Goal: Task Accomplishment & Management: Manage account settings

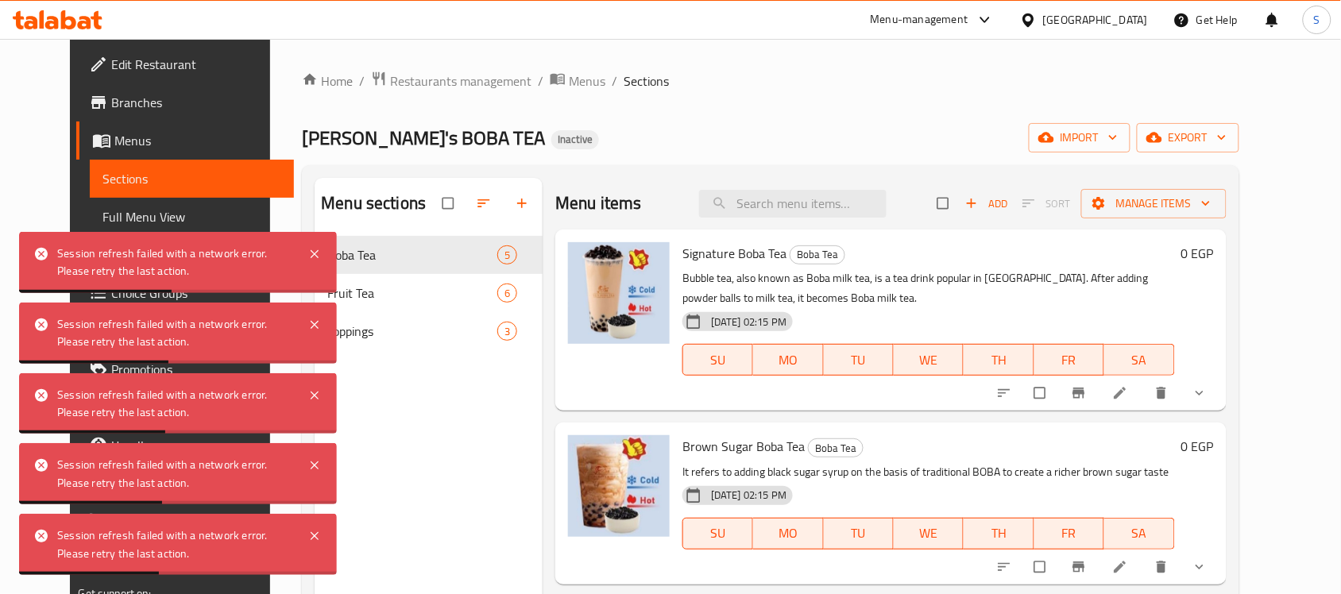
click at [791, 108] on div "Home / Restaurants management / Menus / Sections YUN's BOBA TEA Inactive import…" at bounding box center [770, 428] width 937 height 714
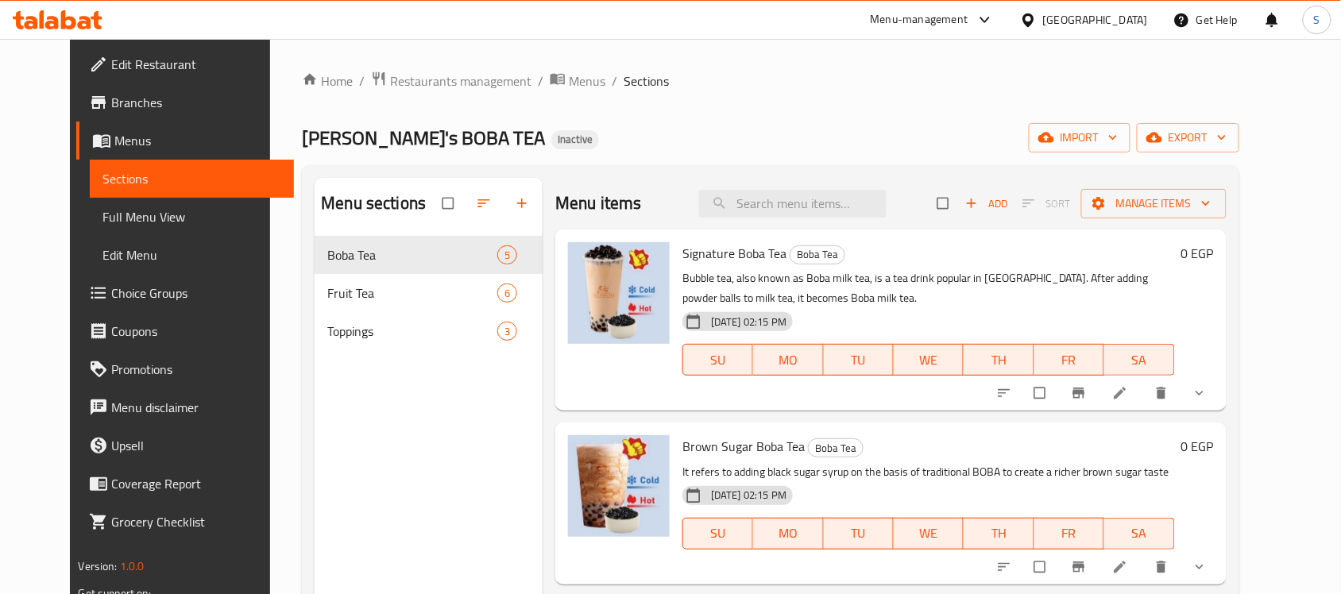
click at [441, 93] on div "Home / Restaurants management / Menus / Sections YUN's BOBA TEA Inactive import…" at bounding box center [770, 428] width 937 height 714
click at [443, 86] on span "Restaurants management" at bounding box center [460, 81] width 141 height 19
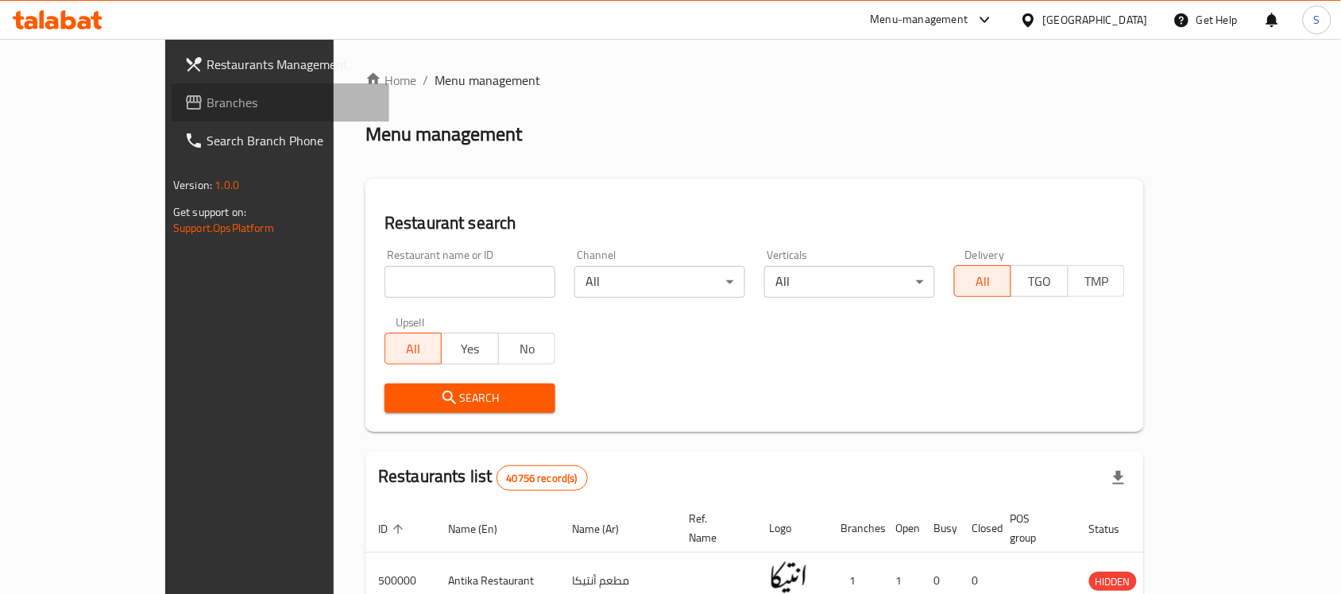
click at [207, 96] on span "Branches" at bounding box center [292, 102] width 170 height 19
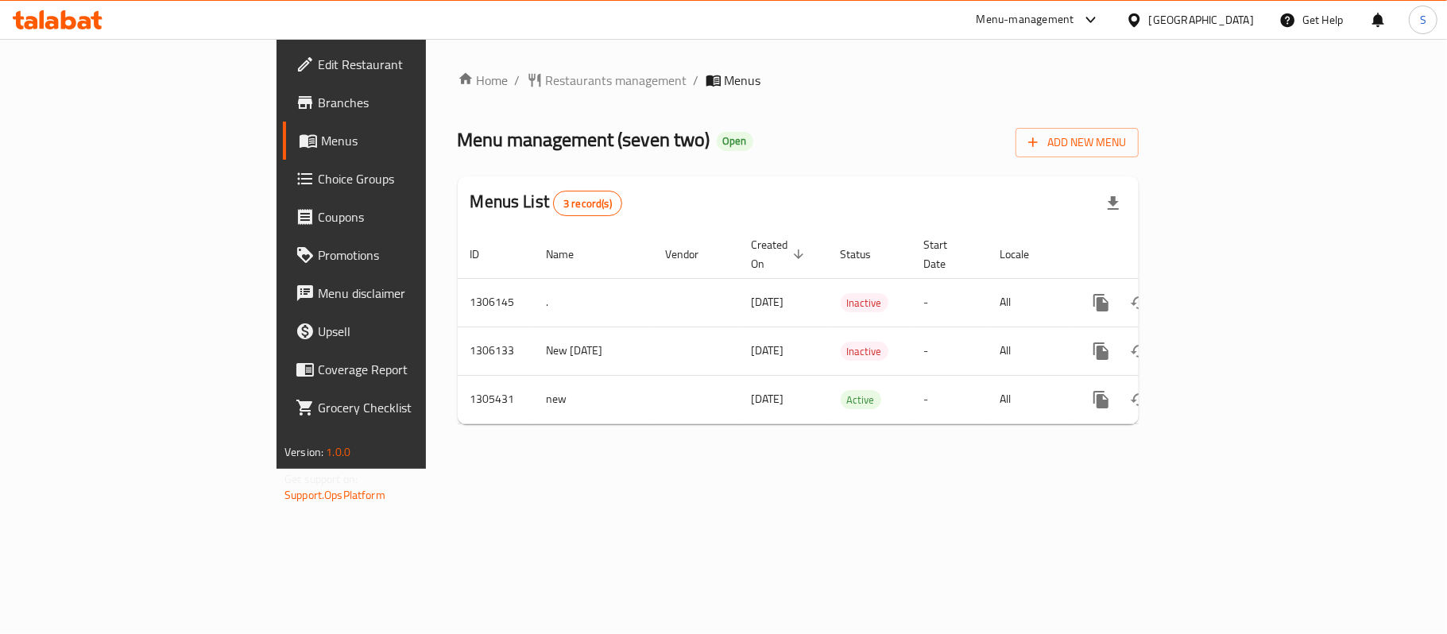
click at [318, 62] on span "Edit Restaurant" at bounding box center [412, 64] width 188 height 19
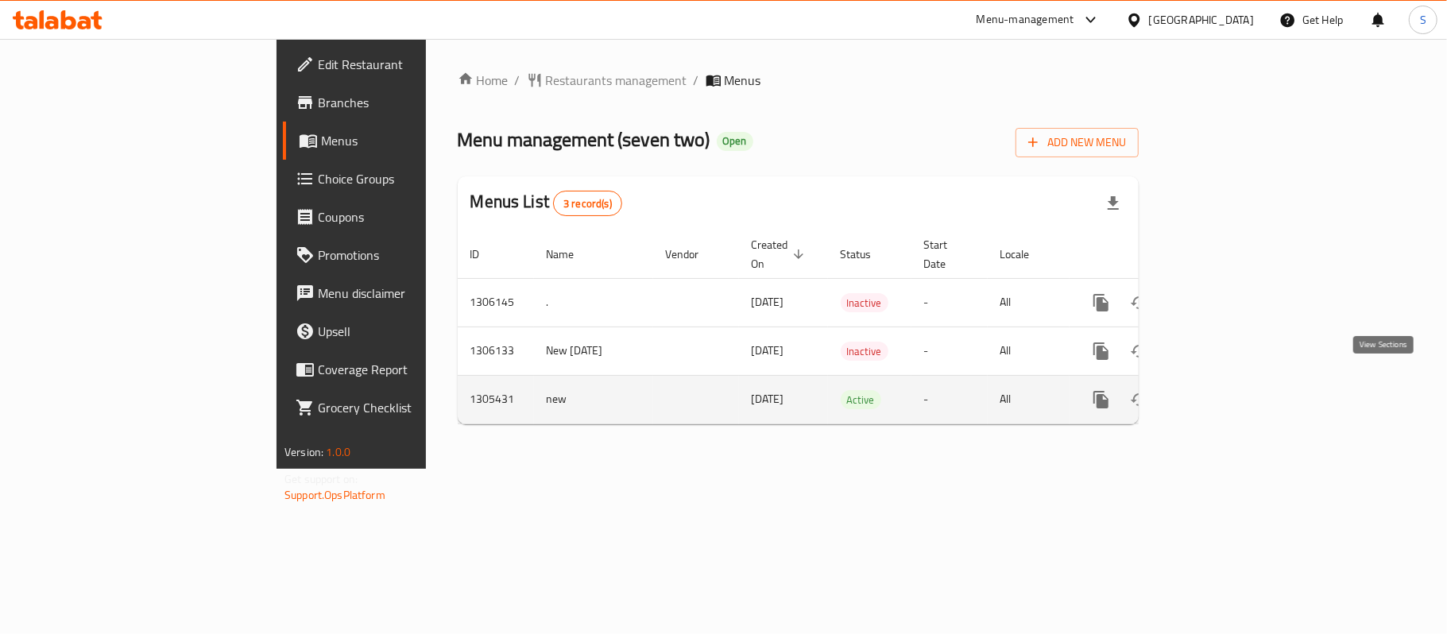
click at [1225, 390] on icon "enhanced table" at bounding box center [1215, 399] width 19 height 19
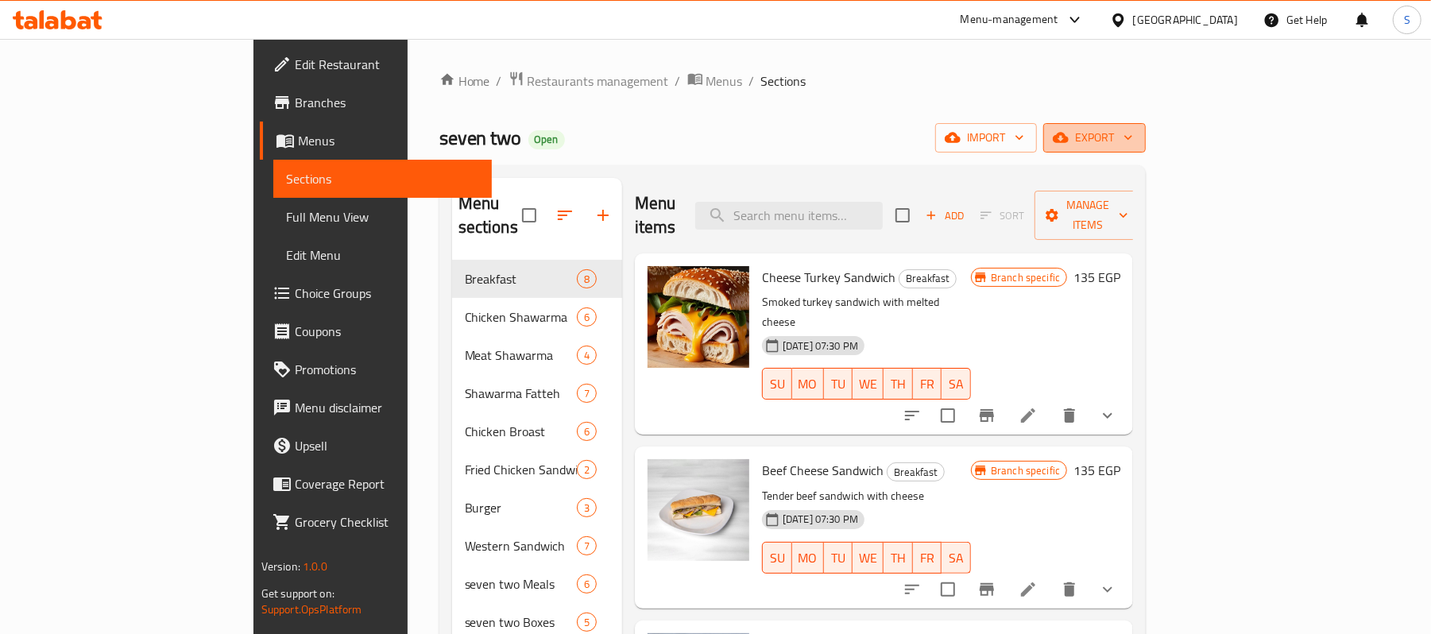
click at [1133, 137] on span "export" at bounding box center [1094, 138] width 77 height 20
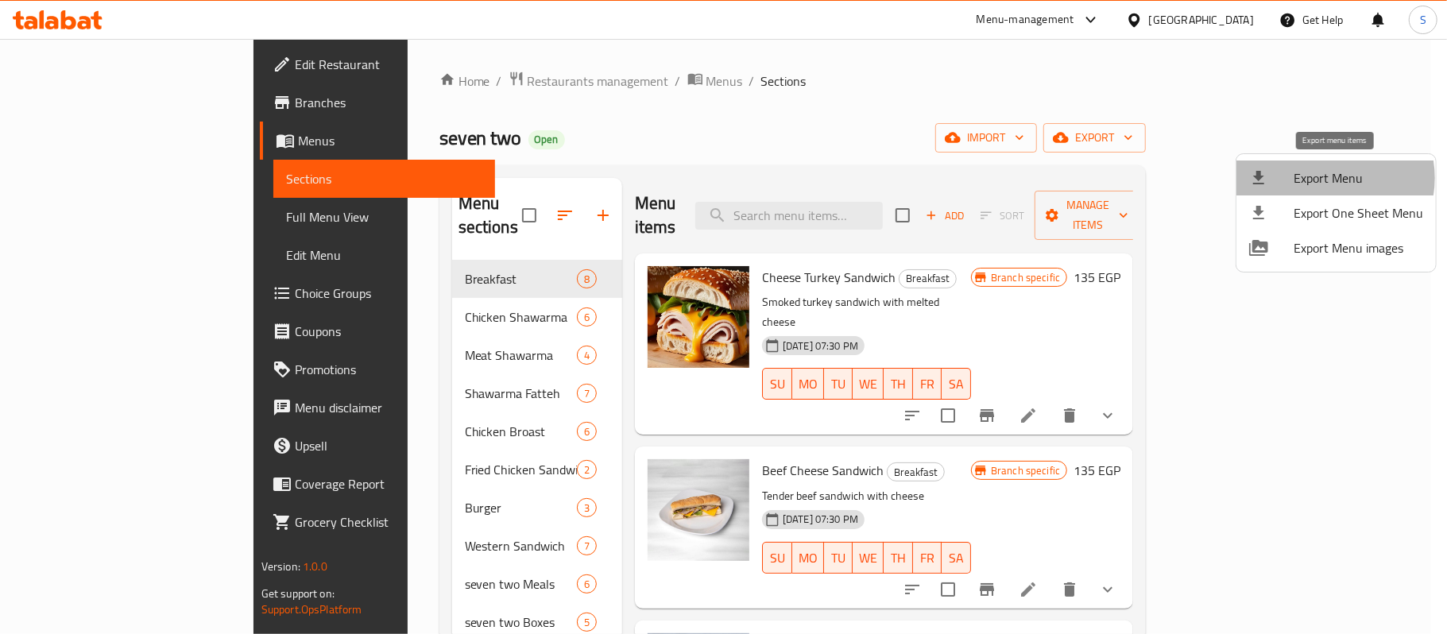
click at [1325, 176] on span "Export Menu" at bounding box center [1359, 177] width 130 height 19
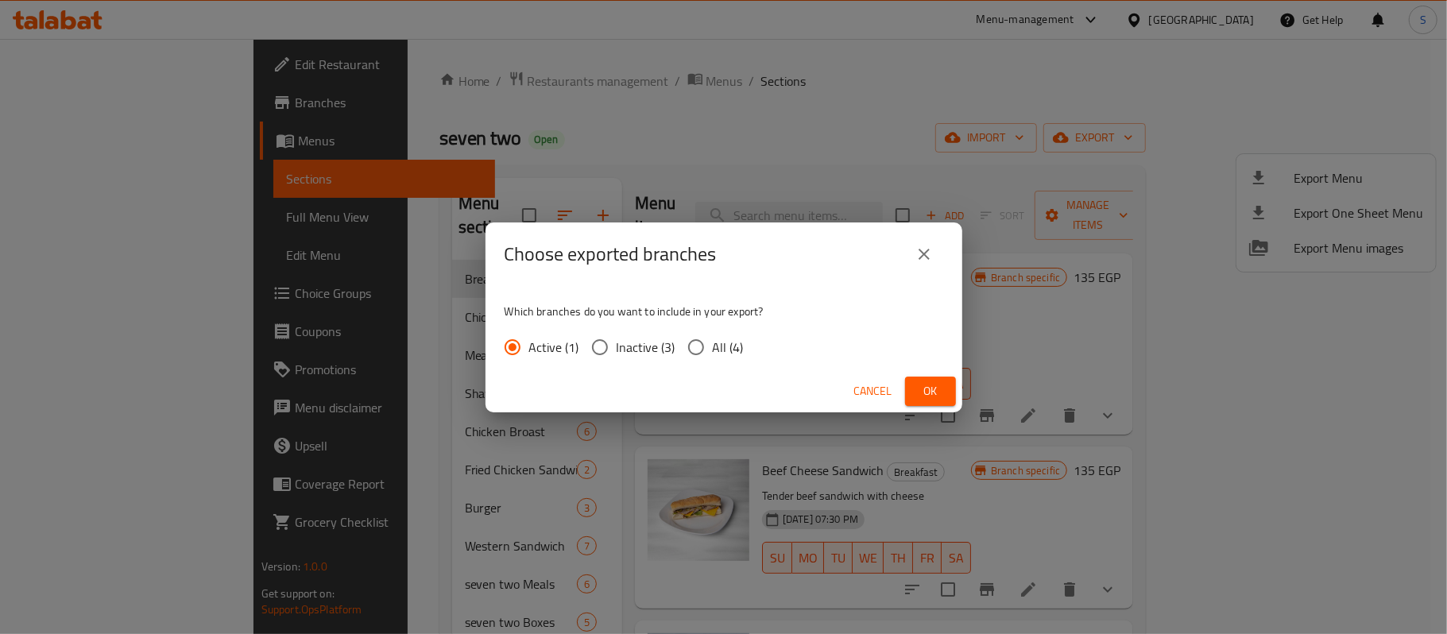
click at [717, 345] on span "All (4)" at bounding box center [728, 347] width 31 height 19
click at [713, 345] on input "All (4)" at bounding box center [695, 347] width 33 height 33
radio input "true"
click at [938, 377] on button "Ok" at bounding box center [930, 391] width 51 height 29
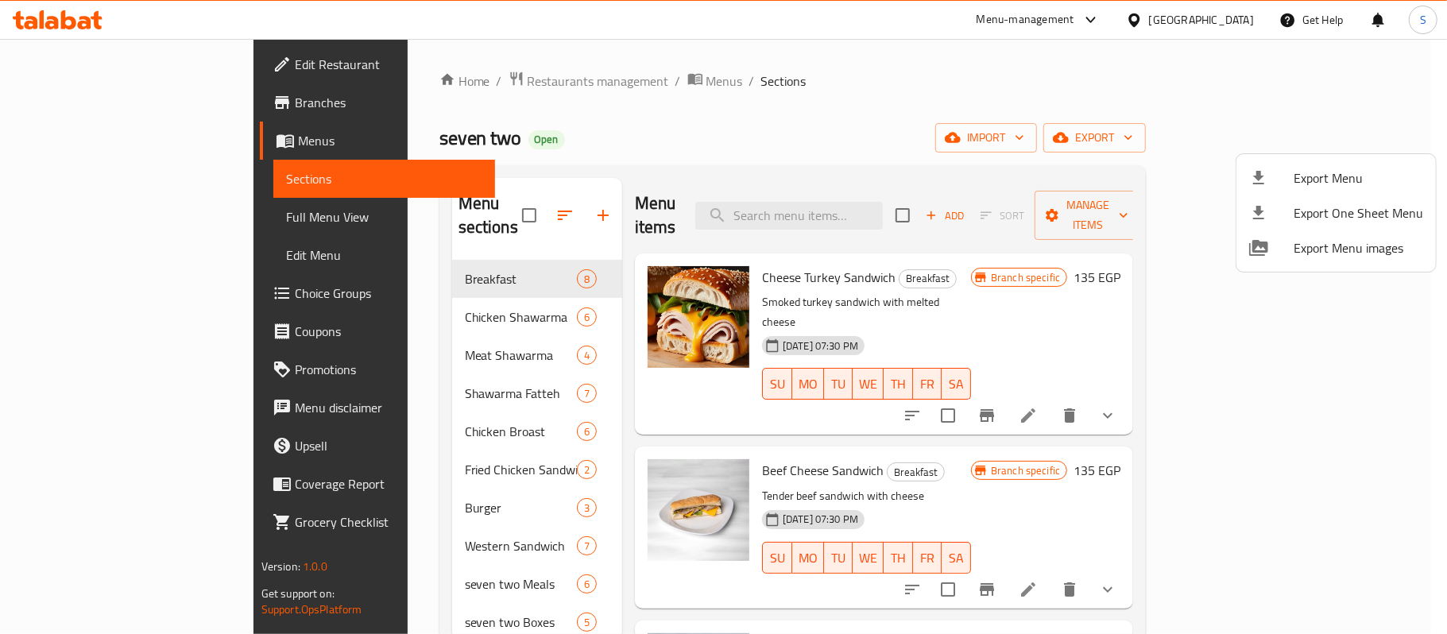
click at [93, 95] on div at bounding box center [723, 317] width 1447 height 634
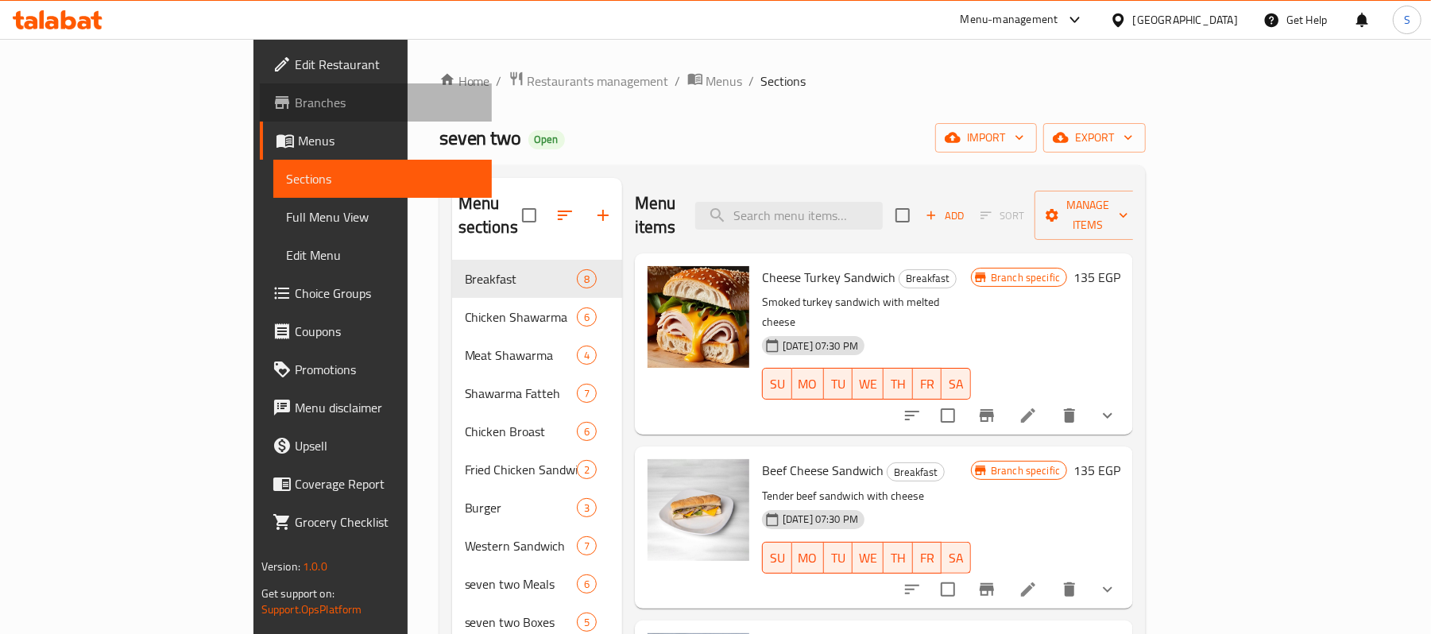
click at [295, 97] on span "Branches" at bounding box center [387, 102] width 185 height 19
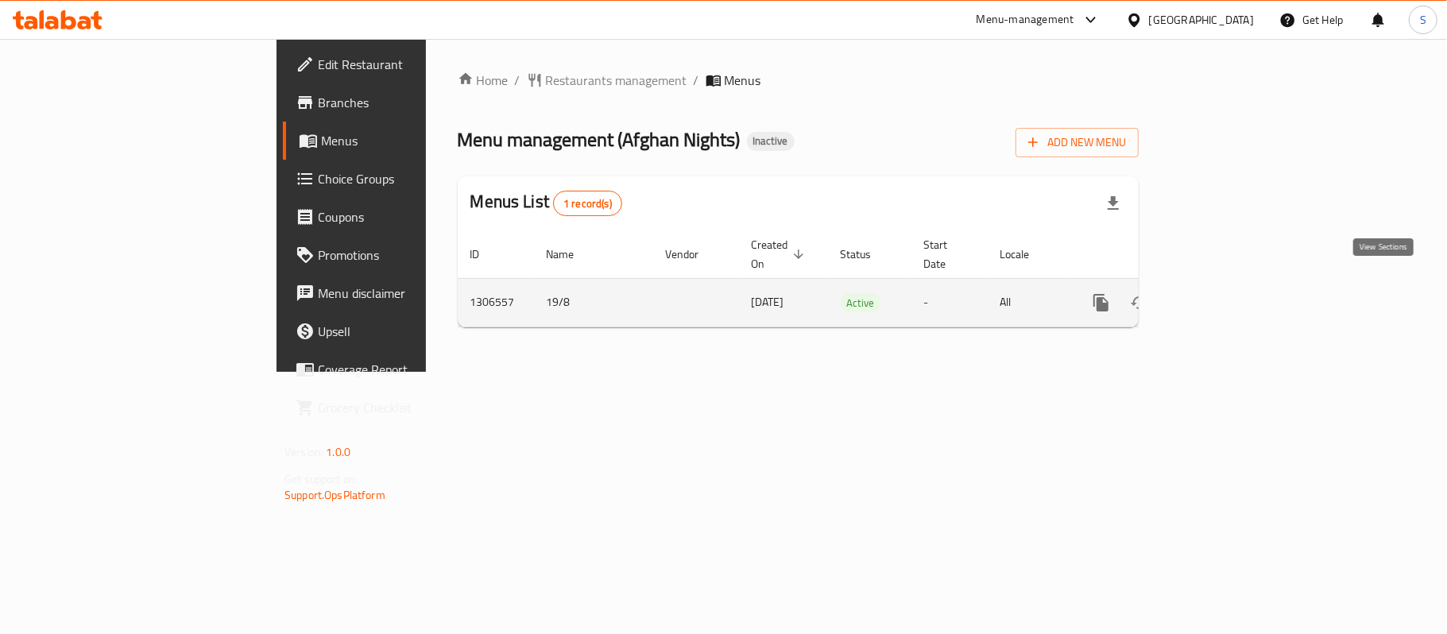
click at [1235, 284] on link "enhanced table" at bounding box center [1216, 303] width 38 height 38
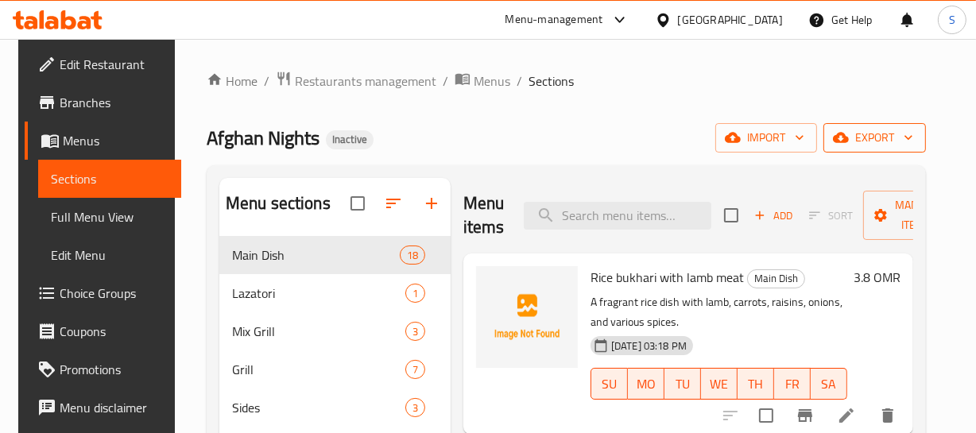
click at [884, 127] on button "export" at bounding box center [874, 137] width 103 height 29
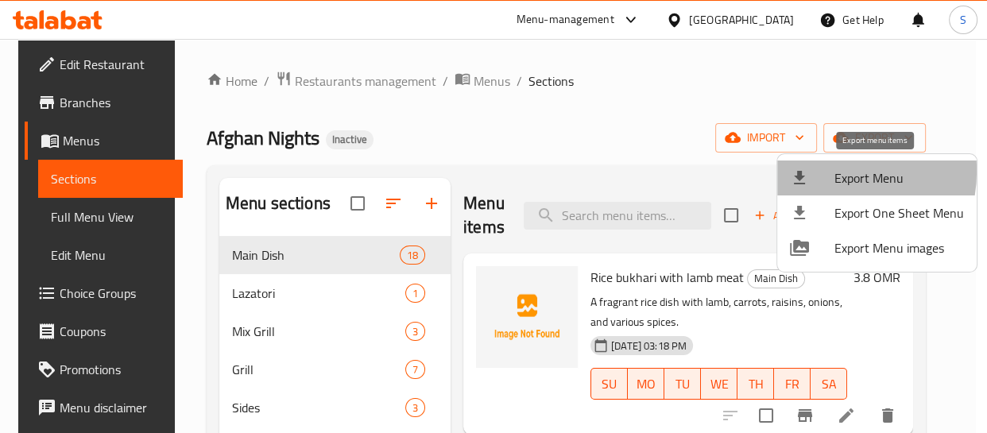
click at [824, 171] on div at bounding box center [812, 177] width 44 height 19
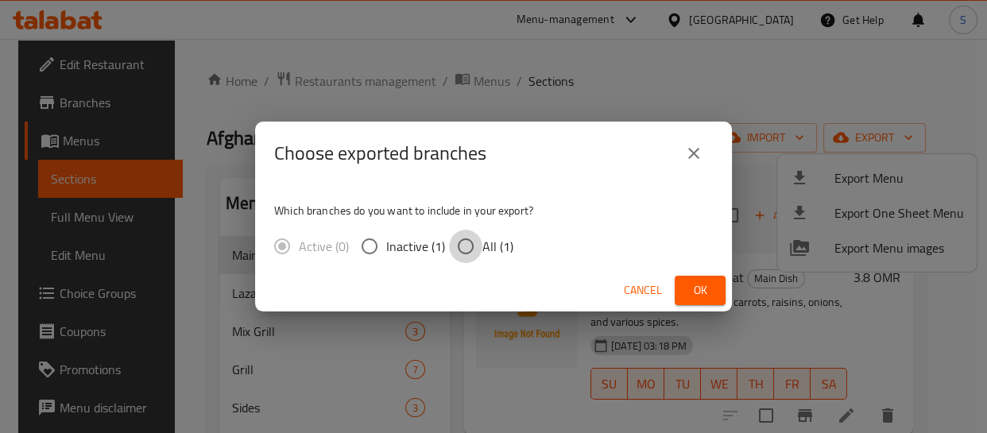
click at [471, 243] on input "All (1)" at bounding box center [465, 246] width 33 height 33
radio input "true"
click at [698, 281] on span "Ok" at bounding box center [699, 291] width 25 height 20
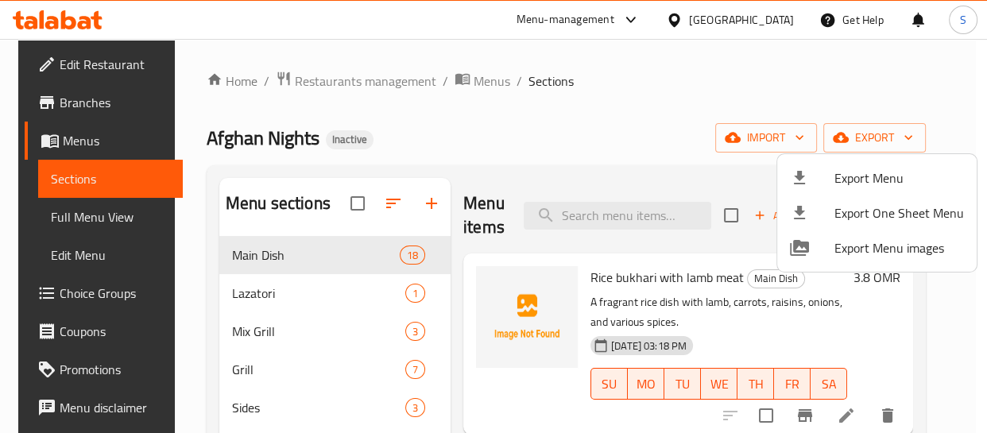
click at [863, 350] on div at bounding box center [493, 216] width 987 height 433
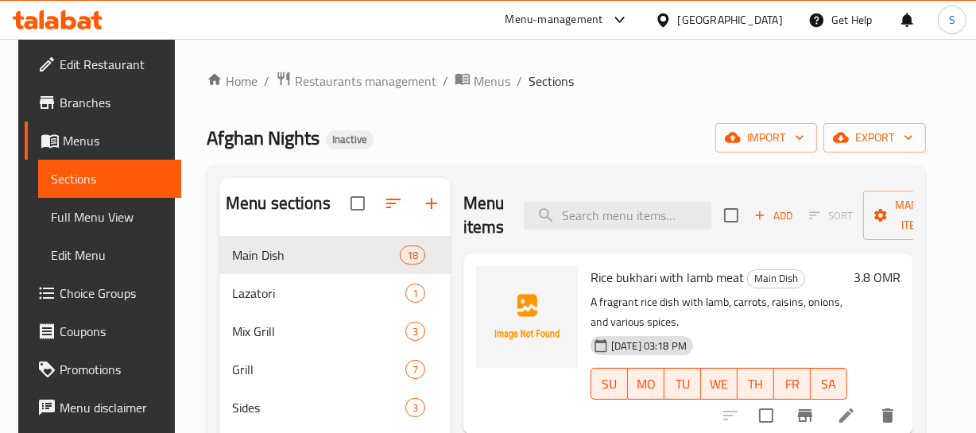
scroll to position [144, 0]
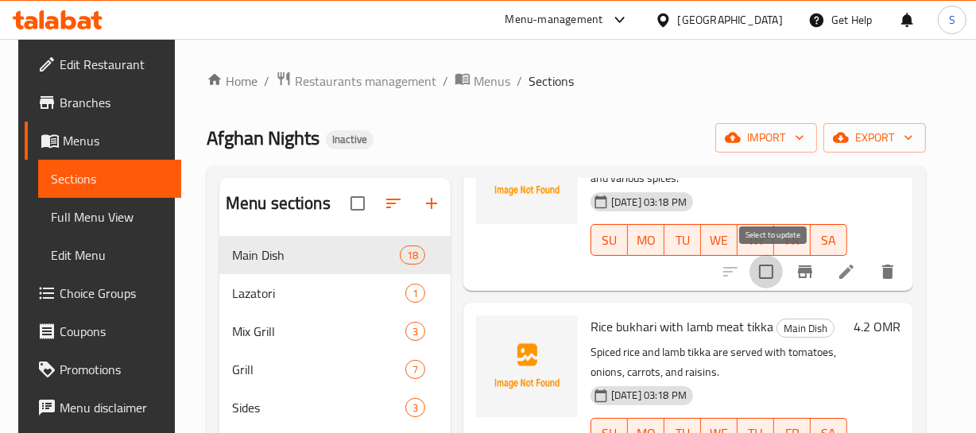
click at [783, 276] on input "checkbox" at bounding box center [765, 271] width 33 height 33
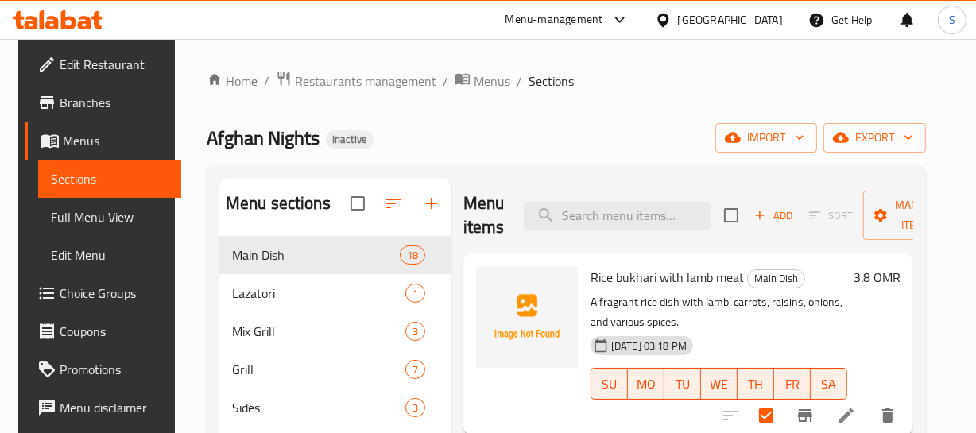
scroll to position [72, 0]
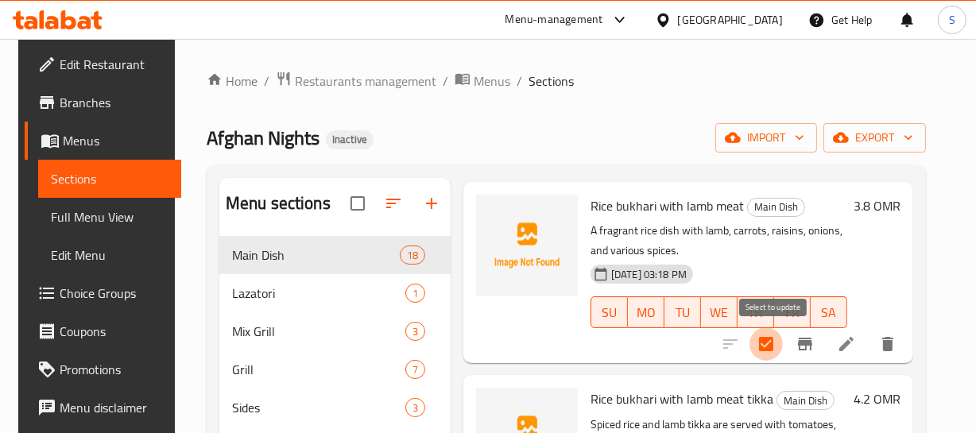
click at [781, 344] on input "checkbox" at bounding box center [765, 343] width 33 height 33
checkbox input "false"
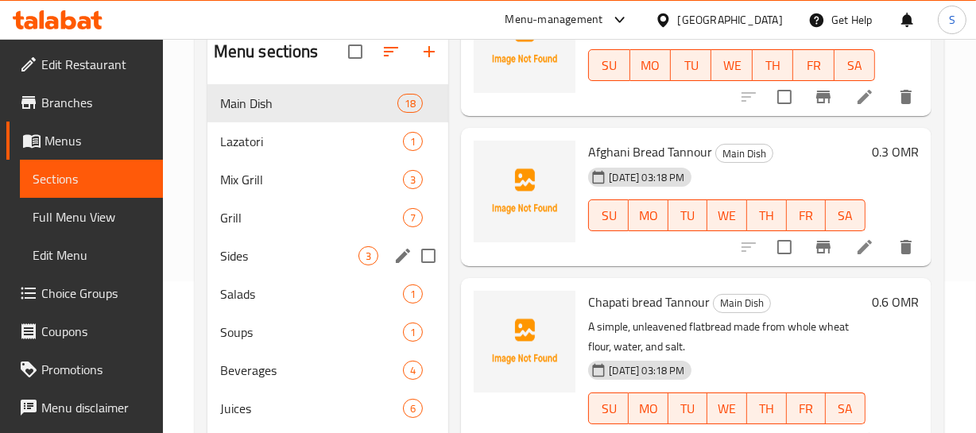
scroll to position [79, 0]
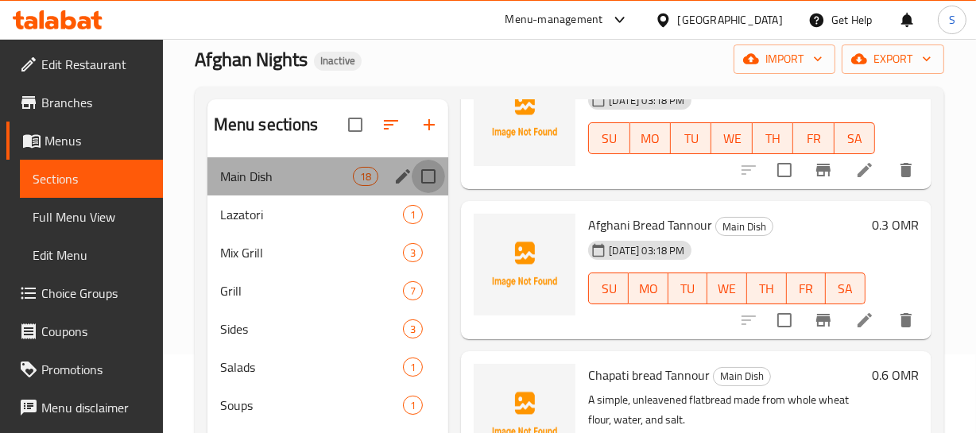
click at [432, 167] on input "Menu sections" at bounding box center [428, 176] width 33 height 33
checkbox input "true"
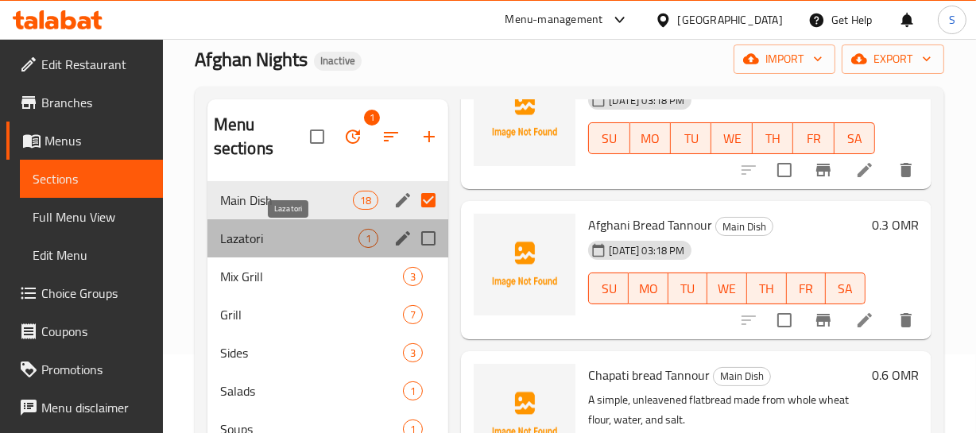
click at [262, 230] on span "Lazatori" at bounding box center [289, 238] width 139 height 19
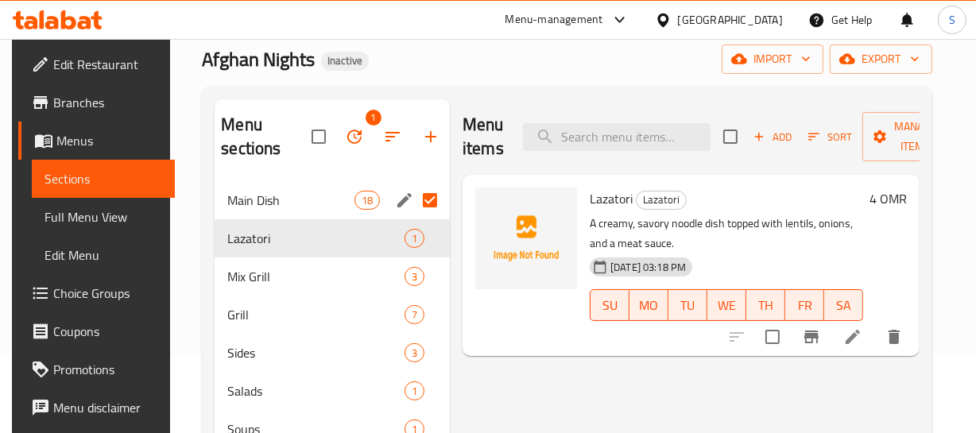
click at [676, 101] on div "Menu items Add Sort Manage items" at bounding box center [690, 136] width 457 height 75
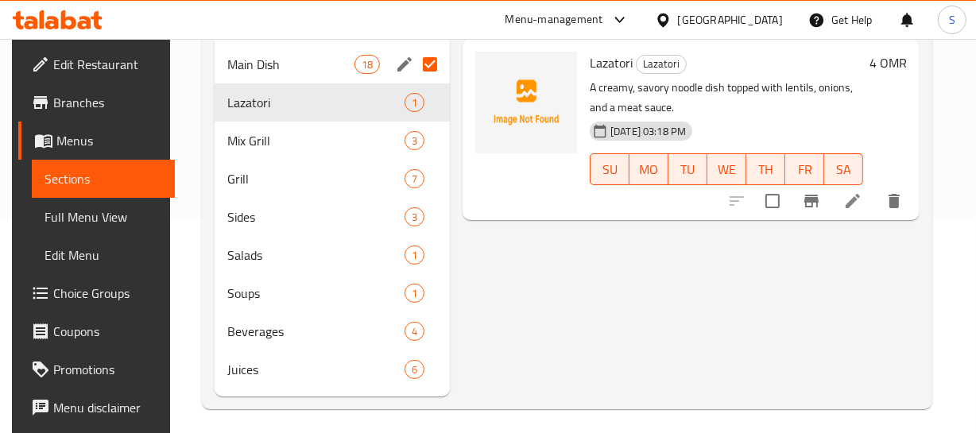
scroll to position [222, 0]
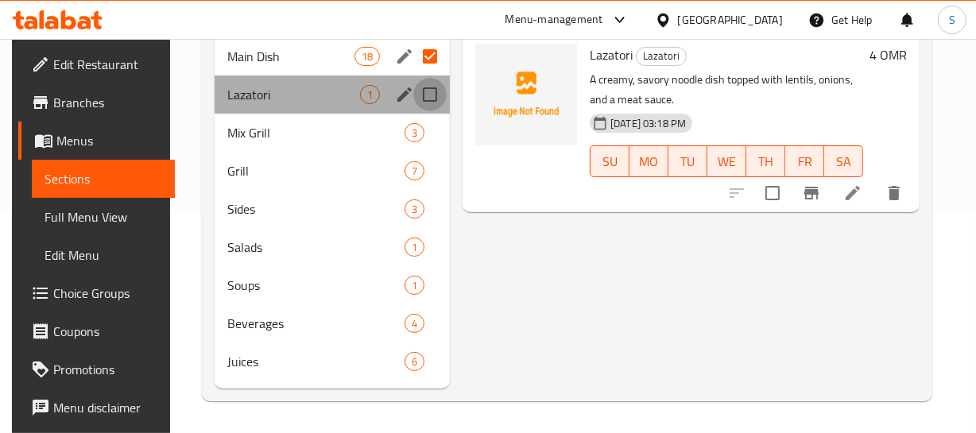
click at [430, 98] on input "Menu sections" at bounding box center [429, 94] width 33 height 33
checkbox input "true"
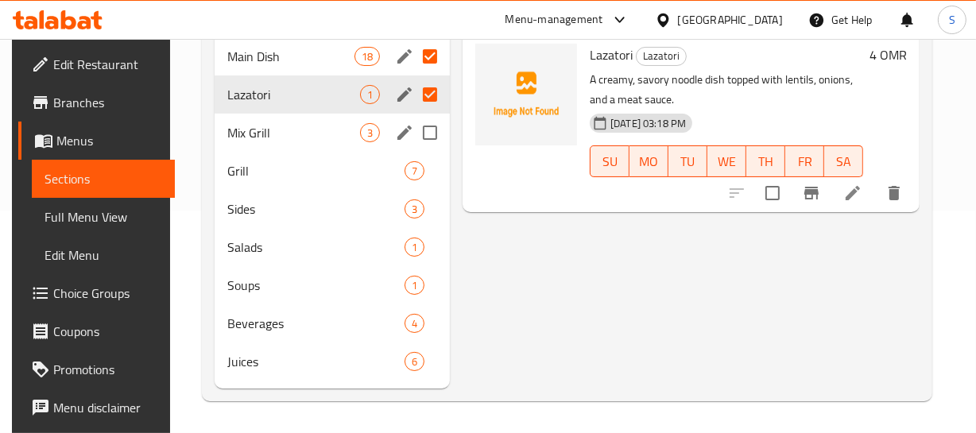
click at [433, 130] on input "Menu sections" at bounding box center [429, 132] width 33 height 33
checkbox input "true"
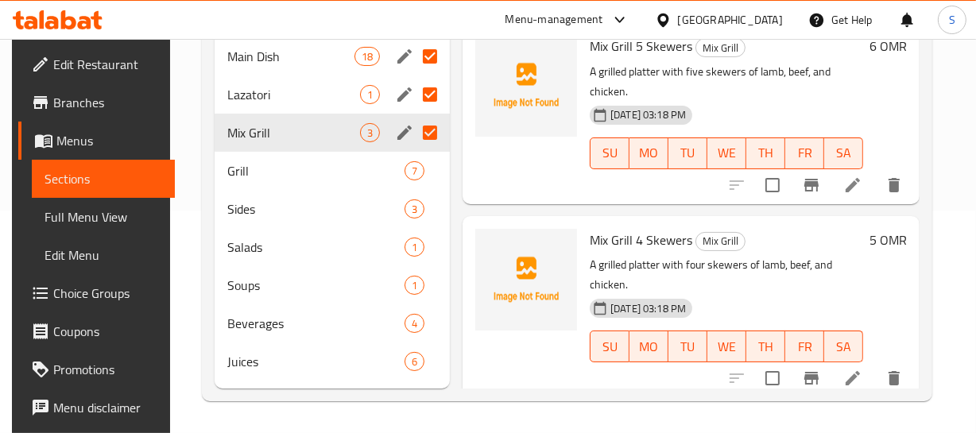
scroll to position [222, 0]
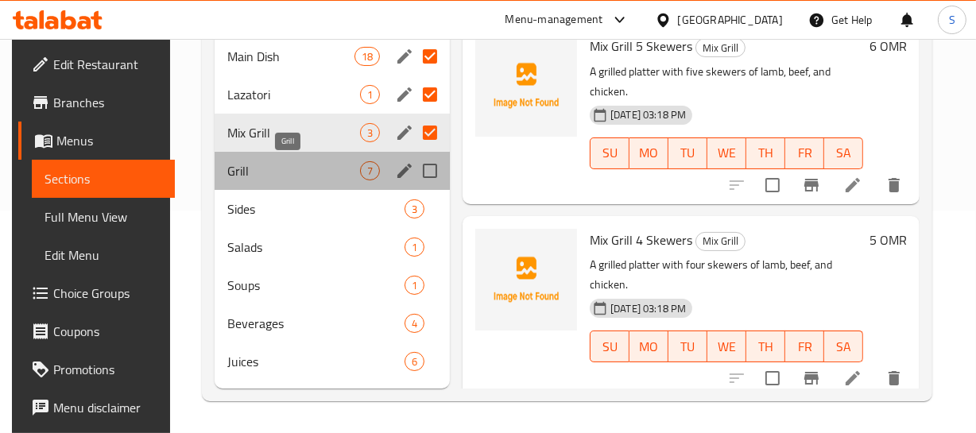
click at [333, 167] on span "Grill" at bounding box center [293, 170] width 133 height 19
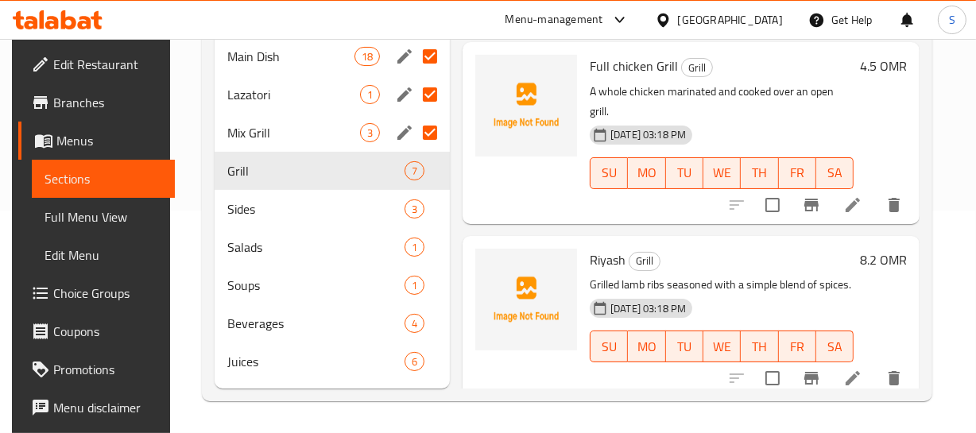
scroll to position [222, 0]
click at [420, 154] on input "Menu sections" at bounding box center [429, 170] width 33 height 33
checkbox input "true"
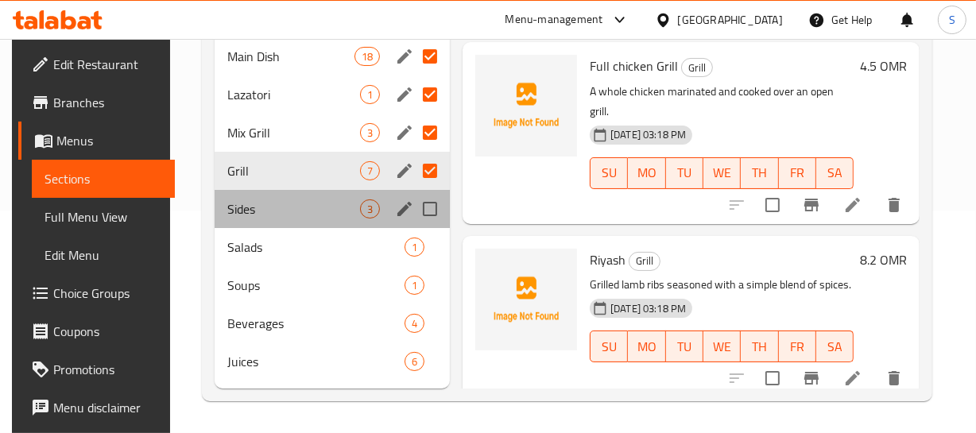
click at [273, 197] on div "Sides 3" at bounding box center [332, 209] width 235 height 38
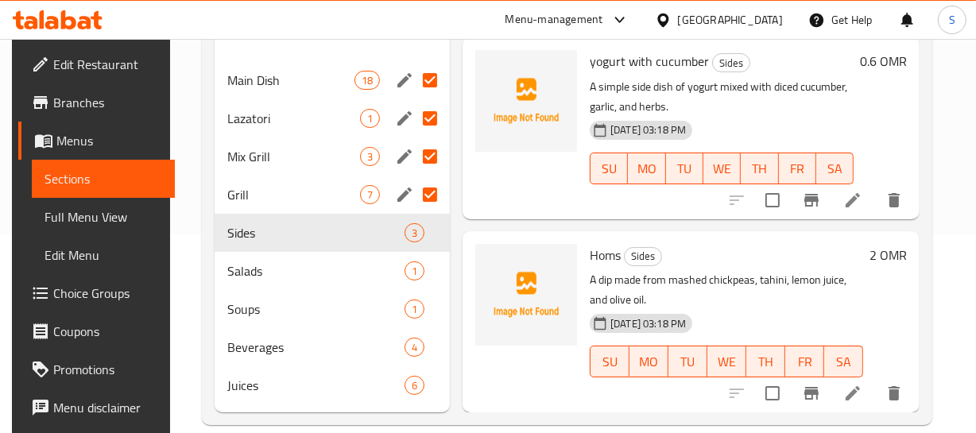
scroll to position [222, 0]
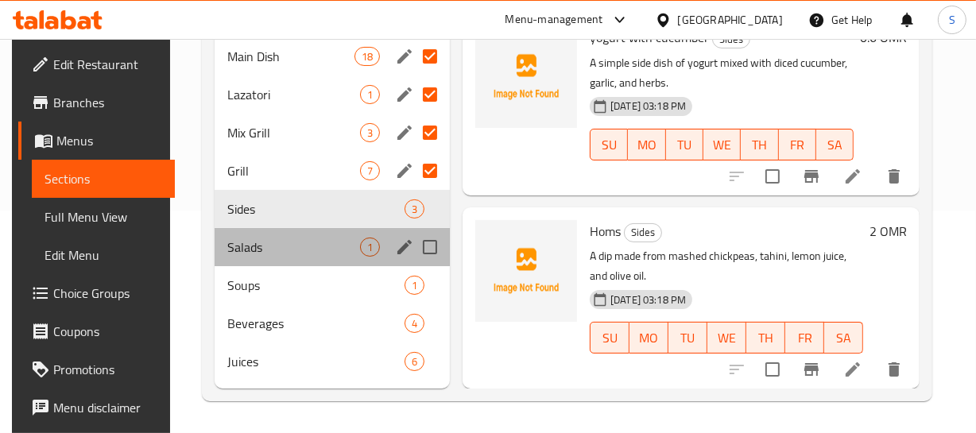
drag, startPoint x: 226, startPoint y: 264, endPoint x: 237, endPoint y: 250, distance: 17.5
click at [225, 262] on div "Salads 1" at bounding box center [332, 247] width 235 height 38
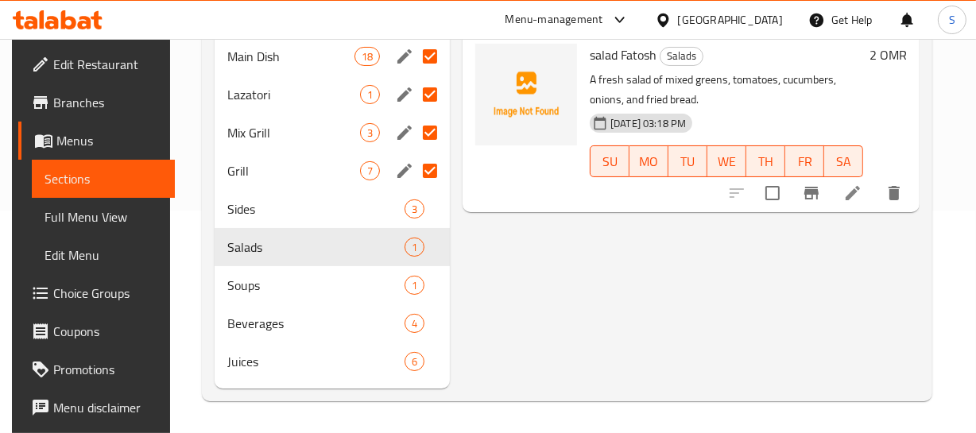
scroll to position [222, 0]
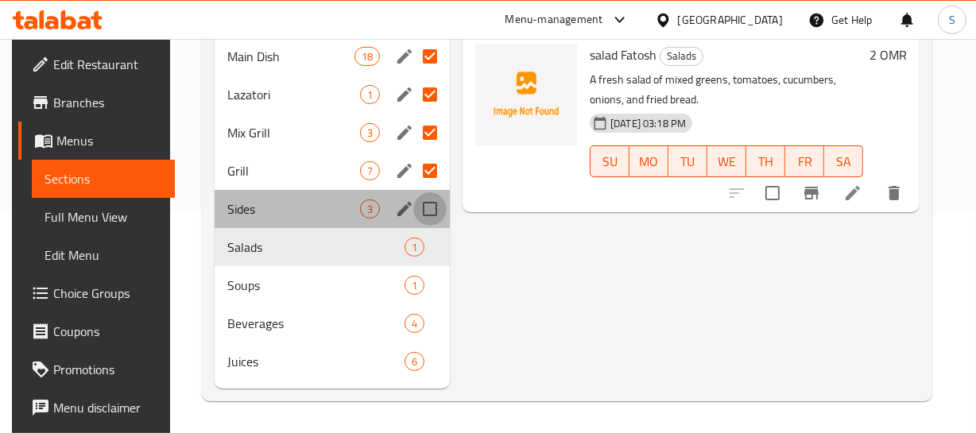
click at [422, 195] on input "Menu sections" at bounding box center [429, 208] width 33 height 33
checkbox input "true"
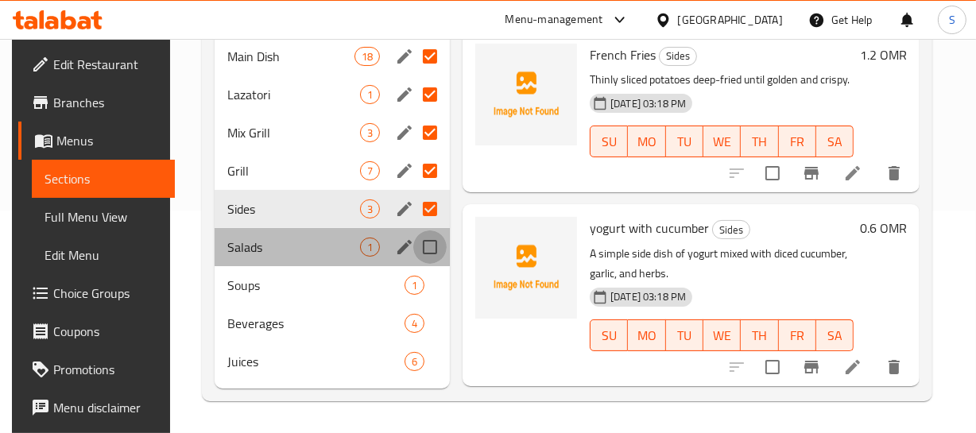
click at [428, 241] on input "Menu sections" at bounding box center [429, 246] width 33 height 33
checkbox input "true"
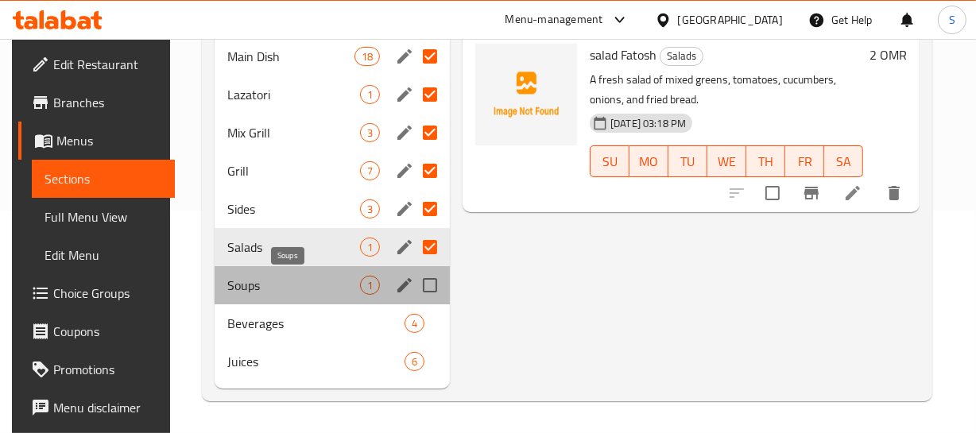
click at [282, 284] on span "Soups" at bounding box center [293, 285] width 133 height 19
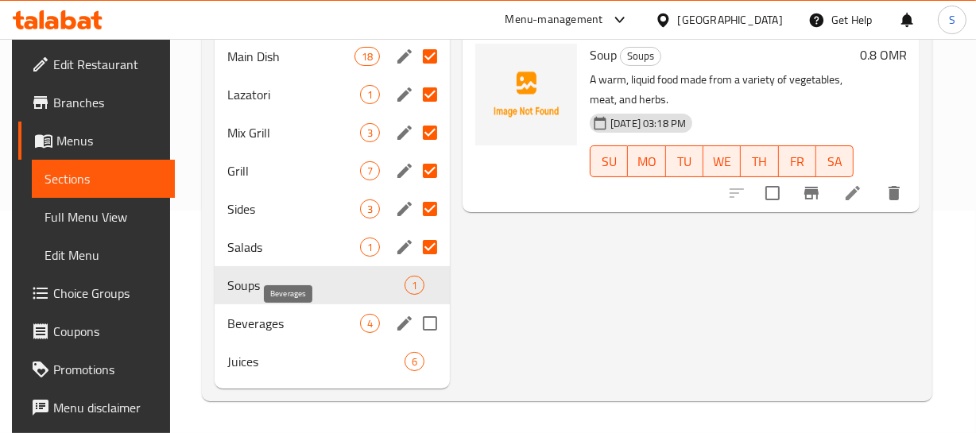
drag, startPoint x: 250, startPoint y: 328, endPoint x: 261, endPoint y: 329, distance: 11.2
click at [256, 329] on span "Beverages" at bounding box center [293, 323] width 133 height 19
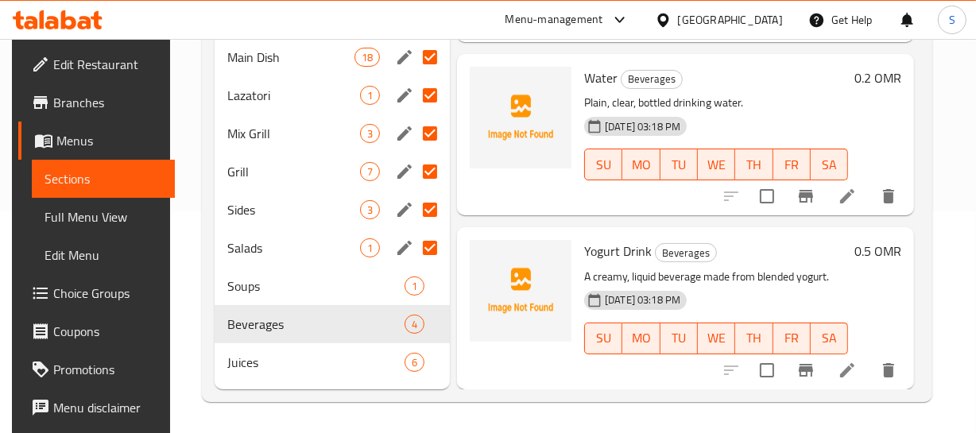
scroll to position [222, 0]
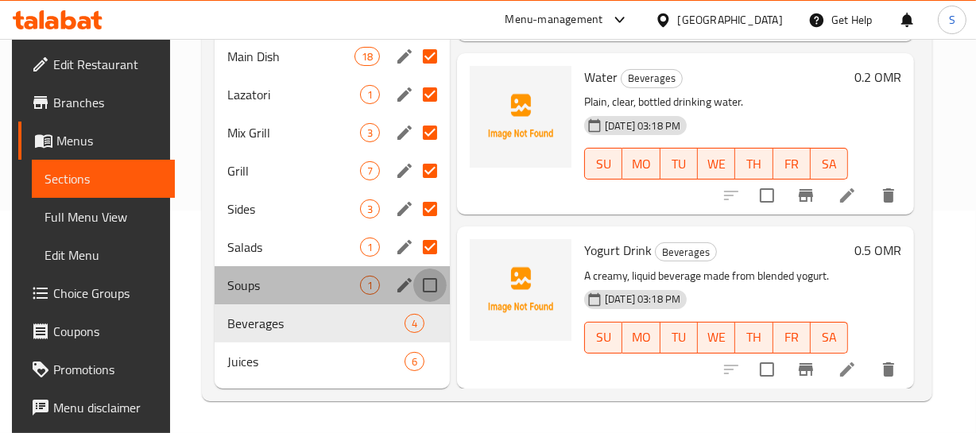
click at [435, 284] on input "Menu sections" at bounding box center [429, 285] width 33 height 33
checkbox input "true"
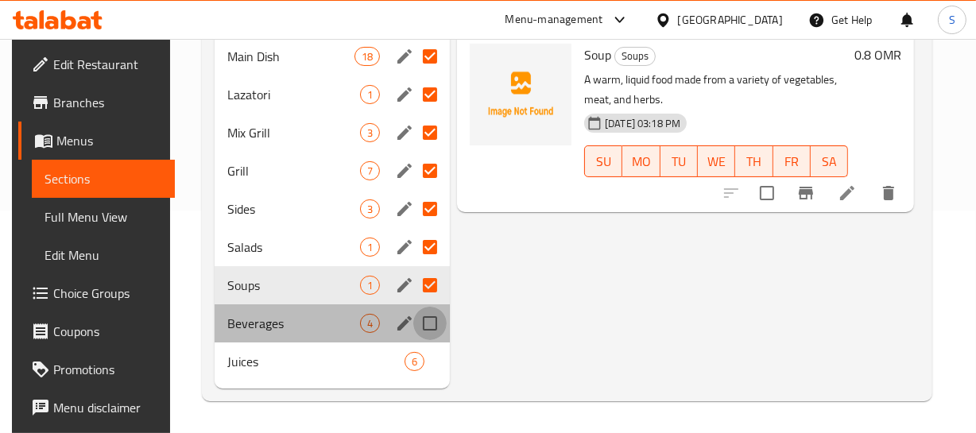
click at [420, 320] on input "Menu sections" at bounding box center [429, 323] width 33 height 33
checkbox input "true"
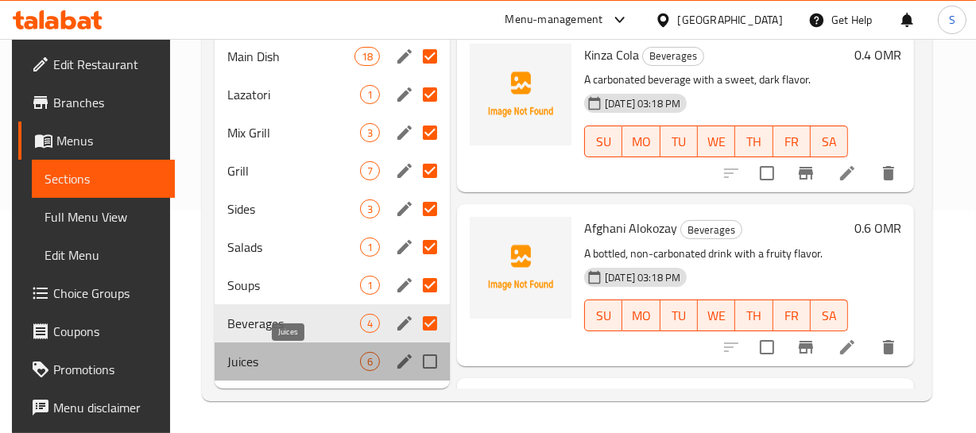
drag, startPoint x: 250, startPoint y: 361, endPoint x: 345, endPoint y: 312, distance: 107.0
click at [250, 360] on span "Juices" at bounding box center [293, 361] width 133 height 19
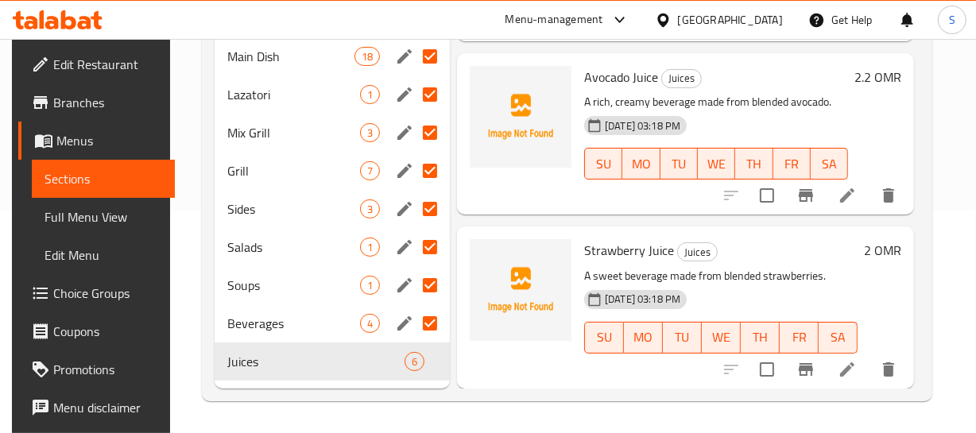
scroll to position [222, 0]
click at [793, 110] on div "19-08-2025 03:18 PM SU MO TU WE TH FR SA" at bounding box center [716, 153] width 277 height 86
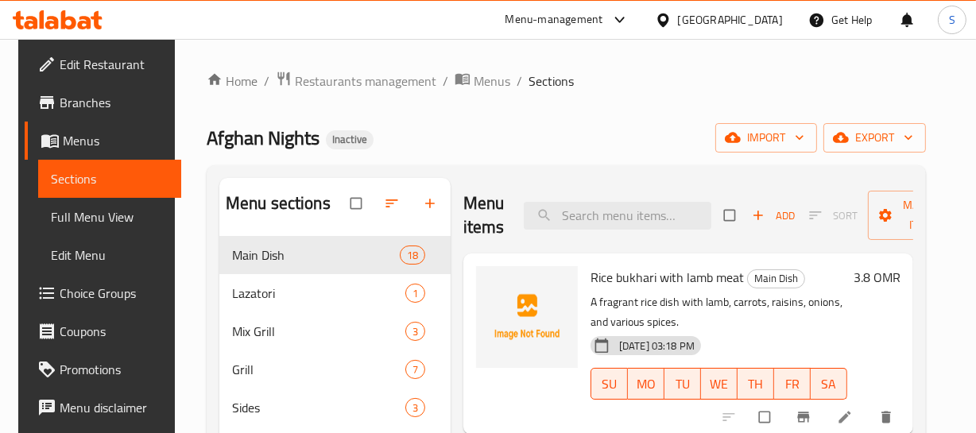
click at [88, 215] on span "Full Menu View" at bounding box center [110, 216] width 118 height 19
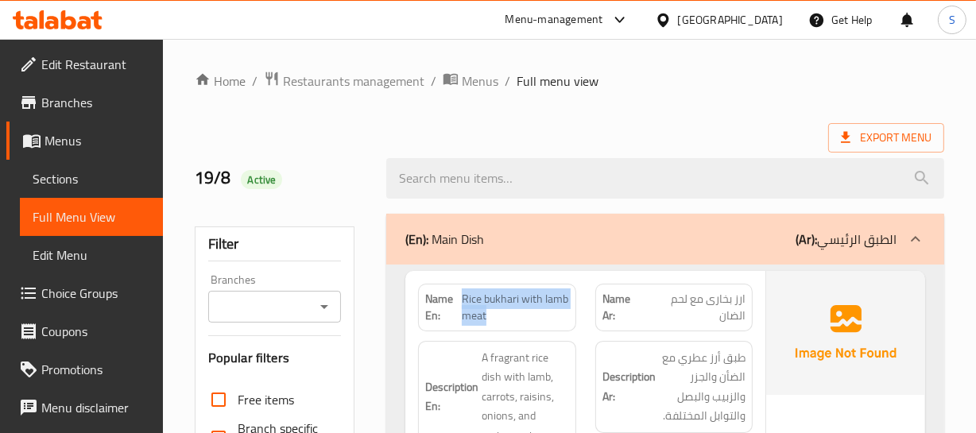
drag, startPoint x: 465, startPoint y: 294, endPoint x: 578, endPoint y: 318, distance: 115.3
click at [578, 318] on div "Name En: Rice bukhari with lamb meat" at bounding box center [496, 307] width 176 height 67
click at [536, 294] on span "Rice bukhari with lamb meat" at bounding box center [515, 307] width 107 height 33
click at [536, 299] on span "Rice bukhari with lamb meat" at bounding box center [515, 307] width 107 height 33
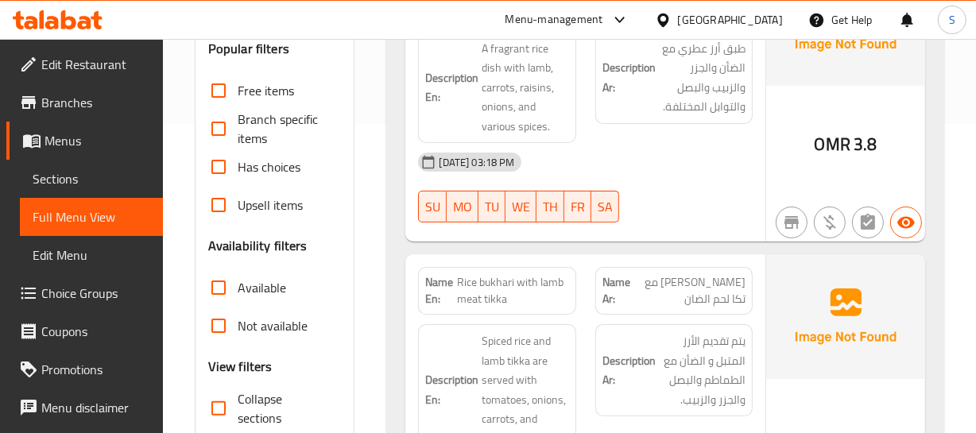
scroll to position [361, 0]
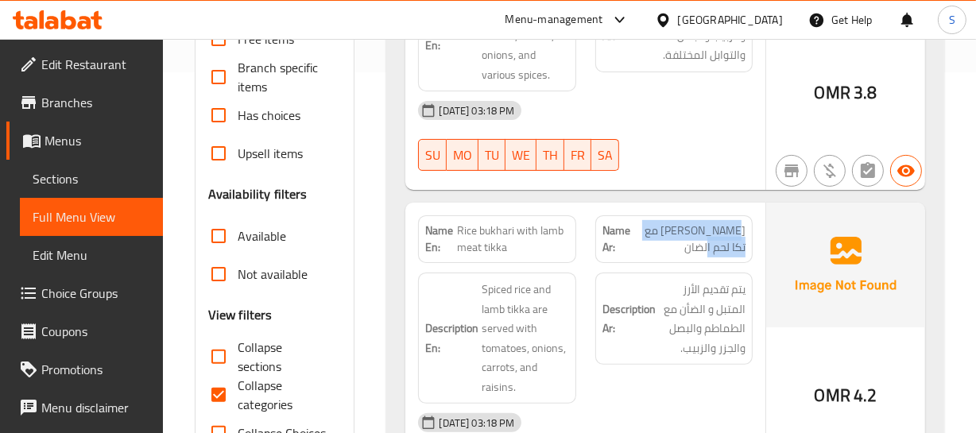
drag, startPoint x: 743, startPoint y: 225, endPoint x: 679, endPoint y: 244, distance: 67.1
click at [679, 244] on span "ارز بخاری مع تکا لحم الضان" at bounding box center [689, 238] width 114 height 33
click at [695, 245] on span "ارز بخاری مع تکا لحم الضان" at bounding box center [689, 238] width 114 height 33
click at [695, 245] on span "[PERSON_NAME] مع تکا لحم الضان" at bounding box center [689, 238] width 114 height 33
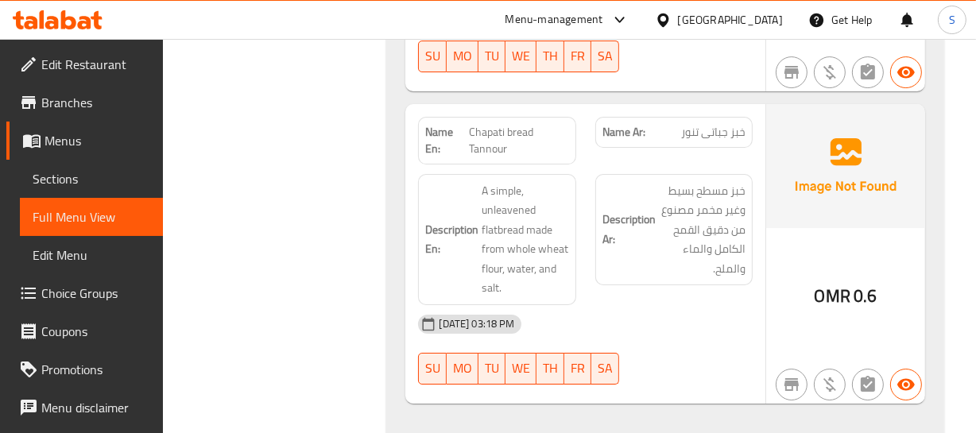
scroll to position [5056, 0]
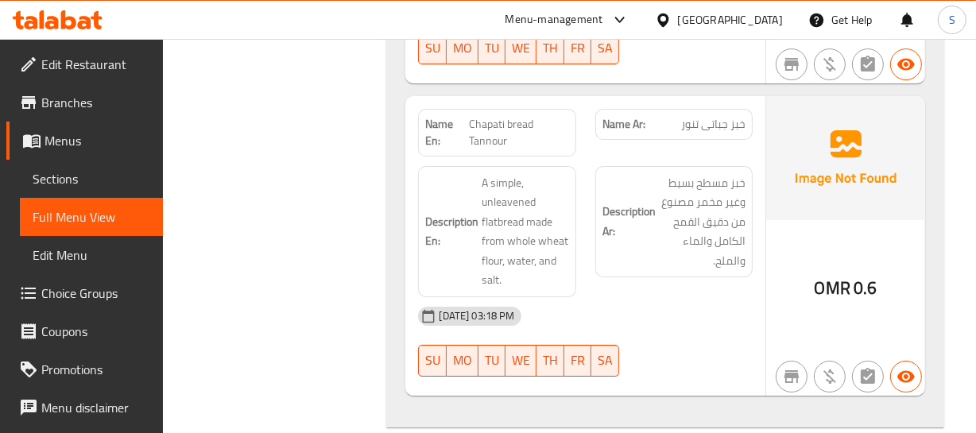
click at [685, 212] on span "خبز مسطح بسيط وغير مخمر مصنوع من دقيق القمح الكامل والماء والملح." at bounding box center [702, 222] width 87 height 98
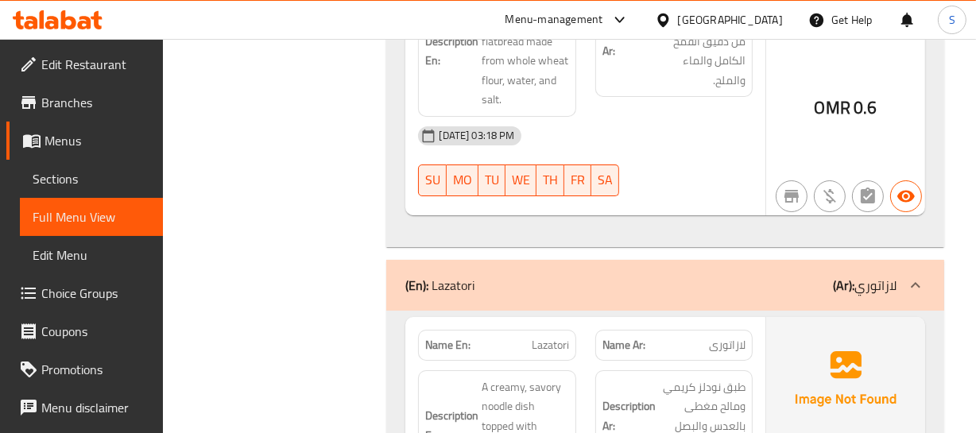
scroll to position [5346, 0]
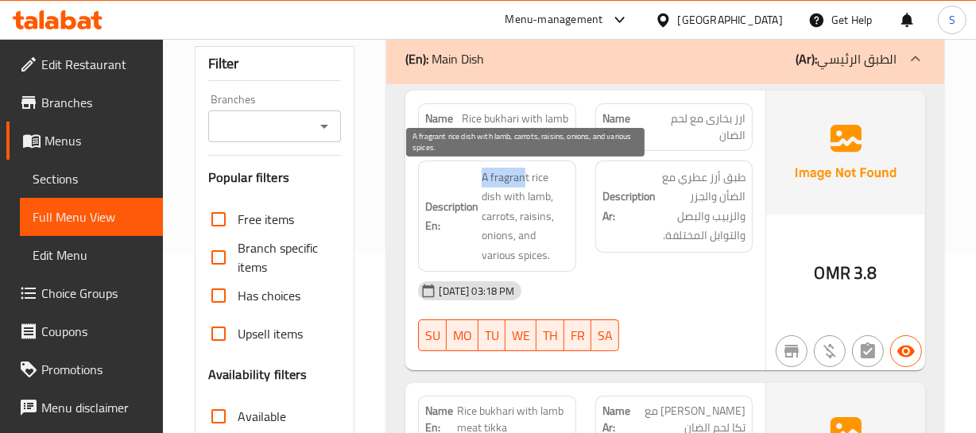
drag, startPoint x: 478, startPoint y: 176, endPoint x: 524, endPoint y: 182, distance: 47.3
click at [524, 182] on h6 "Description En: A fragrant rice dish with lamb, carrots, raisins, onions, and v…" at bounding box center [496, 217] width 143 height 98
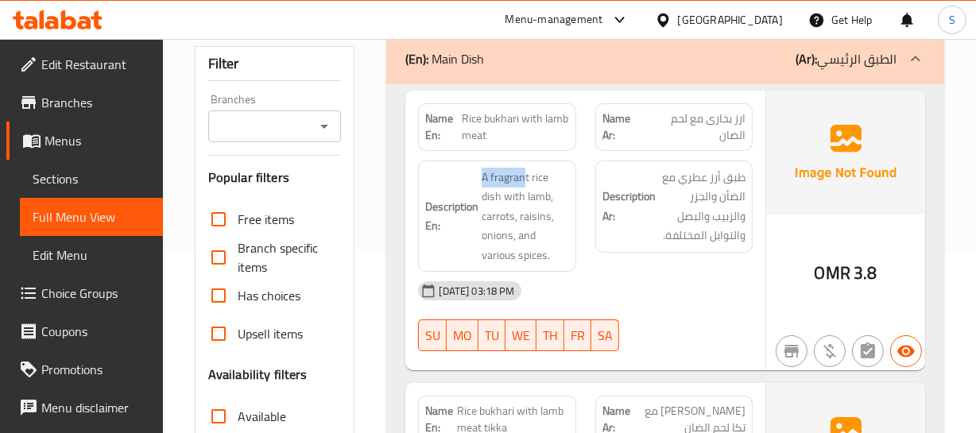
click at [604, 64] on div "(En): Main Dish (Ar): الطبق الرئيسي" at bounding box center [650, 58] width 490 height 19
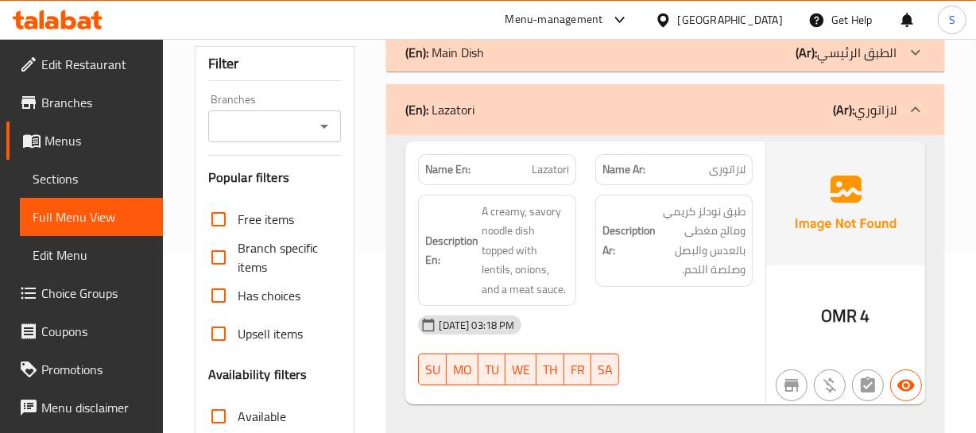
click at [702, 110] on div "(En): Lazatori (Ar): لازاتوري" at bounding box center [650, 109] width 490 height 19
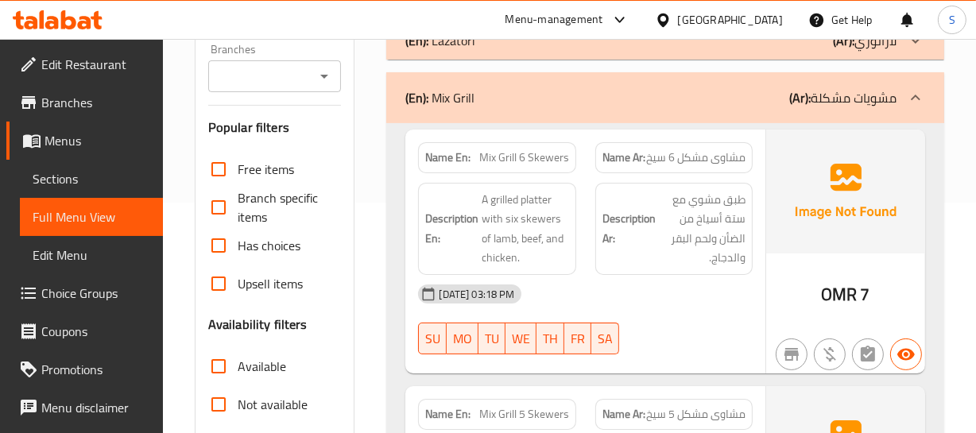
scroll to position [253, 0]
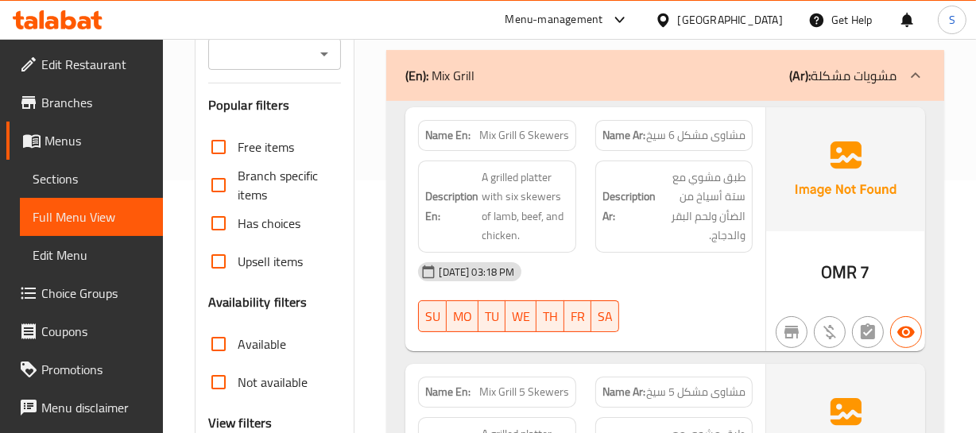
click at [710, 271] on div "19-08-2025 03:18 PM" at bounding box center [584, 272] width 353 height 38
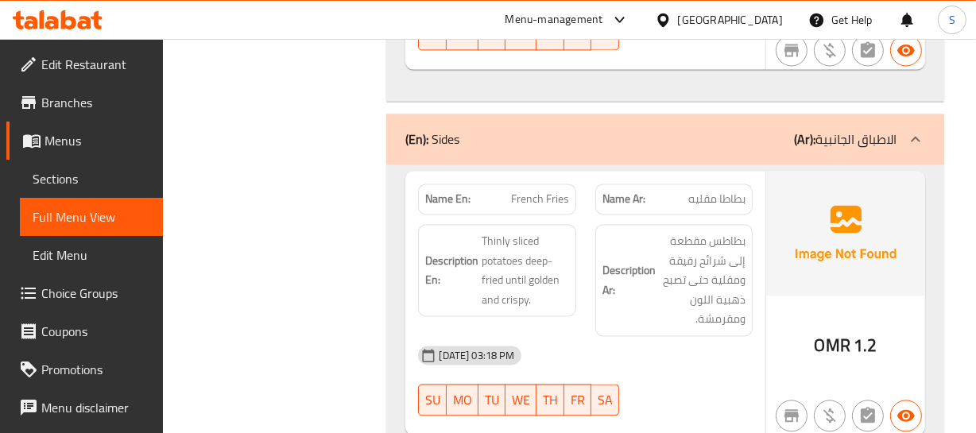
scroll to position [2997, 0]
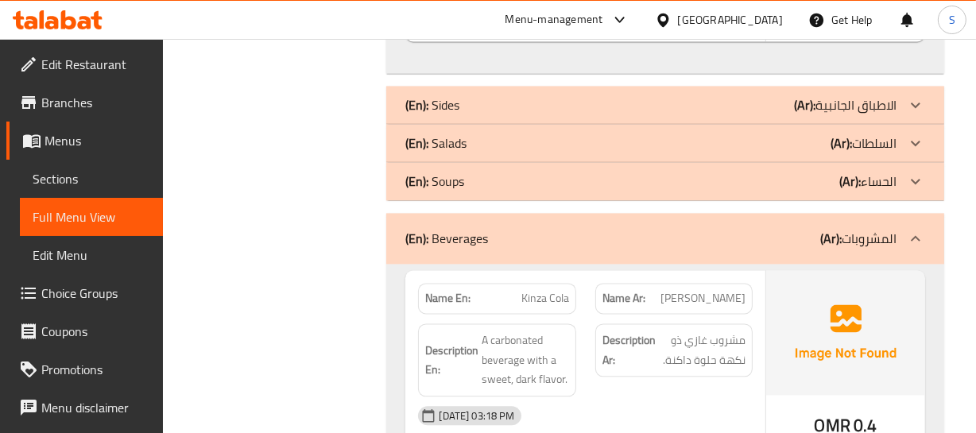
scroll to position [3142, 0]
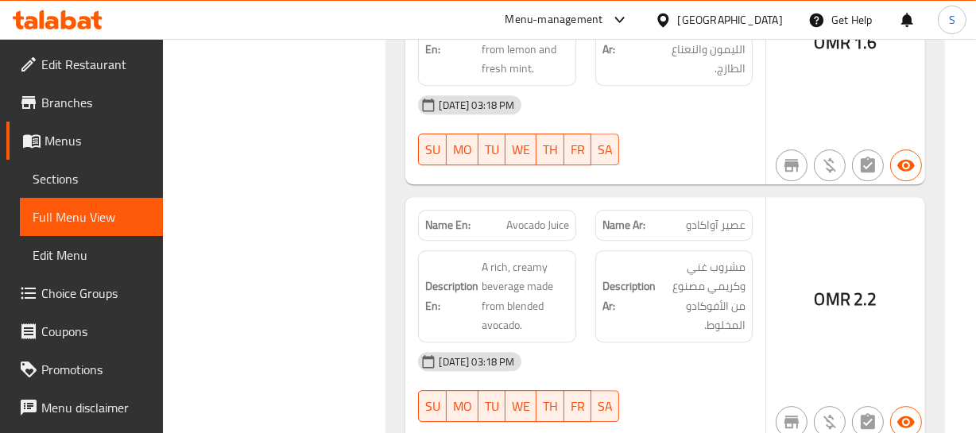
scroll to position [4081, 0]
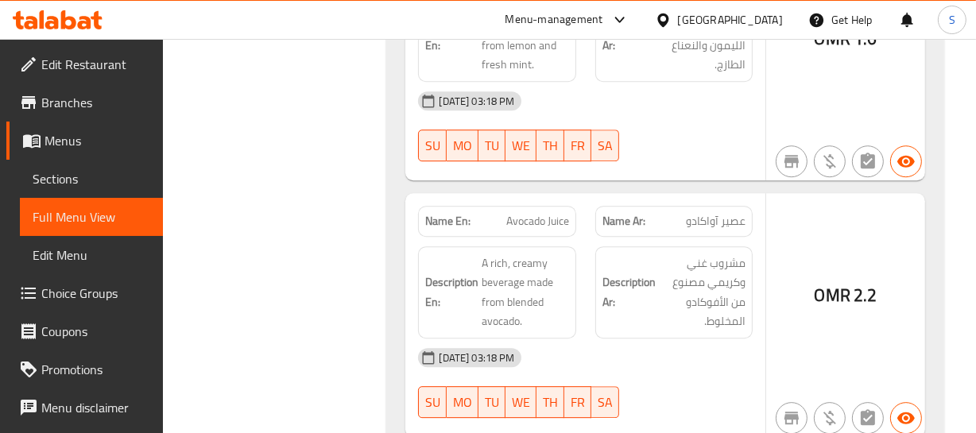
copy span "آواکادو"
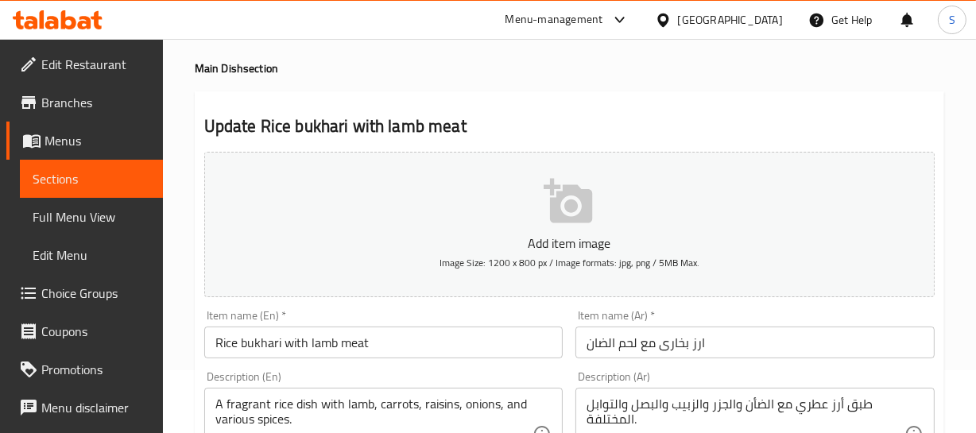
scroll to position [144, 0]
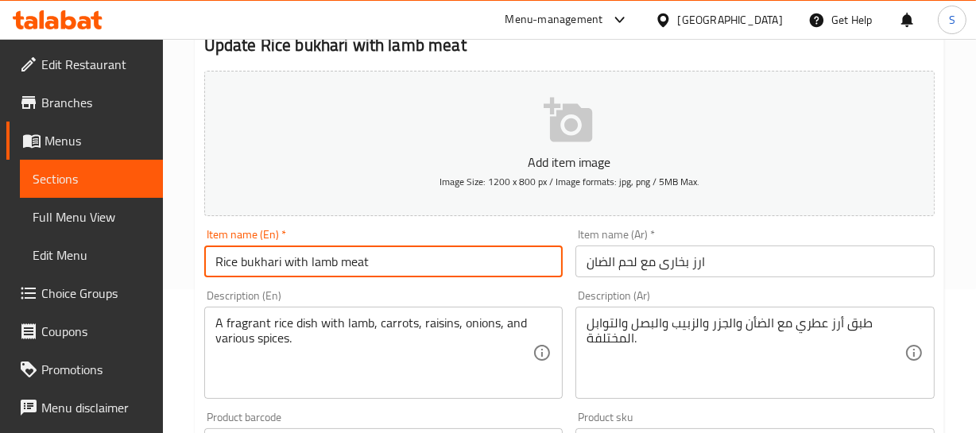
click at [312, 262] on input "Rice bukhari with lamb meat" at bounding box center [383, 262] width 359 height 32
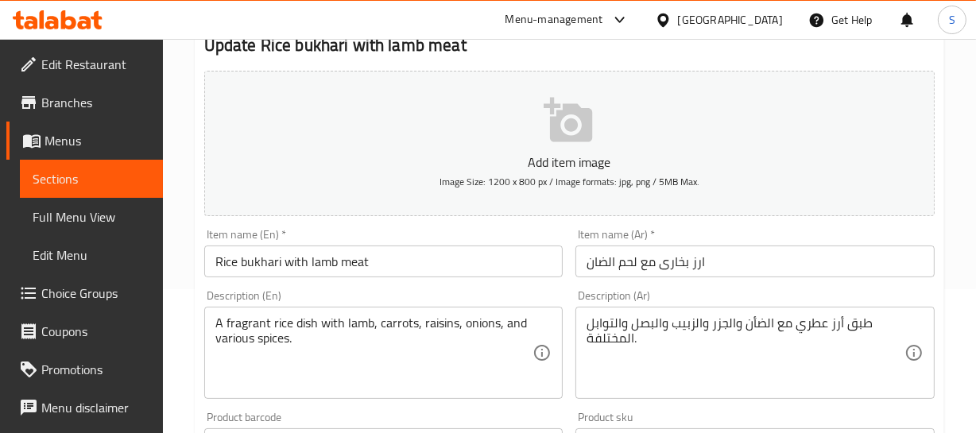
click at [356, 261] on input "Rice bukhari with lamb meat" at bounding box center [383, 262] width 359 height 32
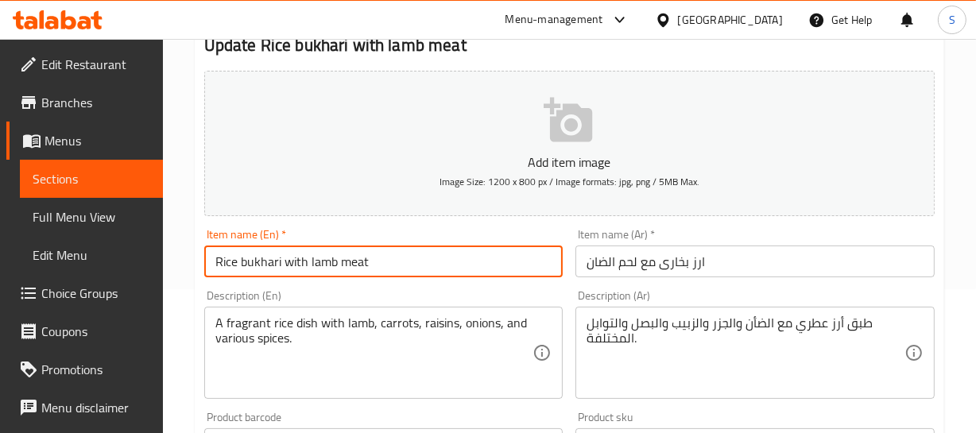
click at [356, 261] on input "Rice bukhari with lamb meat" at bounding box center [383, 262] width 359 height 32
type input "Rice bukhari with lamb"
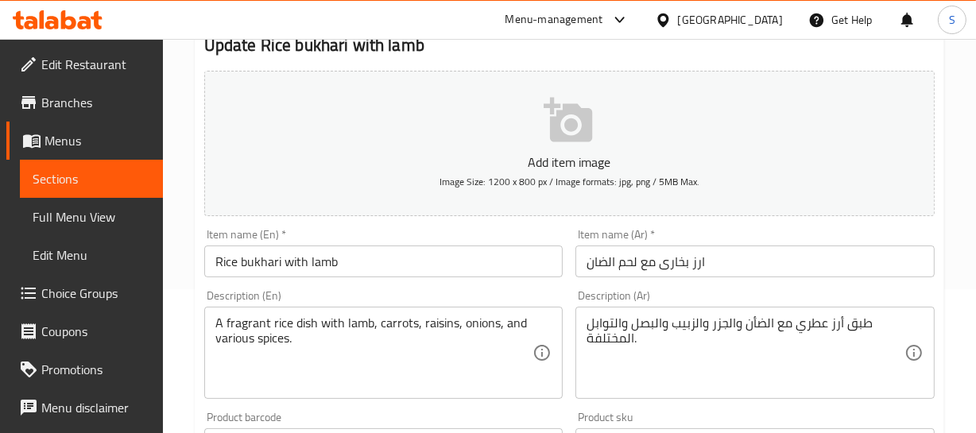
click at [605, 261] on input "ارز بخارى مع لحم الضان" at bounding box center [754, 262] width 359 height 32
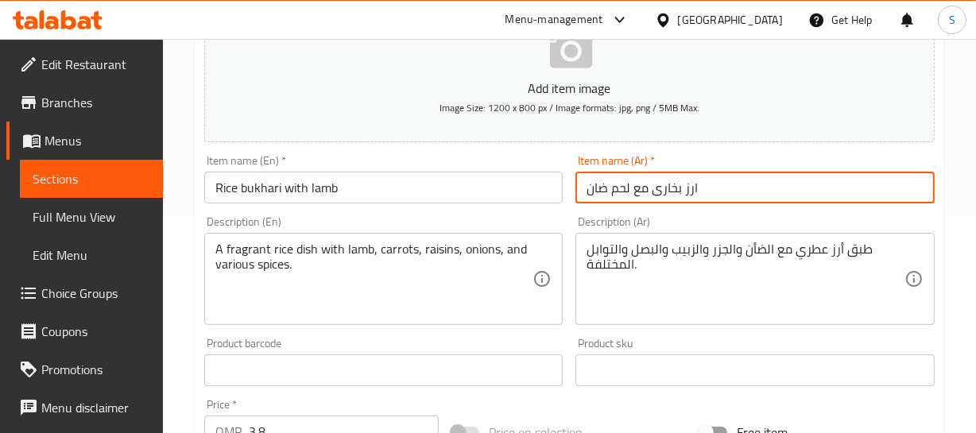
scroll to position [216, 0]
type input "ارز بخارى مع لحم ضان"
click at [344, 189] on input "Rice bukhari with lamb" at bounding box center [383, 189] width 359 height 32
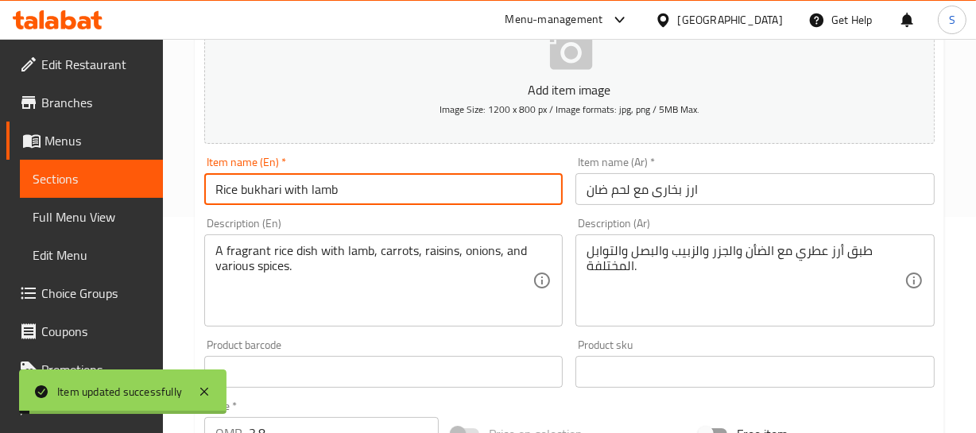
scroll to position [288, 0]
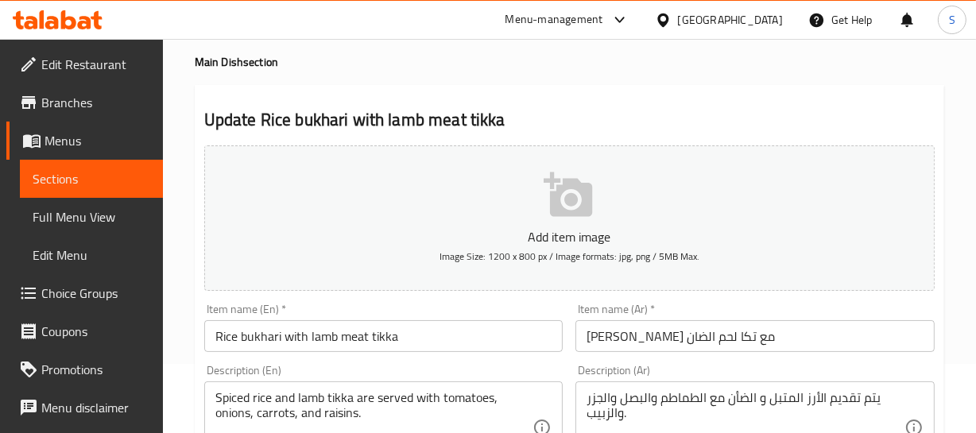
scroll to position [144, 0]
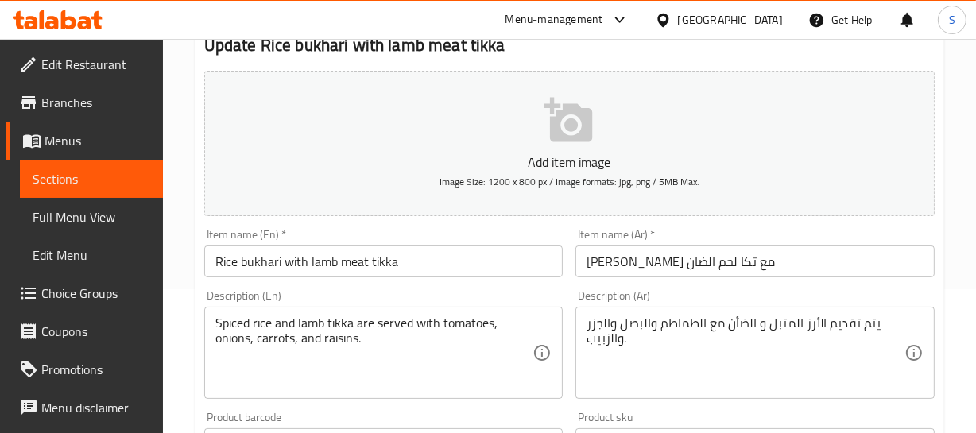
click at [326, 253] on input "Rice bukhari with lamb meat tikka" at bounding box center [383, 262] width 359 height 32
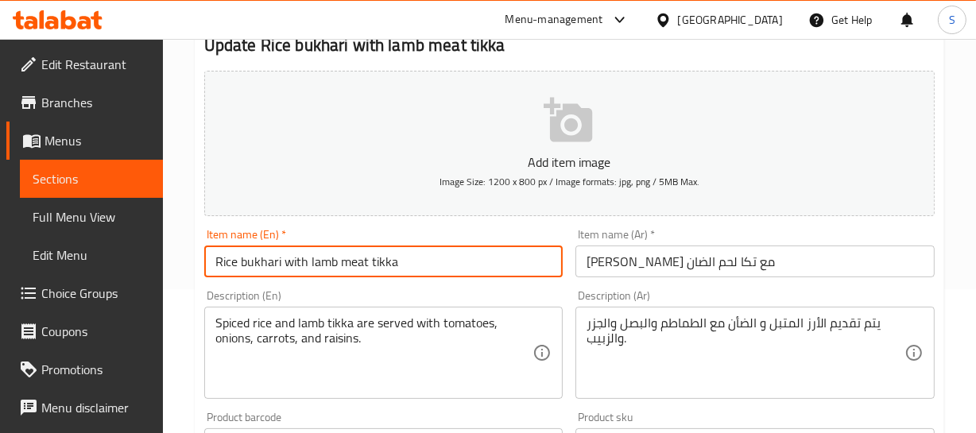
click at [326, 253] on input "Rice bukhari with lamb meat tikka" at bounding box center [383, 262] width 359 height 32
click at [346, 259] on input "Rice bukhari with lamb meat tikka" at bounding box center [383, 262] width 359 height 32
type input "Rice bukhari with lamb tikka"
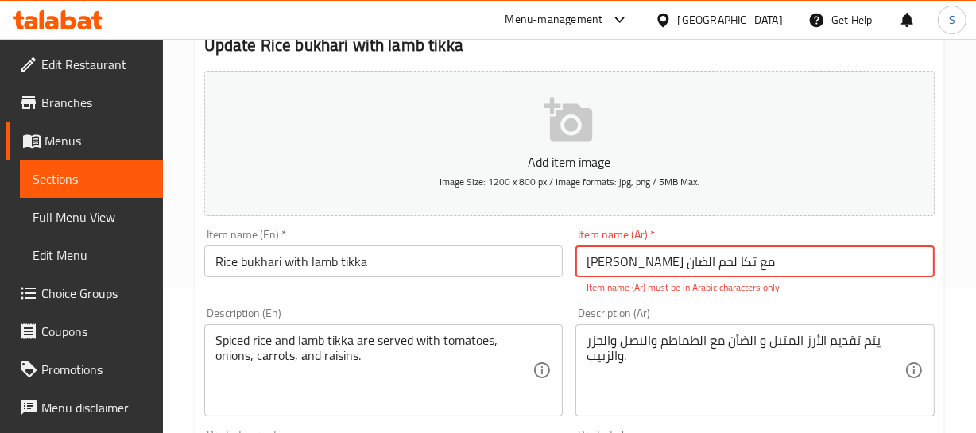
click at [679, 265] on input "[PERSON_NAME] مع تکا لحم الضان" at bounding box center [754, 262] width 359 height 32
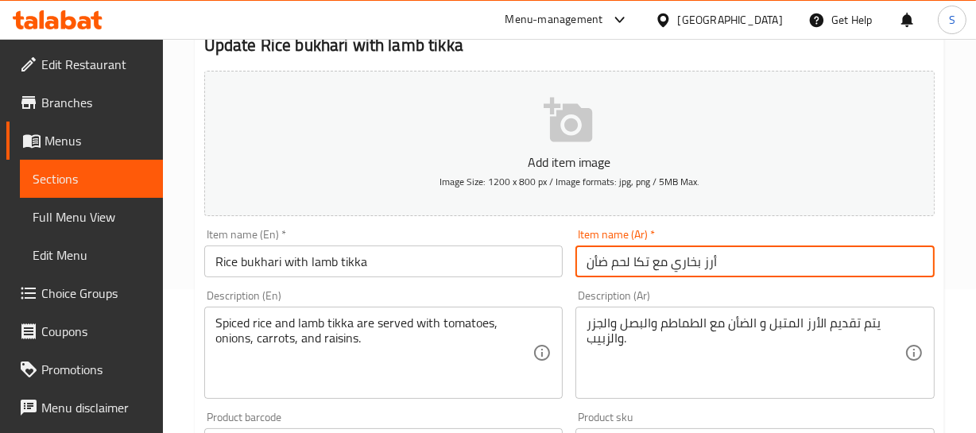
type input "أرز بخاري مع تكا لحم ضأن"
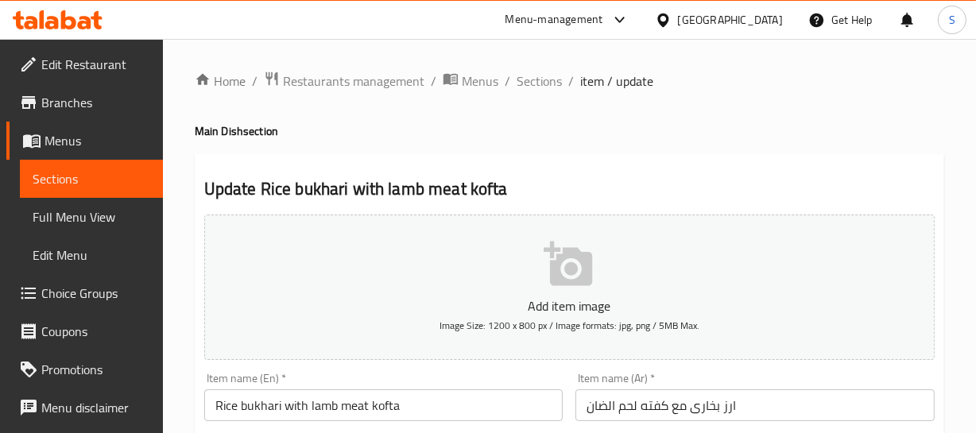
click at [275, 418] on input "Rice bukhari with lamb meat kofta" at bounding box center [383, 405] width 359 height 32
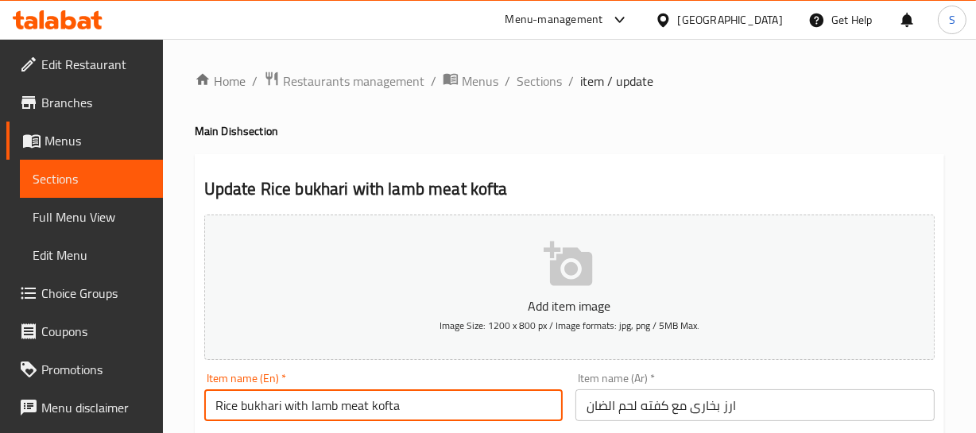
click at [275, 418] on input "Rice bukhari with lamb meat kofta" at bounding box center [383, 405] width 359 height 32
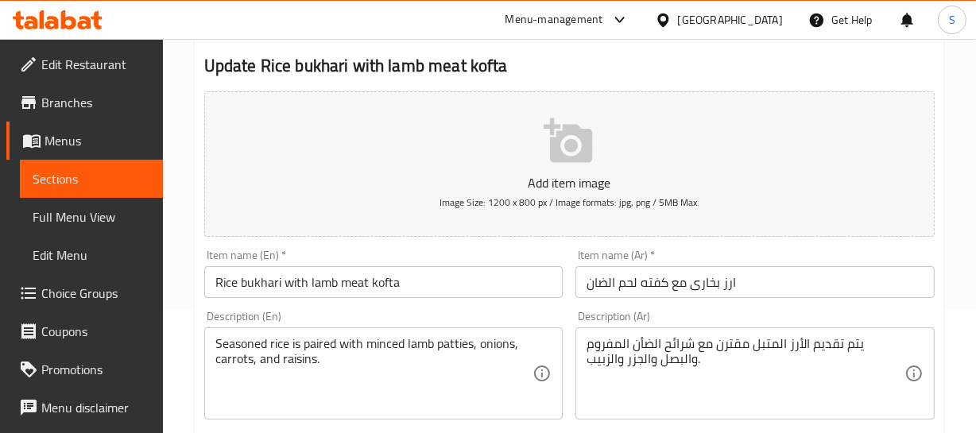
scroll to position [144, 0]
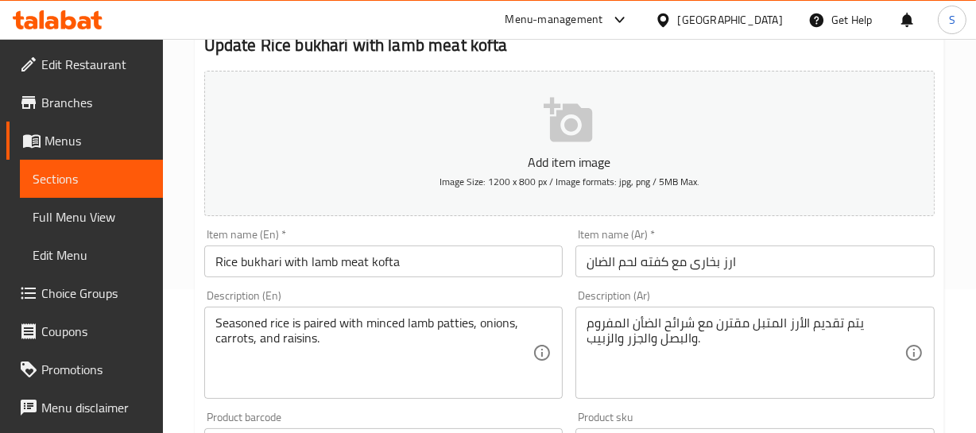
click at [345, 266] on input "Rice bukhari with lamb meat kofta" at bounding box center [383, 262] width 359 height 32
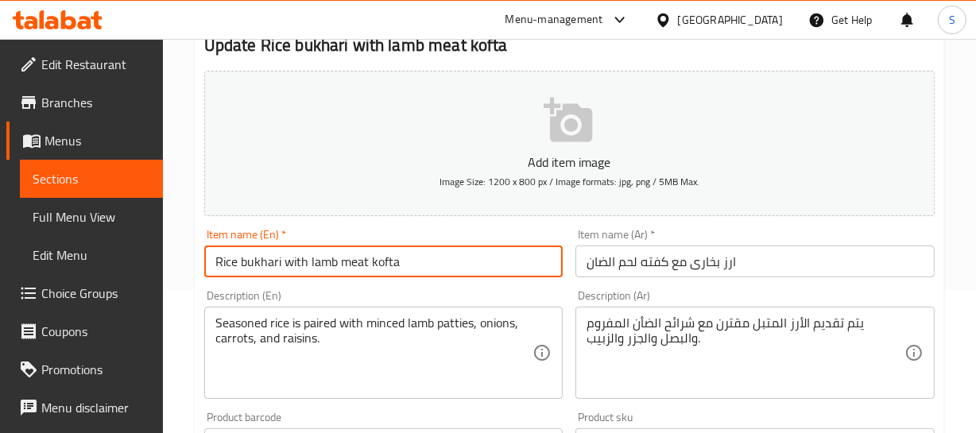
click at [345, 266] on input "Rice bukhari with lamb meat kofta" at bounding box center [383, 262] width 359 height 32
type input "Rice bukhari with lamb kofta"
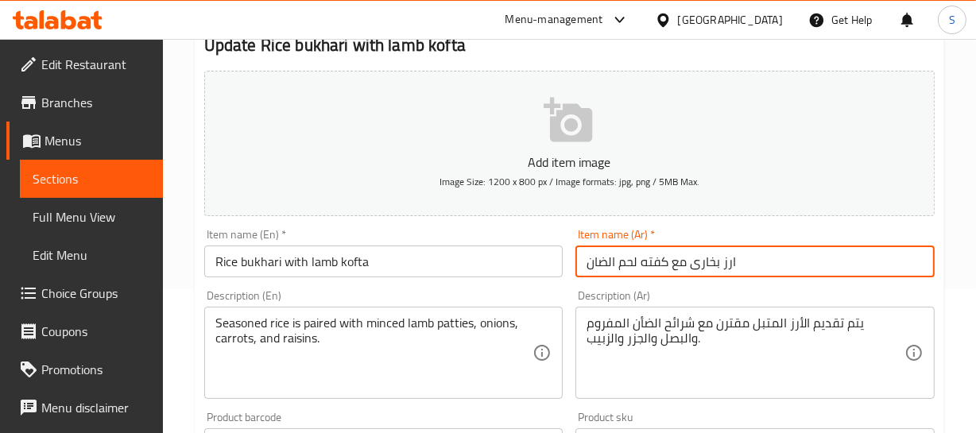
click at [609, 263] on input "ارز بخارى مع كفته لحم الضان" at bounding box center [754, 262] width 359 height 32
type input "ارز بخارى مع كفته لحم ضان"
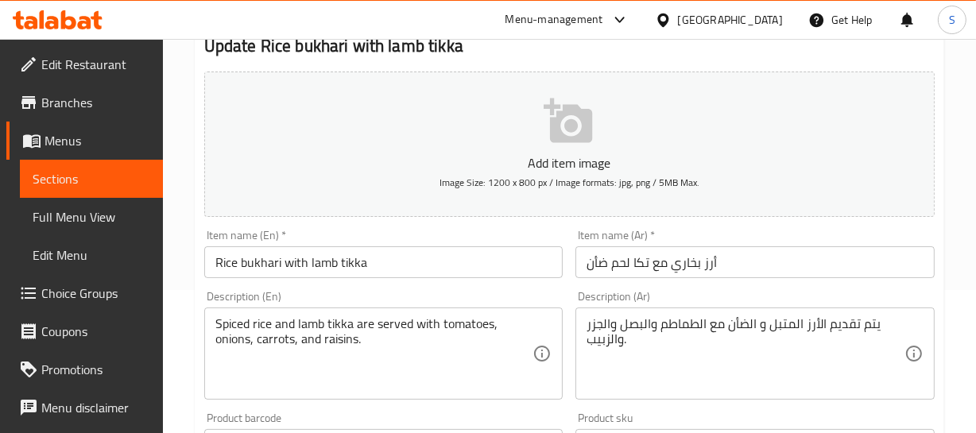
scroll to position [144, 0]
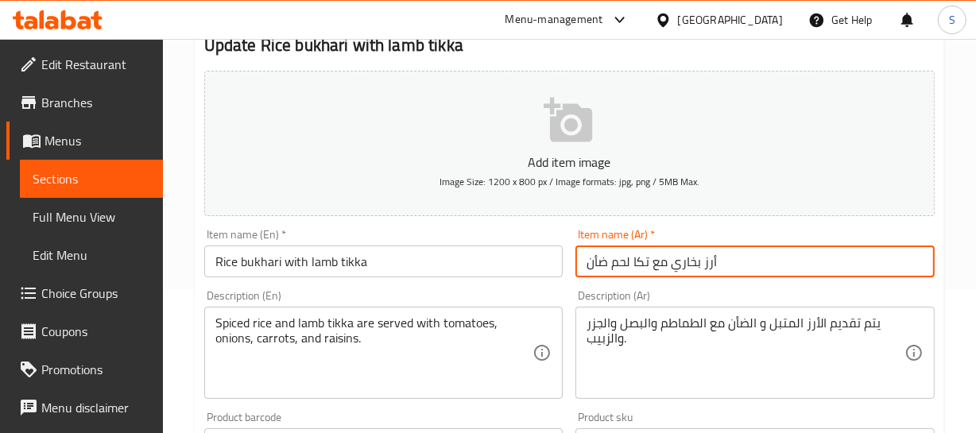
click at [667, 265] on input "أرز بخاري مع تكا لحم ضأن" at bounding box center [754, 262] width 359 height 32
click at [619, 252] on input "أرز بخاري مع تكا لحم ضأن" at bounding box center [754, 262] width 359 height 32
click at [652, 260] on input "أرز بخاري مع تكا لحم ضأن" at bounding box center [754, 262] width 359 height 32
type input "أرز بخاري مع كباب تكا لحم ضأن"
click at [666, 263] on input "أرز بخاري مع كباب تكا لحم ضأن" at bounding box center [754, 262] width 359 height 32
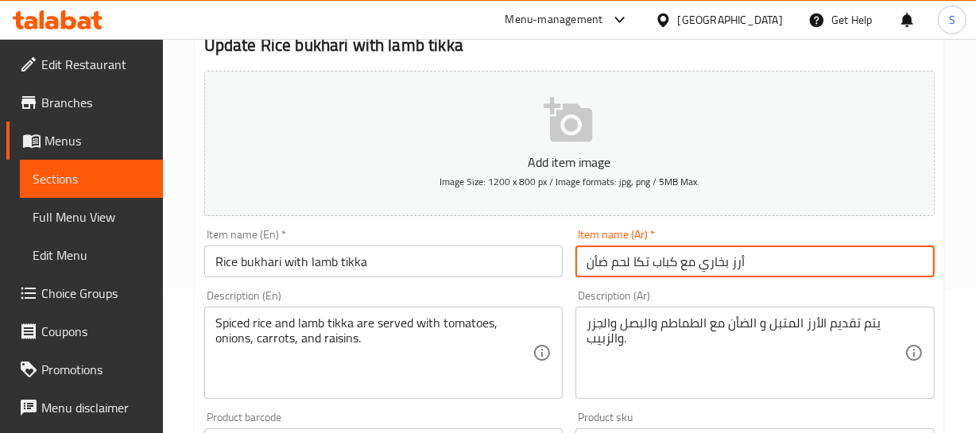
click at [666, 263] on input "أرز بخاري مع كباب تكا لحم ضأن" at bounding box center [754, 262] width 359 height 32
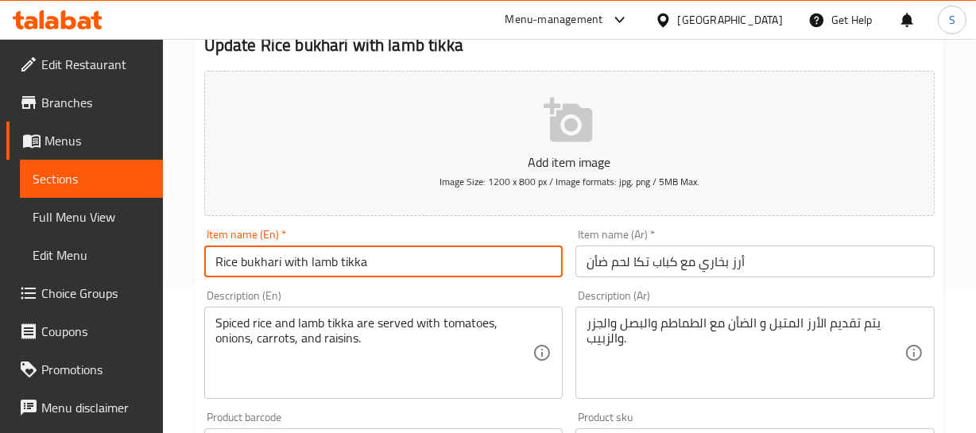
click at [427, 265] on input "Rice bukhari with lamb tikka" at bounding box center [383, 262] width 359 height 32
paste input "Kebab"
type input "Rice bukhari with lamb tikka Kebab"
drag, startPoint x: 341, startPoint y: 263, endPoint x: 417, endPoint y: 264, distance: 76.3
click at [417, 264] on input "Rice bukhari with lamb tikka Kebab" at bounding box center [383, 262] width 359 height 32
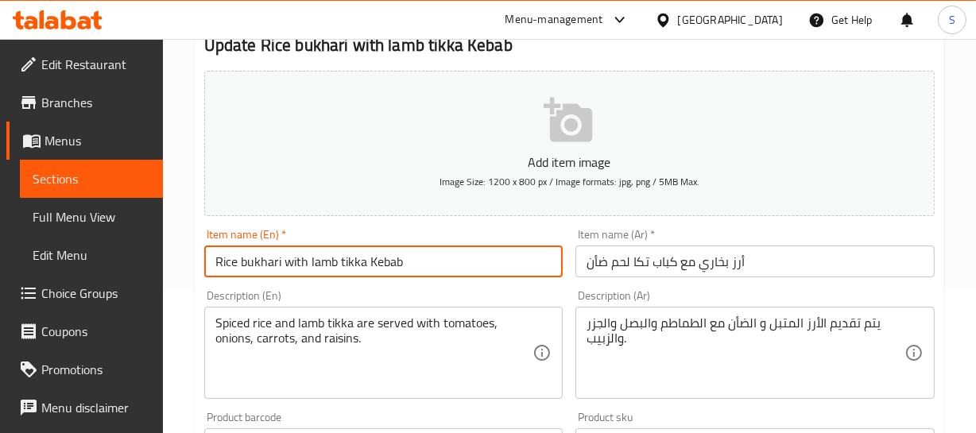
click at [241, 260] on input "Rice bukhari with lamb tikka Kebab" at bounding box center [383, 262] width 359 height 32
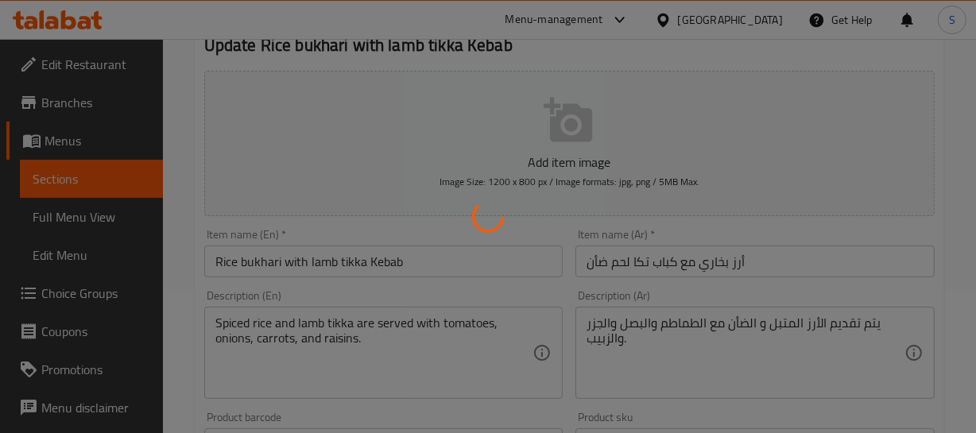
click at [344, 244] on div at bounding box center [488, 216] width 976 height 433
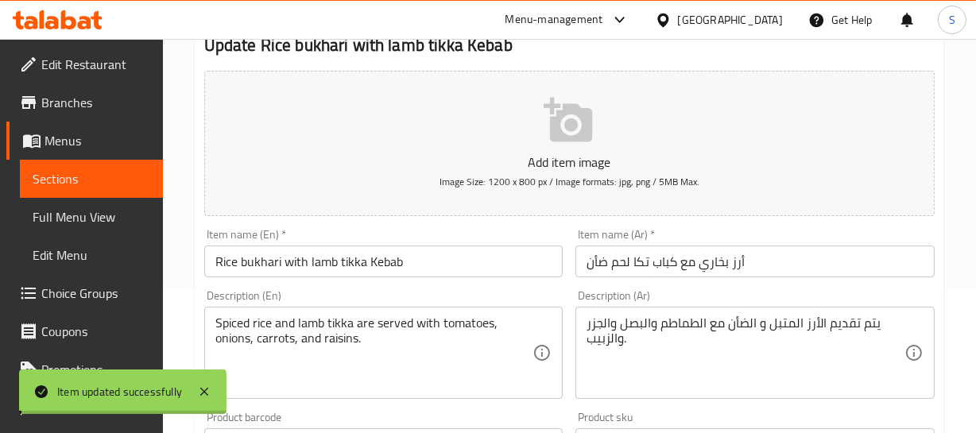
click at [344, 244] on div at bounding box center [488, 216] width 976 height 433
click at [344, 246] on input "Rice bukhari with lamb tikka Kebab" at bounding box center [383, 262] width 359 height 32
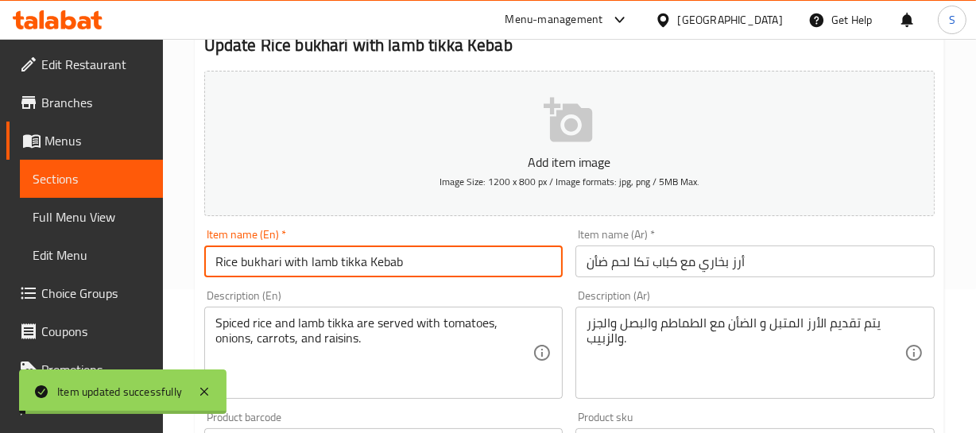
click at [344, 246] on input "Rice bukhari with lamb tikka Kebab" at bounding box center [383, 262] width 359 height 32
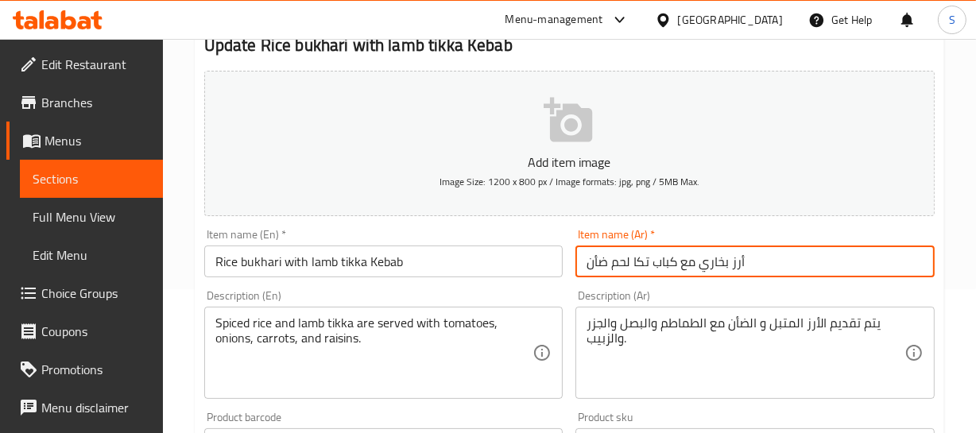
click at [713, 251] on input "أرز بخاري مع كباب تكا لحم ضأن" at bounding box center [754, 262] width 359 height 32
click at [670, 263] on input "أرز بخاري مع كباب تكا لحم ضأن" at bounding box center [754, 262] width 359 height 32
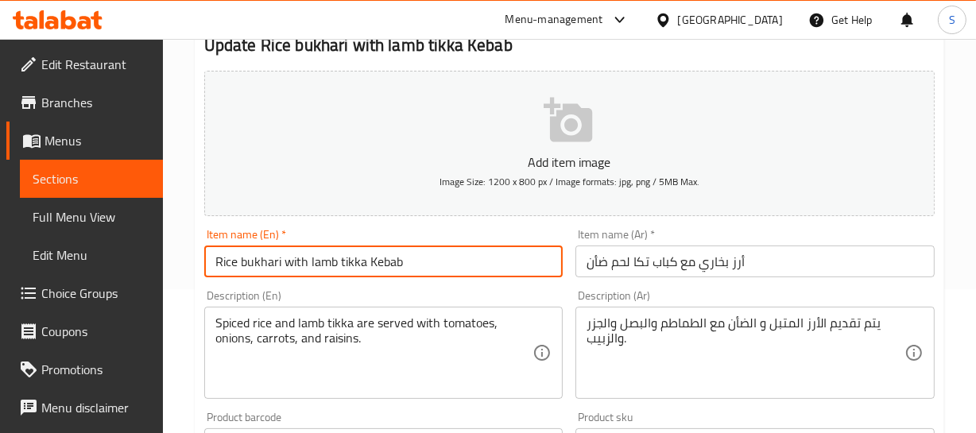
click at [412, 260] on input "Rice bukhari with lamb tikka Kebab" at bounding box center [383, 262] width 359 height 32
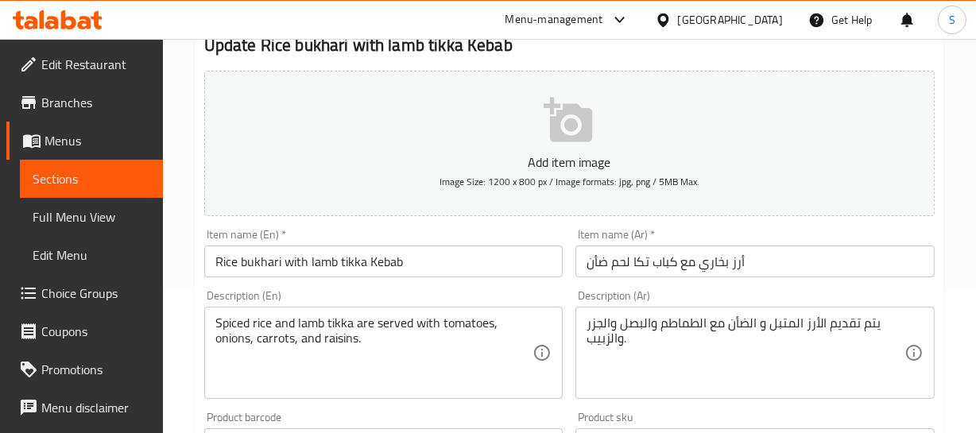
click at [766, 237] on div "Item name (Ar)   * أرز بخاري مع كباب تكا لحم ضأن Item name (Ar) *" at bounding box center [754, 253] width 359 height 48
click at [728, 255] on input "أرز بخاري مع كباب تكا لحم ضأن" at bounding box center [754, 262] width 359 height 32
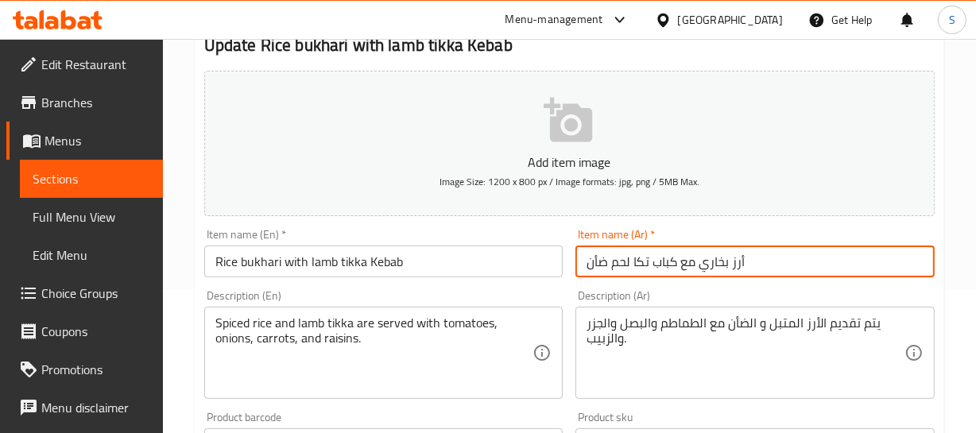
click at [727, 259] on input "أرز بخاري مع كباب تكا لحم ضأن" at bounding box center [754, 262] width 359 height 32
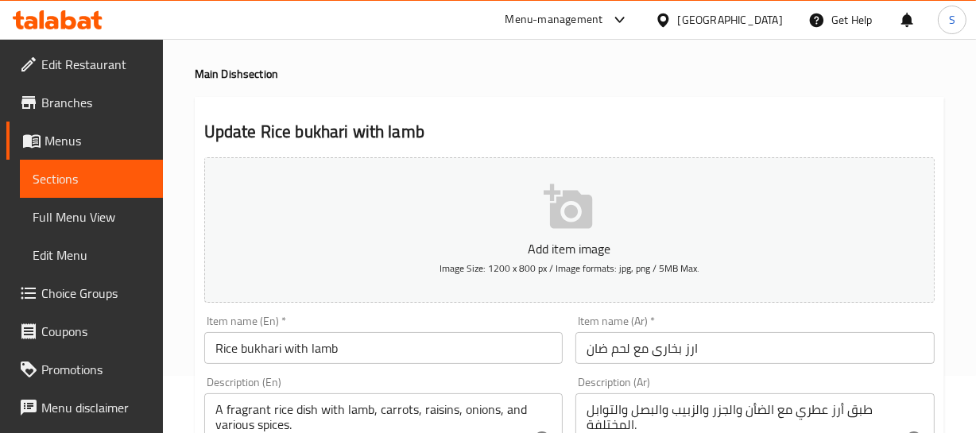
scroll to position [144, 0]
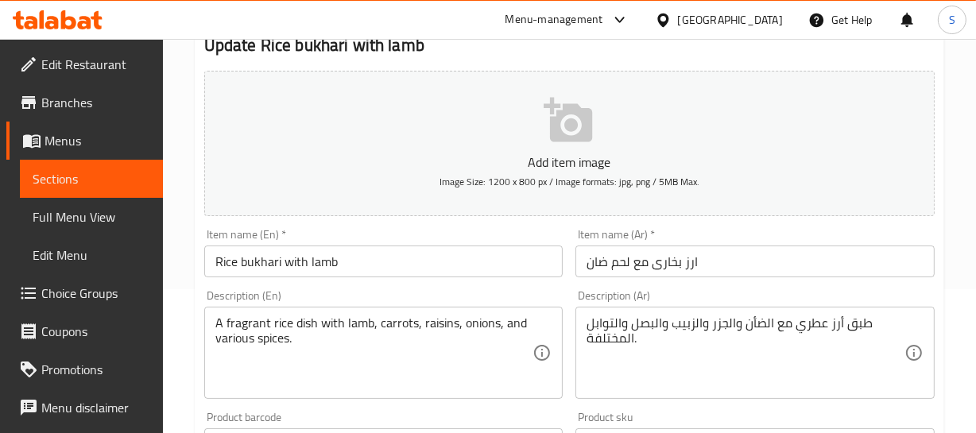
click at [702, 261] on input "ارز بخارى مع لحم ضان" at bounding box center [754, 262] width 359 height 32
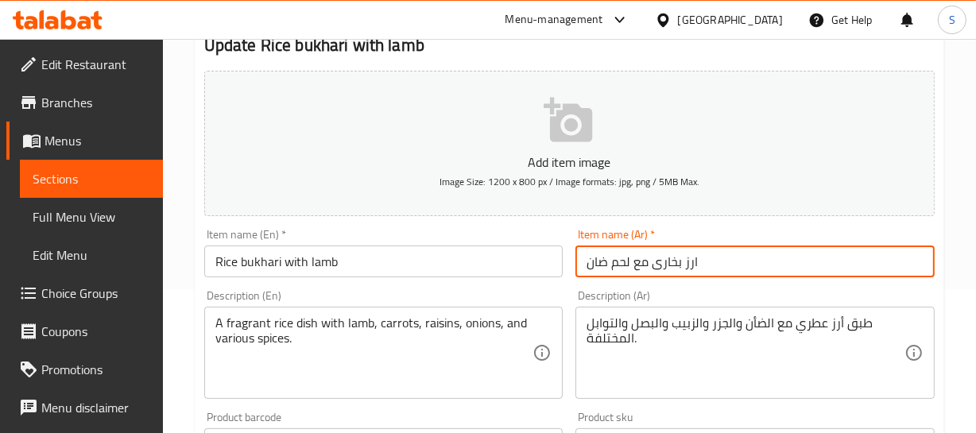
click at [702, 261] on input "ارز بخارى مع لحم ضان" at bounding box center [754, 262] width 359 height 32
click at [659, 262] on input "ارز بخارى مع لحم ضان" at bounding box center [754, 262] width 359 height 32
click at [599, 261] on input "ارز بخارى مع لحم ضان" at bounding box center [754, 262] width 359 height 32
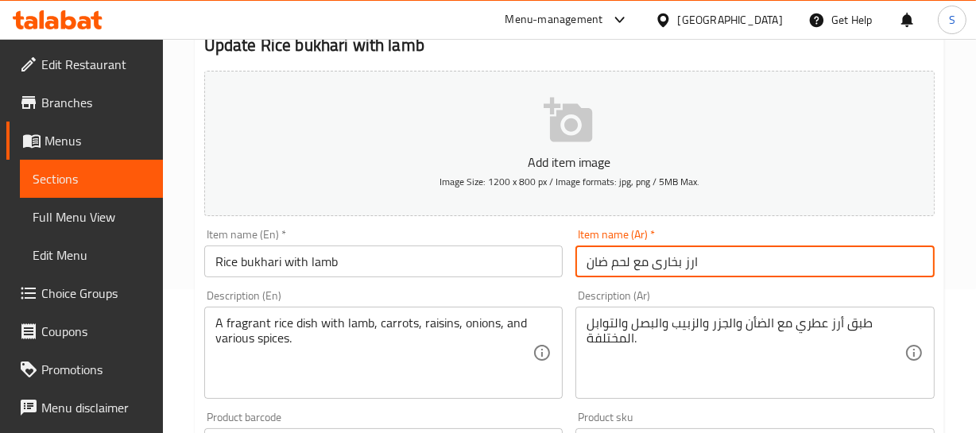
click at [599, 261] on input "ارز بخارى مع لحم ضان" at bounding box center [754, 262] width 359 height 32
click at [695, 253] on input "ارز بخارى مع لحم ضأن" at bounding box center [754, 262] width 359 height 32
type input "ارز بخارى مع لحم ضأن"
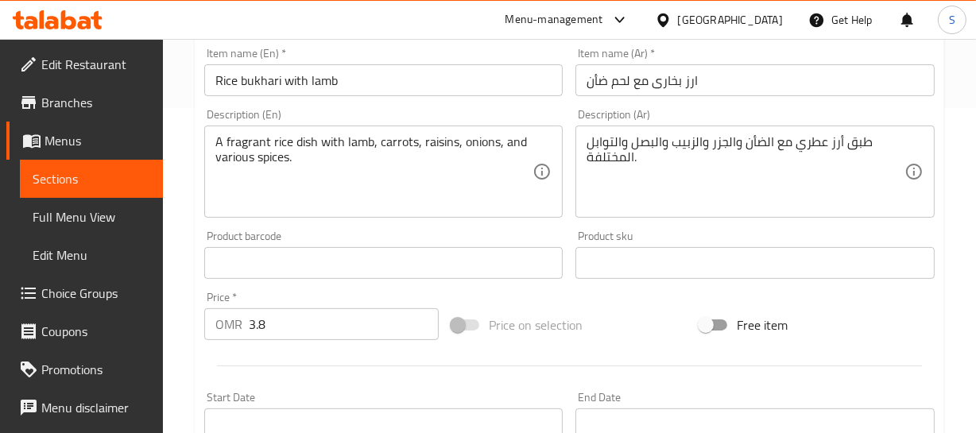
scroll to position [288, 0]
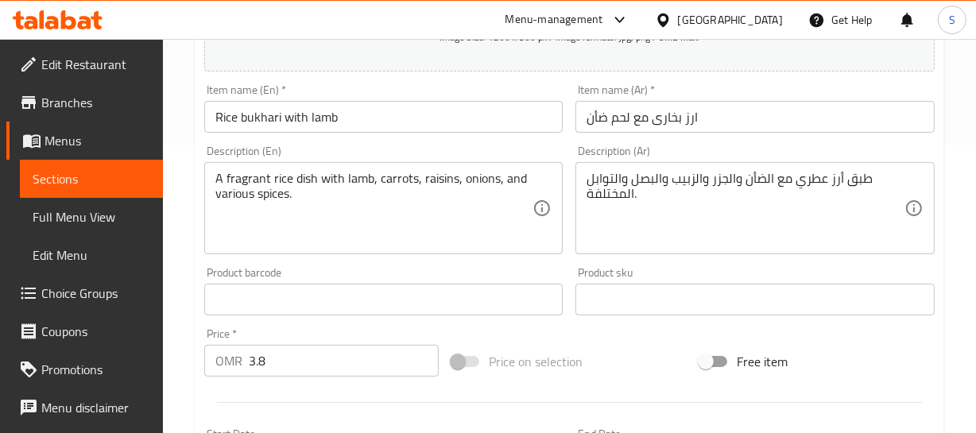
click at [687, 120] on input "ارز بخارى مع لحم ضأن" at bounding box center [754, 117] width 359 height 32
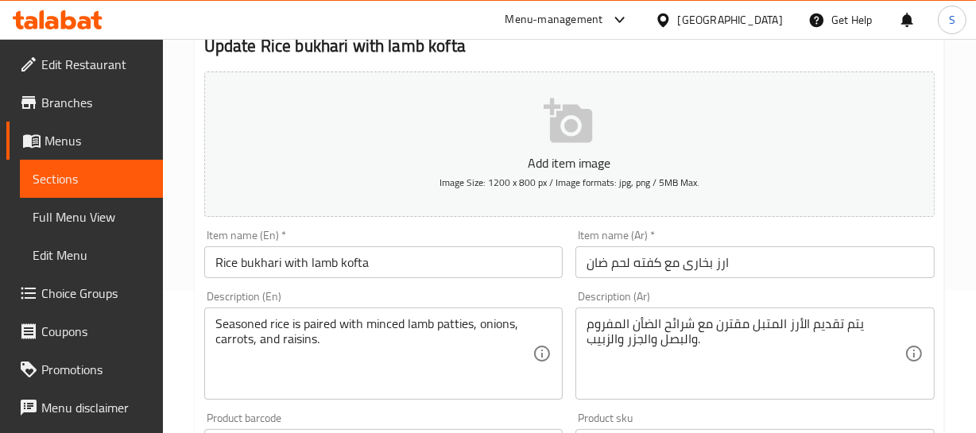
scroll to position [144, 0]
click at [661, 253] on input "ارز بخارى مع كفته لحم ضان" at bounding box center [754, 262] width 359 height 32
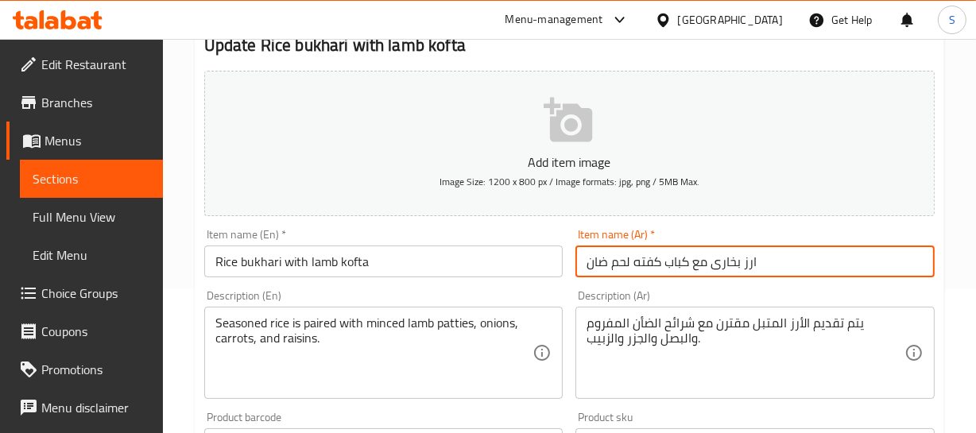
type input "ارز بخارى مع كباب كفته لحم ضان"
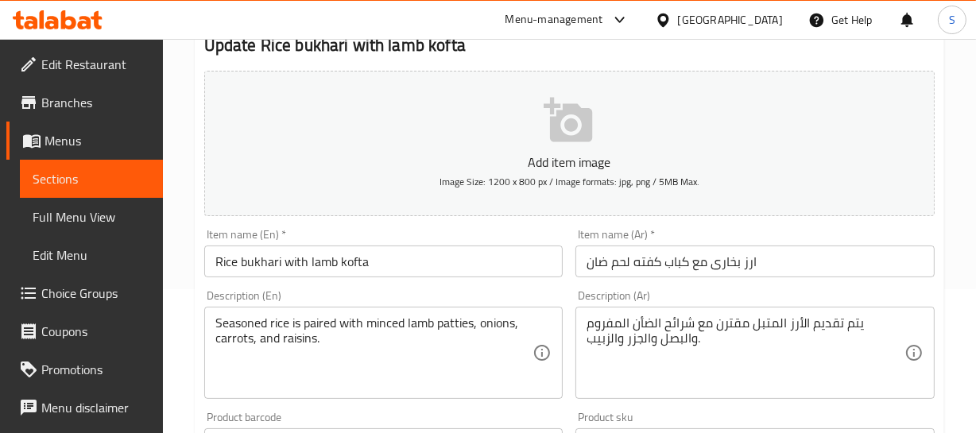
click at [421, 271] on input "Rice bukhari with lamb kofta" at bounding box center [383, 262] width 359 height 32
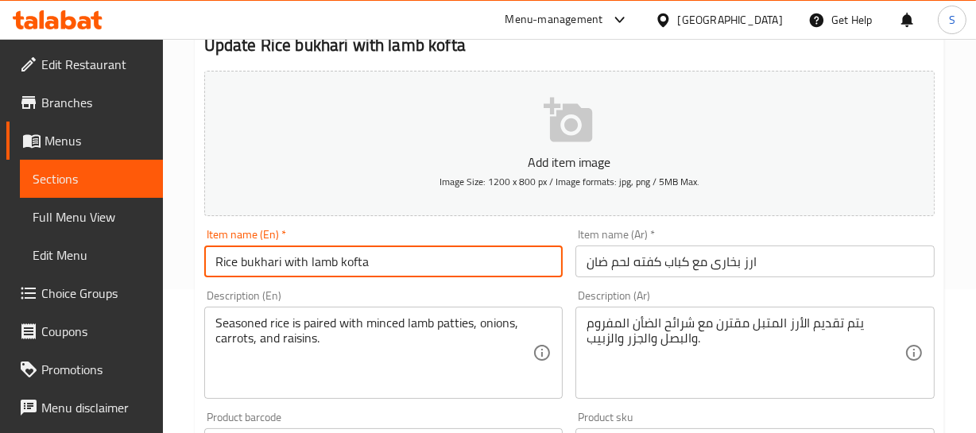
paste input "Kebab"
click at [409, 262] on input "Rice bukhari with lamb kofta Kebab" at bounding box center [383, 262] width 359 height 32
type input "Rice bukhari with lamb kofta Kebab"
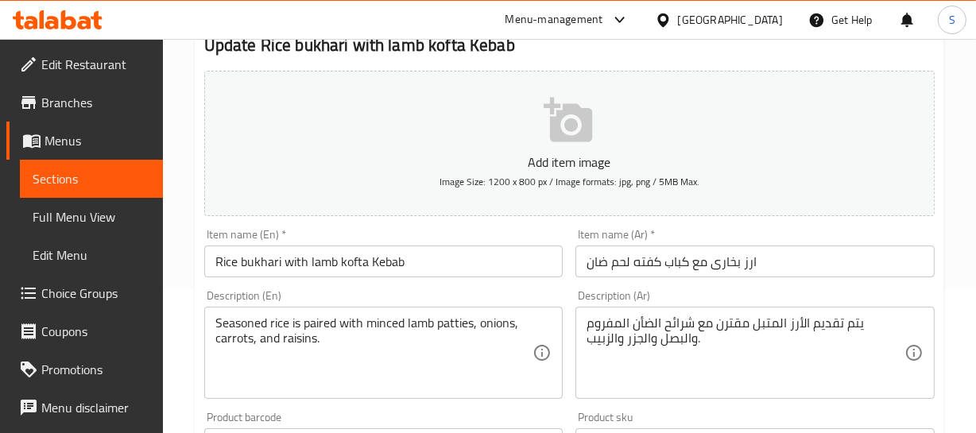
click at [506, 282] on div "Add item image Image Size: 1200 x 800 px / Image formats: jpg, png / 5MB Max. I…" at bounding box center [569, 406] width 743 height 685
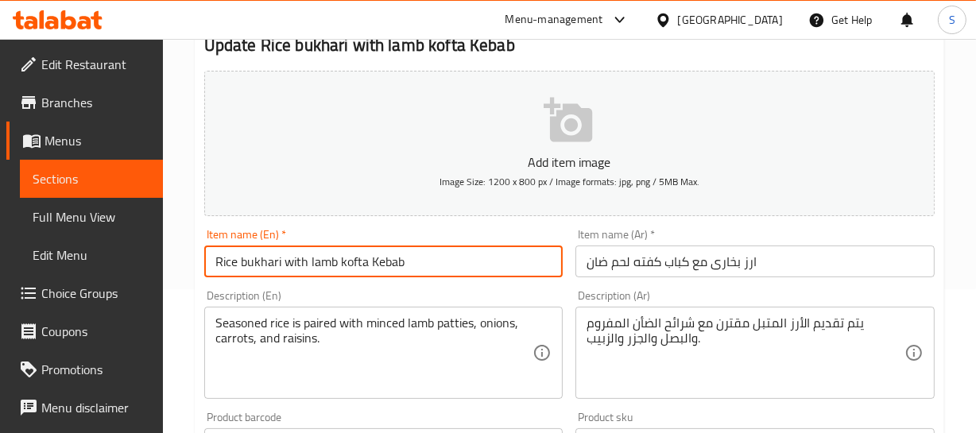
drag, startPoint x: 460, startPoint y: 268, endPoint x: 451, endPoint y: 269, distance: 9.7
click at [451, 269] on input "Rice bukhari with lamb kofta Kebab" at bounding box center [383, 262] width 359 height 32
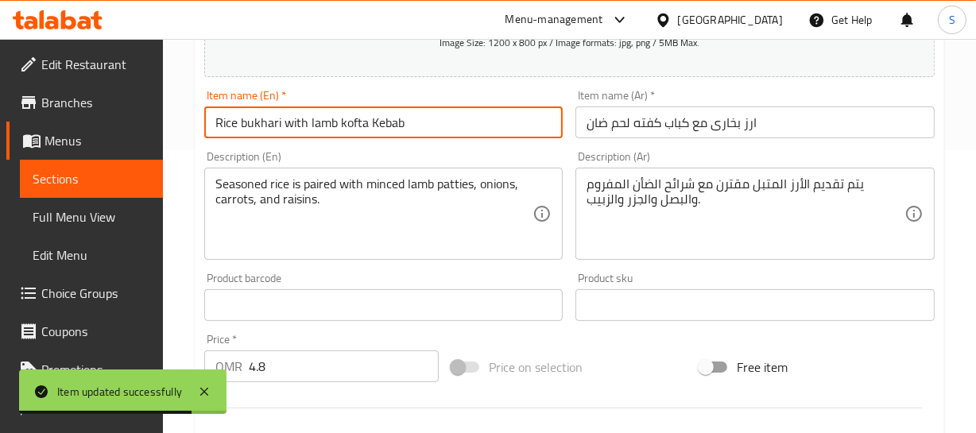
scroll to position [288, 0]
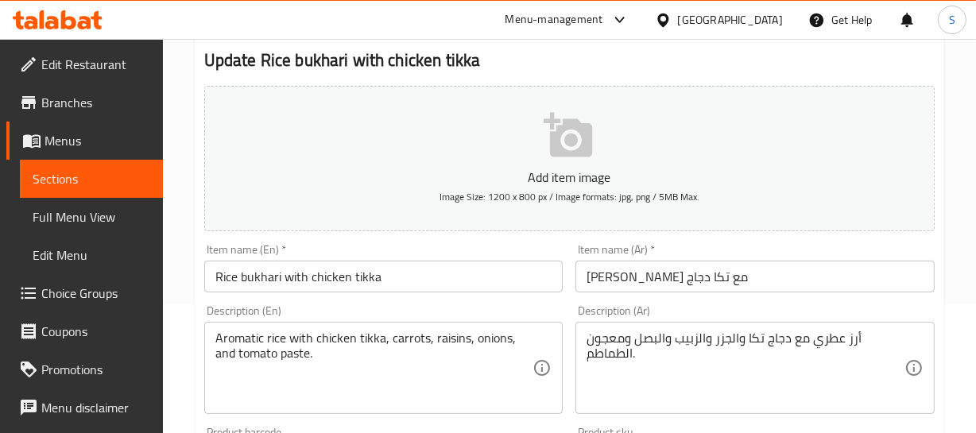
scroll to position [144, 0]
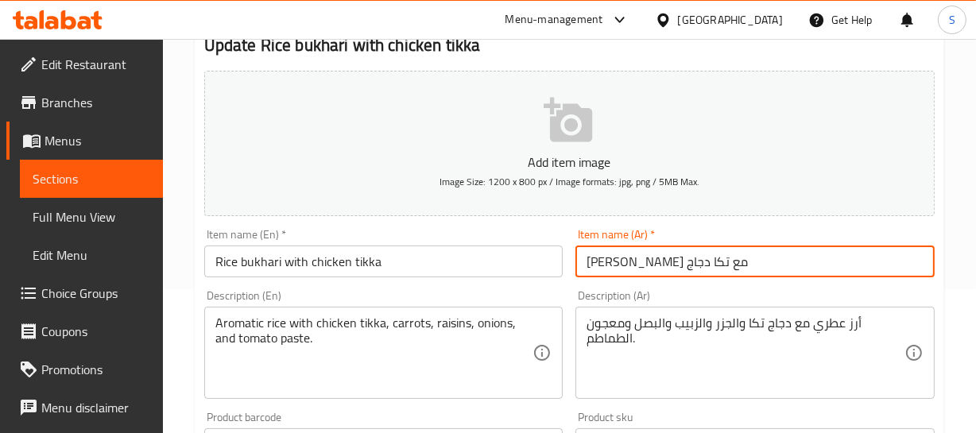
click at [629, 264] on input "[PERSON_NAME] مع تکا دجاج" at bounding box center [754, 262] width 359 height 32
paste input "كباب"
type input "[PERSON_NAME] مع كباب تکا دجاج"
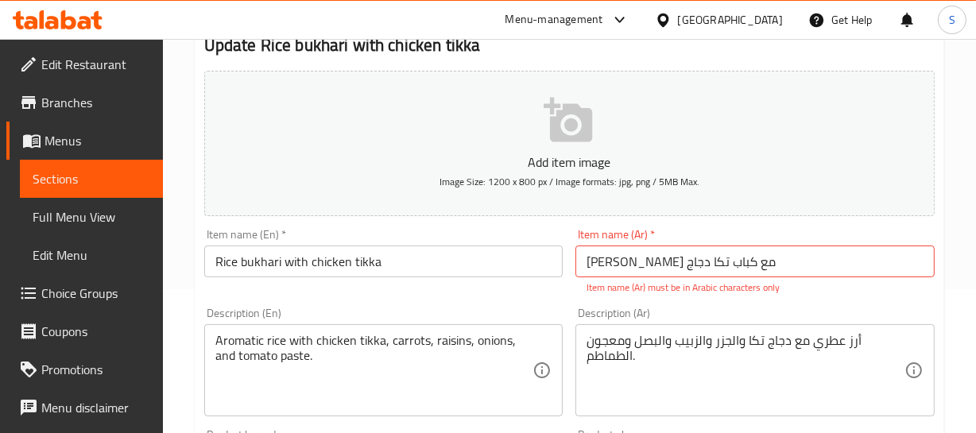
click at [291, 270] on input "Rice bukhari with chicken tikka" at bounding box center [383, 262] width 359 height 32
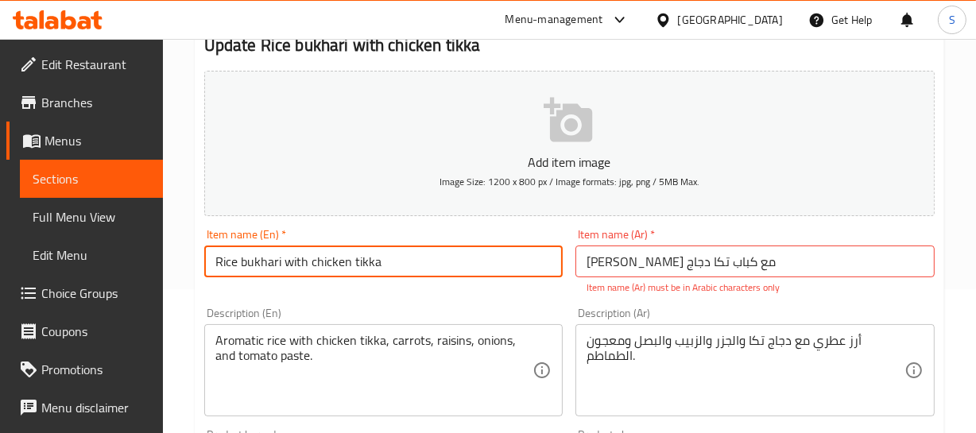
click at [413, 259] on input "Rice bukhari with chicken tikka" at bounding box center [383, 262] width 359 height 32
paste input "Kebab"
click at [407, 249] on input "Rice bukhari with chicken tikka Kebab" at bounding box center [383, 262] width 359 height 32
type input "Rice bukhari with chicken tikka"
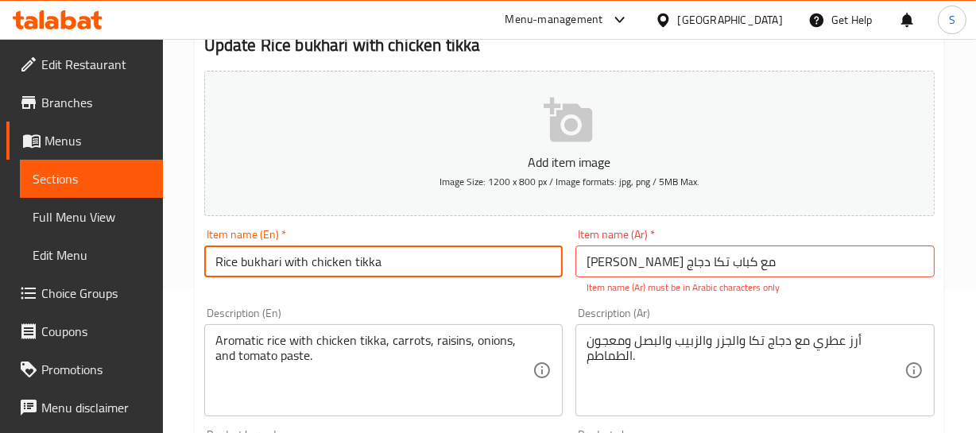
click at [706, 258] on input "[PERSON_NAME] مع كباب تکا دجاج" at bounding box center [754, 262] width 359 height 32
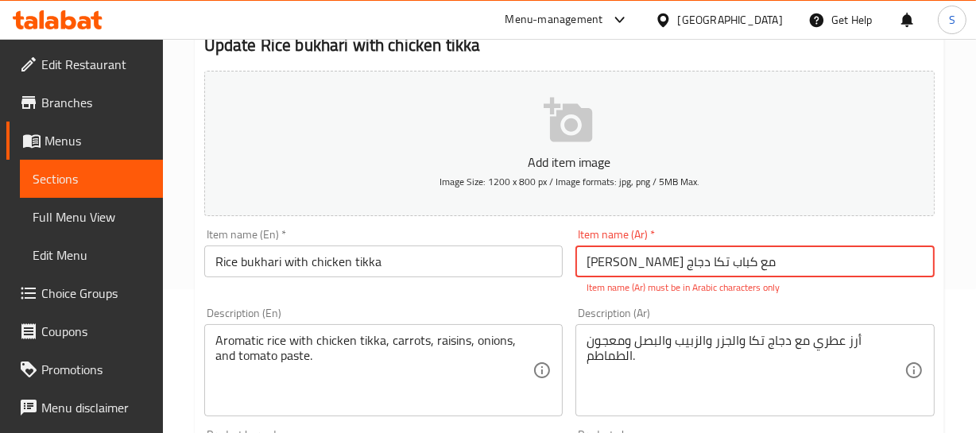
click at [706, 258] on input "[PERSON_NAME] مع كباب تکا دجاج" at bounding box center [754, 262] width 359 height 32
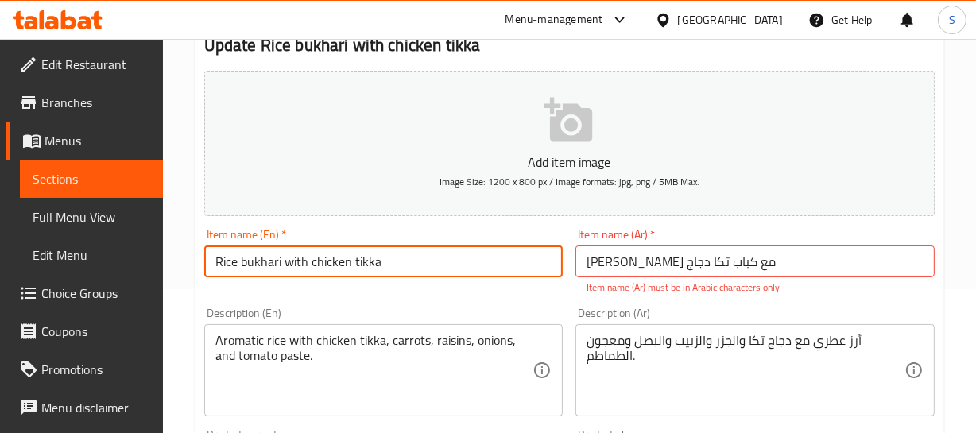
click at [327, 276] on input "Rice bukhari with chicken tikka" at bounding box center [383, 262] width 359 height 32
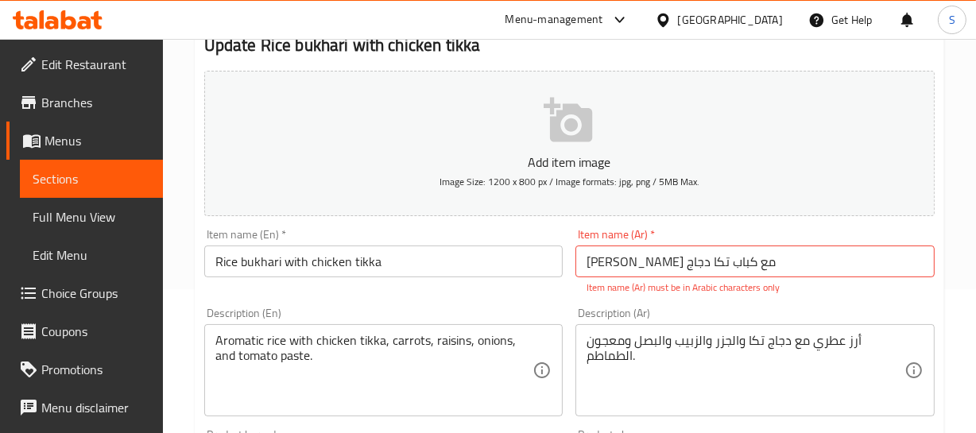
click at [748, 258] on input "ارز بخاری مع كباب تکا دجاج" at bounding box center [754, 262] width 359 height 32
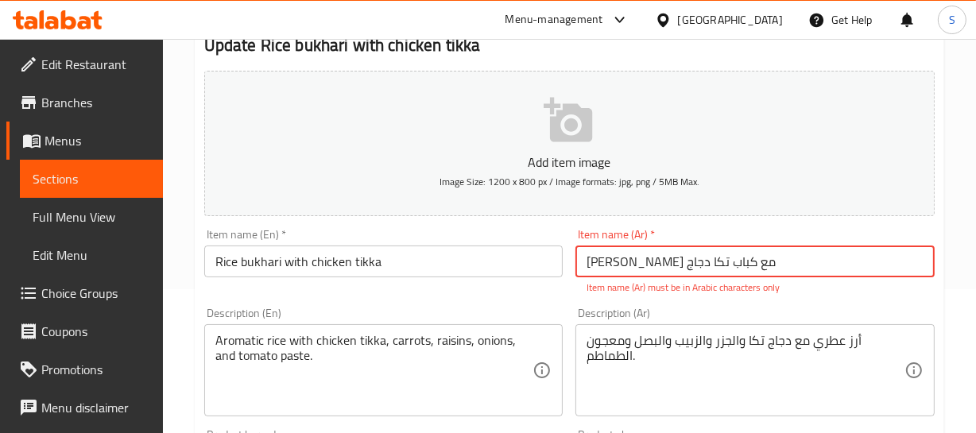
click at [748, 258] on input "ارز بخاری مع كباب تکا دجاج" at bounding box center [754, 262] width 359 height 32
paste input "رز بخاري مع دجاج تيكا"
click at [429, 246] on input "Rice bukhari with chicken tikka" at bounding box center [383, 262] width 359 height 32
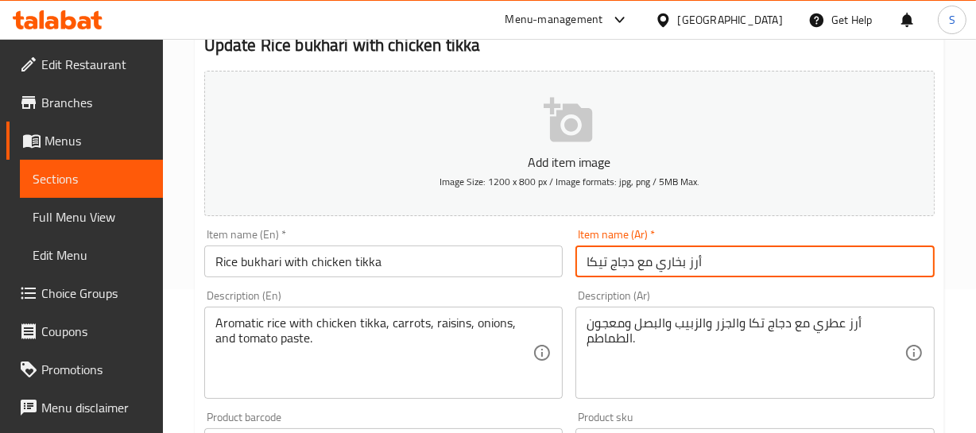
click at [600, 262] on input "أرز بخاري مع دجاج تيكا" at bounding box center [754, 262] width 359 height 32
type input "أرز بخاري مع دجاج تكا"
click at [629, 257] on input "أرز بخاري مع دجاج تكا" at bounding box center [754, 262] width 359 height 32
click at [341, 269] on input "Rice bukhari with chicken tikka" at bounding box center [383, 262] width 359 height 32
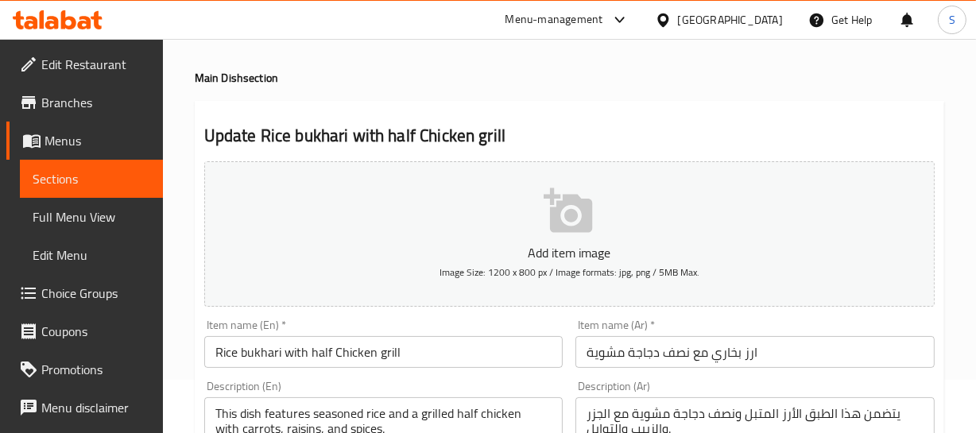
scroll to position [144, 0]
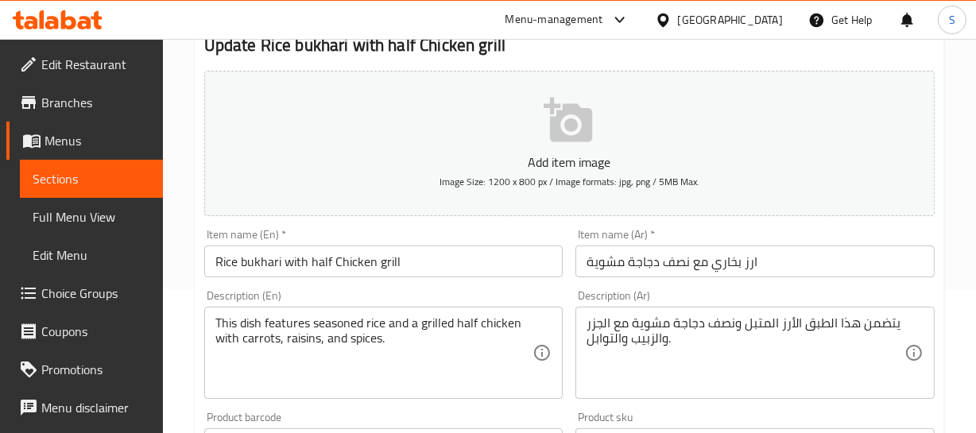
click at [413, 266] on input "Rice bukhari with half Chicken grill" at bounding box center [383, 262] width 359 height 32
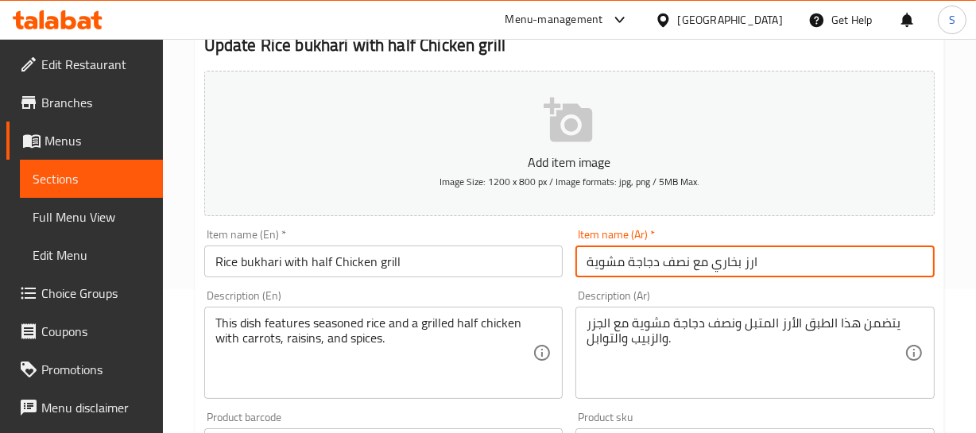
click at [741, 262] on input "ارز بخاري مع نصف دجاجة مشوية" at bounding box center [754, 262] width 359 height 32
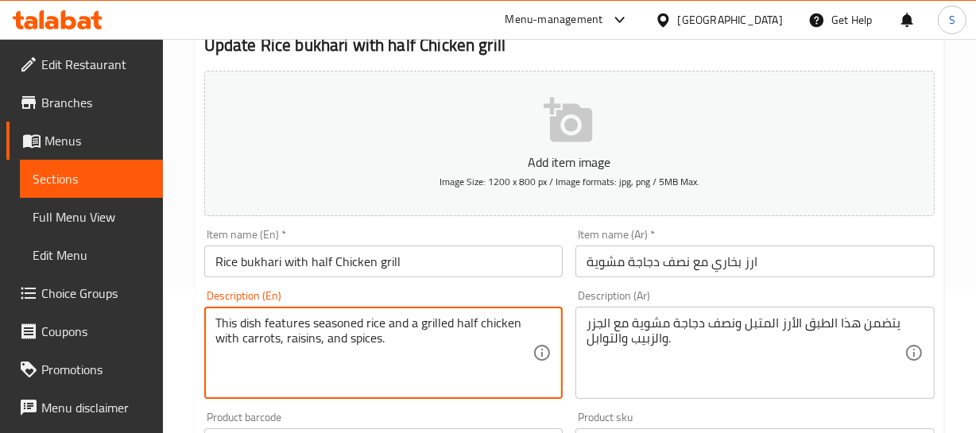
click at [434, 321] on textarea "This dish features seasoned rice and a grilled half chicken with carrots, raisi…" at bounding box center [374, 352] width 318 height 75
click at [329, 264] on input "Rice bukhari with half Chicken grill" at bounding box center [383, 262] width 359 height 32
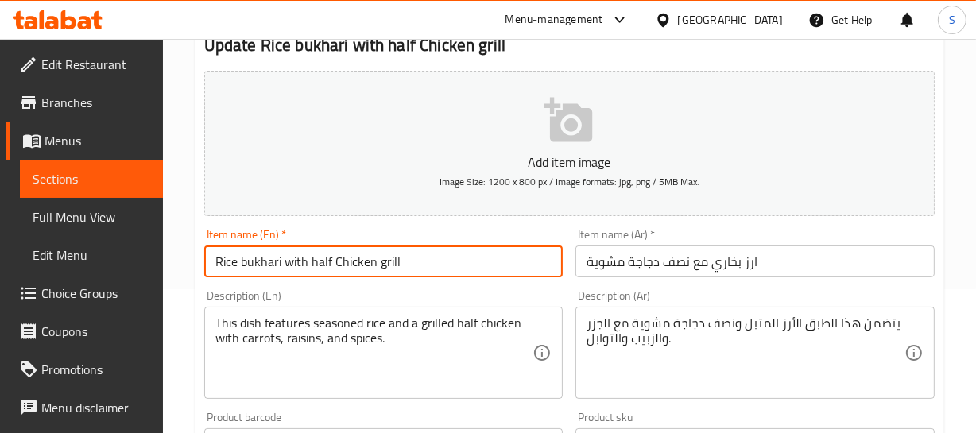
click at [334, 261] on input "Rice bukhari with half Chicken grill" at bounding box center [383, 262] width 359 height 32
click at [381, 262] on input "Rice bukhari with half Chicken grill" at bounding box center [383, 262] width 359 height 32
paste input "ed"
type input "Rice bukhari with half Chicken grilled"
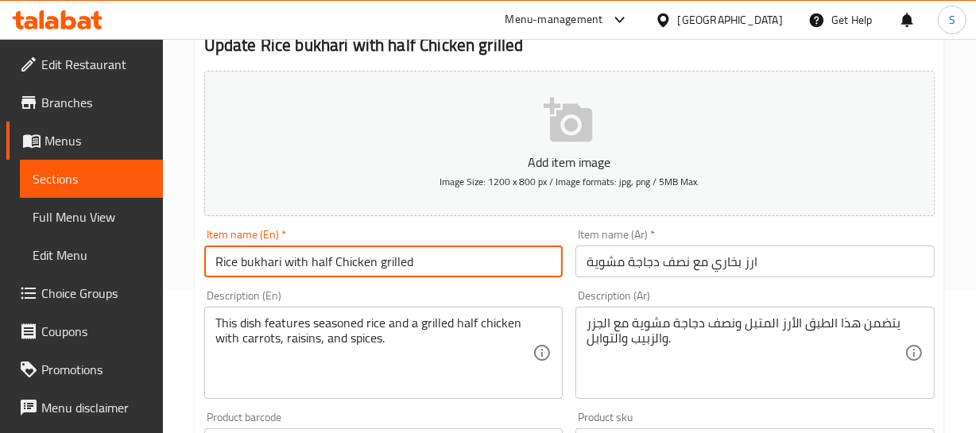
click at [737, 259] on input "ارز بخاري مع نصف دجاجة مشوية" at bounding box center [754, 262] width 359 height 32
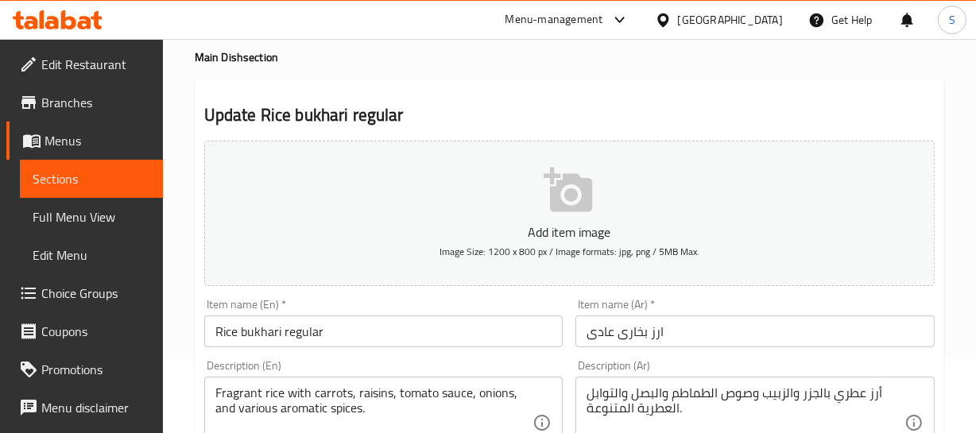
scroll to position [144, 0]
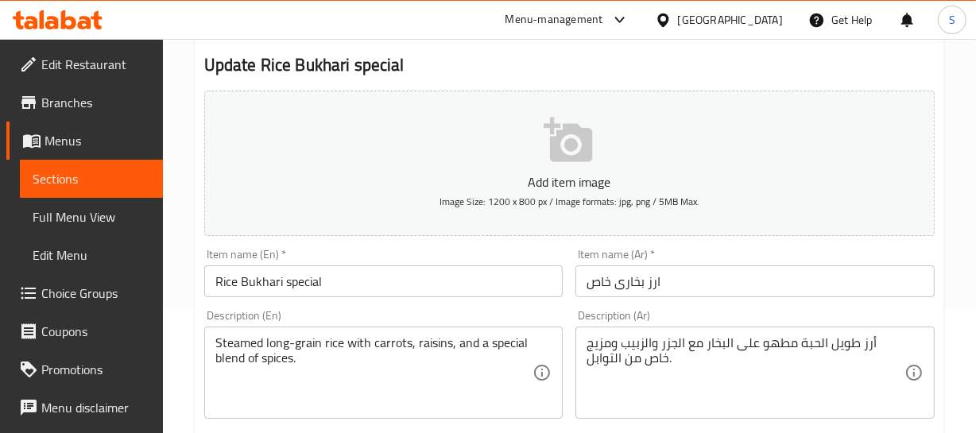
scroll to position [144, 0]
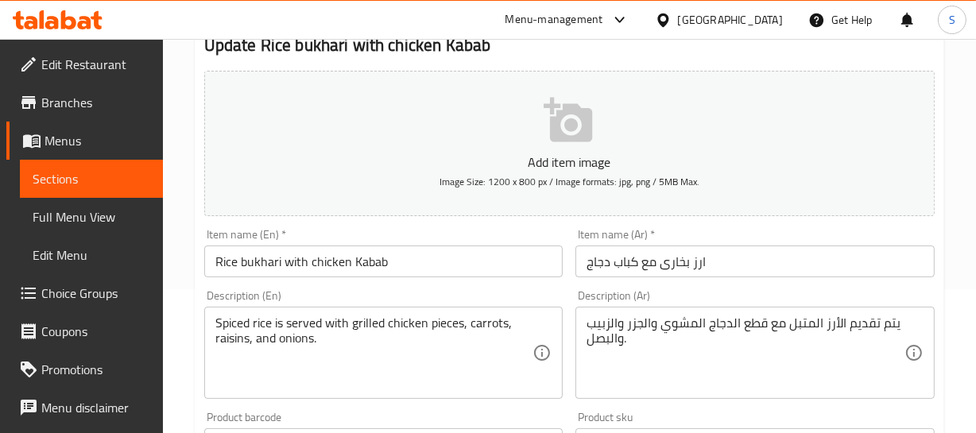
scroll to position [216, 0]
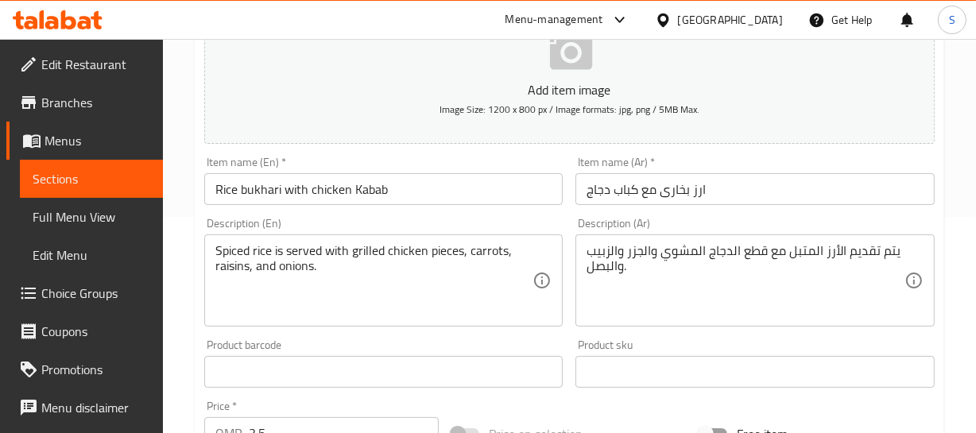
click at [609, 185] on input "ارز بخارى مع کباب دجاج" at bounding box center [754, 189] width 359 height 32
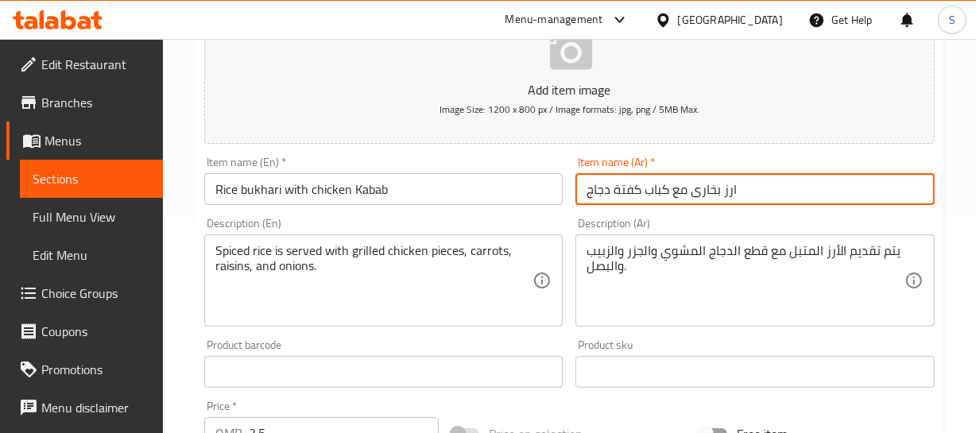
type input "ارز بخارى مع کباب كفتة دجاج"
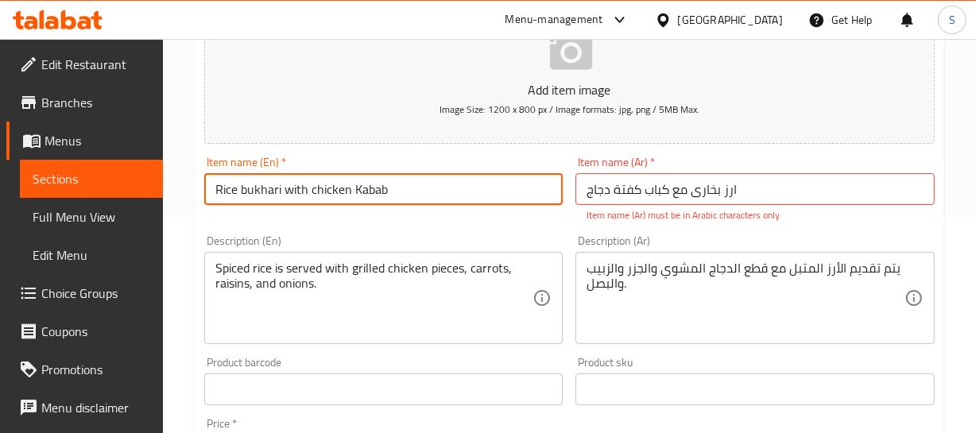
drag, startPoint x: 359, startPoint y: 189, endPoint x: 427, endPoint y: 185, distance: 67.7
click at [373, 189] on input "Rice bukhari with chicken Kabab" at bounding box center [383, 189] width 359 height 32
click at [370, 192] on input "Rice bukhari with chicken Kabab" at bounding box center [383, 189] width 359 height 32
click at [687, 188] on input "ارز بخارى مع کباب كفتة دجاج" at bounding box center [754, 189] width 359 height 32
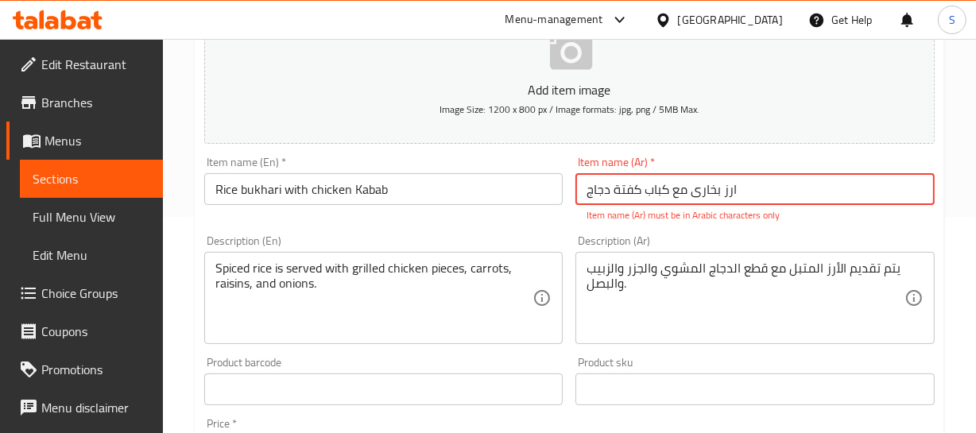
click at [687, 188] on input "ارز بخارى مع کباب كفتة دجاج" at bounding box center [754, 189] width 359 height 32
click at [695, 203] on input "ارز بخارى مع کباب كفتة دجاج" at bounding box center [754, 189] width 359 height 32
drag, startPoint x: 671, startPoint y: 190, endPoint x: 613, endPoint y: 198, distance: 59.3
click at [613, 198] on input "ارز بخارى مع کباب كفتة دجاج" at bounding box center [754, 189] width 359 height 32
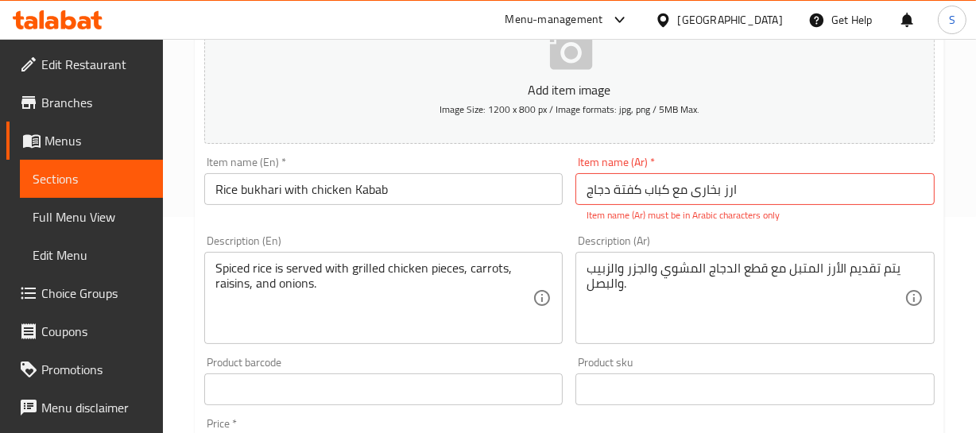
click at [378, 185] on input "Rice bukhari with chicken Kabab" at bounding box center [383, 189] width 359 height 32
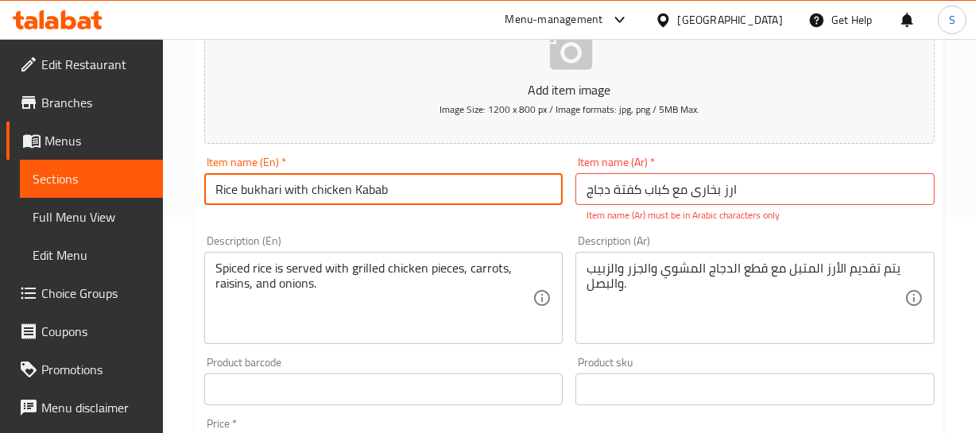
click at [378, 185] on input "Rice bukhari with chicken Kabab" at bounding box center [383, 189] width 359 height 32
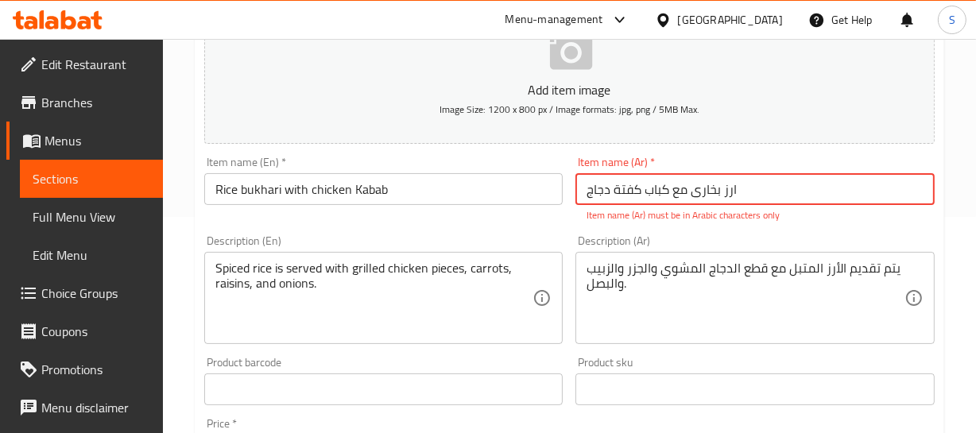
click at [709, 186] on input "ارز بخارى مع کباب كفتة دجاج" at bounding box center [754, 189] width 359 height 32
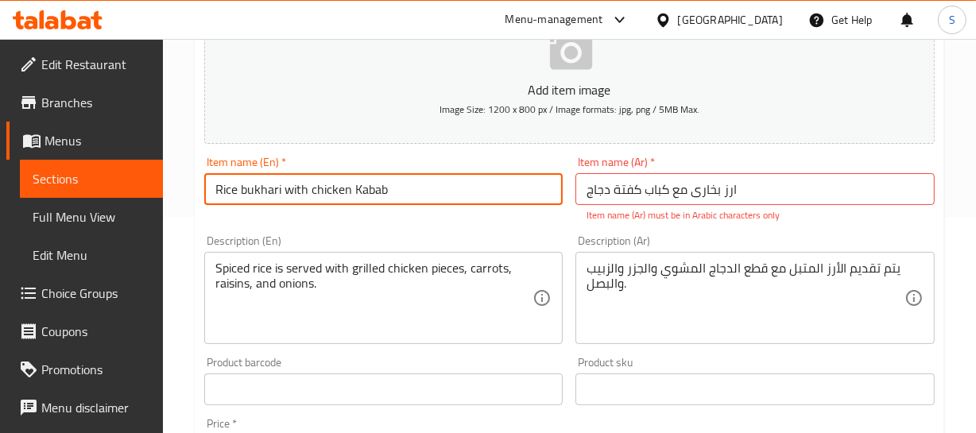
click at [412, 182] on input "Rice bukhari with chicken Kabab" at bounding box center [383, 189] width 359 height 32
click at [355, 184] on input "Rice bukhari with chicken Kabab" at bounding box center [383, 189] width 359 height 32
click at [397, 198] on input "Rice bukhari with chicken kofta Kabab" at bounding box center [383, 189] width 359 height 32
click at [397, 199] on input "Rice bukhari with chicken kofta Kabab" at bounding box center [383, 189] width 359 height 32
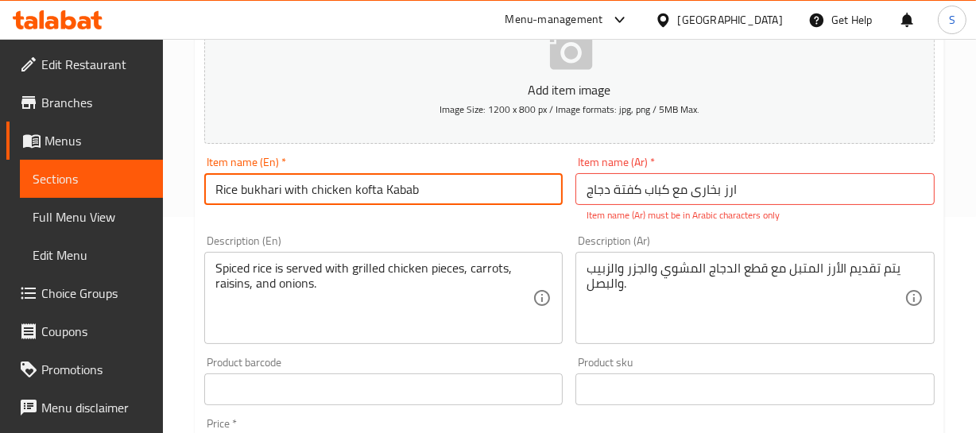
type input "Rice bukhari with chicken kofta Kabab"
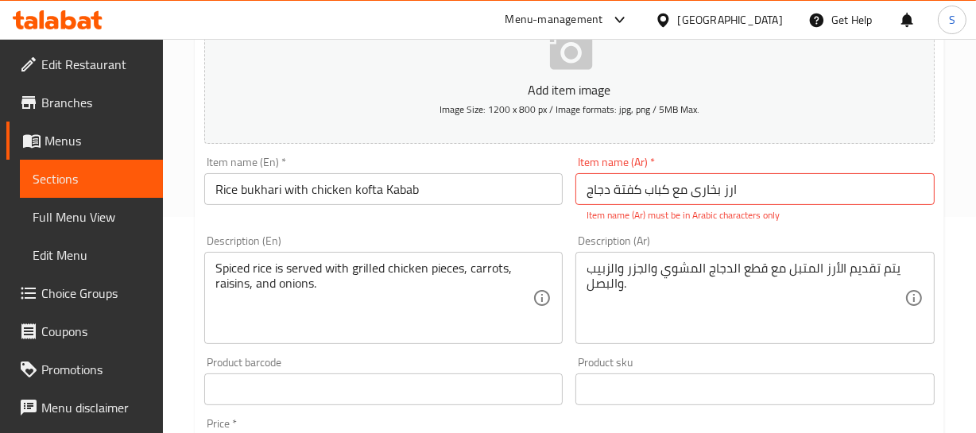
click at [747, 190] on input "ارز بخارى مع کباب كفتة دجاج" at bounding box center [754, 189] width 359 height 32
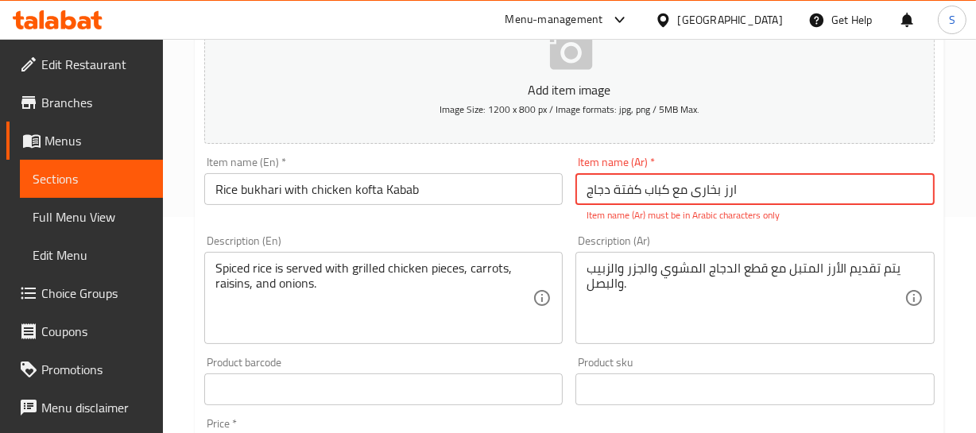
click at [747, 190] on input "ارز بخارى مع کباب كفتة دجاج" at bounding box center [754, 189] width 359 height 32
paste input "رز بخاري مع كفتة دجاج كباب"
type input "أرز بخاري مع كفتة دجاج كباب"
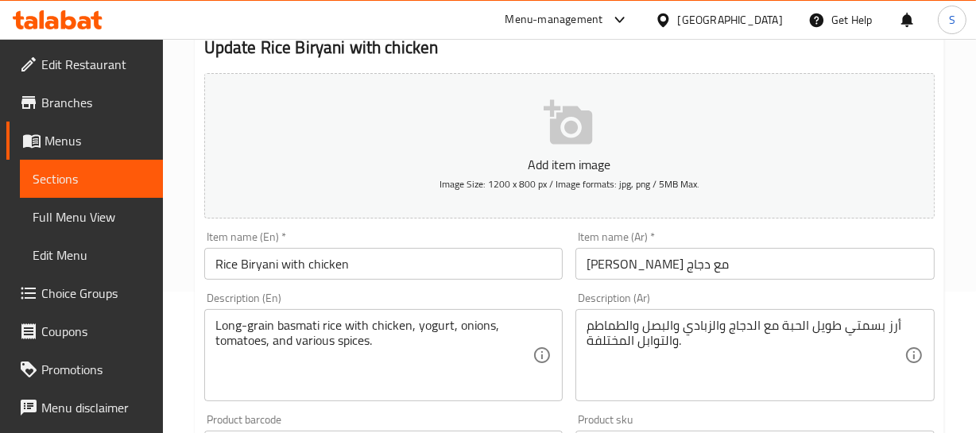
scroll to position [144, 0]
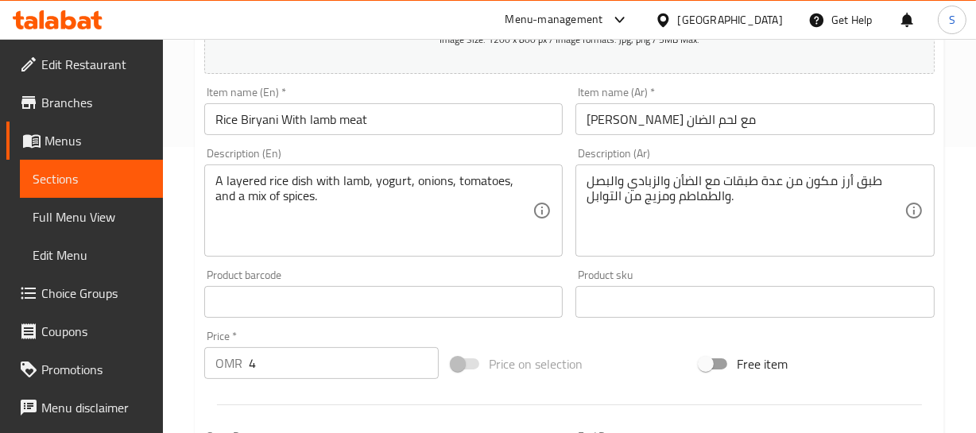
scroll to position [288, 0]
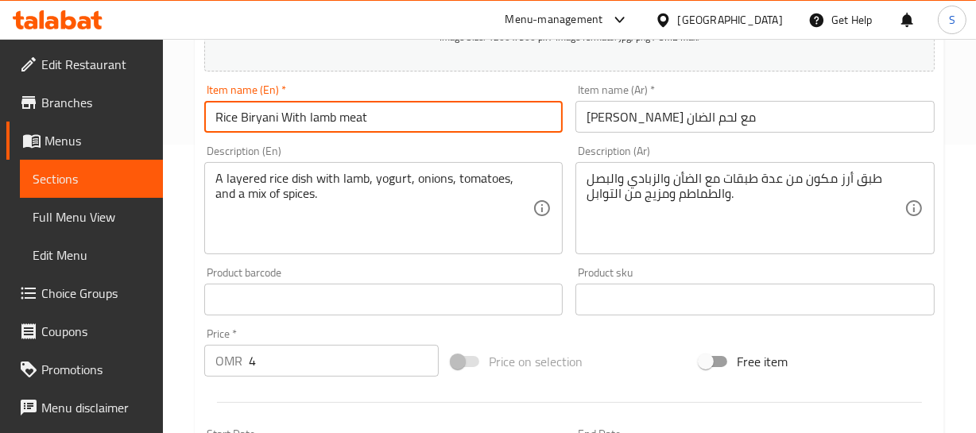
click at [358, 116] on input "Rice Biryani With lamb meat" at bounding box center [383, 117] width 359 height 32
type input "Rice Biryani With lamb"
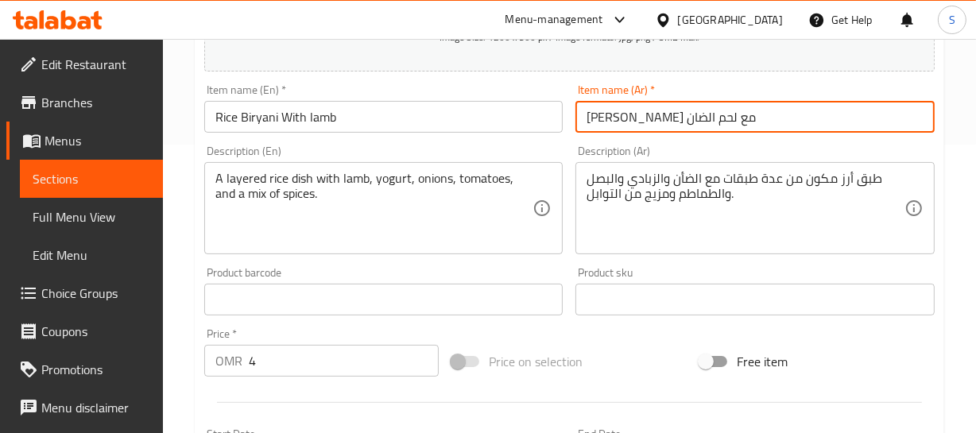
click at [740, 125] on input "ارز برياني مع لحم الضان" at bounding box center [754, 117] width 359 height 32
click at [613, 119] on input "ارز برياني مع لحم الضان" at bounding box center [754, 117] width 359 height 32
click at [602, 111] on input "ارز برياني مع لحم الضان" at bounding box center [754, 117] width 359 height 32
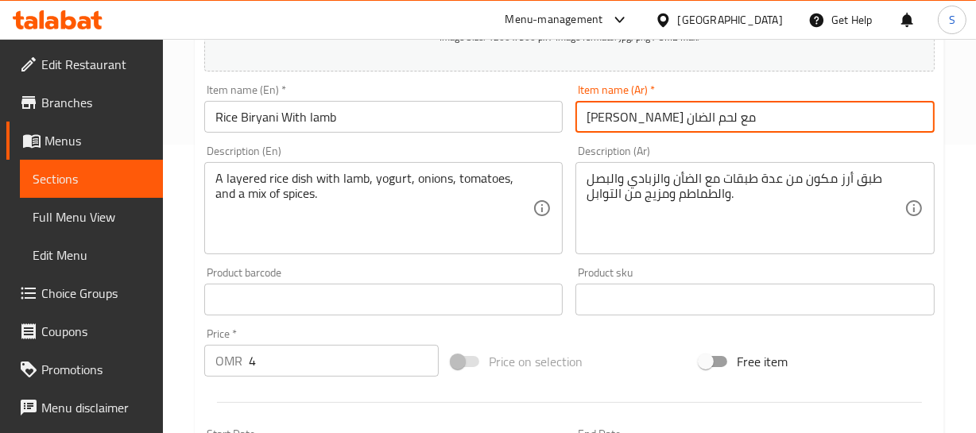
click at [596, 111] on input "ارز برياني مع لحم الضان" at bounding box center [754, 117] width 359 height 32
type input "ارز برياني مع لحم ضأن"
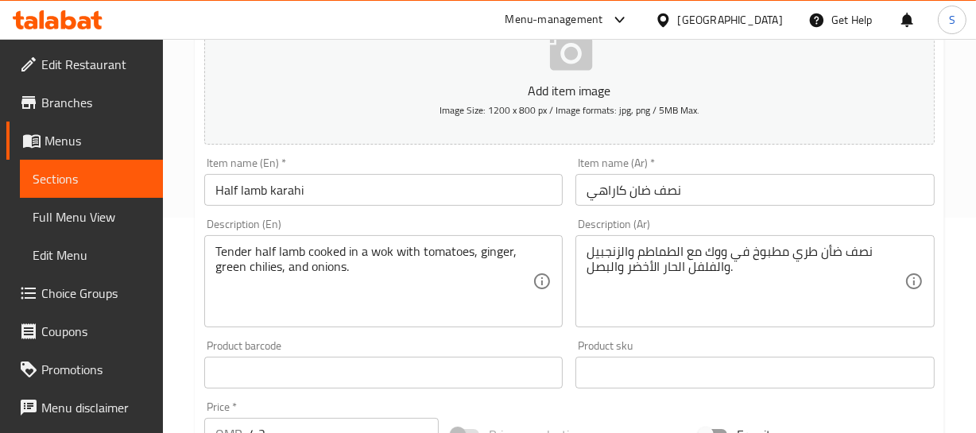
scroll to position [216, 0]
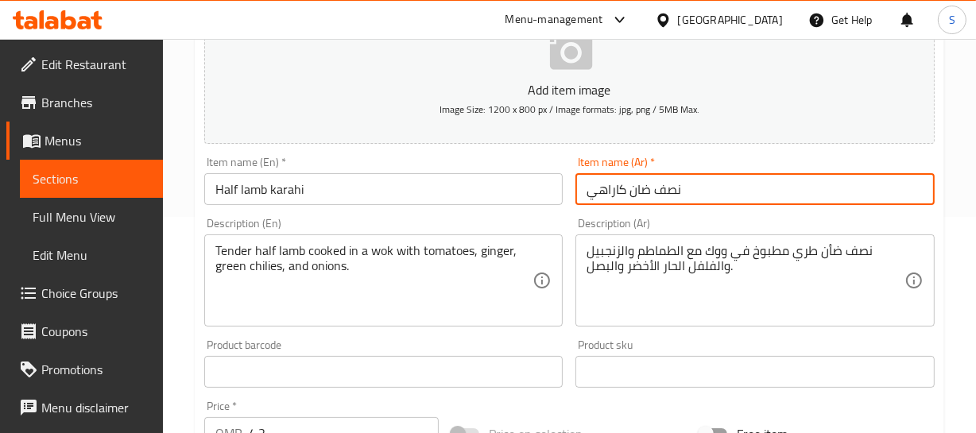
click at [644, 184] on input "نصف ضان كاراهي" at bounding box center [754, 189] width 359 height 32
click at [637, 193] on input "نصف لحم ضان كاراهي" at bounding box center [754, 189] width 359 height 32
type input "نصف لحم ضأن كاراهي"
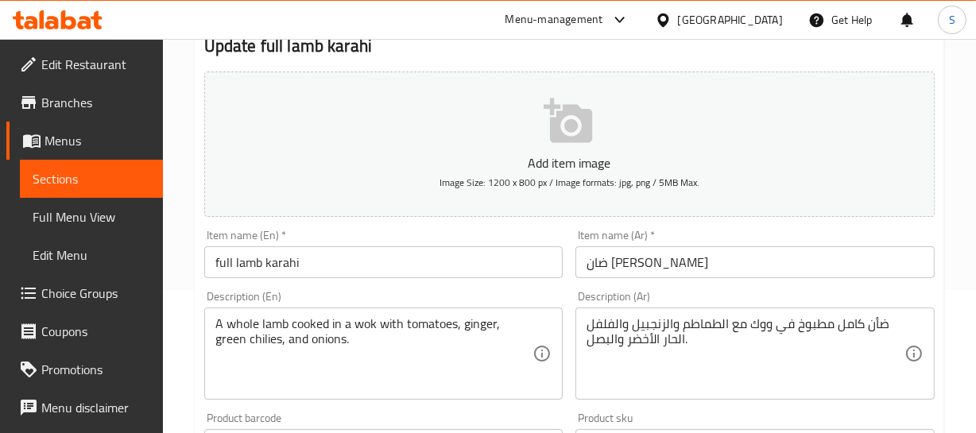
scroll to position [144, 0]
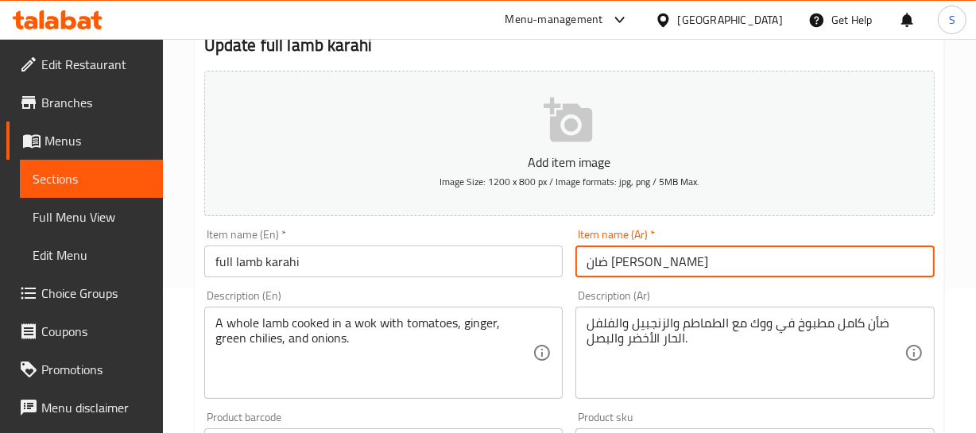
click at [675, 267] on input "ضان [PERSON_NAME]" at bounding box center [754, 262] width 359 height 32
click at [238, 261] on input "full lamb karahi" at bounding box center [383, 262] width 359 height 32
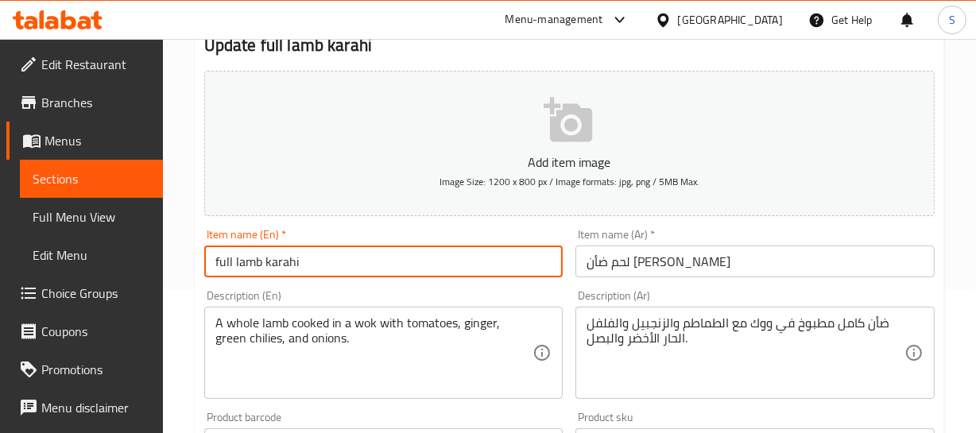
click at [238, 261] on input "full lamb karahi" at bounding box center [383, 262] width 359 height 32
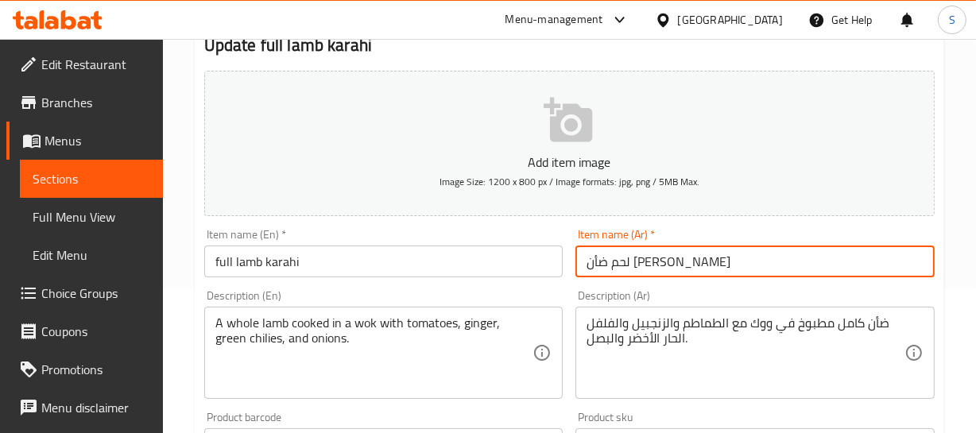
click at [683, 262] on input "لحم ضأن [PERSON_NAME]" at bounding box center [754, 262] width 359 height 32
click at [648, 265] on input "لحم ضأن [PERSON_NAME]" at bounding box center [754, 262] width 359 height 32
click at [648, 265] on input "لحم ضأن كامل كاراهي" at bounding box center [754, 262] width 359 height 32
click at [751, 262] on input "لحم ضأن كاراهي" at bounding box center [754, 262] width 359 height 32
paste input "كامل"
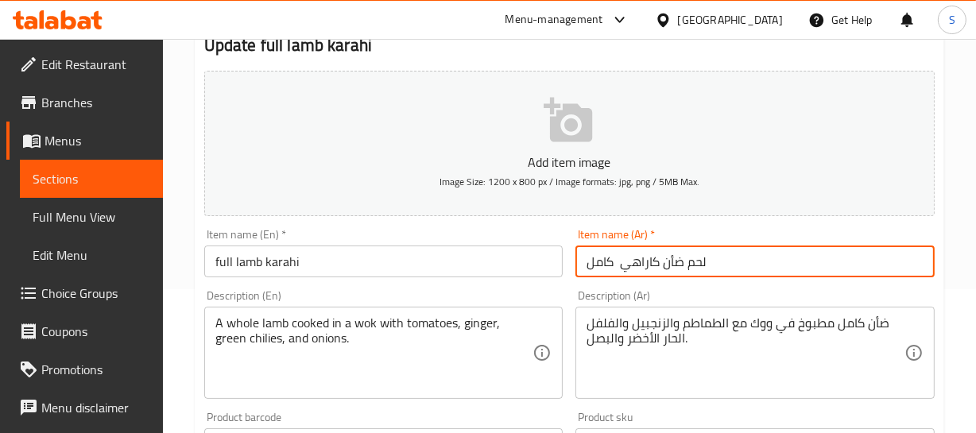
click at [619, 261] on input "لحم ضأن كاراهي كامل" at bounding box center [754, 262] width 359 height 32
type input "لحم ضأن كاراهي كامل"
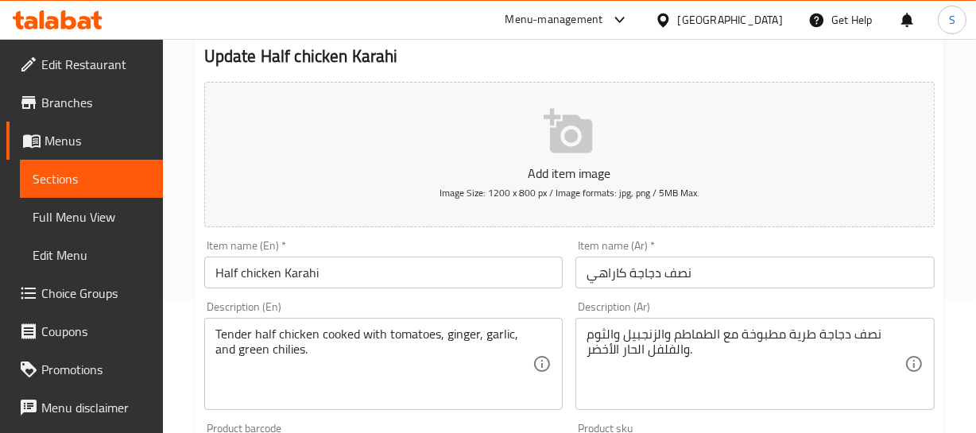
scroll to position [144, 0]
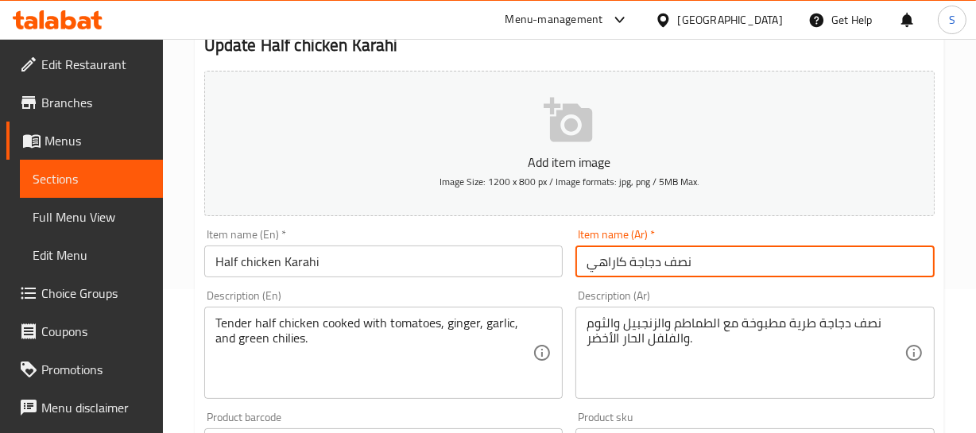
click at [615, 262] on input "نصف دجاجة كاراهي" at bounding box center [754, 262] width 359 height 32
click at [626, 259] on input "نصف دجاجة كاراهي" at bounding box center [754, 262] width 359 height 32
click at [628, 257] on input "نصف دجاجة كاراهي" at bounding box center [754, 262] width 359 height 32
click at [678, 257] on input "نصف دجاج كاراهي" at bounding box center [754, 262] width 359 height 32
type input "نصف دجاج كاراهي"
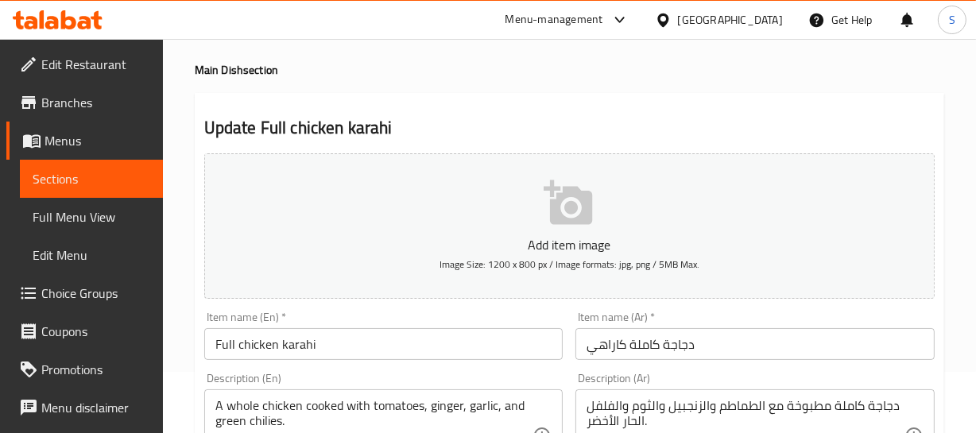
scroll to position [144, 0]
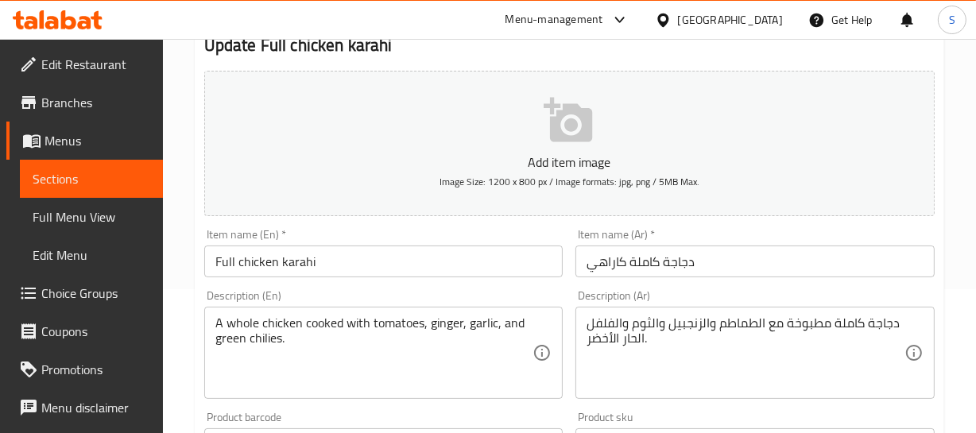
drag, startPoint x: 662, startPoint y: 260, endPoint x: 675, endPoint y: 254, distance: 14.6
click at [663, 257] on input "دجاجة كاملة كاراهي" at bounding box center [754, 262] width 359 height 32
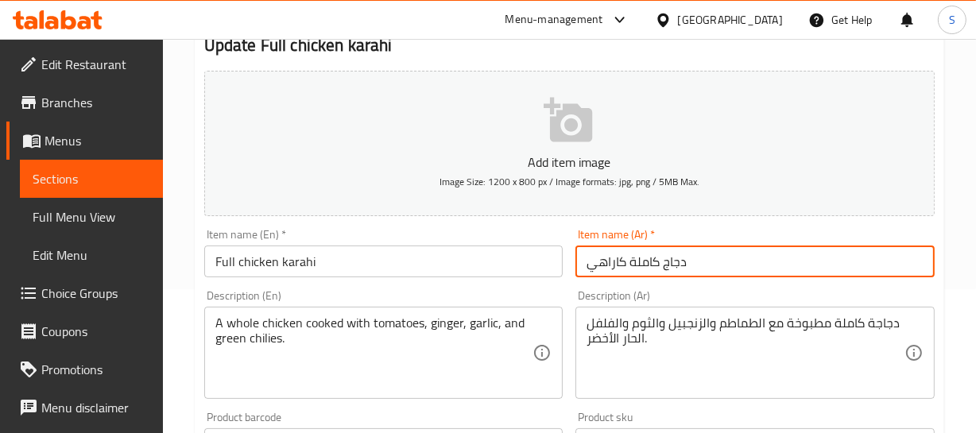
drag, startPoint x: 628, startPoint y: 261, endPoint x: 659, endPoint y: 261, distance: 31.0
click at [629, 261] on input "دجاج كاملة كاراهي" at bounding box center [754, 262] width 359 height 32
click at [707, 257] on input "دجاج [PERSON_NAME]" at bounding box center [754, 262] width 359 height 32
type input "دجاج [PERSON_NAME]"
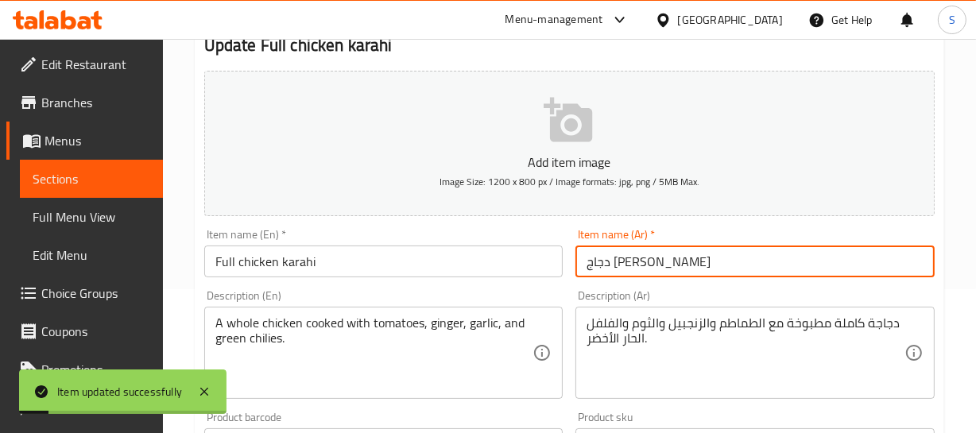
click at [653, 264] on input "دجاج كامل كاراهي" at bounding box center [754, 262] width 359 height 32
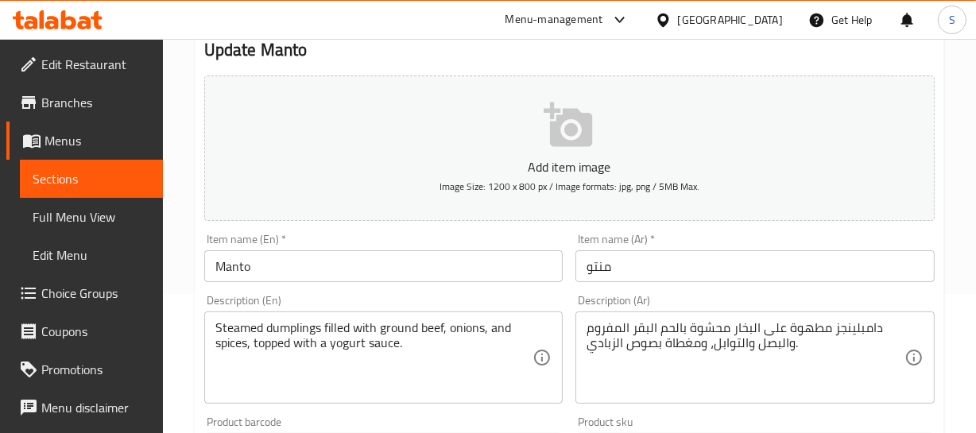
scroll to position [144, 0]
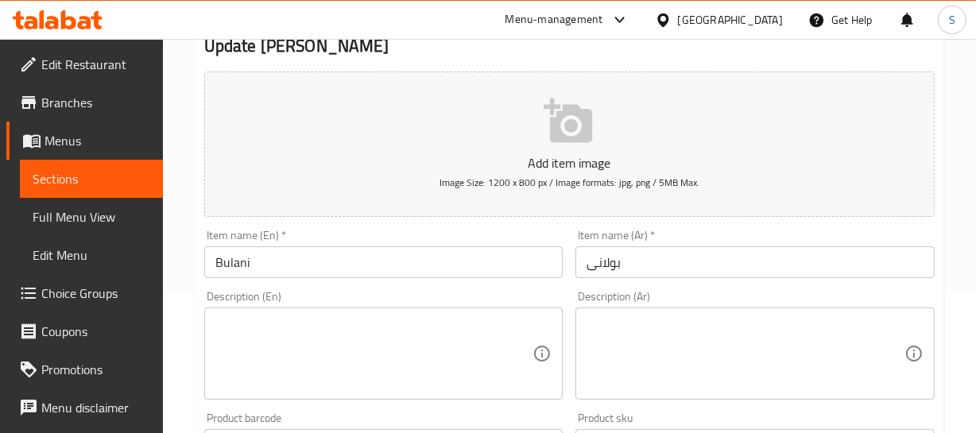
scroll to position [144, 0]
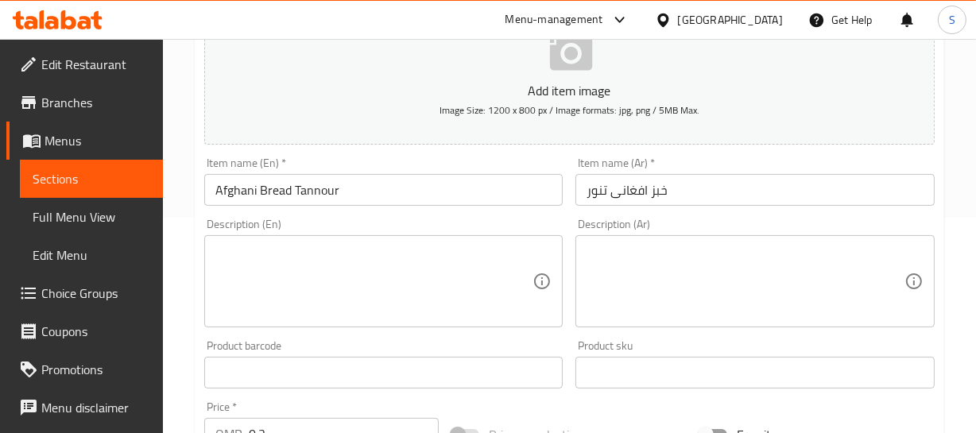
scroll to position [216, 0]
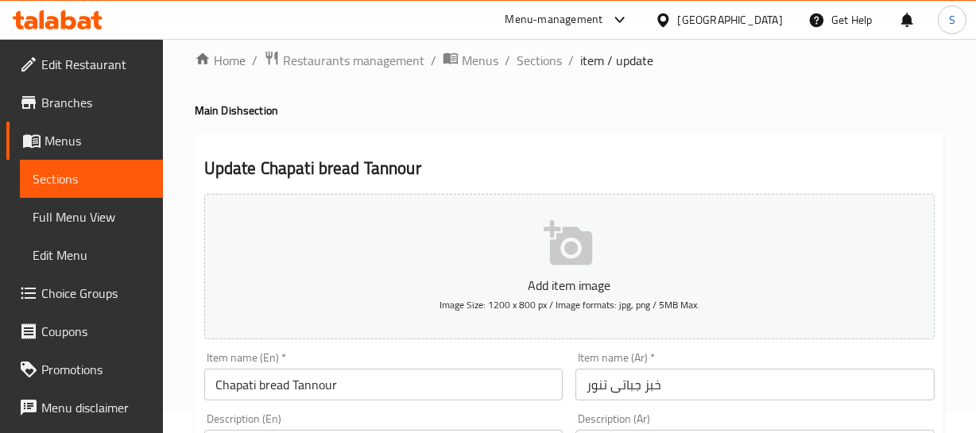
scroll to position [216, 0]
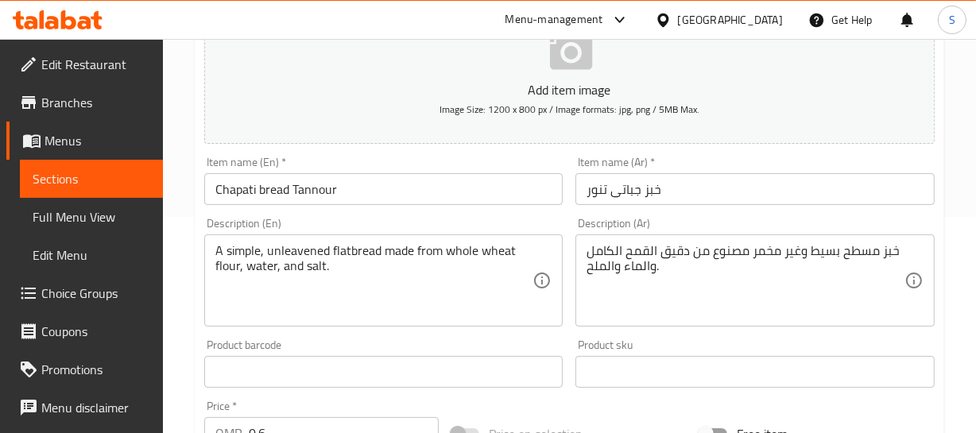
click at [328, 184] on input "Chapati bread Tannour" at bounding box center [383, 189] width 359 height 32
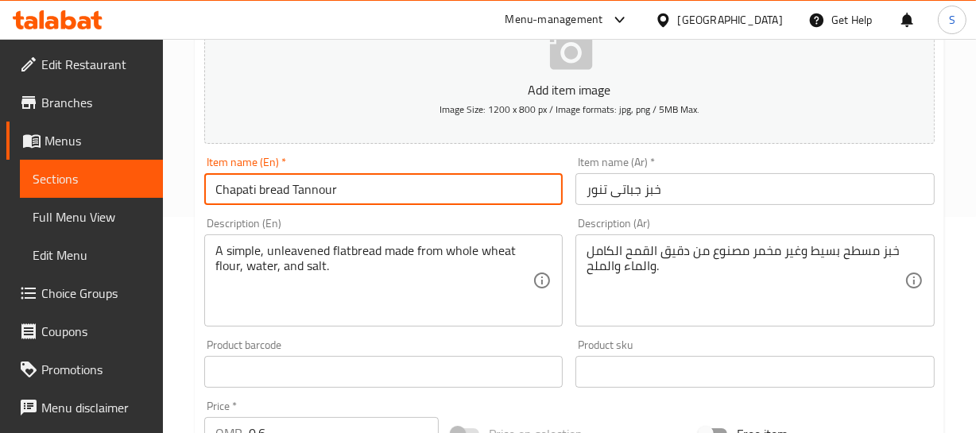
click at [328, 184] on input "Chapati bread Tannour" at bounding box center [383, 189] width 359 height 32
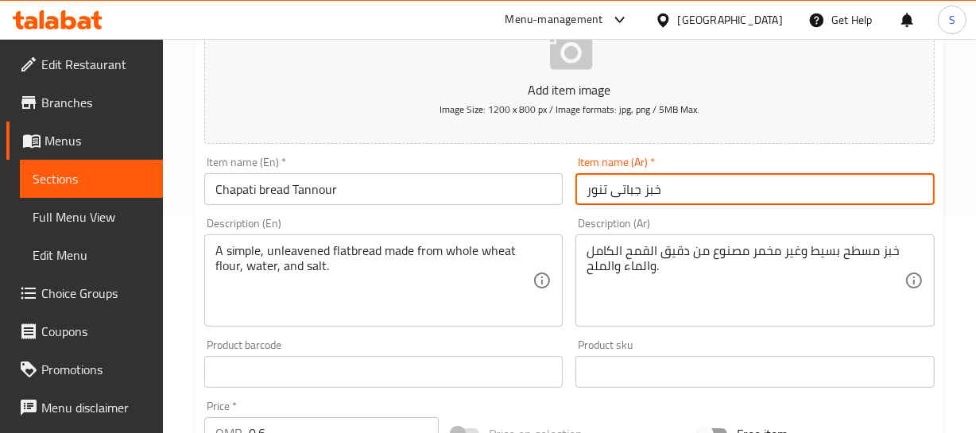
click at [631, 188] on input "خبز جباتی تنور" at bounding box center [754, 189] width 359 height 32
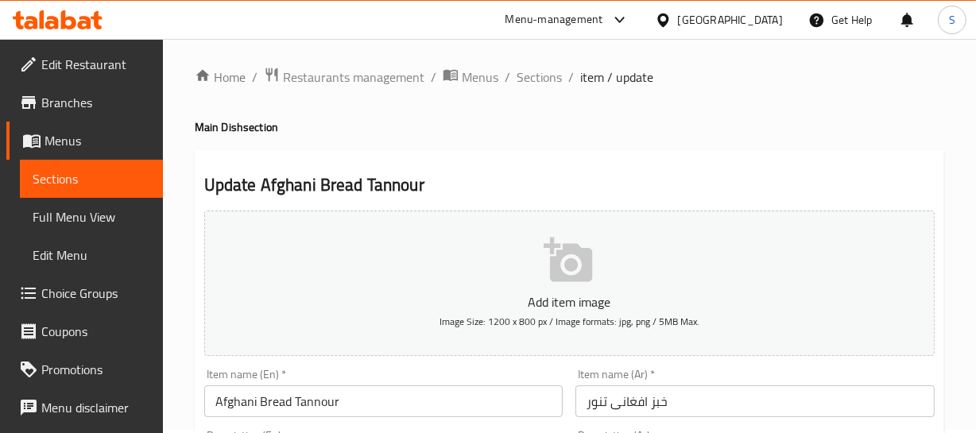
scroll to position [216, 0]
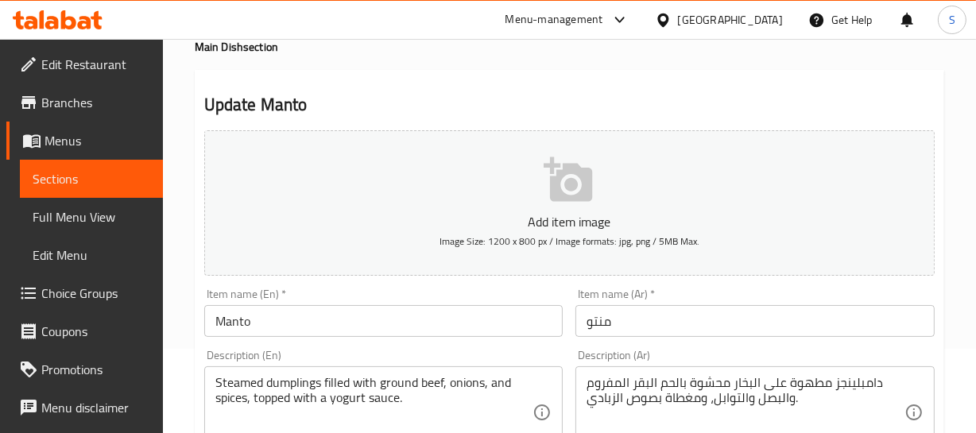
scroll to position [216, 0]
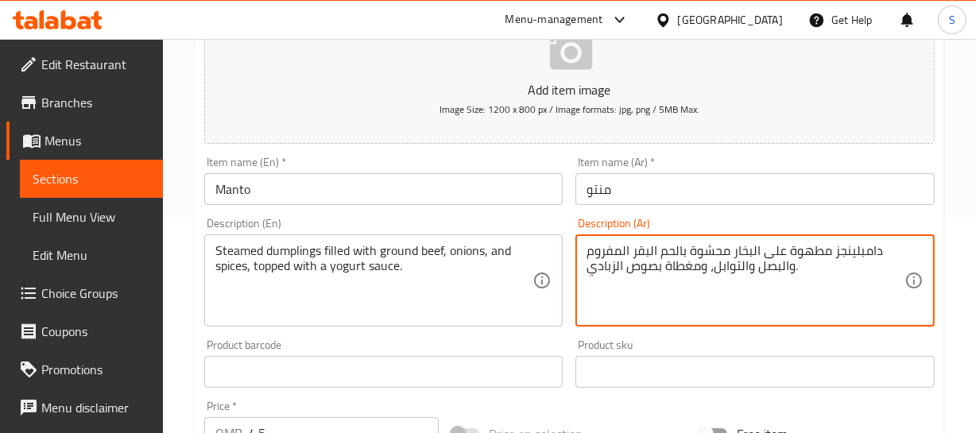
click at [861, 257] on textarea "دامبلينجز مطهوة على البخار محشوة بالحم البقر المفروم والبصل والتوابل، ومغطاة بص…" at bounding box center [745, 280] width 318 height 75
type textarea "دامبلينجز مطهوة على البخار محشوة بالحم البقري المفروم والبصل والتوابل، ومغطاة ب…"
click at [628, 197] on input "منتو" at bounding box center [754, 189] width 359 height 32
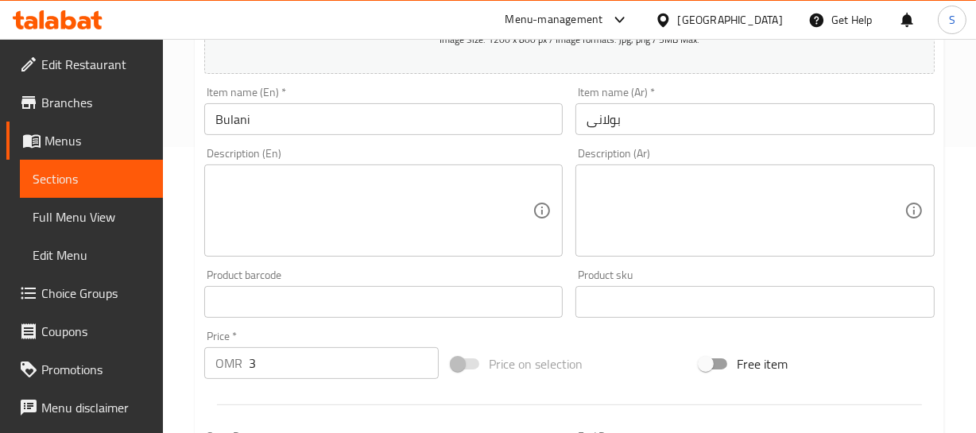
scroll to position [288, 0]
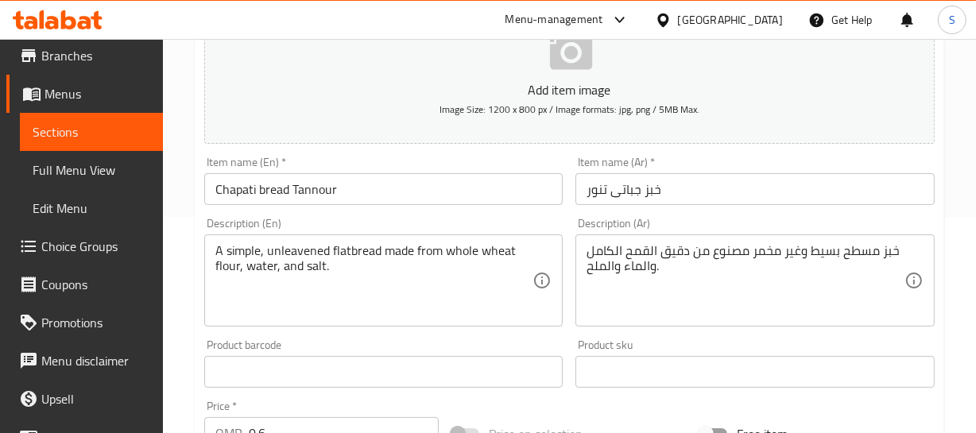
scroll to position [72, 0]
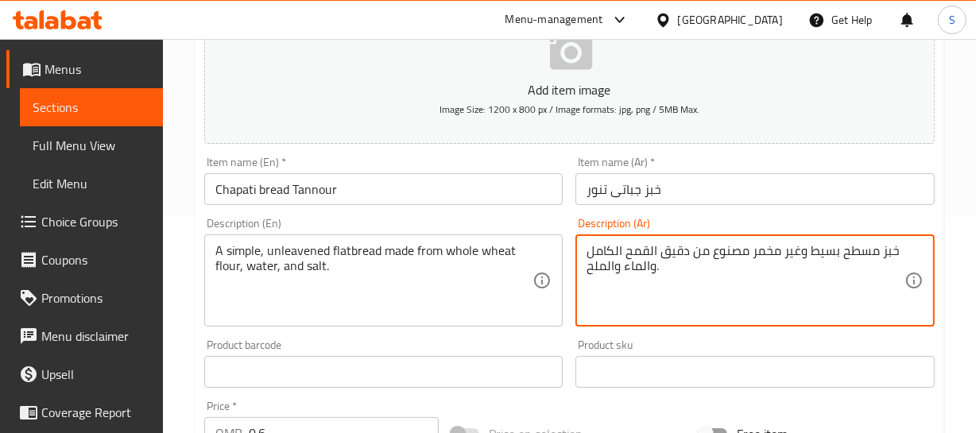
click at [332, 200] on input "Chapati bread Tannour" at bounding box center [383, 189] width 359 height 32
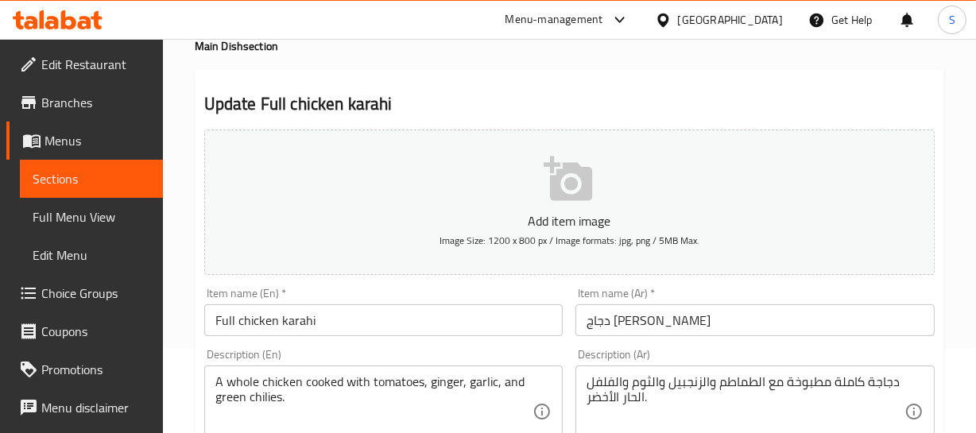
scroll to position [216, 0]
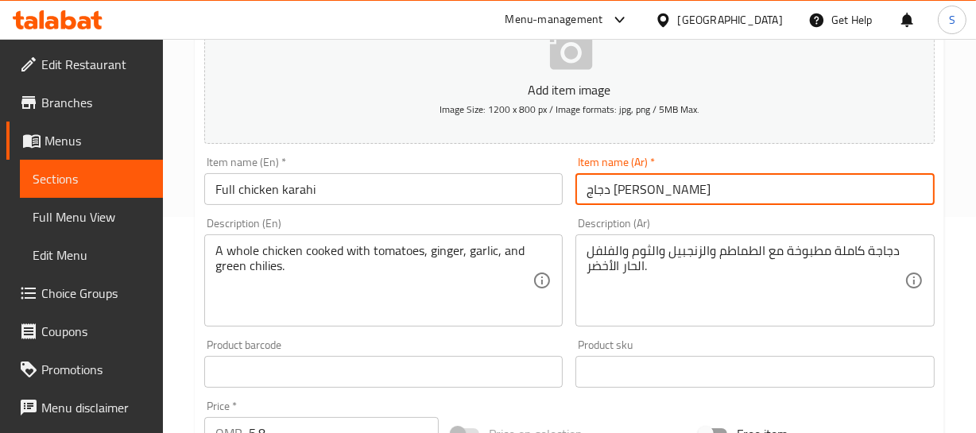
click at [700, 192] on input "دجاج [PERSON_NAME]" at bounding box center [754, 189] width 359 height 32
click at [750, 190] on input "دجاج [PERSON_NAME]" at bounding box center [754, 189] width 359 height 32
click at [761, 194] on input "دجاج [PERSON_NAME]" at bounding box center [754, 189] width 359 height 32
type input "دجاج [PERSON_NAME]"
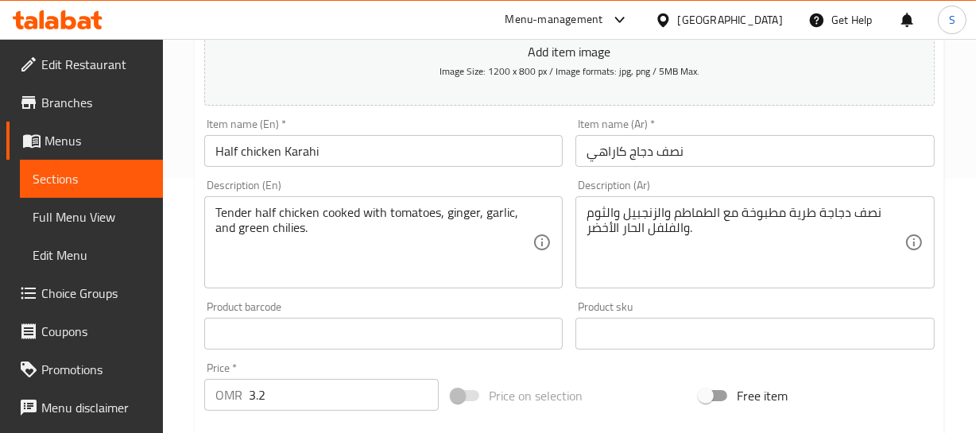
scroll to position [288, 0]
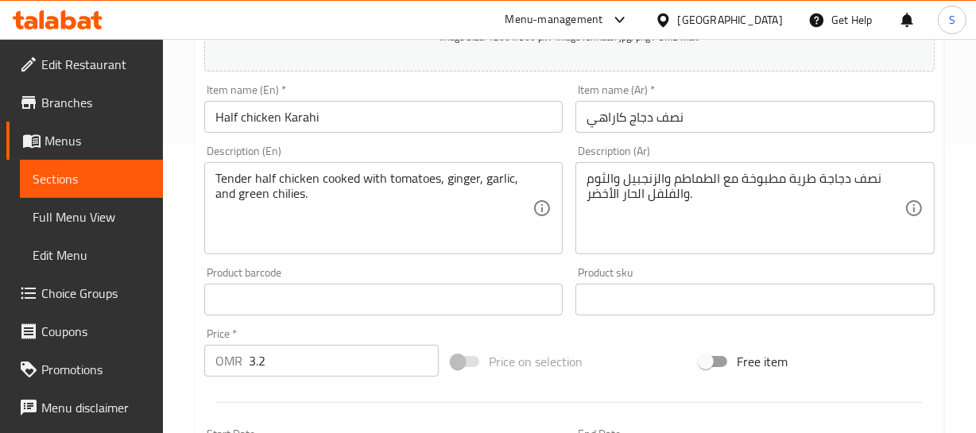
click at [857, 167] on div "نصف دجاجة طرية مطبوخة مع الطماطم والزنجبيل والثوم والفلفل الحار الأخضر. Descrip…" at bounding box center [754, 208] width 359 height 92
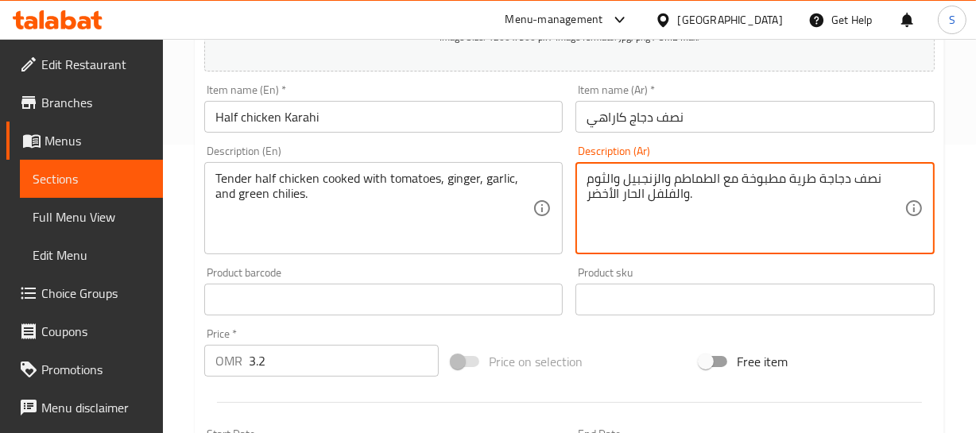
drag, startPoint x: 861, startPoint y: 172, endPoint x: 834, endPoint y: 182, distance: 28.9
click at [861, 172] on textarea "نصف دجاجة طرية مطبوخة مع الطماطم والزنجبيل والثوم والفلفل الحار الأخضر." at bounding box center [745, 208] width 318 height 75
click at [819, 179] on textarea "نصف دجاجة طرية مطبوخة مع الطماطم والزنجبيل والثوم والفلفل الحار الأخضر." at bounding box center [745, 208] width 318 height 75
click at [861, 179] on textarea "نصف دجاجة طرية مطبوخة مع الطماطم والزنجبيل والثوم والفلفل الحار الأخضر." at bounding box center [745, 208] width 318 height 75
click at [718, 121] on input "نصف دجاج كاراهي" at bounding box center [754, 117] width 359 height 32
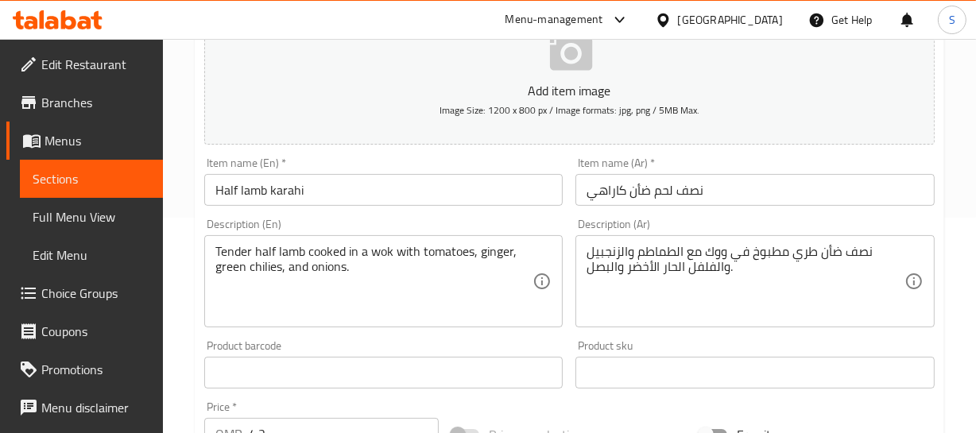
scroll to position [216, 0]
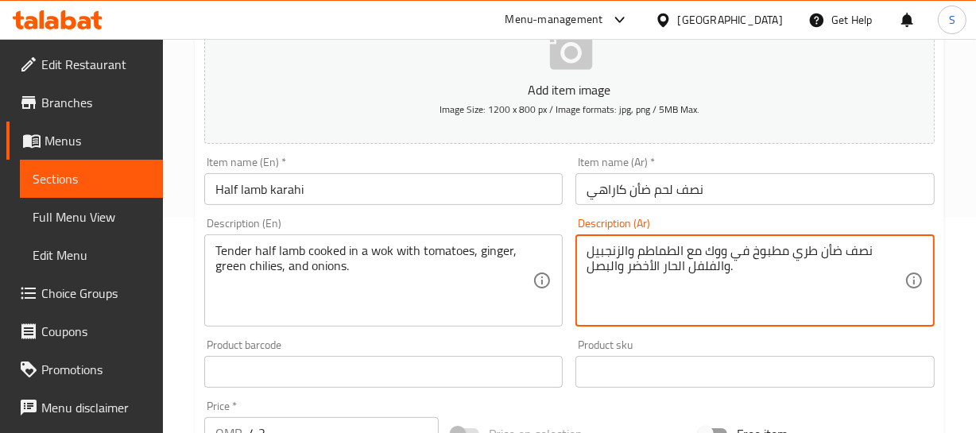
click at [660, 180] on input "نصف لحم ضأن كاراهي" at bounding box center [754, 189] width 359 height 32
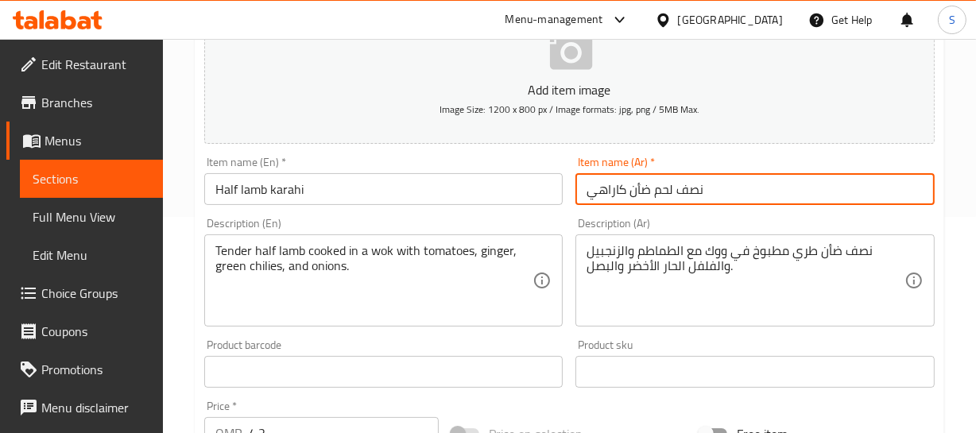
click at [660, 180] on input "نصف لحم ضأن كاراهي" at bounding box center [754, 189] width 359 height 32
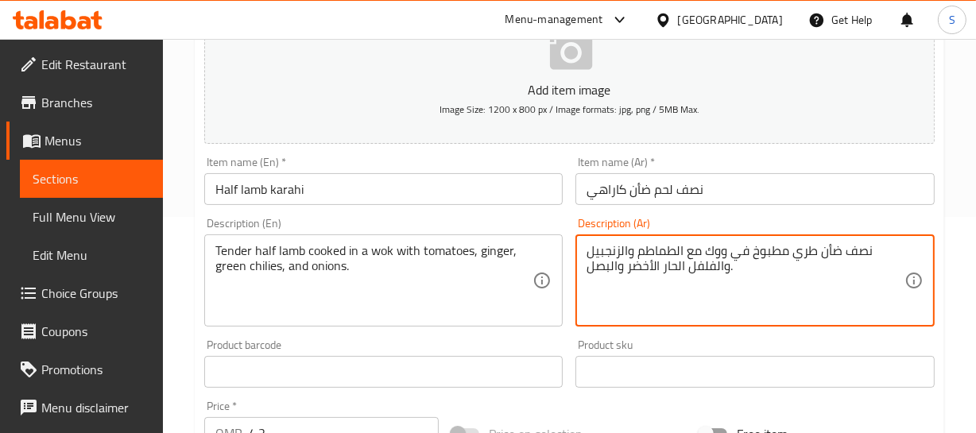
paste textarea "لحم"
click at [889, 246] on textarea "نصف لحم ضأن طري مطبوخ في ووك مع الطماطم والزنجبيل والفلفل الحار الأخضر والبصل." at bounding box center [745, 280] width 318 height 75
type textarea "نصف لحم ضأن طري مطبوخ في ووك مع الطماطم والزنجبيل والفلفل الحار الأخضر والبصل."
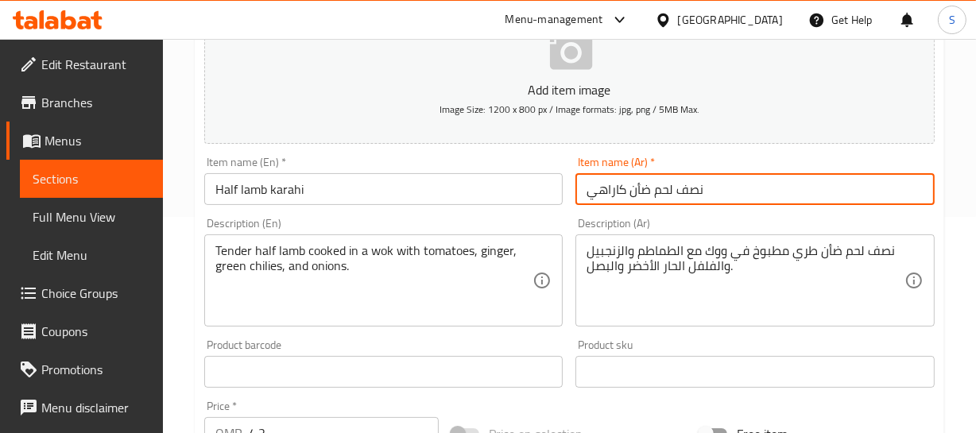
drag, startPoint x: 722, startPoint y: 184, endPoint x: 721, endPoint y: 198, distance: 13.5
click at [721, 189] on input "نصف لحم ضأن كاراهي" at bounding box center [754, 189] width 359 height 32
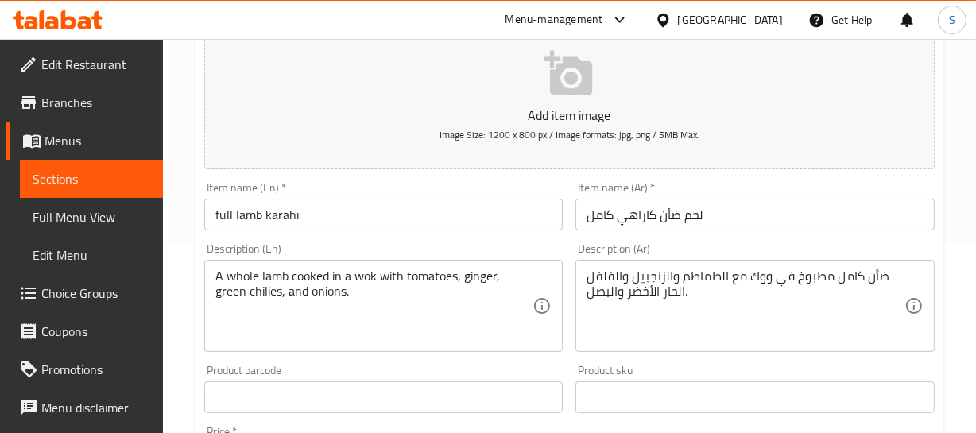
scroll to position [216, 0]
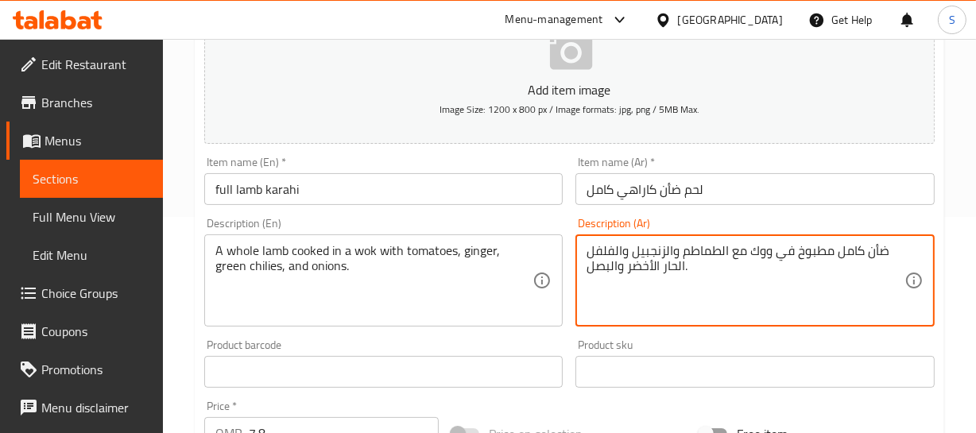
click at [884, 246] on textarea "ضأن كامل مطبوخ في ووك مع الطماطم والزنجبيل والفلفل الحار الأخضر والبصل." at bounding box center [745, 280] width 318 height 75
click at [698, 188] on input "لحم ضأن كاراهي كامل" at bounding box center [754, 189] width 359 height 32
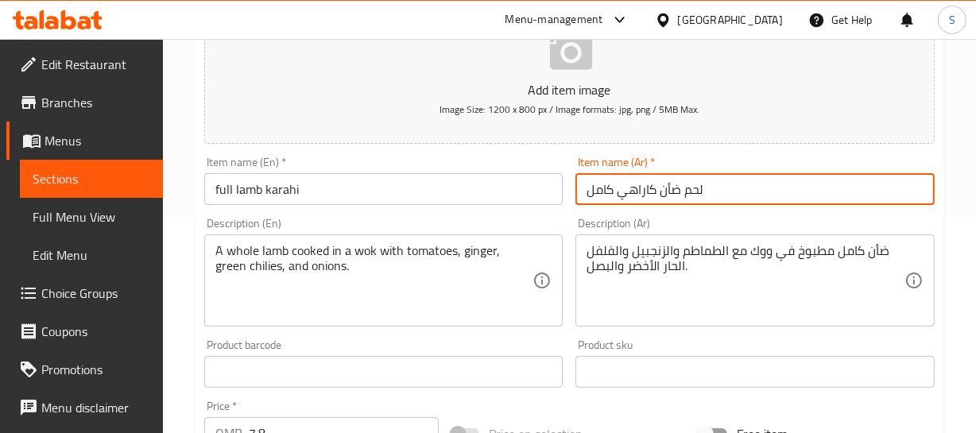
drag, startPoint x: 660, startPoint y: 190, endPoint x: 707, endPoint y: 180, distance: 48.8
click at [707, 180] on input "لحم ضأن كاراهي كامل" at bounding box center [754, 189] width 359 height 32
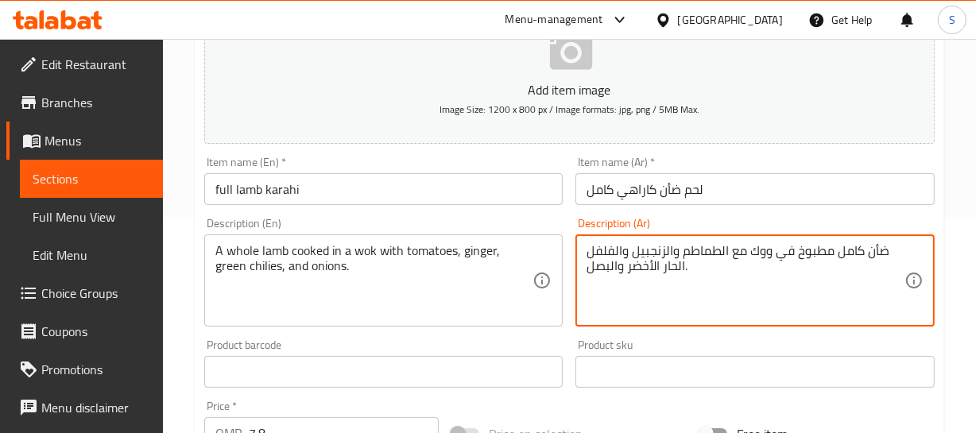
click at [880, 251] on textarea "ضأن كامل مطبوخ في ووك مع الطماطم والزنجبيل والفلفل الحار الأخضر والبصل." at bounding box center [745, 280] width 318 height 75
paste textarea "لحم ضأن"
click at [869, 257] on textarea "لحم ضأن كامل مطبوخ في ووك مع الطماطم والزنجبيل والفلفل الحار الأخضر والبصل." at bounding box center [745, 280] width 318 height 75
type textarea "لحم ضأن كامل مطبوخ في ووك مع الطماطم والزنجبيل والفلفل الحار الأخضر والبصل."
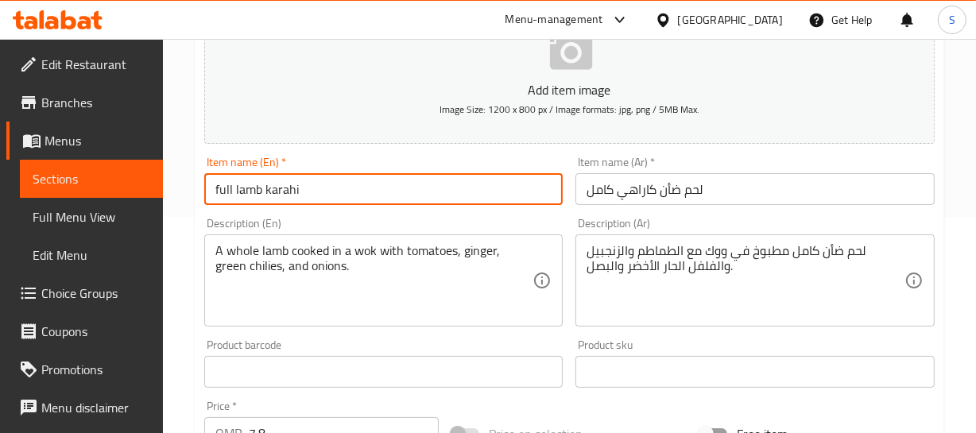
click at [364, 180] on input "full lamb karahi" at bounding box center [383, 189] width 359 height 32
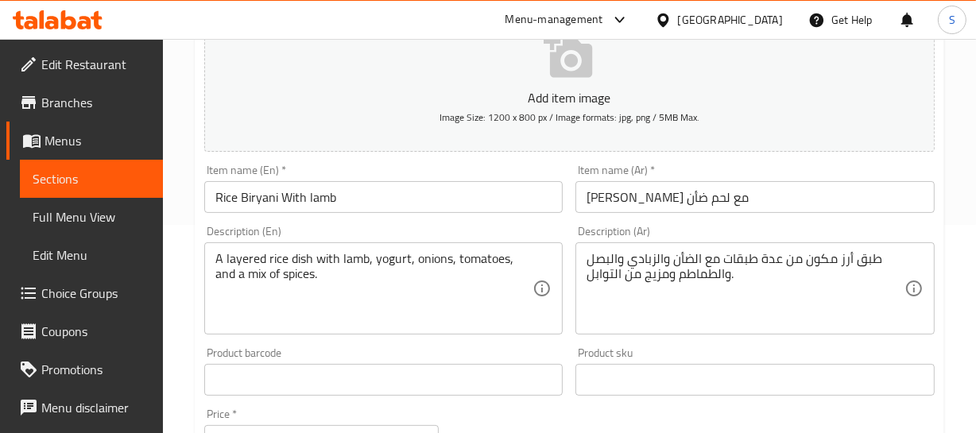
scroll to position [216, 0]
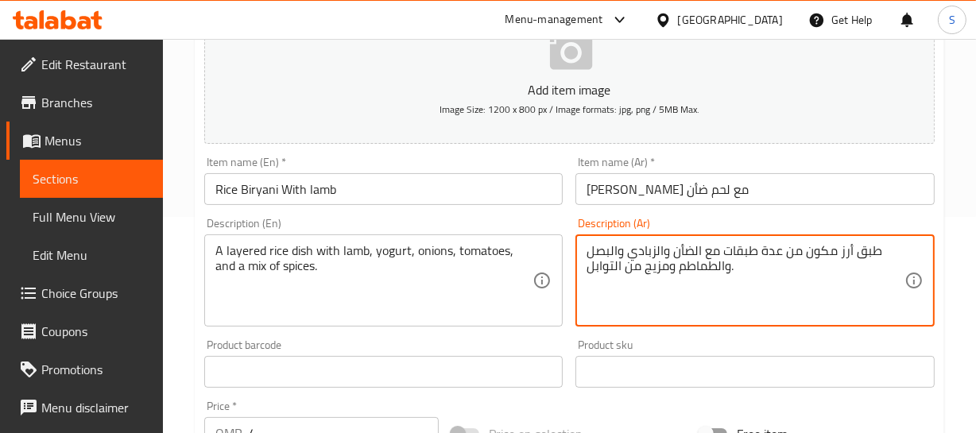
click at [811, 244] on textarea "طبق أرز مكون من عدة طبقات مع الضأن والزبادي والبصل والطماطم ومزيج من التوابل." at bounding box center [745, 280] width 318 height 75
click at [857, 251] on textarea "طبق أرز من عدة طبقات مع الضأن والزبادي والبصل والطماطم ومزيج من التوابل." at bounding box center [745, 280] width 318 height 75
click at [826, 248] on textarea "طبق أرز عدة طبقات مع الضأن والزبادي والبصل والطماطم ومزيج من التوابل." at bounding box center [745, 280] width 318 height 75
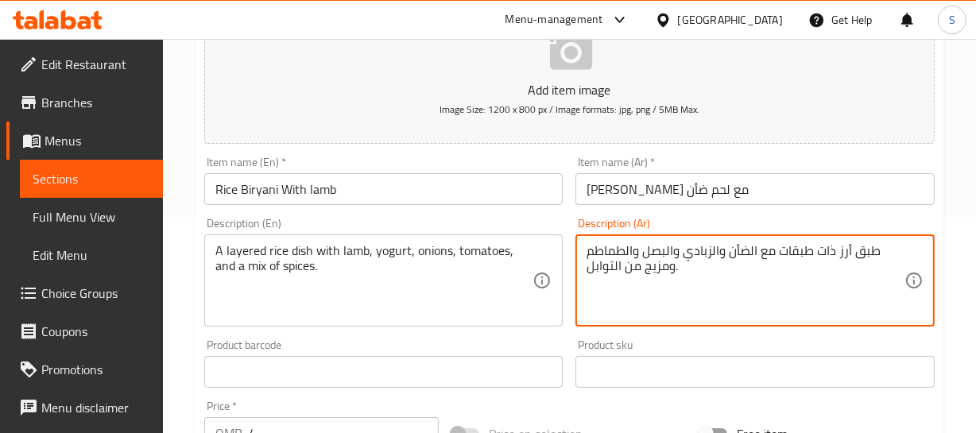
click at [741, 252] on textarea "طبق أرز ذات طبقات مع الضأن والزبادي والبصل والطماطم ومزيج من التوابل." at bounding box center [745, 280] width 318 height 75
type textarea "طبق أرز ذات طبقات مع لحم ضأن والزبادي والبصل والطماطم ومزيج من التوابل."
click at [314, 202] on input "Rice Biryani With lamb" at bounding box center [383, 189] width 359 height 32
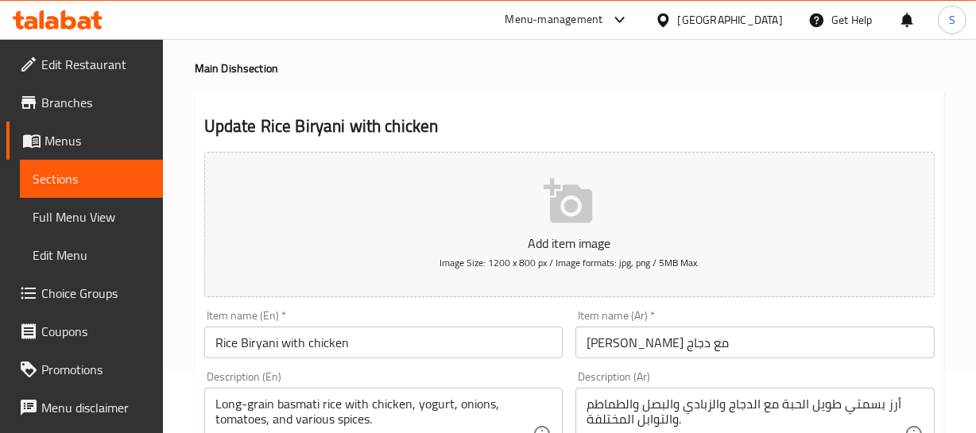
scroll to position [144, 0]
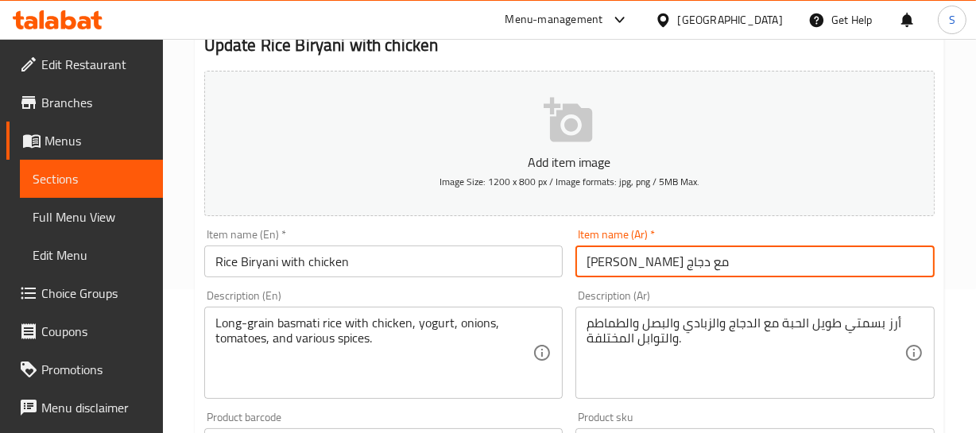
click at [691, 270] on input "ارز برياني مع دجاج" at bounding box center [754, 262] width 359 height 32
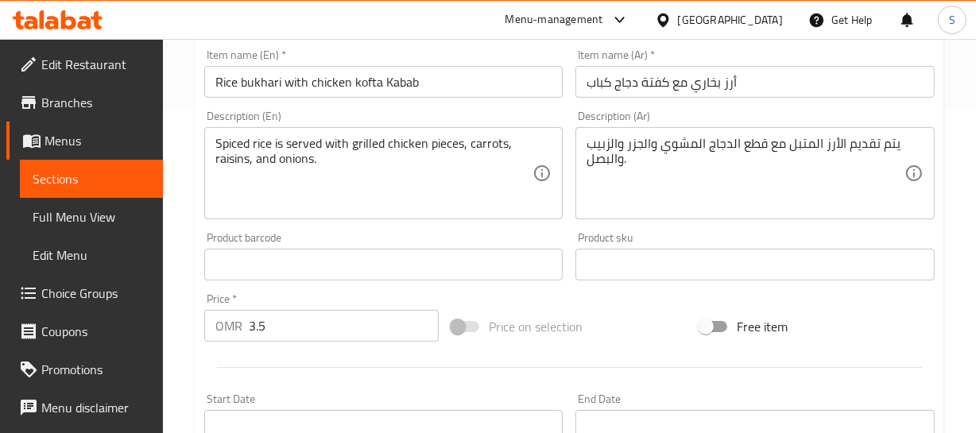
scroll to position [259, 0]
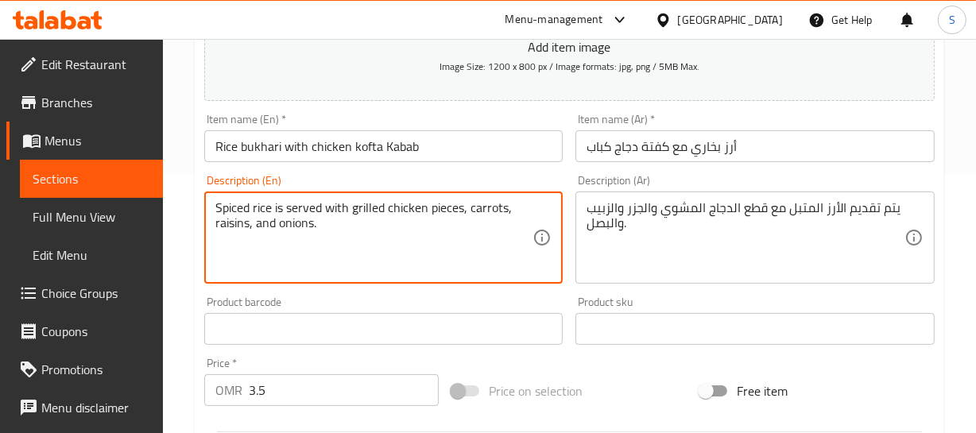
click at [380, 226] on textarea "Spiced rice is served with grilled chicken pieces, carrots, raisins, and onions." at bounding box center [374, 237] width 318 height 75
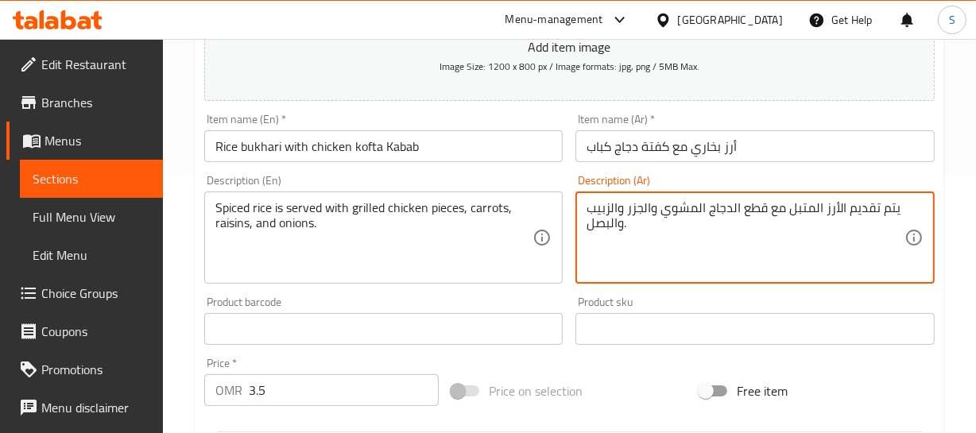
click at [824, 209] on textarea "يتم تقديم الأرز المتبل مع قطع الدجاج المشوي والجزر والزبيب والبصل." at bounding box center [745, 237] width 318 height 75
paste textarea "ُقدم أرز متبل مع قطع دجاج مشوية وجزر وزبيب و"
click at [857, 209] on textarea "يُقدم أرز متبل مع قطع دجاج مشوية وجزر وزبيب وبصل." at bounding box center [745, 237] width 318 height 75
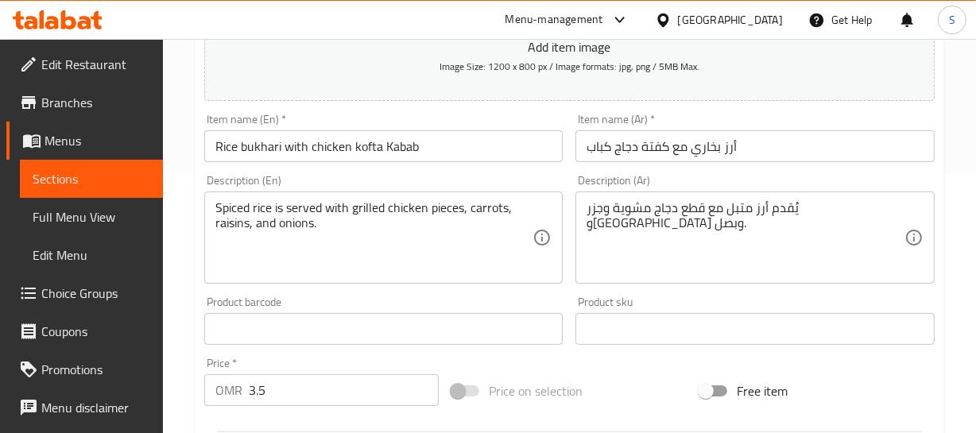
click at [821, 207] on textarea "يُقدم أرز متبل مع قطع دجاج مشوية وجزر وزبيب وبصل." at bounding box center [745, 237] width 318 height 75
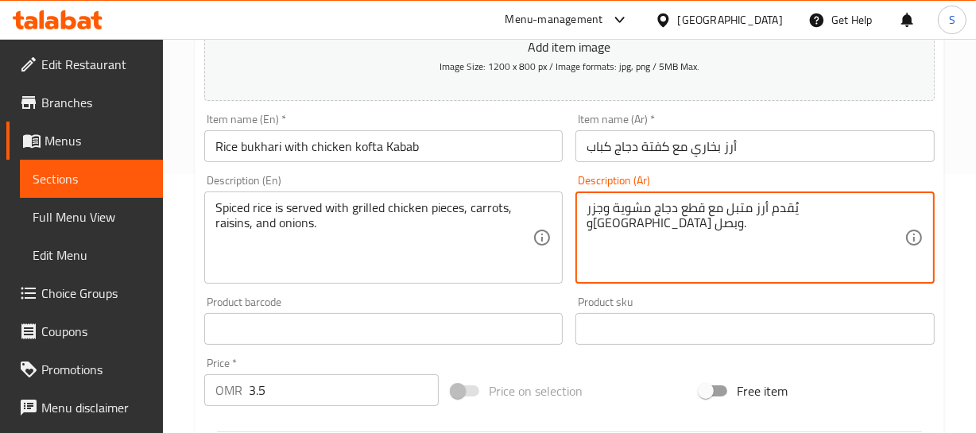
click at [821, 207] on textarea "يُقدم أرز متبل مع قطع دجاج مشوية وجزر وزبيب وبصل." at bounding box center [745, 237] width 318 height 75
paste textarea "أرز متبل يقدم مع قطع دجاج مشوية، جزر، زبيب،"
click at [847, 211] on textarea "أرز متبل يقدم مع قطع دجاج مشوية، جزر، زبيب، وبصل." at bounding box center [745, 237] width 318 height 75
type textarea "أرز متبل يقدم مع قطع دجاج مشوية، جزر، زبيب، وبصل."
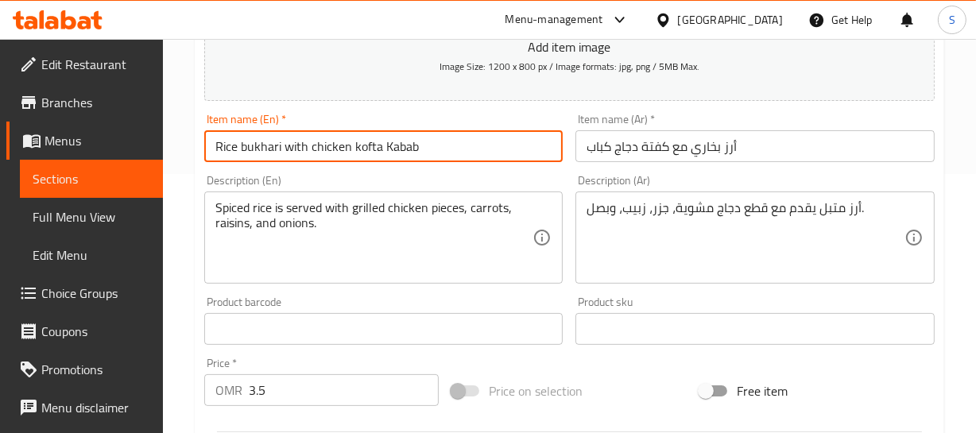
drag, startPoint x: 341, startPoint y: 154, endPoint x: 328, endPoint y: 164, distance: 16.4
click at [339, 156] on input "Rice bukhari with chicken kofta Kabab" at bounding box center [383, 146] width 359 height 32
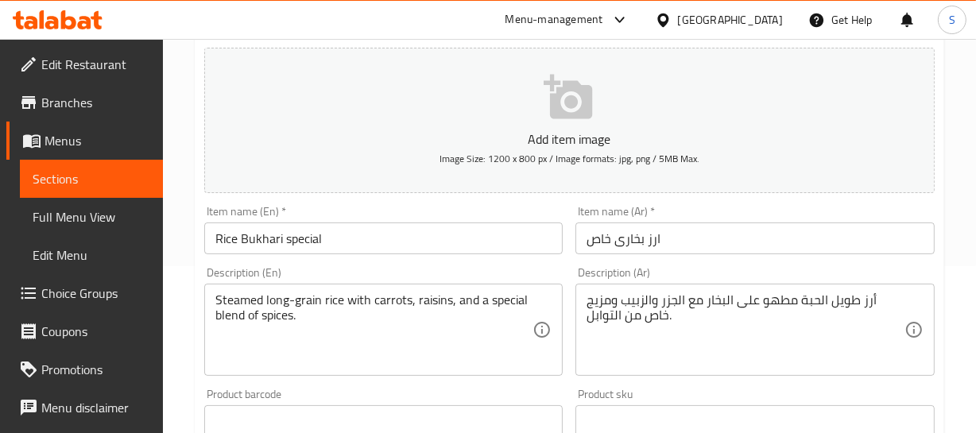
scroll to position [216, 0]
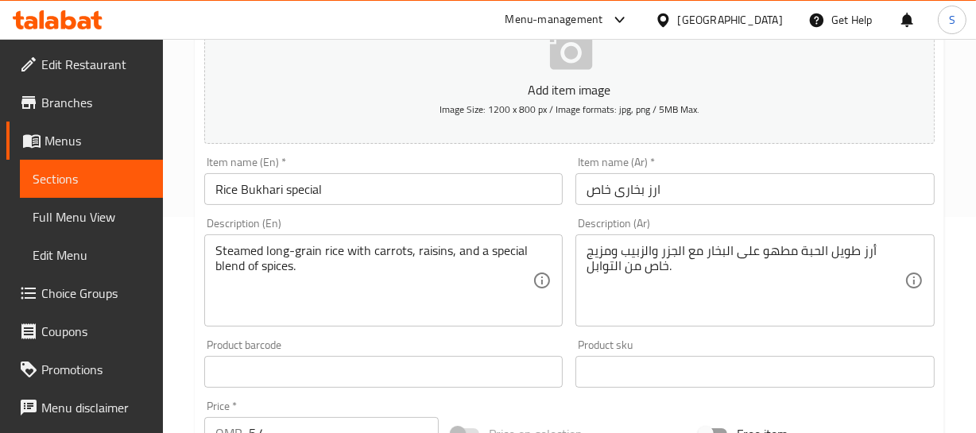
click at [965, 184] on div "Home / Restaurants management / Menus / Sections / item / update Main Dish sect…" at bounding box center [569, 365] width 813 height 1084
click at [859, 237] on div "أرز طويل الحبة مطهو على البخار مع الجزر والزبيب ومزيج خاص من التوابل. Descripti…" at bounding box center [754, 280] width 359 height 92
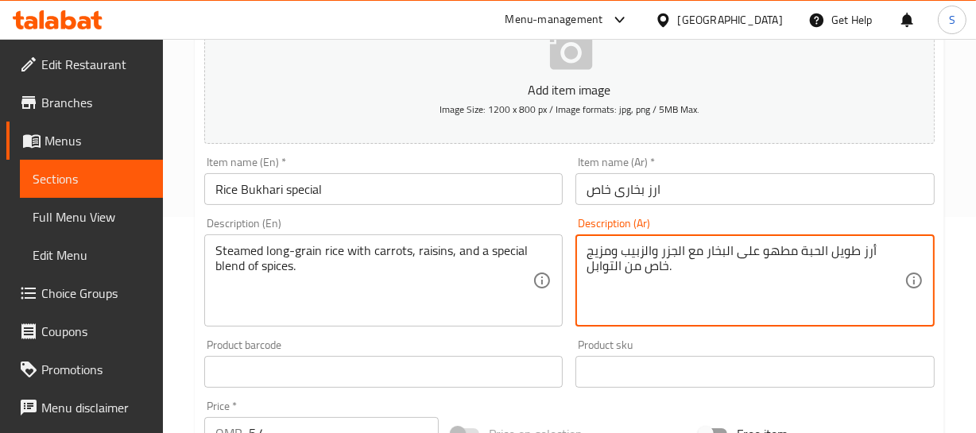
click at [869, 243] on textarea "أرز طويل الحبة مطهو على البخار مع الجزر والزبيب ومزيج خاص من التوابل." at bounding box center [745, 280] width 318 height 75
click at [633, 198] on input "ارز بخاری خاص" at bounding box center [754, 189] width 359 height 32
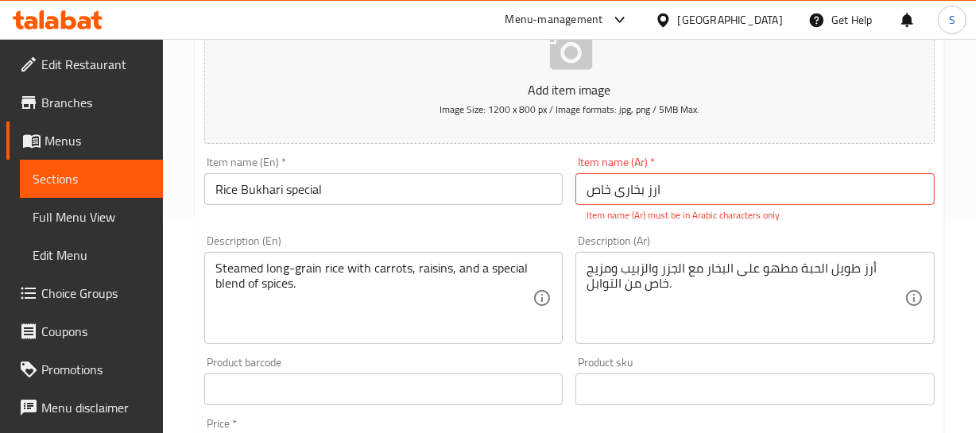
scroll to position [234, 0]
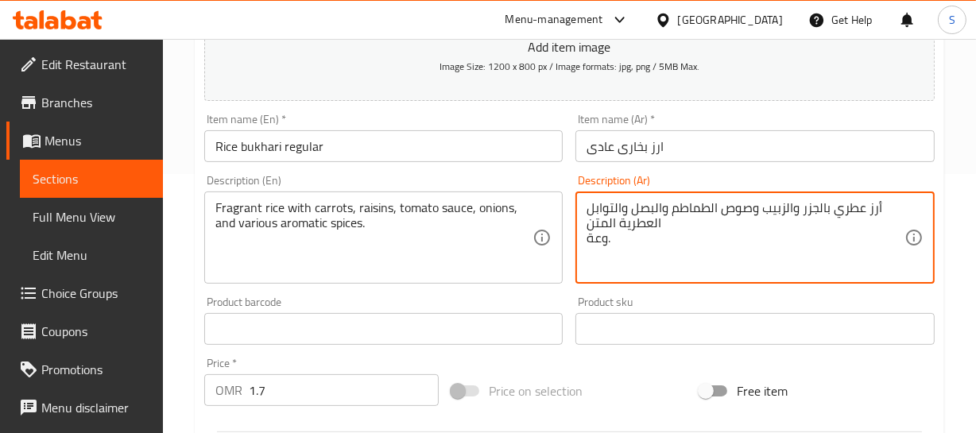
type textarea "أرز عطري بالجزر والزبيب وصوص الطماطم والبصل والتوابل العطرية المتنوعة."
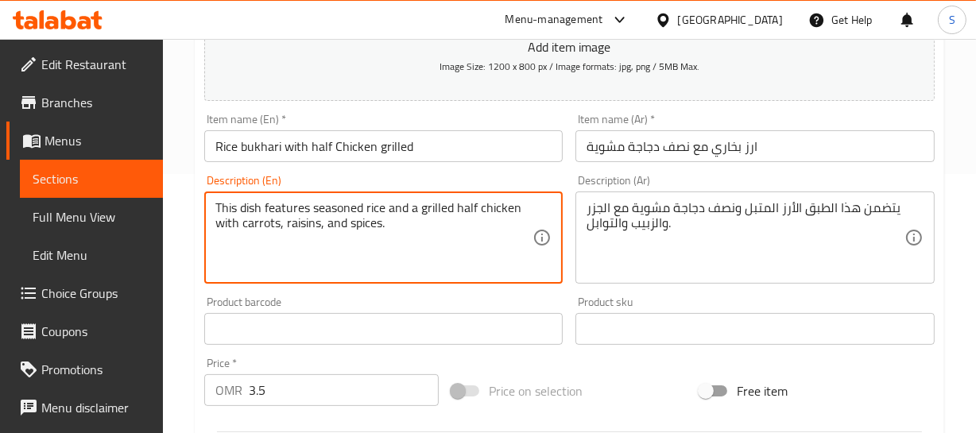
click at [220, 205] on textarea "This dish features seasoned rice and a grilled half chicken with carrots, raisi…" at bounding box center [374, 237] width 318 height 75
click at [227, 205] on textarea "dish features seasoned rice and a grilled half chicken with carrots, raisins, a…" at bounding box center [374, 237] width 318 height 75
type textarea "dish features seasoned rice and a grilled half chicken with carrots, raisins, a…"
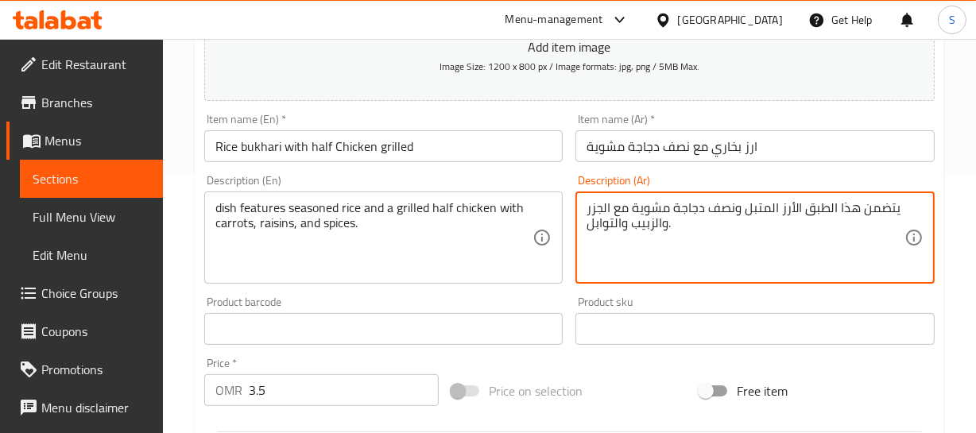
click at [807, 200] on textarea "يتضمن هذا الطبق الأرز المتبل ونصف دجاجة مشوية مع الجزر والزبيب والتوابل." at bounding box center [745, 237] width 318 height 75
paste textarea "توي الطبق على أرز متبل ونصف دجاجة مشوية مع جزر وزبيب و"
drag, startPoint x: 847, startPoint y: 215, endPoint x: 834, endPoint y: 208, distance: 14.9
click at [848, 215] on textarea "يحتوي الطبق على أرز متبل ونصف دجاجة مشوية مع جزر وزبيب وتوابل." at bounding box center [745, 237] width 318 height 75
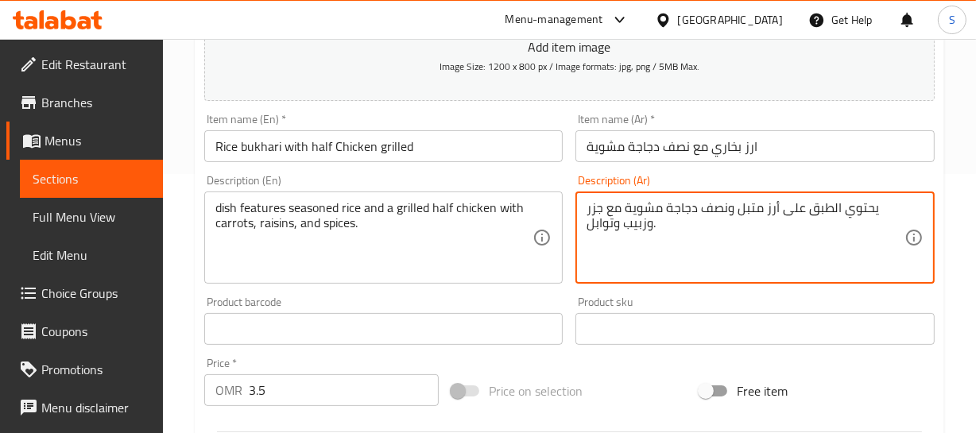
click at [831, 207] on textarea "يحتوي الطبق على أرز متبل ونصف دجاجة مشوية مع جزر وزبيب وتوابل." at bounding box center [745, 237] width 318 height 75
type textarea "يحتوي الطبق على أرز متبل ونصف دجاجة مشوية مع جزر وزبيب وتوابل."
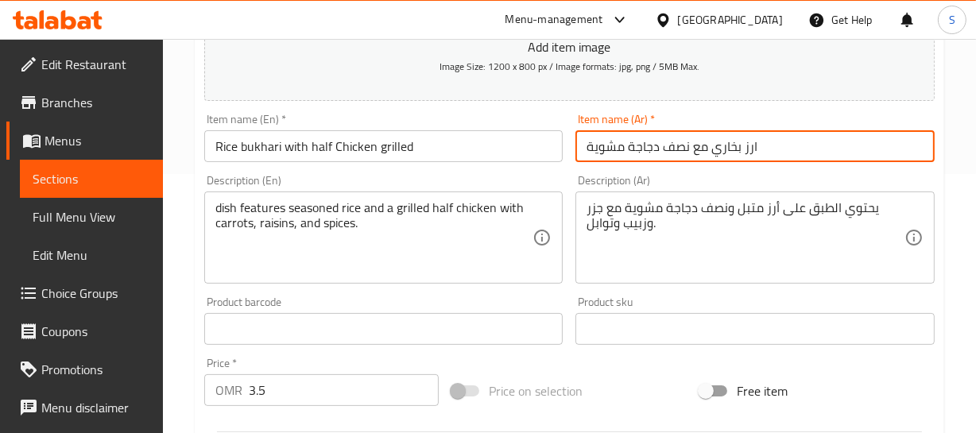
click at [738, 130] on input "ارز بخاري مع نصف دجاجة مشوية" at bounding box center [754, 146] width 359 height 32
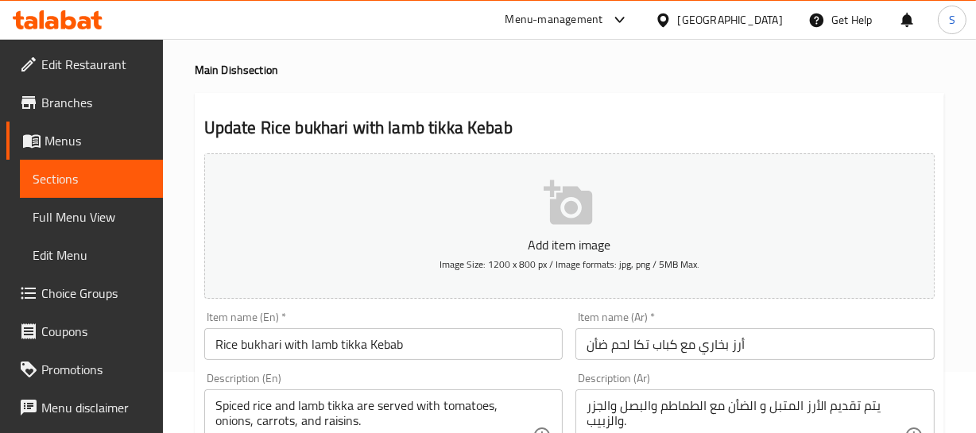
scroll to position [144, 0]
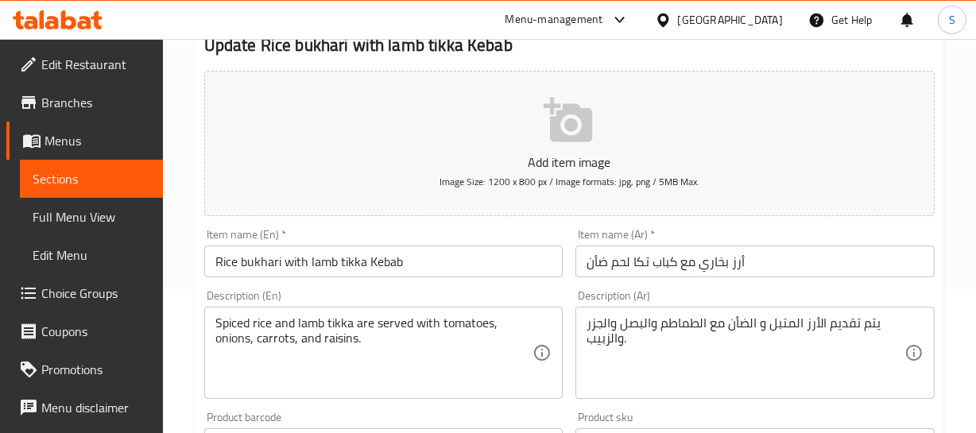
click at [975, 240] on div "Home / Restaurants management / Menus / Sections / item / update Main Dish sect…" at bounding box center [569, 437] width 813 height 1084
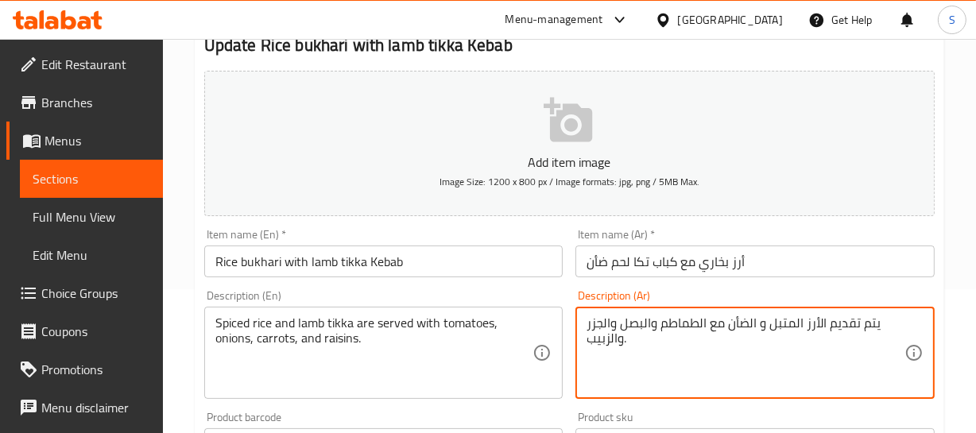
drag, startPoint x: 771, startPoint y: 362, endPoint x: 849, endPoint y: 323, distance: 87.8
click at [881, 317] on textarea "يتم تقديم الأرز المتبل و الضأن مع الطماطم والبصل والجزر والزبيب." at bounding box center [745, 352] width 318 height 75
click at [862, 324] on textarea "يتم تقديم الأرز المتبل و الضأن مع الطماطم والبصل والجزر والزبيب." at bounding box center [745, 352] width 318 height 75
click at [869, 324] on textarea "يتم تقديم الأرز المتبل و الضأن مع الطماطم والبصل والجزر والزبيب." at bounding box center [745, 352] width 318 height 75
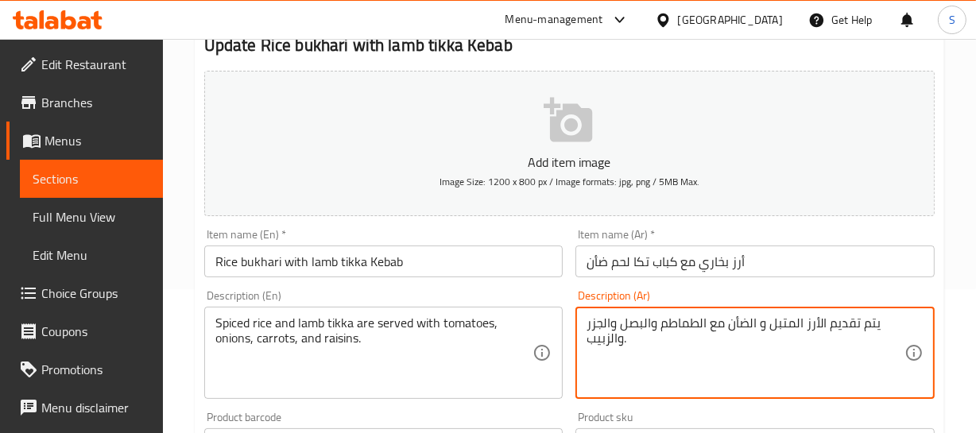
drag, startPoint x: 818, startPoint y: 322, endPoint x: 877, endPoint y: 327, distance: 59.8
click at [877, 327] on textarea "يتم تقديم الأرز المتبل و الضأن مع الطماطم والبصل والجزر والزبيب." at bounding box center [745, 352] width 318 height 75
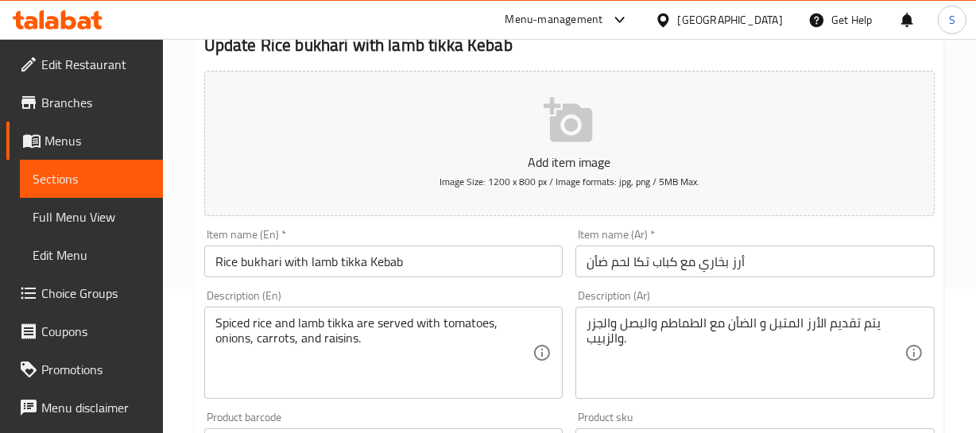
click at [244, 313] on div "Spiced rice and lamb tikka are served with tomatoes, onions, carrots, and raisi…" at bounding box center [383, 353] width 359 height 92
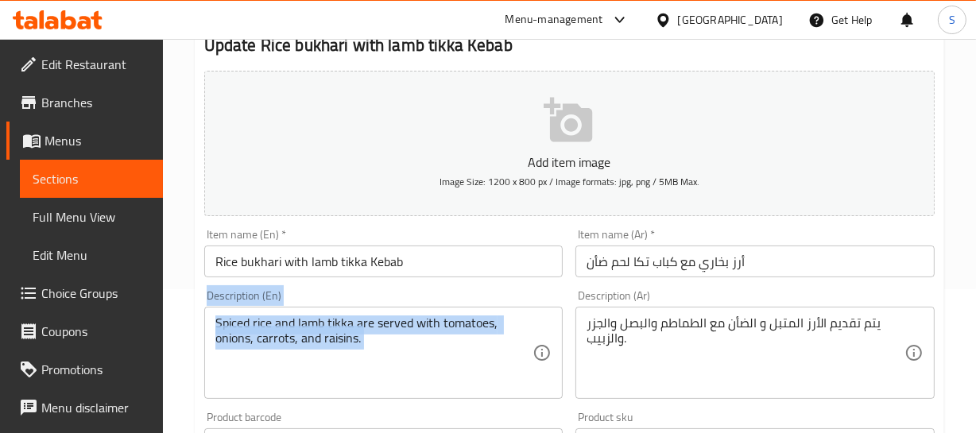
click at [244, 313] on div "Spiced rice and lamb tikka are served with tomatoes, onions, carrots, and raisi…" at bounding box center [383, 353] width 359 height 92
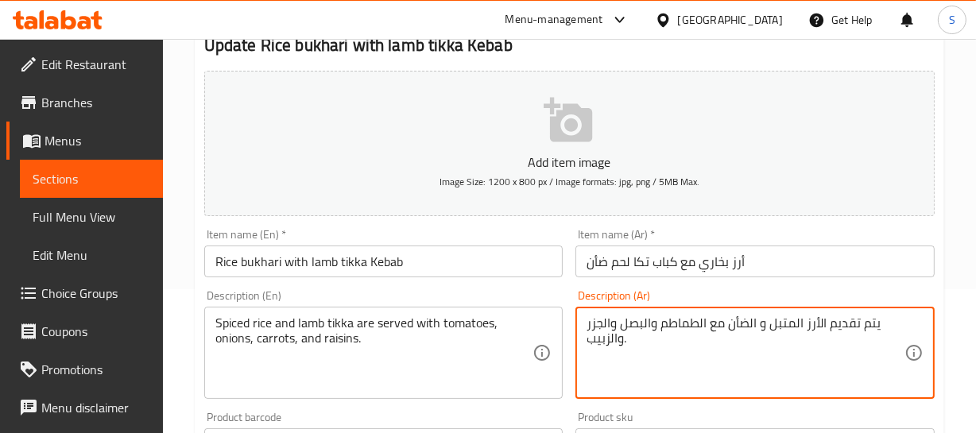
click at [842, 323] on textarea "يتم تقديم الأرز المتبل و الضأن مع الطماطم والبصل والجزر والزبيب." at bounding box center [745, 352] width 318 height 75
paste textarea "أرز متبل ولحم ضأن تيكا يقدم"
click at [693, 323] on textarea "أرز متبل ولحم ضأن تيكا يقدم مع الطماطم والبصل والجزر والزبيب." at bounding box center [745, 352] width 318 height 75
click at [765, 325] on textarea "أرز متبل ولحم ضأن تيكا يقدم مع الطماطم والبصل والجزر والزبيب." at bounding box center [745, 352] width 318 height 75
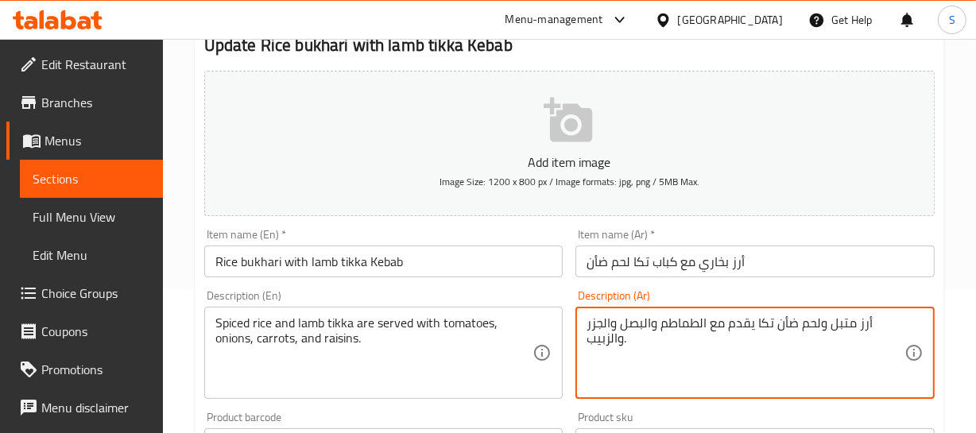
click at [866, 323] on textarea "أرز متبل ولحم ضأن تكا يقدم مع الطماطم والبصل والجزر والزبيب." at bounding box center [745, 352] width 318 height 75
type textarea "أرز متبل ولحم ضأن تكا يقدم مع الطماطم والبصل والجزر والزبيب."
click at [686, 270] on input "أرز بخاري مع كباب تكا لحم ضأن" at bounding box center [754, 262] width 359 height 32
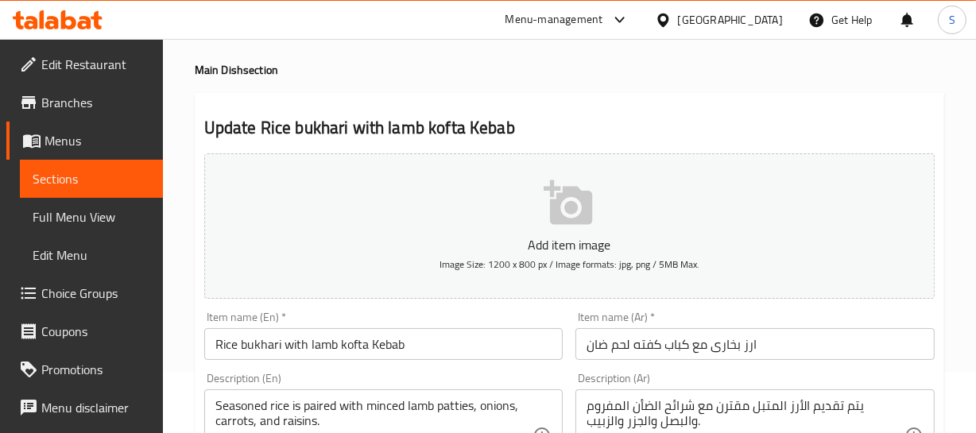
scroll to position [144, 0]
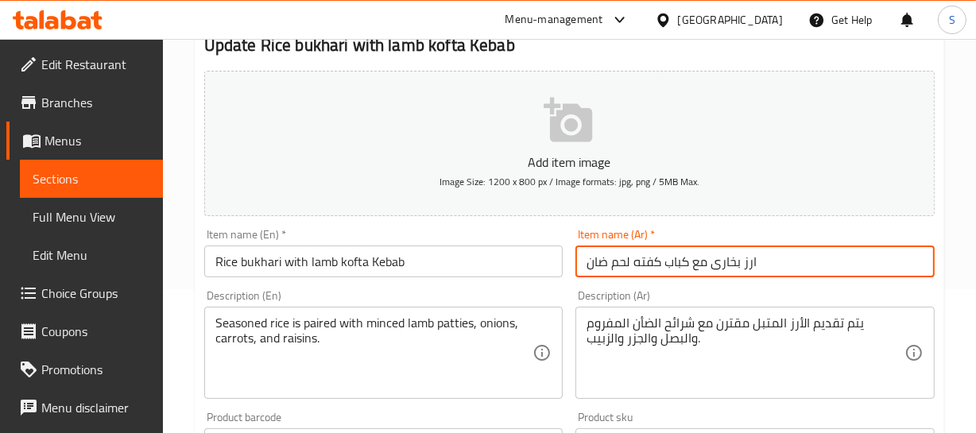
click at [740, 253] on input "ارز بخارى مع كباب كفته لحم ضان" at bounding box center [754, 262] width 359 height 32
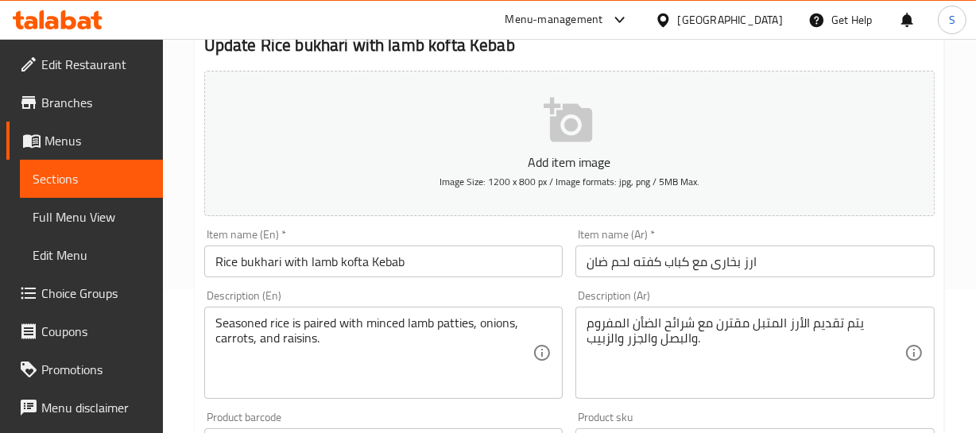
click at [971, 186] on div "Home / Restaurants management / Menus / Sections / item / update Main Dish sect…" at bounding box center [569, 437] width 813 height 1084
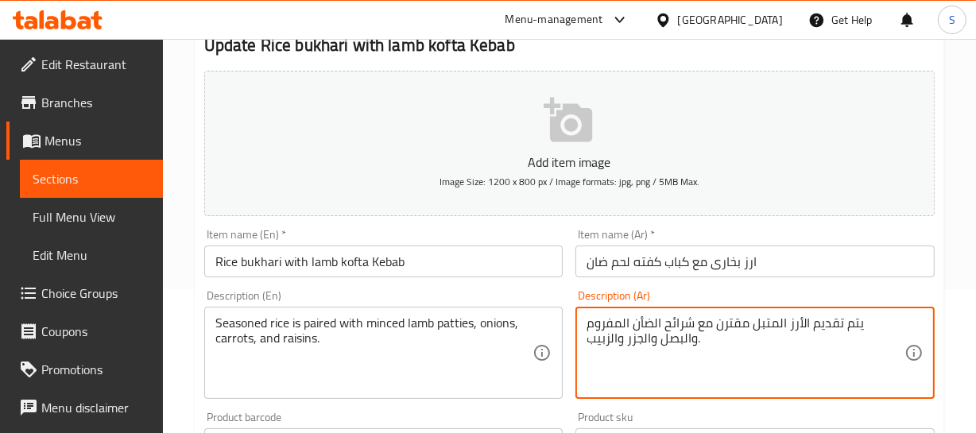
click at [822, 323] on textarea "يتم تقديم الأرز المتبل مقترن مع شرائح الضأن المفروم والبصل والجزر والزبيب." at bounding box center [745, 352] width 318 height 75
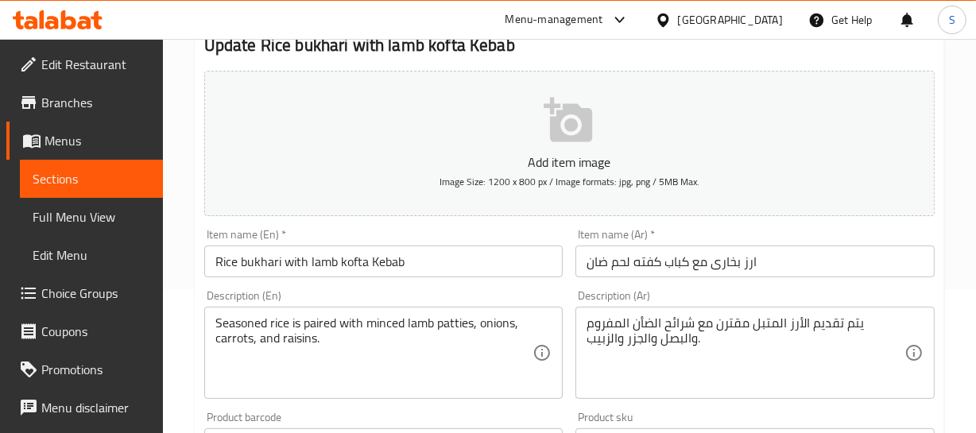
click at [837, 332] on textarea "يتم تقديم الأرز المتبل مقترن مع شرائح الضأن المفروم والبصل والجزر والزبيب." at bounding box center [745, 352] width 318 height 75
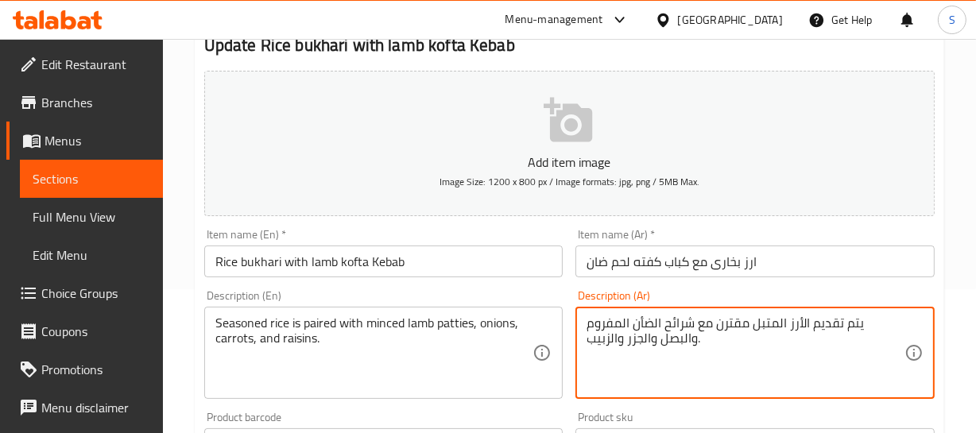
click at [837, 332] on textarea "يتم تقديم الأرز المتبل مقترن مع شرائح الضأن المفروم والبصل والجزر والزبيب." at bounding box center [745, 352] width 318 height 75
paste textarea "أرز متبل مع فطائر لحم"
click at [805, 324] on textarea "أرز متبل مع فطائر لحم الضأن المفروم والبصل والجزر والزبيب." at bounding box center [745, 352] width 318 height 75
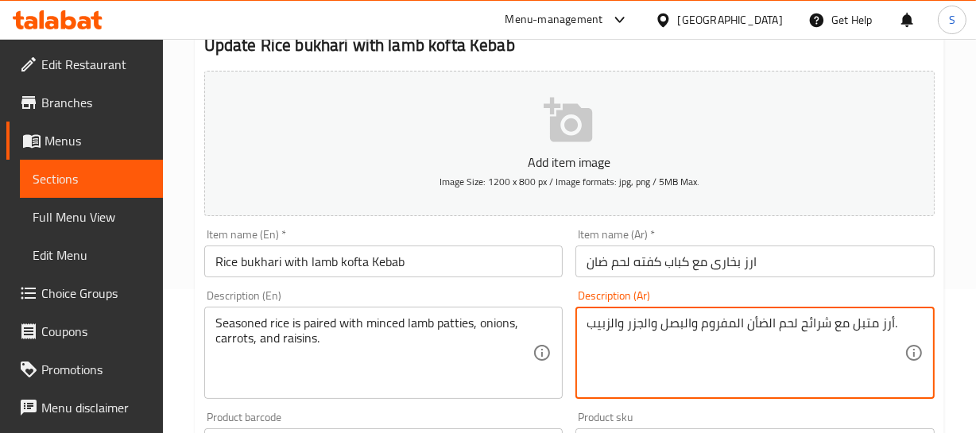
click at [882, 329] on textarea "أرز متبل مع شرائح لحم الضأن المفروم والبصل والجزر والزبيب." at bounding box center [745, 352] width 318 height 75
type textarea "أرز متبل مع شرائح لحم الضأن المفروم والبصل والجزر والزبيب."
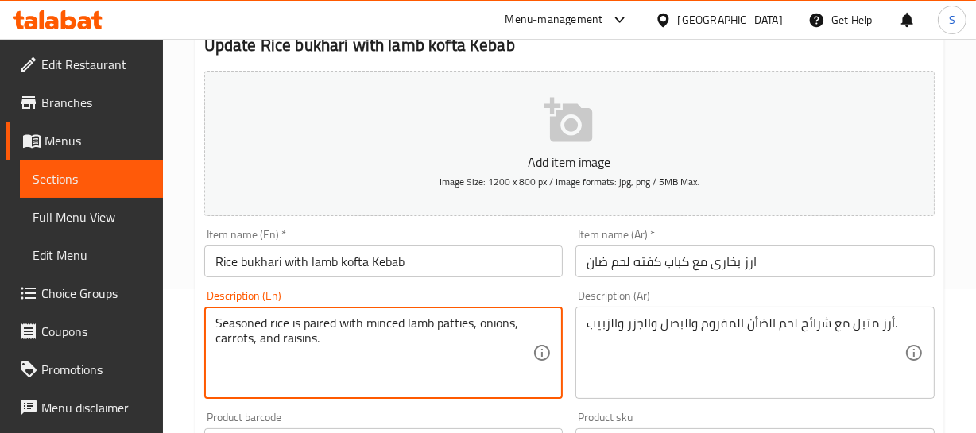
click at [319, 323] on textarea "Seasoned rice is paired with minced lamb patties, onions, carrots, and raisins." at bounding box center [374, 352] width 318 height 75
click at [296, 319] on textarea "Seasoned rice is with minced lamb patties, onions, carrots, and raisins." at bounding box center [374, 352] width 318 height 75
type textarea "Seasoned rice with minced lamb patties, onions, carrots, and raisins."
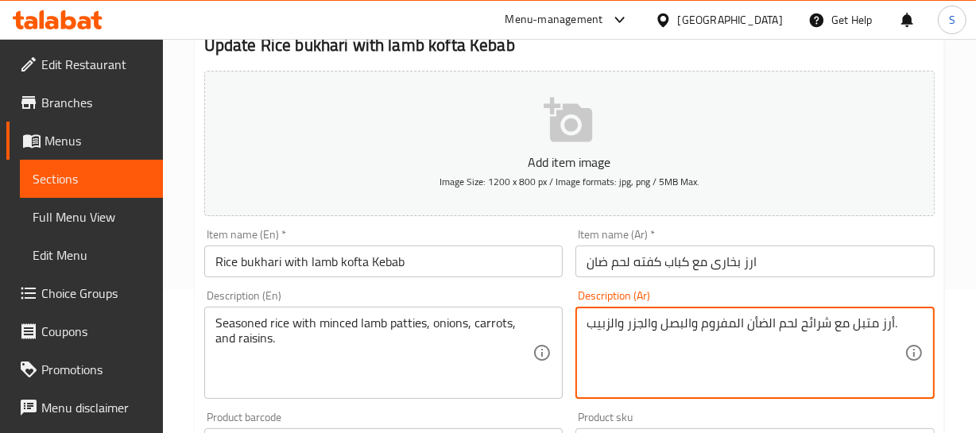
click at [871, 322] on textarea "أرز متبل مع شرائح لحم الضأن المفروم والبصل والجزر والزبيب." at bounding box center [745, 352] width 318 height 75
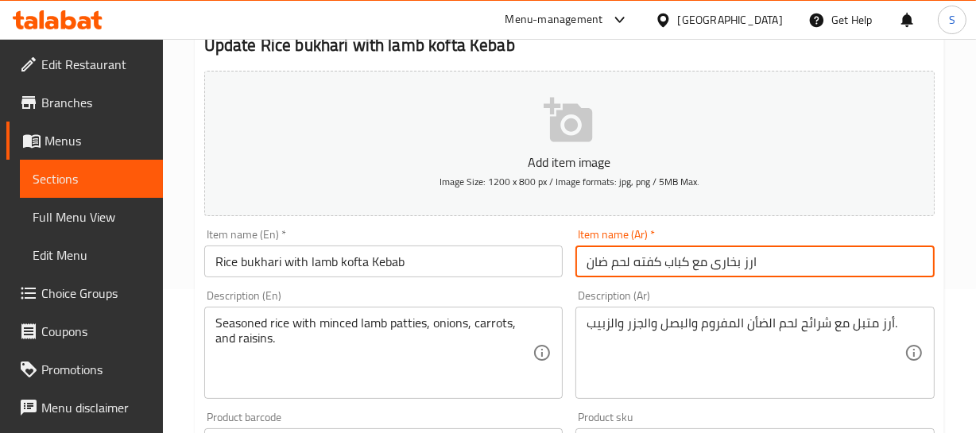
drag, startPoint x: 664, startPoint y: 251, endPoint x: 683, endPoint y: 288, distance: 41.9
click at [664, 250] on input "ارز بخارى مع كباب كفته لحم ضان" at bounding box center [754, 262] width 359 height 32
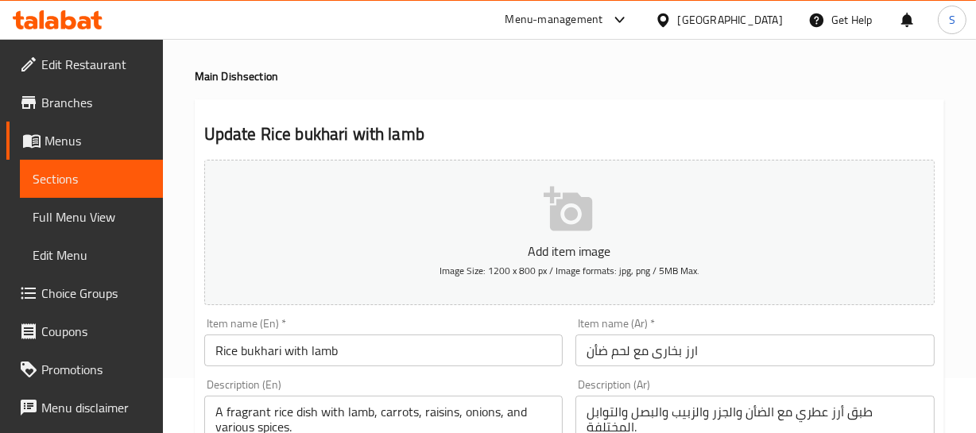
scroll to position [144, 0]
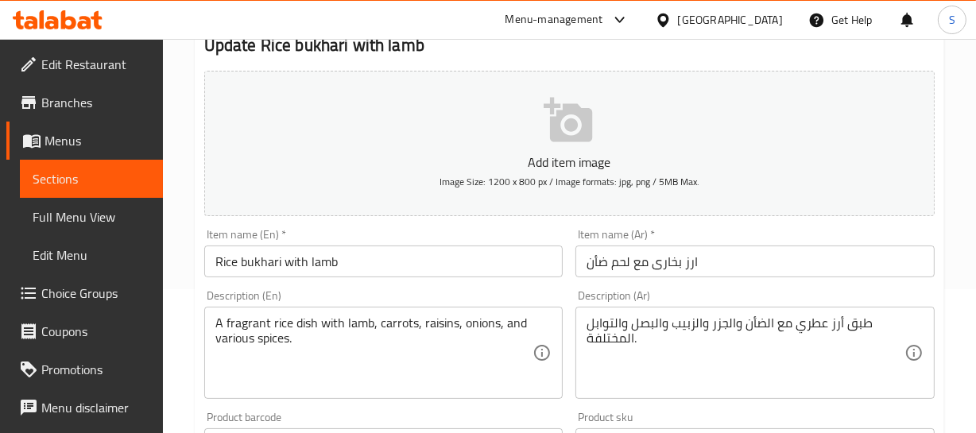
click at [935, 230] on div "Item name (Ar)   * ارز بخارى مع لحم ضأن Item name (Ar) *" at bounding box center [755, 252] width 372 height 61
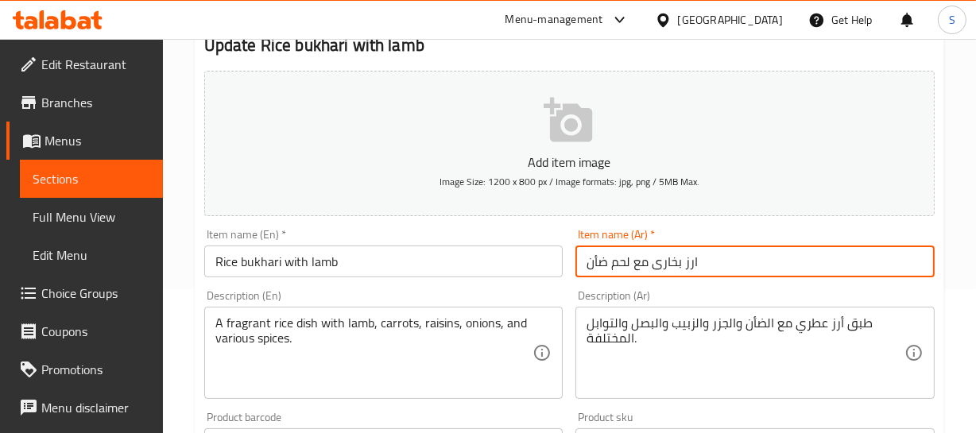
drag, startPoint x: 628, startPoint y: 255, endPoint x: 571, endPoint y: 272, distance: 59.6
click at [571, 272] on div "Item name (Ar)   * ارز بخارى مع لحم ضأن Item name (Ar) *" at bounding box center [755, 252] width 372 height 61
click at [638, 275] on input "ارز بخارى مع لحم ضأن" at bounding box center [754, 262] width 359 height 32
drag, startPoint x: 629, startPoint y: 259, endPoint x: 553, endPoint y: 265, distance: 75.7
click at [553, 265] on div "Add item image Image Size: 1200 x 800 px / Image formats: jpg, png / 5MB Max. I…" at bounding box center [569, 406] width 743 height 685
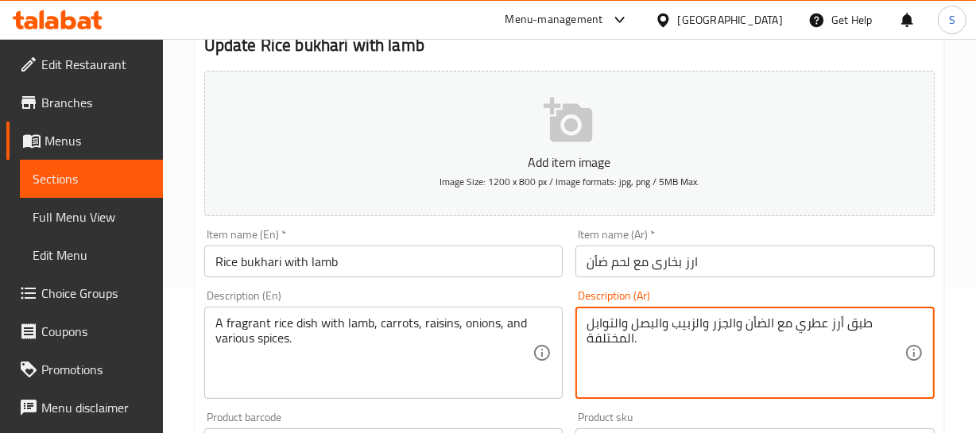
click at [754, 320] on textarea "طبق أرز عطري مع الضأن والجزر والزبيب والبصل والتوابل المختلفة." at bounding box center [745, 352] width 318 height 75
paste textarea "لحم ضأن"
click at [856, 320] on textarea "طبق أرز عطري مع لحم ضأن والجزر والزبيب والبصل والتوابل المختلفة." at bounding box center [745, 352] width 318 height 75
type textarea "طبق أرز عطري مع لحم ضأن والجزر والزبيب والبصل والتوابل المختلفة."
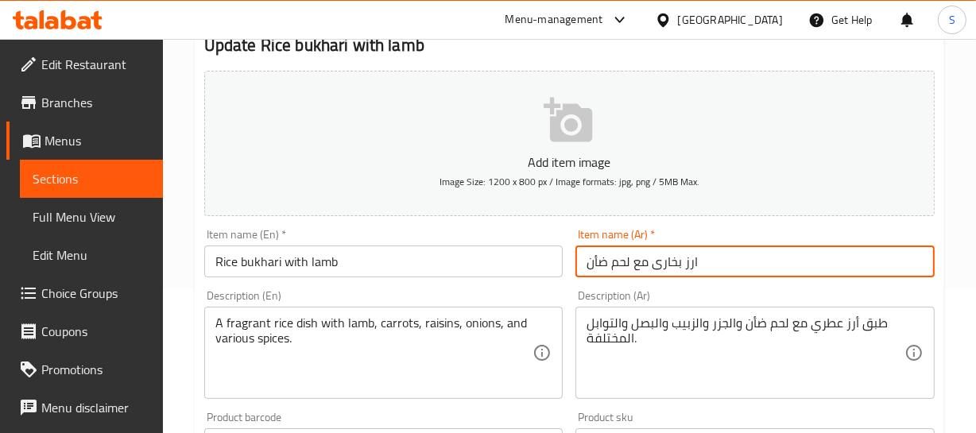
click at [684, 259] on input "ارز بخارى مع لحم ضأن" at bounding box center [754, 262] width 359 height 32
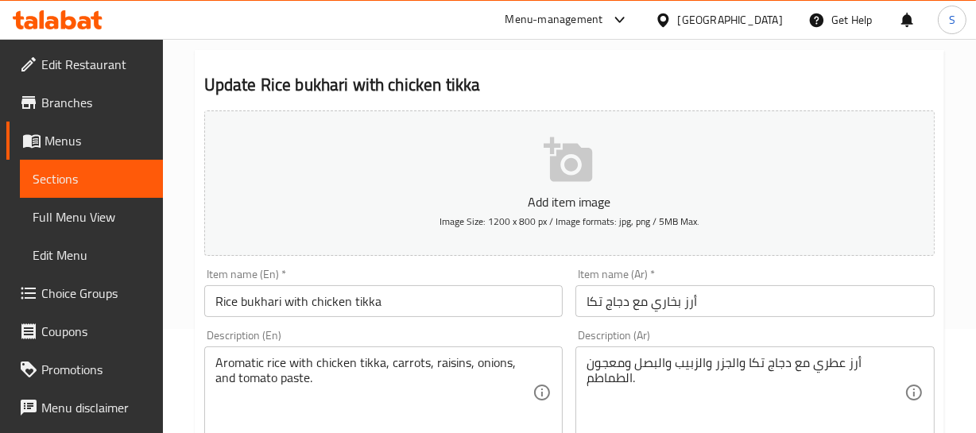
scroll to position [144, 0]
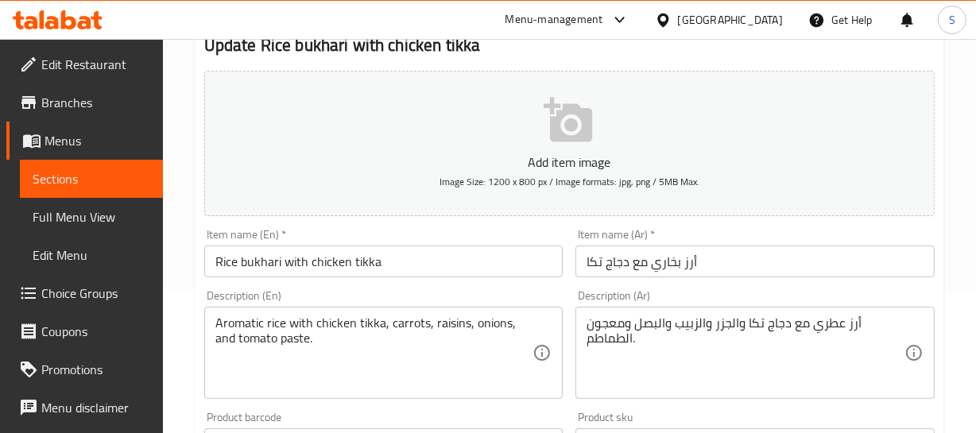
click at [970, 176] on div "Home / Restaurants management / Menus / Sections / item / update Main Dish sect…" at bounding box center [569, 437] width 813 height 1084
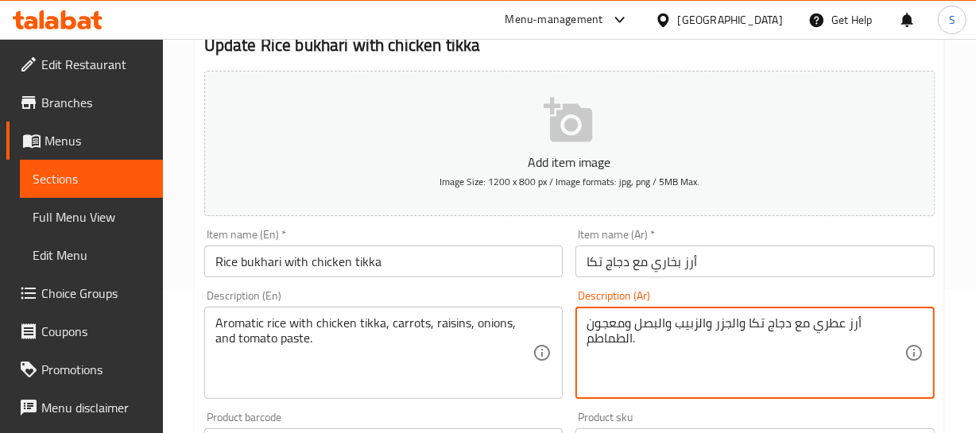
click at [328, 264] on input "Rice bukhari with chicken tikka" at bounding box center [383, 262] width 359 height 32
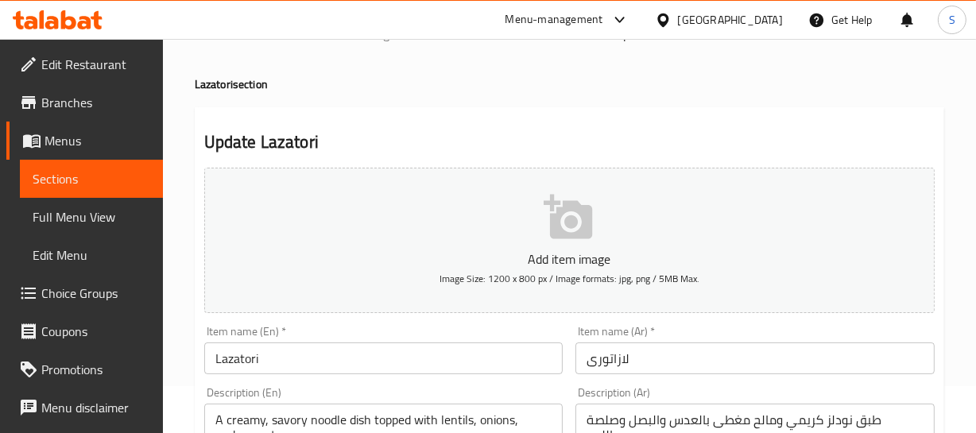
scroll to position [72, 0]
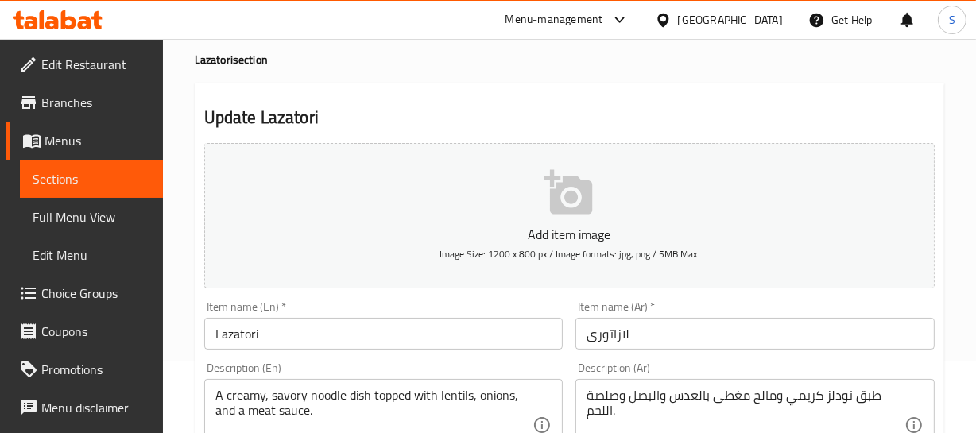
click at [878, 114] on h2 "Update Lazatori" at bounding box center [569, 118] width 730 height 24
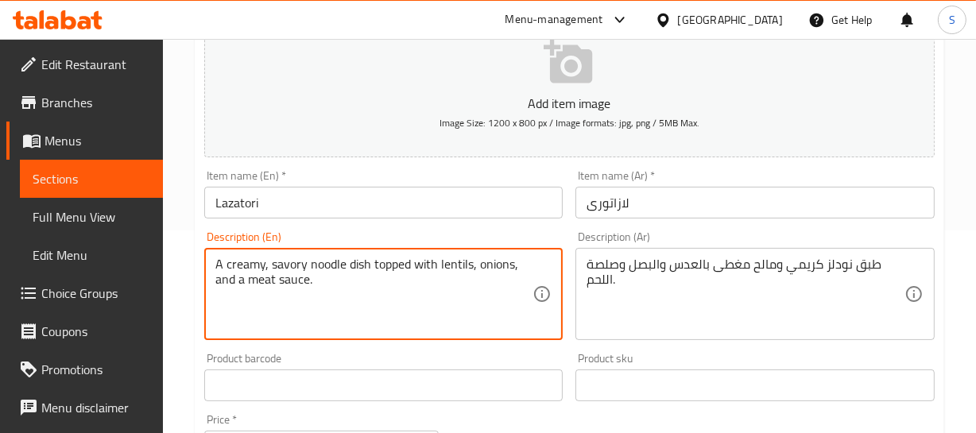
scroll to position [216, 0]
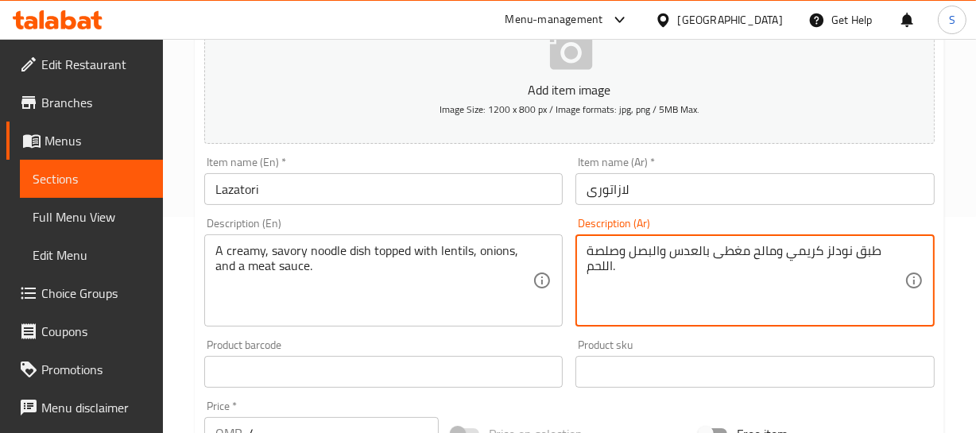
click at [842, 232] on div "Description (Ar) طبق نودلز كريمي ومالح مغطى بالعدس والبصل وصلصة اللحم. Descript…" at bounding box center [754, 272] width 359 height 109
click at [854, 248] on textarea "طبق نودلز كريمي ومالح مغطى بالعدس والبصل وصلصة اللحم." at bounding box center [745, 280] width 318 height 75
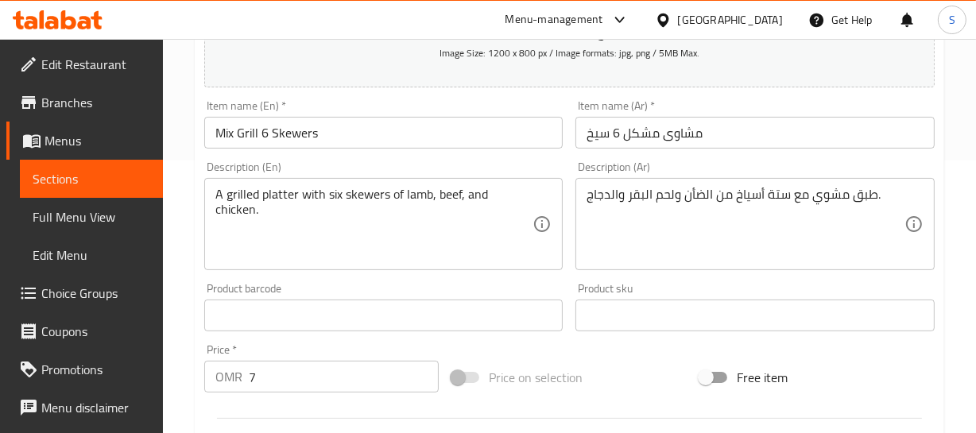
scroll to position [216, 0]
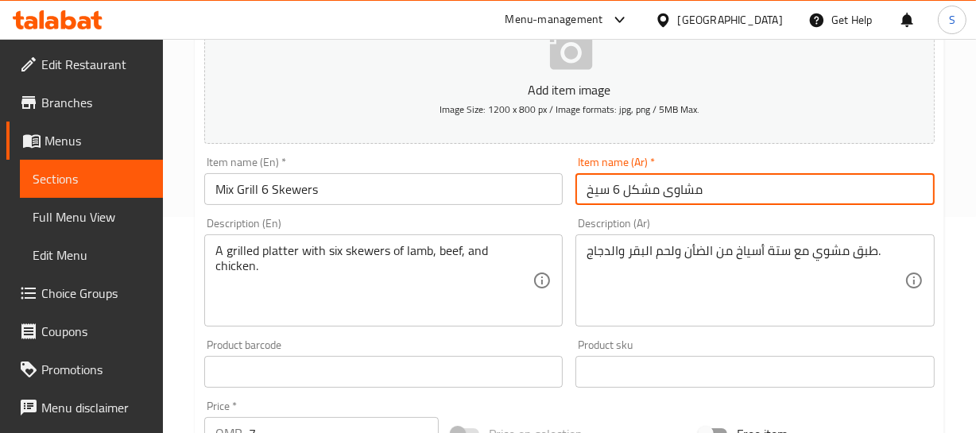
click at [685, 188] on input "مشاوی مشکل 6 سیخ" at bounding box center [754, 189] width 359 height 32
click at [243, 202] on input "Mix Grill 6 Skewers" at bounding box center [383, 189] width 359 height 32
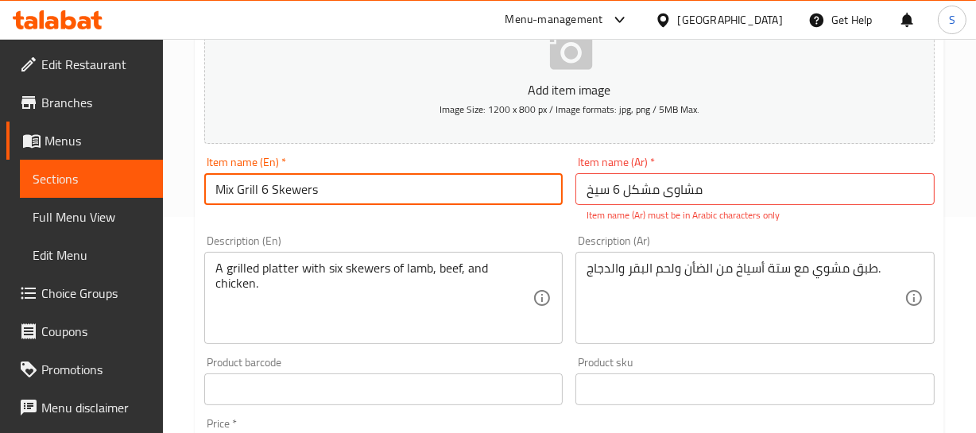
click at [243, 202] on input "Mix Grill 6 Skewers" at bounding box center [383, 189] width 359 height 32
click at [326, 197] on input "Mix Grill 6 Skewers" at bounding box center [383, 189] width 359 height 32
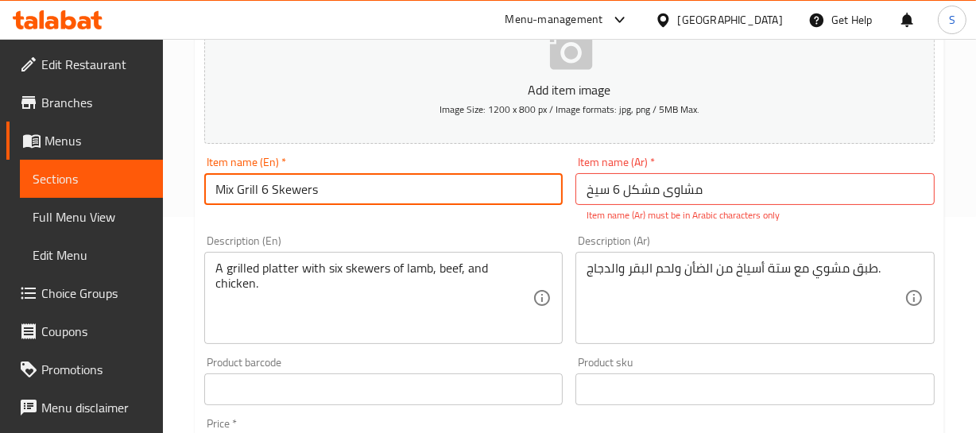
click at [213, 189] on input "Mix Grill 6 Skewers" at bounding box center [383, 189] width 359 height 32
click at [214, 189] on input "Mix Grill 6 Skewers" at bounding box center [383, 189] width 359 height 32
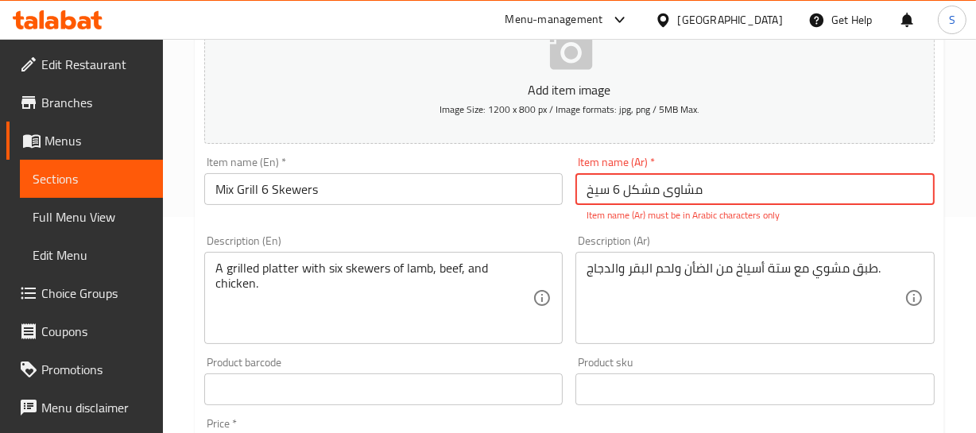
click at [679, 193] on input "مشاوی مشکل 6 سیخ" at bounding box center [754, 189] width 359 height 32
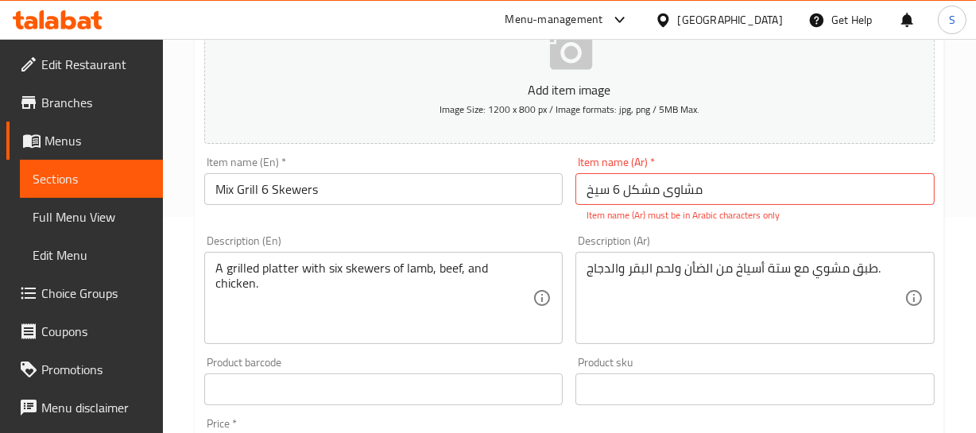
click at [715, 191] on input "مشاوی مشکل 6 سیخ" at bounding box center [754, 189] width 359 height 32
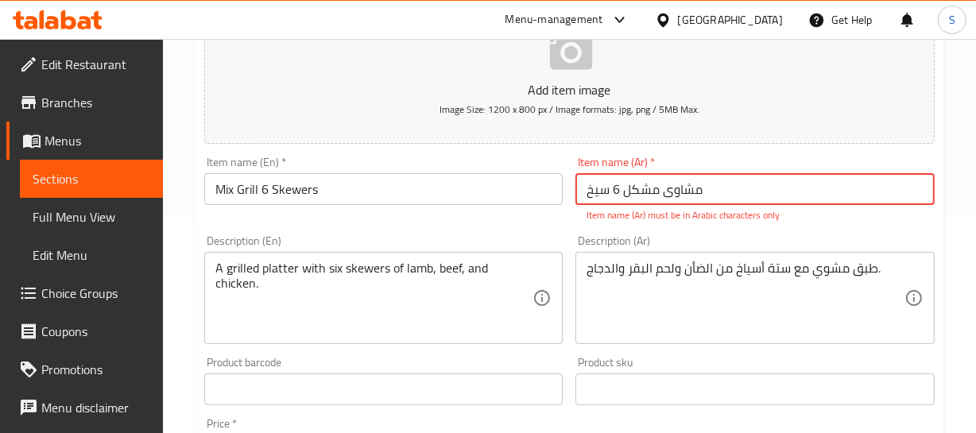
click at [715, 191] on input "مشاوی مشکل 6 سیخ" at bounding box center [754, 189] width 359 height 32
paste input "كل مشوي 6 أسيا"
drag, startPoint x: 672, startPoint y: 192, endPoint x: 685, endPoint y: 196, distance: 13.3
click at [679, 195] on input "مشكل مشوي 6 أسياخ" at bounding box center [754, 189] width 359 height 32
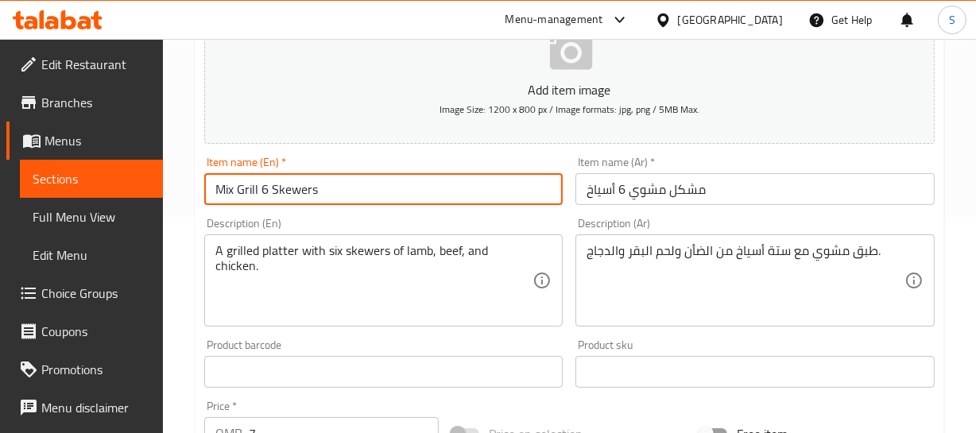
click at [501, 196] on input "Mix Grill 6 Skewers" at bounding box center [383, 189] width 359 height 32
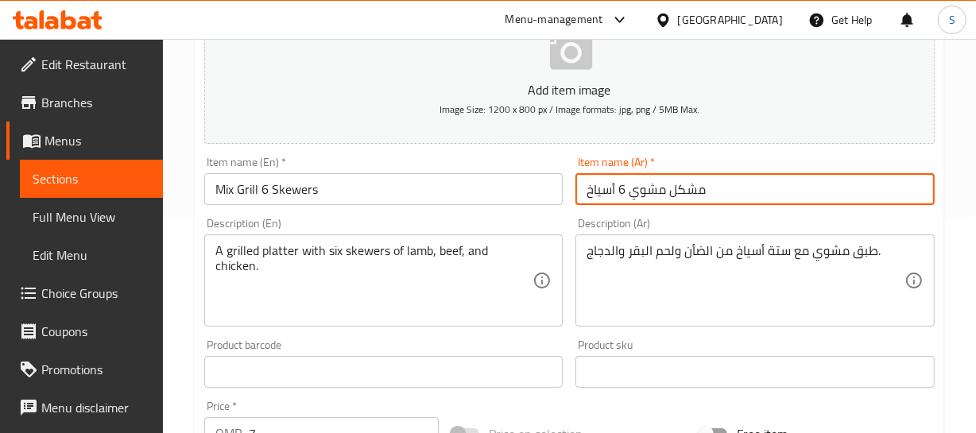
click at [762, 194] on input "مشكل مشوي 6 أسياخ" at bounding box center [754, 189] width 359 height 32
click at [637, 190] on input "مشكل مشوي 6 أسياخ" at bounding box center [754, 189] width 359 height 32
click at [656, 190] on input "مشكل مشوي 6 أسياخ" at bounding box center [754, 189] width 359 height 32
click at [594, 192] on input "مشكل مشوي 6 أسياخ" at bounding box center [754, 189] width 359 height 32
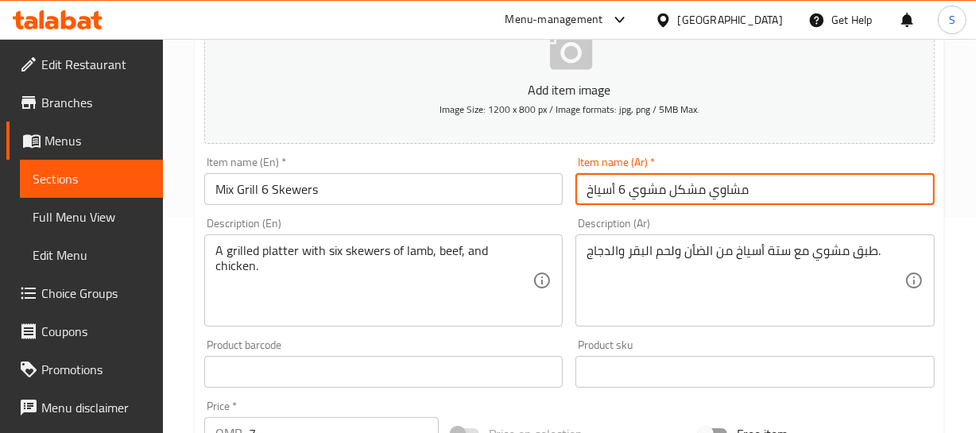
click at [637, 199] on input "مشاوي مشكل مشوي 6 أسياخ" at bounding box center [754, 189] width 359 height 32
click at [637, 199] on input "مشاوي مشكل 6 أسياخ" at bounding box center [754, 189] width 359 height 32
type input "مشاوي مشكل 6 أسياخ"
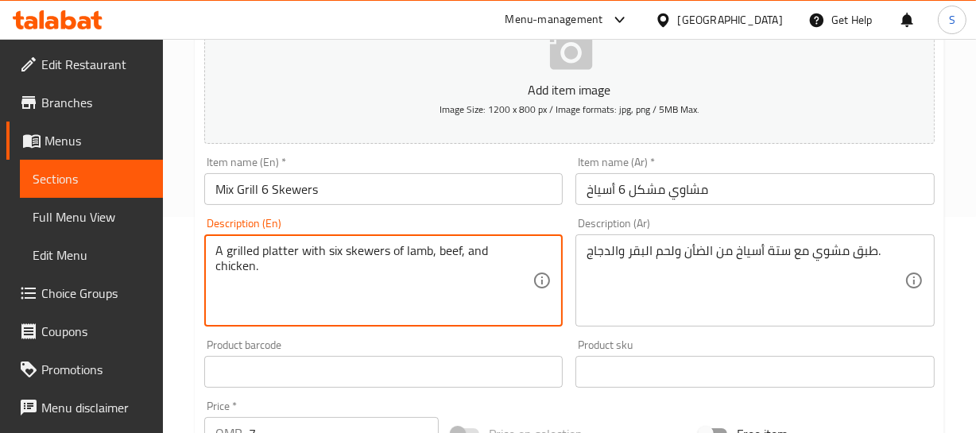
click at [462, 250] on textarea "A grilled platter with six skewers of lamb, beef, and chicken." at bounding box center [374, 280] width 318 height 75
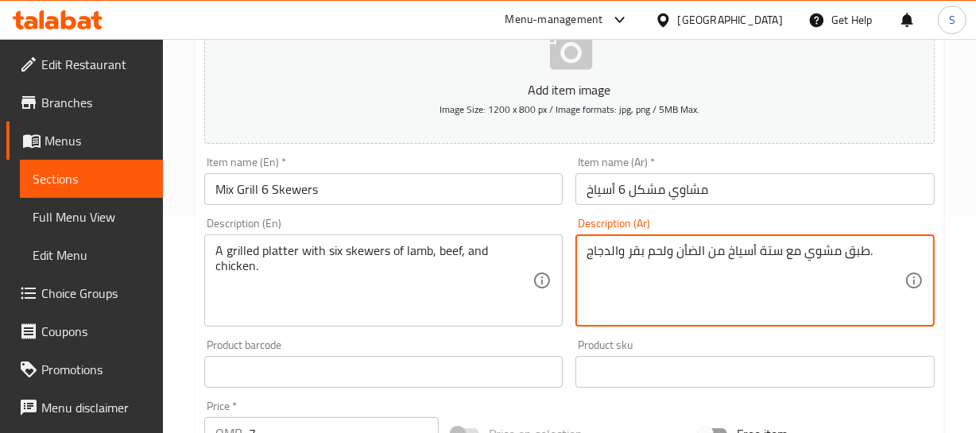
click at [647, 255] on textarea "طبق مشوي مع ستة أسياخ من الضأن ولحم بقر والدجاج." at bounding box center [745, 280] width 318 height 75
click at [625, 246] on textarea "طبق مشوي مع ستة أسياخ من الضأن ولحم بقر والدجاج." at bounding box center [745, 280] width 318 height 75
click at [642, 244] on textarea "طبق مشوي مع ستة أسياخ من الضأن ولحم بقري والدجاج." at bounding box center [745, 280] width 318 height 75
click at [609, 250] on textarea "طبق مشوي مع ستة أسياخ من الضأن ولحم بقري والدجاج." at bounding box center [745, 280] width 318 height 75
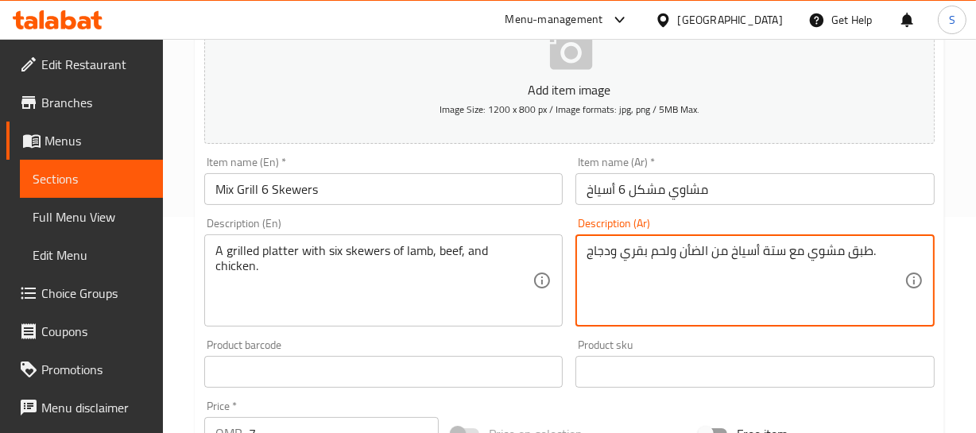
type textarea "طبق مشوي مع ستة أسياخ من الضأن ولحم بقري ودجاج."
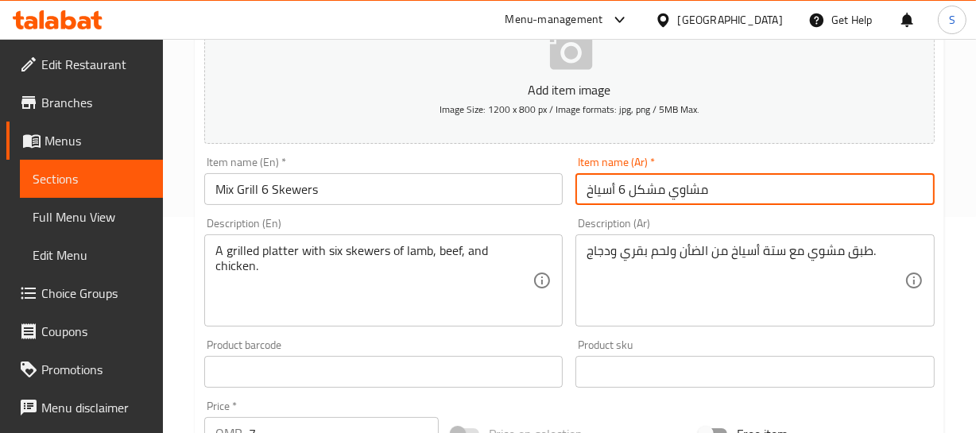
click at [675, 180] on input "مشاوي مشكل 6 أسياخ" at bounding box center [754, 189] width 359 height 32
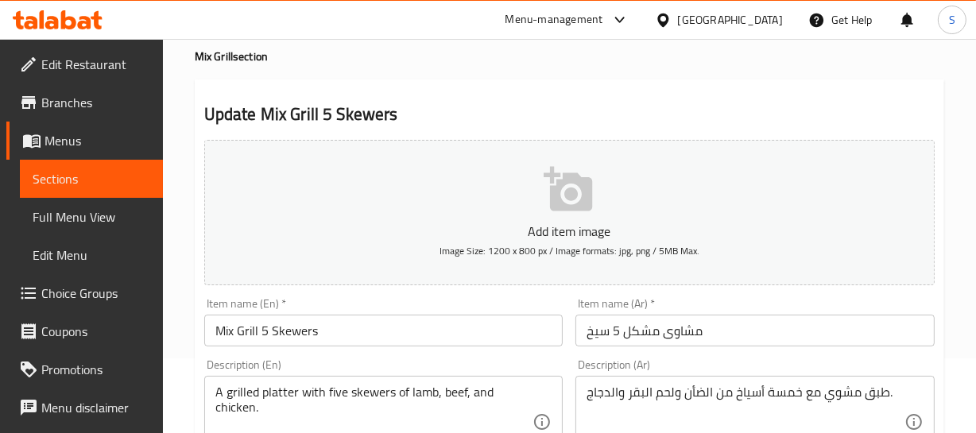
scroll to position [144, 0]
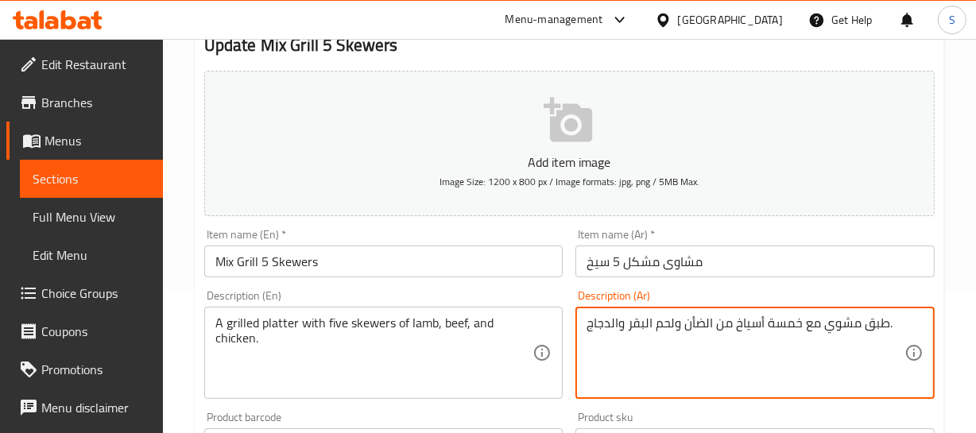
click at [786, 319] on textarea "طبق مشوي مع خمسة أسياخ من الضأن ولحم البقر والدجاج." at bounding box center [745, 352] width 318 height 75
click at [640, 321] on textarea "طبق مشوي مع خمسة أسياخ من الضأن ولحم البقر والدجاج." at bounding box center [745, 352] width 318 height 75
paste textarea "قري"
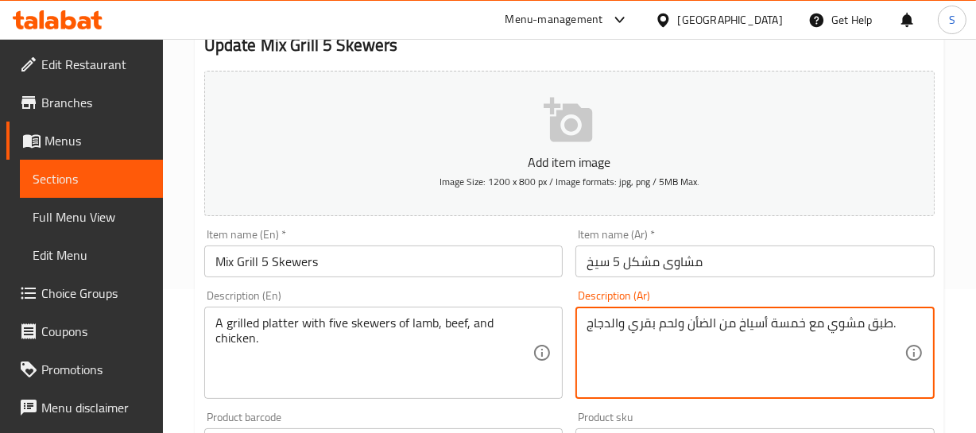
type textarea "طبق مشوي مع خمسة أسياخ من الضأن ولحم بقري والدجاج."
drag, startPoint x: 641, startPoint y: 254, endPoint x: 652, endPoint y: 278, distance: 26.0
click at [641, 253] on input "مشاوی مشکل 5 سیخ" at bounding box center [754, 262] width 359 height 32
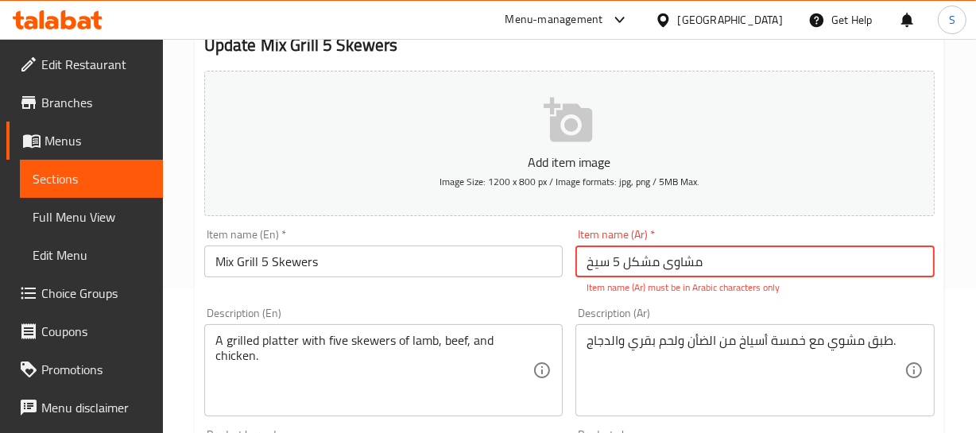
click at [678, 261] on input "مشاوی مشکل 5 سیخ" at bounding box center [754, 262] width 359 height 32
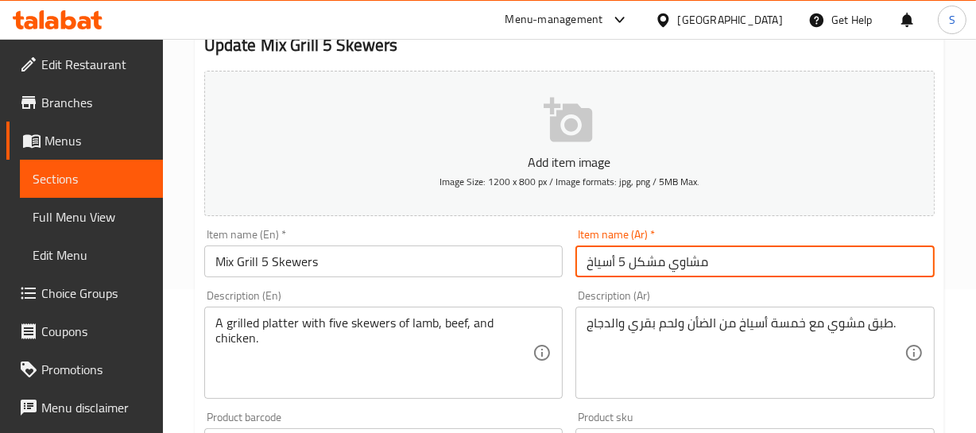
type input "مشاوي مشكل 5 أسياخ"
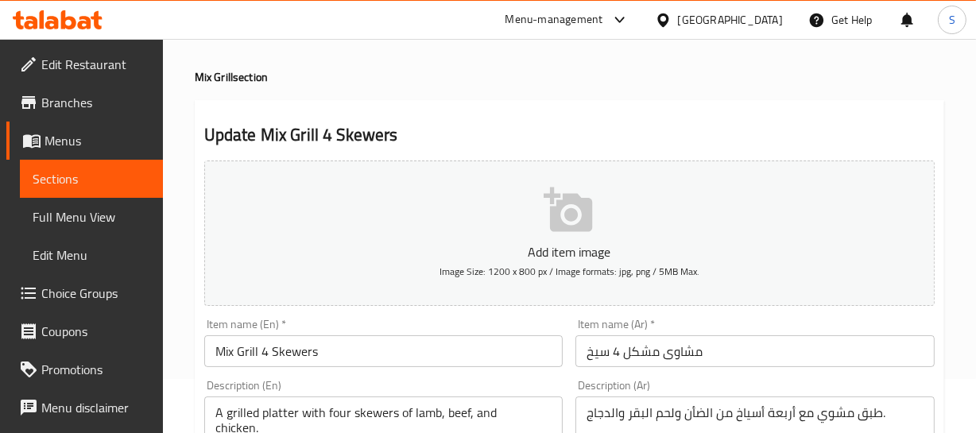
scroll to position [144, 0]
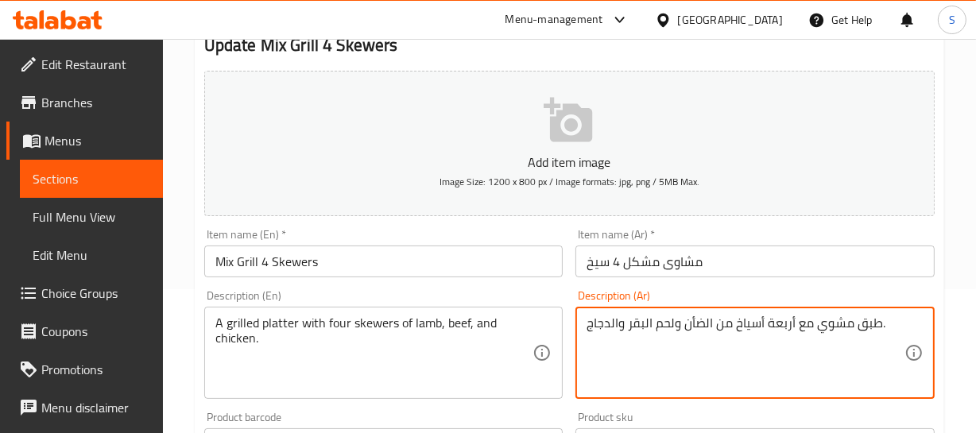
click at [643, 323] on textarea "طبق مشوي مع أربعة أسياخ من الضأن ولحم البقر والدجاج." at bounding box center [745, 352] width 318 height 75
paste textarea "قري"
type textarea "طبق مشوي مع أربعة أسياخ من الضأن ولحم بقري والدجاج."
click at [679, 266] on input "مشاوی مشکل 4 سیخ" at bounding box center [754, 262] width 359 height 32
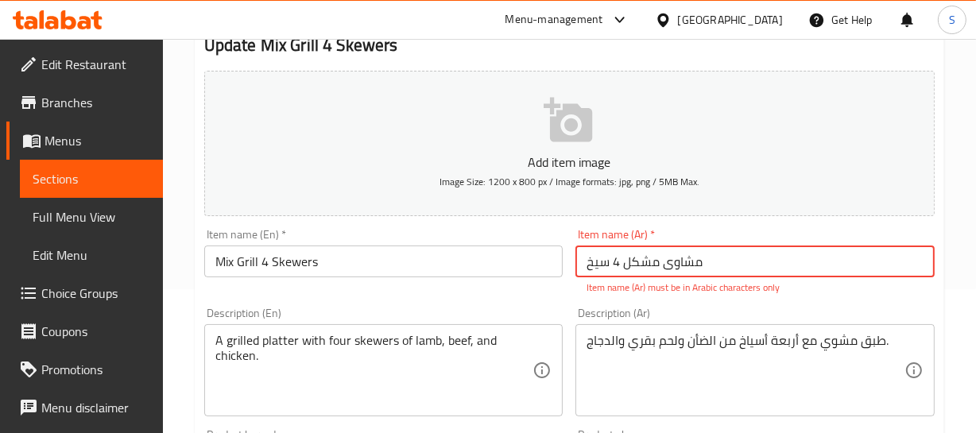
click at [677, 261] on input "مشاوی مشکل 4 سیخ" at bounding box center [754, 262] width 359 height 32
click at [675, 260] on input "مشاوی مشکل 4 سیخ" at bounding box center [754, 262] width 359 height 32
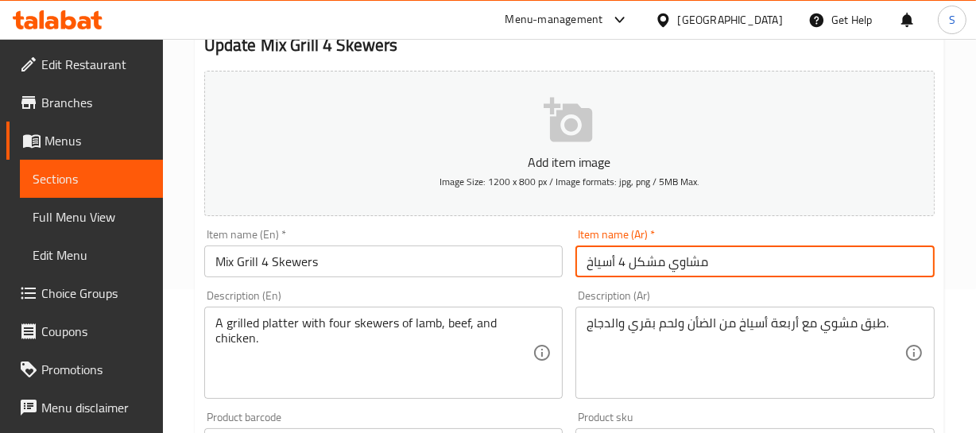
type input "مشاوي مشكل 4 أسياخ"
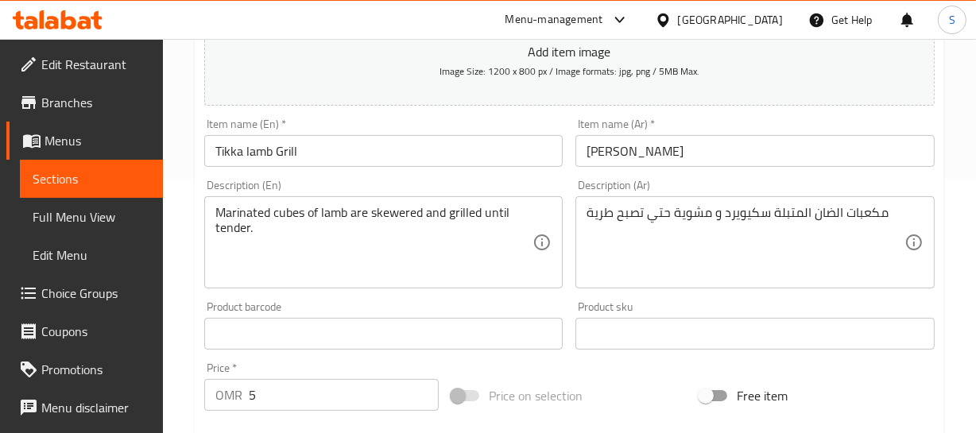
scroll to position [288, 0]
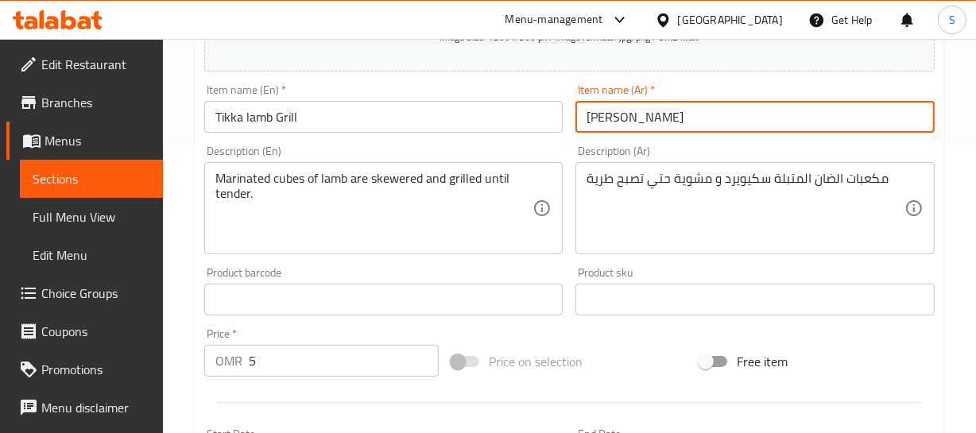
click at [706, 123] on input "[PERSON_NAME]" at bounding box center [754, 117] width 359 height 32
click at [636, 116] on input "[PERSON_NAME]" at bounding box center [754, 117] width 359 height 32
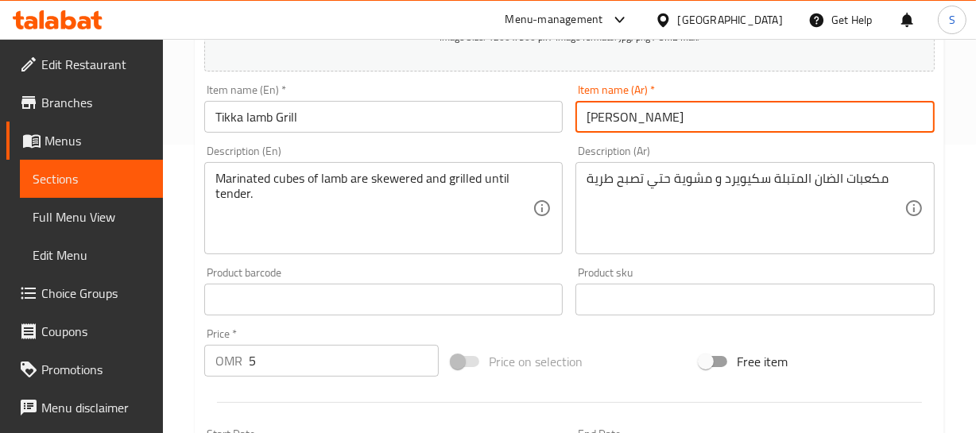
click at [646, 115] on input "تكا ضان مشوي" at bounding box center [754, 117] width 359 height 32
type input "تكا لحم ضان مشوي"
click at [661, 120] on input "تكا لحم ضان مشوي" at bounding box center [754, 117] width 359 height 32
click at [662, 120] on input "تكا لحم ضان مشوي" at bounding box center [754, 117] width 359 height 32
click at [642, 118] on input "تكا لحم ضان مشوي" at bounding box center [754, 117] width 359 height 32
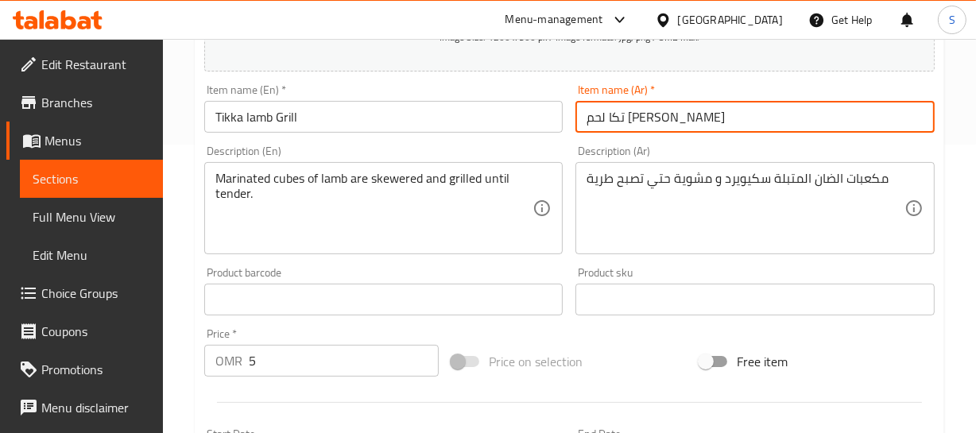
click at [642, 118] on input "تكا لحم ضان مشوي" at bounding box center [754, 117] width 359 height 32
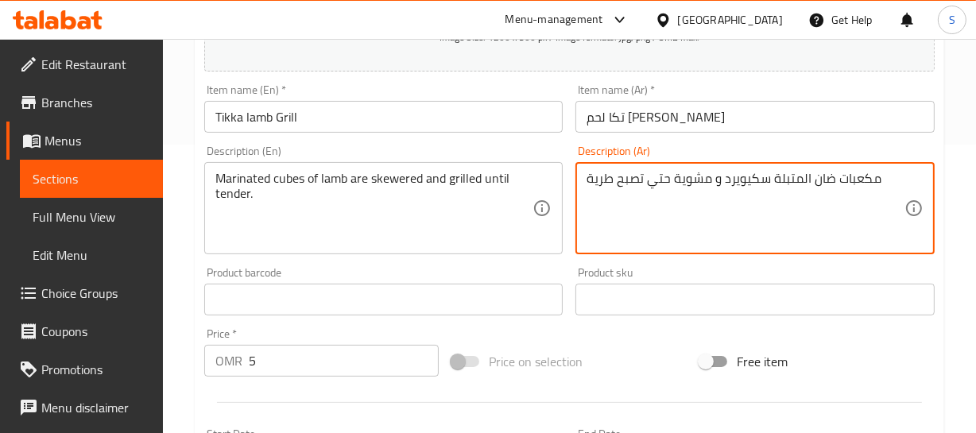
paste textarea "ان"
click at [849, 177] on textarea "مكعبات ضان ضان المتبلة سكيويرد و مشوية حتي تصبح طرية" at bounding box center [745, 208] width 318 height 75
click at [749, 175] on textarea "مكعبات لحم ضان متبلة سكيويرد و مشوية حتي تصبح طرية" at bounding box center [745, 208] width 318 height 75
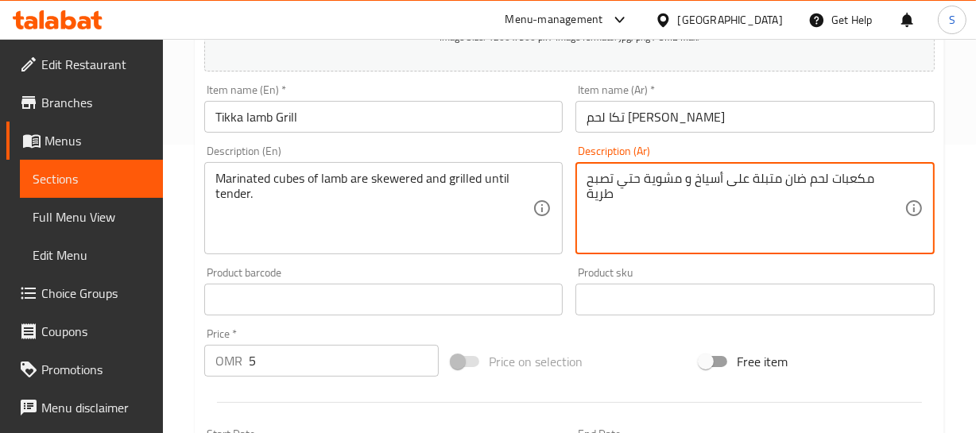
type textarea "مكعبات لحم ضان متبلة على أسياخ و مشوية حتي تصبح طرية"
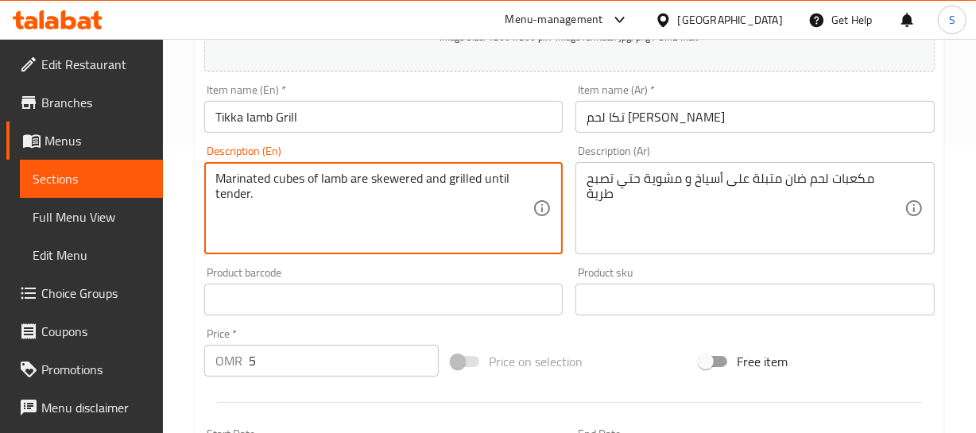
click at [399, 190] on textarea "Marinated cubes of lamb are skewered and grilled until tender." at bounding box center [374, 208] width 318 height 75
click at [399, 174] on textarea "Marinated cubes of lamb are skewered and grilled until tender." at bounding box center [374, 208] width 318 height 75
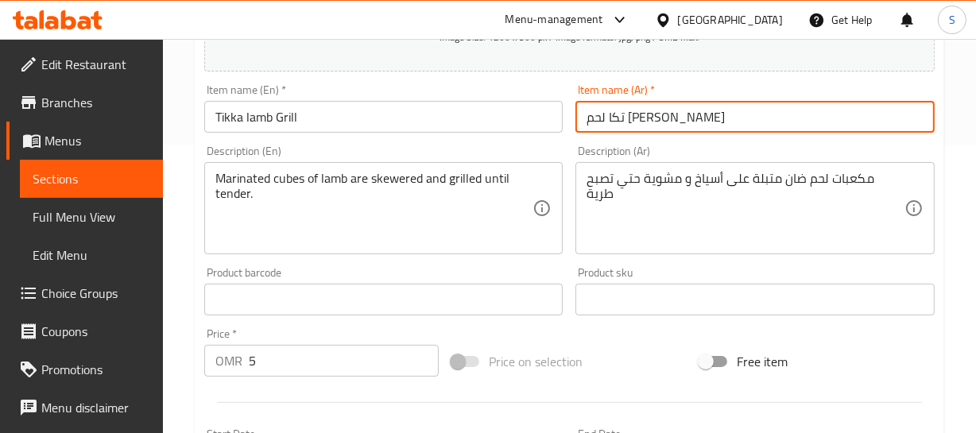
click at [630, 118] on input "تكا لحم ضان مشوي" at bounding box center [754, 117] width 359 height 32
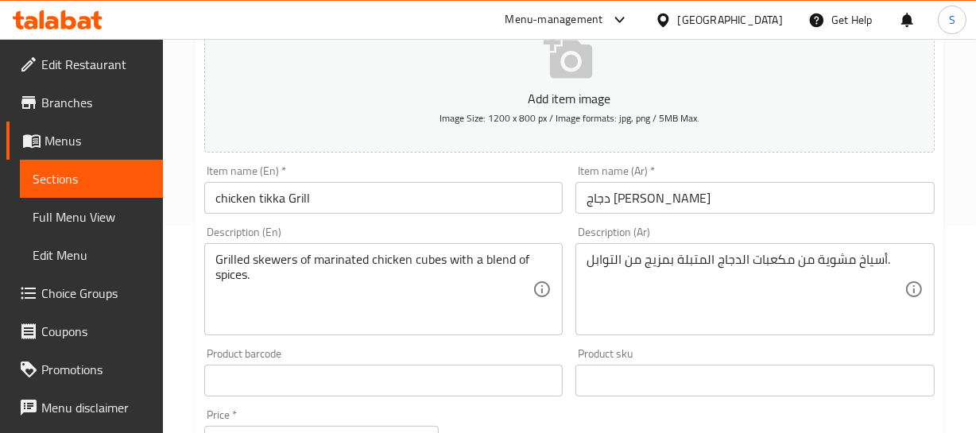
scroll to position [216, 0]
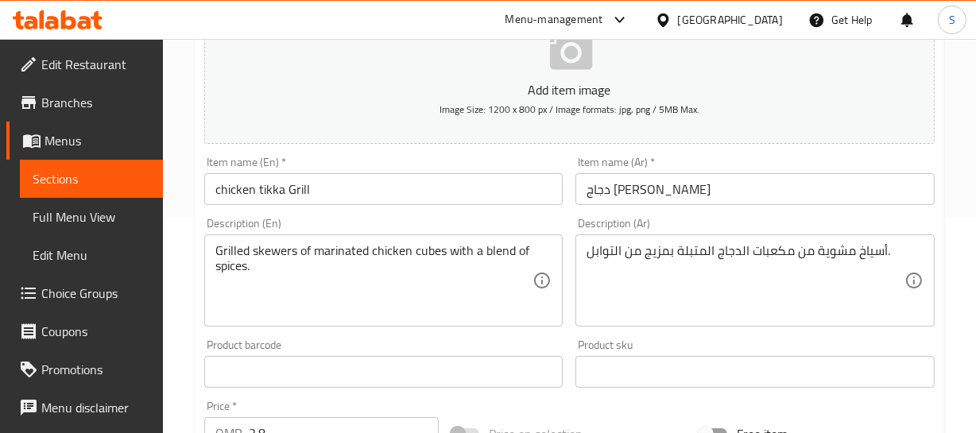
click at [675, 176] on input "دجاج تكا مشوي" at bounding box center [754, 189] width 359 height 32
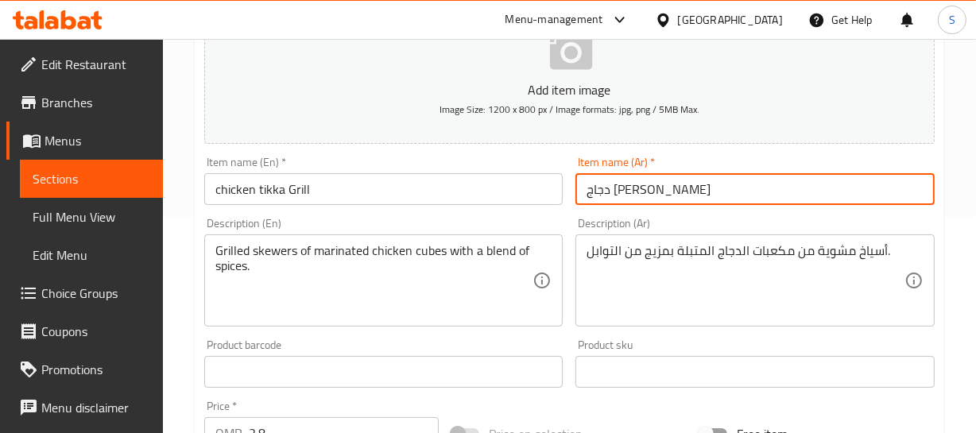
click at [642, 193] on input "دجاج تكا مشوي" at bounding box center [754, 189] width 359 height 32
drag, startPoint x: 633, startPoint y: 172, endPoint x: 656, endPoint y: 194, distance: 30.9
click at [654, 193] on input "دجاج تكا مشوي" at bounding box center [754, 189] width 359 height 32
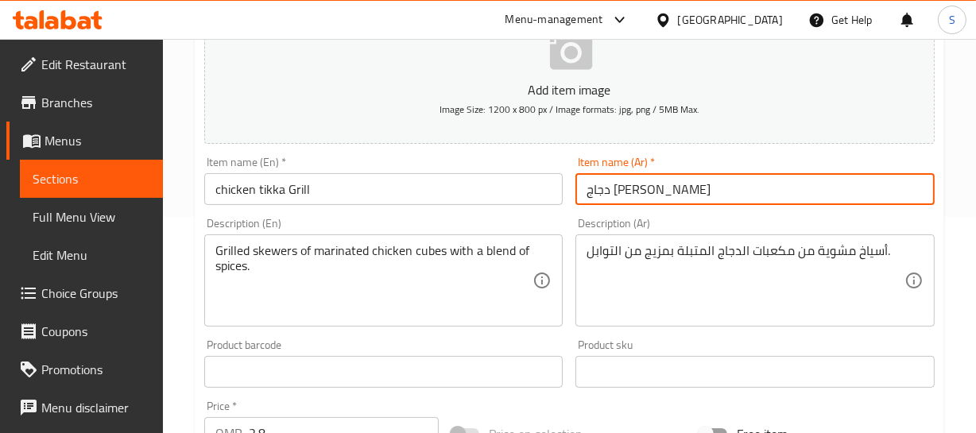
click at [656, 194] on input "دجاج تكا مشوي" at bounding box center [754, 189] width 359 height 32
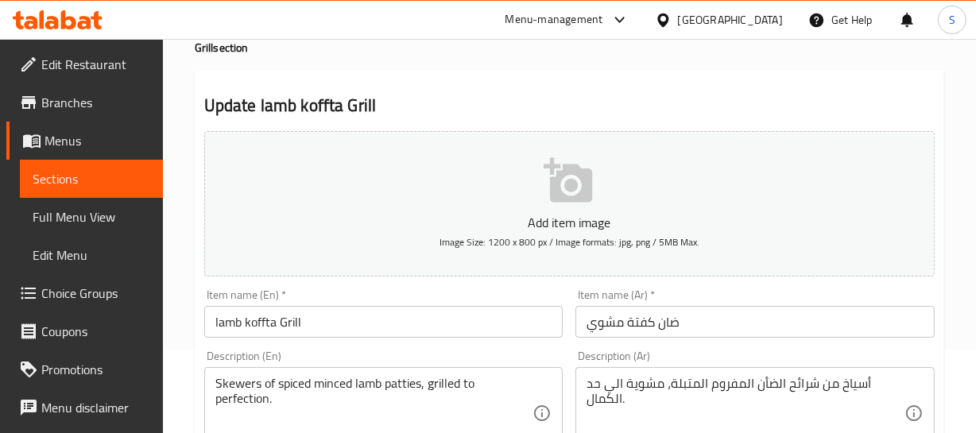
scroll to position [216, 0]
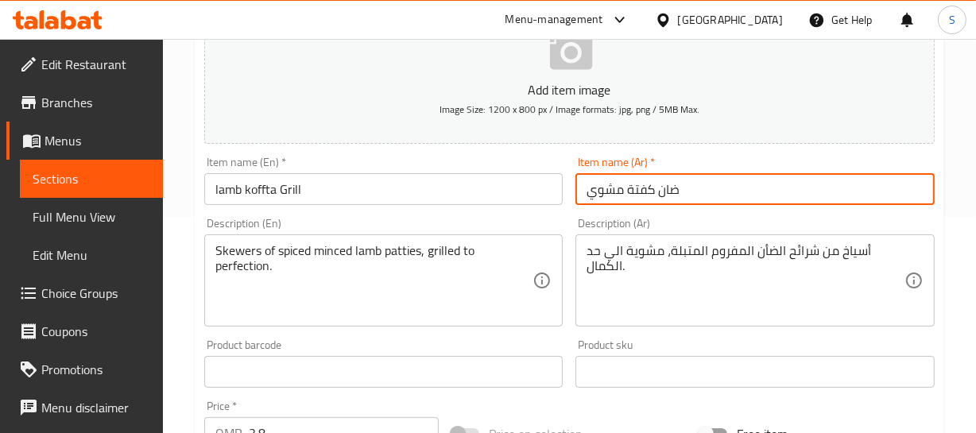
click at [699, 190] on input "ضان كفتة مشوي" at bounding box center [754, 189] width 359 height 32
click at [656, 184] on input "ضان كفتة مشوي" at bounding box center [754, 189] width 359 height 32
click at [669, 185] on input "ضان كفتة مشوي" at bounding box center [754, 189] width 359 height 32
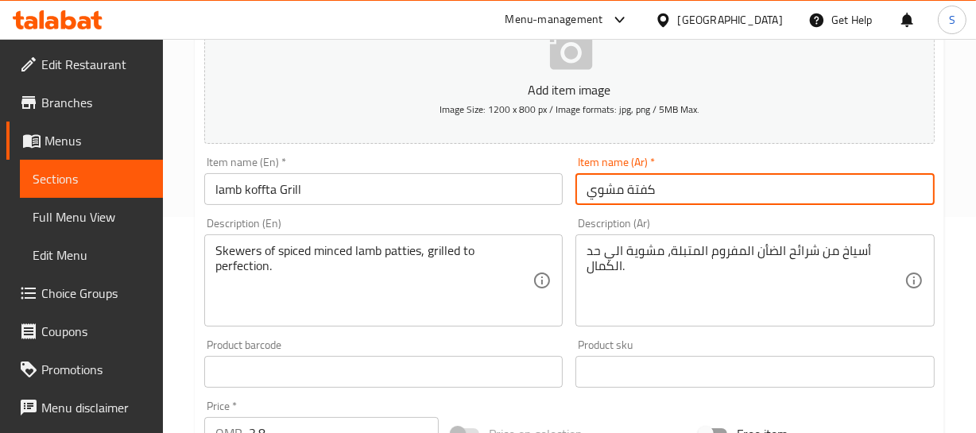
click at [624, 190] on input "كفتة مشوي" at bounding box center [754, 189] width 359 height 32
click at [665, 190] on input "كفتة لحم ضأن مشوي" at bounding box center [754, 189] width 359 height 32
drag, startPoint x: 674, startPoint y: 184, endPoint x: 629, endPoint y: 207, distance: 51.2
click at [629, 207] on div "Item name (Ar)   * كفتة لحم ضأن مشوي Item name (Ar) *" at bounding box center [755, 180] width 372 height 61
type input "كفتة لحم ضأن مشوي"
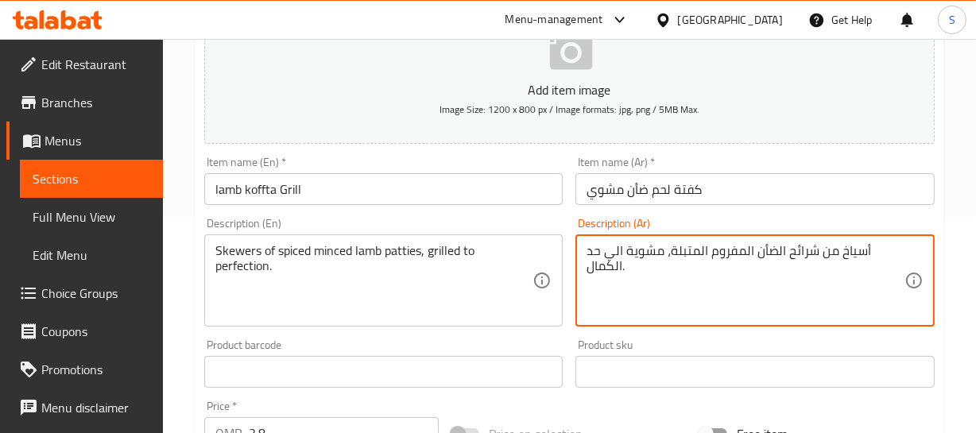
click at [771, 246] on textarea "أسياخ من شرائح الضأن المفروم المتبلة، مشوية الي حد الكمال." at bounding box center [745, 280] width 318 height 75
paste textarea "لحم ضأن"
drag, startPoint x: 793, startPoint y: 244, endPoint x: 802, endPoint y: 242, distance: 9.1
click at [794, 243] on textarea "أسياخ من شرائح لحم ضأن المفروم المتبلة، مشوية الي حد الكمال." at bounding box center [745, 280] width 318 height 75
click at [795, 252] on textarea "أسياخ من شرائح لحم ضأن المفروم المتبلة، مشوية الي حد الكمال." at bounding box center [745, 280] width 318 height 75
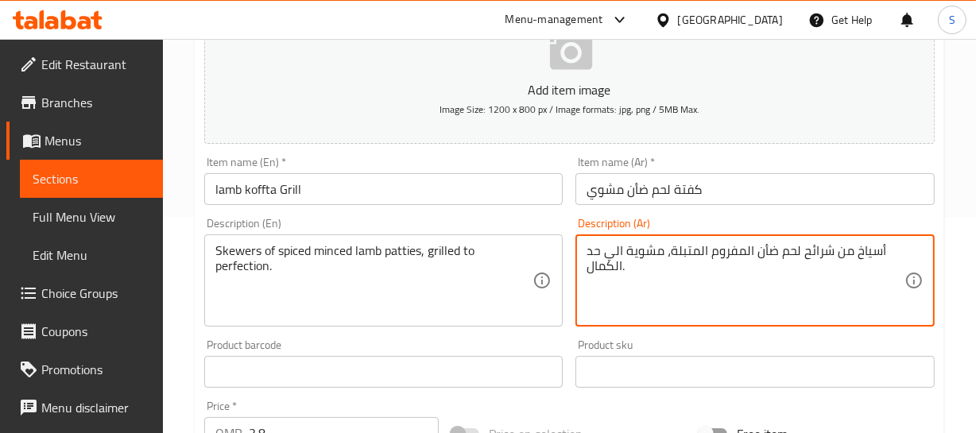
click at [857, 244] on textarea "أسياخ من شرائح لحم ضأن المفروم المتبلة، مشوية الي حد الكمال." at bounding box center [745, 280] width 318 height 75
type textarea "أسياخ من شرائح لحم ضأن المفروم المتبلة، مشوية الي حد الكمال."
drag, startPoint x: 292, startPoint y: 180, endPoint x: 402, endPoint y: 234, distance: 122.6
click at [306, 191] on div "Home / Restaurants management / Menus / Sections / item / update Grill section …" at bounding box center [569, 365] width 749 height 1020
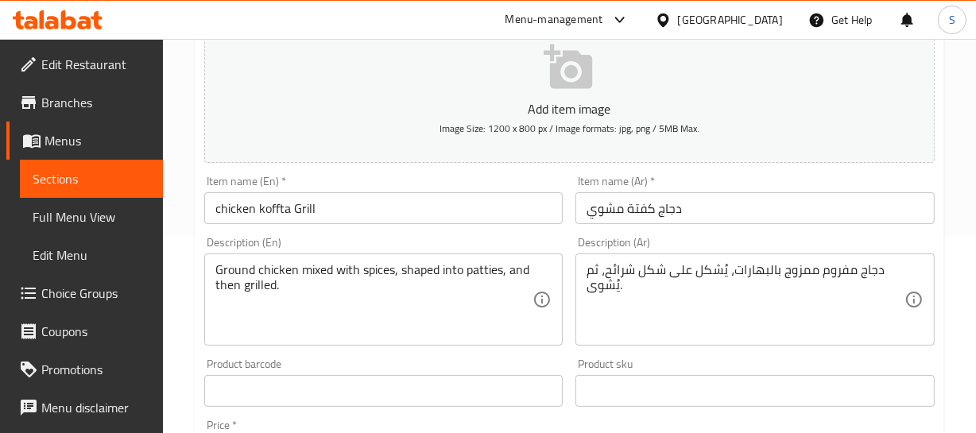
scroll to position [216, 0]
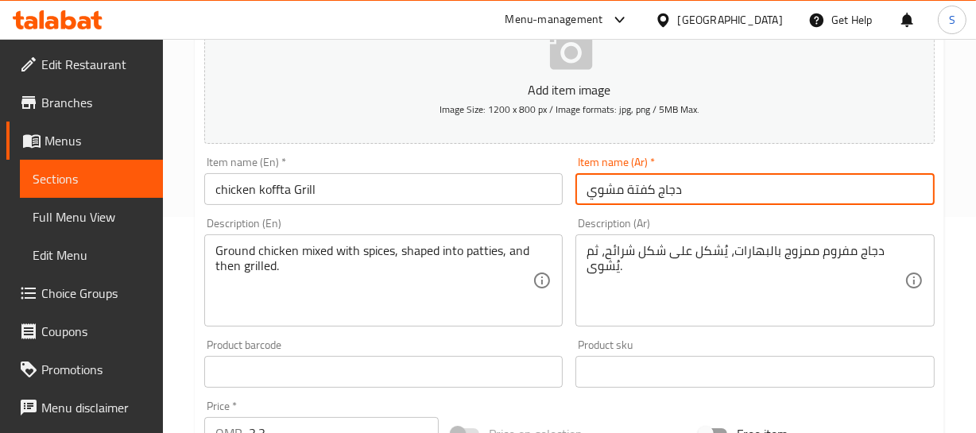
click at [695, 192] on input "دجاج كفتة مشوي" at bounding box center [754, 189] width 359 height 32
click at [690, 198] on input "دجاج كفتة مشوي" at bounding box center [754, 189] width 359 height 32
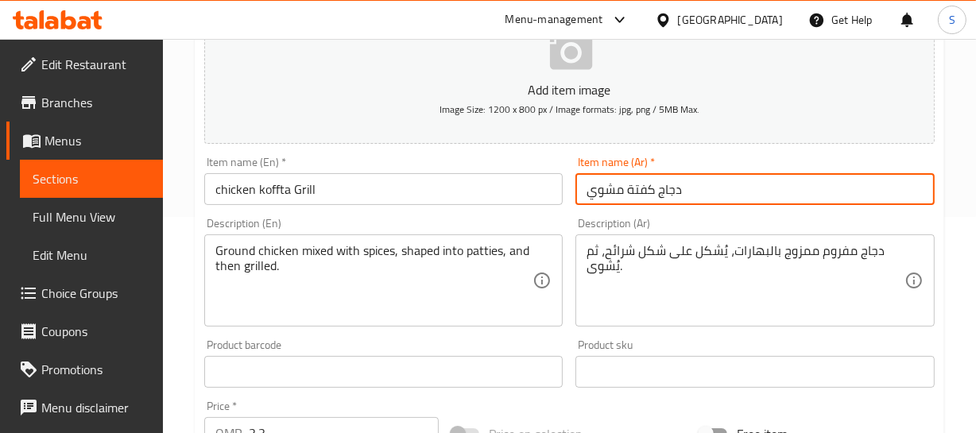
click at [643, 188] on input "دجاج كفتة مشوي" at bounding box center [754, 189] width 359 height 32
click at [586, 189] on input "دجاج مشوي" at bounding box center [754, 189] width 359 height 32
paste input "كفتة"
click at [691, 192] on input "كفتة دجاج مشوي" at bounding box center [754, 189] width 359 height 32
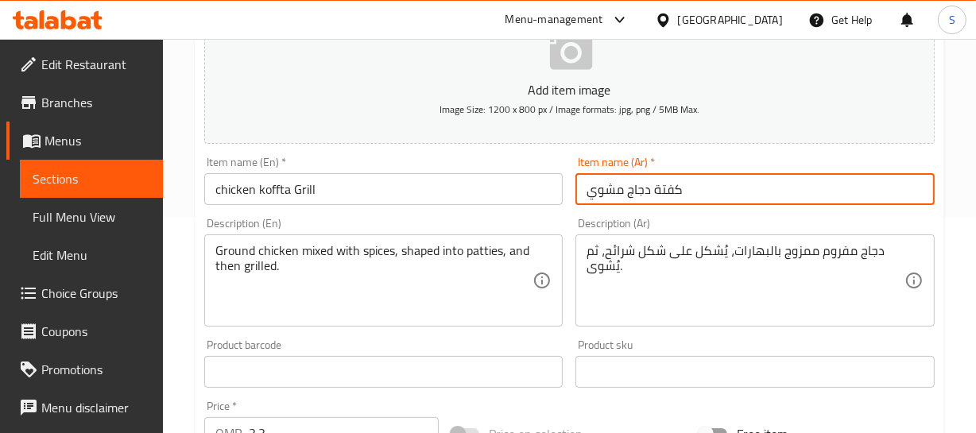
type input "كفتة دجاج مشوي"
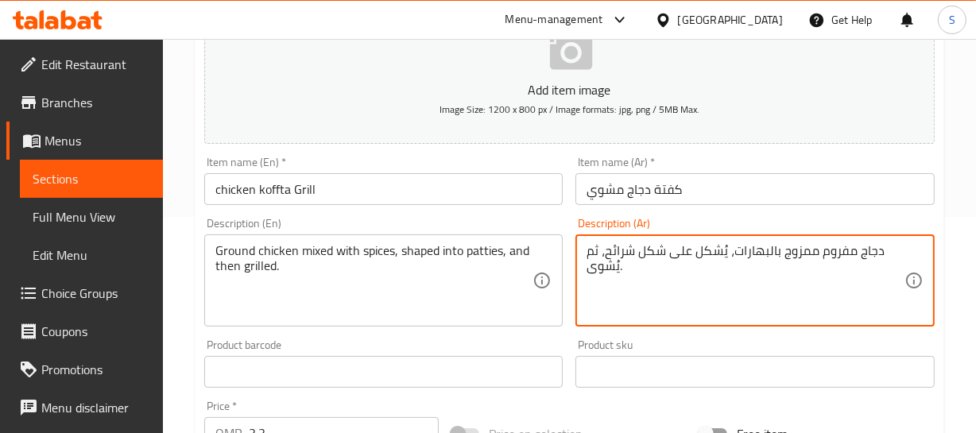
drag, startPoint x: 868, startPoint y: 247, endPoint x: 870, endPoint y: 257, distance: 9.8
click at [867, 250] on textarea "دجاج مفروم ممزوج بالبهارات، يُشكل على شكل شرائح، ثم يُشوى." at bounding box center [745, 280] width 318 height 75
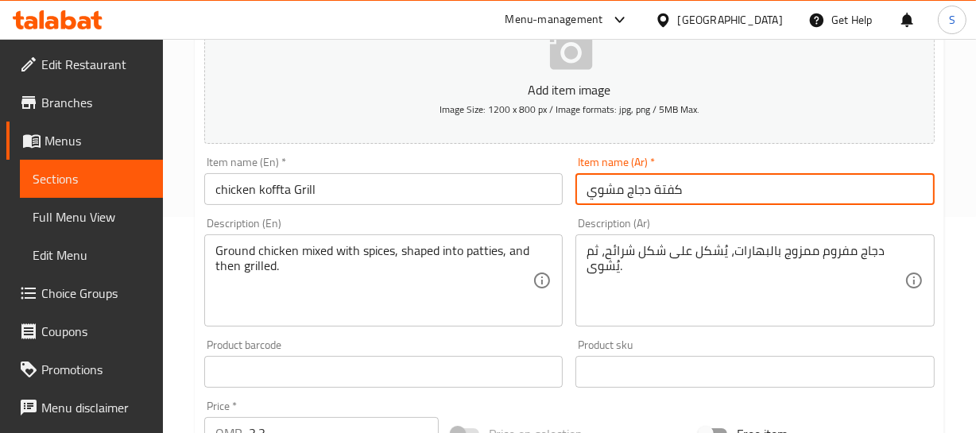
click at [698, 196] on input "كفتة دجاج مشوي" at bounding box center [754, 189] width 359 height 32
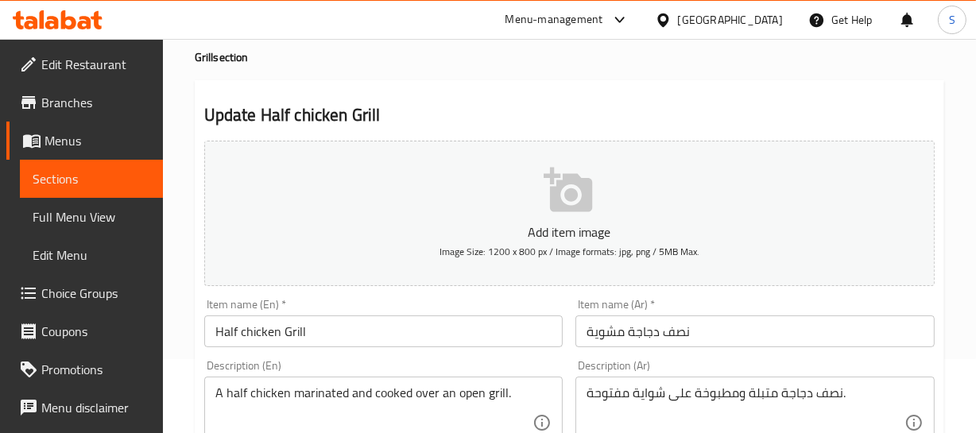
scroll to position [144, 0]
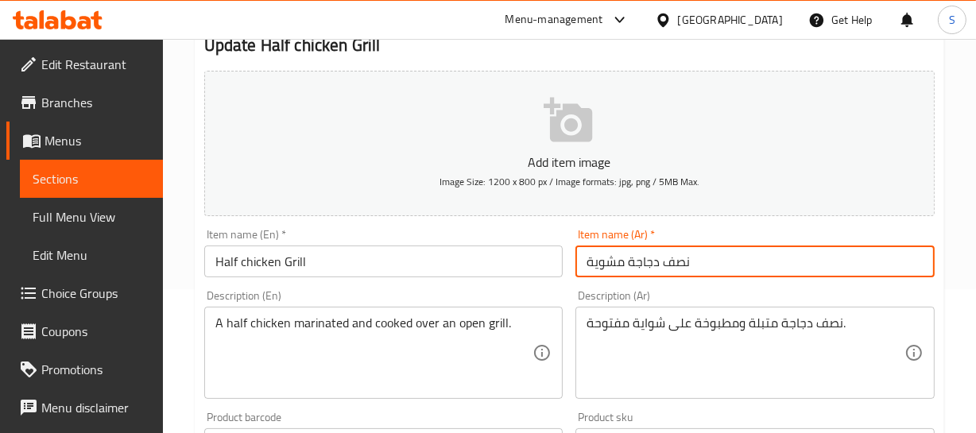
click at [667, 260] on input "نصف دجاجة مشوية" at bounding box center [754, 262] width 359 height 32
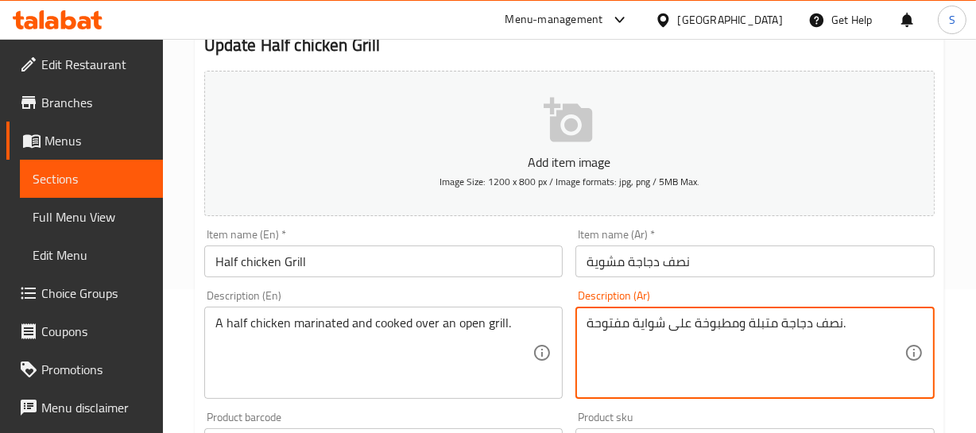
drag, startPoint x: 680, startPoint y: 257, endPoint x: 674, endPoint y: 272, distance: 15.7
click at [680, 257] on input "نصف دجاجة مشوية" at bounding box center [754, 262] width 359 height 32
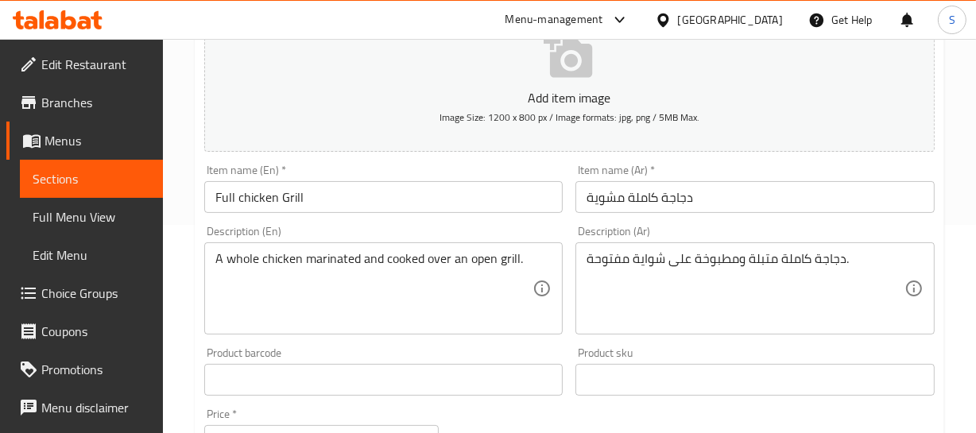
scroll to position [216, 0]
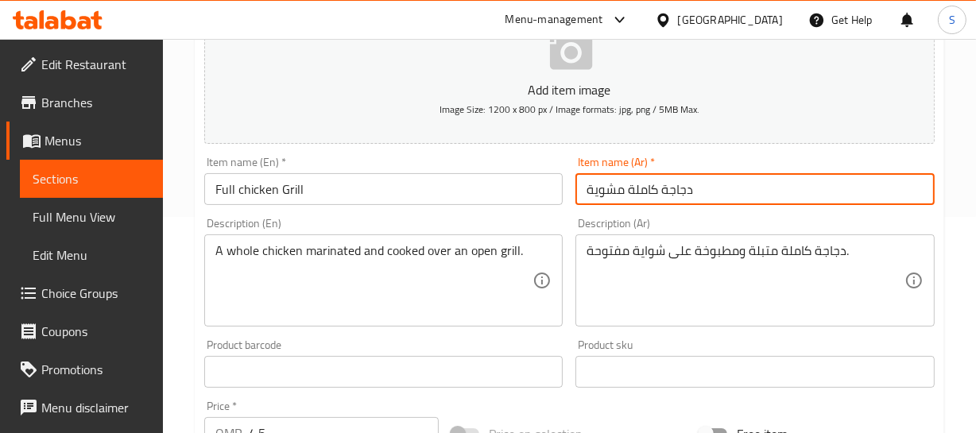
click at [636, 194] on input "دجاجة كاملة مشوية" at bounding box center [754, 189] width 359 height 32
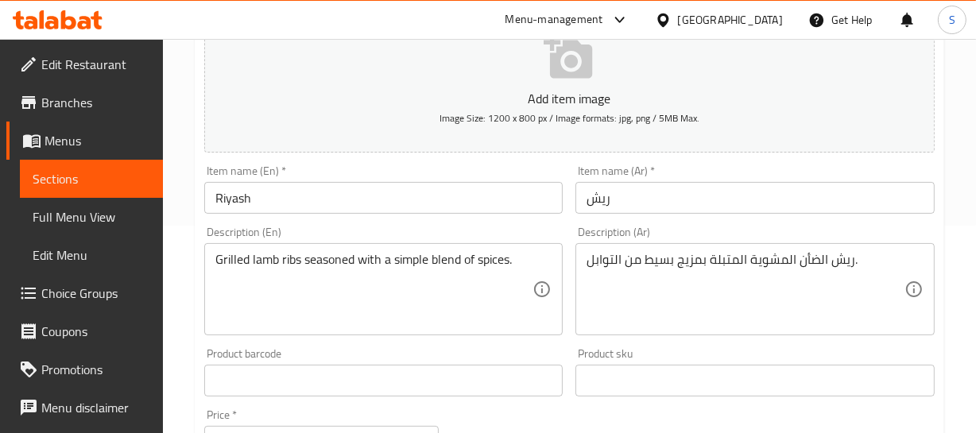
scroll to position [216, 0]
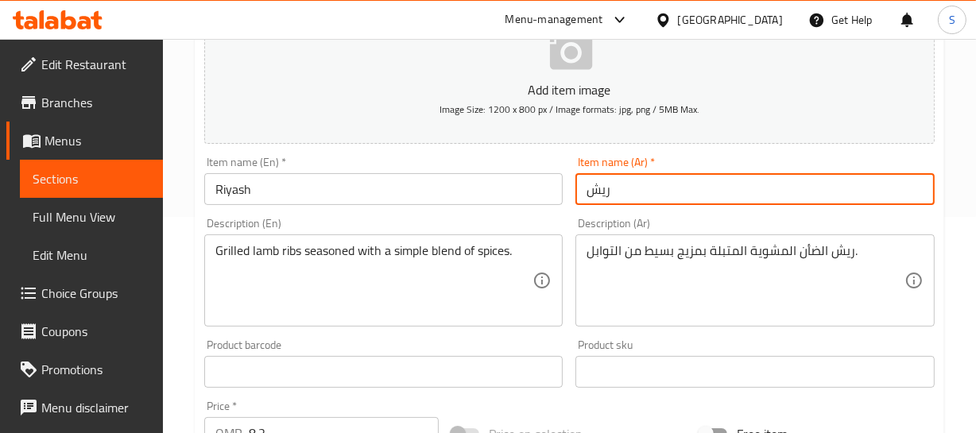
click at [634, 180] on input "ریش" at bounding box center [754, 189] width 359 height 32
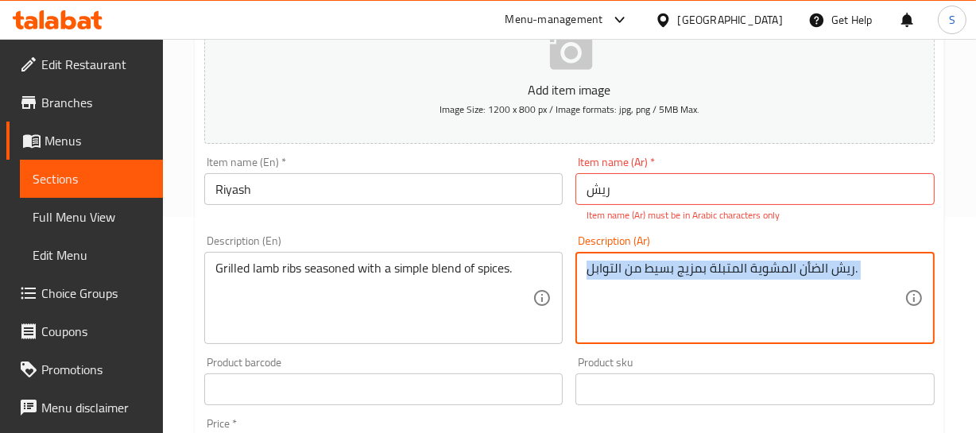
click at [808, 252] on div "ريش الضأن المشوية المتبلة بمزيج بسيط من التوابل. Description (Ar)" at bounding box center [754, 298] width 359 height 92
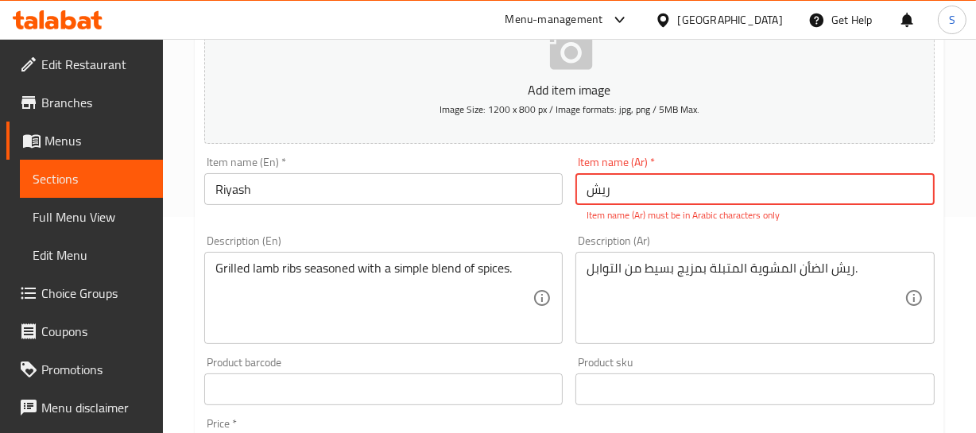
click at [674, 196] on input "ریش" at bounding box center [754, 189] width 359 height 32
type input "ريش"
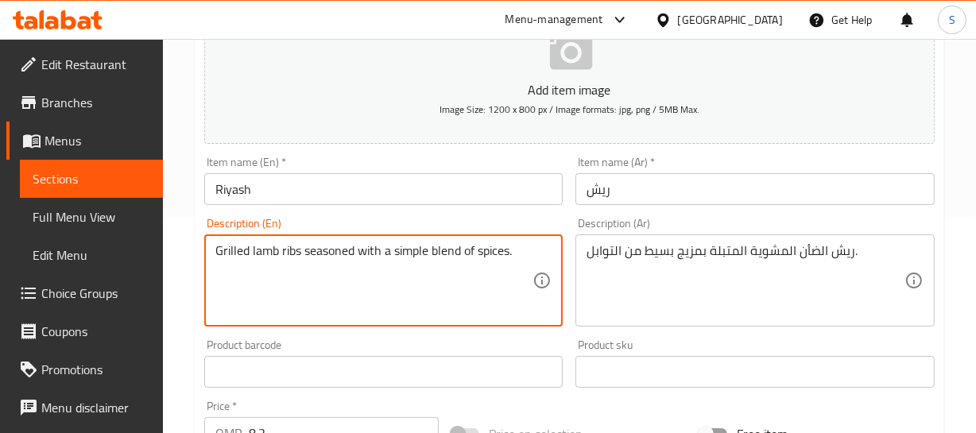
drag, startPoint x: 429, startPoint y: 262, endPoint x: 650, endPoint y: 260, distance: 220.9
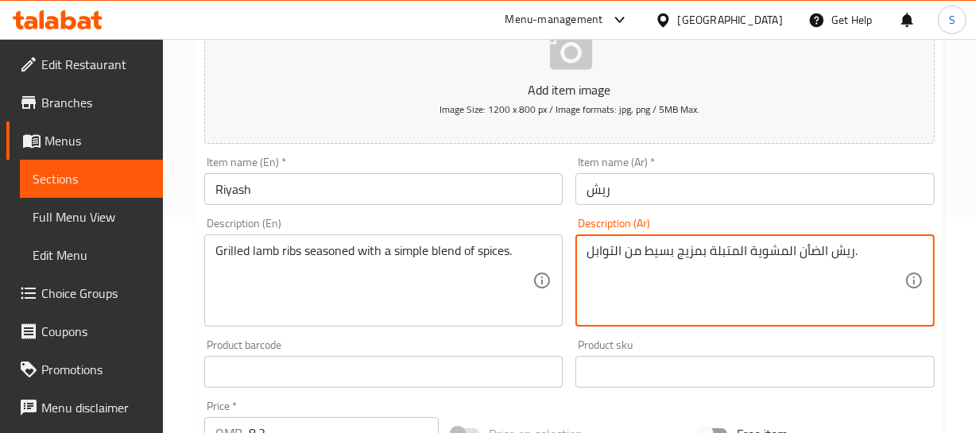
click at [843, 254] on textarea "ريش الضأن المشوية المتبلة بمزيج بسيط من التوابل." at bounding box center [745, 280] width 318 height 75
click at [816, 245] on textarea "ريش الضأن المشوية المتبلة بمزيج بسيط من التوابل." at bounding box center [745, 280] width 318 height 75
click at [731, 245] on textarea "ريش لحم ضأن مشوية المتبلة بمزيج بسيط من التوابل." at bounding box center [745, 280] width 318 height 75
click at [838, 253] on textarea "ريش لحم ضأن مشوية ومتبلة بمزيج بسيط من التوابل." at bounding box center [745, 280] width 318 height 75
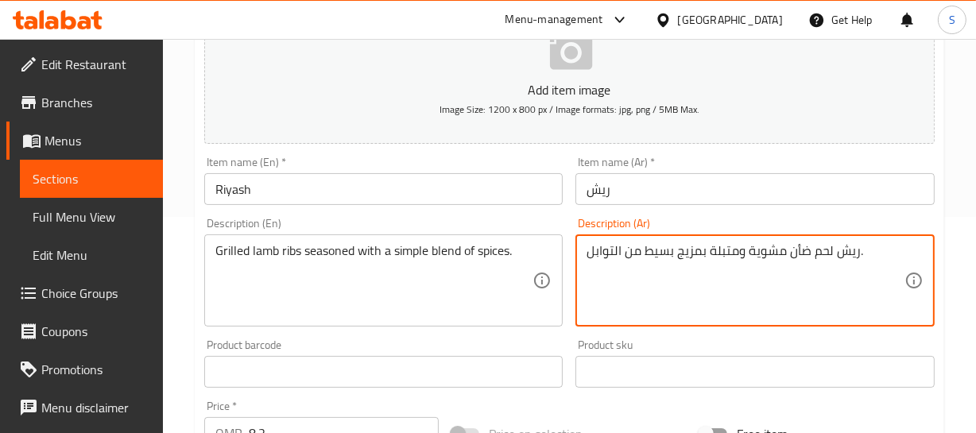
type textarea "ريش لحم ضأن مشوية ومتبلة بمزيج بسيط من التوابل."
click at [318, 204] on div "Item name (En)   * Riyash Item name (En) *" at bounding box center [384, 180] width 372 height 61
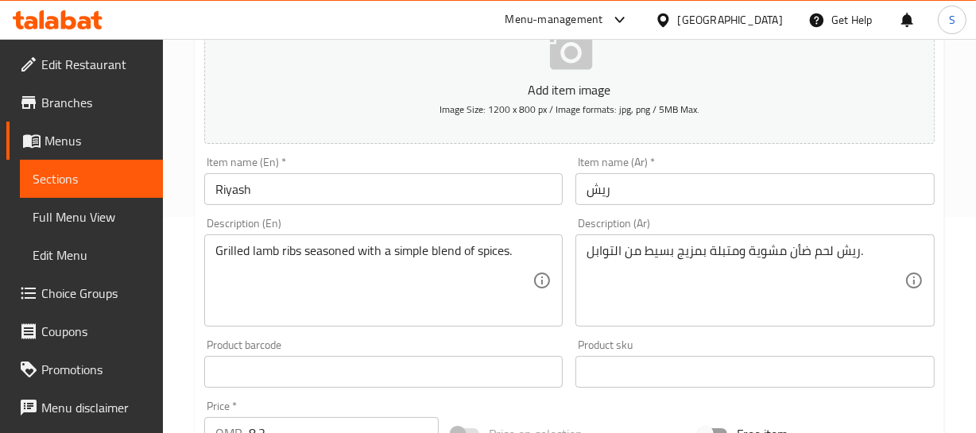
click at [264, 185] on input "Riyash" at bounding box center [383, 189] width 359 height 32
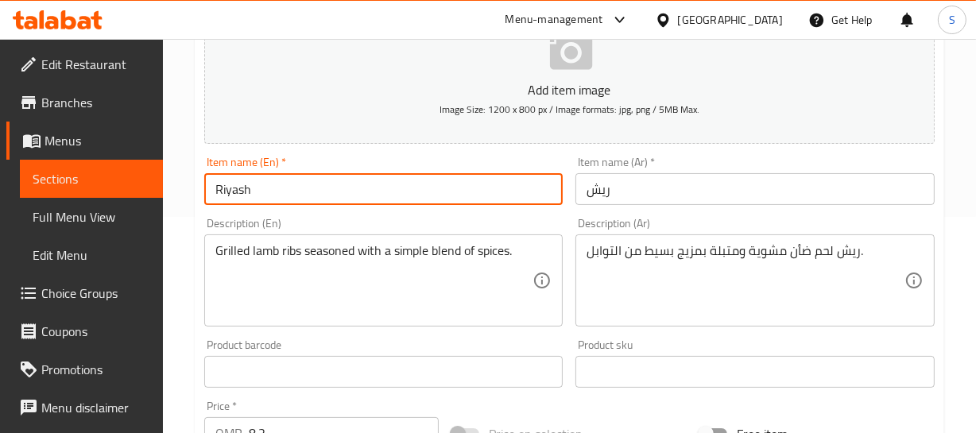
click at [269, 195] on input "Riyash" at bounding box center [383, 189] width 359 height 32
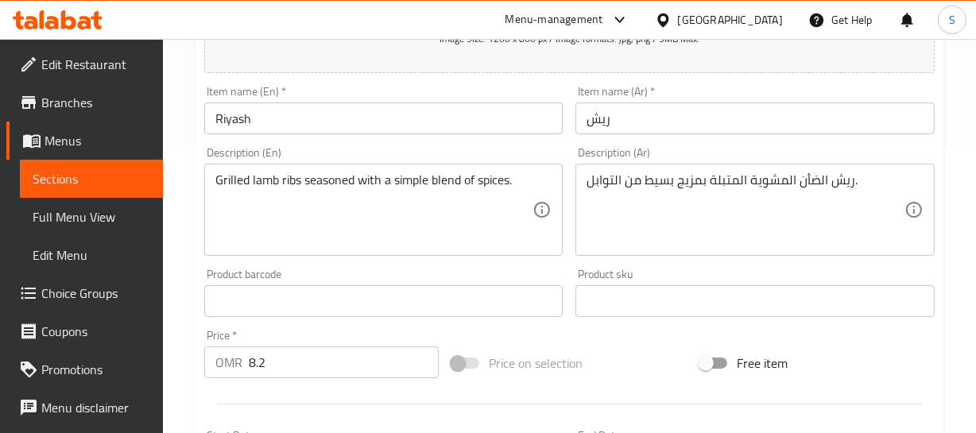
scroll to position [288, 0]
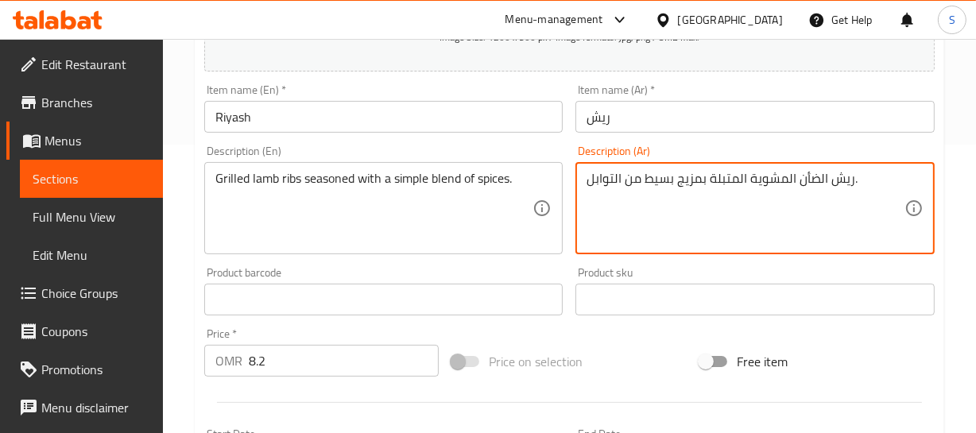
click at [821, 176] on textarea "ريش الضأن المشوية المتبلة بمزيج بسيط من التوابل." at bounding box center [745, 208] width 318 height 75
type textarea "ريش لحم ضأن المشوية المتبلة بمزيج بسيط من التوابل."
click at [636, 125] on input "ریش" at bounding box center [754, 117] width 359 height 32
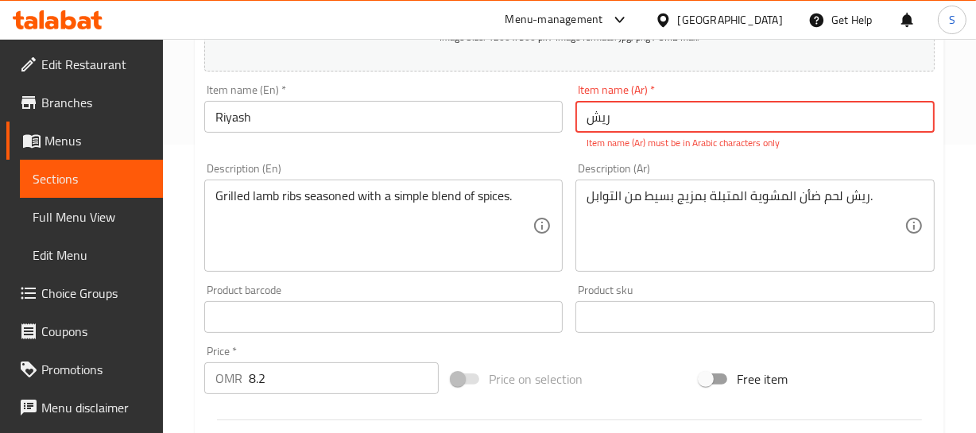
click at [635, 122] on input "ریش" at bounding box center [754, 117] width 359 height 32
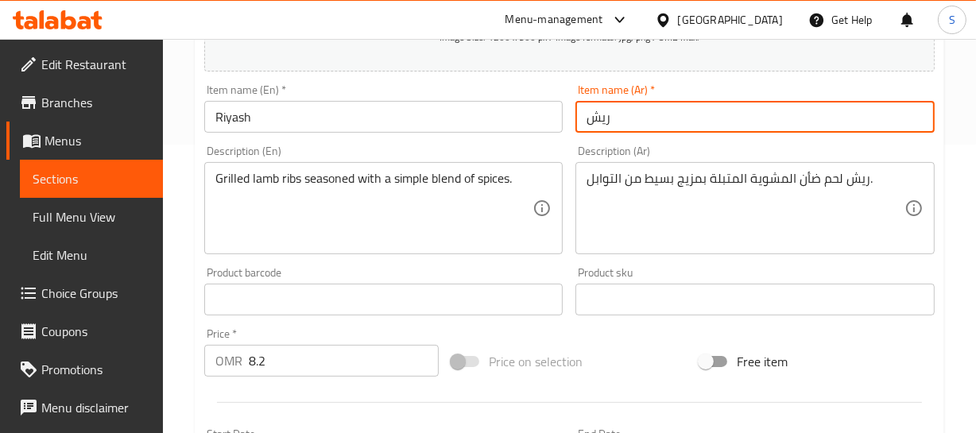
type input "ريش"
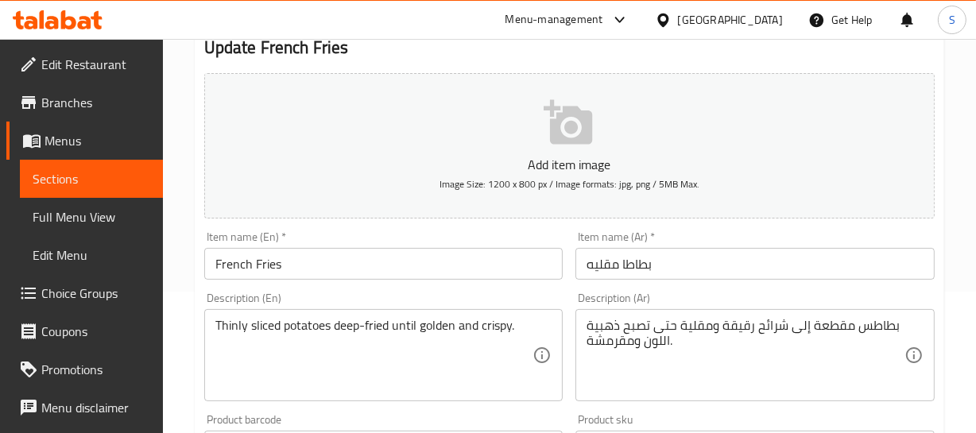
scroll to position [144, 0]
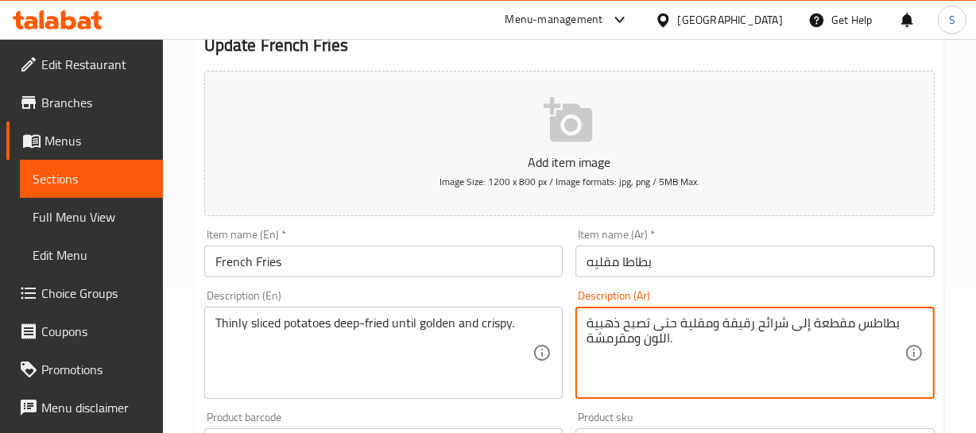
click at [652, 341] on textarea "بطاطس مقطعة إلى شرائح رقيقة ومقلية حتى تصبح ذهبية اللون ومقرمشة." at bounding box center [745, 352] width 318 height 75
type textarea "بطاطس مقطعة إلى شرائح رقيقة ومقلية حتى تصبح ذهبية ومقرمشة."
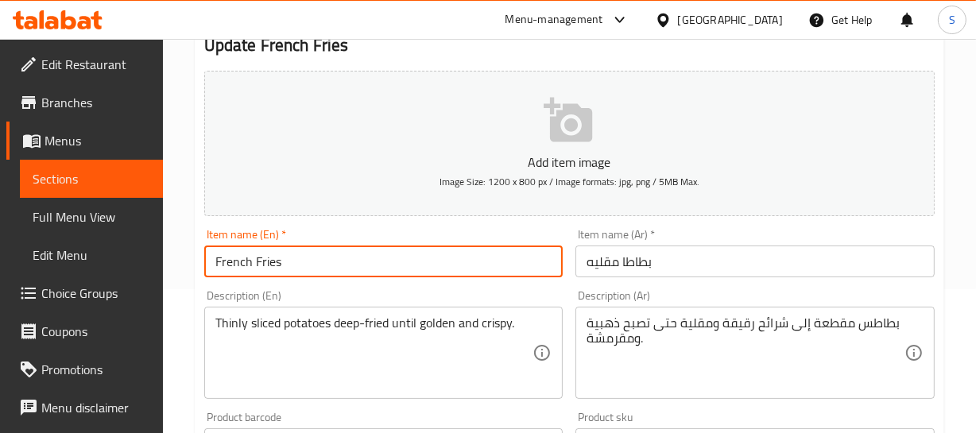
drag, startPoint x: 390, startPoint y: 270, endPoint x: 386, endPoint y: 286, distance: 16.4
click at [386, 285] on div "Add item image Image Size: 1200 x 800 px / Image formats: jpg, png / 5MB Max. I…" at bounding box center [569, 406] width 743 height 685
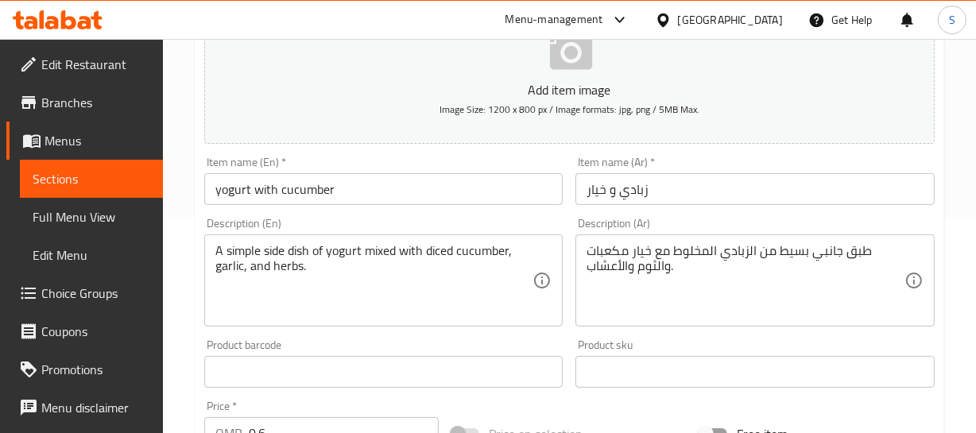
scroll to position [288, 0]
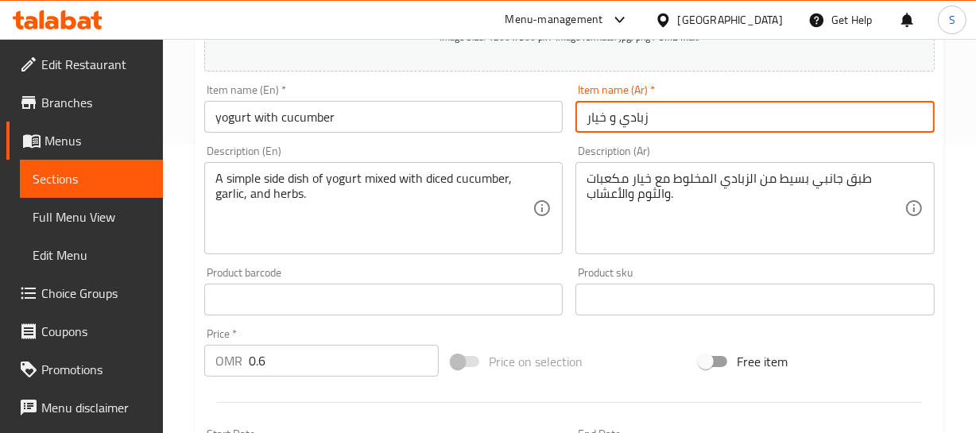
click at [605, 117] on input "زبادي و خيار" at bounding box center [754, 117] width 359 height 32
type input "زبادي بالخيار"
click at [655, 117] on input "زبادي بالخيار" at bounding box center [754, 117] width 359 height 32
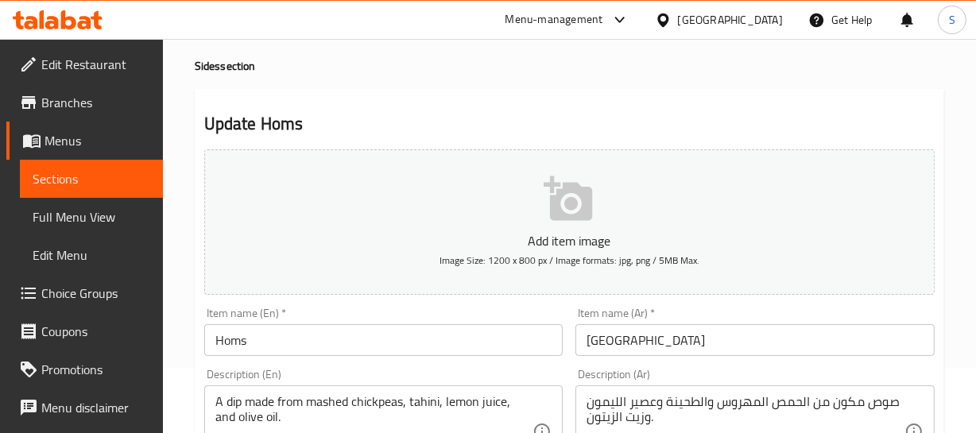
scroll to position [216, 0]
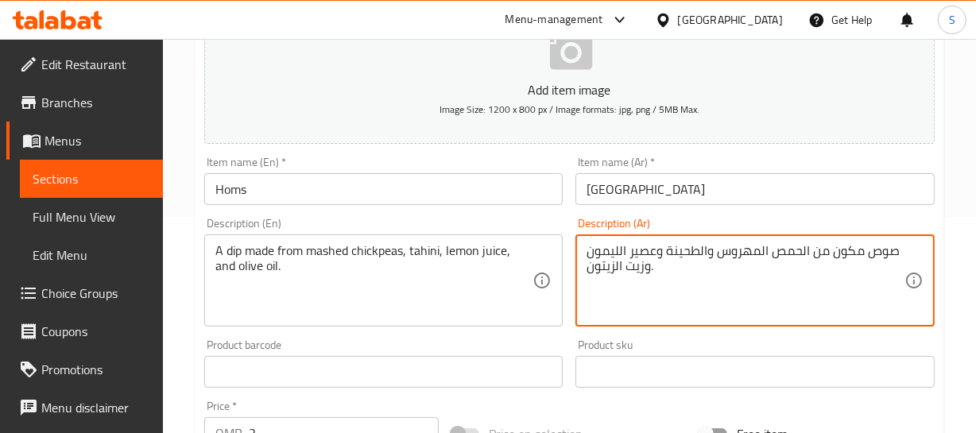
click at [888, 252] on textarea "صوص مكون من الحمص المهروس والطحينة وعصير الليمون وزيت الزيتون." at bounding box center [745, 280] width 318 height 75
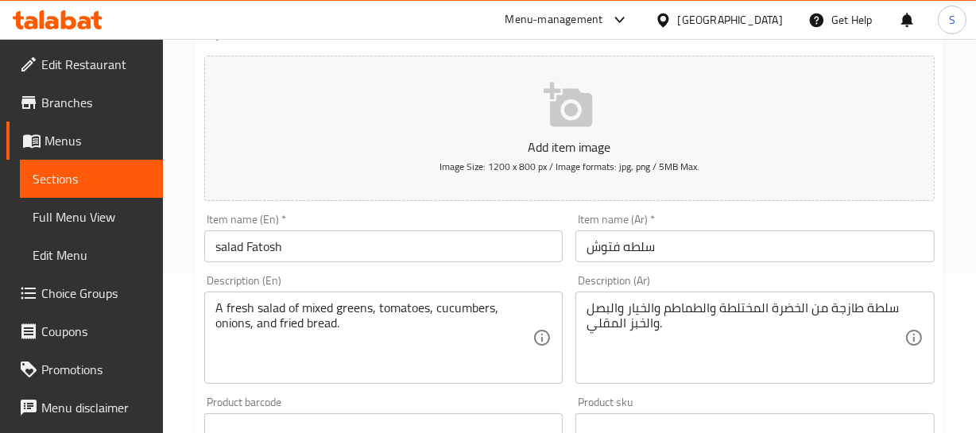
scroll to position [216, 0]
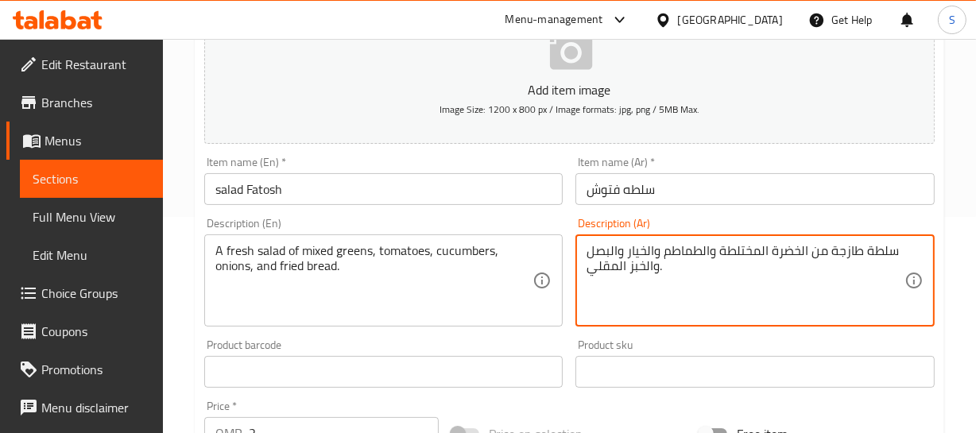
click at [741, 253] on textarea "سلطة طازجة من الخضرة المختلطة والطماطم والخيار والبصل والخبز المقلي." at bounding box center [745, 280] width 318 height 75
click at [740, 253] on textarea "سلطة طازجة من الخضرة المختلطة والطماطم والخيار والبصل والخبز المقلي." at bounding box center [745, 280] width 318 height 75
type textarea "سلطة طازجة من الخضرة المشكلة والطماطم والخيار والبصل والخبز المقلي."
click at [333, 185] on div "Home / Restaurants management / Menus / Sections / item / update Salads section…" at bounding box center [569, 365] width 749 height 1020
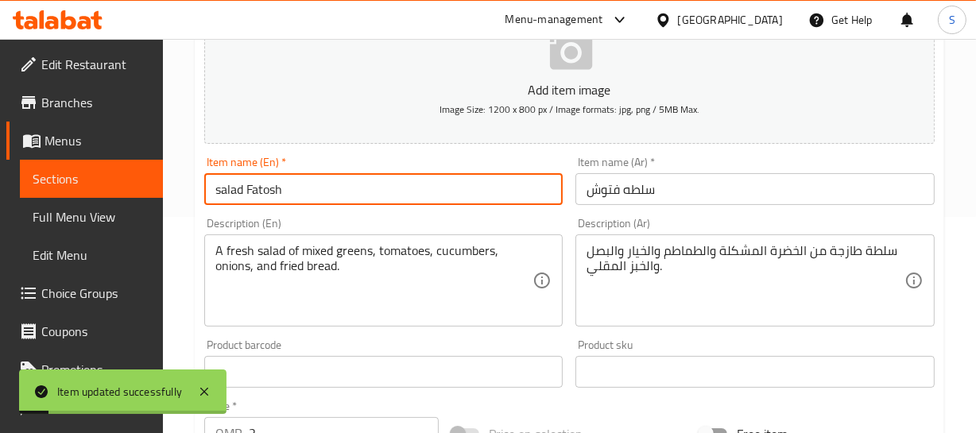
click at [234, 193] on input "salad Fatosh" at bounding box center [383, 189] width 359 height 32
click at [318, 195] on input "Fatosh" at bounding box center [383, 189] width 359 height 32
paste input "salad"
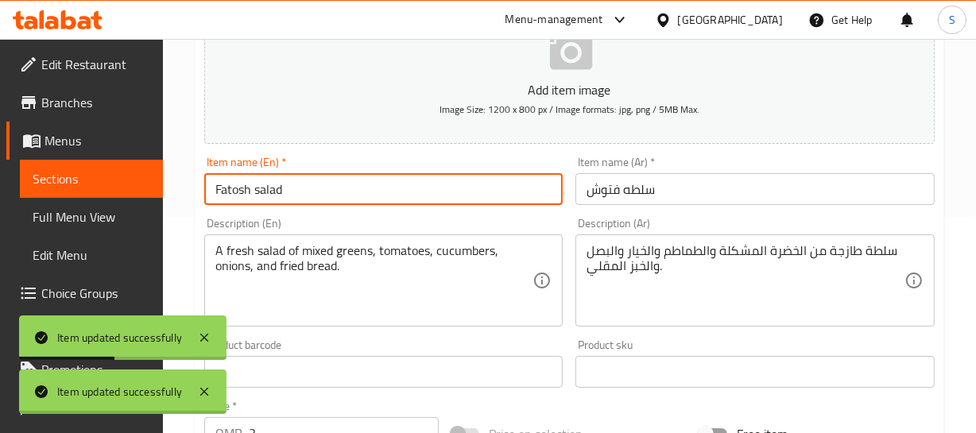
type input "Fatosh salad"
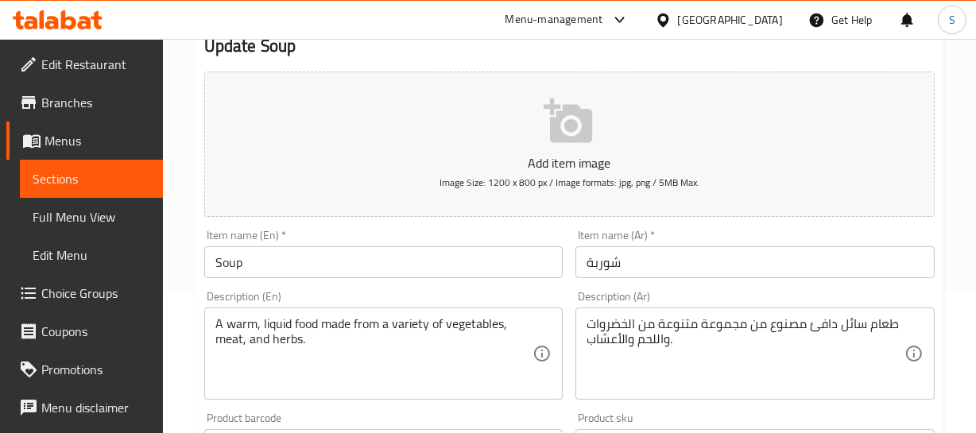
scroll to position [144, 0]
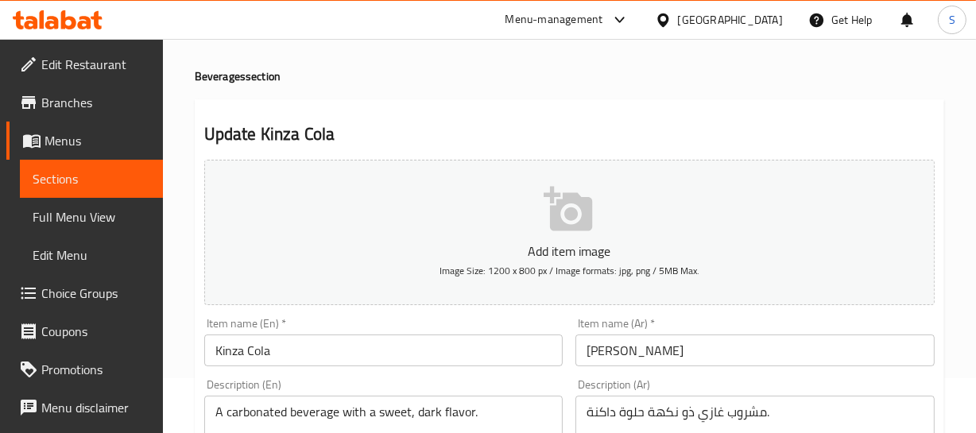
scroll to position [216, 0]
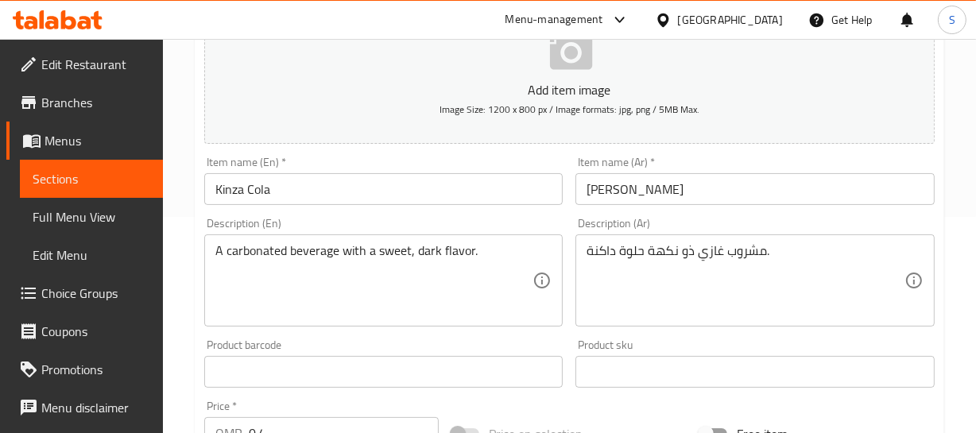
click at [714, 190] on input "[PERSON_NAME]" at bounding box center [754, 189] width 359 height 32
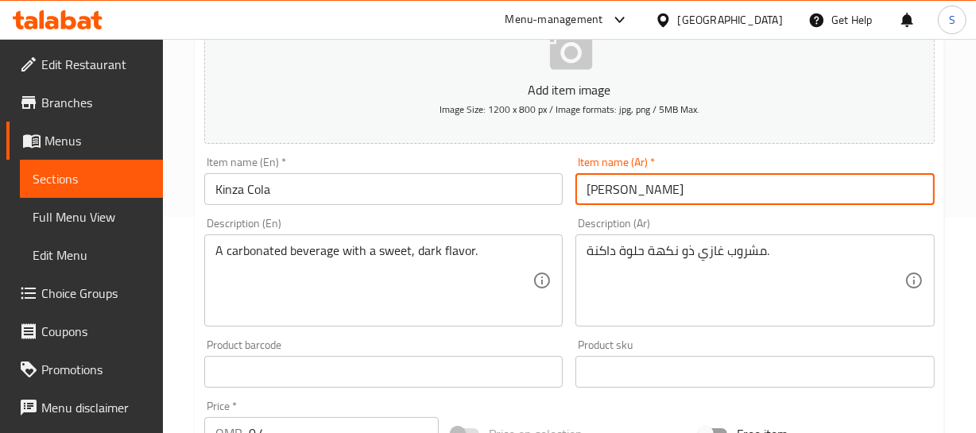
click at [714, 190] on input "[PERSON_NAME]" at bounding box center [754, 189] width 359 height 32
click at [602, 184] on input "[PERSON_NAME]" at bounding box center [754, 189] width 359 height 32
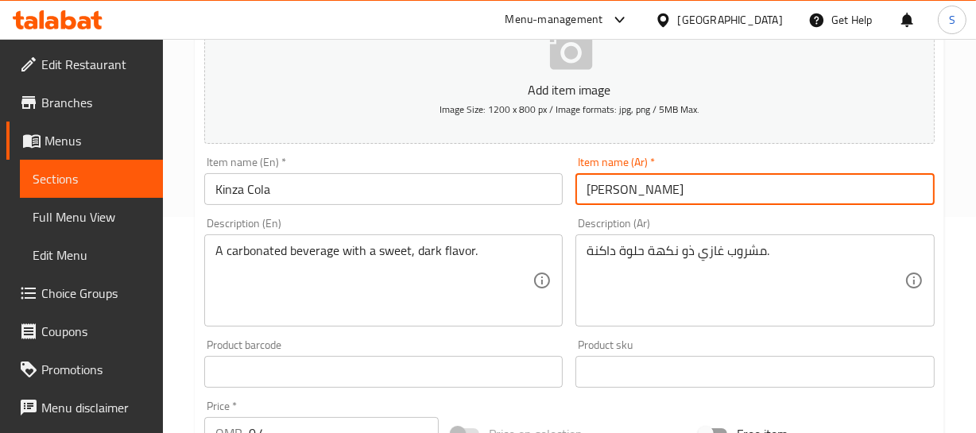
click at [602, 184] on input "[PERSON_NAME]" at bounding box center [754, 189] width 359 height 32
click at [609, 187] on input "[PERSON_NAME]" at bounding box center [754, 189] width 359 height 32
click at [739, 190] on input "[PERSON_NAME]" at bounding box center [754, 189] width 359 height 32
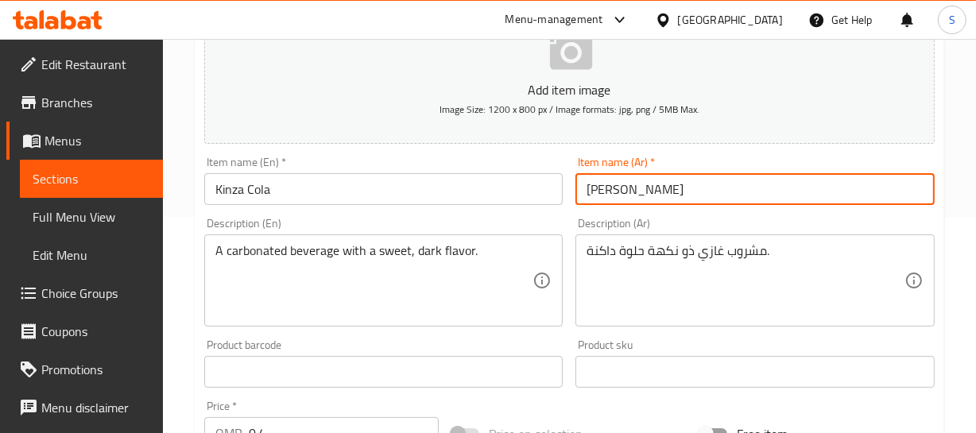
click at [739, 190] on input "[PERSON_NAME]" at bounding box center [754, 189] width 359 height 32
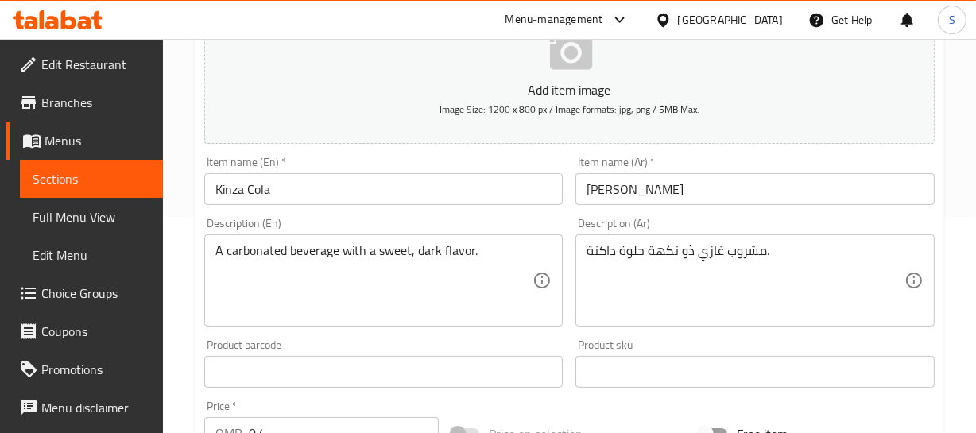
click at [729, 190] on input "[PERSON_NAME]" at bounding box center [754, 189] width 359 height 32
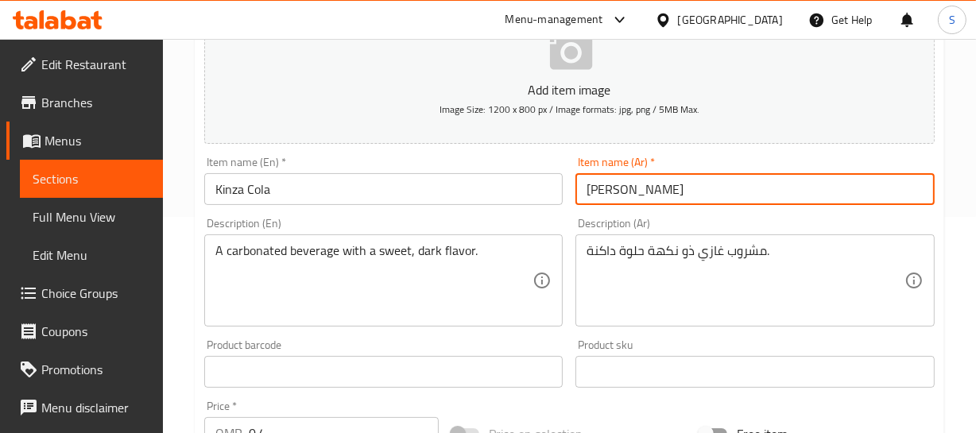
click at [729, 190] on input "[PERSON_NAME]" at bounding box center [754, 189] width 359 height 32
paste input "text"
drag, startPoint x: 729, startPoint y: 190, endPoint x: 719, endPoint y: 192, distance: 10.5
click at [729, 191] on input "[PERSON_NAME]" at bounding box center [754, 189] width 359 height 32
type input "[PERSON_NAME]"
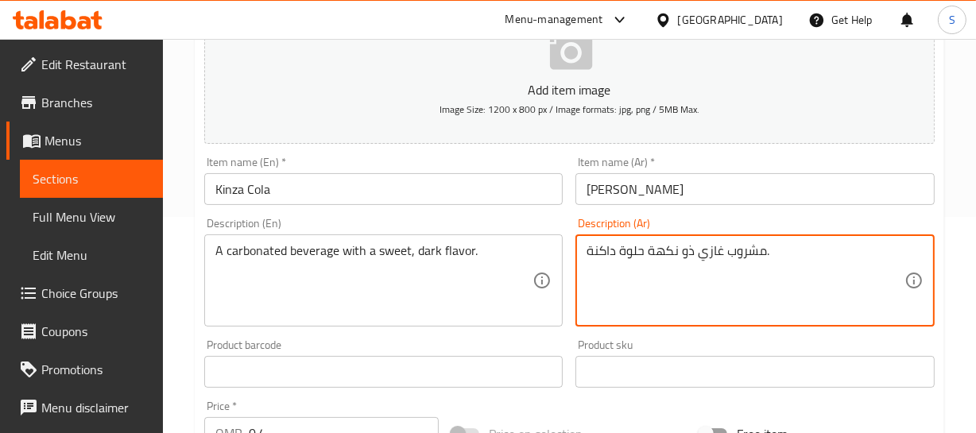
click at [706, 252] on textarea "مشروب غازي ذو نكهة حلوة داكنة." at bounding box center [745, 280] width 318 height 75
type textarea "مشروب مكربن ذو نكهة حلوة داكنة."
click at [652, 185] on input "[PERSON_NAME]" at bounding box center [754, 189] width 359 height 32
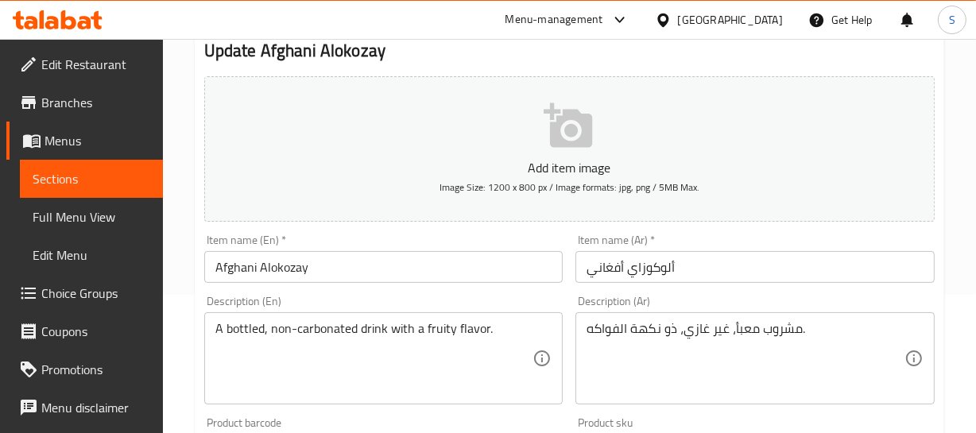
scroll to position [144, 0]
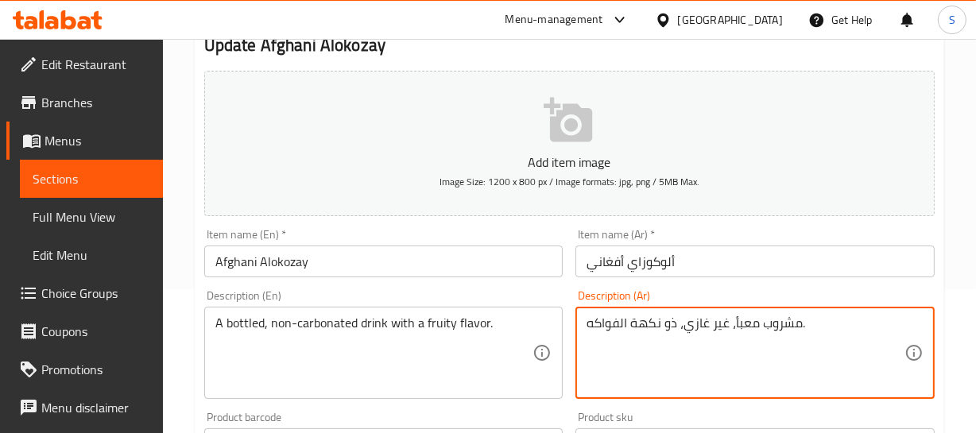
click at [698, 327] on textarea "مشروب معبأ، غير غازي، ذو نكهة الفواكه." at bounding box center [745, 352] width 318 height 75
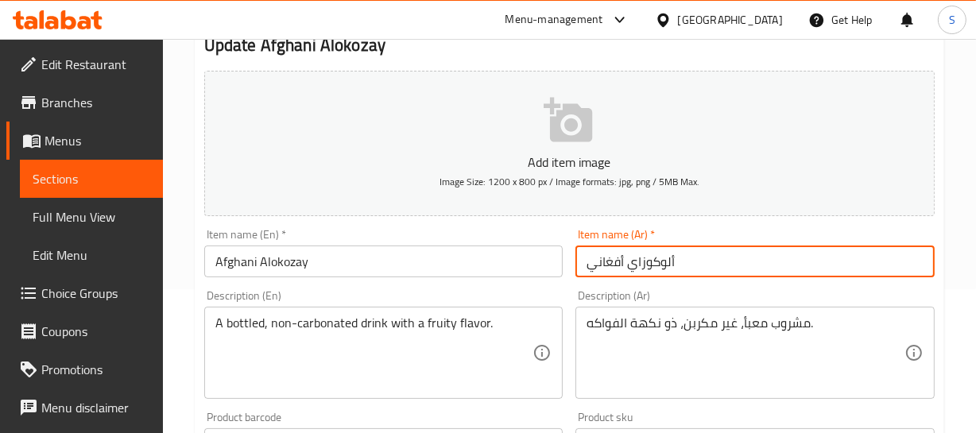
click at [652, 259] on input "ألوكوزاي أفغاني" at bounding box center [754, 262] width 359 height 32
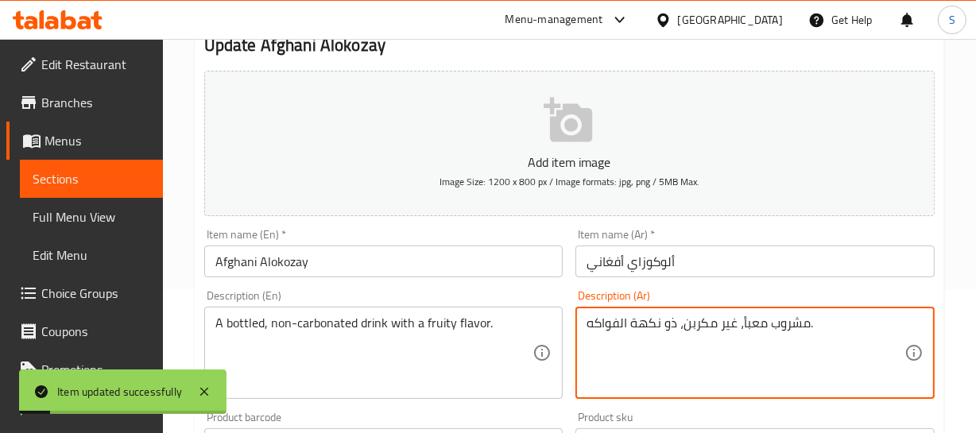
click at [601, 323] on textarea "مشروب معبأ، غير مكربن، ذو نكهة الفواكه." at bounding box center [745, 352] width 318 height 75
type textarea "مشروب معبأ، غير مكربن، ذو نكهة فاكهية."
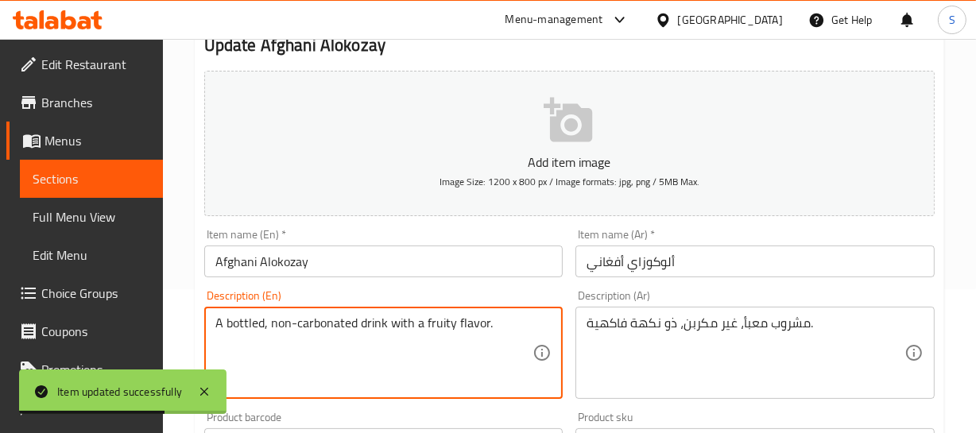
click at [435, 322] on textarea "A bottled, non-carbonated drink with a fruity flavor." at bounding box center [374, 352] width 318 height 75
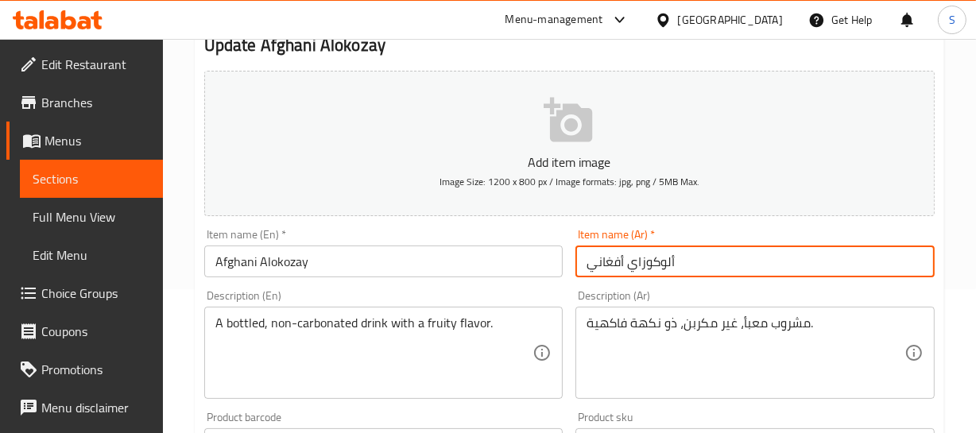
drag, startPoint x: 681, startPoint y: 261, endPoint x: 682, endPoint y: 272, distance: 10.4
click at [680, 266] on input "ألوكوزاي أفغاني" at bounding box center [754, 262] width 359 height 32
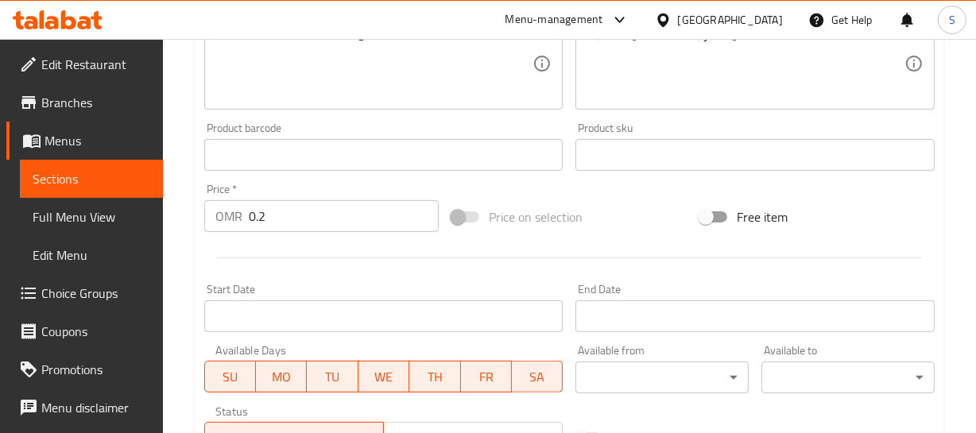
scroll to position [361, 0]
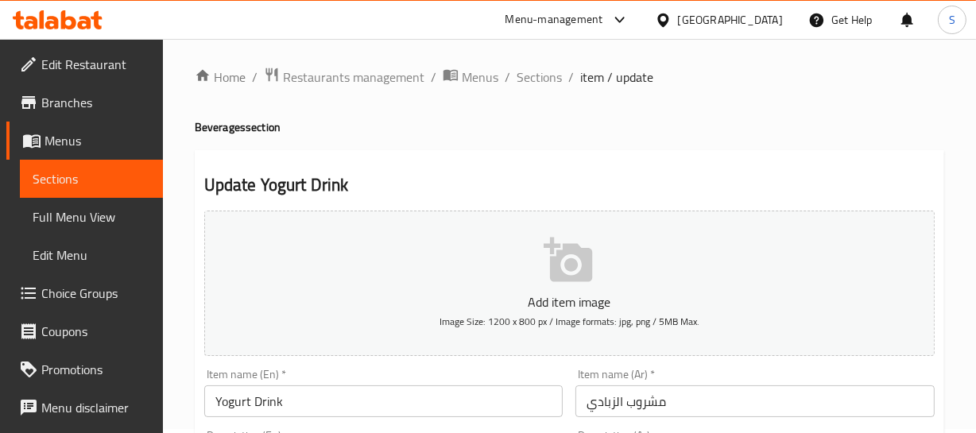
scroll to position [144, 0]
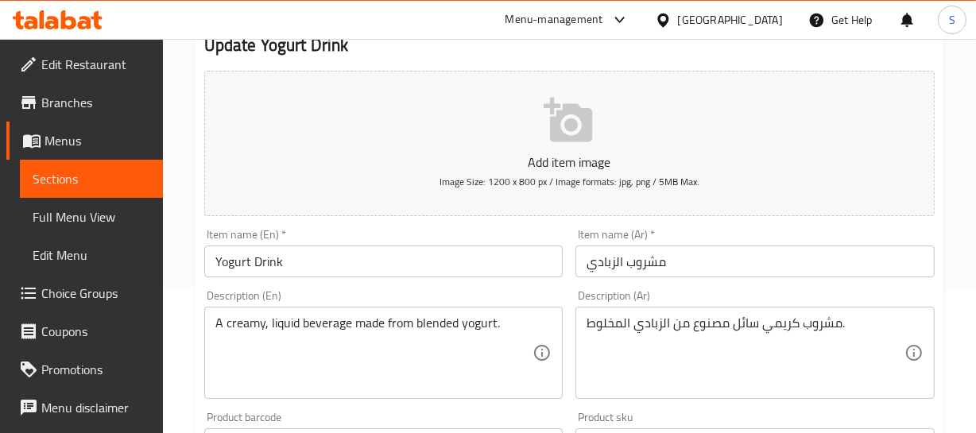
click at [610, 257] on input "مشروب الزبادي" at bounding box center [754, 262] width 359 height 32
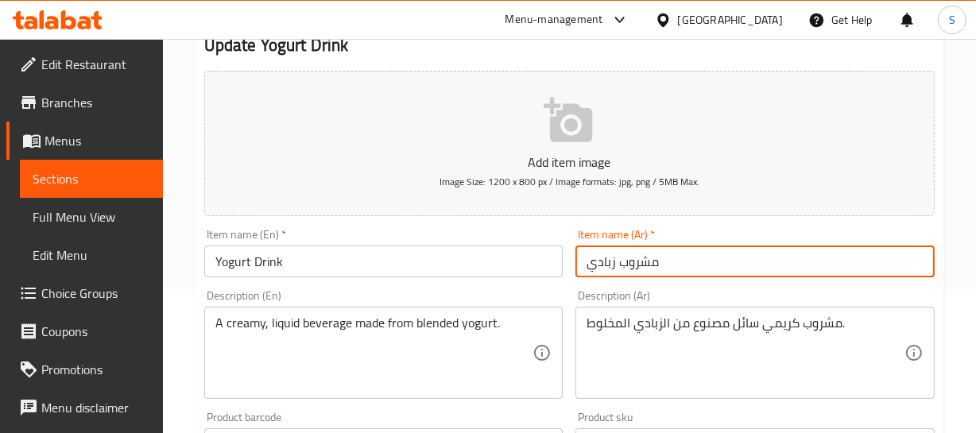
type input "مشروب زبادي"
click at [619, 265] on input "مشروب زبادي" at bounding box center [754, 262] width 359 height 32
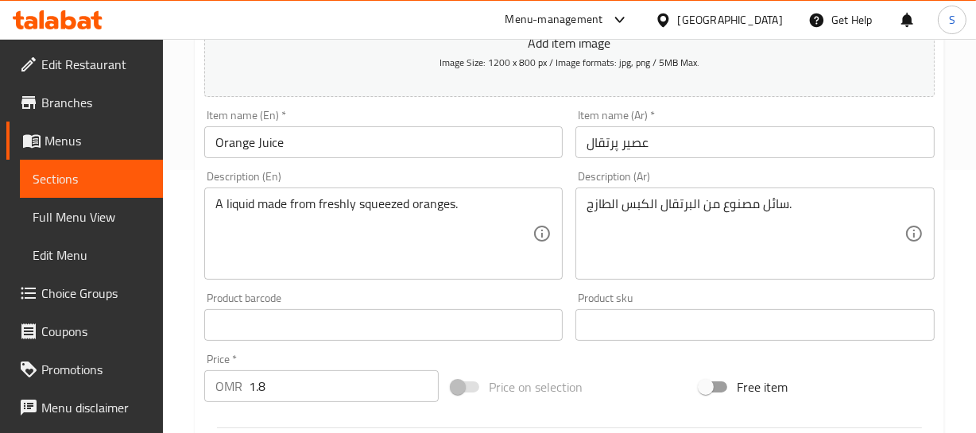
scroll to position [288, 0]
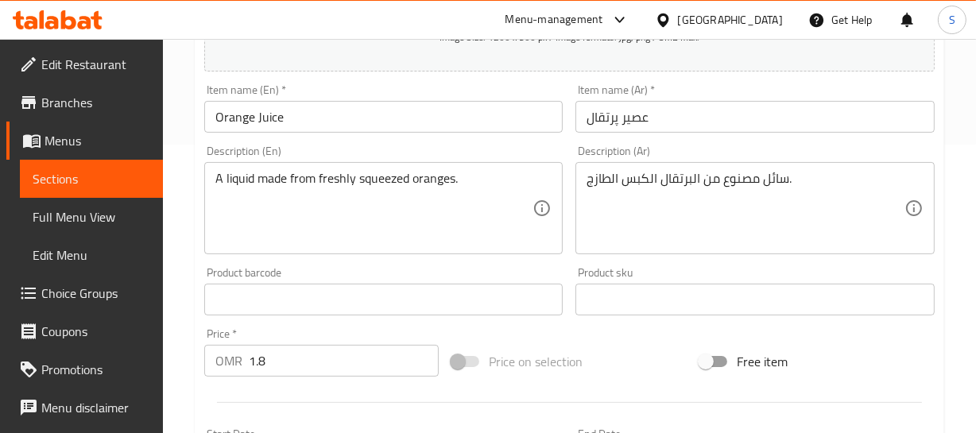
drag, startPoint x: 774, startPoint y: 182, endPoint x: 776, endPoint y: 193, distance: 11.2
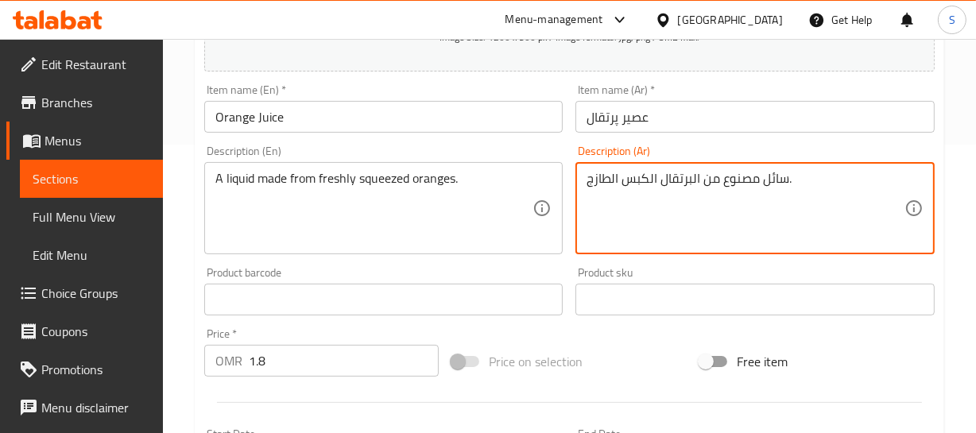
click at [644, 182] on textarea "سائل مصنوع من البرتقال الكبس الطازج." at bounding box center [745, 208] width 318 height 75
click at [644, 183] on textarea "سائل مصنوع من البرتقال الكبس الطازج." at bounding box center [745, 208] width 318 height 75
click at [741, 181] on textarea "سائل مصنوع من البرتقال المعصور الطازج." at bounding box center [745, 208] width 318 height 75
drag, startPoint x: 791, startPoint y: 176, endPoint x: 788, endPoint y: 189, distance: 12.9
click at [790, 177] on textarea "سائل مصنوع من البرتقال المعصور الطازج." at bounding box center [745, 208] width 318 height 75
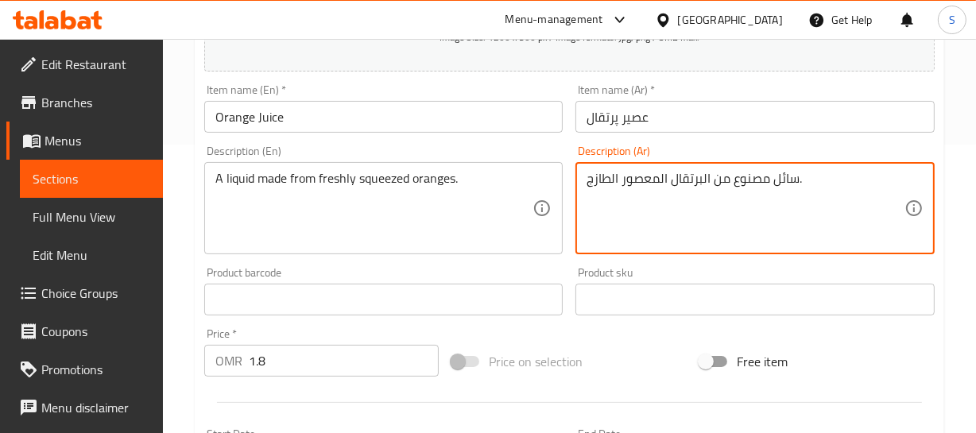
type textarea "سائل مصنوع من البرتقال المعصور الطازج."
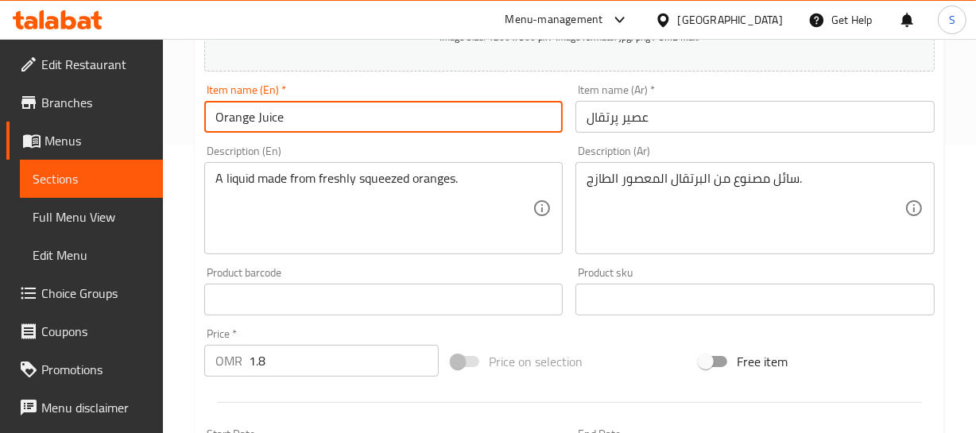
click at [340, 116] on input "Orange Juice" at bounding box center [383, 117] width 359 height 32
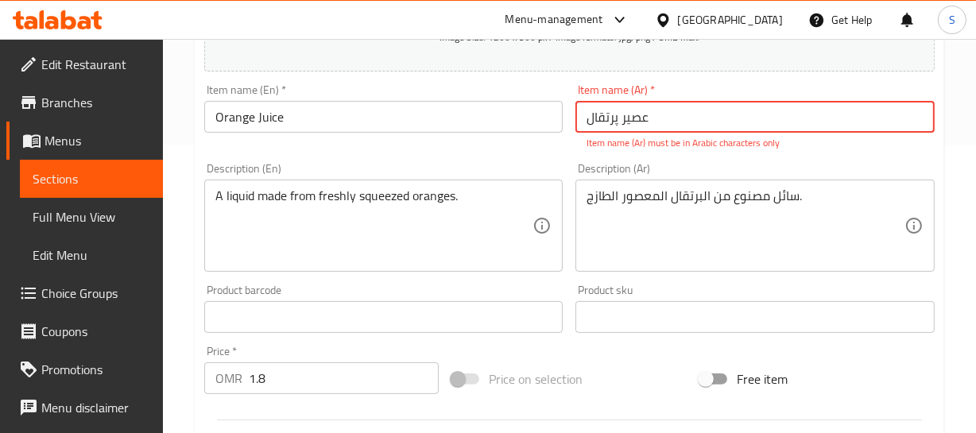
click at [665, 118] on input "عصیر پرتقال" at bounding box center [754, 117] width 359 height 32
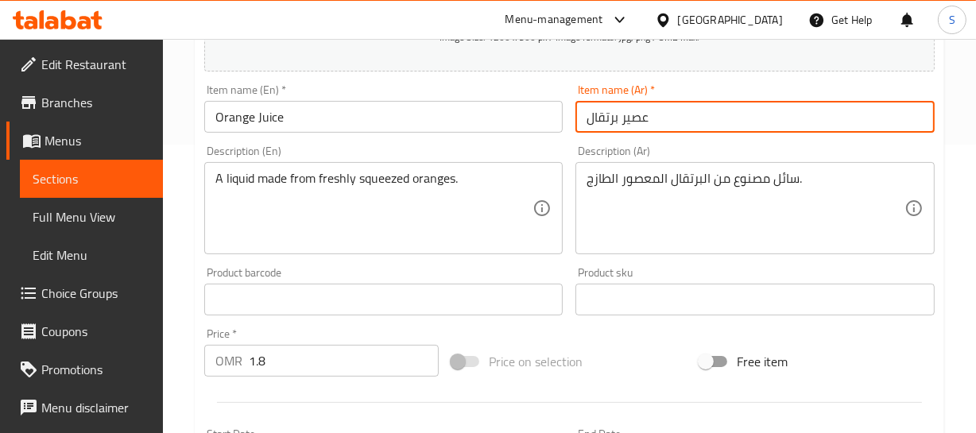
type input "عصير برتقال"
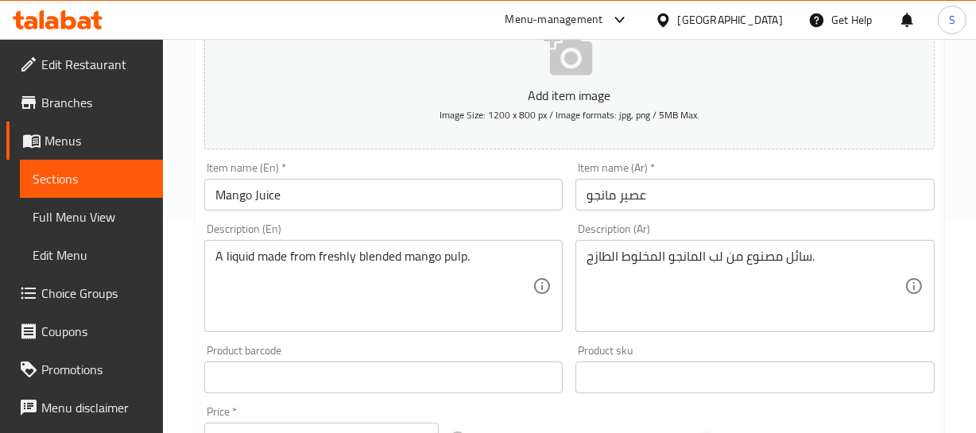
scroll to position [216, 0]
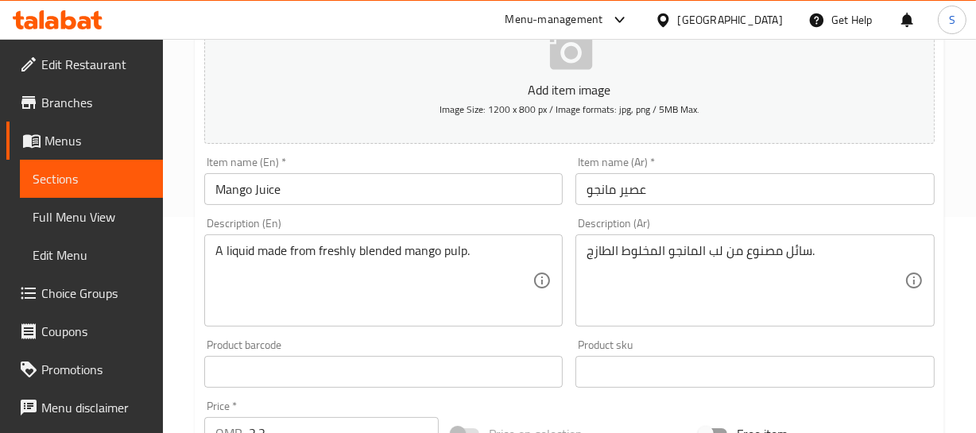
click at [634, 180] on input "عصير مانجو" at bounding box center [754, 189] width 359 height 32
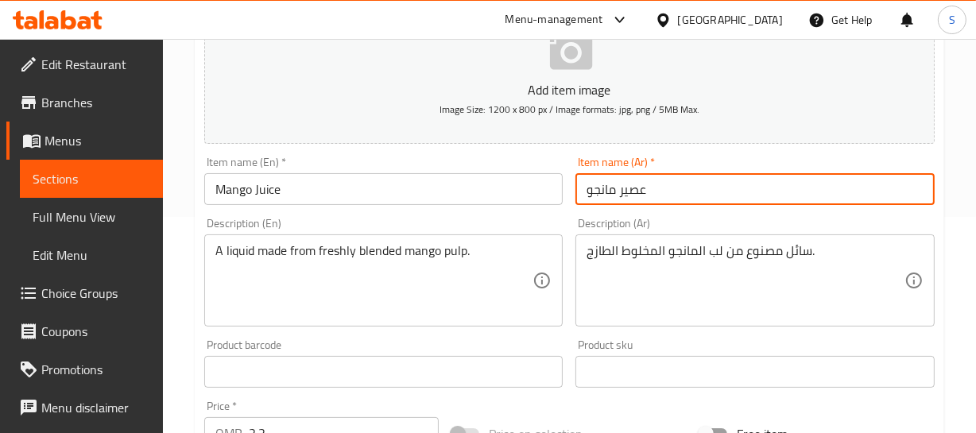
click at [634, 180] on input "عصير مانجو" at bounding box center [754, 189] width 359 height 32
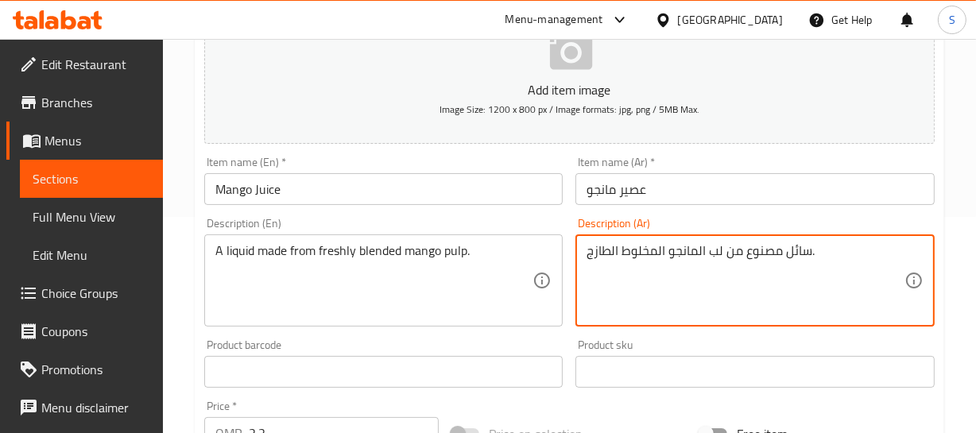
click at [798, 251] on textarea "سائل مصنوع من لب المانجو المخلوط الطازج." at bounding box center [745, 280] width 318 height 75
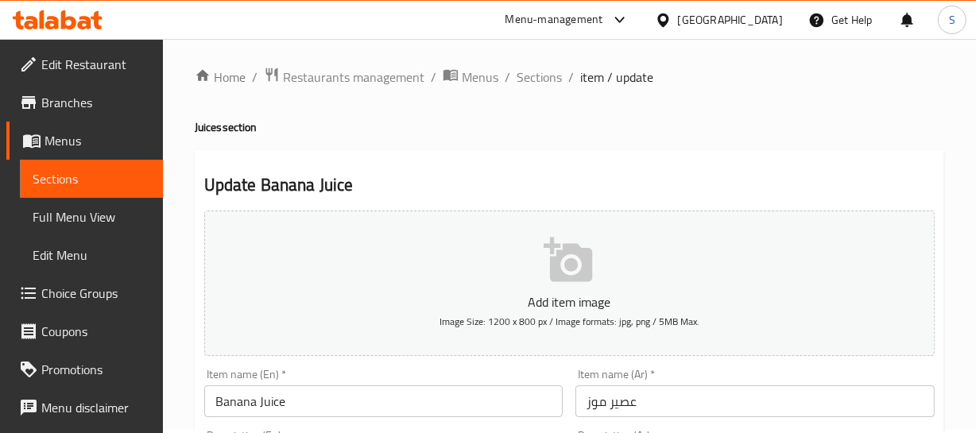
scroll to position [216, 0]
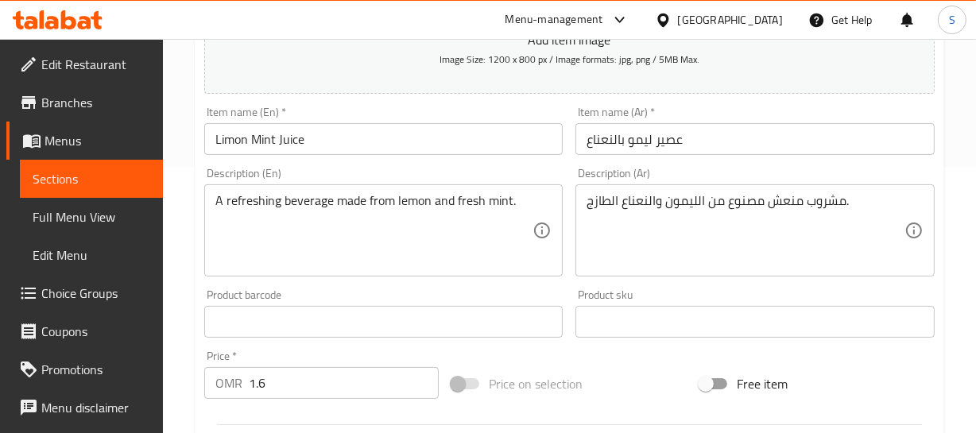
scroll to position [288, 0]
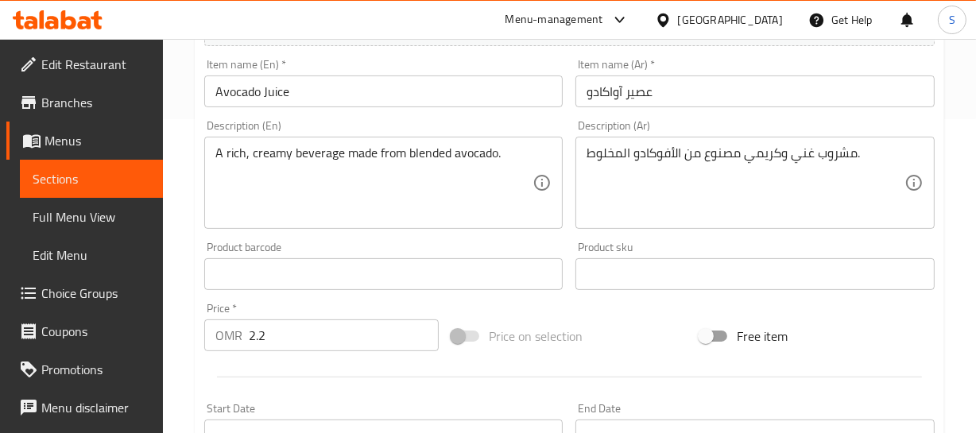
scroll to position [288, 0]
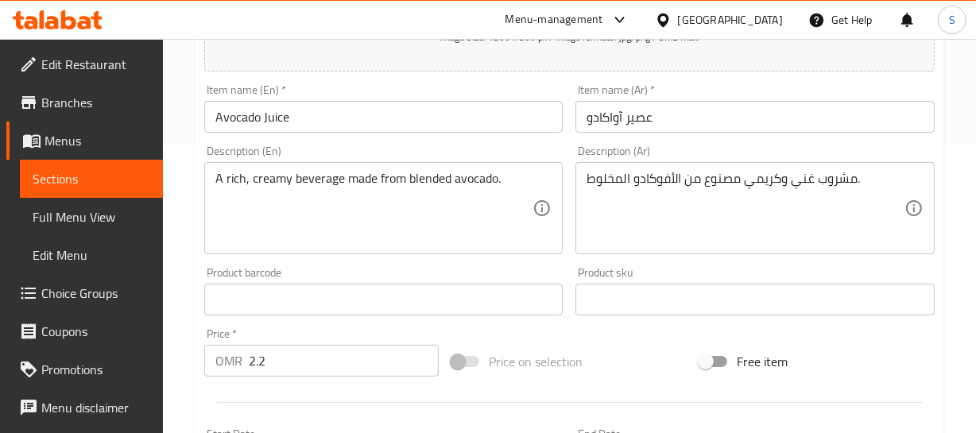
click at [261, 111] on input "Avocado Juice" at bounding box center [383, 117] width 359 height 32
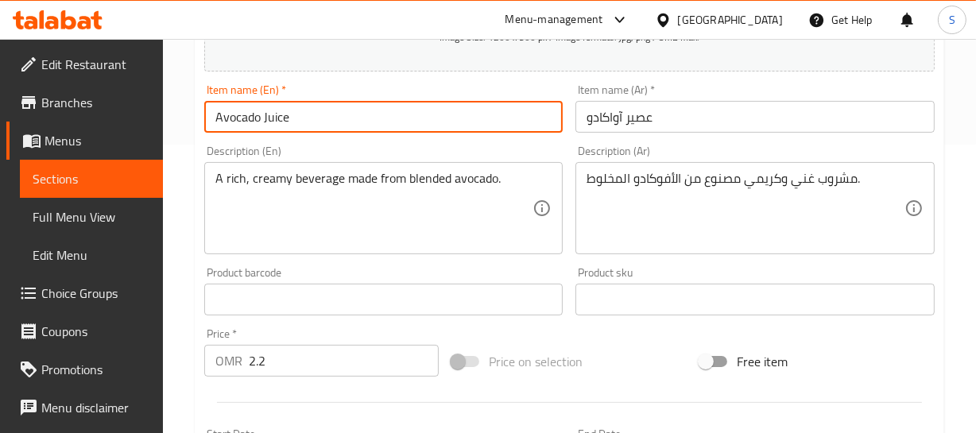
click at [261, 110] on input "Avocado Juice" at bounding box center [383, 117] width 359 height 32
click at [262, 113] on input "Avocado Juice" at bounding box center [383, 117] width 359 height 32
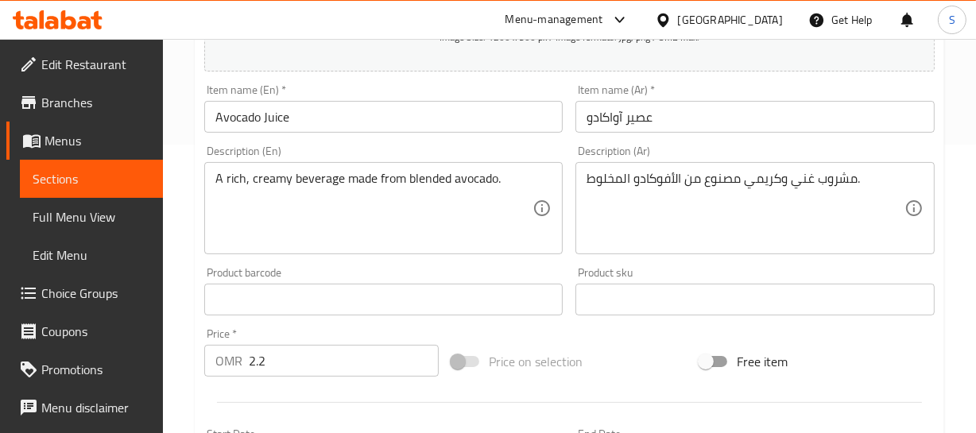
click at [758, 122] on input "عصير آواکادو" at bounding box center [754, 117] width 359 height 32
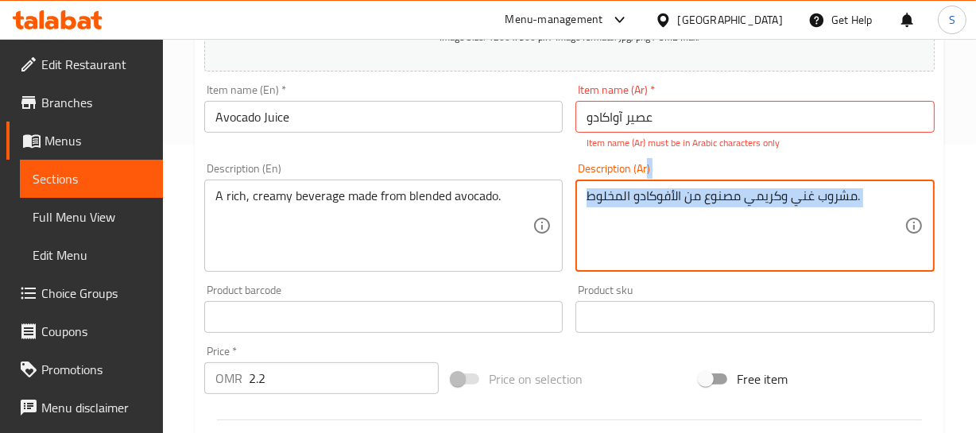
click at [659, 180] on div "مشروب غني وكريمي مصنوع من الأفوكادو المخلوط. Description (Ar)" at bounding box center [754, 226] width 359 height 92
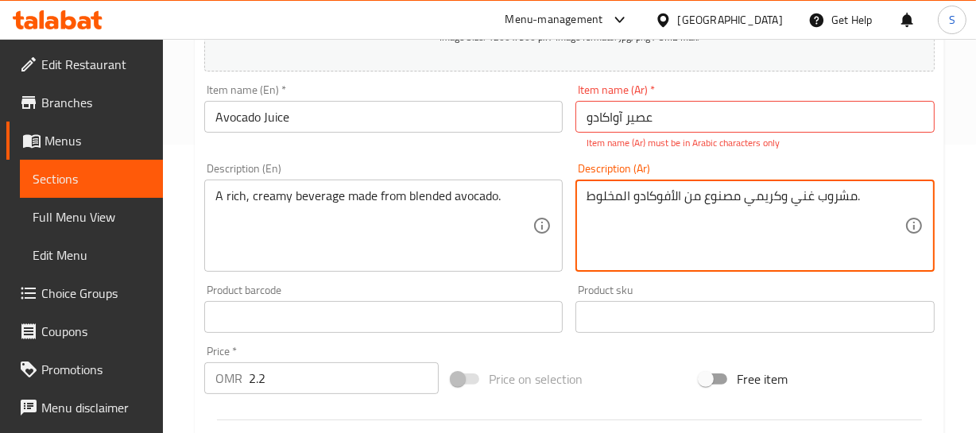
click at [652, 199] on textarea "مشروب غني وكريمي مصنوع من الأفوكادو المخلوط." at bounding box center [745, 225] width 318 height 75
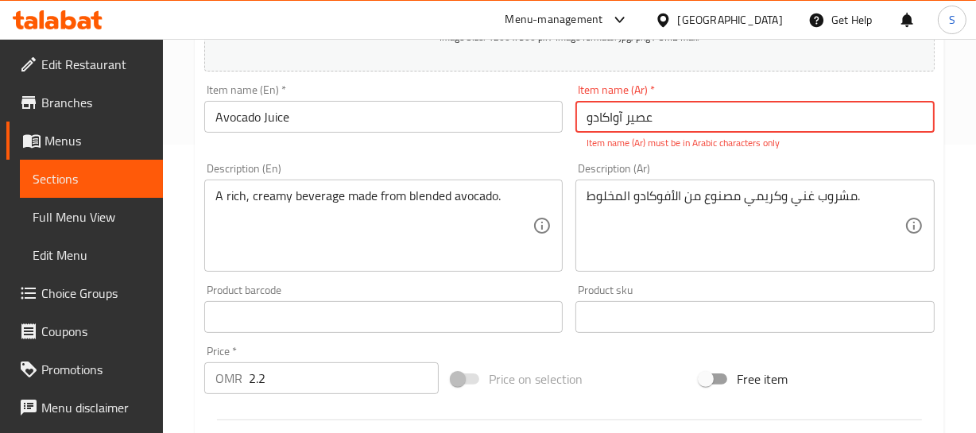
click at [607, 118] on input "عصير آواکادو" at bounding box center [754, 117] width 359 height 32
paste input "لأفوكادو"
click at [629, 118] on input "عصير الأفوكادو" at bounding box center [754, 117] width 359 height 32
type input "عصير أفوكادو"
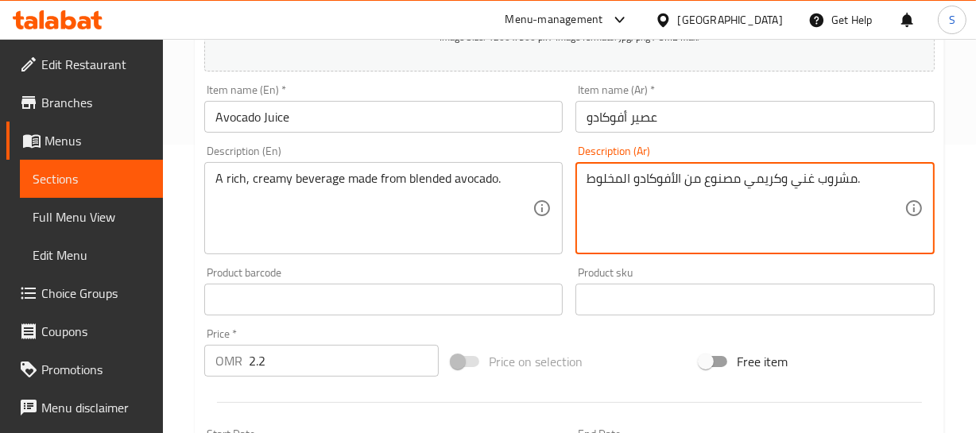
click at [849, 181] on textarea "مشروب غني وكريمي مصنوع من الأفوكادو المخلوط." at bounding box center [745, 208] width 318 height 75
click at [368, 114] on input "Avocado Juice" at bounding box center [383, 117] width 359 height 32
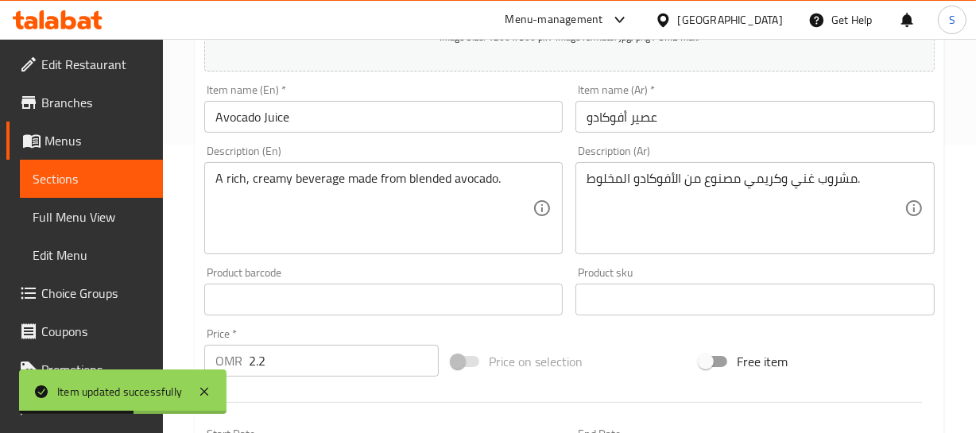
drag, startPoint x: 606, startPoint y: 133, endPoint x: 612, endPoint y: 117, distance: 16.8
click at [607, 133] on div "Item name (Ar)   * عصير أفوكادو Item name (Ar) *" at bounding box center [755, 108] width 372 height 61
click at [612, 117] on input "عصير أفوكادو" at bounding box center [754, 117] width 359 height 32
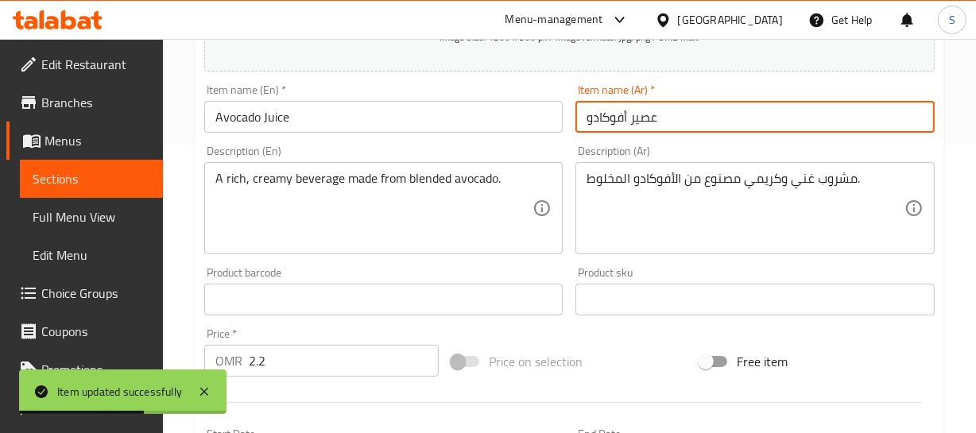
click at [612, 117] on input "عصير أفوكادو" at bounding box center [754, 117] width 359 height 32
click at [612, 121] on input "عصير أفوكادو" at bounding box center [754, 117] width 359 height 32
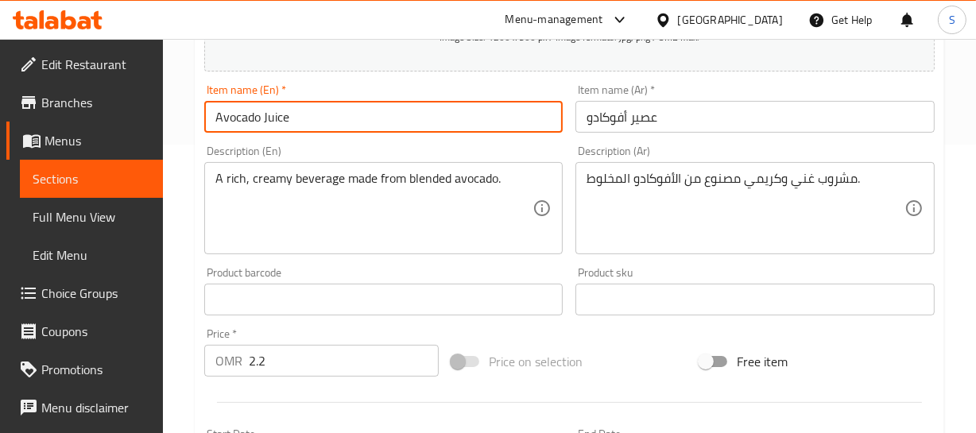
click at [315, 116] on input "Avocado Juice" at bounding box center [383, 117] width 359 height 32
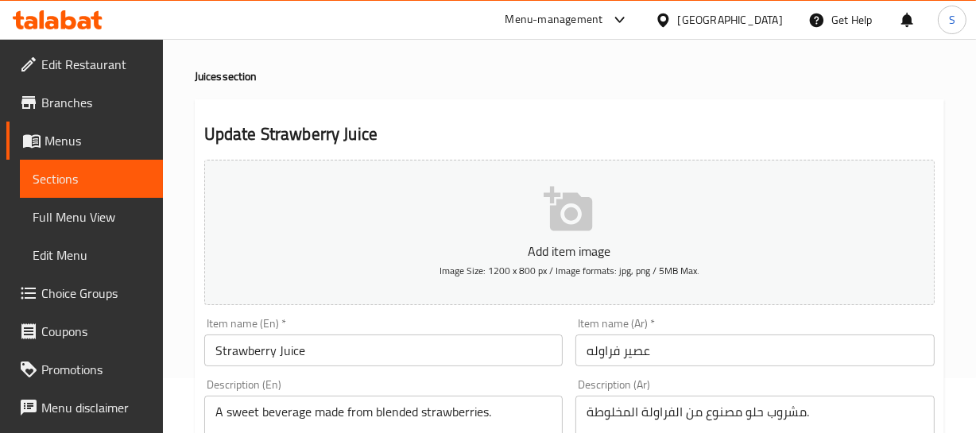
scroll to position [144, 0]
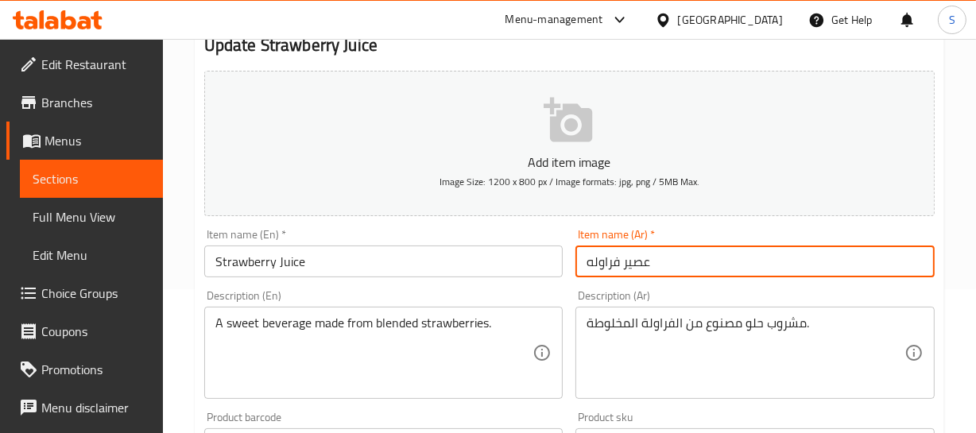
click at [612, 270] on input "عصير فراوله" at bounding box center [754, 262] width 359 height 32
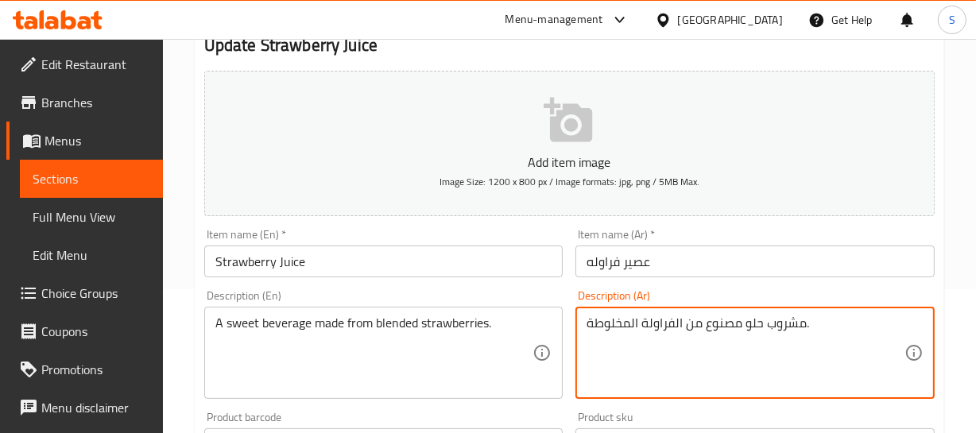
click at [665, 321] on textarea "مشروب حلو مصنوع من الفراولة المخلوطة." at bounding box center [745, 352] width 318 height 75
click at [606, 265] on input "عصير فراوله" at bounding box center [754, 262] width 359 height 32
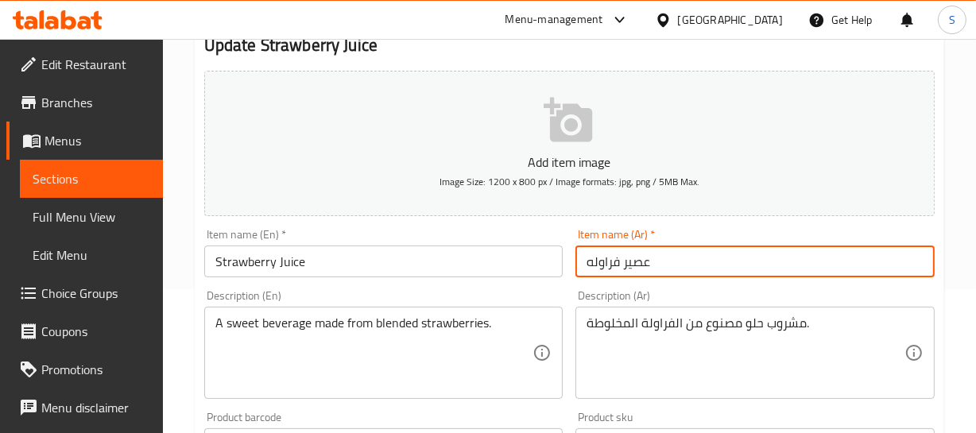
click at [606, 265] on input "عصير فراوله" at bounding box center [754, 262] width 359 height 32
paste input "الفراولة"
click at [619, 266] on input "عصير الفراولة" at bounding box center [754, 262] width 359 height 32
type input "عصير فراولة"
click at [746, 314] on div "مشروب حلو مصنوع من الفراولة المخلوطة. Description (Ar)" at bounding box center [754, 353] width 359 height 92
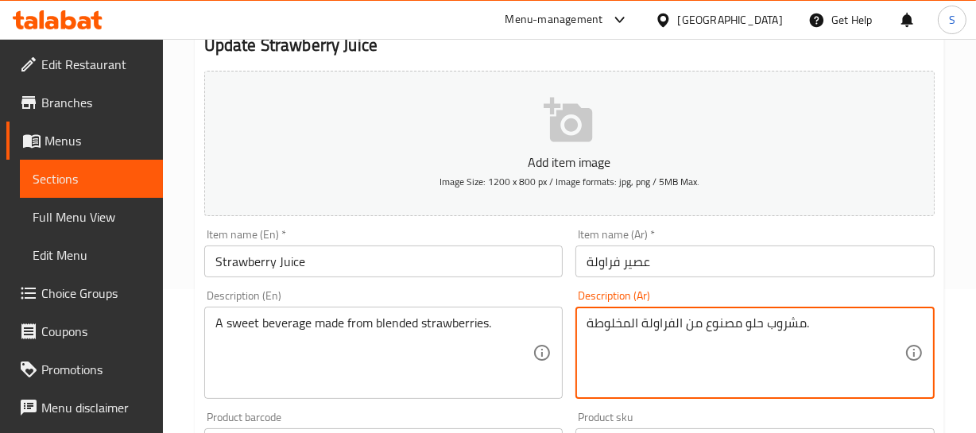
click at [774, 323] on textarea "مشروب حلو مصنوع من الفراولة المخلوطة." at bounding box center [745, 352] width 318 height 75
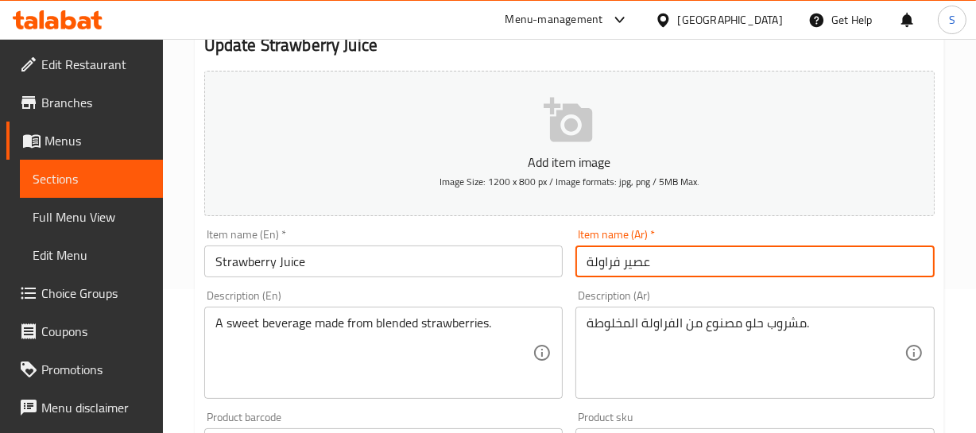
click at [681, 268] on input "عصير فراولة" at bounding box center [754, 262] width 359 height 32
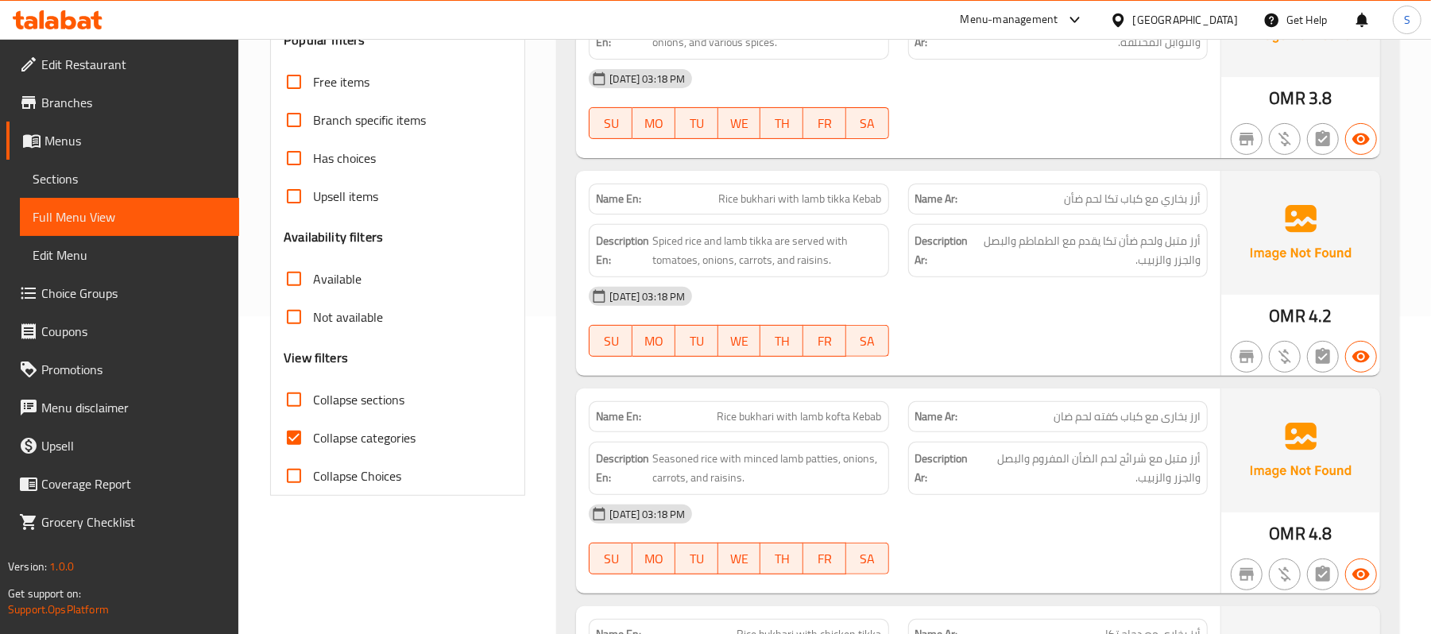
scroll to position [424, 0]
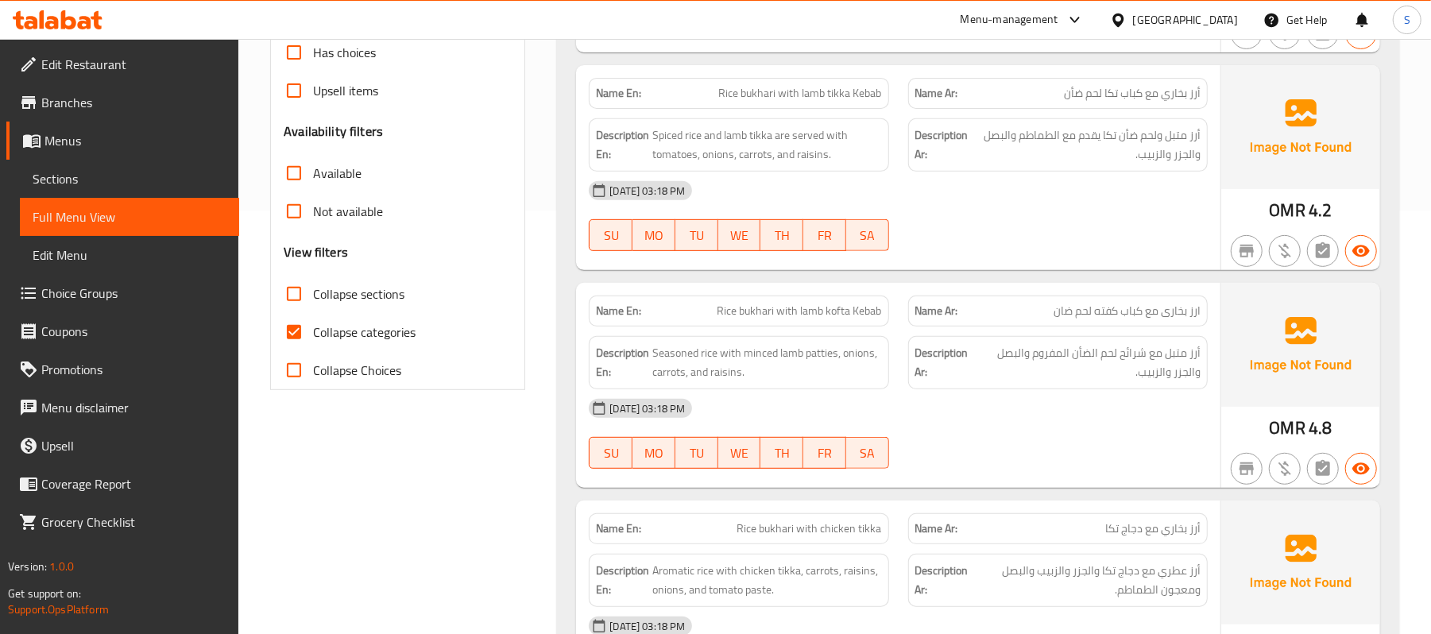
click at [300, 346] on input "Collapse categories" at bounding box center [294, 332] width 38 height 38
checkbox input "false"
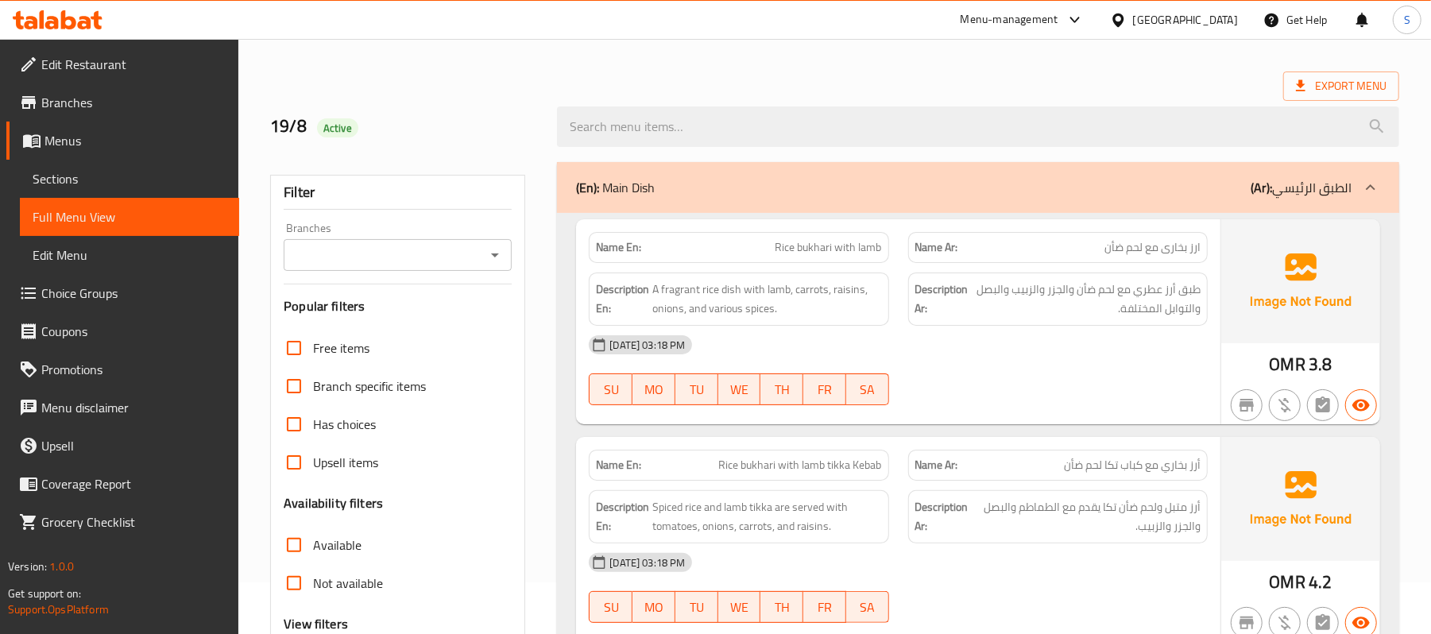
scroll to position [0, 0]
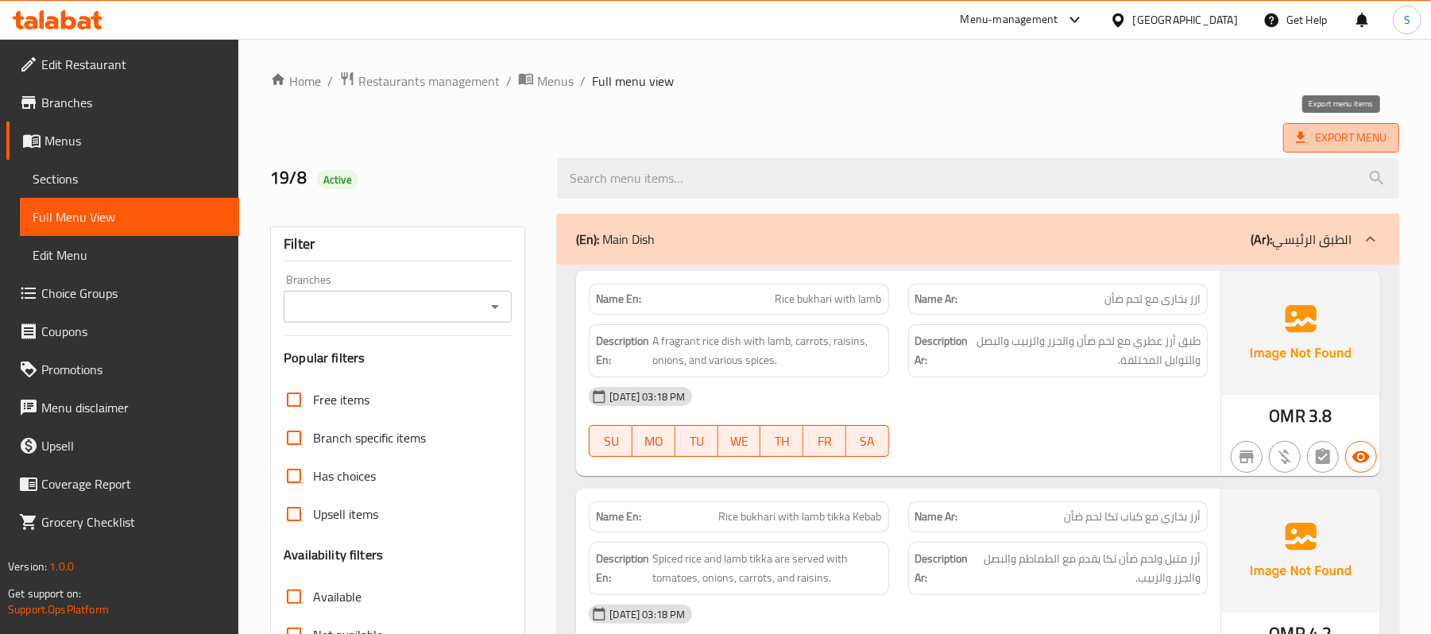
click at [975, 134] on span "Export Menu" at bounding box center [1341, 138] width 91 height 20
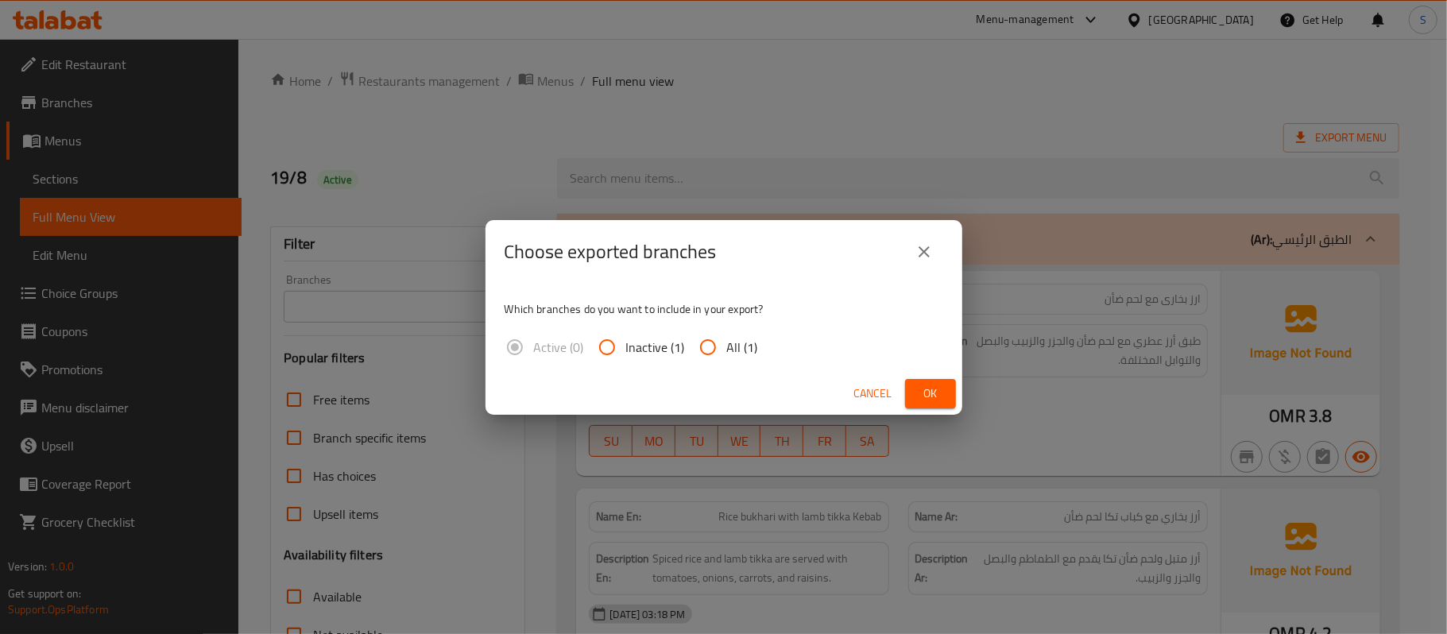
click at [735, 344] on span "All (1)" at bounding box center [742, 347] width 31 height 19
click at [727, 344] on input "All (1)" at bounding box center [708, 347] width 38 height 38
radio input "true"
click at [944, 389] on button "Ok" at bounding box center [930, 393] width 51 height 29
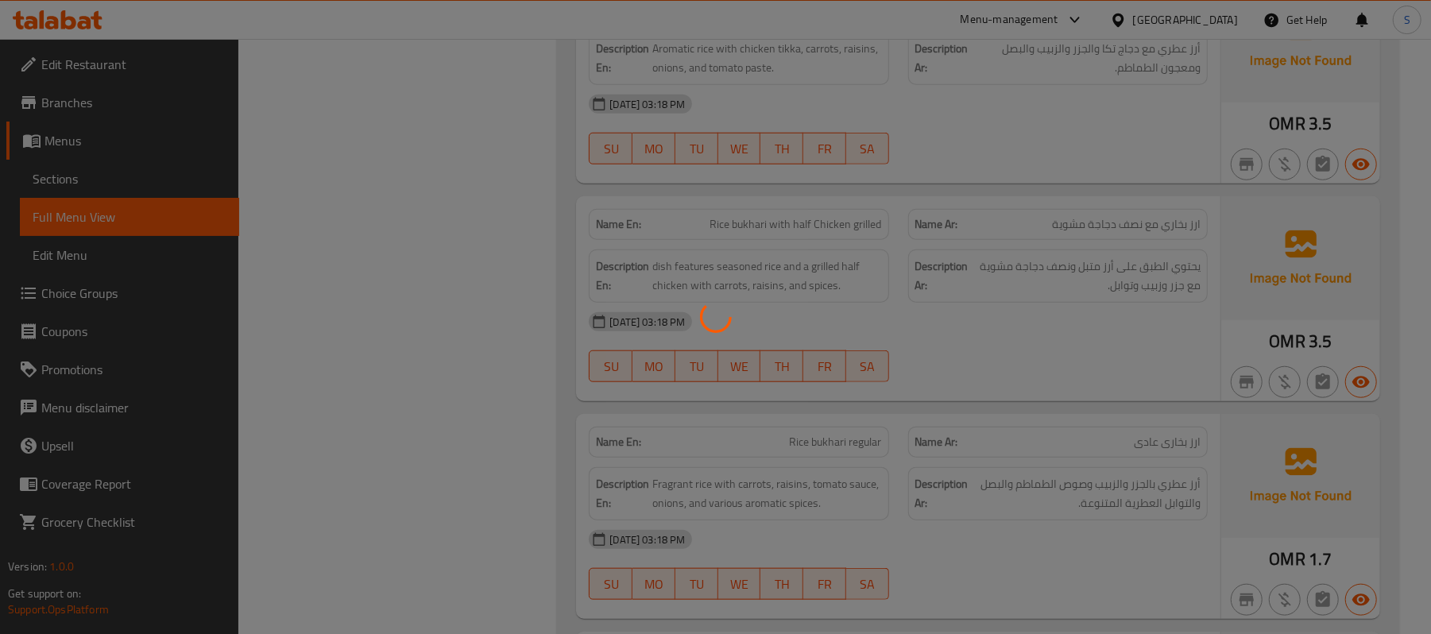
scroll to position [954, 0]
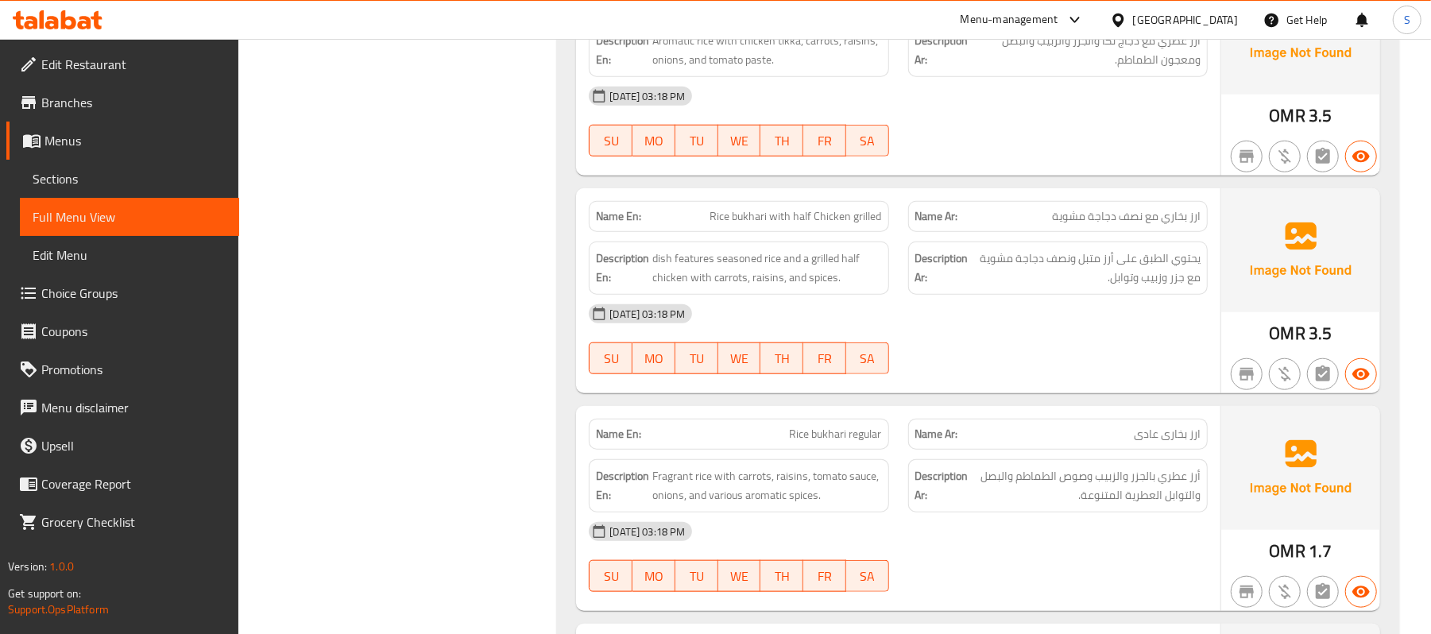
drag, startPoint x: 701, startPoint y: 322, endPoint x: 697, endPoint y: 311, distance: 11.1
click at [691, 322] on span "19-08-2025 03:18 PM" at bounding box center [647, 314] width 88 height 15
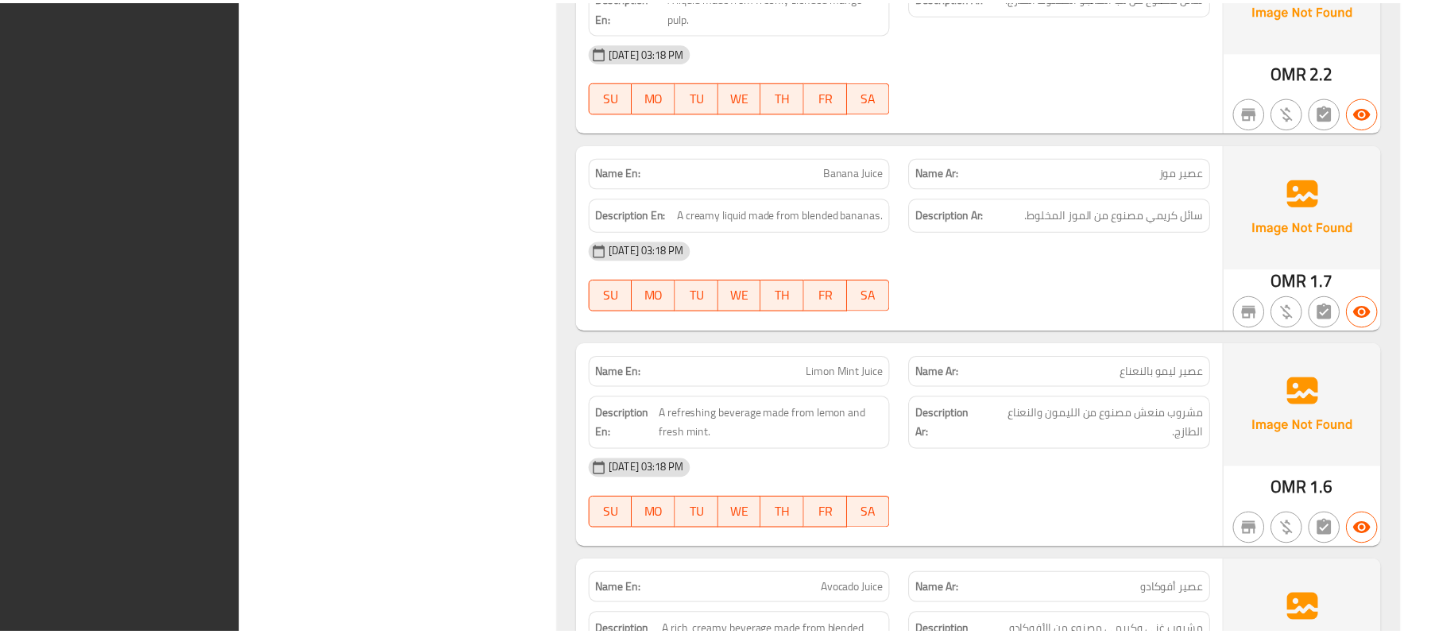
scroll to position [9930, 0]
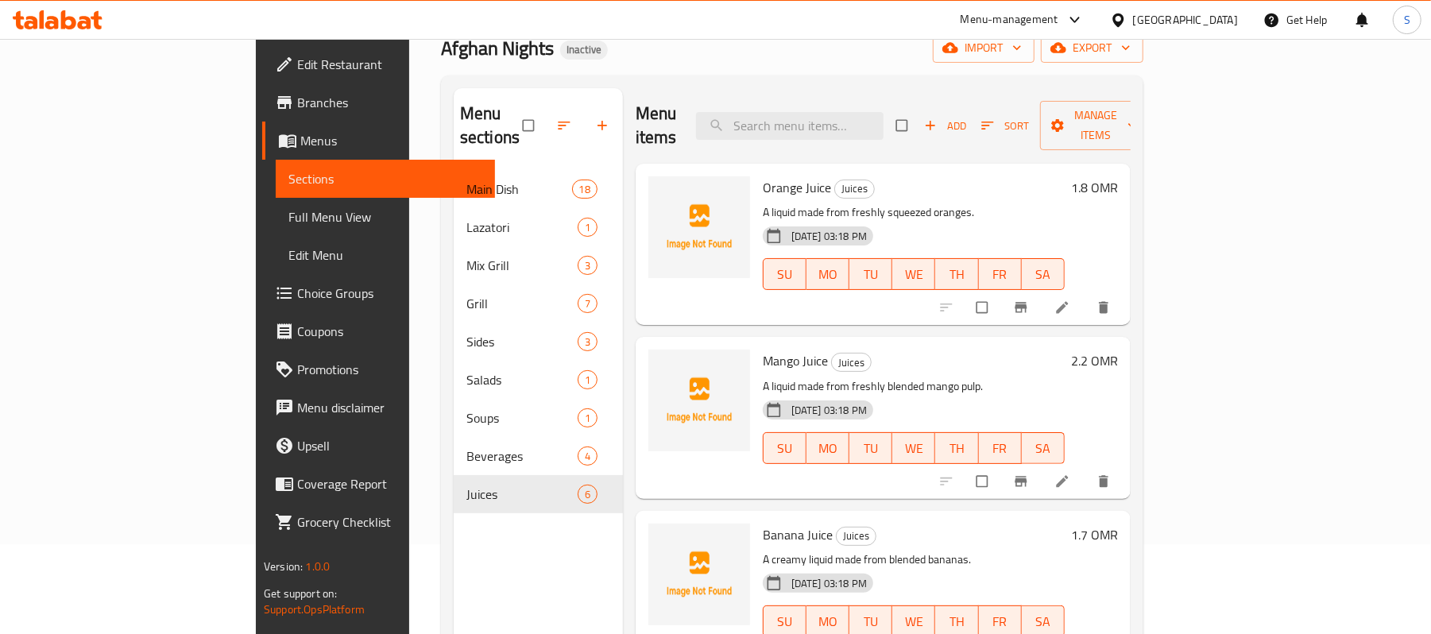
scroll to position [211, 0]
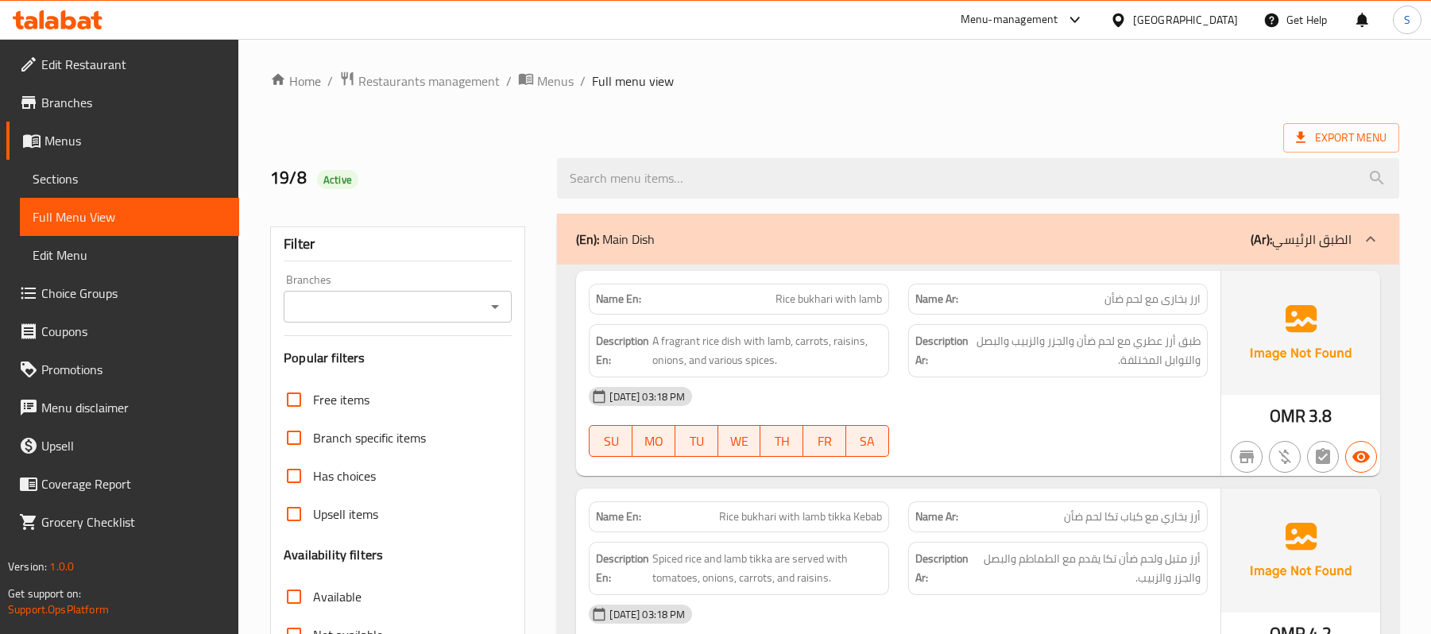
scroll to position [9930, 0]
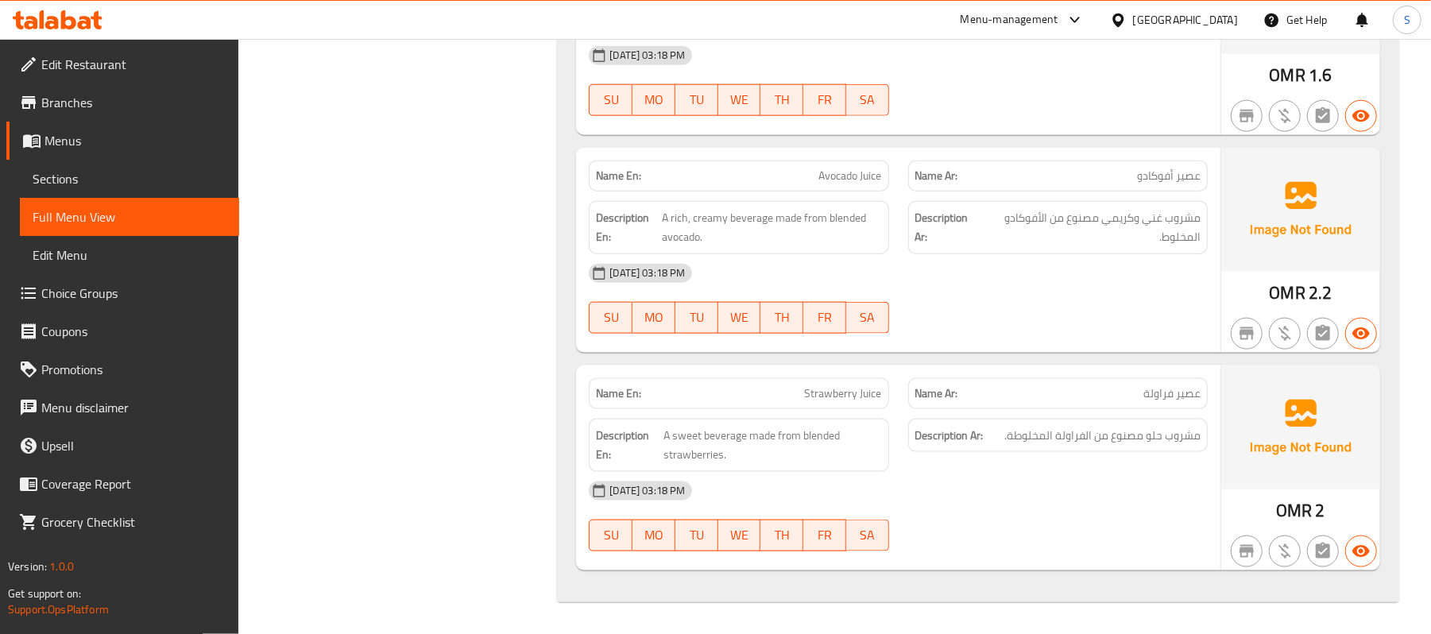
click at [1233, 22] on div "[GEOGRAPHIC_DATA]" at bounding box center [1185, 19] width 105 height 17
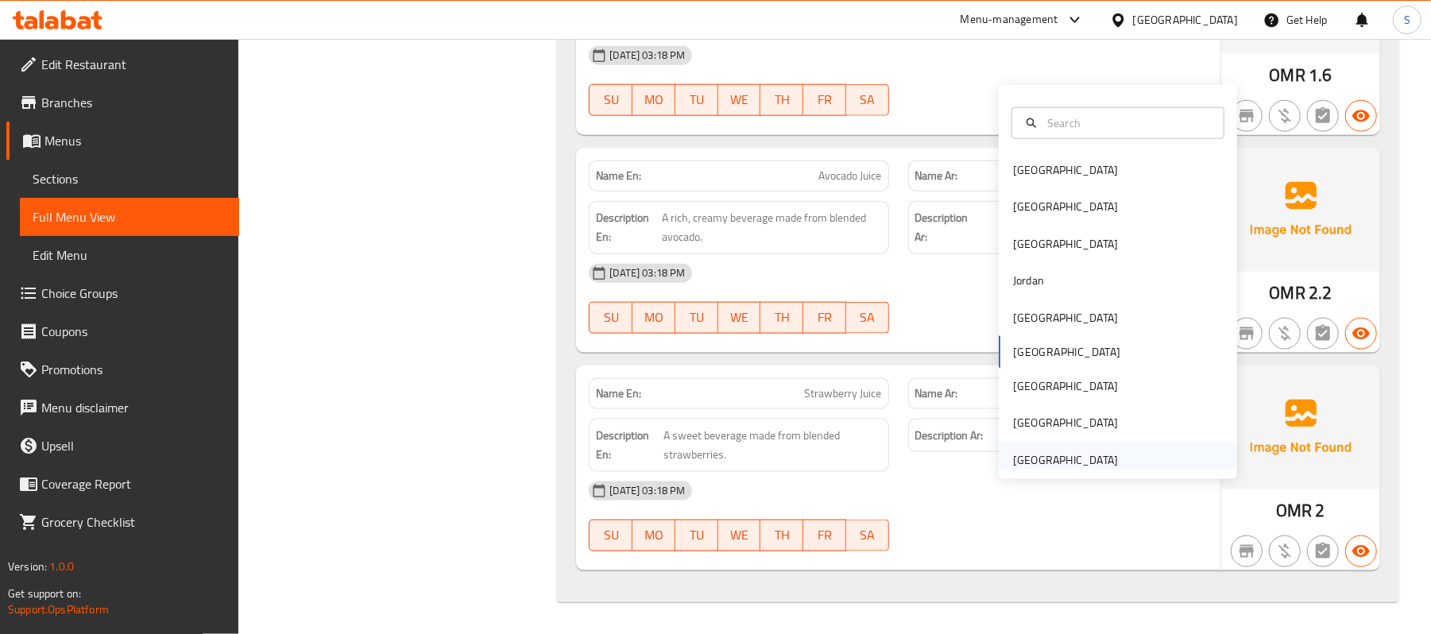
click at [1062, 451] on div "[GEOGRAPHIC_DATA]" at bounding box center [1065, 459] width 105 height 17
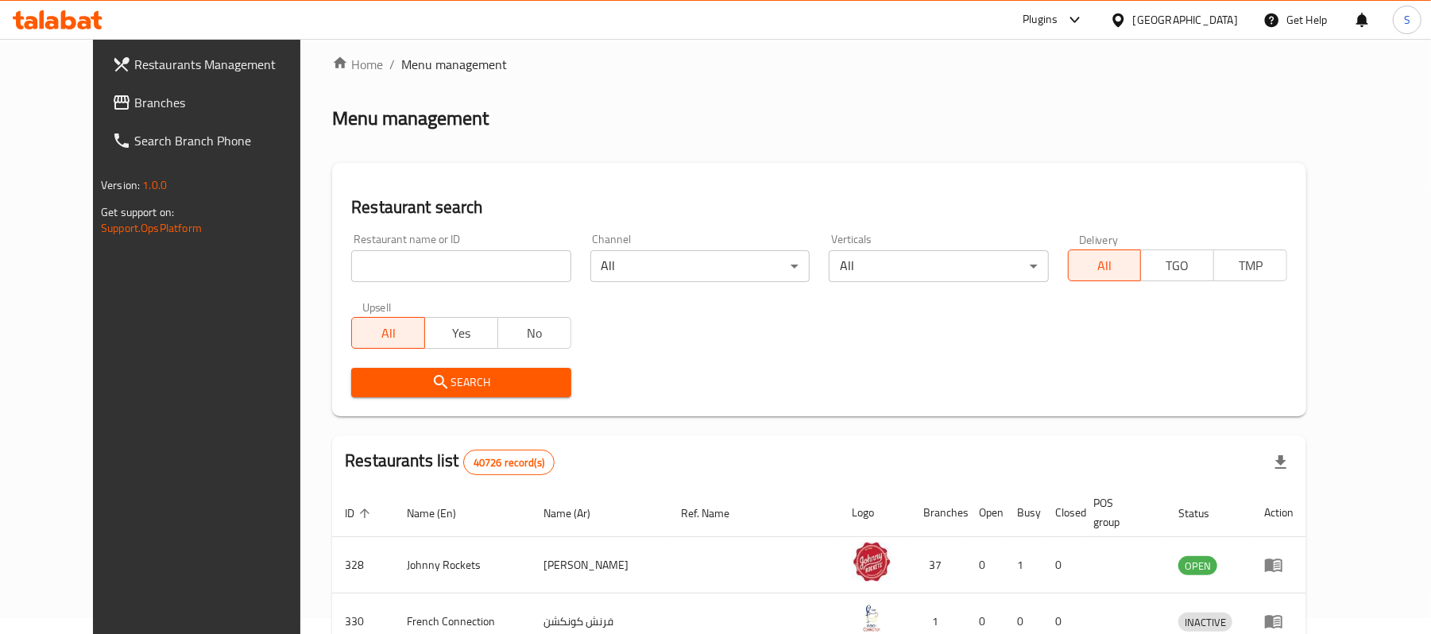
scroll to position [551, 0]
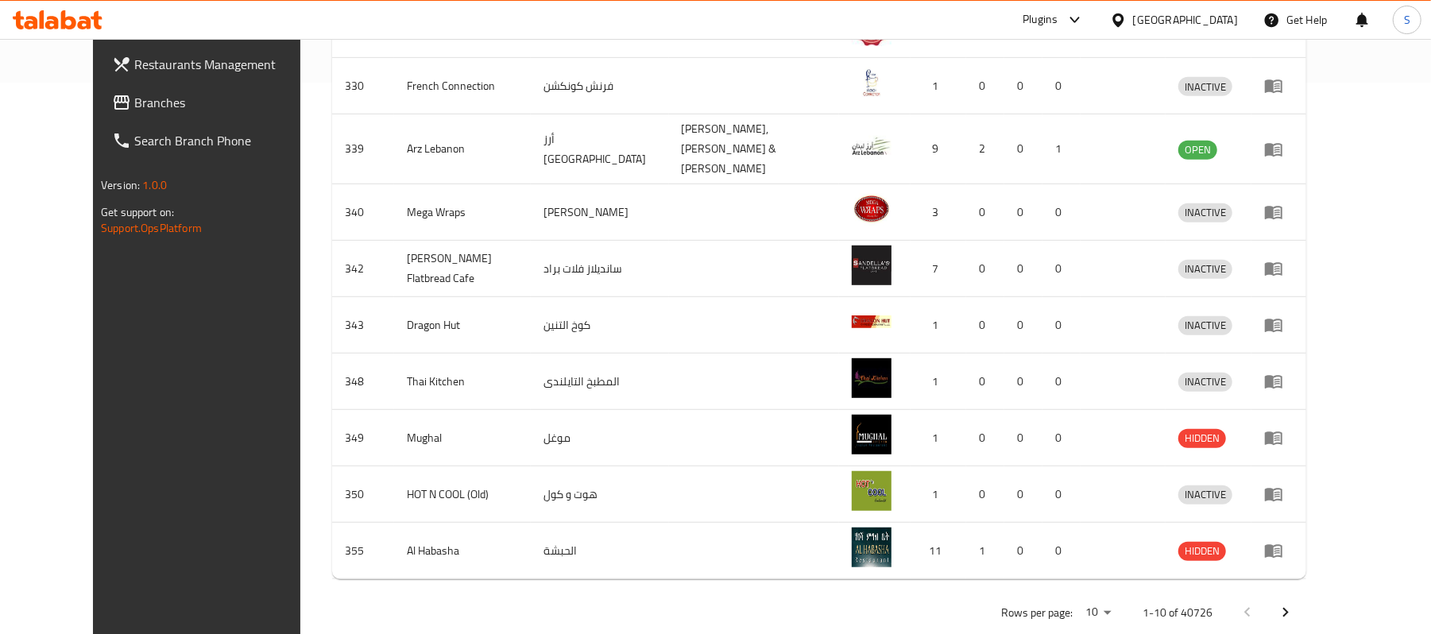
click at [125, 116] on link "Branches" at bounding box center [215, 102] width 233 height 38
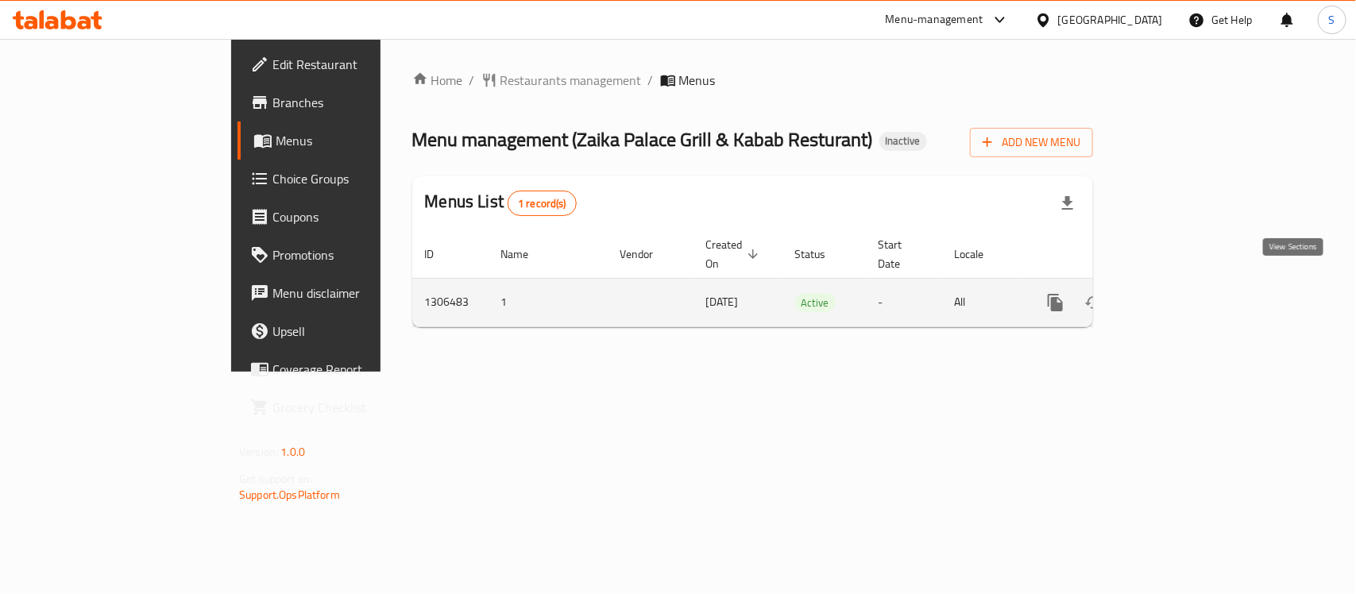
click at [1180, 293] on icon "enhanced table" at bounding box center [1170, 302] width 19 height 19
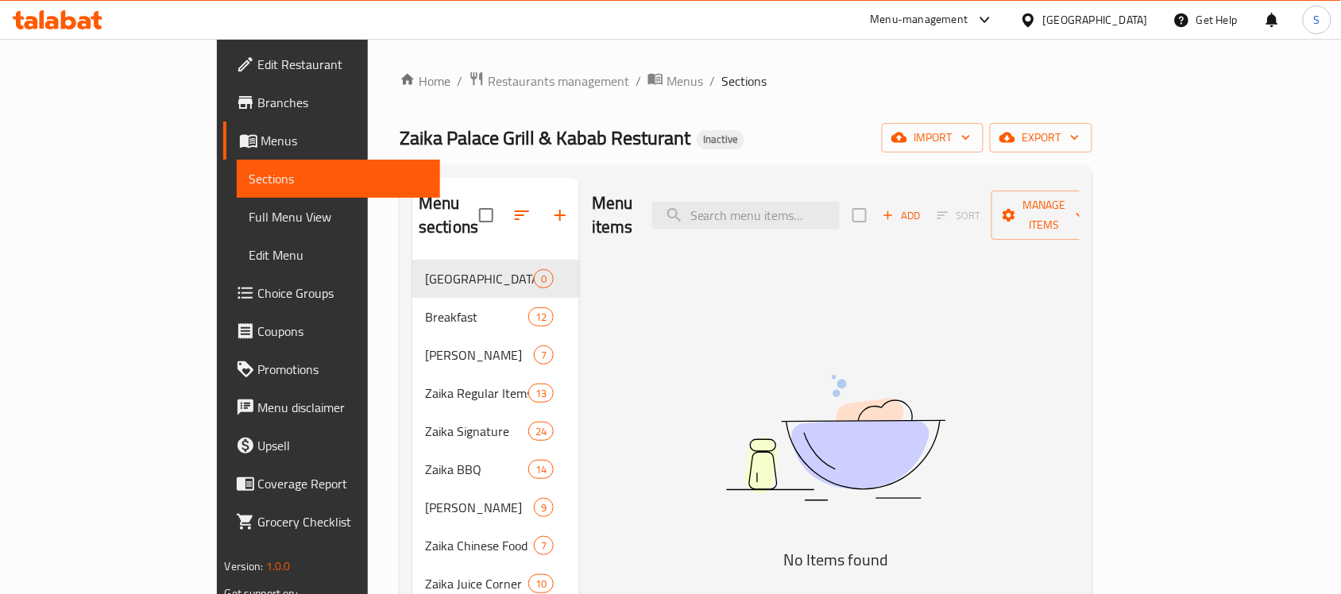
click at [780, 354] on img at bounding box center [835, 438] width 397 height 211
click at [809, 88] on ol "Home / Restaurants management / Menus / Sections" at bounding box center [746, 81] width 693 height 21
click at [1080, 131] on span "export" at bounding box center [1041, 138] width 77 height 20
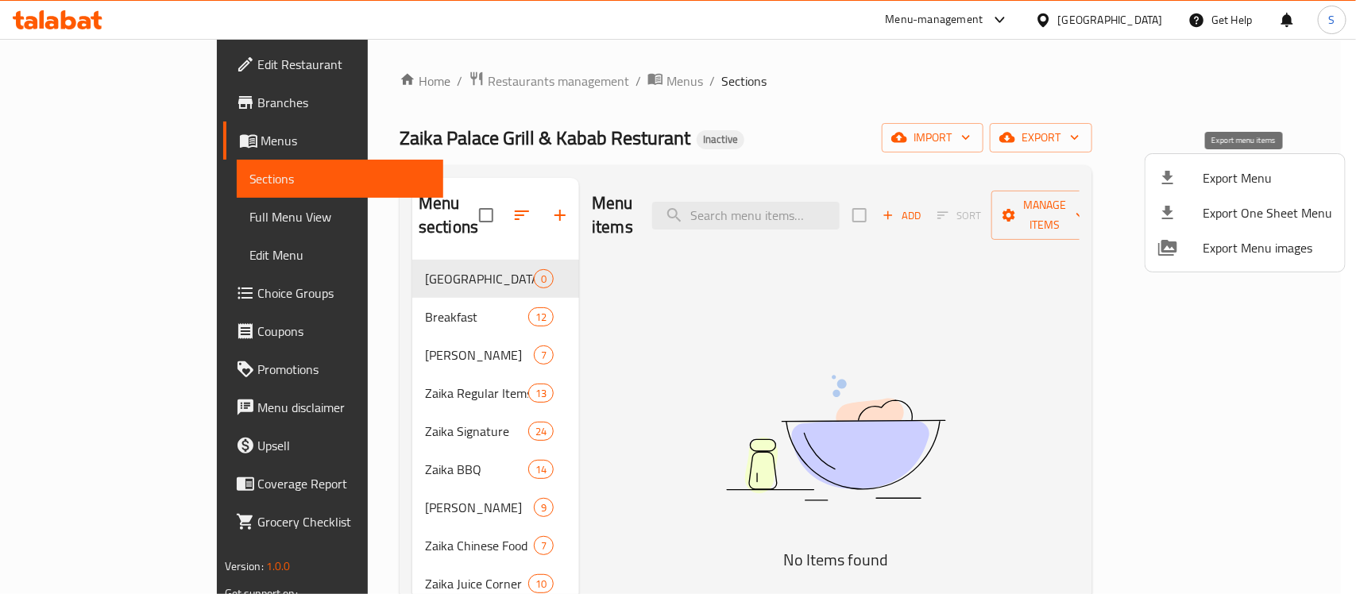
click at [1201, 173] on div at bounding box center [1181, 177] width 44 height 19
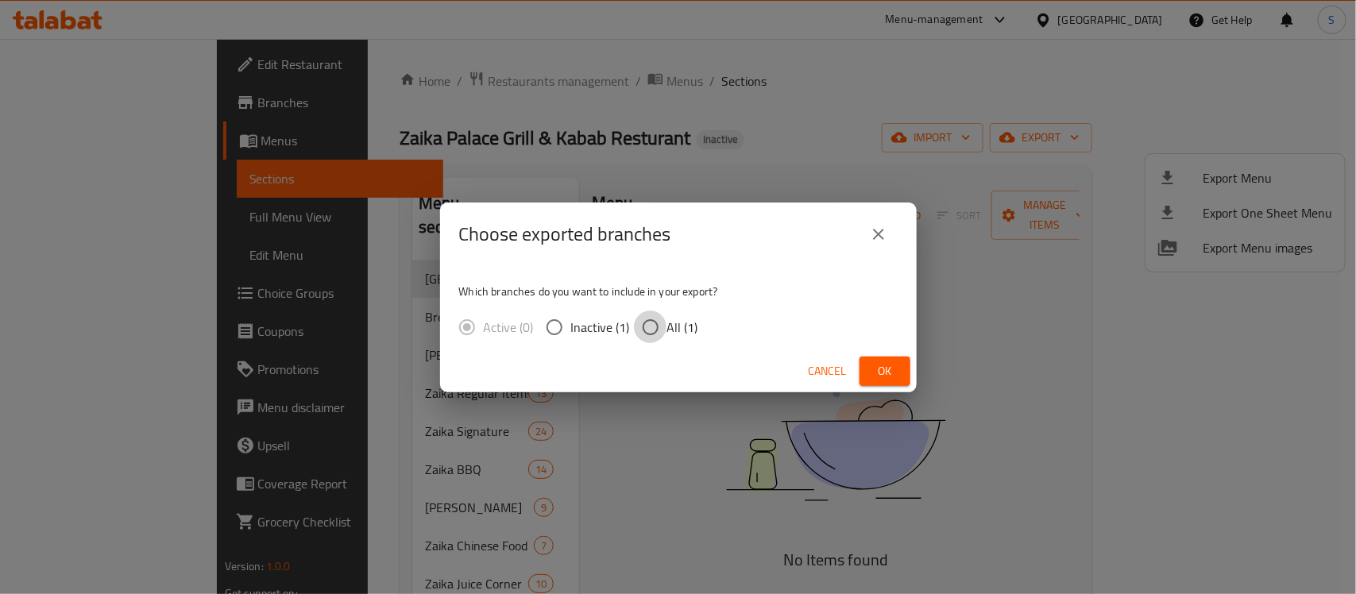
click at [637, 322] on input "All (1)" at bounding box center [650, 327] width 33 height 33
radio input "true"
click at [882, 366] on span "Ok" at bounding box center [885, 372] width 25 height 20
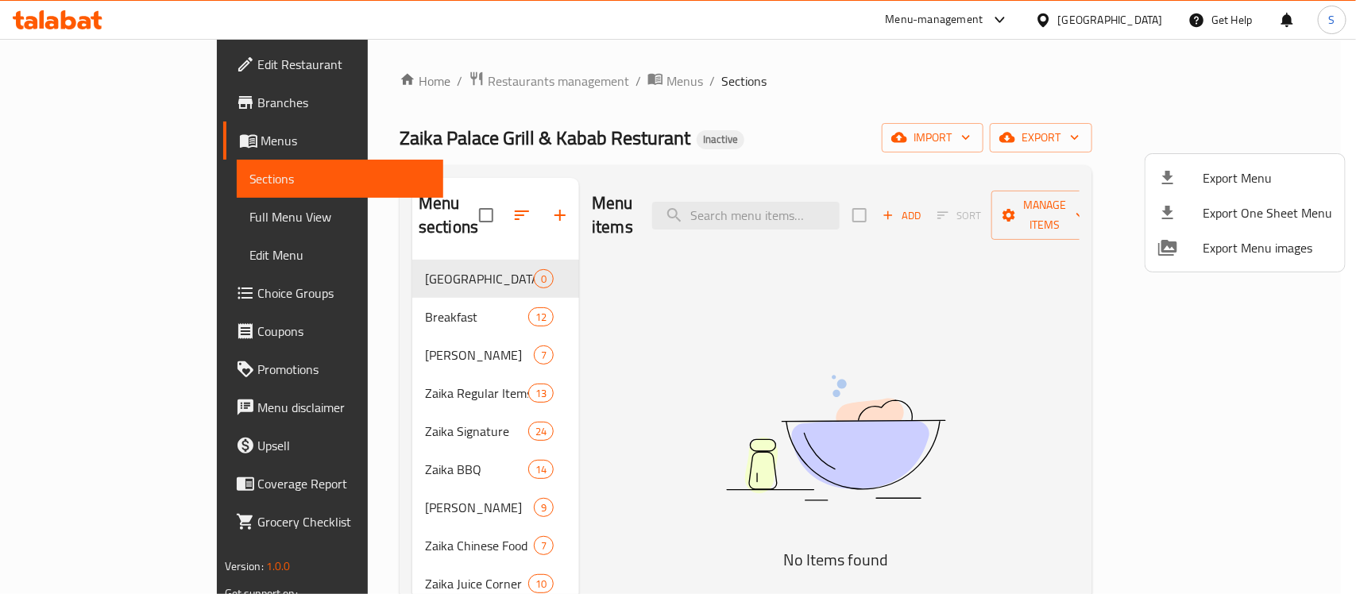
click at [347, 272] on div at bounding box center [678, 297] width 1356 height 594
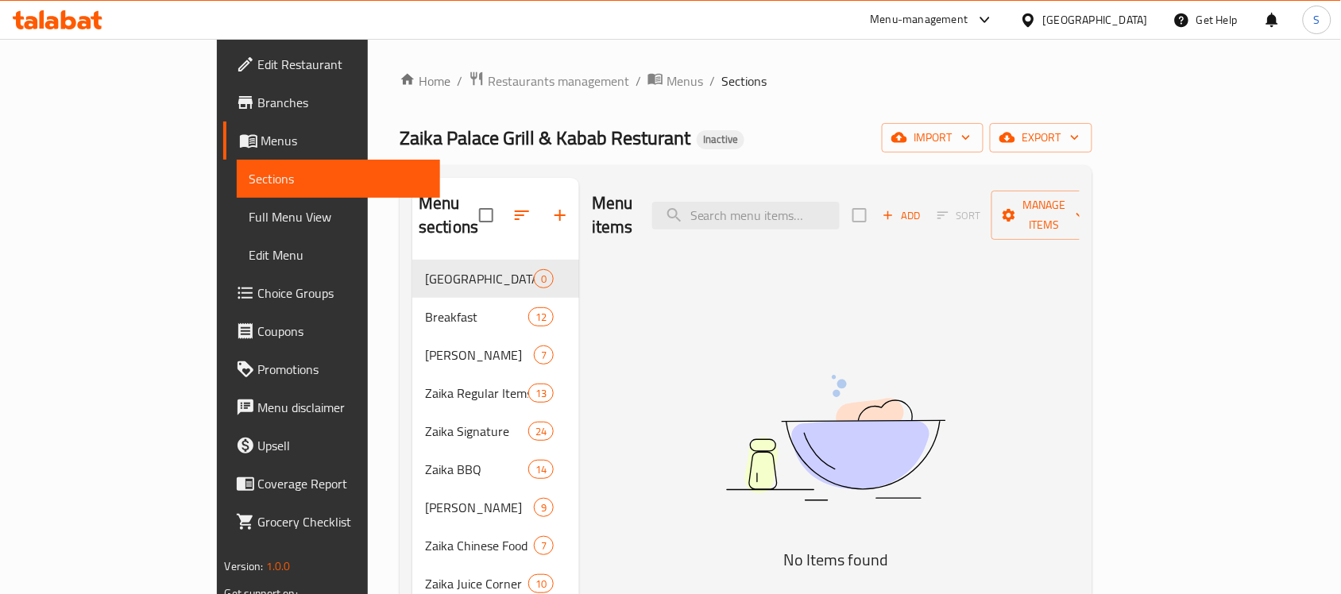
click at [426, 133] on span "Zaika Palace Grill & Kabab Resturant" at bounding box center [545, 138] width 291 height 36
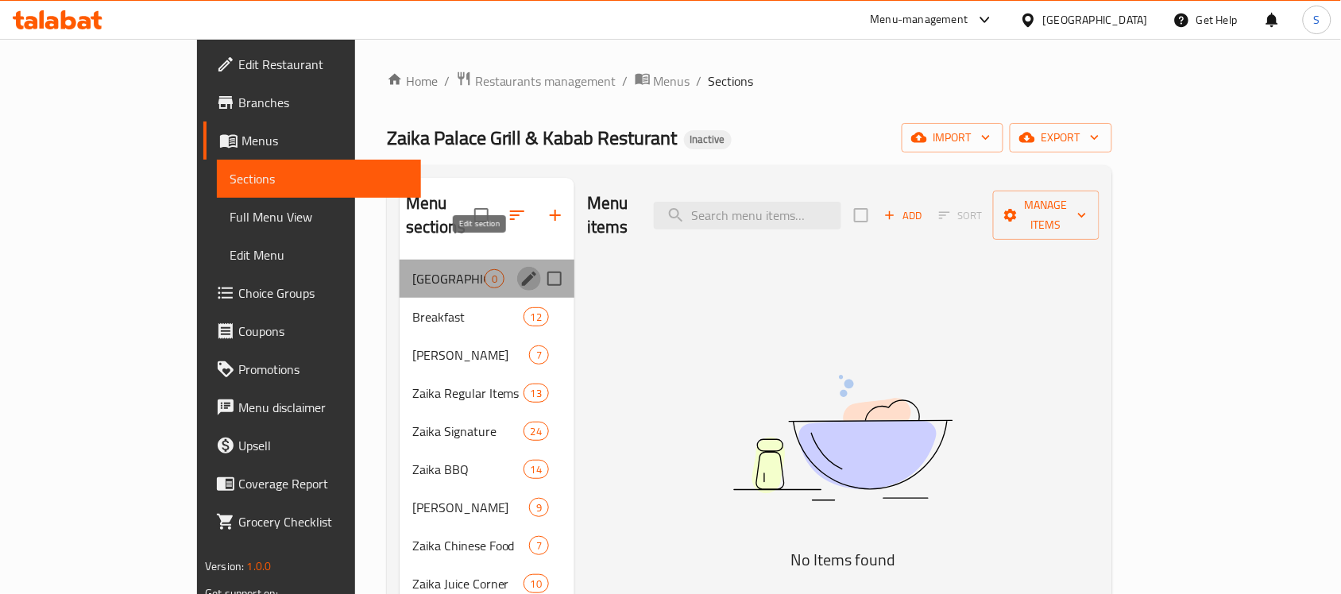
click at [520, 269] on icon "edit" at bounding box center [529, 278] width 19 height 19
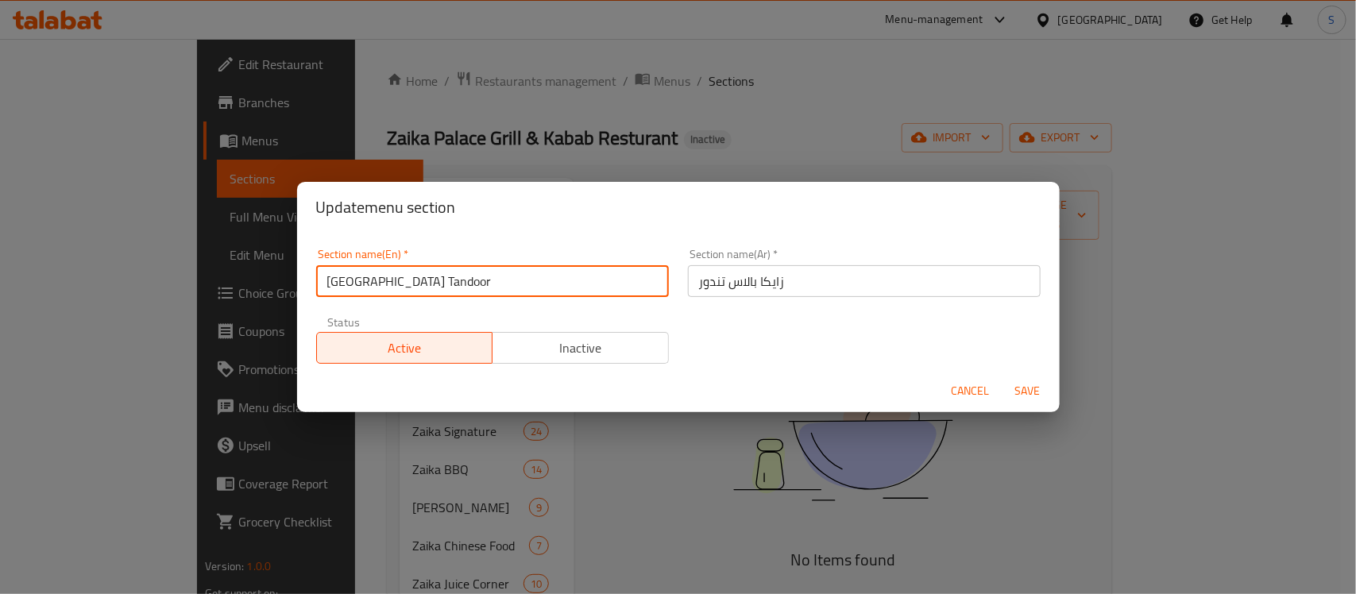
click at [562, 272] on input "[GEOGRAPHIC_DATA] Tandoor" at bounding box center [492, 281] width 353 height 32
drag, startPoint x: 562, startPoint y: 272, endPoint x: 555, endPoint y: 276, distance: 8.2
click at [561, 272] on input "[GEOGRAPHIC_DATA] Tandoor" at bounding box center [492, 281] width 353 height 32
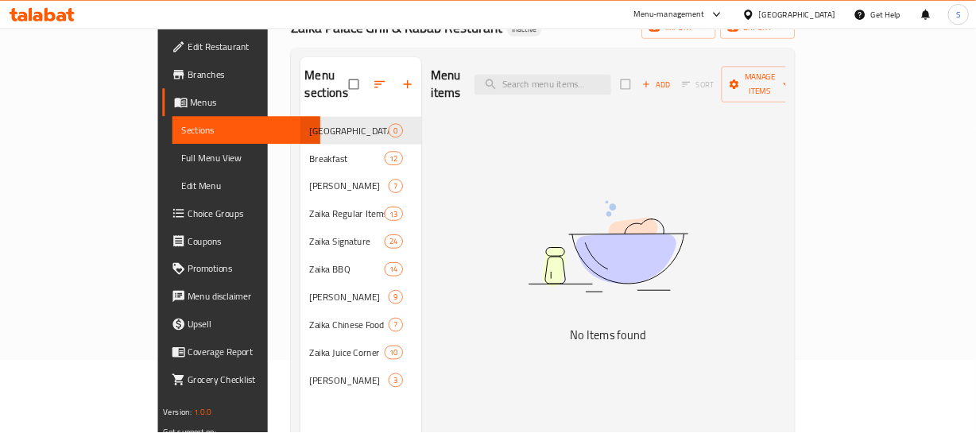
scroll to position [99, 0]
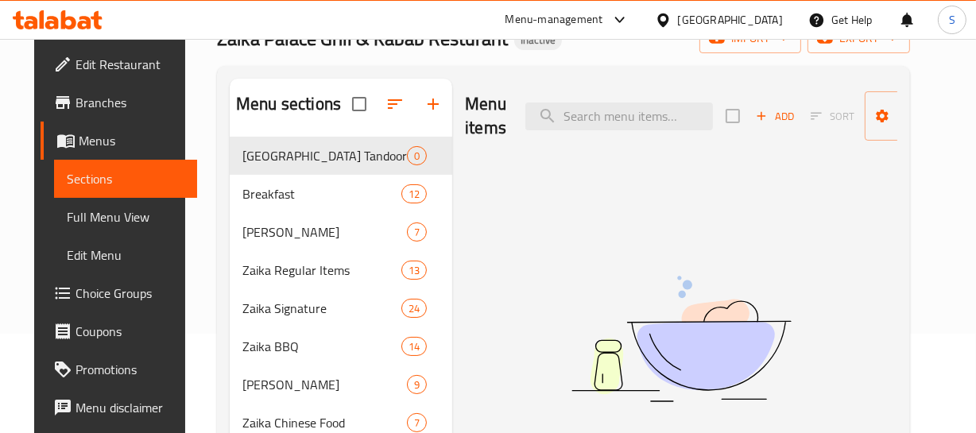
click at [243, 193] on span "Breakfast" at bounding box center [321, 193] width 159 height 19
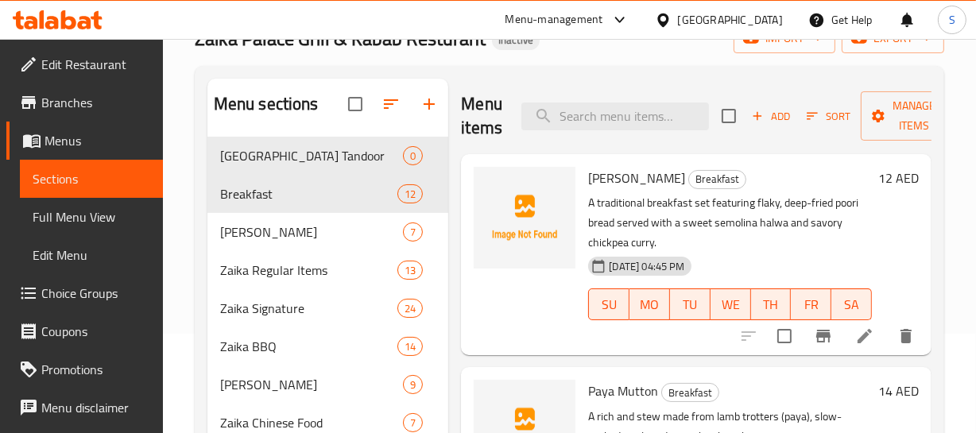
click at [872, 246] on div "12 AED" at bounding box center [895, 255] width 47 height 176
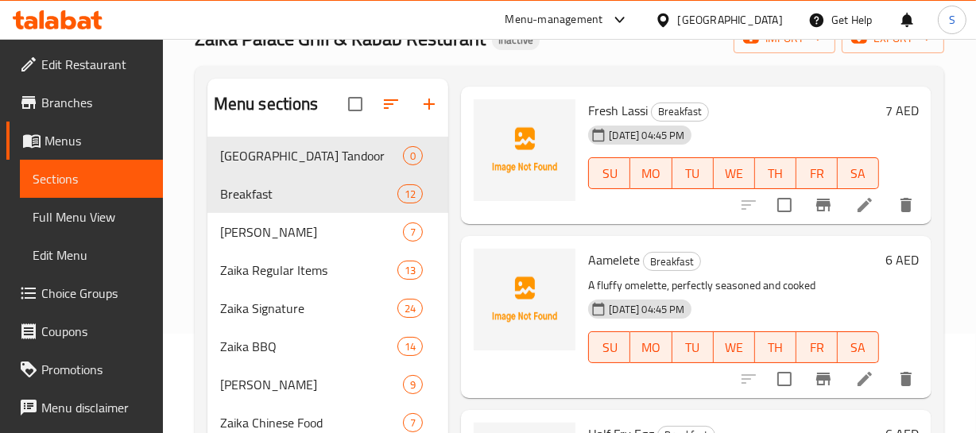
scroll to position [1675, 0]
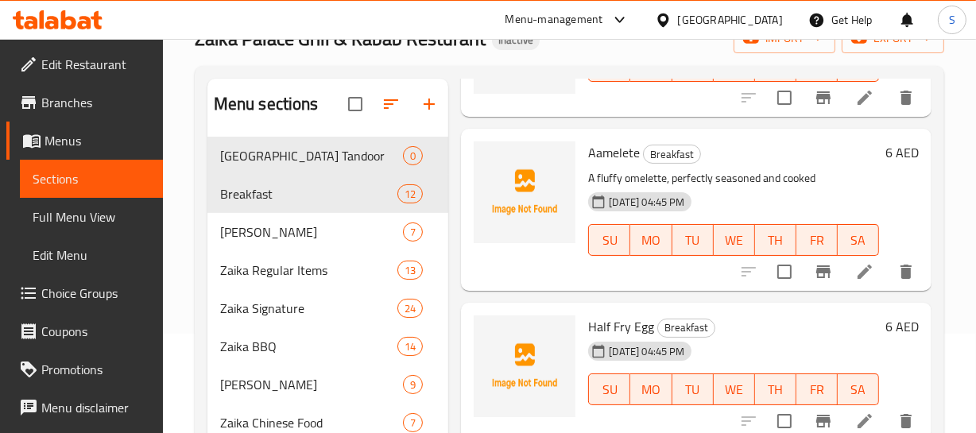
click at [762, 175] on p "A fluffy omelette, perfectly seasoned and cooked" at bounding box center [733, 178] width 291 height 20
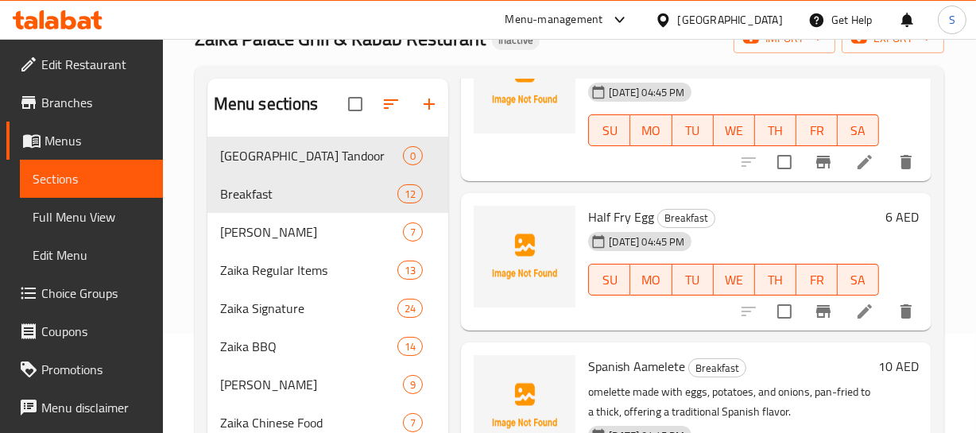
scroll to position [1795, 0]
click at [879, 221] on div "6 AED" at bounding box center [899, 262] width 40 height 113
click at [889, 206] on h6 "6 AED" at bounding box center [901, 217] width 33 height 22
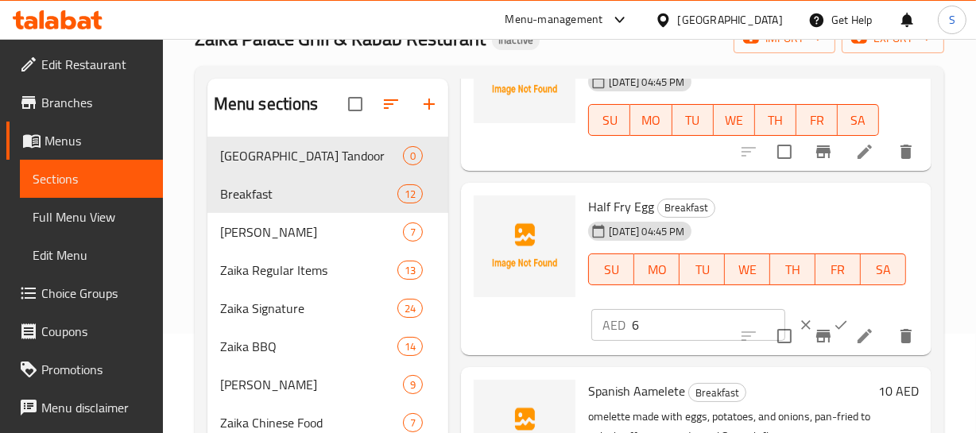
click at [684, 330] on input "6" at bounding box center [708, 325] width 153 height 32
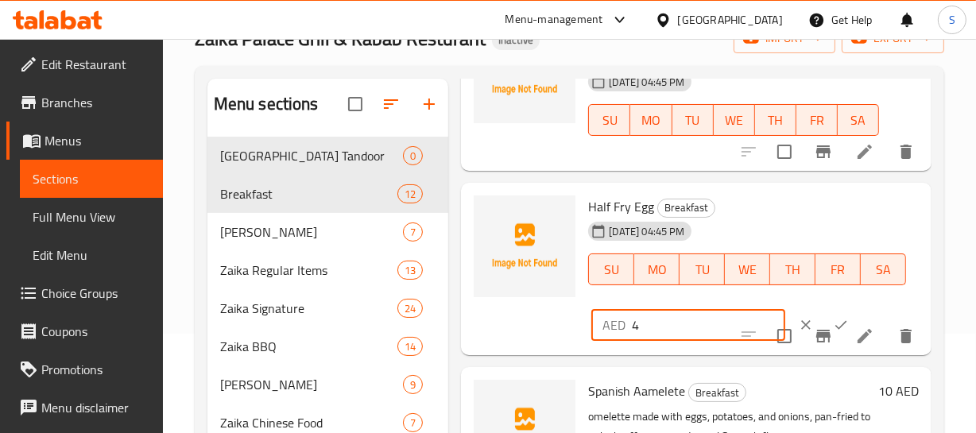
type input "4"
click at [833, 319] on icon "ok" at bounding box center [841, 325] width 16 height 16
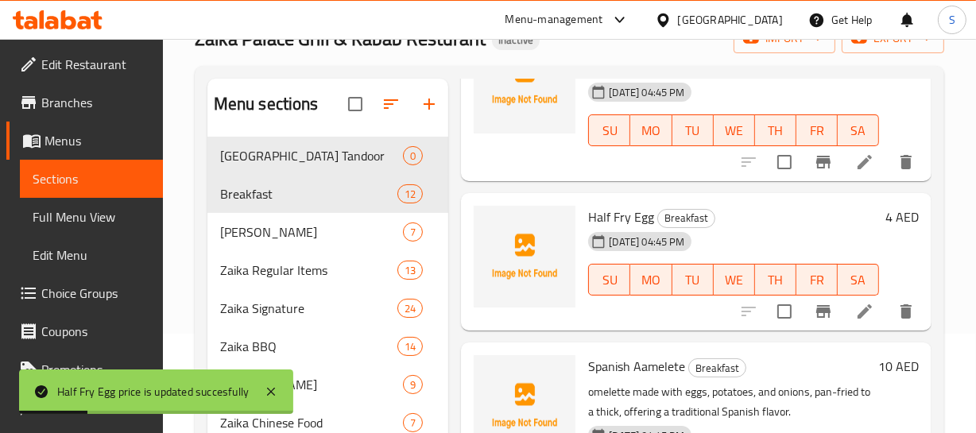
click at [834, 226] on div "19-08-2025 04:45 PM SU MO TU WE TH FR SA" at bounding box center [734, 269] width 304 height 86
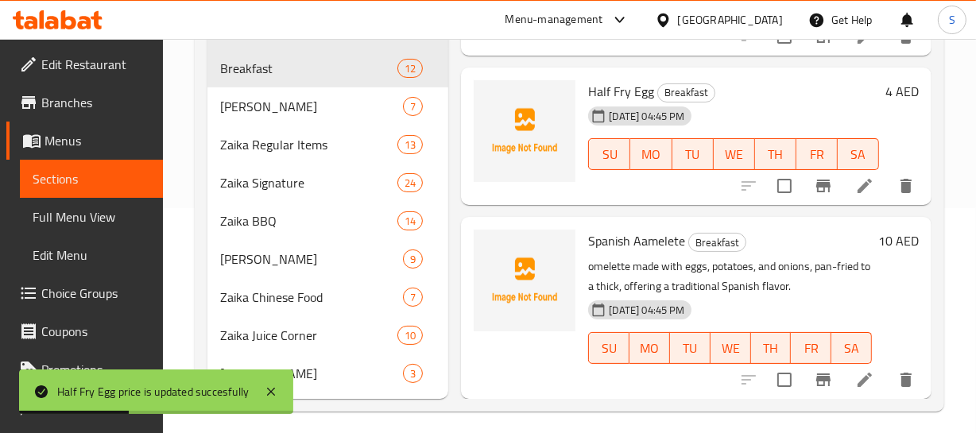
scroll to position [235, 0]
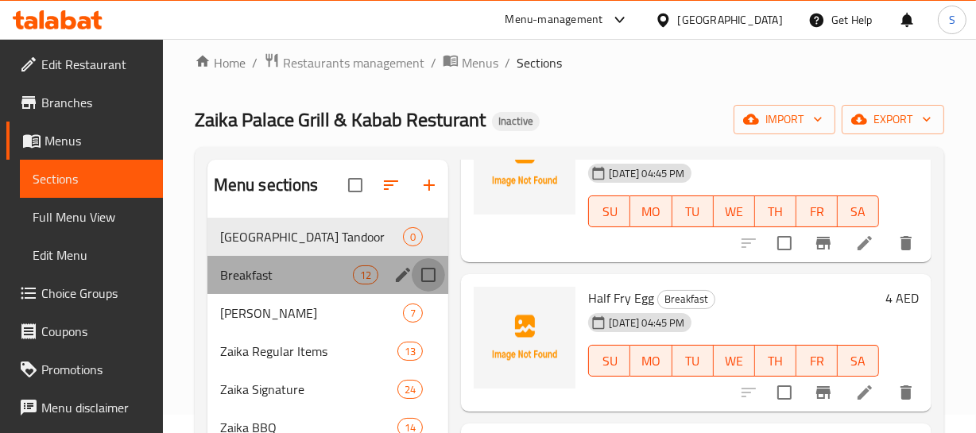
click at [430, 271] on input "Menu sections" at bounding box center [428, 274] width 33 height 33
checkbox input "true"
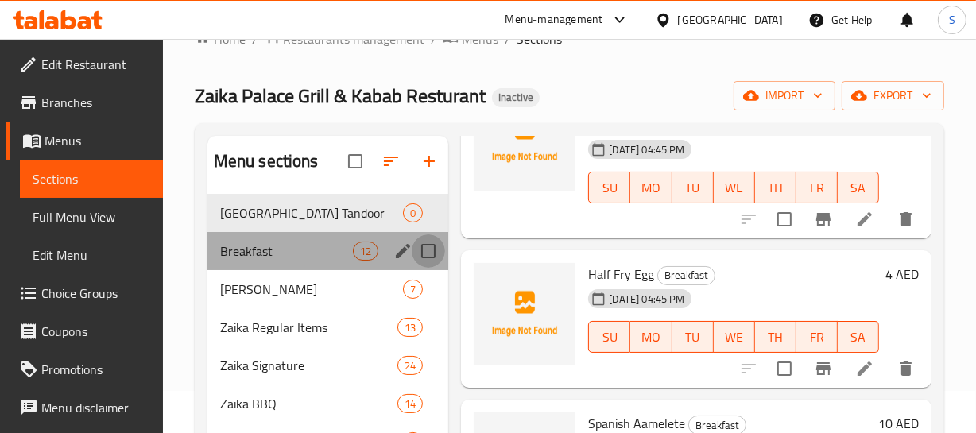
scroll to position [1771, 0]
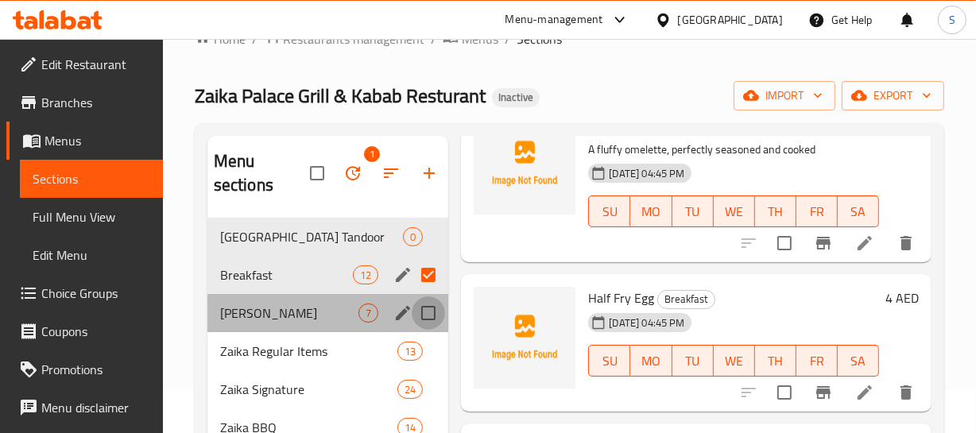
click at [435, 309] on input "Menu sections" at bounding box center [428, 312] width 33 height 33
checkbox input "true"
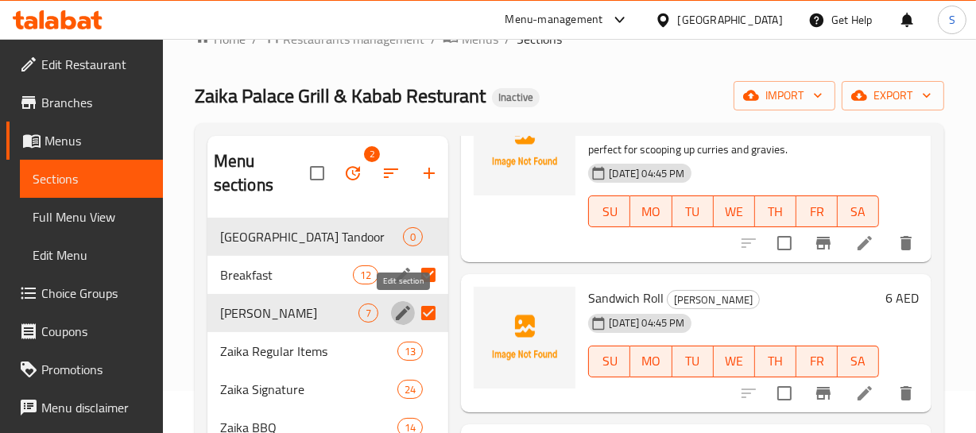
click at [404, 314] on icon "edit" at bounding box center [403, 313] width 14 height 14
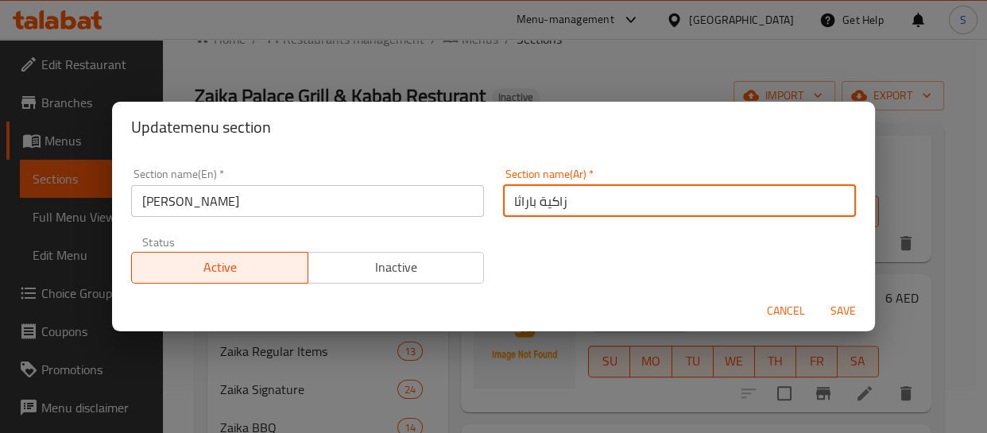
click at [525, 203] on input "زاكية باراثا" at bounding box center [679, 201] width 353 height 32
click at [534, 200] on input "زاكية باراثا" at bounding box center [679, 201] width 353 height 32
drag, startPoint x: 579, startPoint y: 206, endPoint x: 540, endPoint y: 210, distance: 39.9
click at [577, 206] on input "زاكيا باراثا" at bounding box center [679, 201] width 353 height 32
click at [521, 202] on input "زاكيا باراثا" at bounding box center [679, 201] width 353 height 32
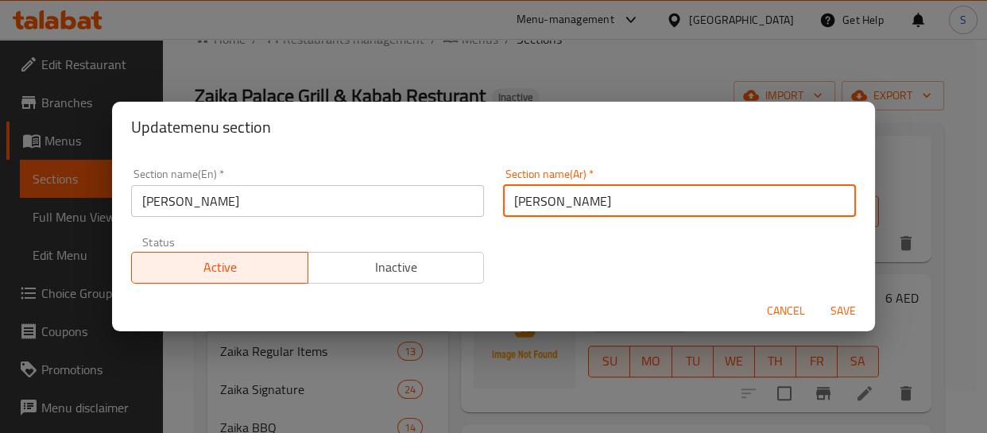
click at [521, 202] on input "زاكيا باراثا" at bounding box center [679, 201] width 353 height 32
type input "زاكيا براتا"
click at [818, 296] on button "Save" at bounding box center [843, 310] width 51 height 29
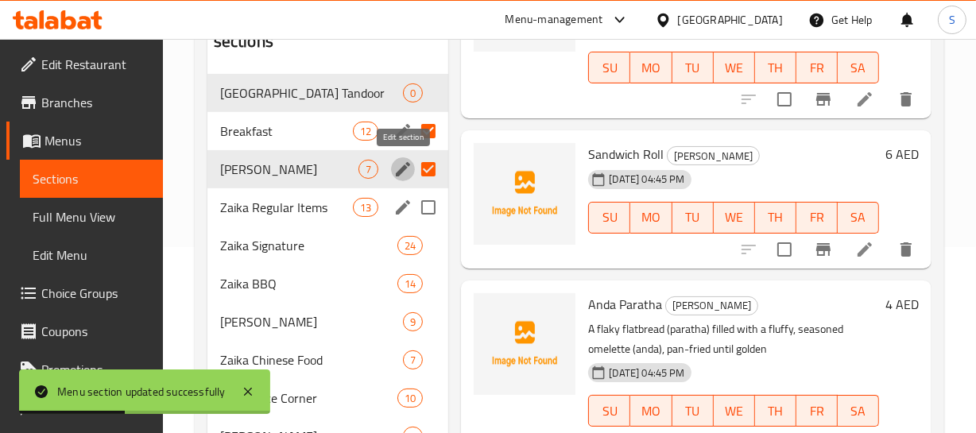
scroll to position [187, 0]
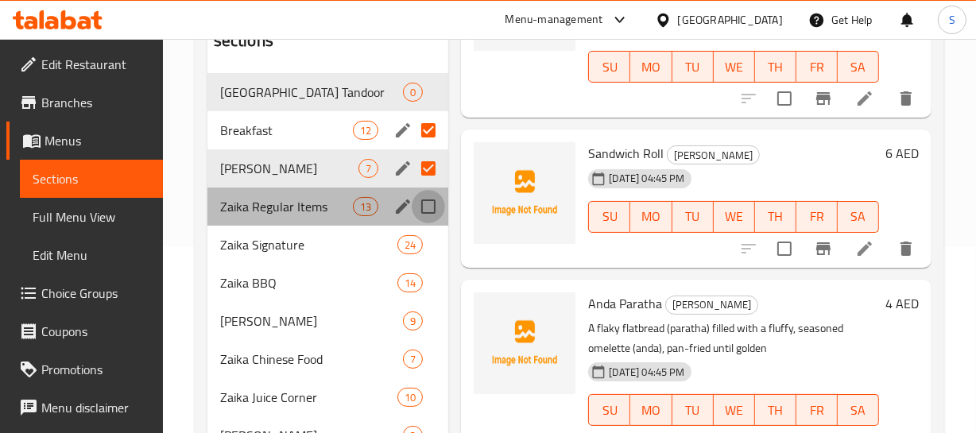
click at [421, 207] on input "Menu sections" at bounding box center [428, 206] width 33 height 33
checkbox input "true"
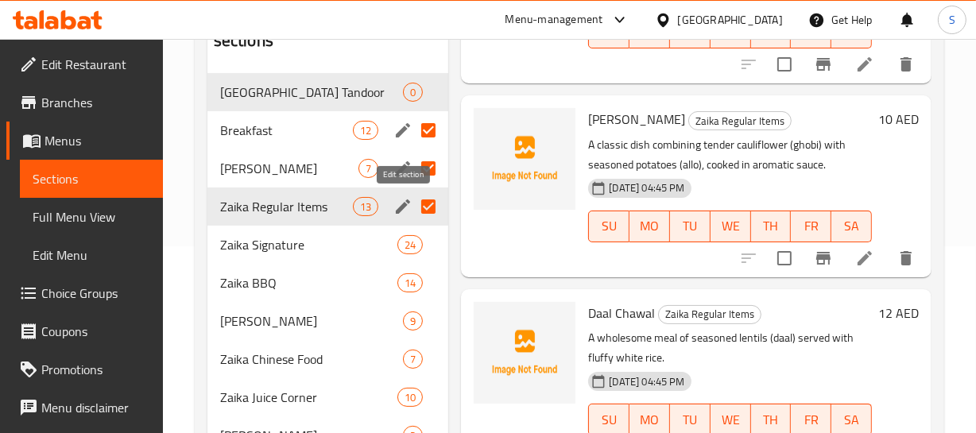
click at [392, 208] on button "edit" at bounding box center [403, 207] width 24 height 24
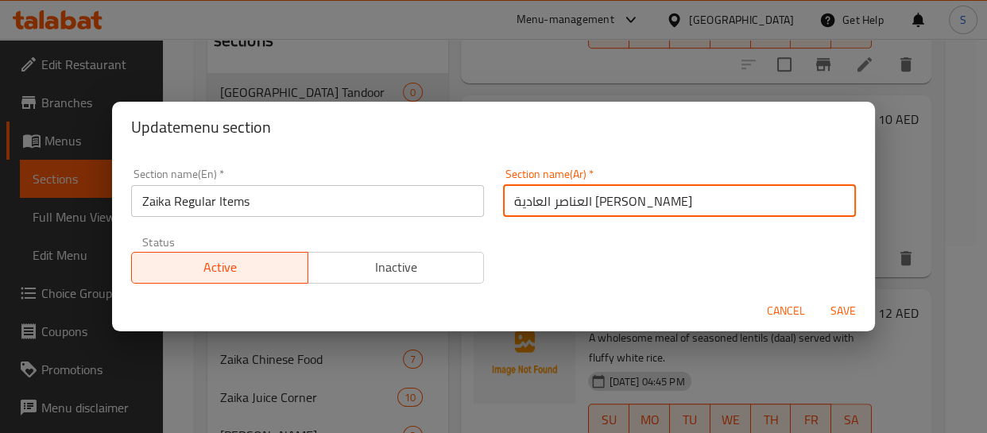
click at [596, 199] on input "العناصر العادية زايكا" at bounding box center [679, 201] width 353 height 32
paste input "صناف"
click at [524, 203] on input "الأصنافالعادية زايكا" at bounding box center [679, 201] width 353 height 32
click at [524, 201] on input "الأصنافالعادية زايكا" at bounding box center [679, 201] width 353 height 32
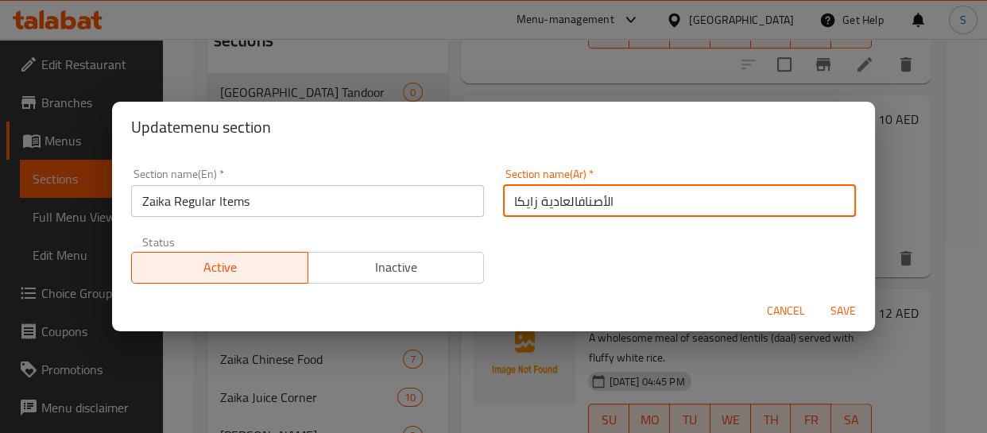
click at [524, 201] on input "الأصنافالعادية زايكا" at bounding box center [679, 201] width 353 height 32
click at [509, 202] on input "الأصنافالعادية" at bounding box center [679, 201] width 353 height 32
paste input "زايكا"
click at [575, 203] on input "زايكا الأصنافالعادية" at bounding box center [679, 201] width 353 height 32
click at [534, 199] on input "زايكا أصنافالعادية" at bounding box center [679, 201] width 353 height 32
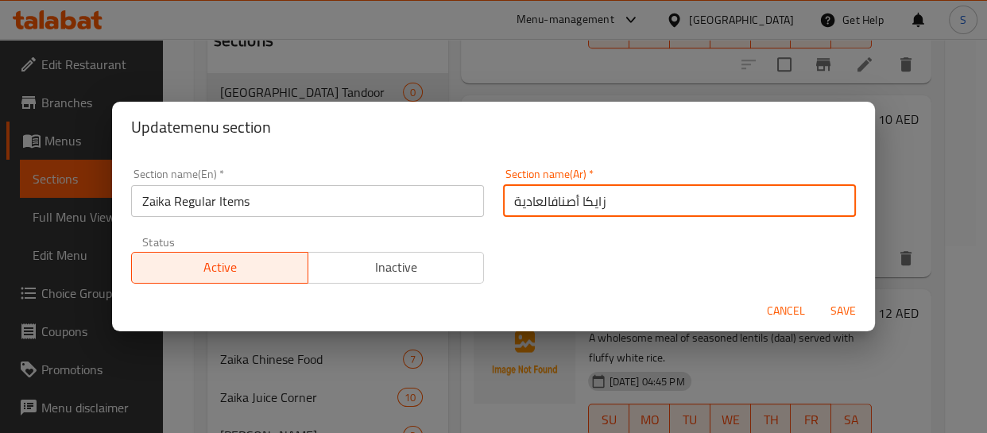
click at [542, 200] on input "زايكا أصنافالعادية" at bounding box center [679, 201] width 353 height 32
click at [622, 203] on input "زايكا أصنافالعادية" at bounding box center [679, 201] width 353 height 32
click at [572, 198] on input "العناصر العادية زايكا" at bounding box center [679, 201] width 353 height 32
click at [593, 199] on input "العناصر العادية زايكا" at bounding box center [679, 201] width 353 height 32
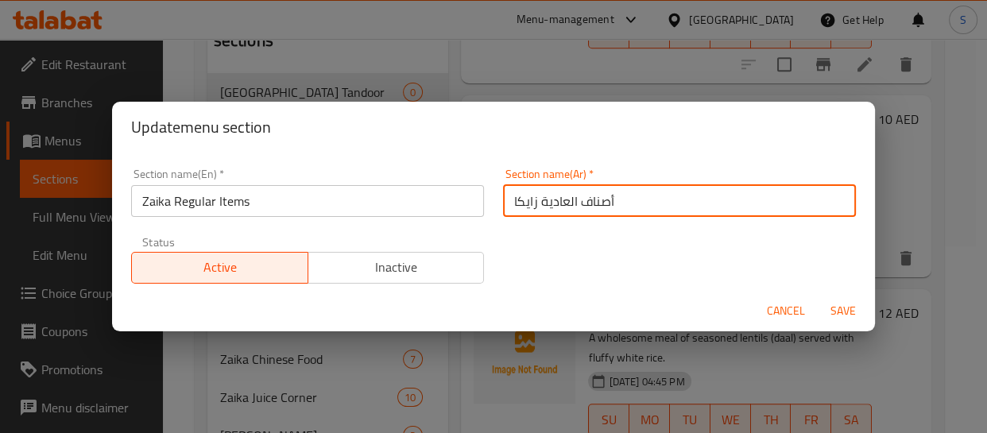
click at [563, 199] on input "أصناف العادية زايكا" at bounding box center [679, 201] width 353 height 32
click at [650, 199] on input "أصناف زايكا" at bounding box center [679, 201] width 353 height 32
paste input "العادية"
click at [595, 207] on input "أصناف زايكا العادية" at bounding box center [679, 201] width 353 height 32
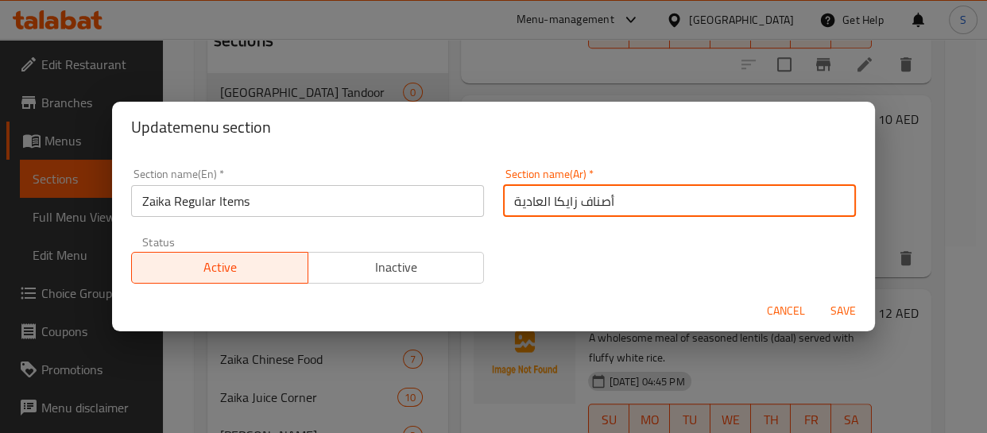
click at [595, 207] on input "أصناف زايكا العادية" at bounding box center [679, 201] width 353 height 32
type input "أصناف زايكا العادية"
click at [818, 296] on button "Save" at bounding box center [843, 310] width 51 height 29
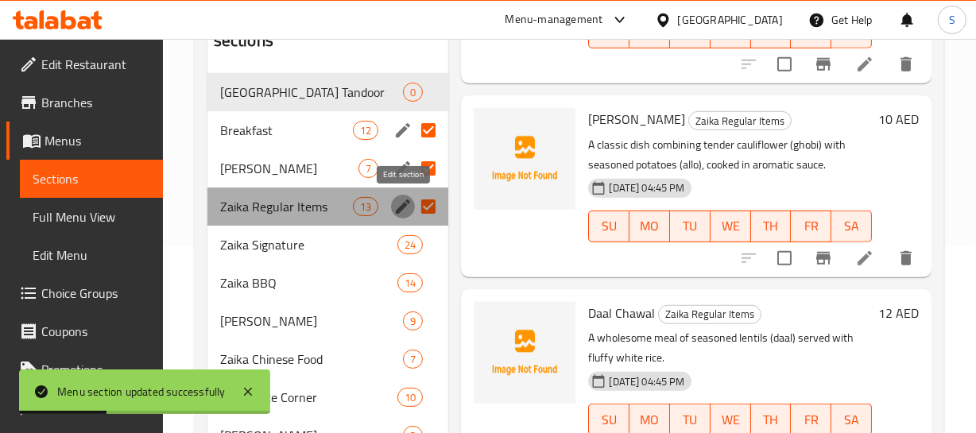
click at [405, 206] on icon "edit" at bounding box center [403, 206] width 14 height 14
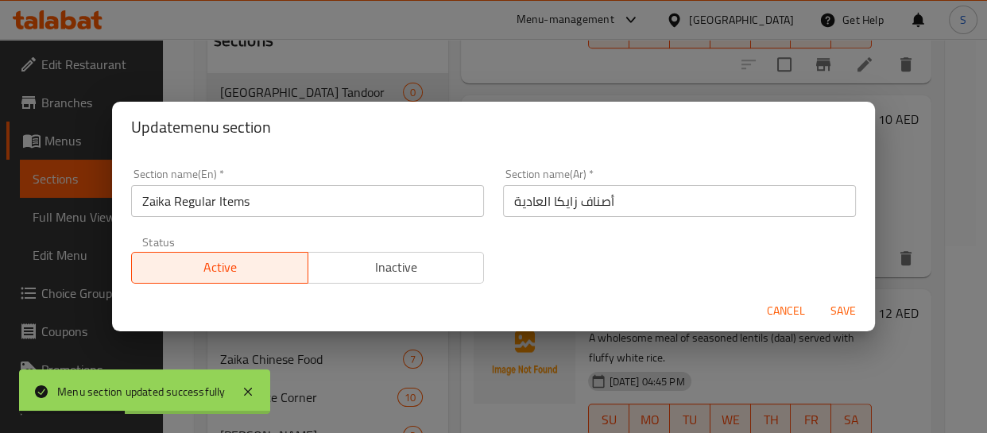
click at [583, 183] on div "Section name(Ar)   * أصناف زايكا العادية Section name(Ar) *" at bounding box center [679, 192] width 353 height 48
click at [588, 195] on input "أصناف زايكا العادية" at bounding box center [679, 201] width 353 height 32
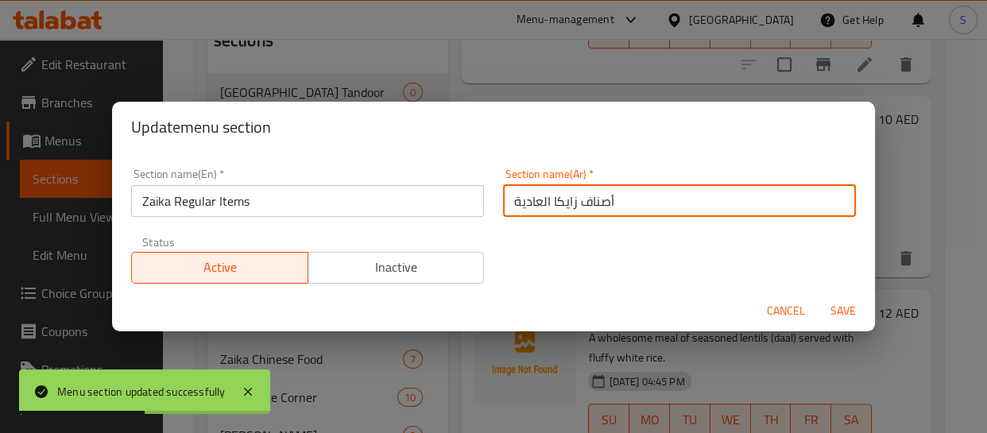
click at [588, 195] on input "أصناف زايكا العادية" at bounding box center [679, 201] width 353 height 32
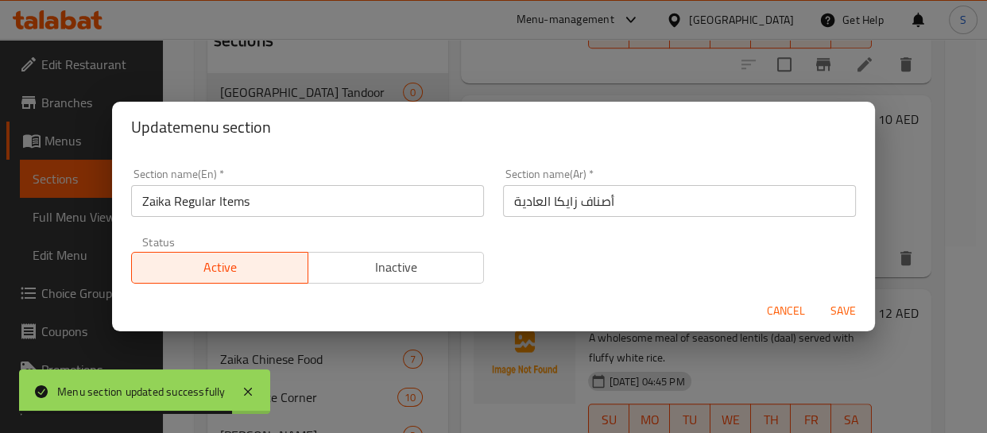
drag, startPoint x: 775, startPoint y: 319, endPoint x: 736, endPoint y: 293, distance: 46.9
click at [775, 319] on span "Cancel" at bounding box center [786, 311] width 38 height 20
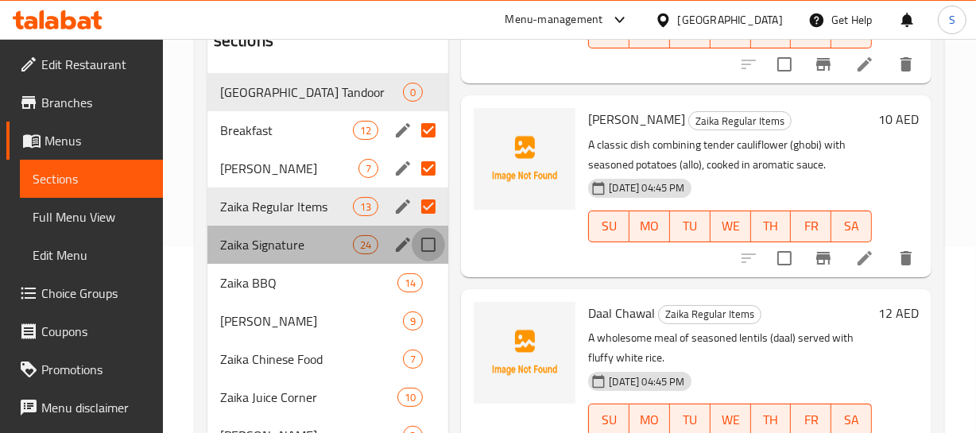
click at [427, 246] on input "Menu sections" at bounding box center [428, 244] width 33 height 33
checkbox input "true"
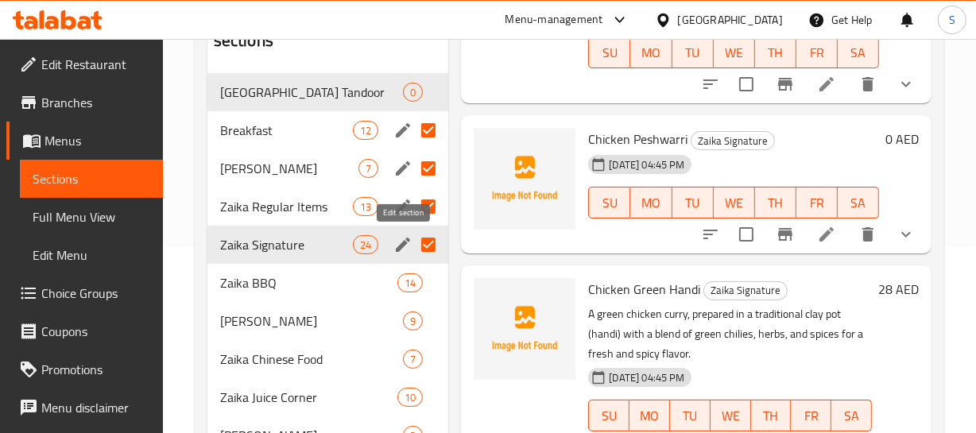
click at [398, 237] on icon "edit" at bounding box center [402, 244] width 19 height 19
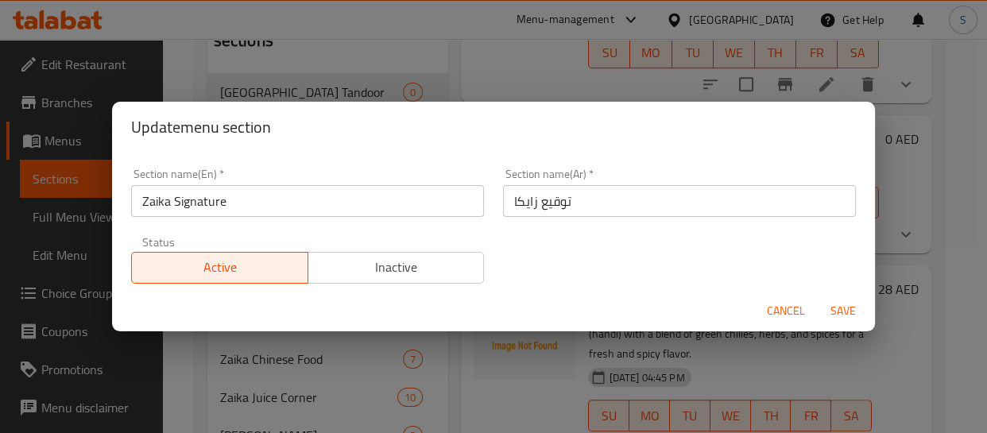
click at [326, 191] on input "Zaika Signature" at bounding box center [307, 201] width 353 height 32
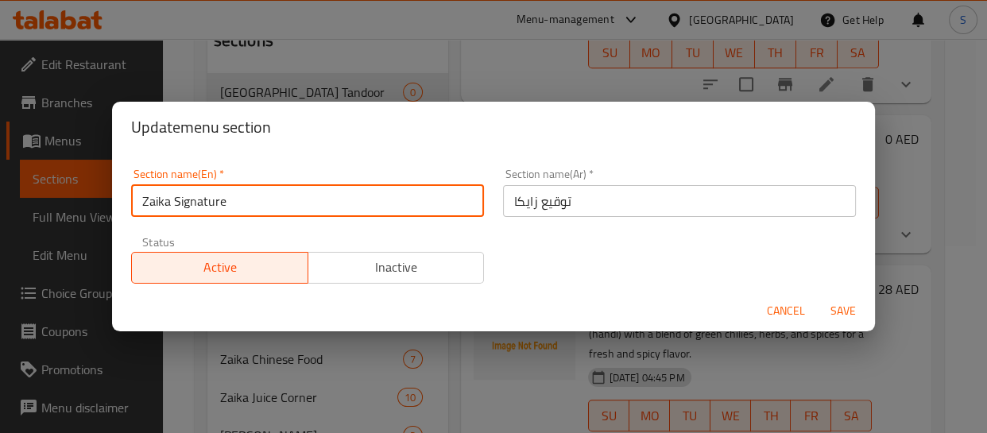
click at [326, 191] on input "Zaika Signature" at bounding box center [307, 201] width 353 height 32
drag, startPoint x: 326, startPoint y: 191, endPoint x: 331, endPoint y: 200, distance: 11.0
click at [327, 197] on input "Zaika Signature" at bounding box center [307, 201] width 353 height 32
click at [608, 196] on input "توقيع زايكا" at bounding box center [679, 201] width 353 height 32
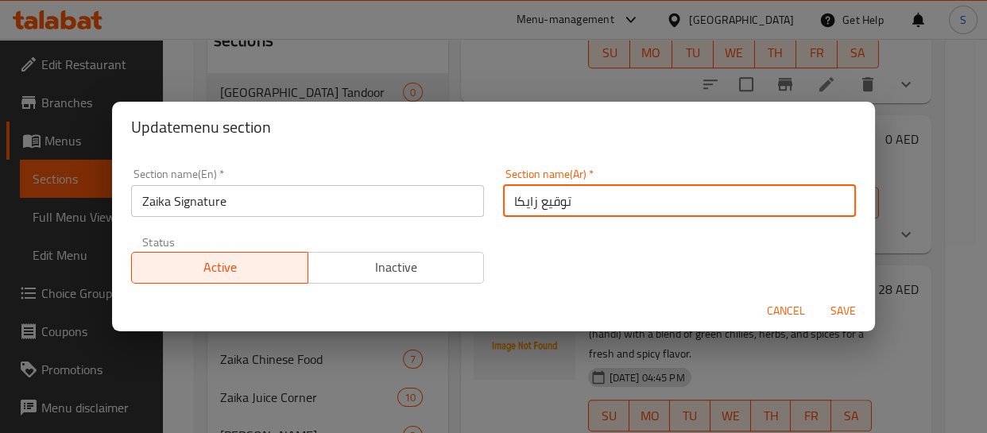
click at [548, 207] on input "توقيع زايكا" at bounding box center [679, 201] width 353 height 32
click at [613, 207] on input "زايكا" at bounding box center [679, 201] width 353 height 32
click at [547, 207] on input "زايكا سينتشر" at bounding box center [679, 201] width 353 height 32
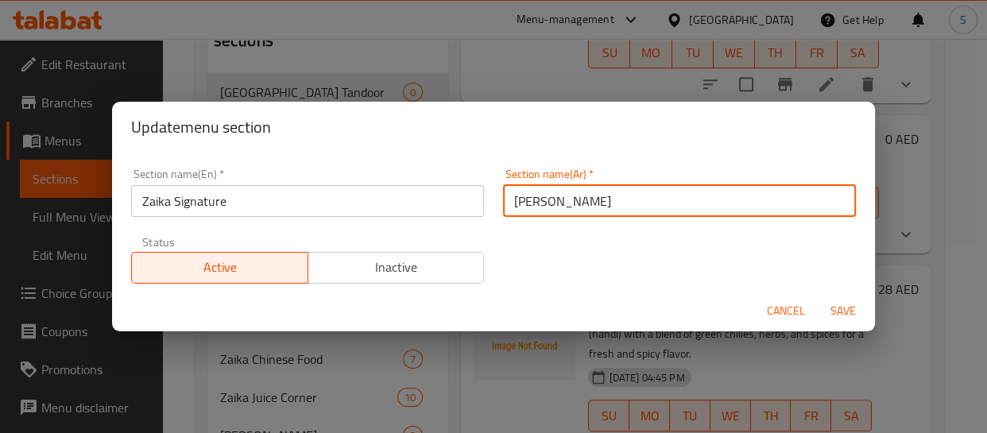
click at [563, 209] on input "زايكا سيجنتشر" at bounding box center [679, 201] width 353 height 32
type input "زايكا سيجنتشر"
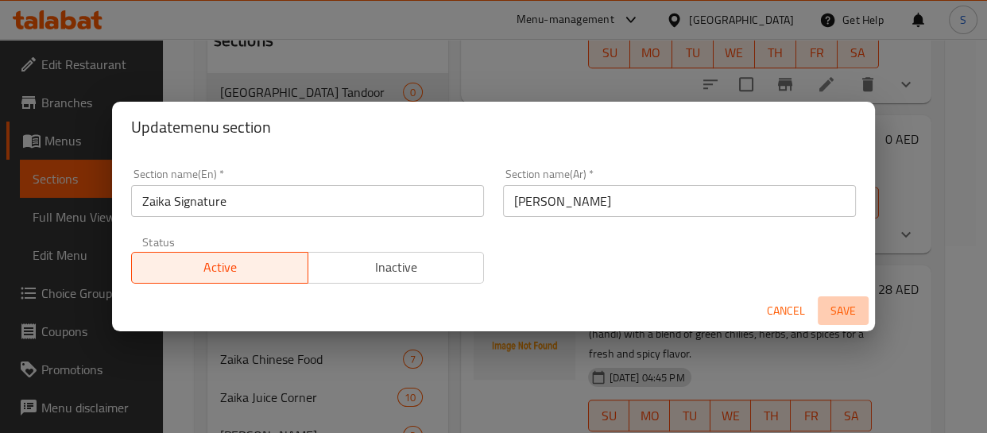
click at [834, 305] on span "Save" at bounding box center [843, 311] width 38 height 20
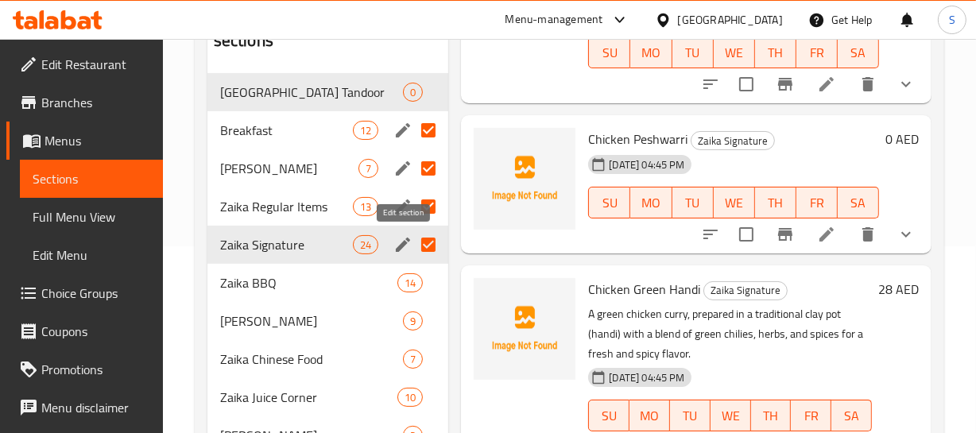
click at [397, 249] on icon "edit" at bounding box center [403, 245] width 14 height 14
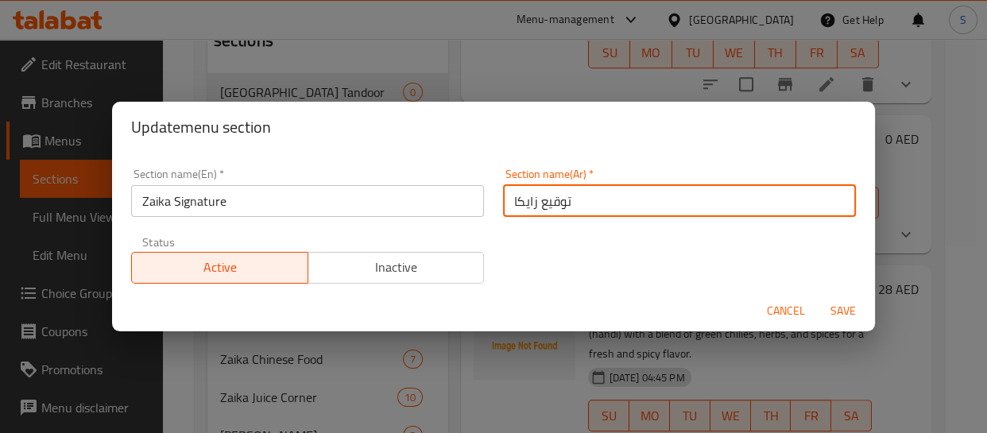
click at [599, 207] on input "توقيع زايكا" at bounding box center [679, 201] width 353 height 32
click at [526, 69] on div "Update menu section Section name(En)   * Zaika Signature Section name(En) * Sec…" at bounding box center [493, 216] width 987 height 433
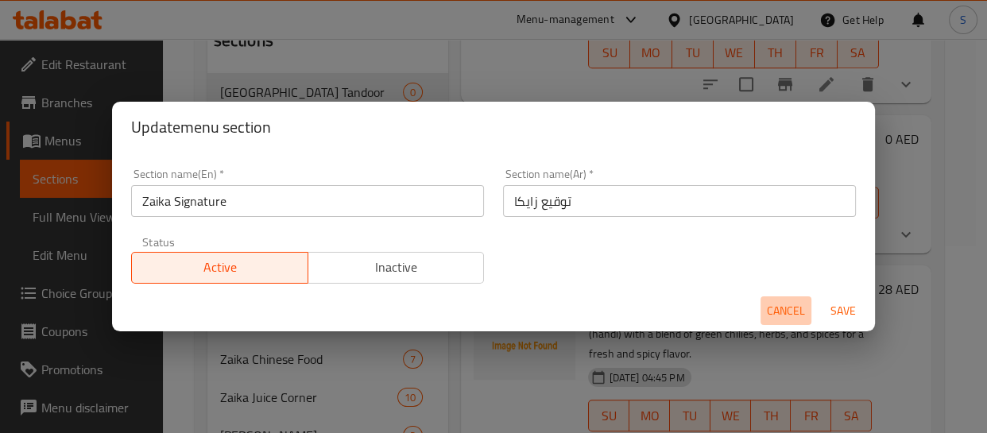
click at [790, 316] on span "Cancel" at bounding box center [786, 311] width 38 height 20
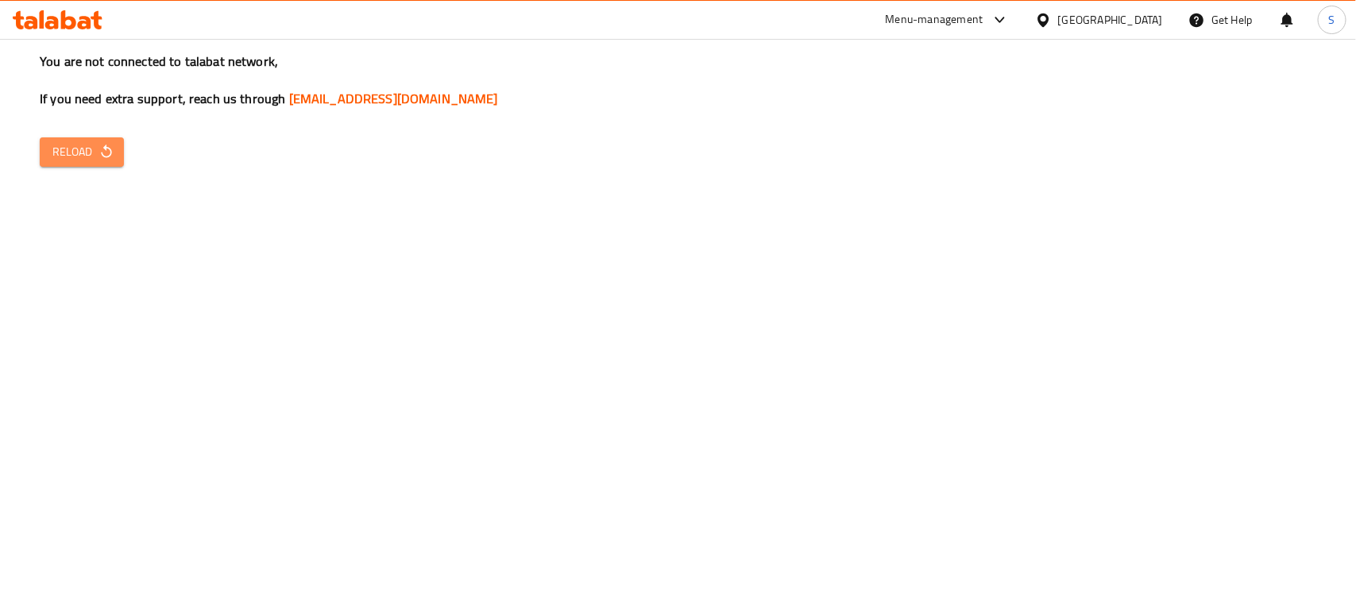
click at [87, 164] on button "Reload" at bounding box center [82, 151] width 84 height 29
drag, startPoint x: 546, startPoint y: 226, endPoint x: 250, endPoint y: 171, distance: 300.8
click at [546, 223] on div "You are not connected to talabat network, If you need extra support, reach us t…" at bounding box center [678, 297] width 1356 height 594
click at [60, 153] on span "Reload" at bounding box center [81, 152] width 59 height 20
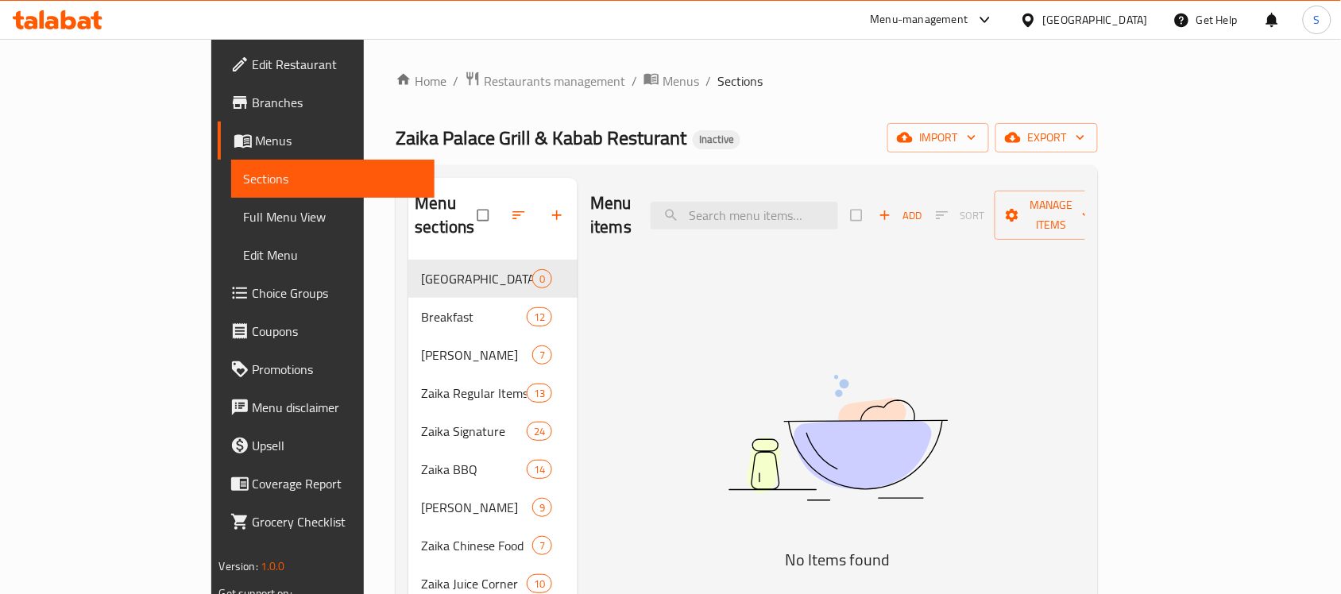
click at [244, 215] on span "Full Menu View" at bounding box center [333, 216] width 179 height 19
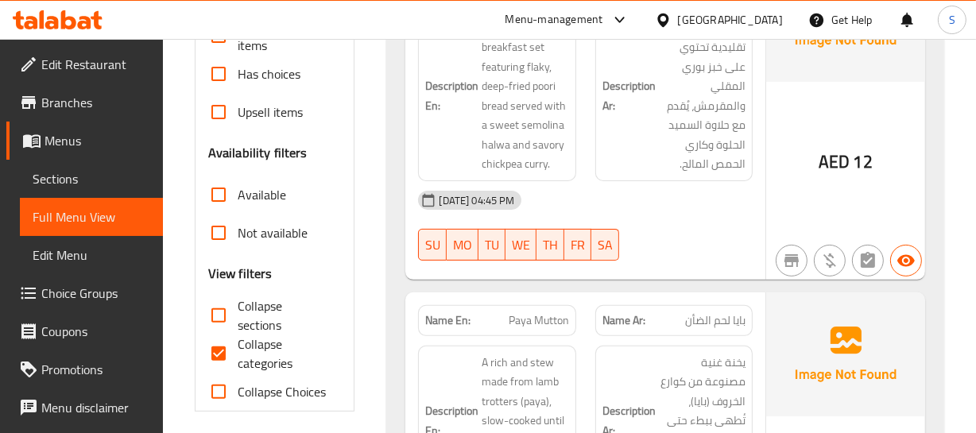
scroll to position [533, 0]
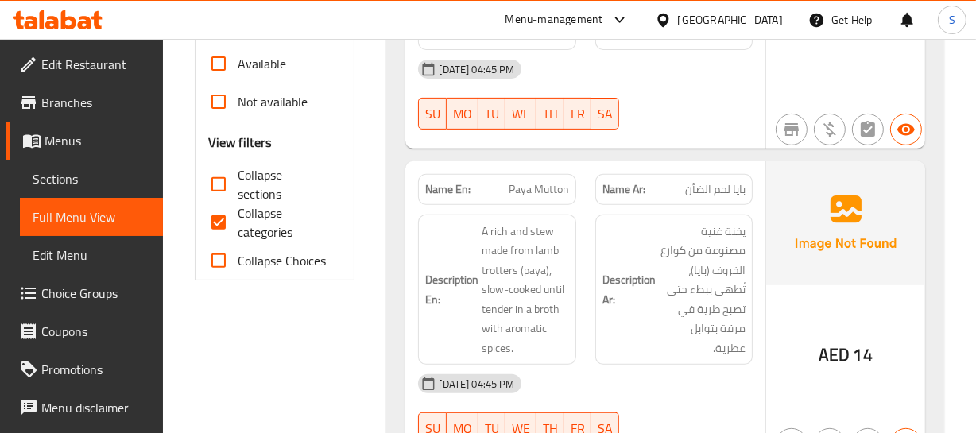
click at [537, 201] on div "Name En: Paya Mutton" at bounding box center [496, 189] width 157 height 31
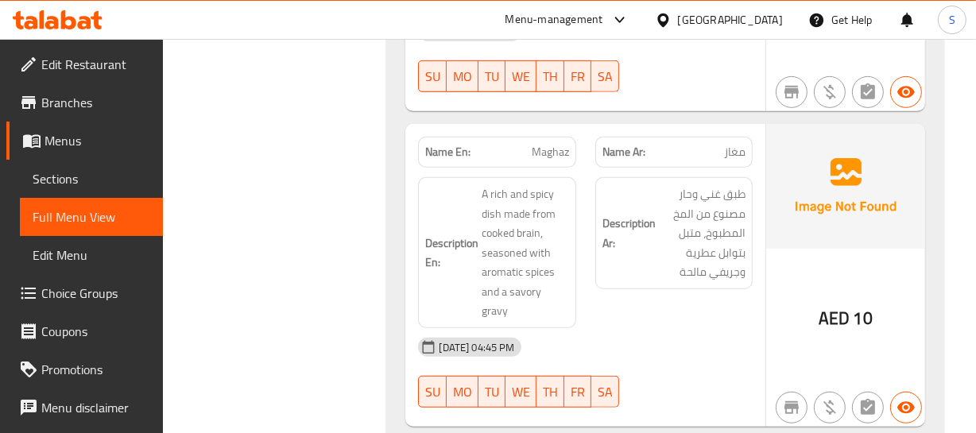
scroll to position [895, 0]
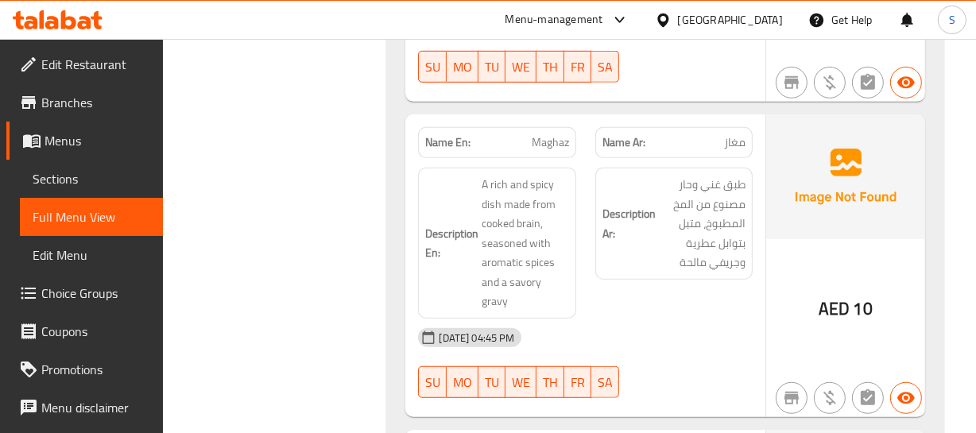
click at [524, 142] on p "Name En: Maghaz" at bounding box center [496, 142] width 143 height 17
click at [524, 143] on p "Name En: Maghaz" at bounding box center [496, 142] width 143 height 17
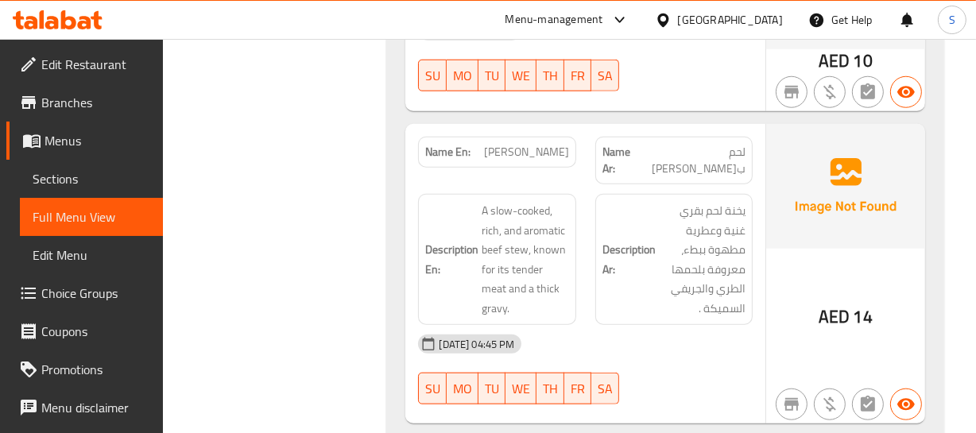
scroll to position [1400, 0]
click at [530, 143] on span "[PERSON_NAME]" at bounding box center [526, 151] width 85 height 17
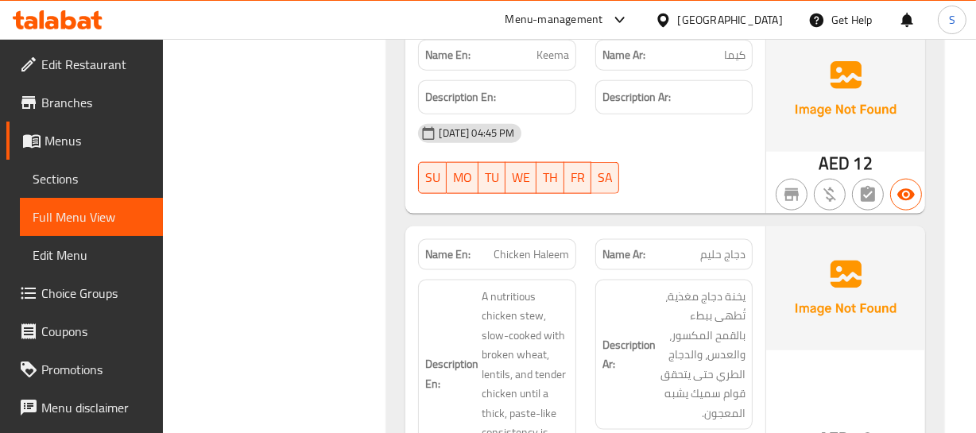
scroll to position [1834, 0]
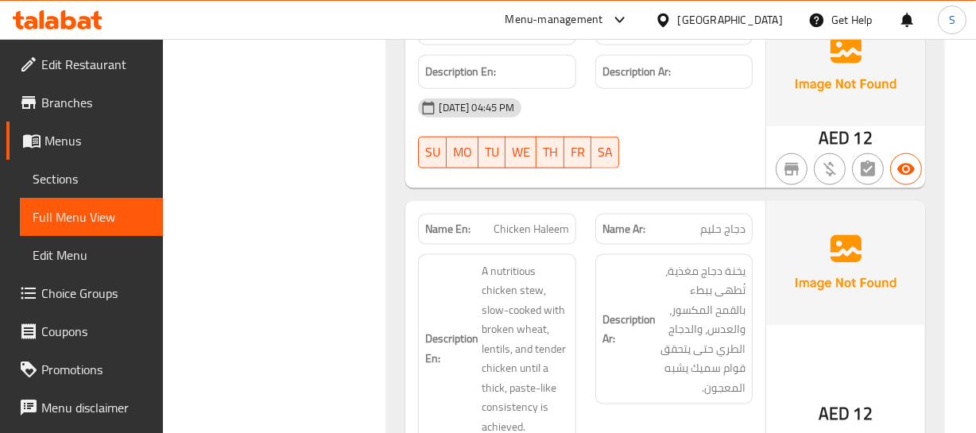
click at [550, 221] on span "Chicken Haleem" at bounding box center [530, 229] width 75 height 17
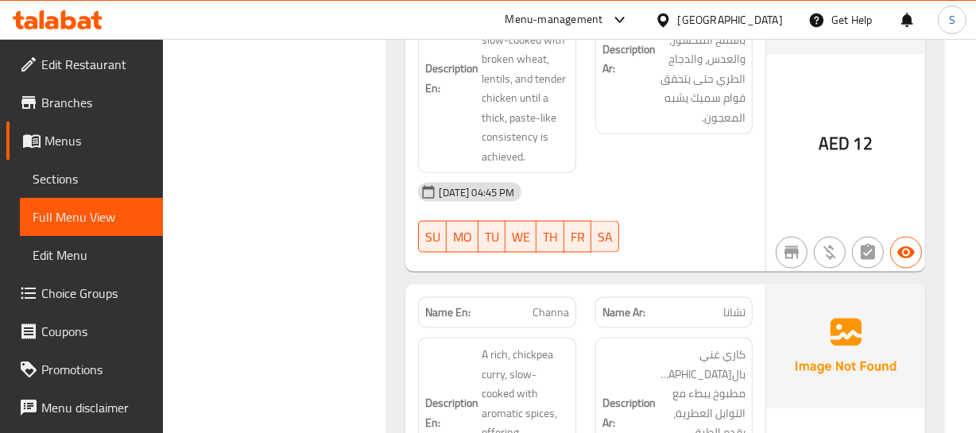
scroll to position [2195, 0]
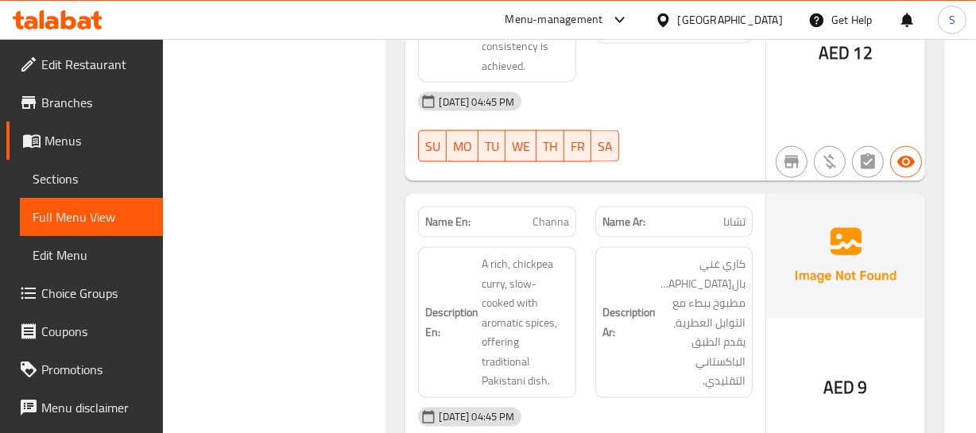
click at [544, 214] on span "Channa" at bounding box center [550, 222] width 37 height 17
drag, startPoint x: 544, startPoint y: 181, endPoint x: 398, endPoint y: 154, distance: 147.9
click at [544, 214] on span "Channa" at bounding box center [550, 222] width 37 height 17
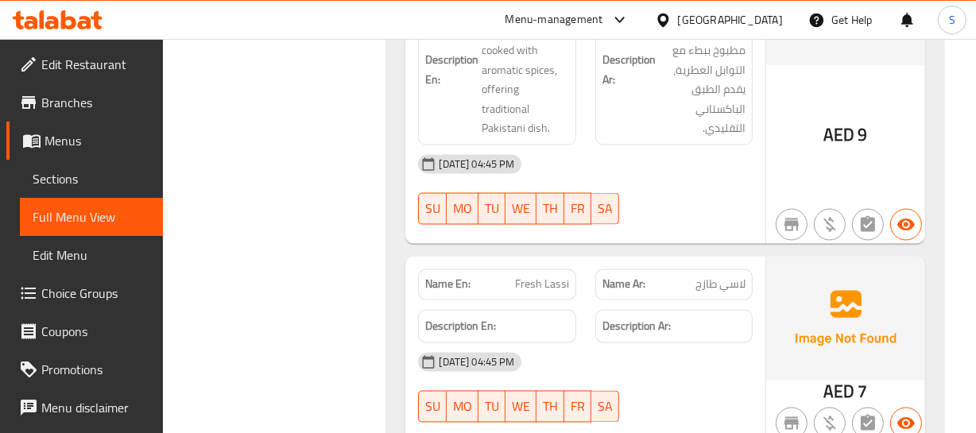
scroll to position [2484, 0]
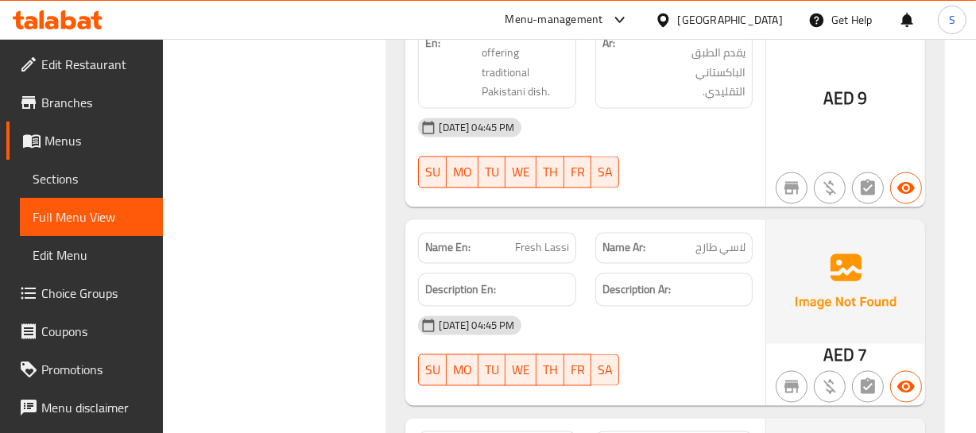
click at [516, 240] on p "Name En: Fresh Lassi" at bounding box center [496, 248] width 143 height 17
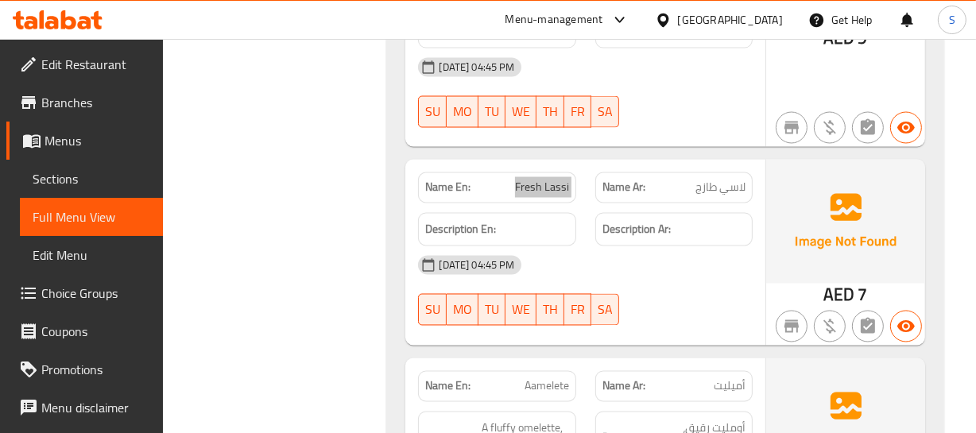
scroll to position [2629, 0]
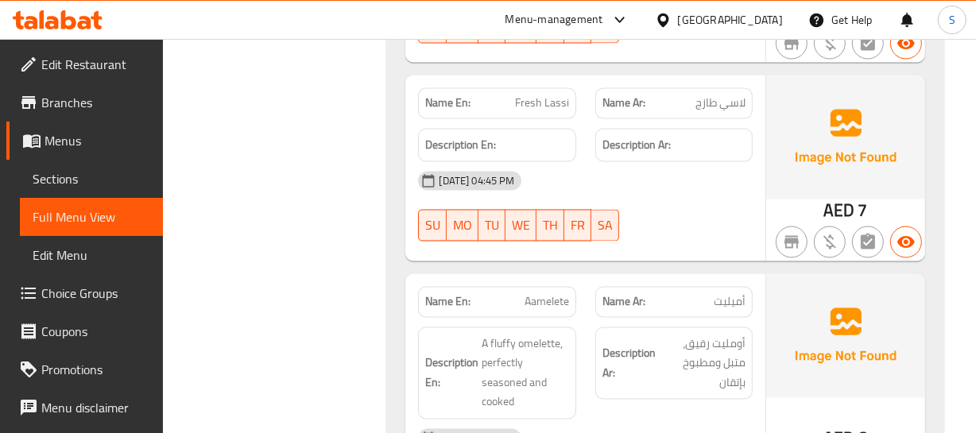
click at [546, 294] on span "Aamelete" at bounding box center [546, 302] width 44 height 17
click at [551, 294] on span "Aamelete" at bounding box center [546, 302] width 44 height 17
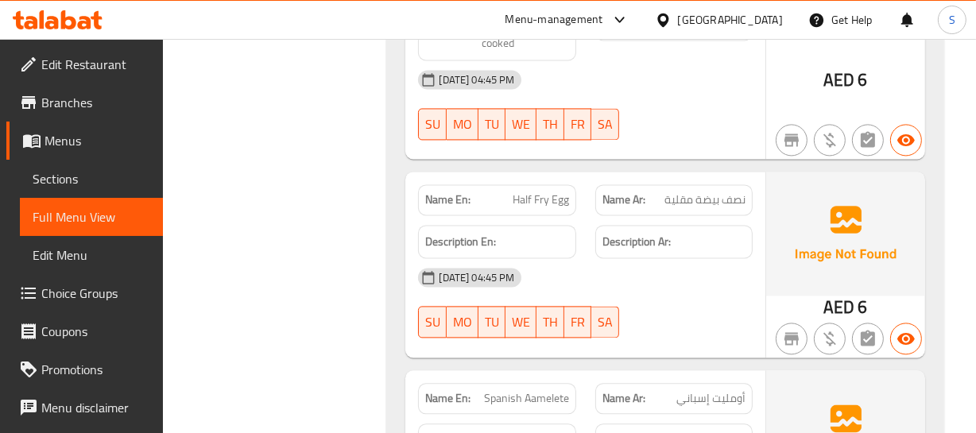
scroll to position [2989, 0]
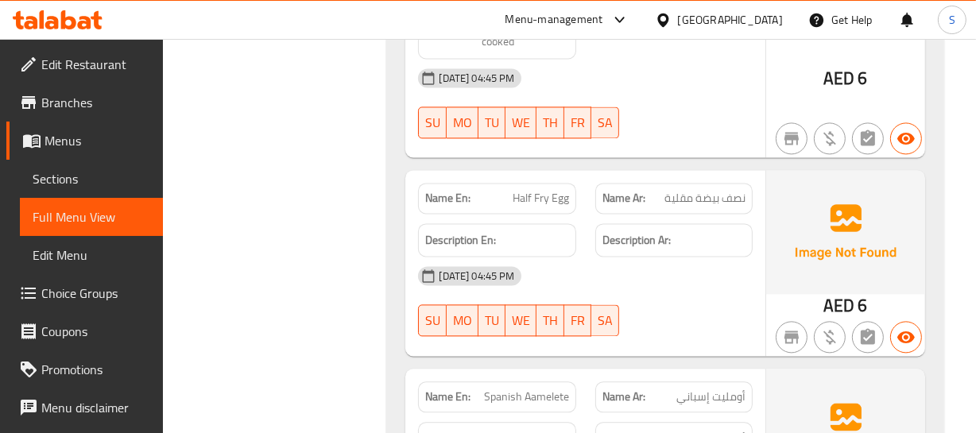
click at [528, 190] on span "Half Fry Egg" at bounding box center [541, 198] width 56 height 17
click at [527, 190] on span "Half Fry Egg" at bounding box center [541, 198] width 56 height 17
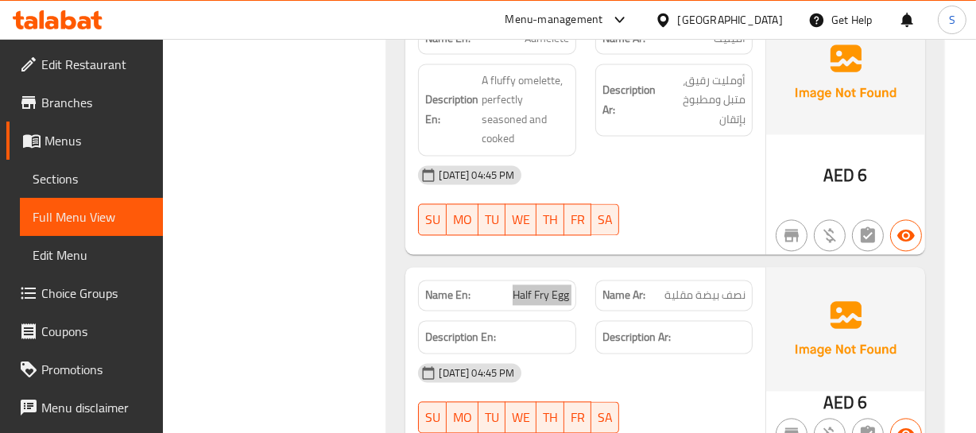
scroll to position [2917, 0]
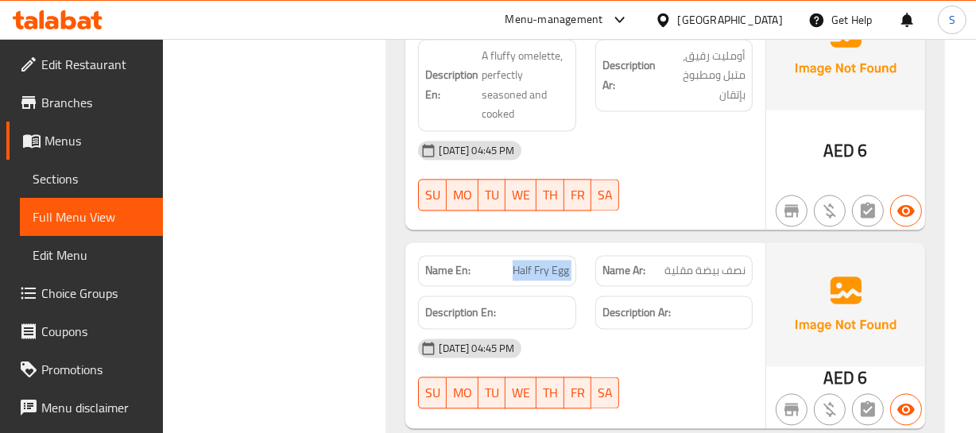
click at [548, 262] on span "Half Fry Egg" at bounding box center [541, 270] width 56 height 17
drag, startPoint x: 548, startPoint y: 213, endPoint x: 540, endPoint y: 213, distance: 8.7
click at [548, 262] on span "Half Fry Egg" at bounding box center [541, 270] width 56 height 17
click at [853, 362] on span "AED" at bounding box center [838, 377] width 31 height 31
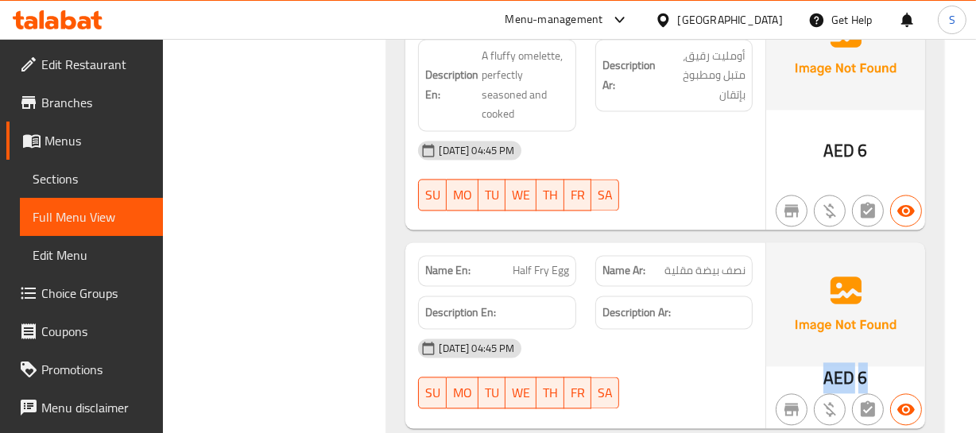
click at [853, 362] on span "AED" at bounding box center [838, 377] width 31 height 31
copy div "AED 6"
click at [595, 255] on div "Name Ar: نصف بيضة مقلية" at bounding box center [673, 270] width 157 height 31
click at [564, 262] on span "Half Fry Egg" at bounding box center [541, 270] width 56 height 17
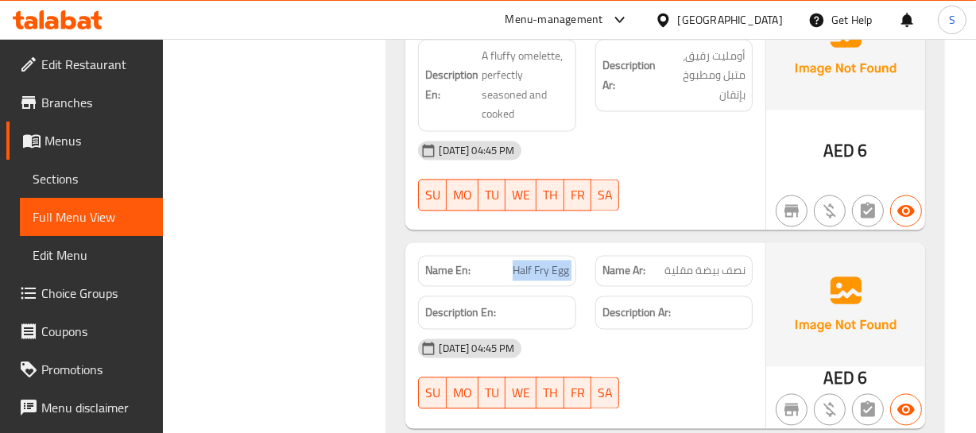
copy span "Half Fry Egg"
click at [564, 262] on span "Half Fry Egg" at bounding box center [541, 270] width 56 height 17
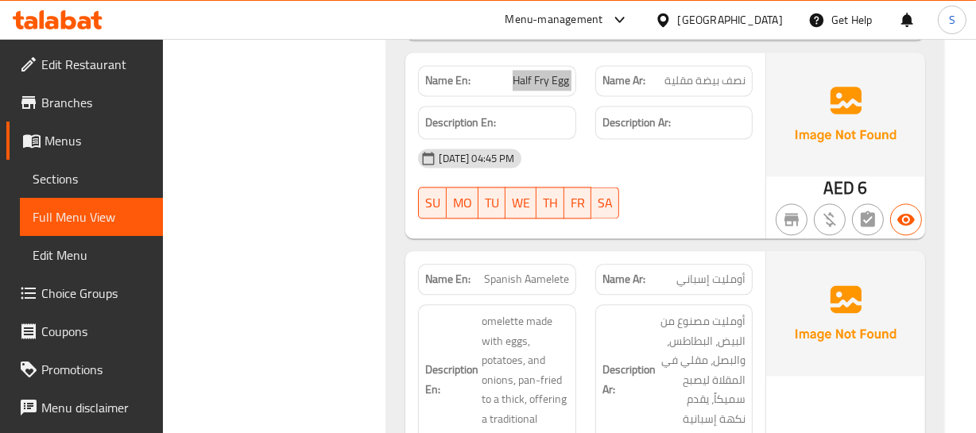
scroll to position [3206, 0]
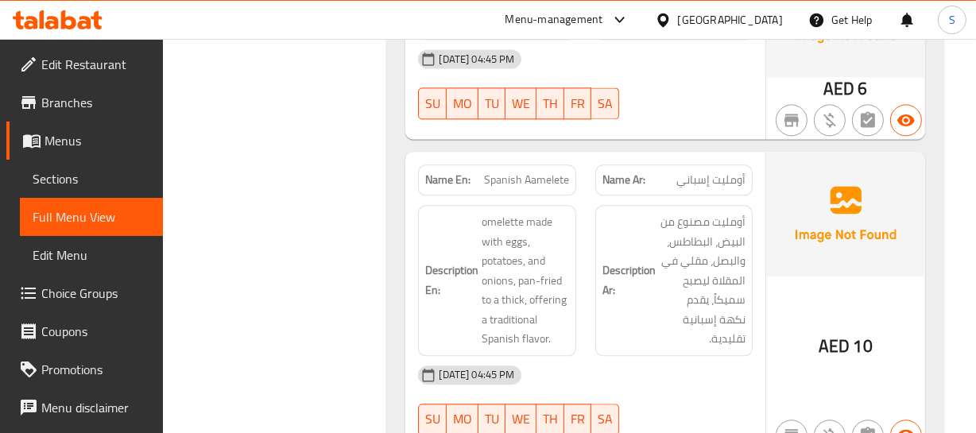
click at [490, 172] on span "Spanish Aamelete" at bounding box center [526, 180] width 85 height 17
click at [509, 172] on span "Spanish Aamelete" at bounding box center [526, 180] width 85 height 17
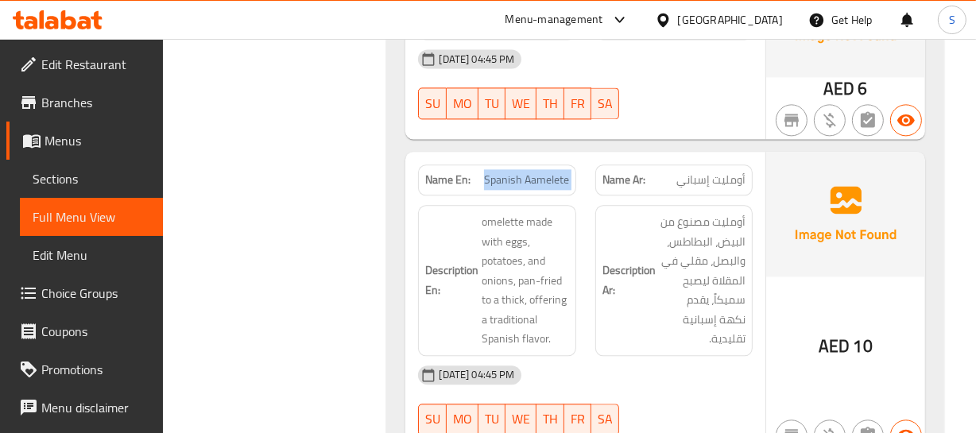
click at [509, 172] on span "Spanish Aamelete" at bounding box center [526, 180] width 85 height 17
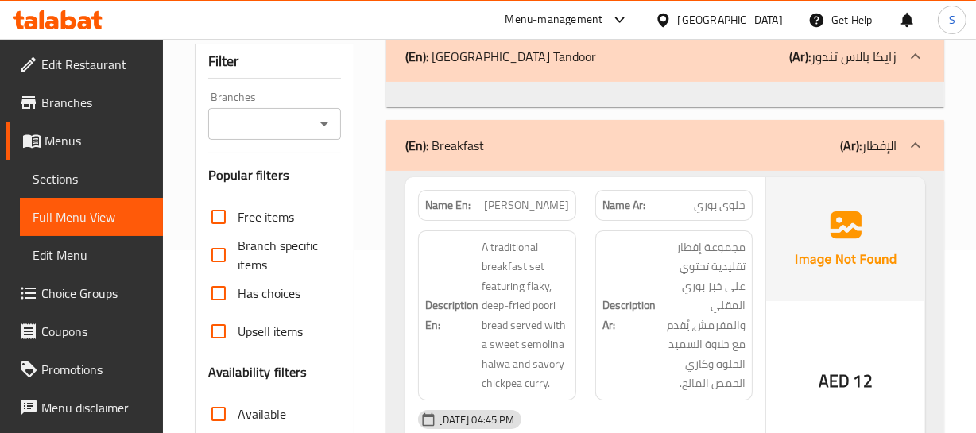
scroll to position [28, 0]
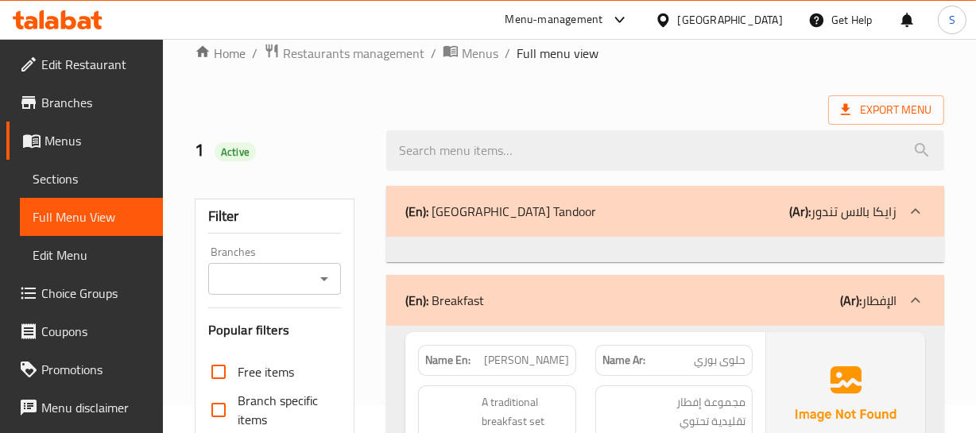
click at [783, 221] on div "(En): Breakfast (Ar): الإفطار" at bounding box center [650, 211] width 490 height 19
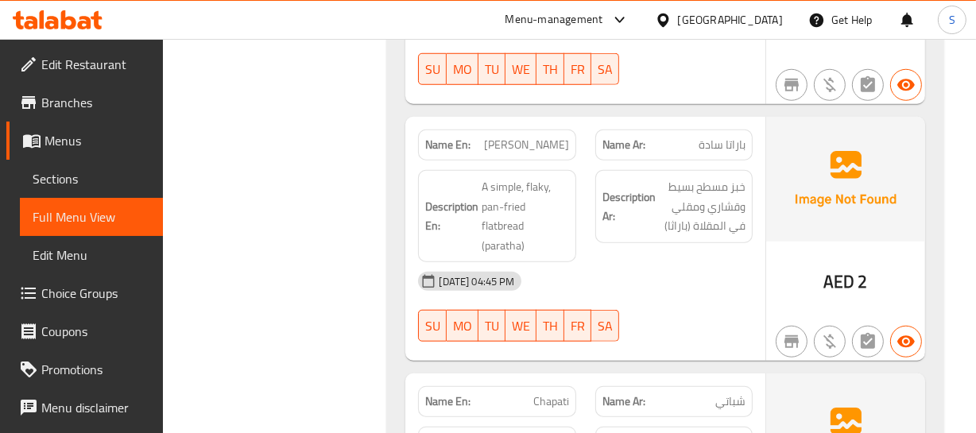
scroll to position [1256, 0]
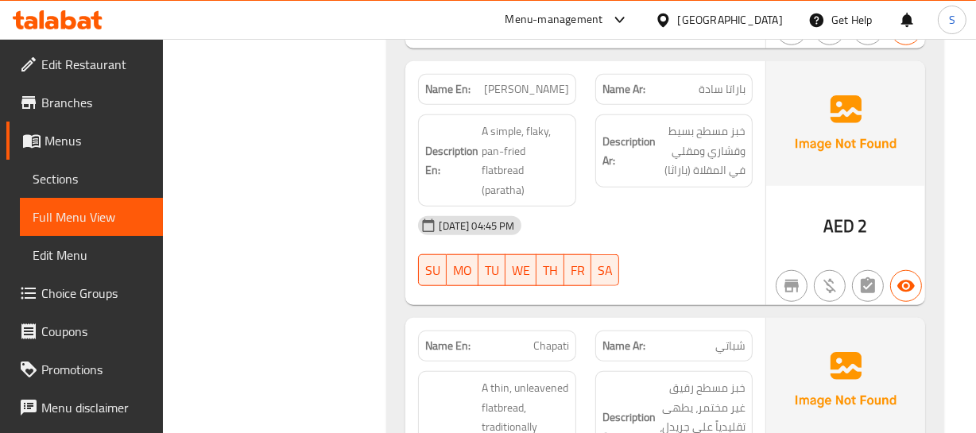
click at [518, 87] on span "[PERSON_NAME]" at bounding box center [526, 89] width 85 height 17
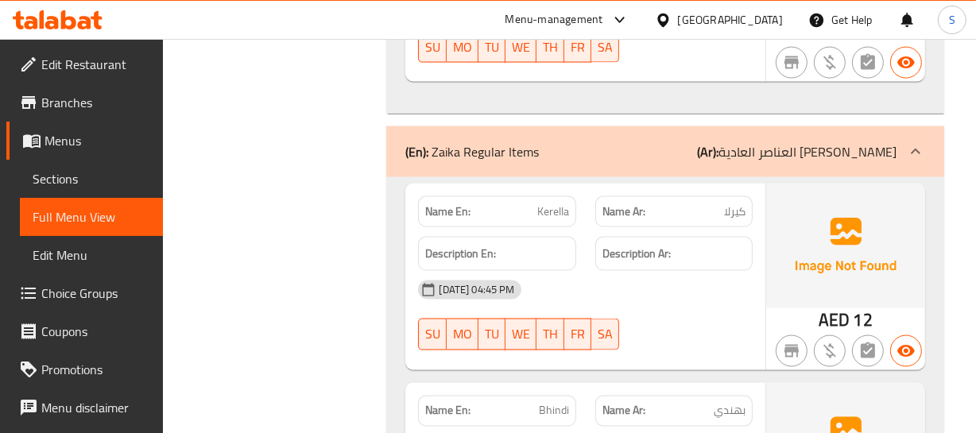
scroll to position [2339, 0]
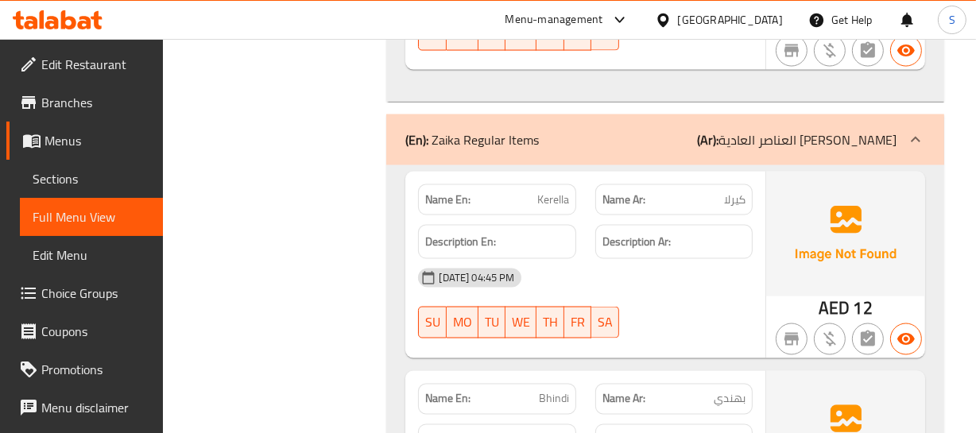
drag, startPoint x: 713, startPoint y: 252, endPoint x: 13, endPoint y: 253, distance: 700.1
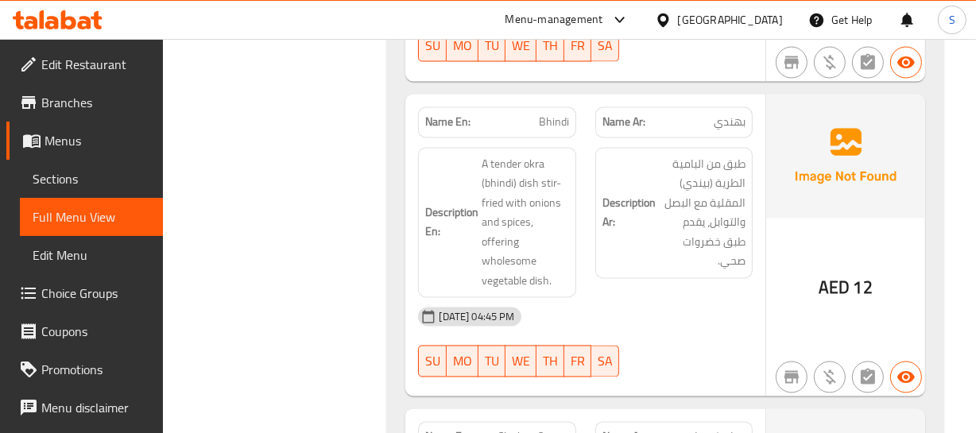
scroll to position [2629, 0]
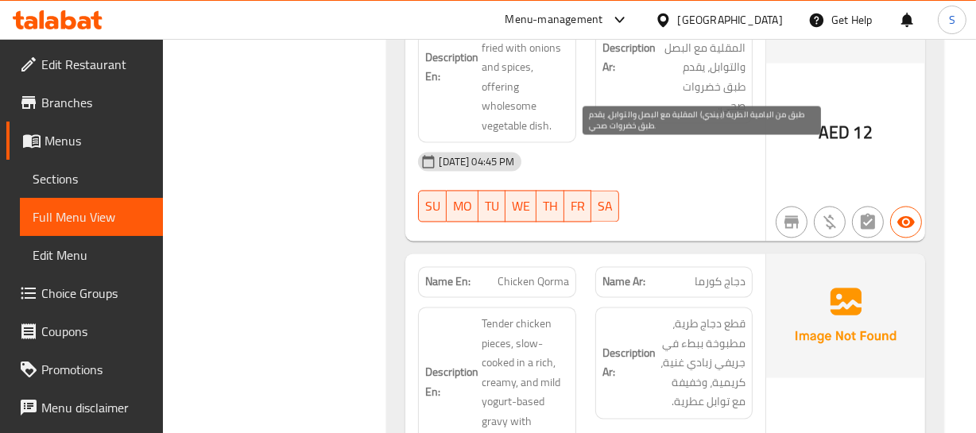
scroll to position [2773, 0]
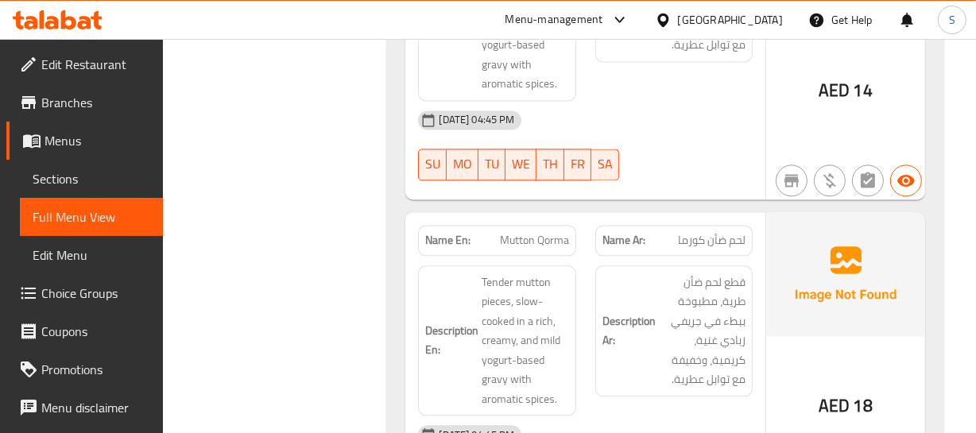
scroll to position [3134, 0]
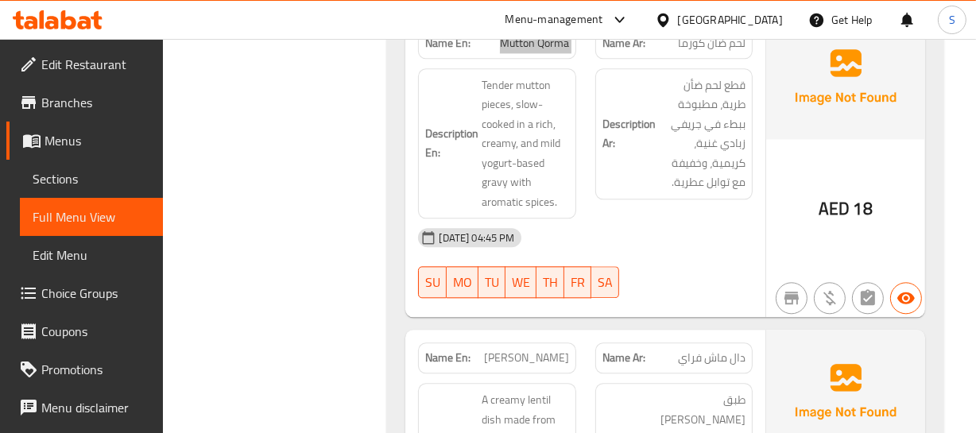
scroll to position [3351, 0]
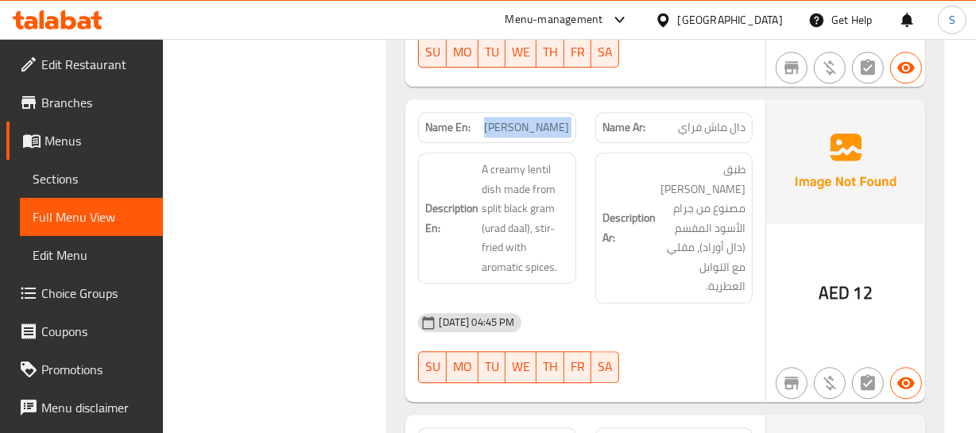
scroll to position [3639, 0]
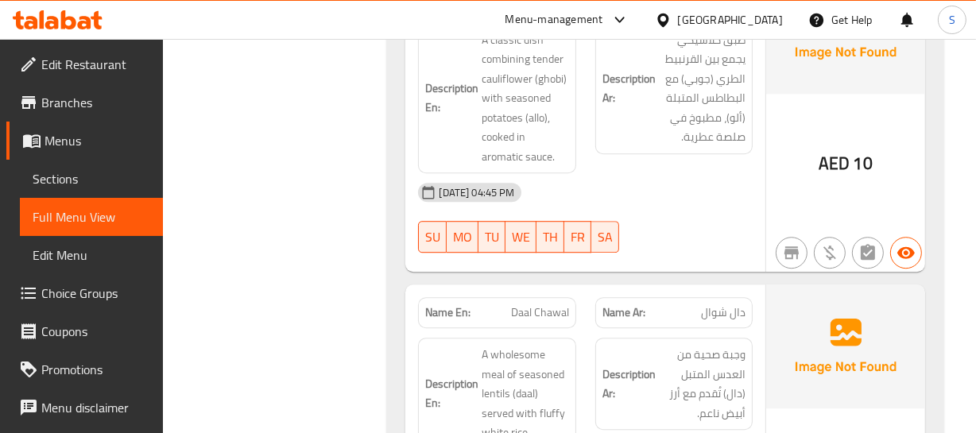
scroll to position [4073, 0]
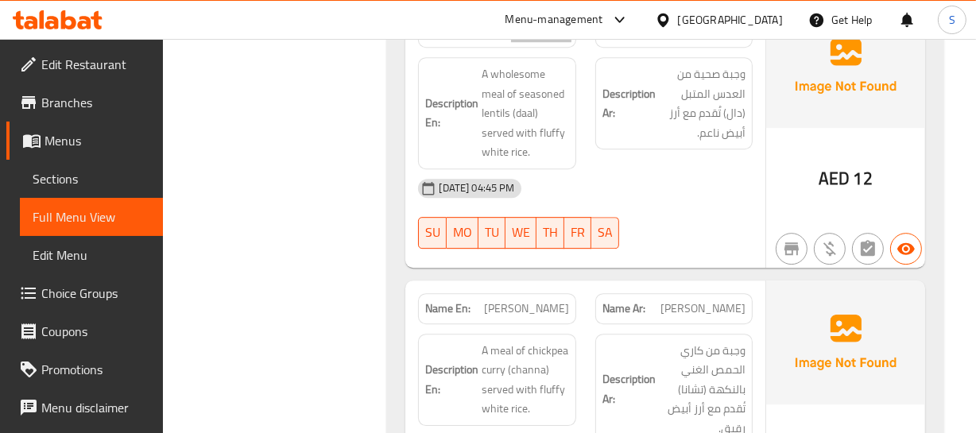
scroll to position [4290, 0]
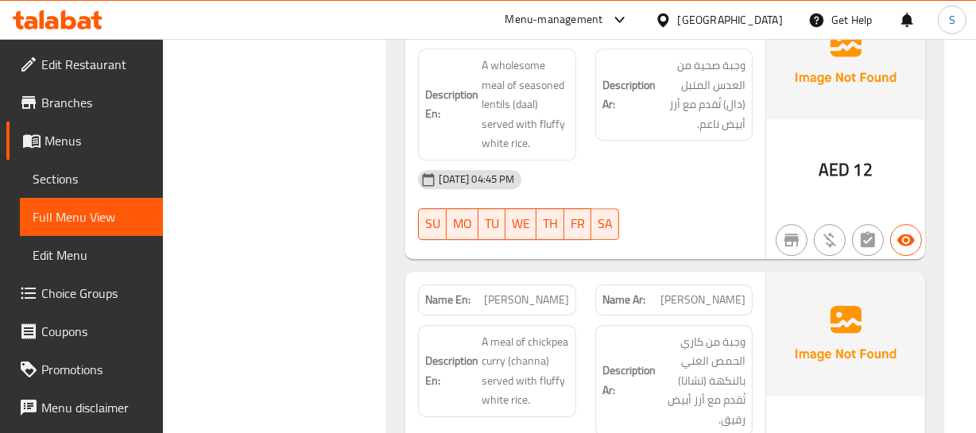
click at [500, 292] on span "[PERSON_NAME]" at bounding box center [526, 300] width 85 height 17
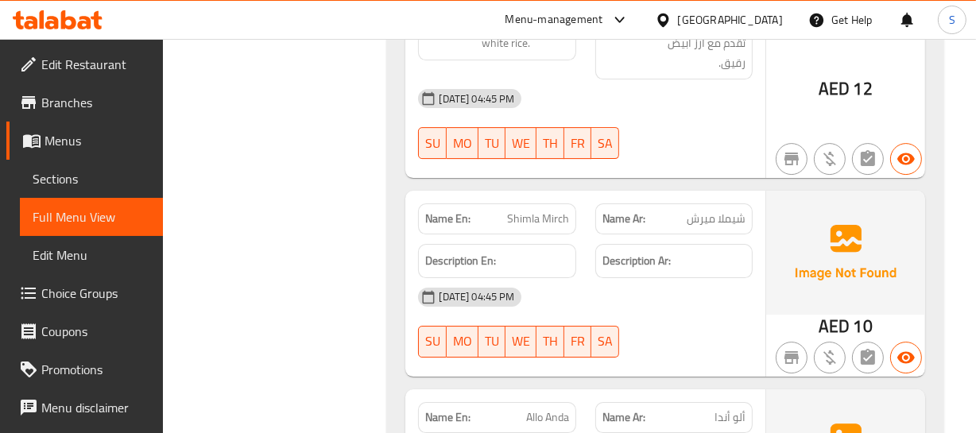
scroll to position [4651, 0]
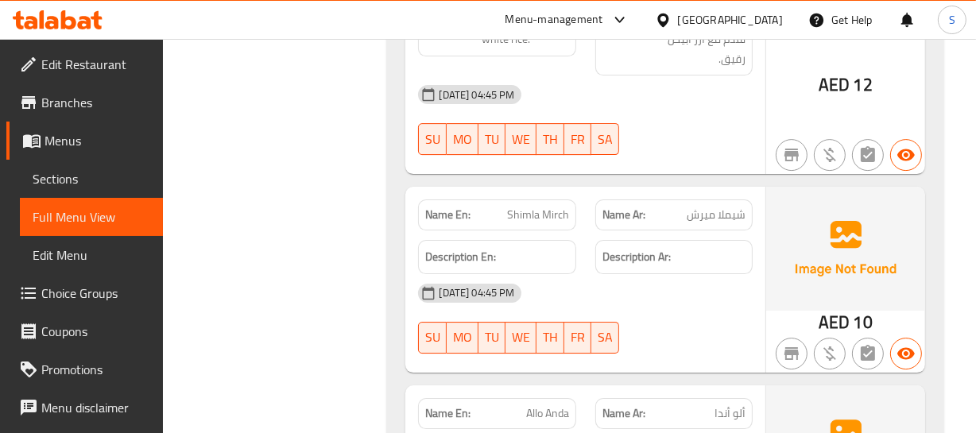
click at [540, 207] on span "Shimla Mirch" at bounding box center [538, 215] width 62 height 17
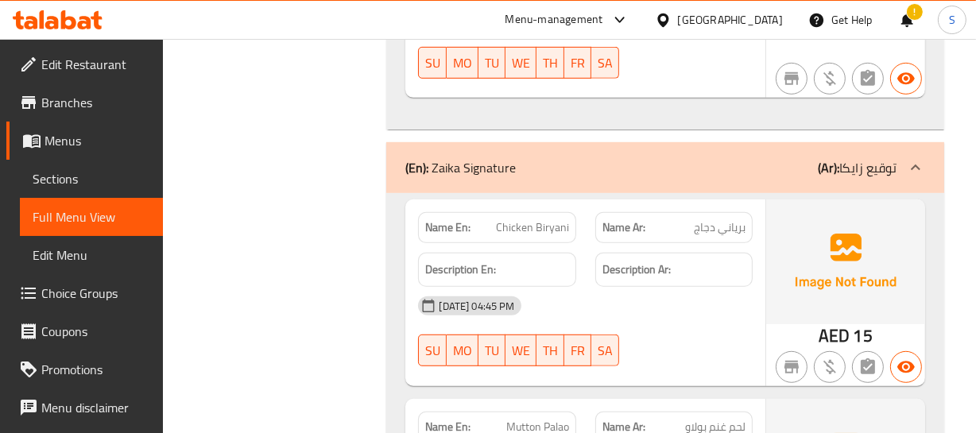
scroll to position [6168, 0]
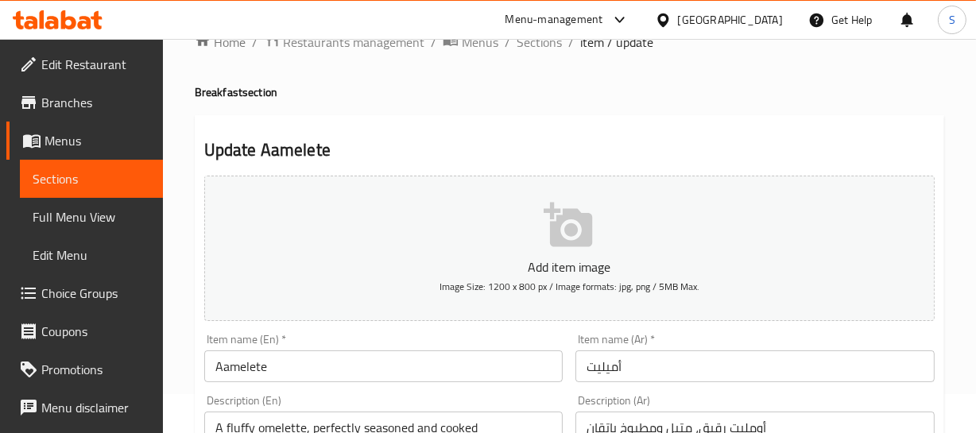
scroll to position [72, 0]
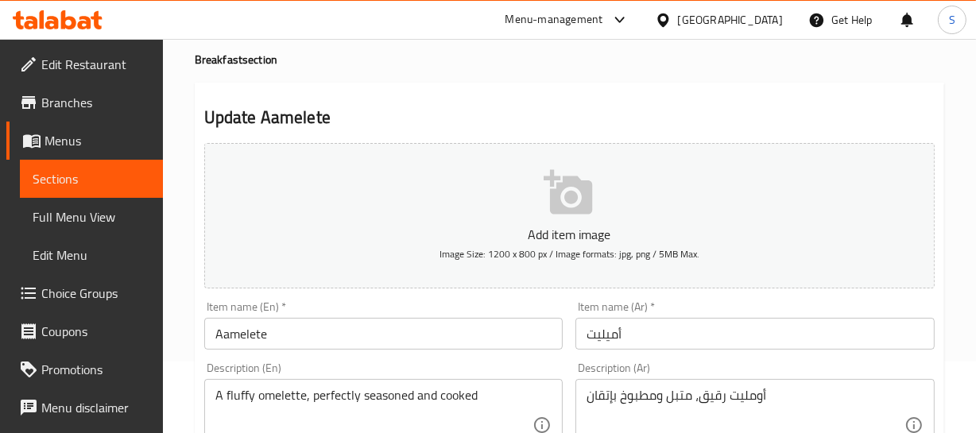
click at [354, 327] on input "Aamelete" at bounding box center [383, 334] width 359 height 32
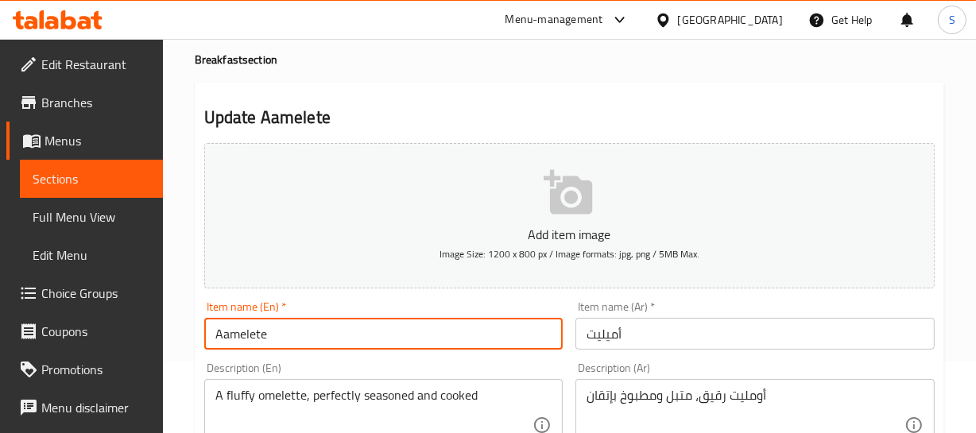
click at [354, 327] on input "Aamelete" at bounding box center [383, 334] width 359 height 32
paste input "Omelet"
click at [354, 327] on input "Omelette" at bounding box center [383, 334] width 359 height 32
type input "Omelette"
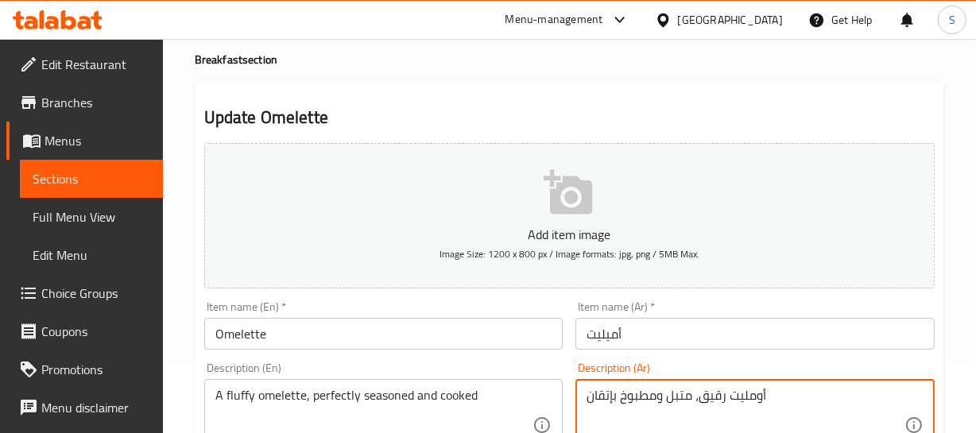
click at [722, 389] on textarea "أومليت رقيق، متبل ومطبوخ بإتقان" at bounding box center [745, 425] width 318 height 75
click at [720, 391] on textarea "أومليت رقيق، متبل ومطبوخ بإتقان" at bounding box center [745, 425] width 318 height 75
click at [732, 391] on textarea "أومليت رقيق، متبل ومطبوخ بإتقان" at bounding box center [745, 425] width 318 height 75
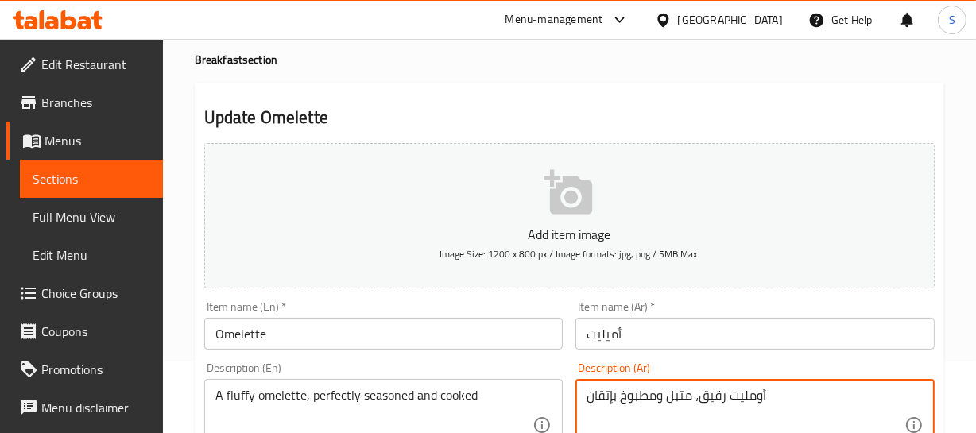
click at [740, 391] on textarea "أومليت رقيق، متبل ومطبوخ بإتقان" at bounding box center [745, 425] width 318 height 75
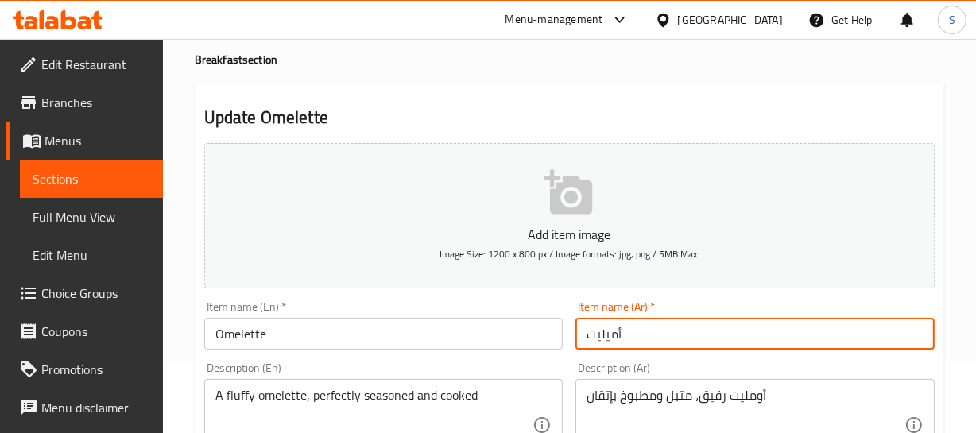
click at [674, 323] on input "أميليت" at bounding box center [754, 334] width 359 height 32
paste input "مليت"
type input "أومليت"
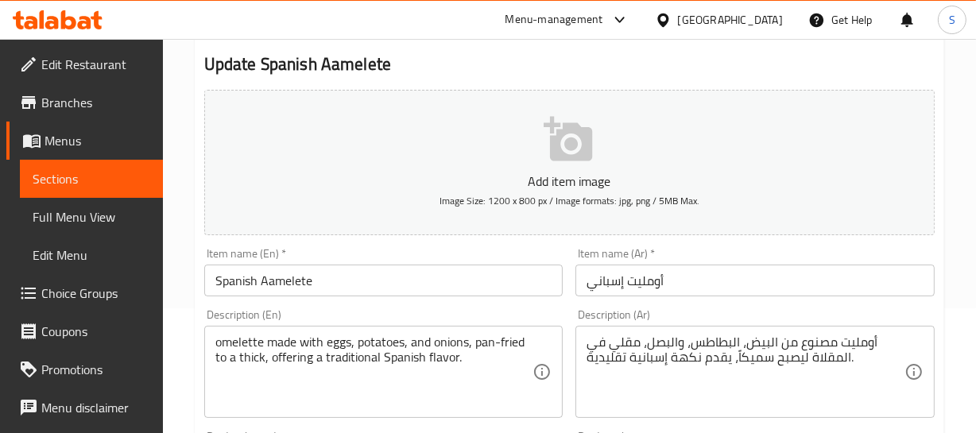
scroll to position [144, 0]
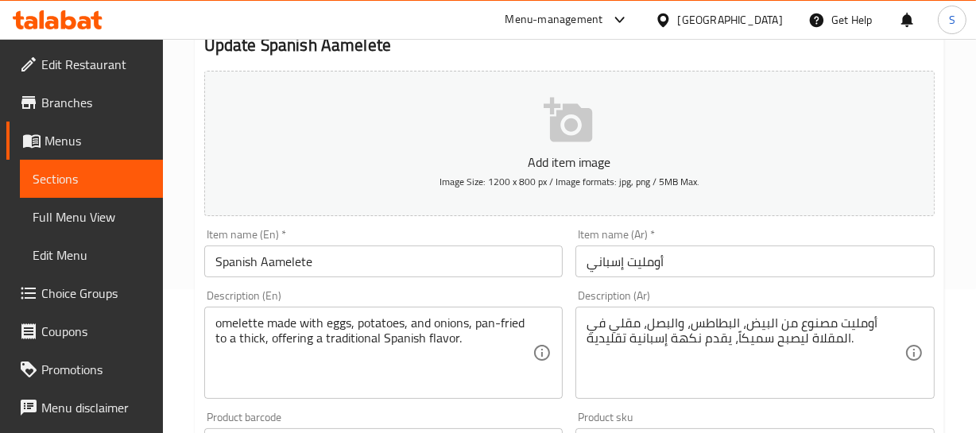
click at [283, 253] on input "Spanish Aamelete" at bounding box center [383, 262] width 359 height 32
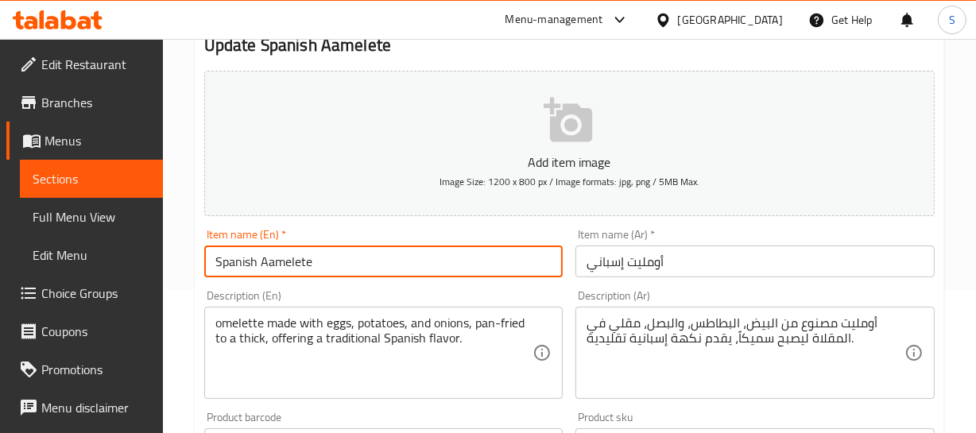
click at [283, 253] on input "Spanish Aamelete" at bounding box center [383, 262] width 359 height 32
paste input "Omelet"
type input "Spanish Omelette"
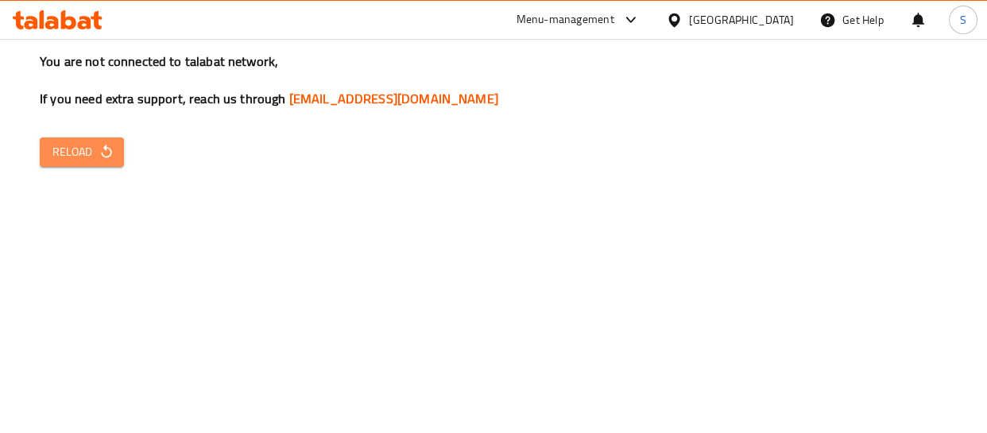
click at [63, 152] on span "Reload" at bounding box center [81, 152] width 59 height 20
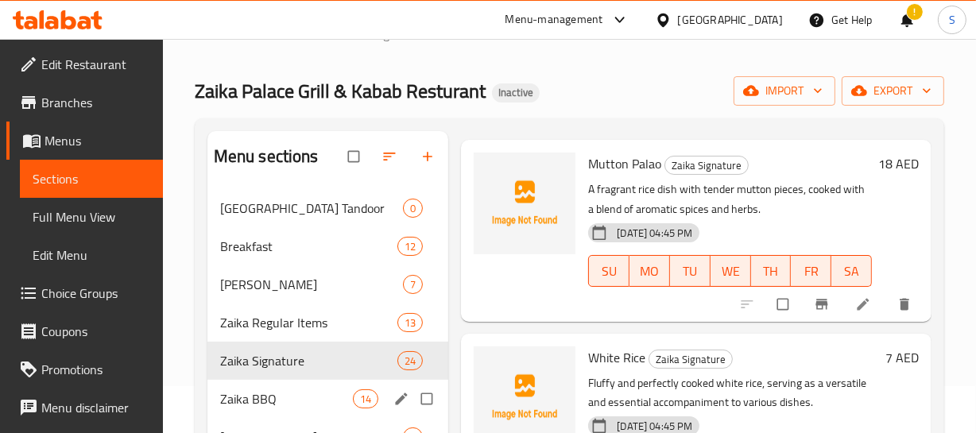
scroll to position [72, 0]
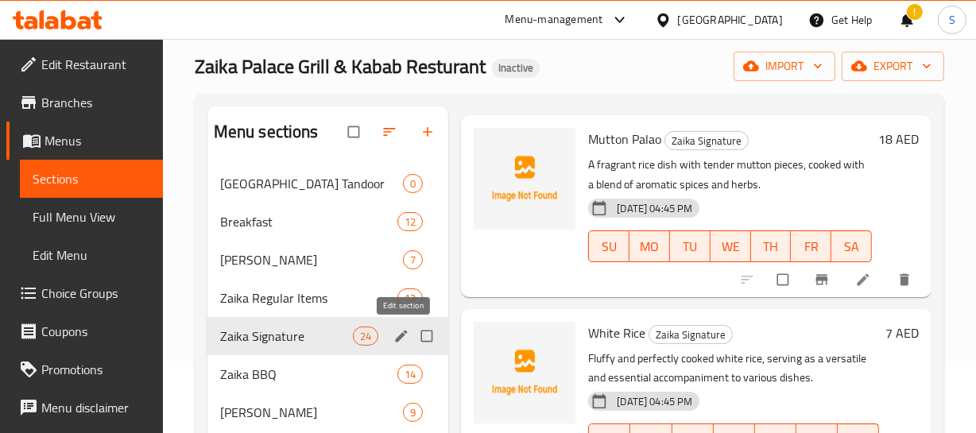
click at [397, 335] on icon "edit" at bounding box center [401, 336] width 16 height 16
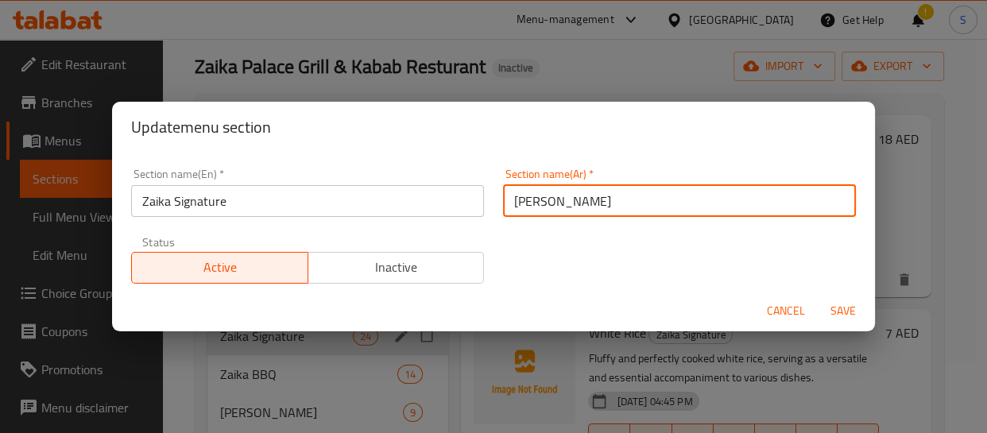
click at [619, 203] on input "زايكا سيجنتشر" at bounding box center [679, 201] width 353 height 32
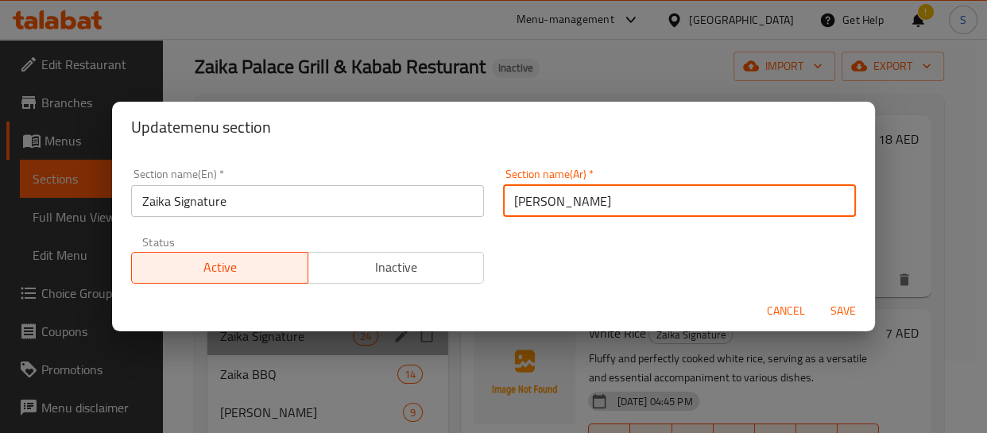
click at [619, 203] on input "زايكا سيجنتشر" at bounding box center [679, 201] width 353 height 32
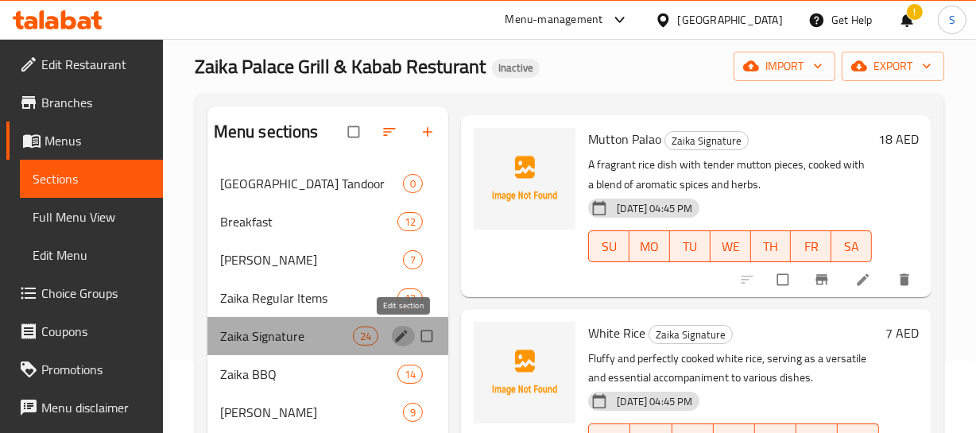
click at [393, 335] on button "edit" at bounding box center [403, 336] width 24 height 21
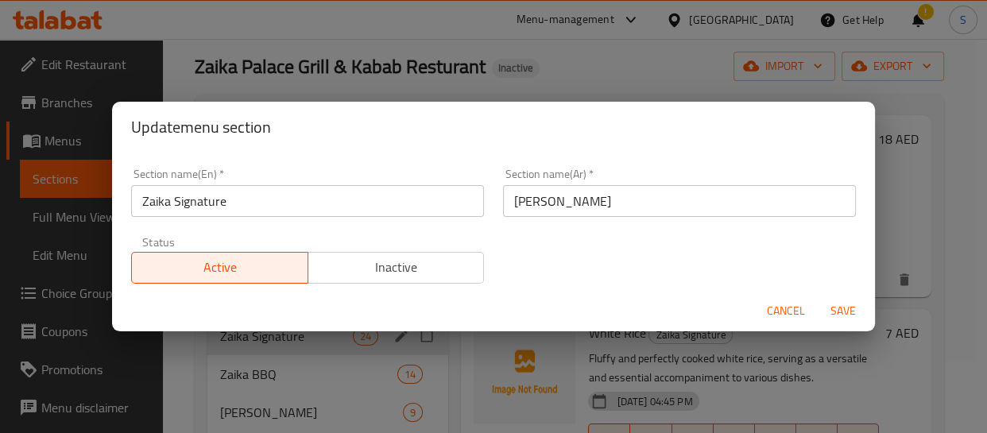
click at [636, 202] on input "زايكا سيجنتشر" at bounding box center [679, 201] width 353 height 32
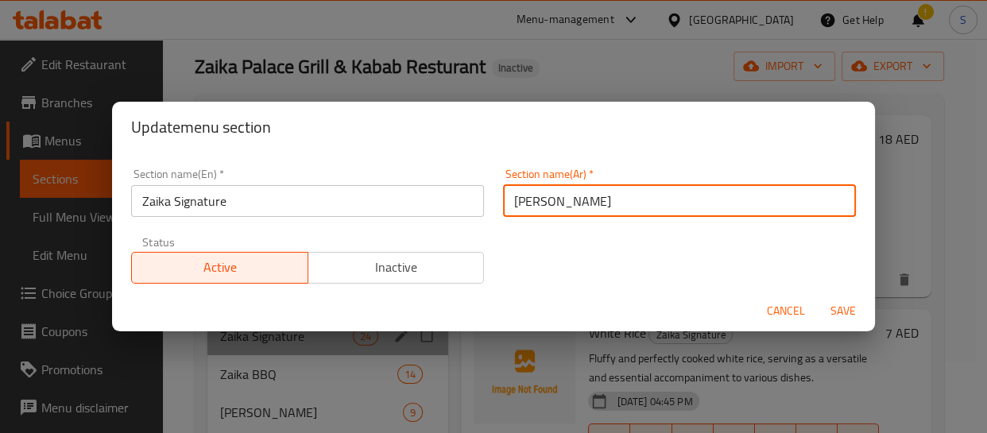
click at [636, 202] on input "زايكا سيجنتشر" at bounding box center [679, 201] width 353 height 32
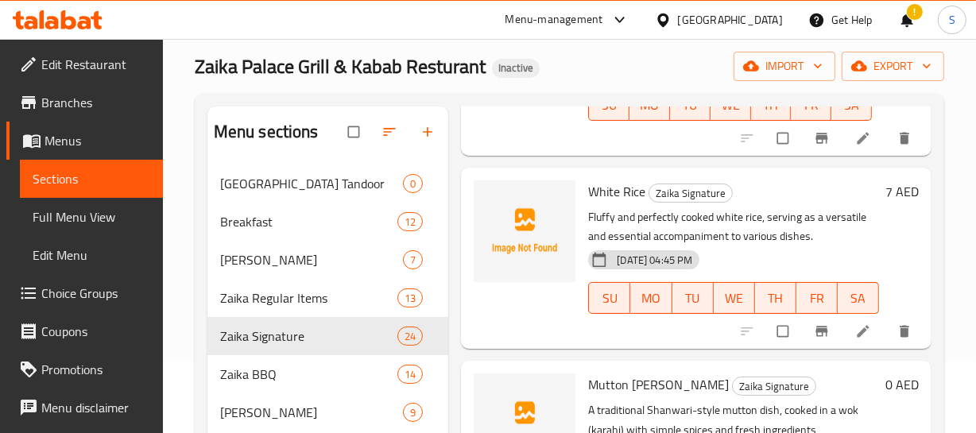
scroll to position [361, 0]
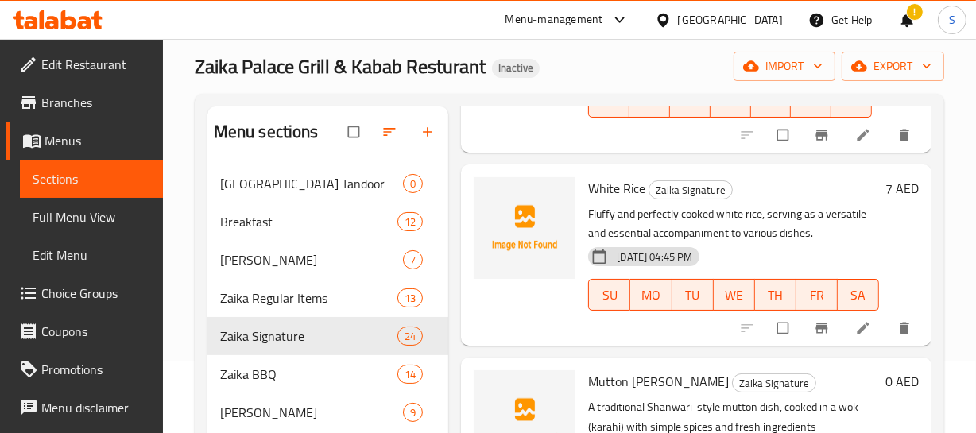
click at [856, 225] on p "Fluffy and perfectly cooked white rice, serving as a versatile and essential ac…" at bounding box center [733, 224] width 291 height 40
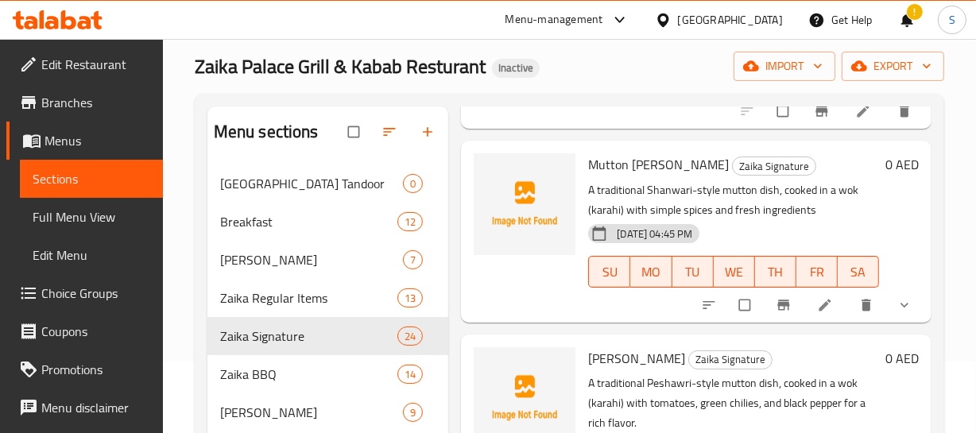
scroll to position [505, 0]
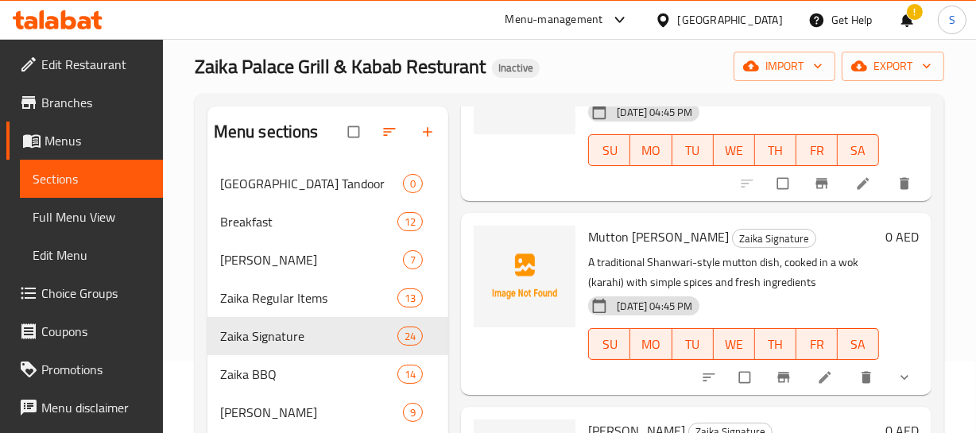
click at [850, 276] on p "A traditional Shanwari-style mutton dish, cooked in a wok (karahi) with simple …" at bounding box center [733, 273] width 291 height 40
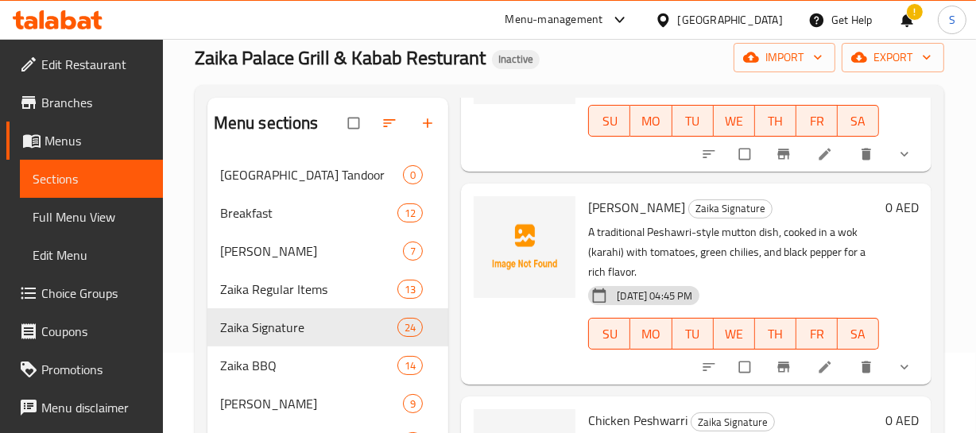
scroll to position [722, 0]
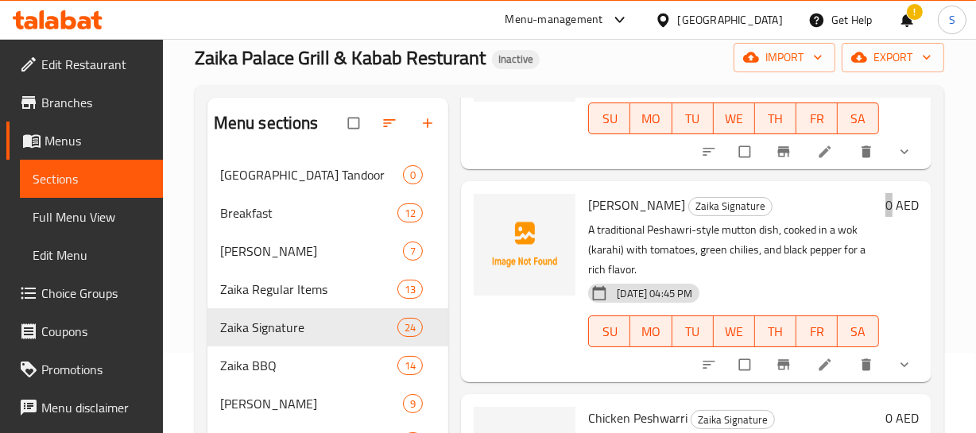
click at [879, 287] on div "0 AED" at bounding box center [899, 282] width 40 height 176
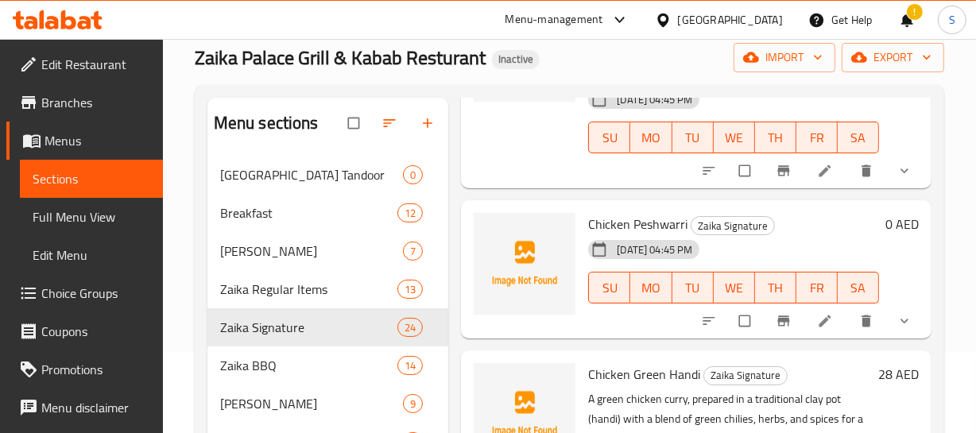
scroll to position [938, 0]
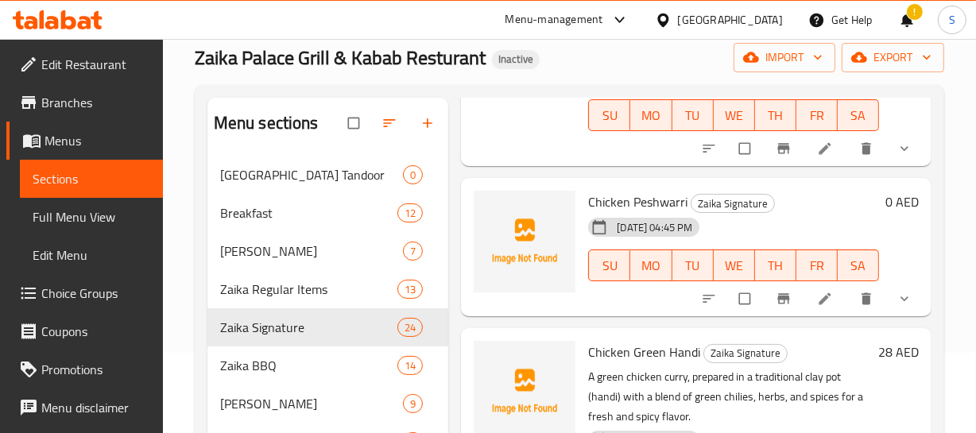
click at [793, 230] on div "19-08-2025 04:45 PM SU MO TU WE TH FR SA" at bounding box center [734, 254] width 304 height 86
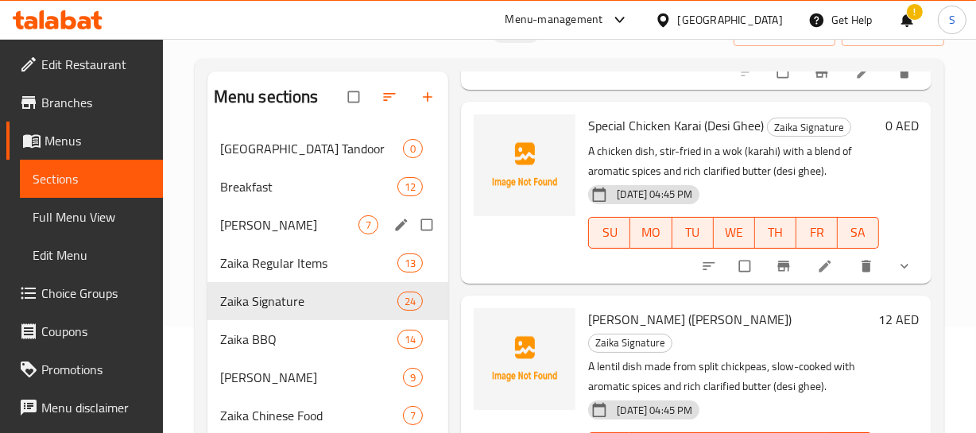
scroll to position [153, 0]
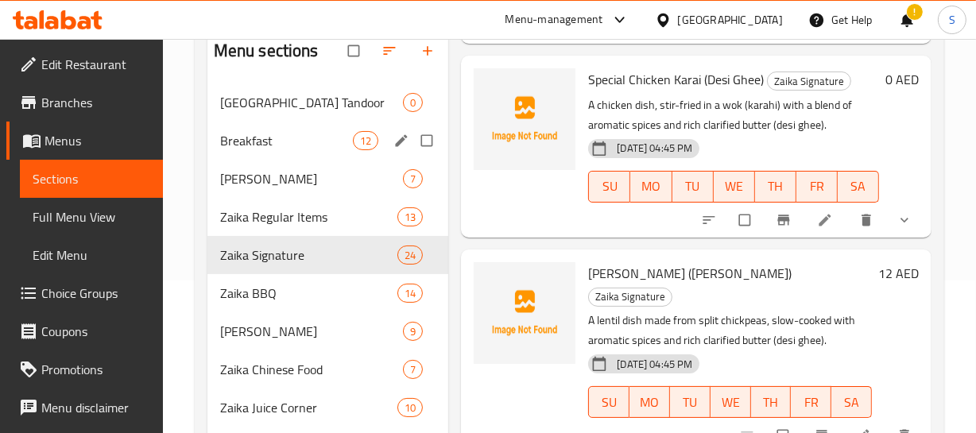
click at [437, 150] on input "Menu sections" at bounding box center [428, 141] width 33 height 30
checkbox input "true"
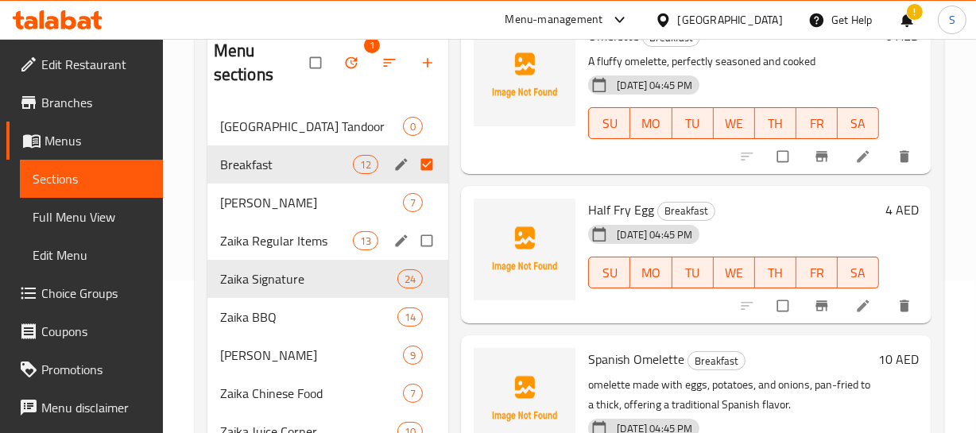
click at [432, 222] on div "Zaika Regular Items 13" at bounding box center [328, 241] width 242 height 38
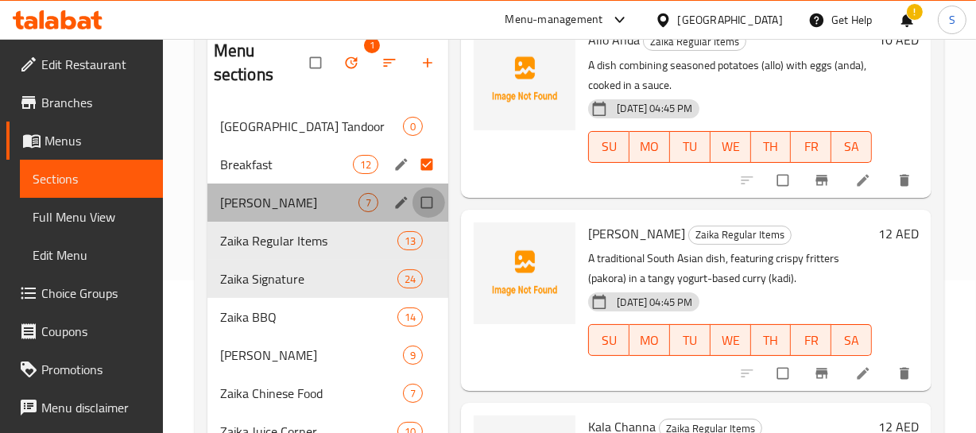
click at [427, 201] on input "Menu sections" at bounding box center [428, 203] width 33 height 30
checkbox input "true"
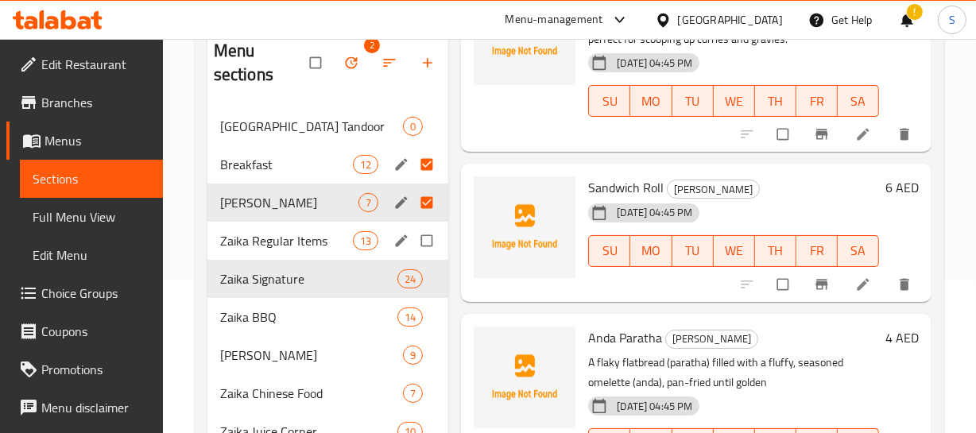
click at [428, 240] on input "Menu sections" at bounding box center [428, 241] width 33 height 30
checkbox input "true"
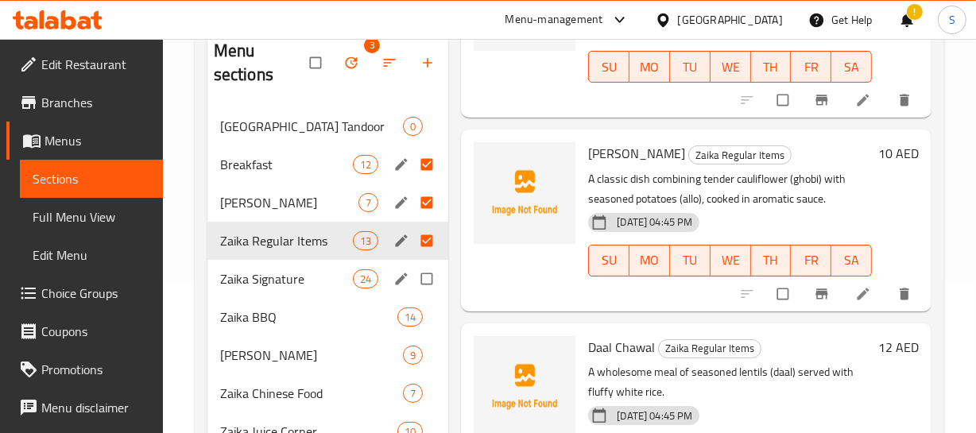
click at [426, 284] on input "Menu sections" at bounding box center [428, 279] width 33 height 30
checkbox input "true"
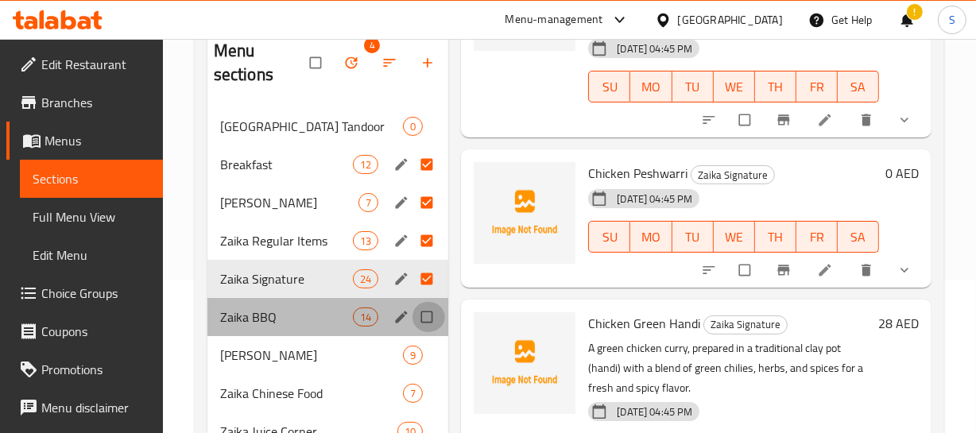
click at [428, 323] on input "Menu sections" at bounding box center [428, 317] width 33 height 30
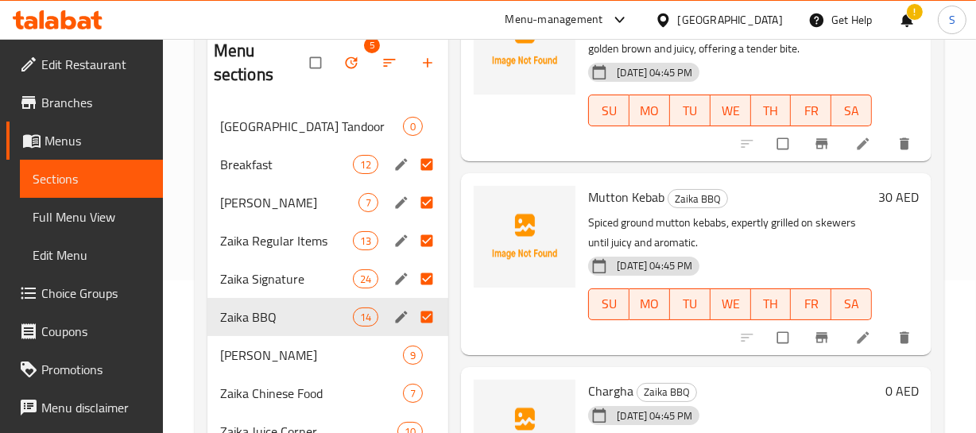
click at [435, 327] on input "Menu sections" at bounding box center [428, 317] width 33 height 30
checkbox input "false"
click at [740, 253] on p "Spiced ground mutton kebabs, expertly grilled on skewers until juicy and aromat…" at bounding box center [730, 233] width 284 height 40
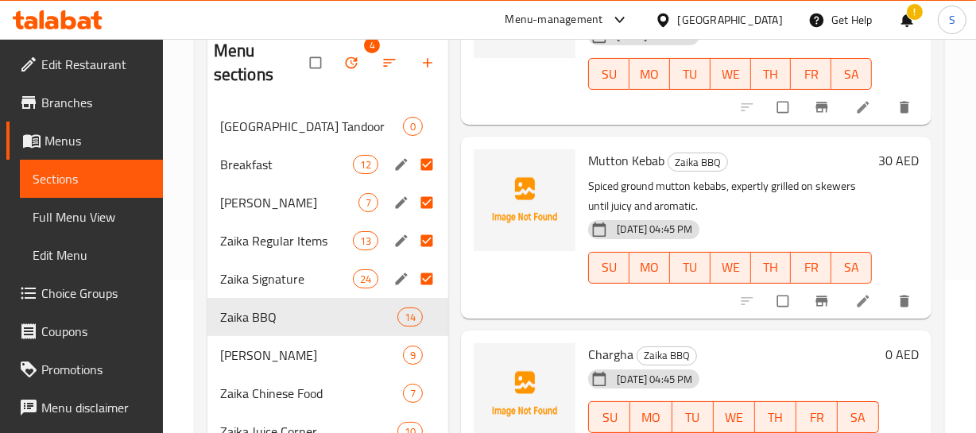
scroll to position [967, 0]
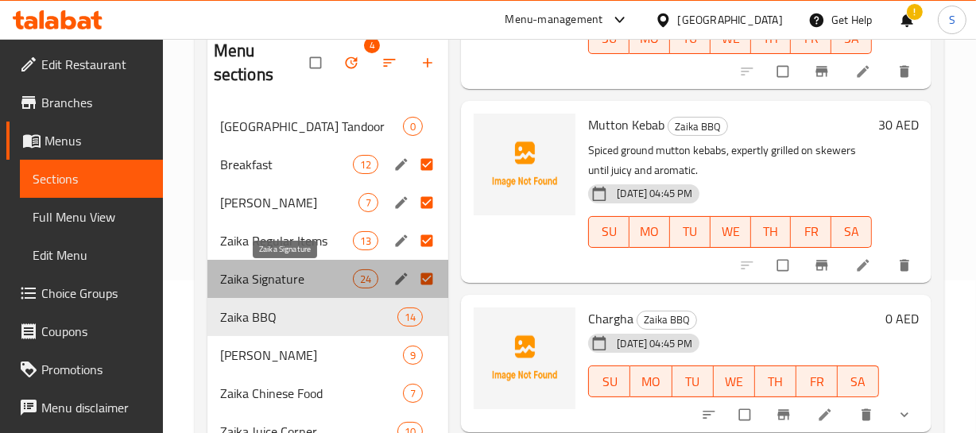
click at [296, 284] on span "Zaika Signature" at bounding box center [286, 278] width 133 height 19
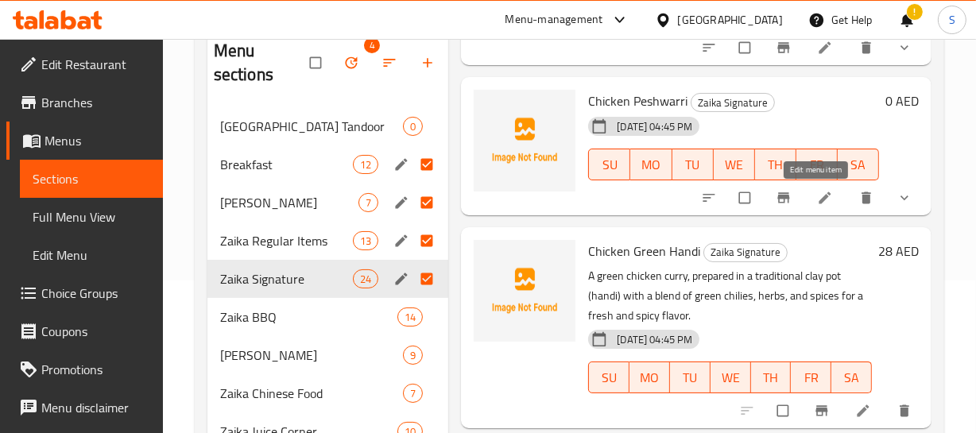
click at [804, 209] on li at bounding box center [826, 197] width 44 height 25
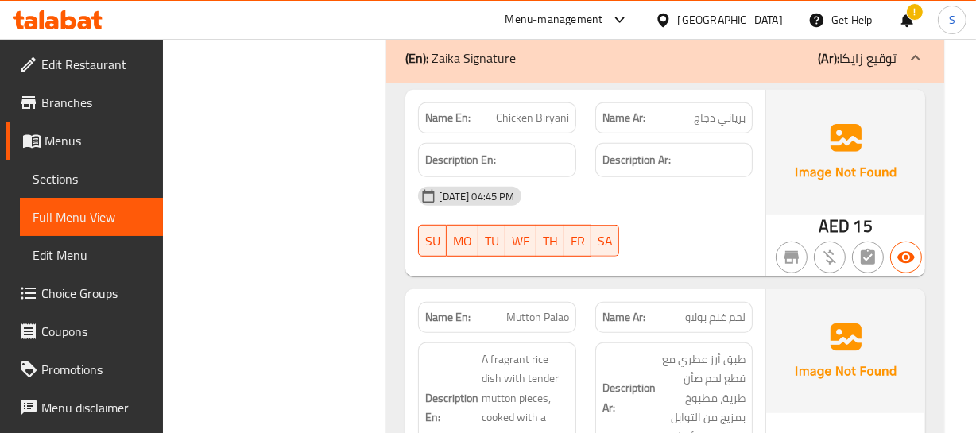
scroll to position [6313, 0]
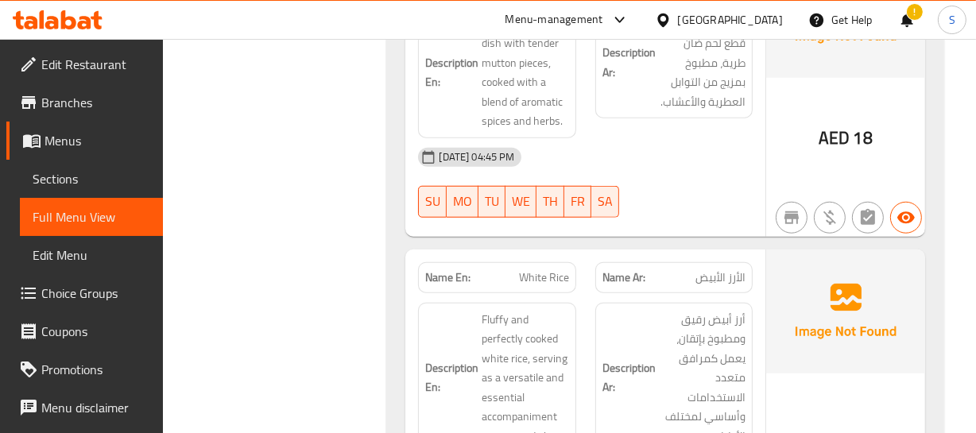
scroll to position [6602, 0]
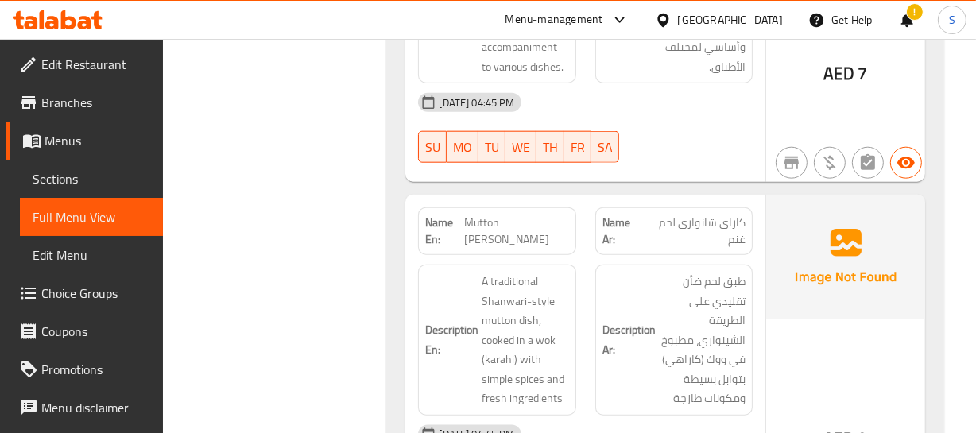
scroll to position [6963, 0]
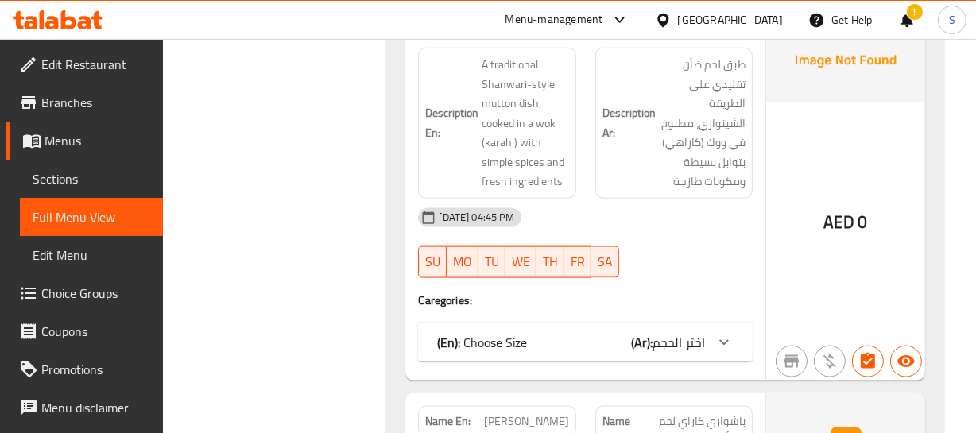
scroll to position [7180, 0]
click at [690, 330] on span "اختر الحجم" at bounding box center [678, 342] width 52 height 24
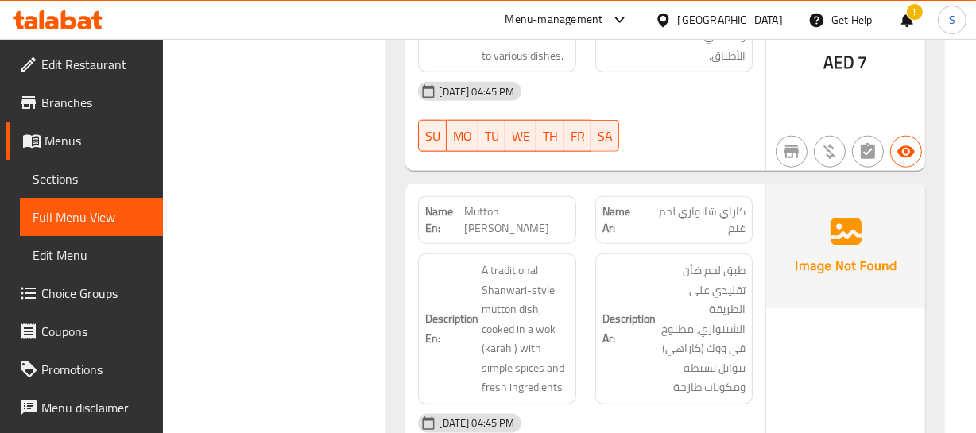
scroll to position [6963, 0]
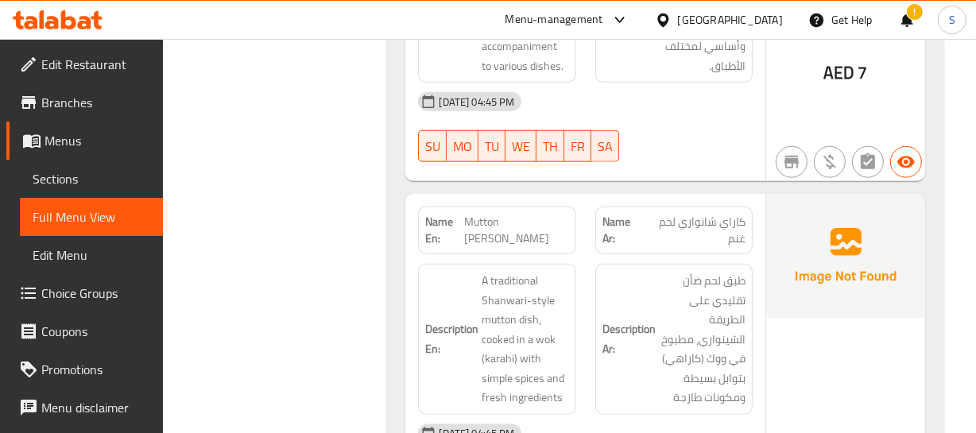
drag, startPoint x: 751, startPoint y: 161, endPoint x: 376, endPoint y: 211, distance: 378.4
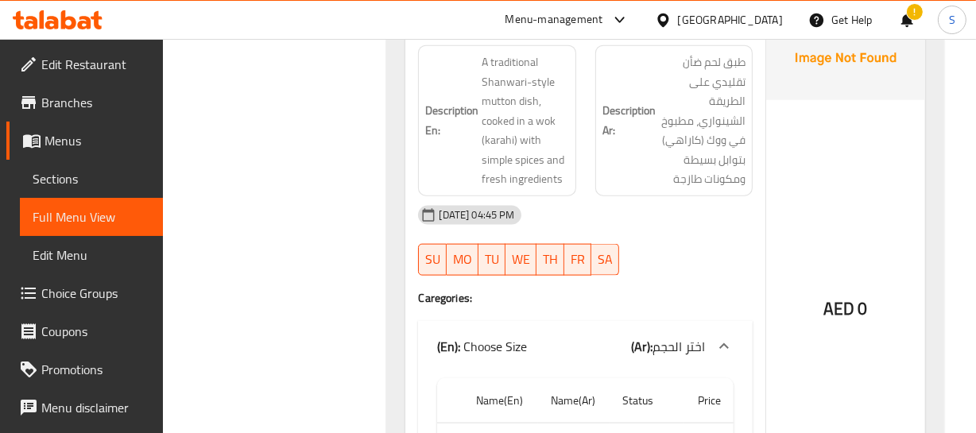
scroll to position [7035, 0]
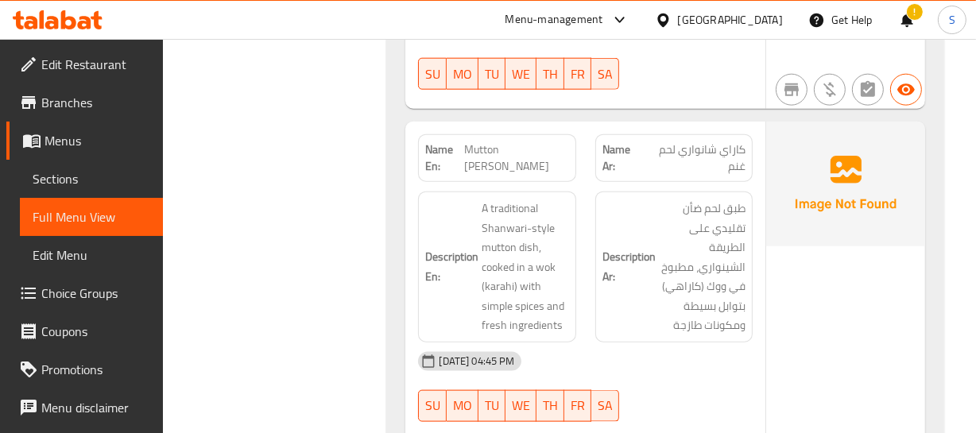
drag, startPoint x: 504, startPoint y: 95, endPoint x: 453, endPoint y: 8, distance: 100.4
copy span "Mutton [PERSON_NAME]"
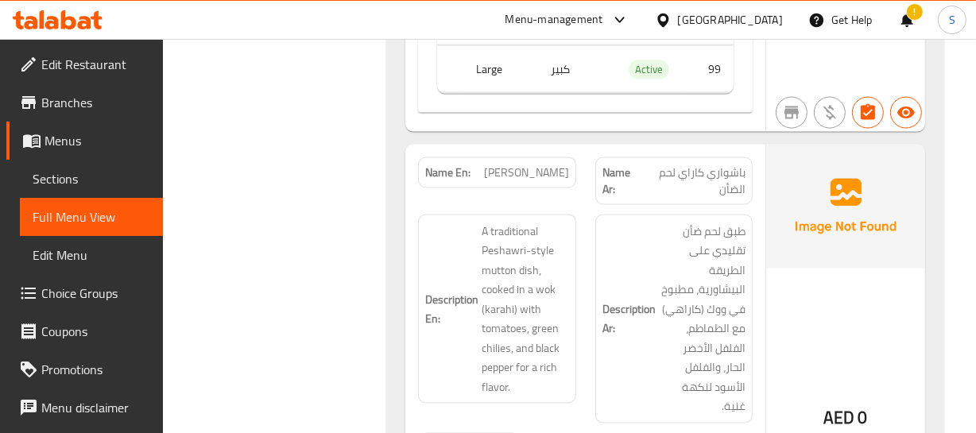
scroll to position [7613, 0]
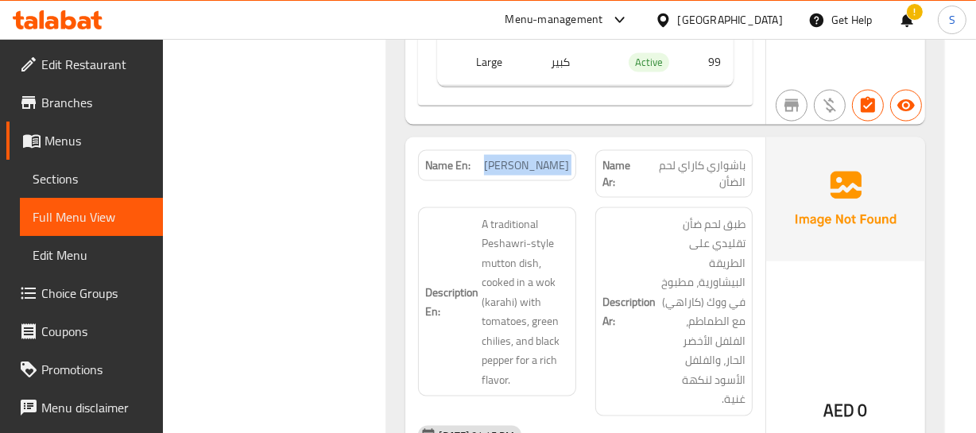
copy span "[PERSON_NAME]"
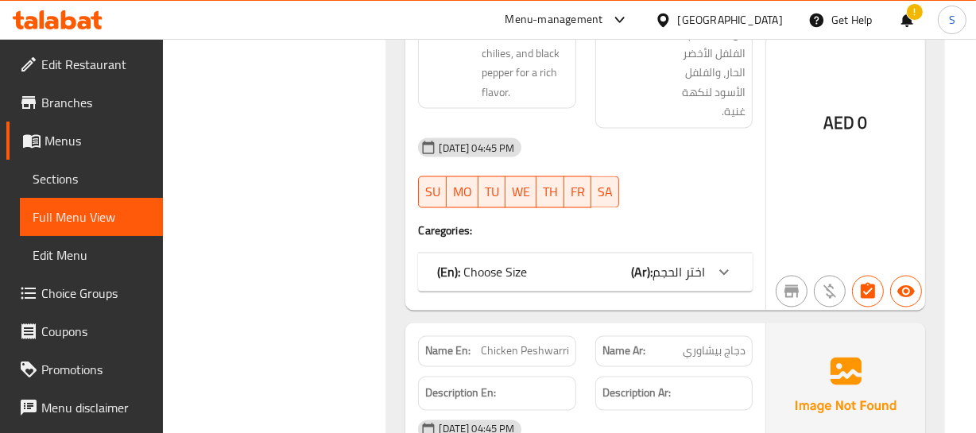
scroll to position [7902, 0]
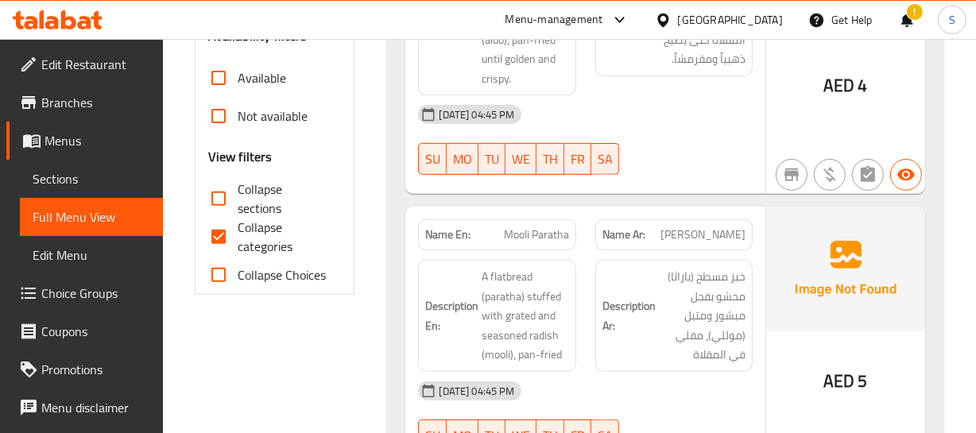
scroll to position [578, 0]
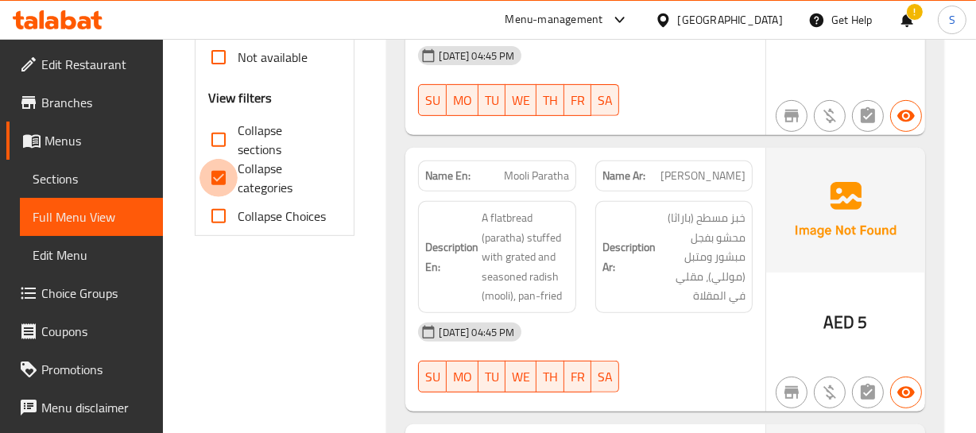
click at [222, 165] on input "Collapse categories" at bounding box center [218, 178] width 38 height 38
checkbox input "false"
click at [580, 286] on div "Description En: A flatbread (paratha) stuffed with grated and seasoned radish (…" at bounding box center [496, 257] width 176 height 131
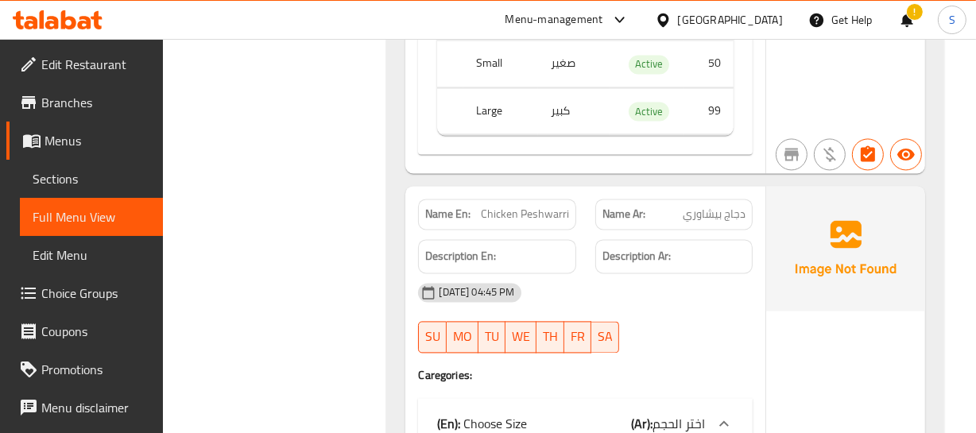
scroll to position [8083, 0]
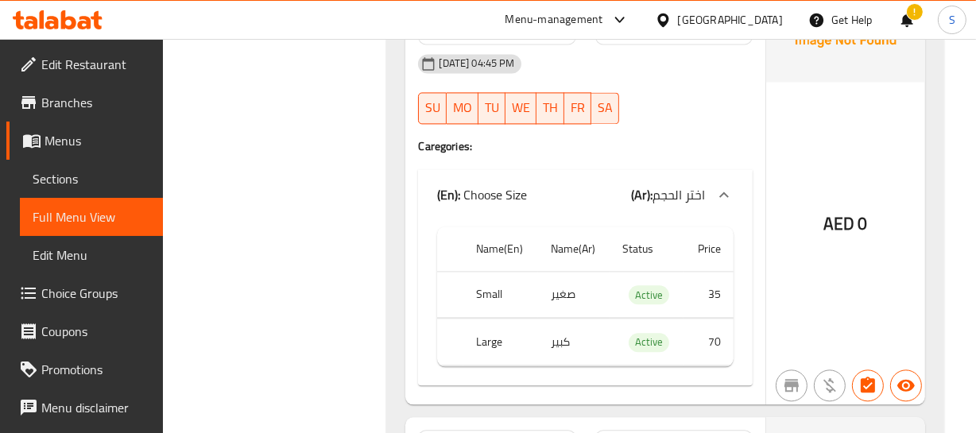
scroll to position [8228, 0]
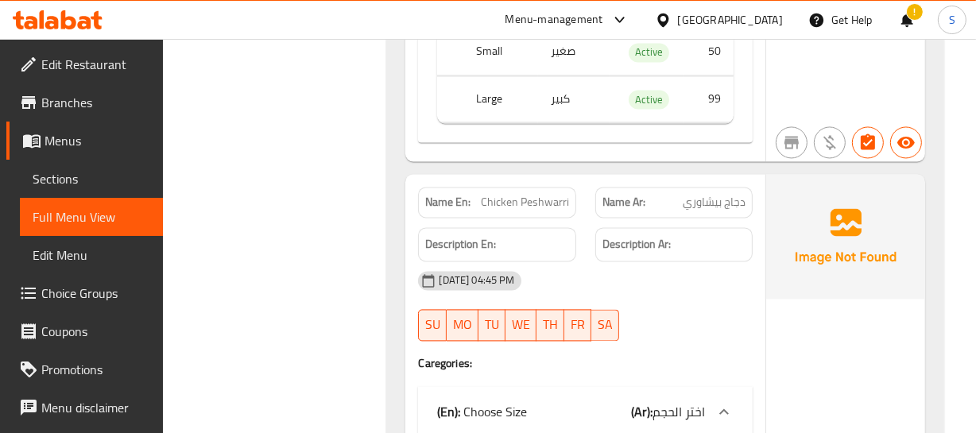
copy span "Chicken Peshwarri"
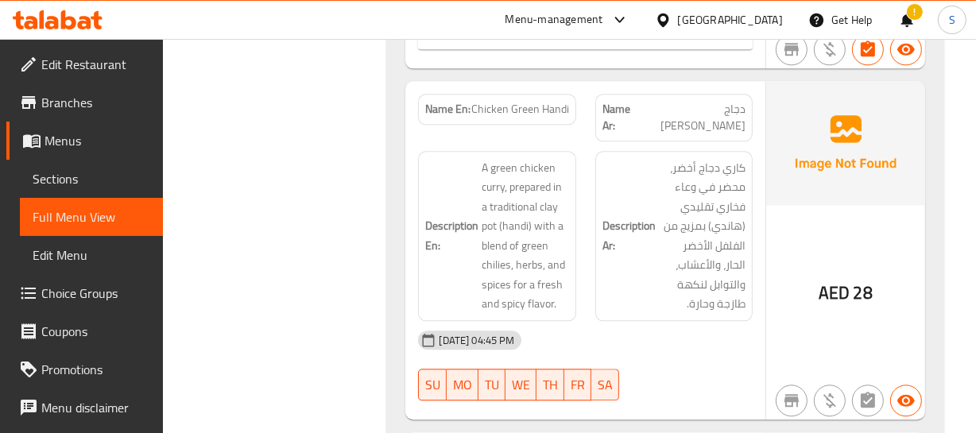
scroll to position [8805, 0]
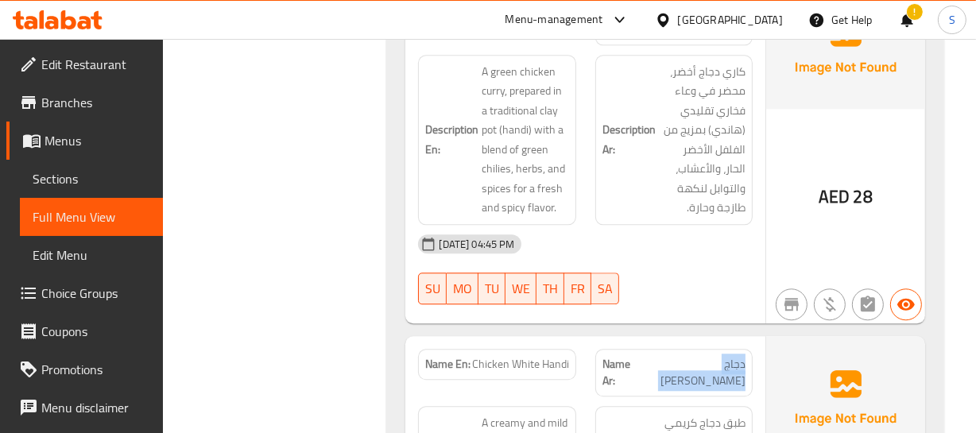
scroll to position [8733, 0]
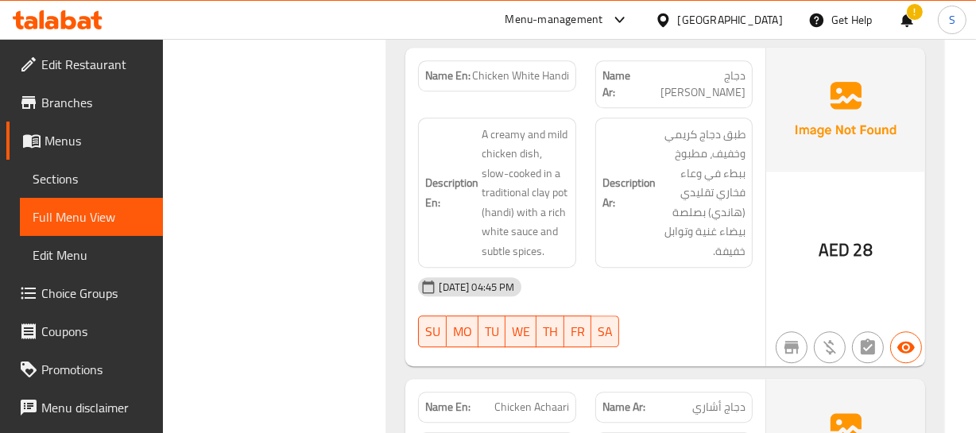
scroll to position [9167, 0]
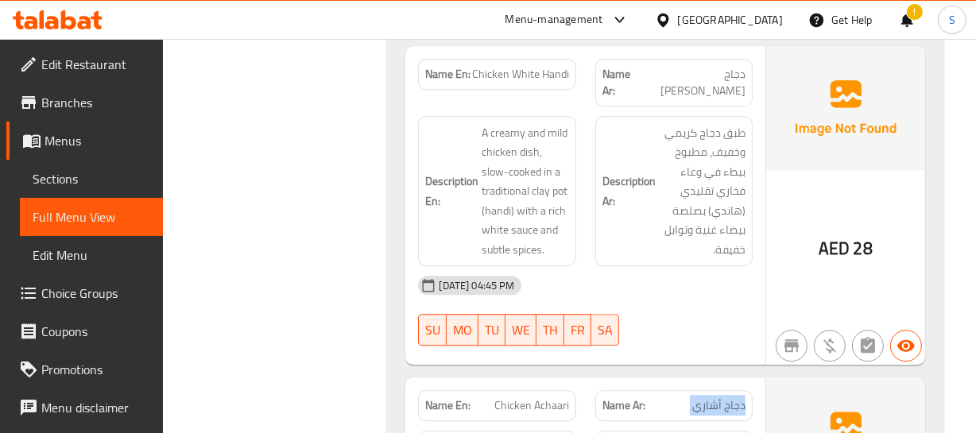
drag, startPoint x: 713, startPoint y: 292, endPoint x: 719, endPoint y: 299, distance: 9.6
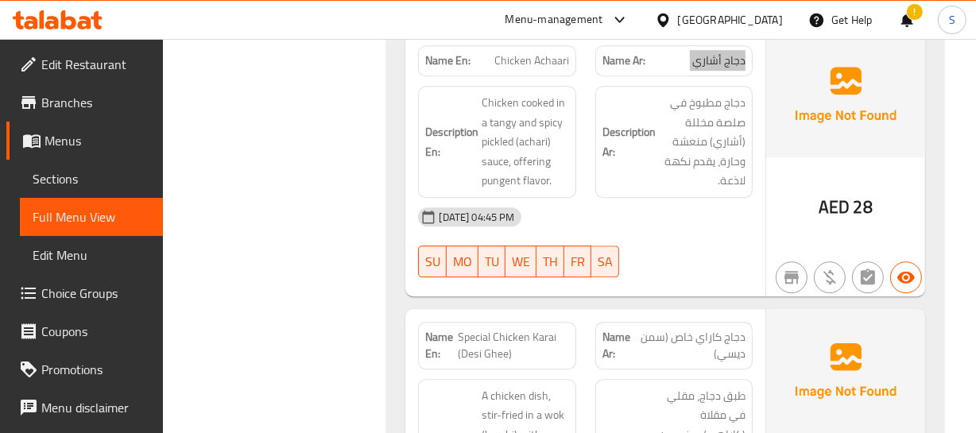
scroll to position [9600, 0]
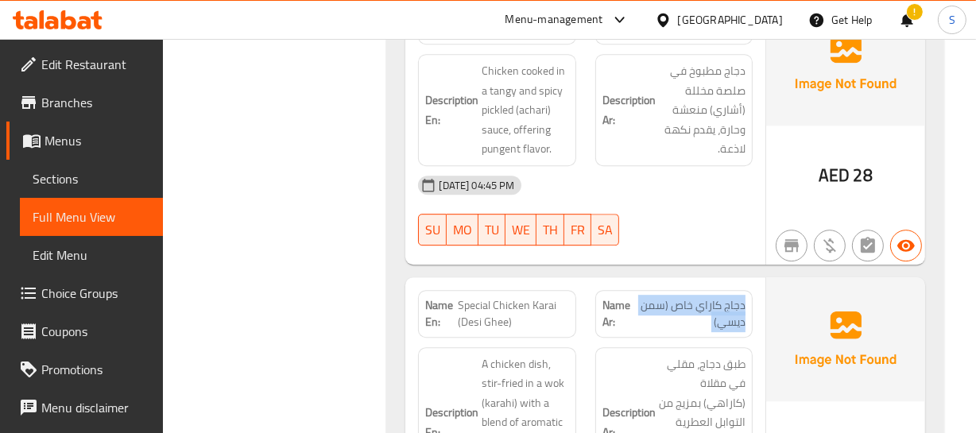
scroll to position [9528, 0]
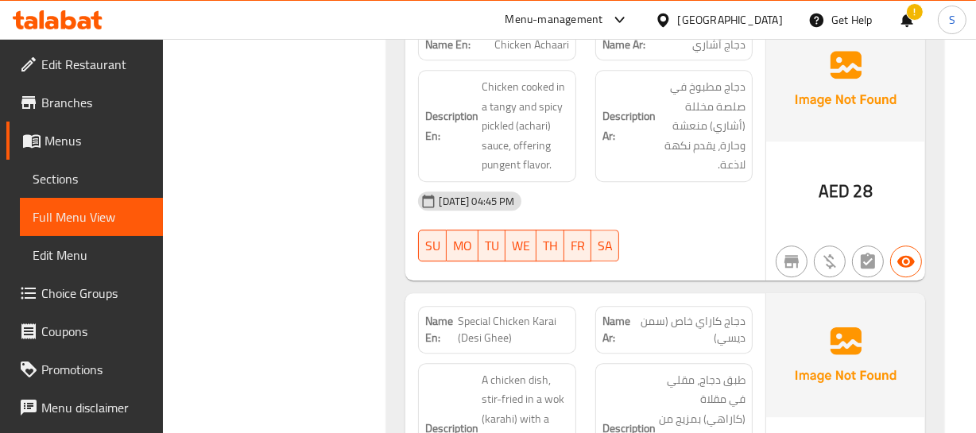
copy span "Special Chicken Karai (Desi Ghee)"
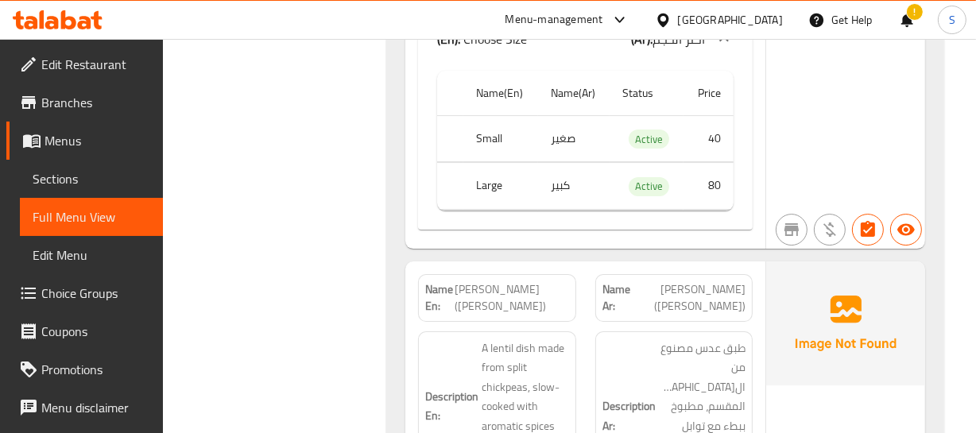
scroll to position [10178, 0]
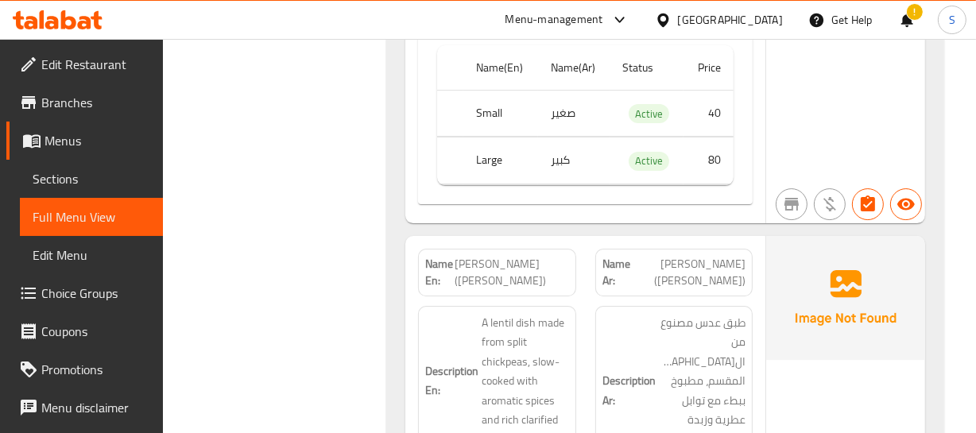
drag, startPoint x: 696, startPoint y: 144, endPoint x: 633, endPoint y: 175, distance: 70.0
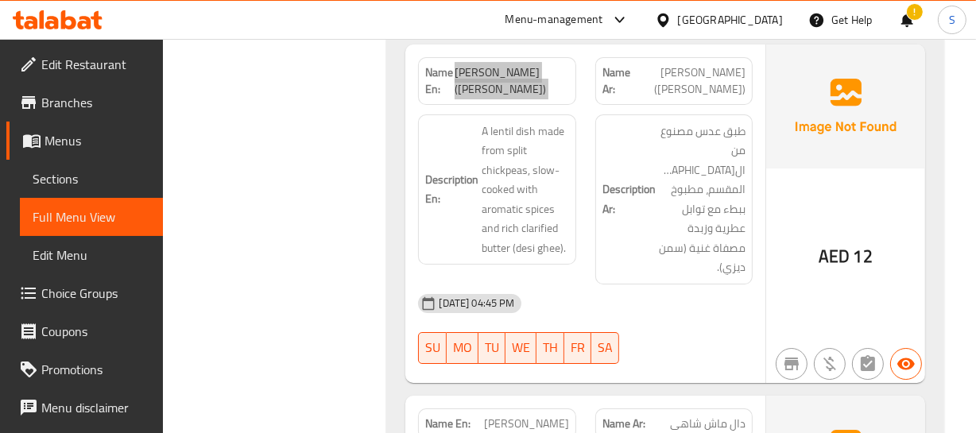
scroll to position [10395, 0]
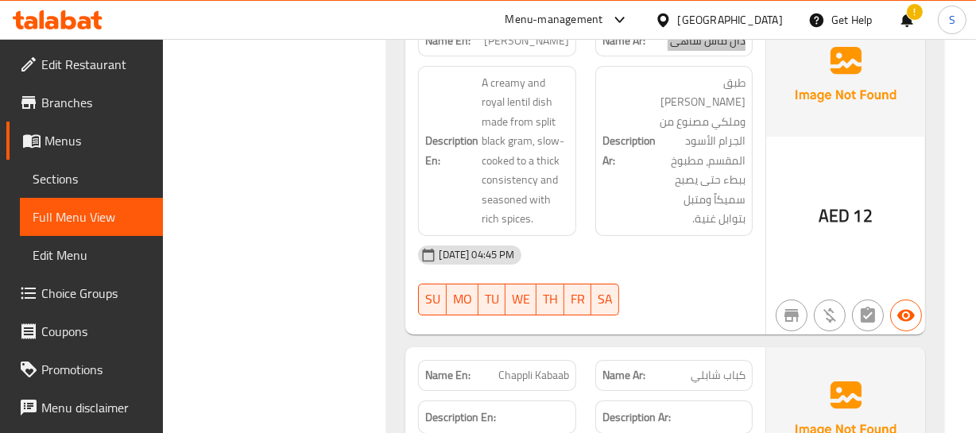
scroll to position [10756, 0]
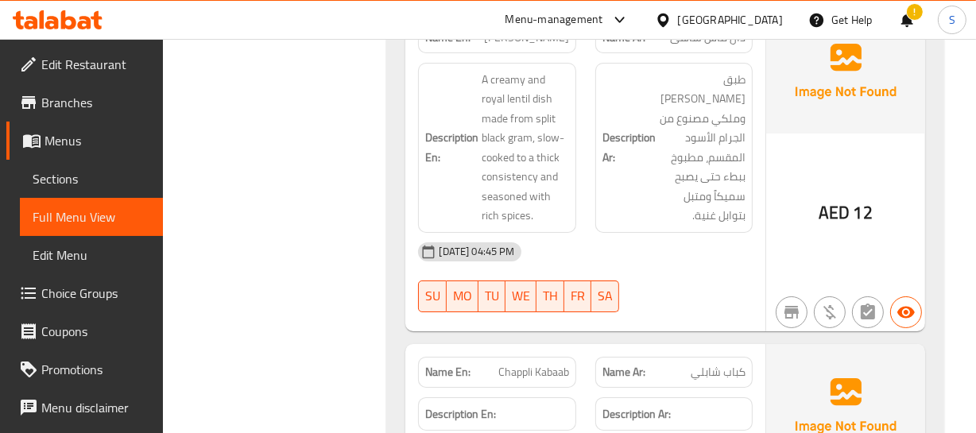
drag, startPoint x: 726, startPoint y: 230, endPoint x: 60, endPoint y: 218, distance: 666.0
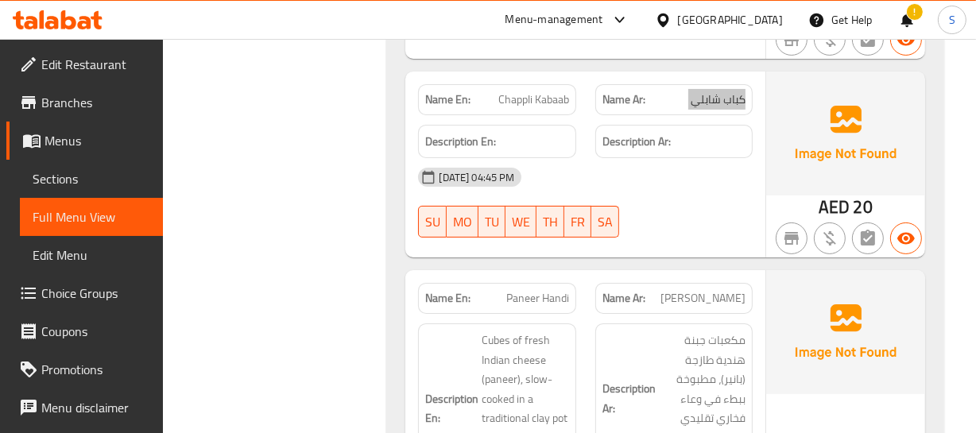
scroll to position [11117, 0]
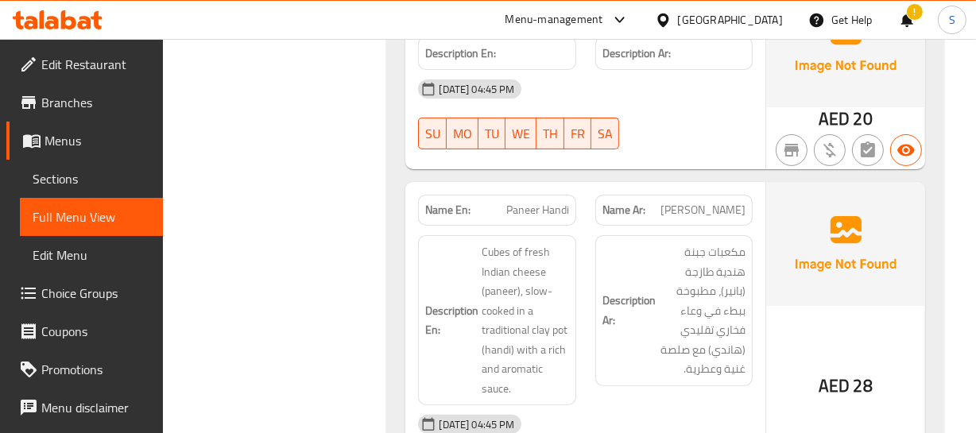
click at [733, 202] on span "بانير هاندي" at bounding box center [702, 210] width 85 height 17
drag, startPoint x: 733, startPoint y: 72, endPoint x: 733, endPoint y: 87, distance: 14.3
click at [733, 195] on div "Name Ar: بانير هاندي" at bounding box center [673, 210] width 157 height 31
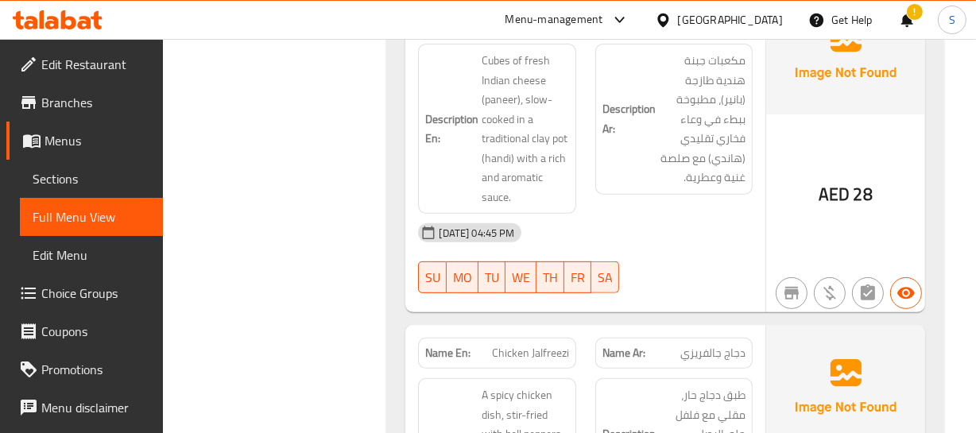
scroll to position [11334, 0]
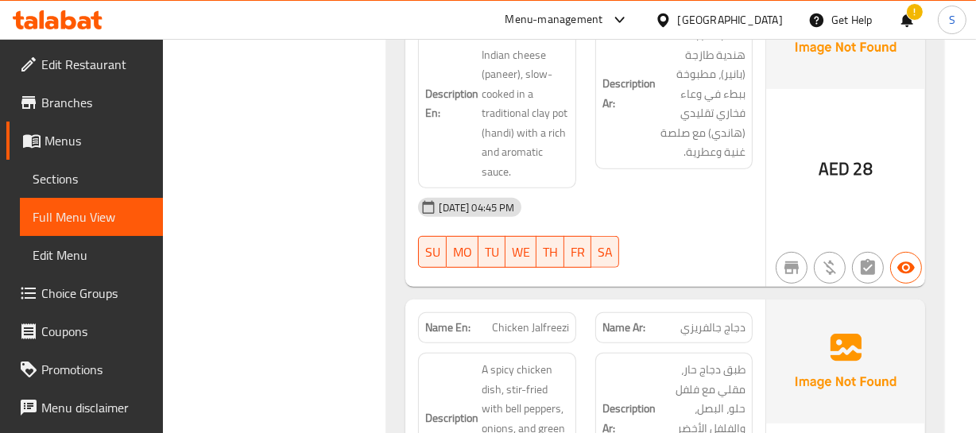
click at [720, 319] on span "دجاج جالفريزي" at bounding box center [712, 327] width 65 height 17
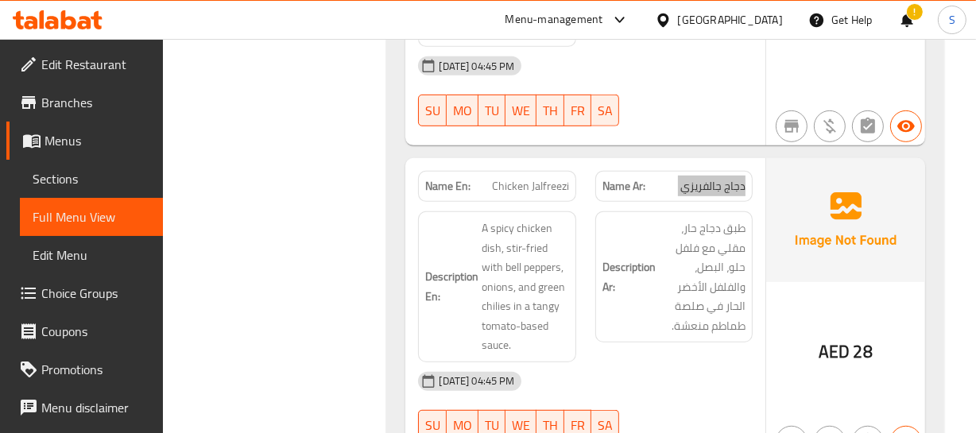
scroll to position [11551, 0]
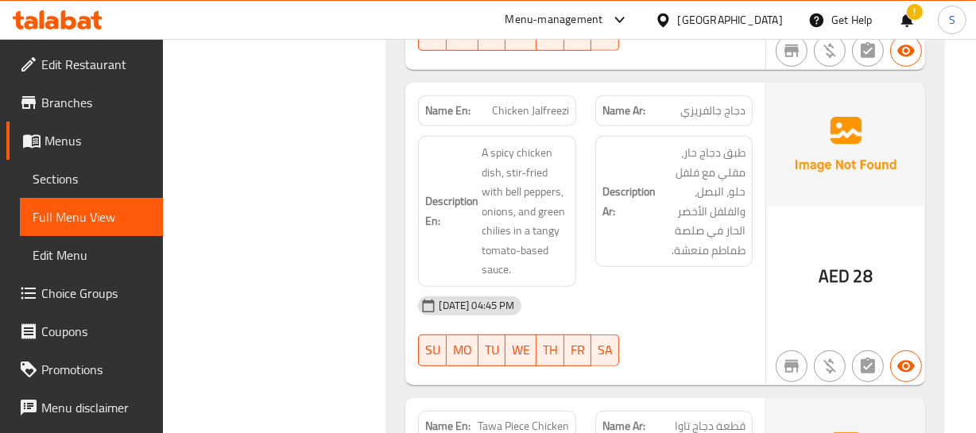
click at [698, 418] on span "قطعة دجاج تاوا" at bounding box center [710, 426] width 71 height 17
click at [523, 418] on span "Tawa Piece Chicken" at bounding box center [523, 426] width 91 height 17
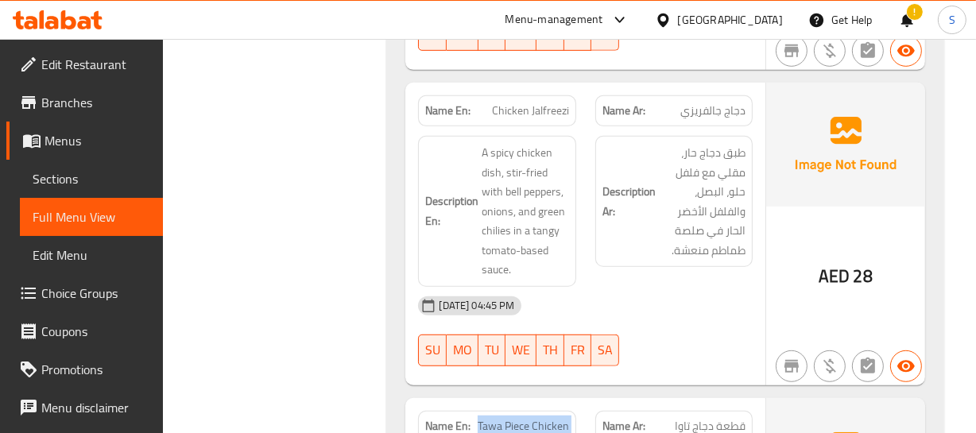
click at [523, 418] on span "Tawa Piece Chicken" at bounding box center [523, 426] width 91 height 17
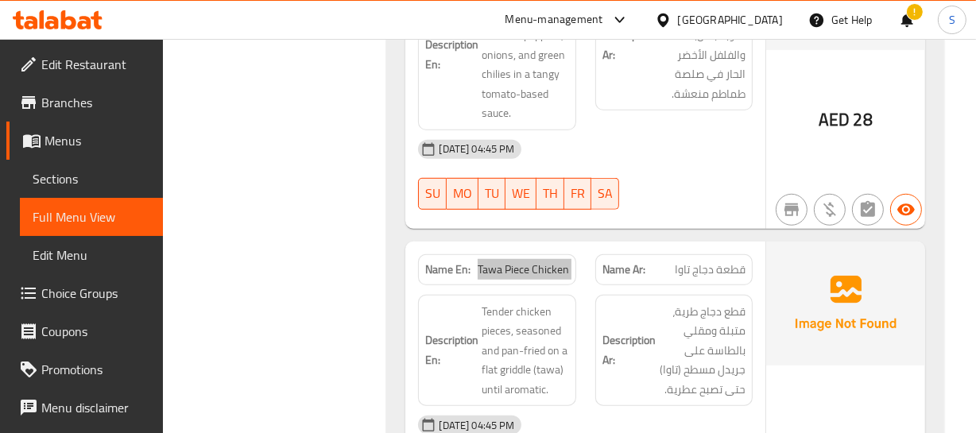
scroll to position [11695, 0]
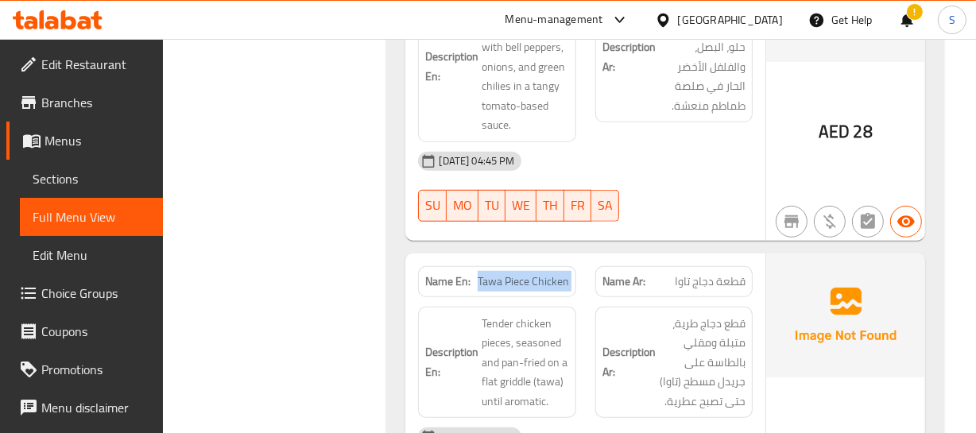
click at [525, 273] on span "Tawa Piece Chicken" at bounding box center [523, 281] width 91 height 17
click at [555, 266] on div "Name En: Tawa Piece Chicken" at bounding box center [496, 281] width 157 height 31
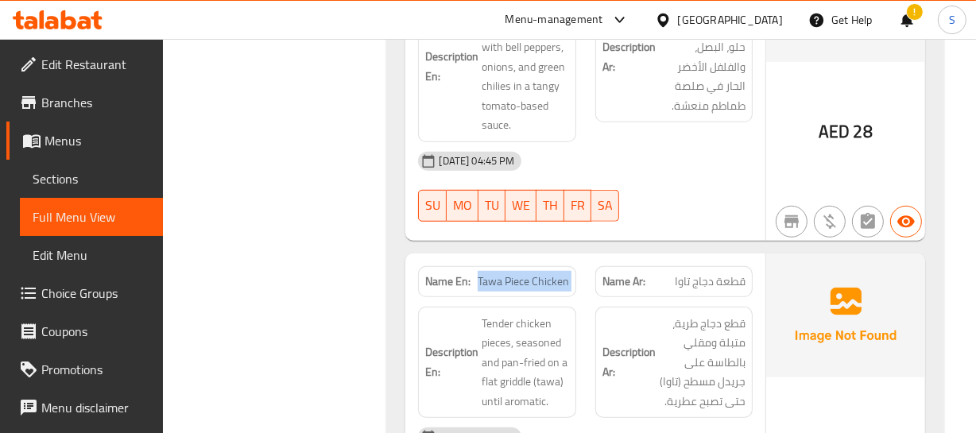
click at [555, 266] on div "Name En: Tawa Piece Chicken" at bounding box center [496, 281] width 157 height 31
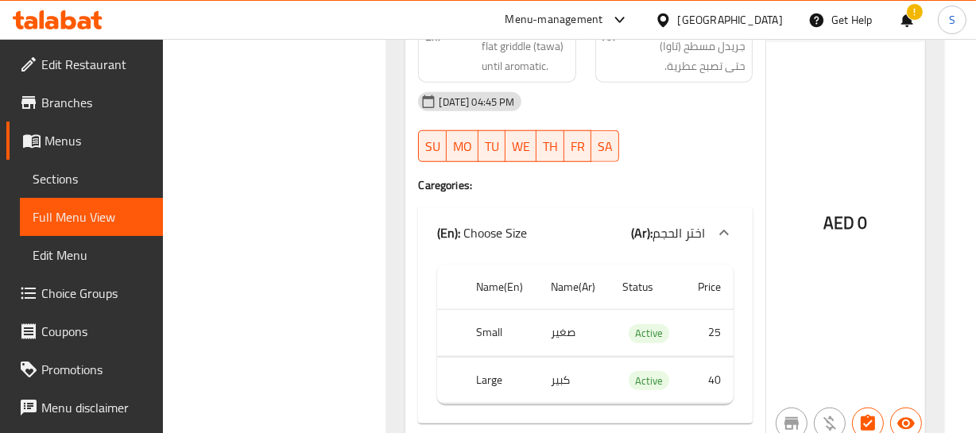
scroll to position [12056, 0]
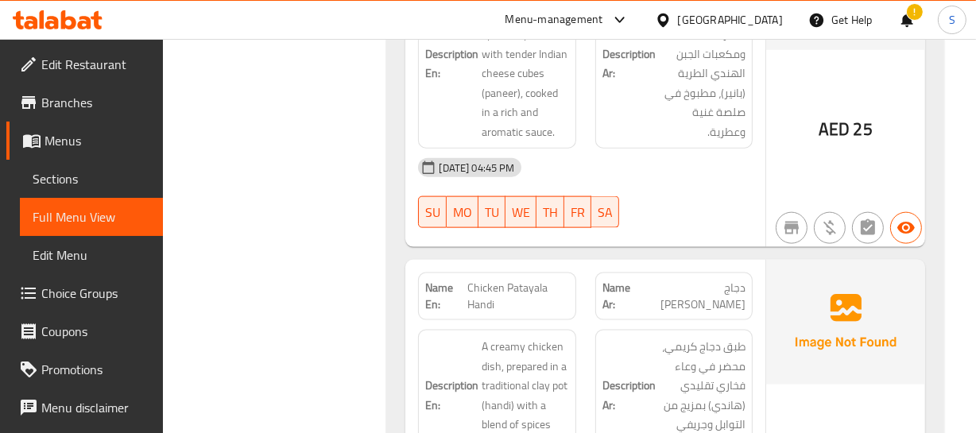
scroll to position [12562, 0]
click at [717, 271] on div "Name Ar: دجاج باتيالا هاندي" at bounding box center [673, 295] width 157 height 48
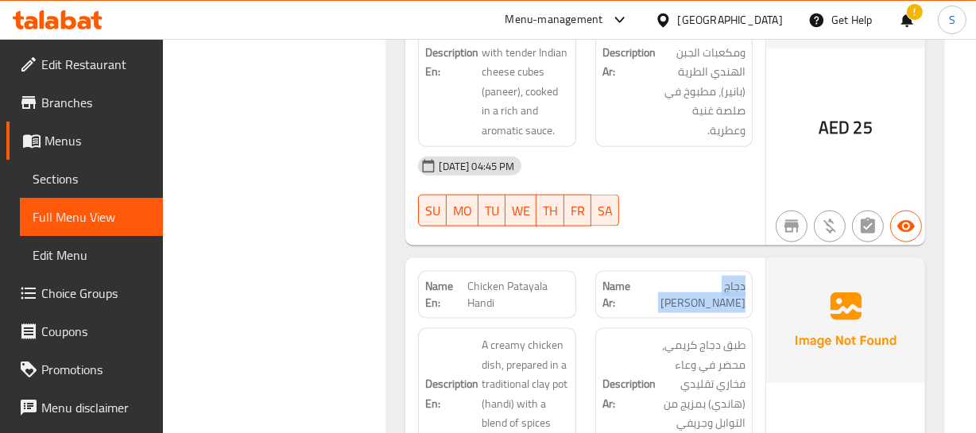
click at [717, 271] on div "Name Ar: دجاج باتيالا هاندي" at bounding box center [673, 295] width 157 height 48
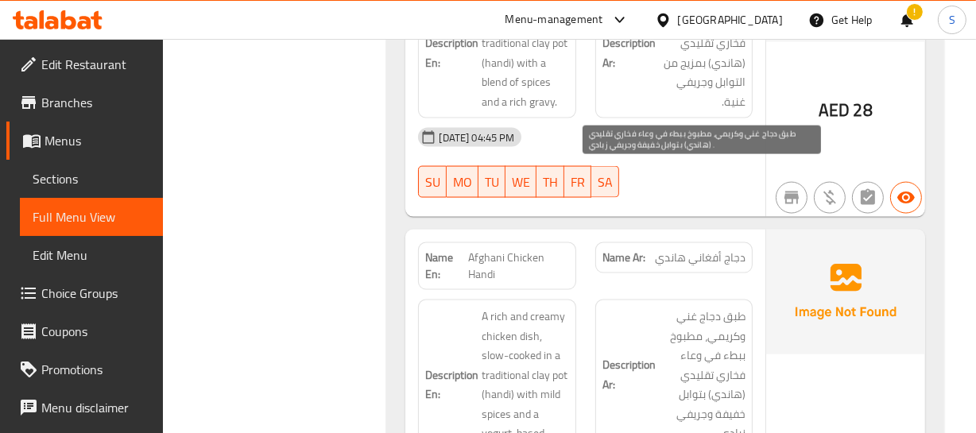
scroll to position [12923, 0]
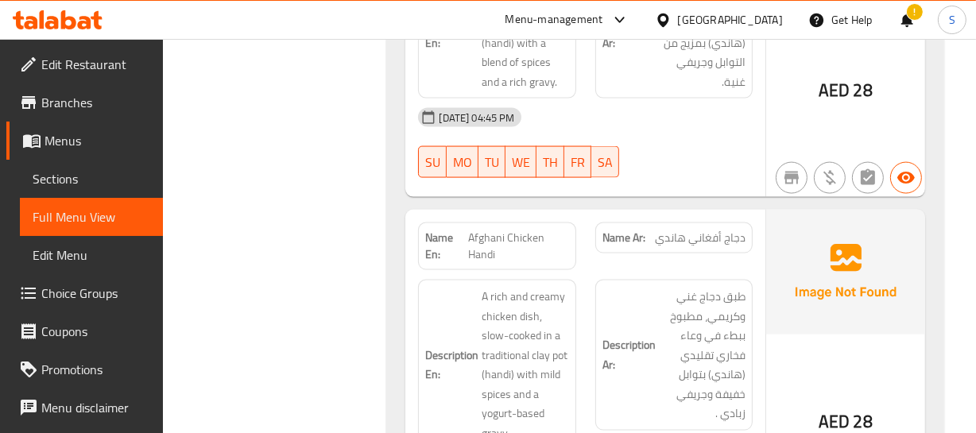
click at [724, 230] on span "دجاج أفغاني هاندي" at bounding box center [700, 238] width 91 height 17
drag, startPoint x: 724, startPoint y: 87, endPoint x: 690, endPoint y: 87, distance: 34.2
click at [721, 230] on span "دجاج أفغاني هاندي" at bounding box center [700, 238] width 91 height 17
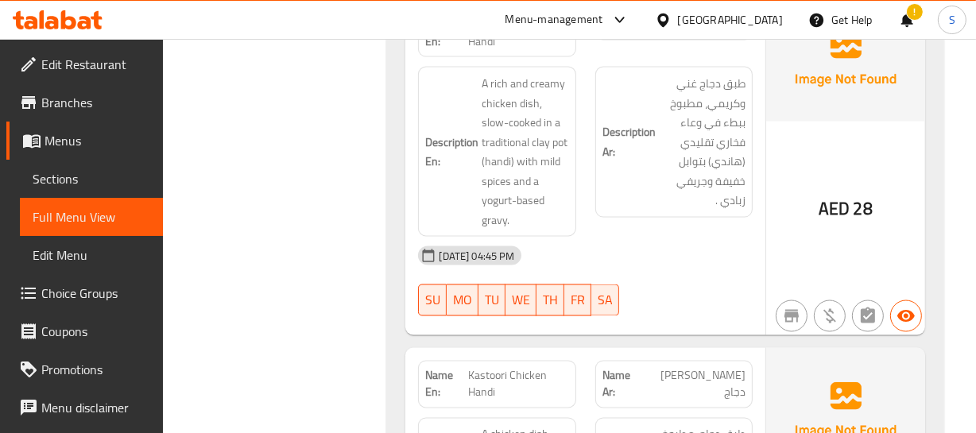
scroll to position [13140, 0]
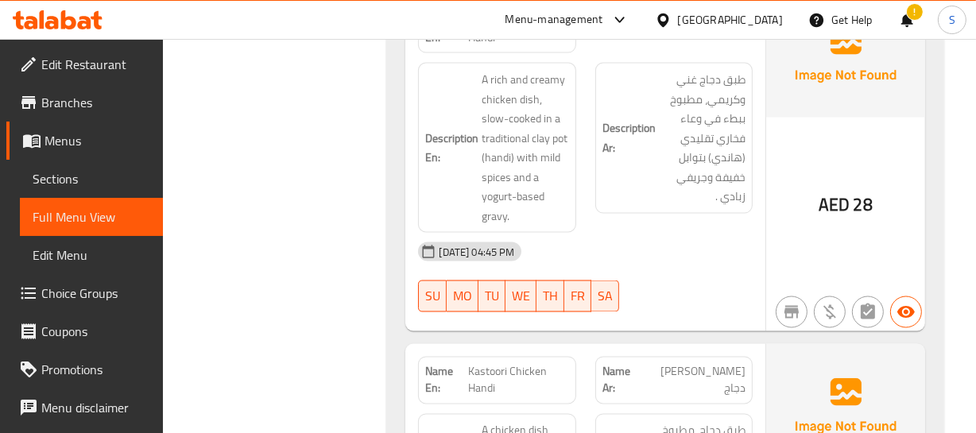
click at [726, 364] on span "هاندي كاستوري دجاج" at bounding box center [694, 380] width 103 height 33
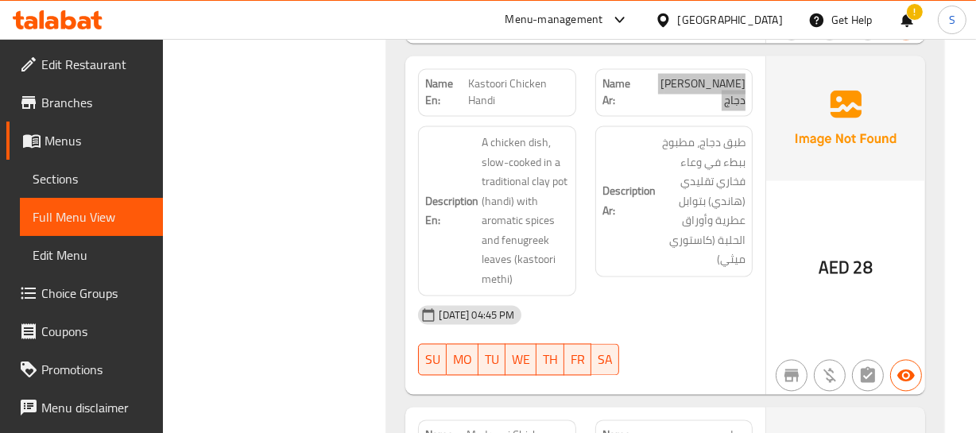
scroll to position [13429, 0]
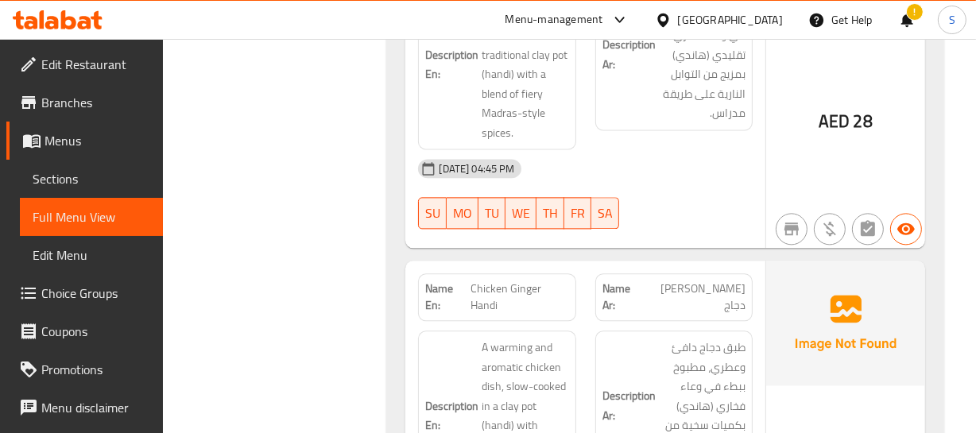
scroll to position [13935, 0]
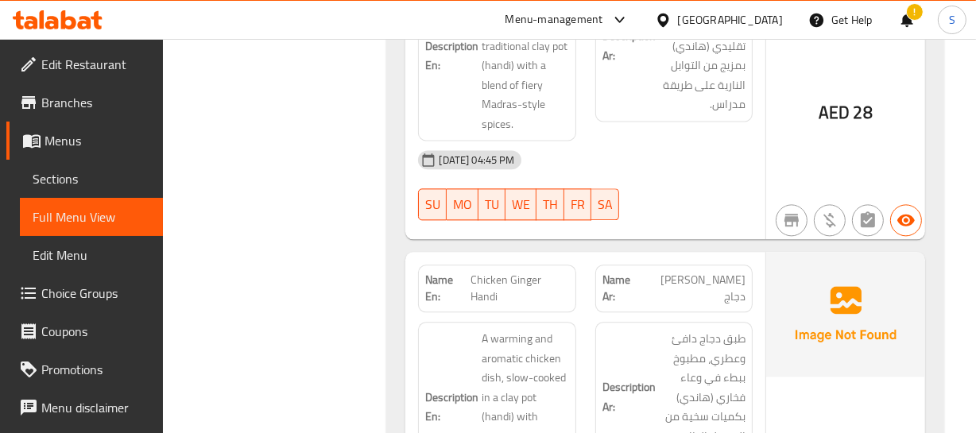
click at [516, 272] on span "Chicken Ginger Handi" at bounding box center [519, 288] width 99 height 33
copy span "Chicken Ginger Handi"
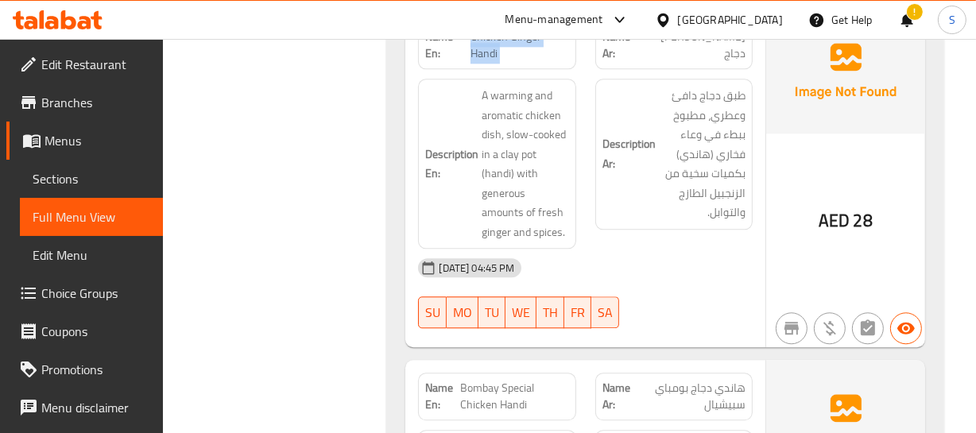
scroll to position [14224, 0]
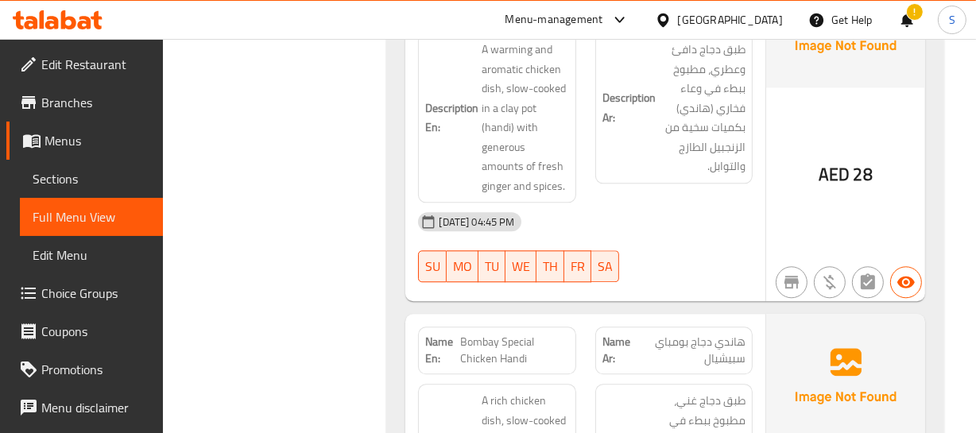
click at [727, 334] on span "هاندي دجاج بومباي سبيشيال" at bounding box center [691, 350] width 109 height 33
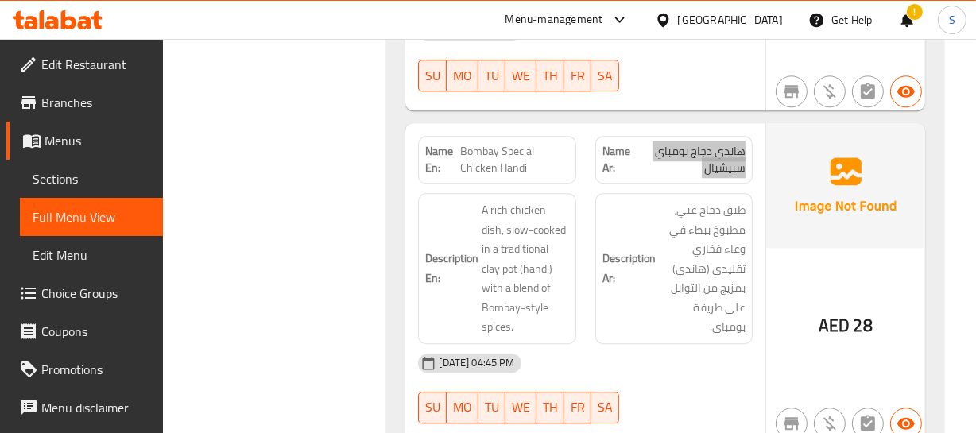
scroll to position [14440, 0]
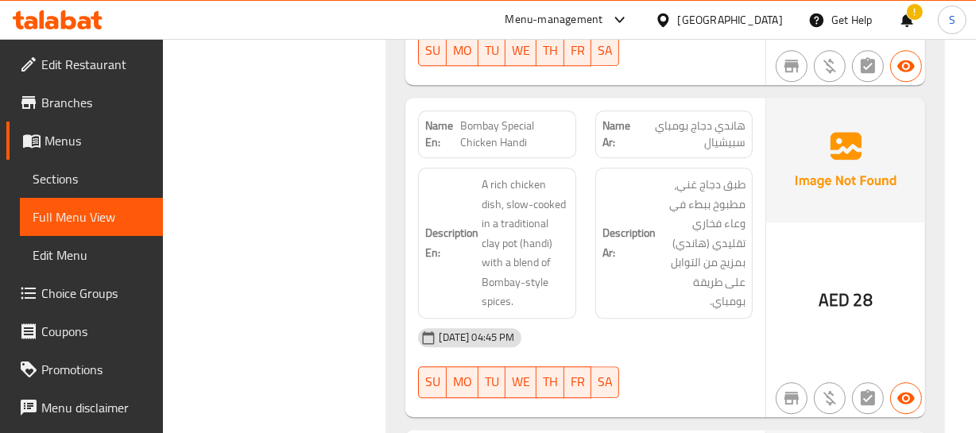
drag, startPoint x: 744, startPoint y: 310, endPoint x: 692, endPoint y: 329, distance: 55.1
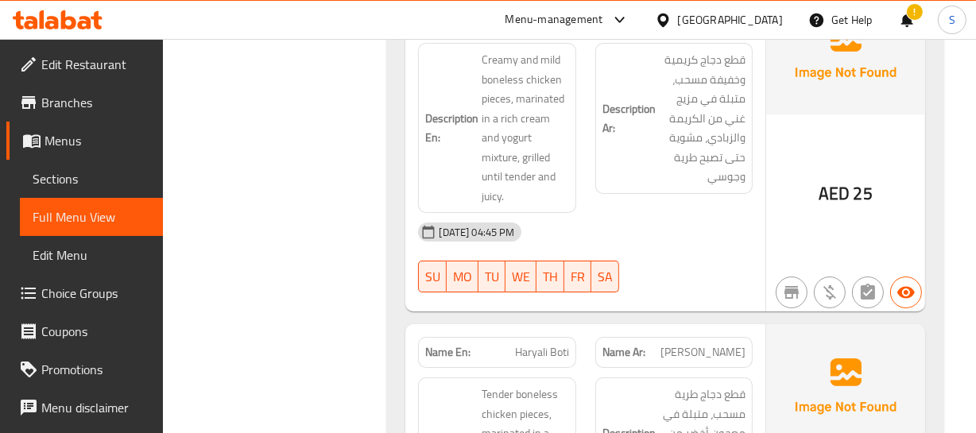
scroll to position [15957, 0]
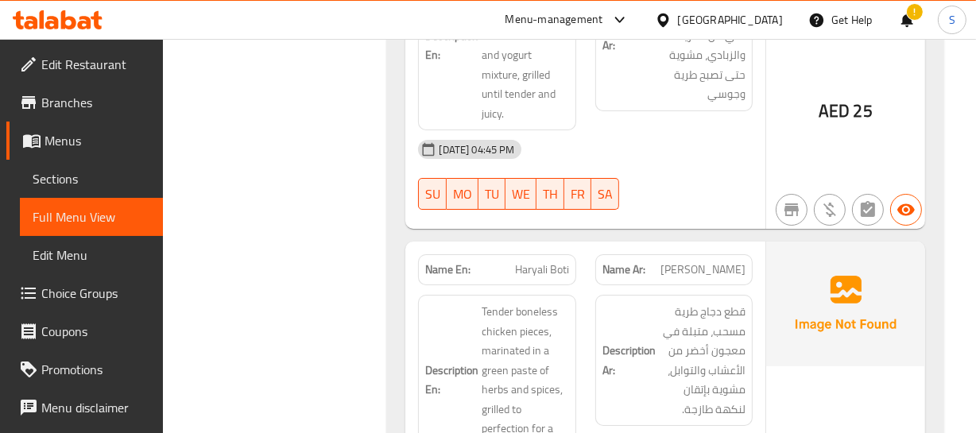
drag, startPoint x: 700, startPoint y: 103, endPoint x: 741, endPoint y: 99, distance: 40.7
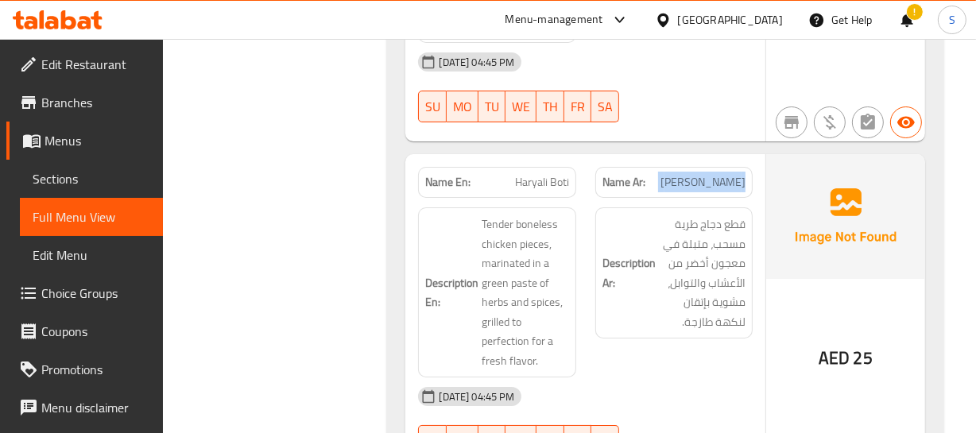
scroll to position [16029, 0]
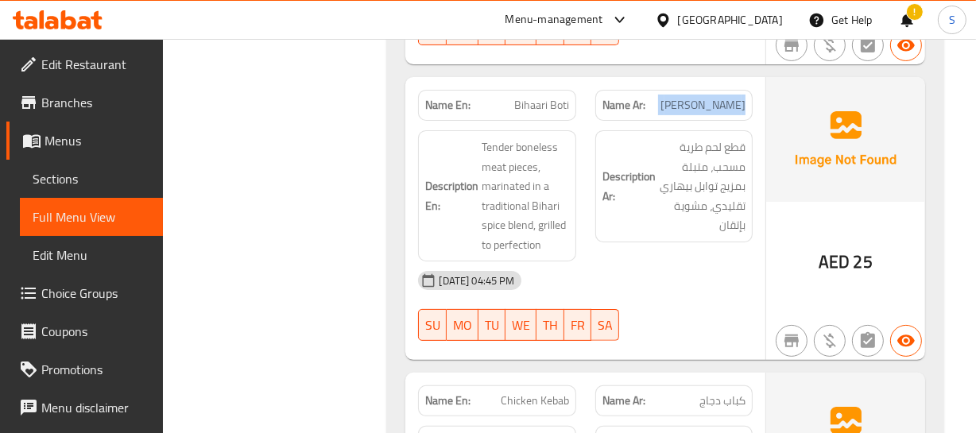
scroll to position [16536, 0]
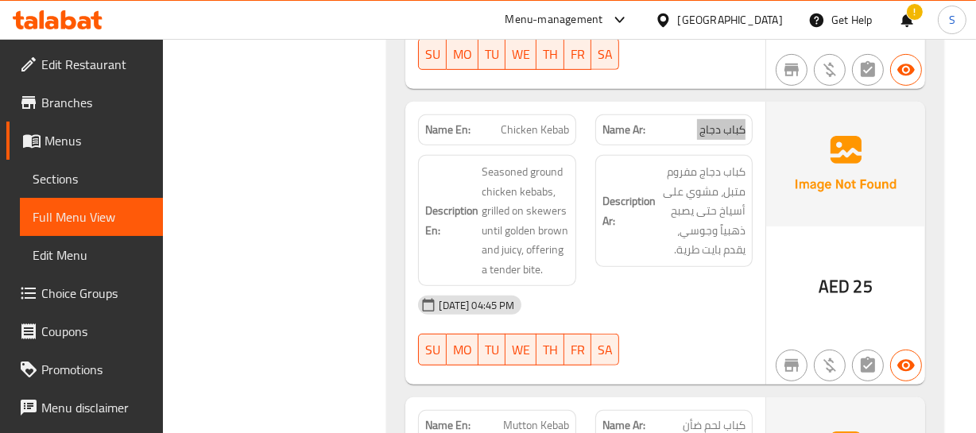
scroll to position [16752, 0]
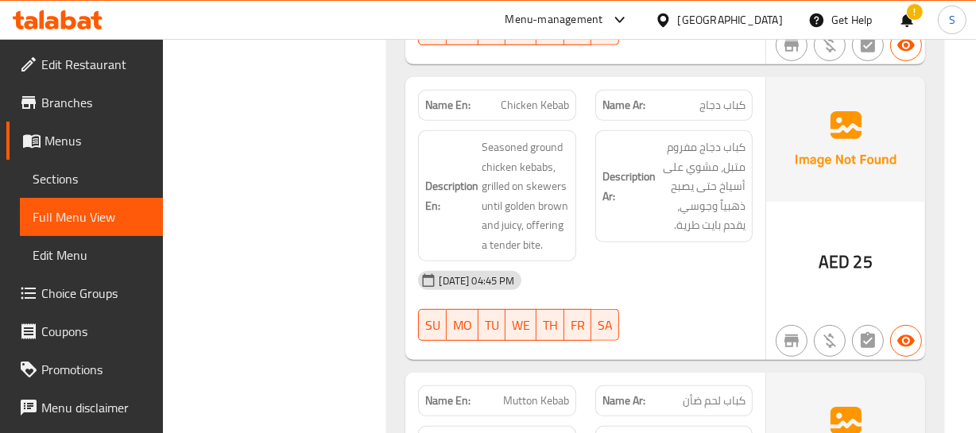
drag, startPoint x: 722, startPoint y: 253, endPoint x: 710, endPoint y: 250, distance: 12.9
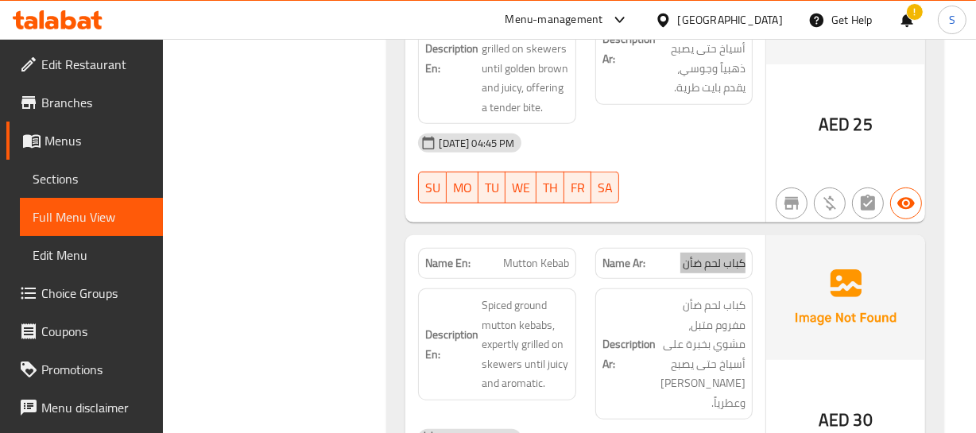
scroll to position [16969, 0]
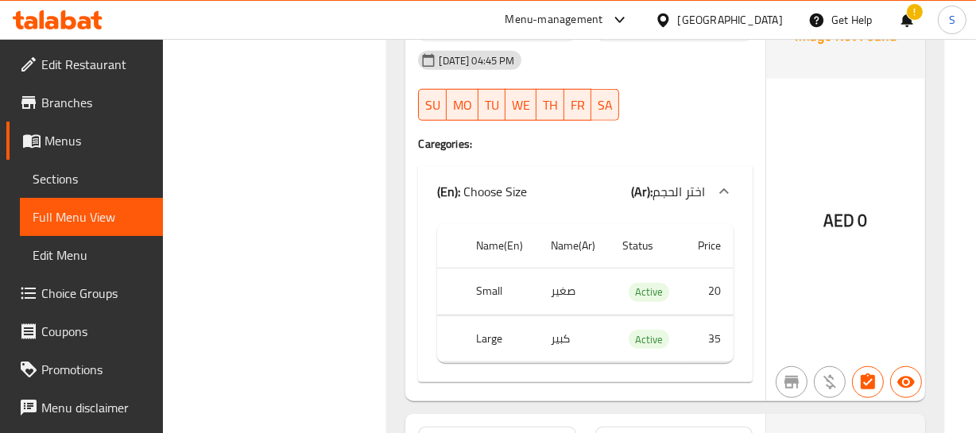
scroll to position [17474, 0]
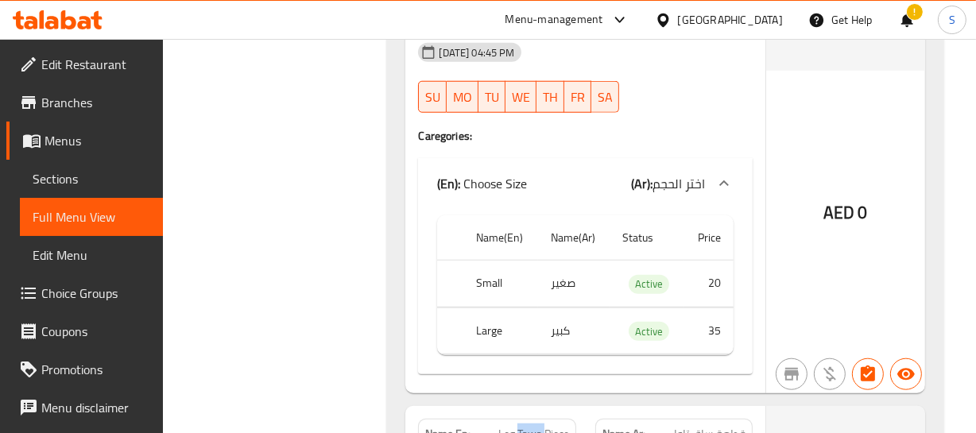
copy span "Leg Tawa Piece"
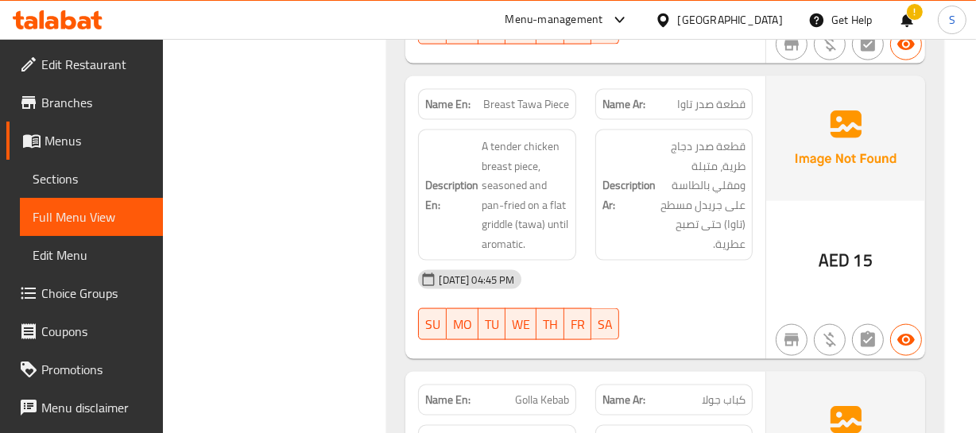
scroll to position [18125, 0]
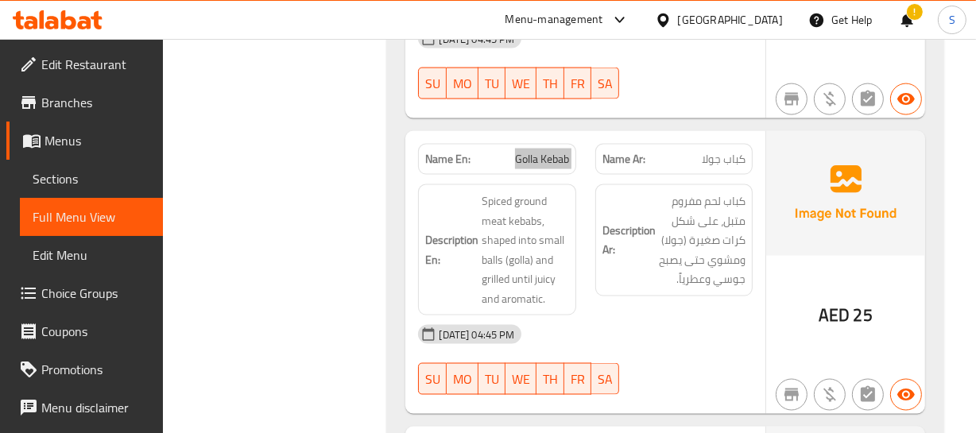
scroll to position [18341, 0]
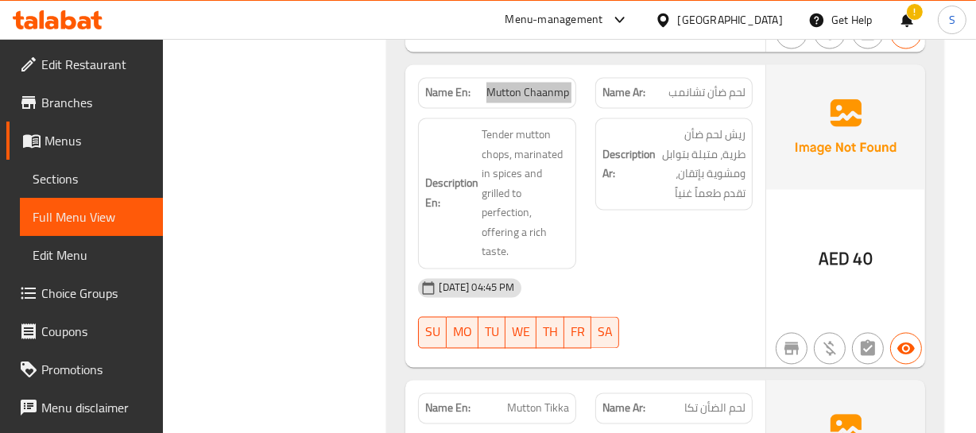
scroll to position [18703, 0]
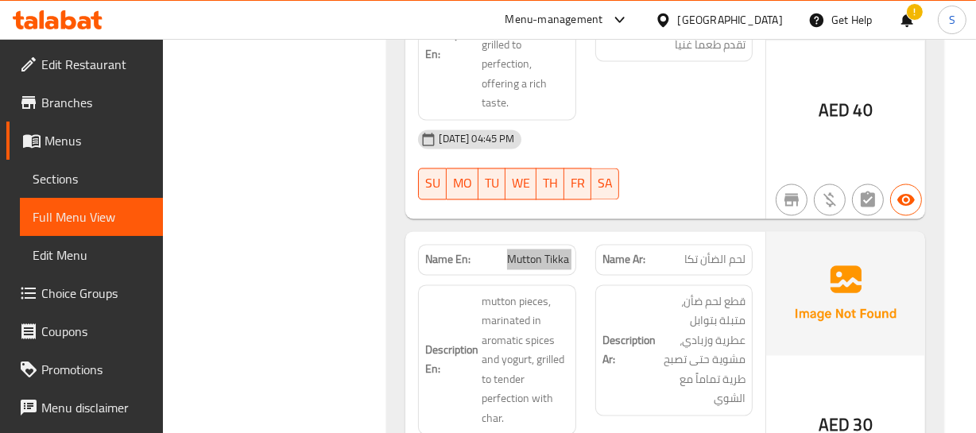
scroll to position [18992, 0]
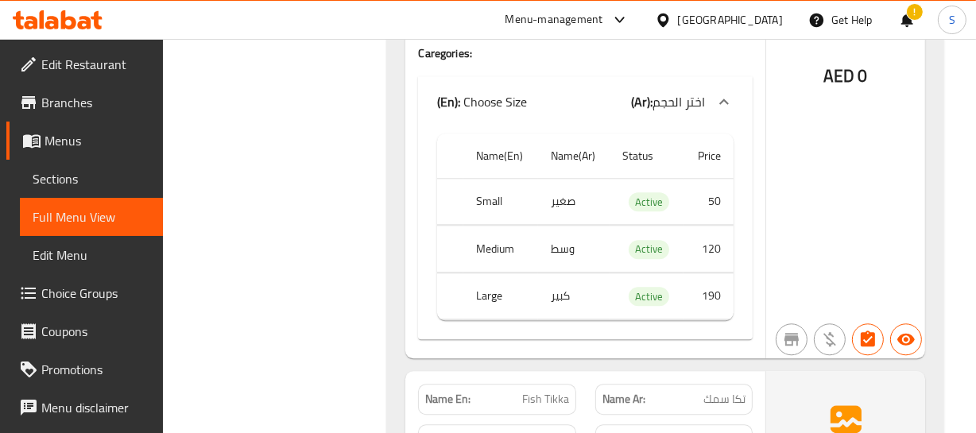
scroll to position [19714, 0]
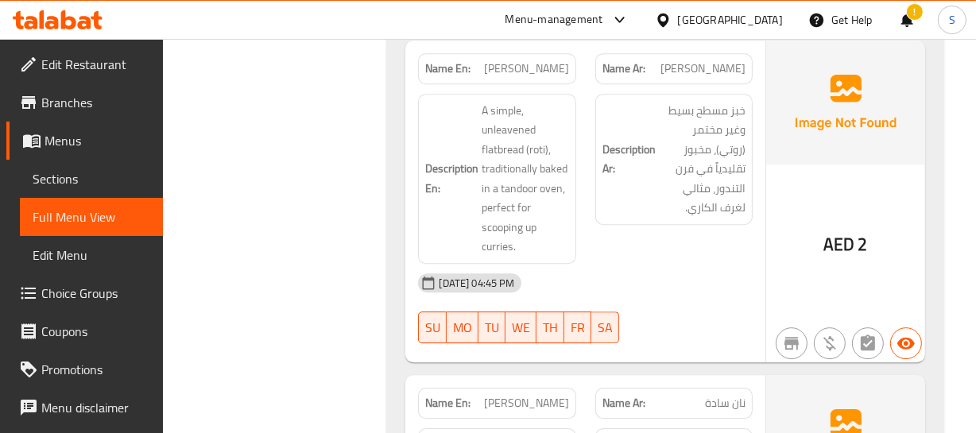
scroll to position [20436, 0]
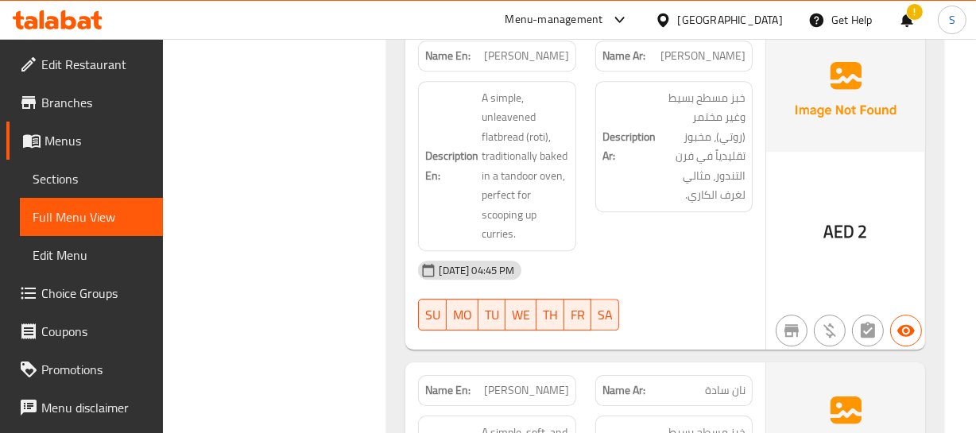
drag, startPoint x: 528, startPoint y: 207, endPoint x: 532, endPoint y: 215, distance: 8.9
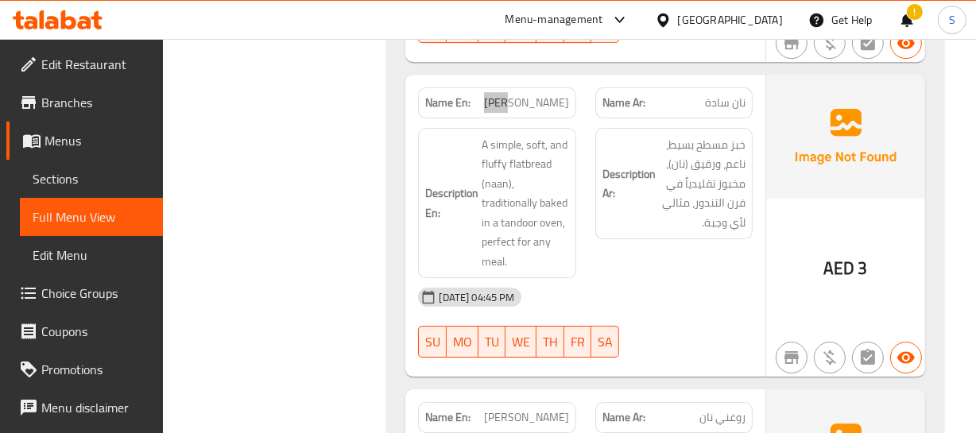
scroll to position [20725, 0]
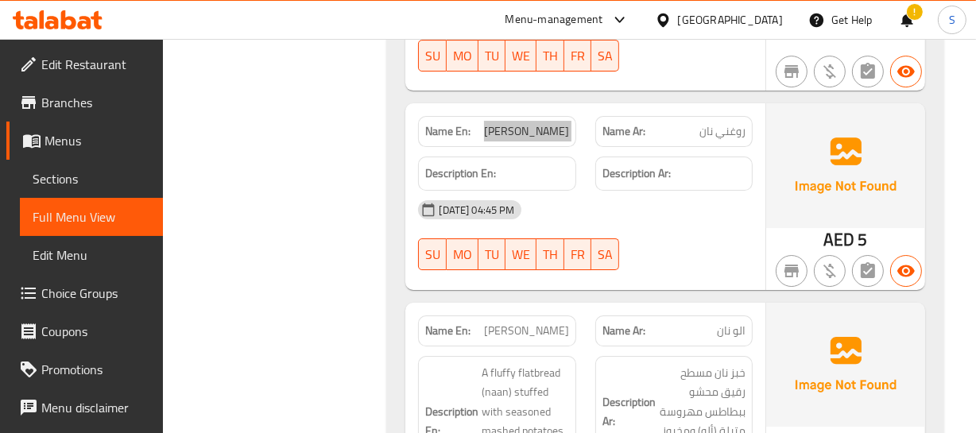
scroll to position [21014, 0]
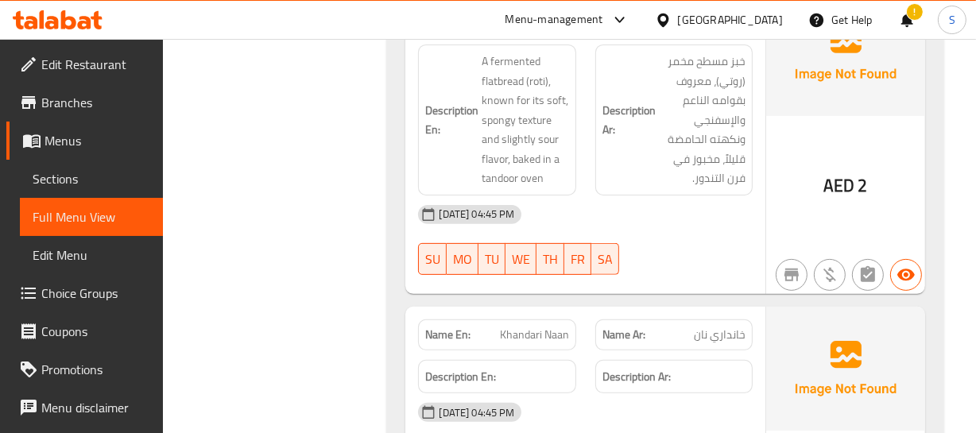
scroll to position [21953, 0]
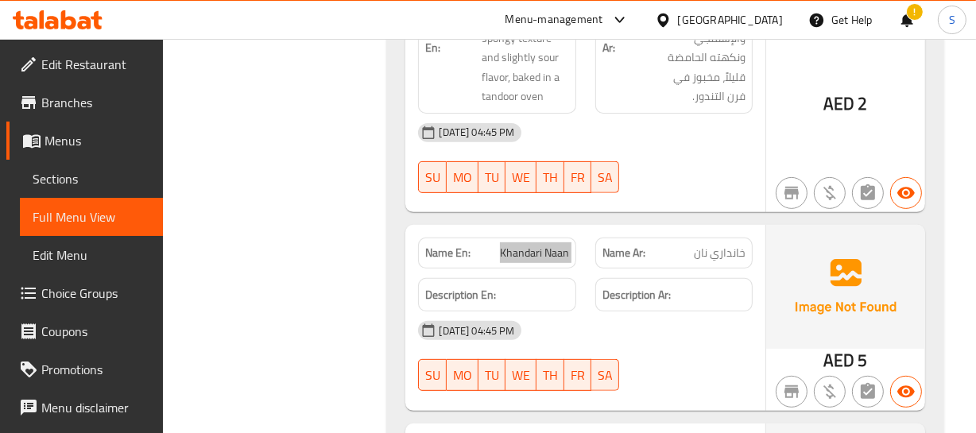
scroll to position [22098, 0]
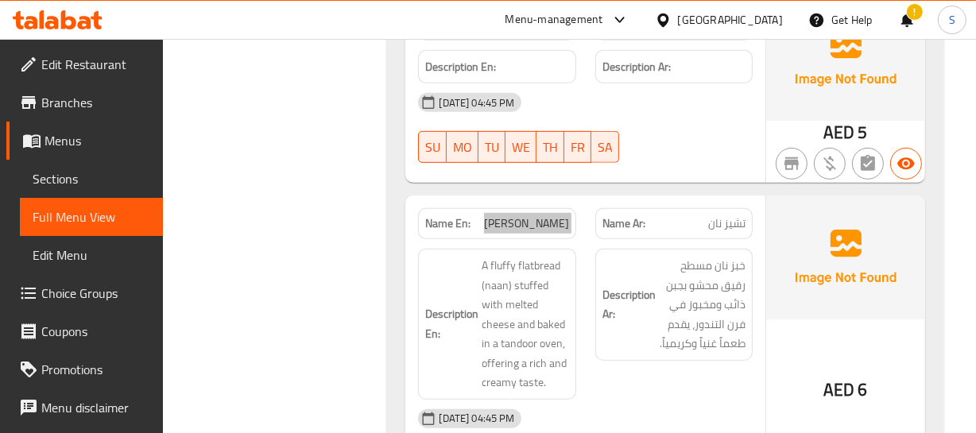
scroll to position [22386, 0]
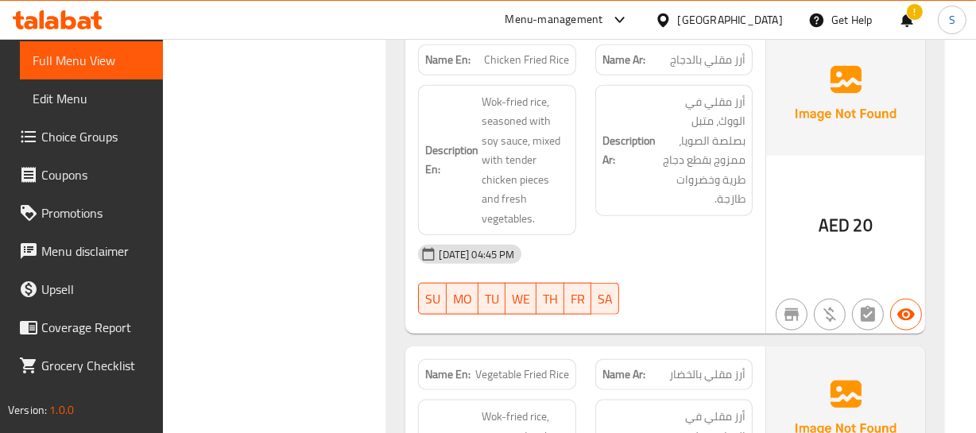
scroll to position [23109, 0]
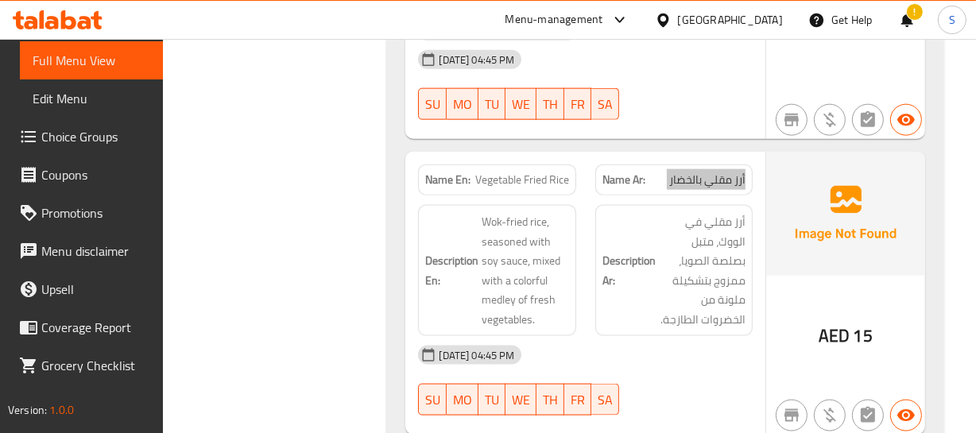
scroll to position [23326, 0]
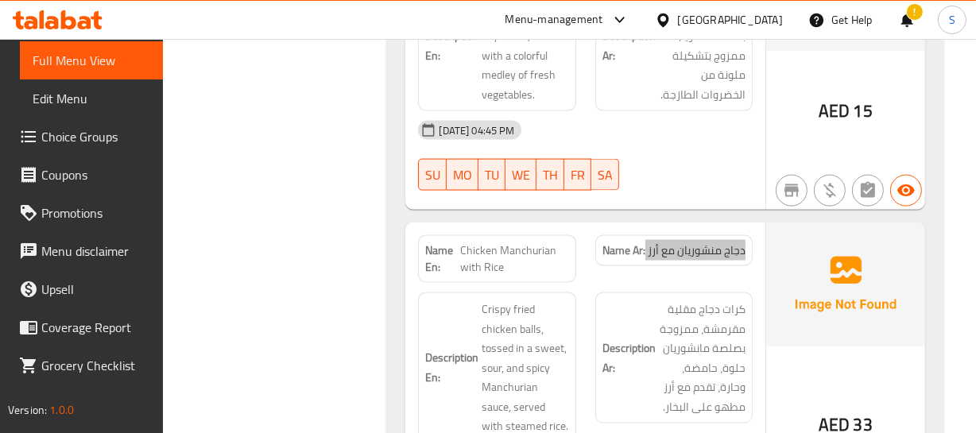
scroll to position [23615, 0]
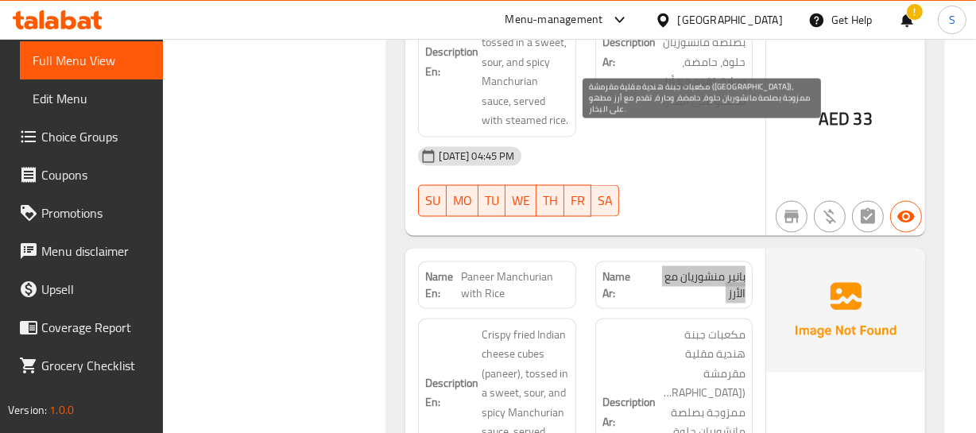
scroll to position [23903, 0]
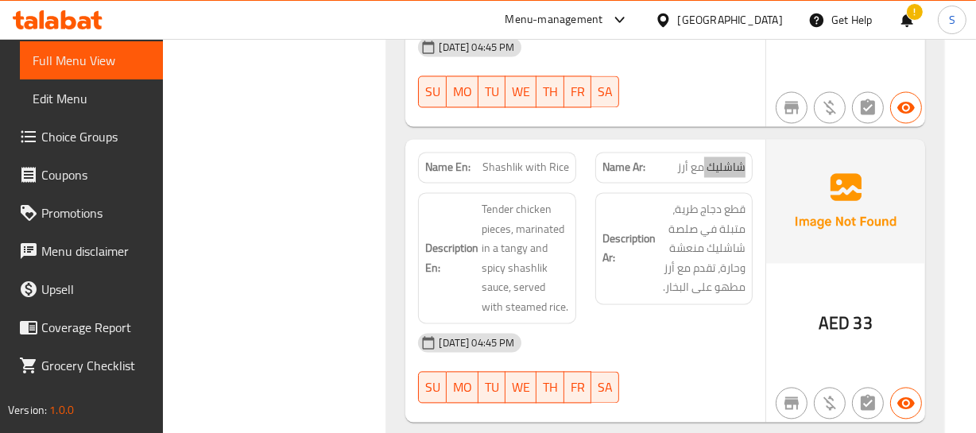
scroll to position [24410, 0]
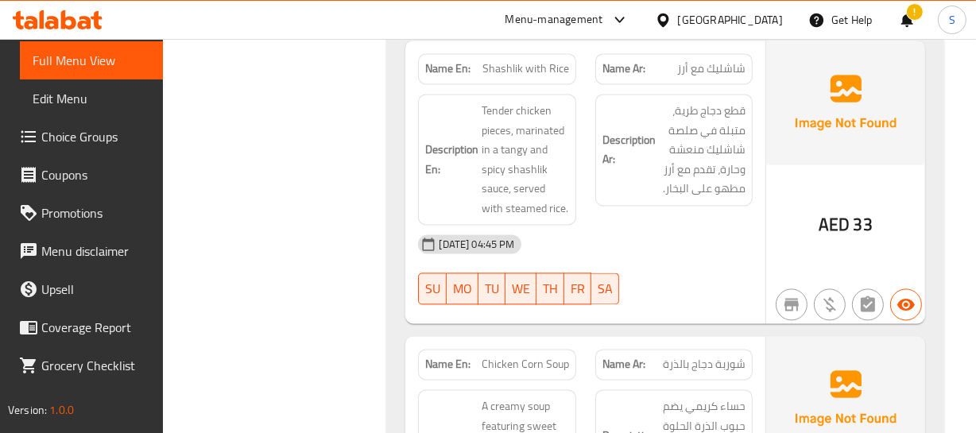
drag, startPoint x: 722, startPoint y: 141, endPoint x: 26, endPoint y: 230, distance: 701.0
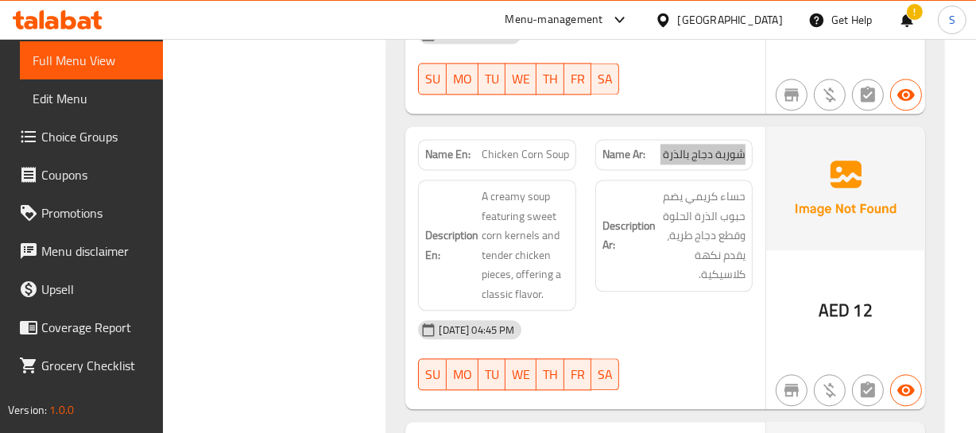
scroll to position [24698, 0]
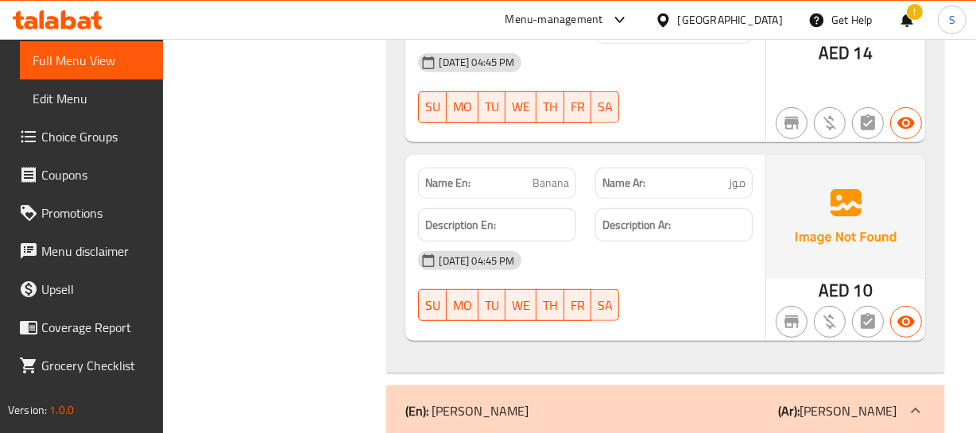
scroll to position [27641, 0]
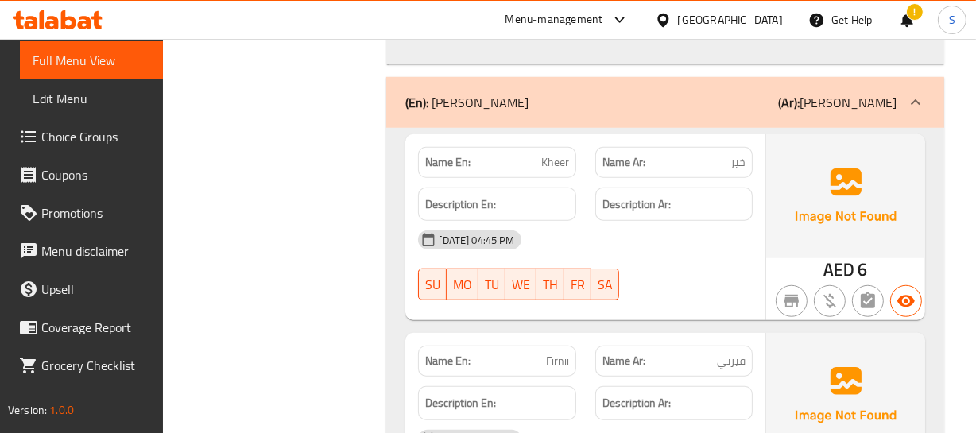
scroll to position [28003, 0]
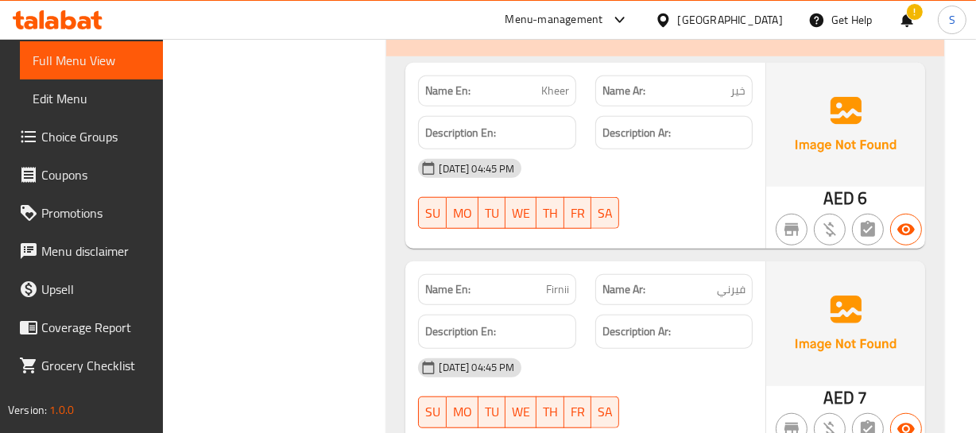
drag, startPoint x: 714, startPoint y: 198, endPoint x: 10, endPoint y: 179, distance: 704.3
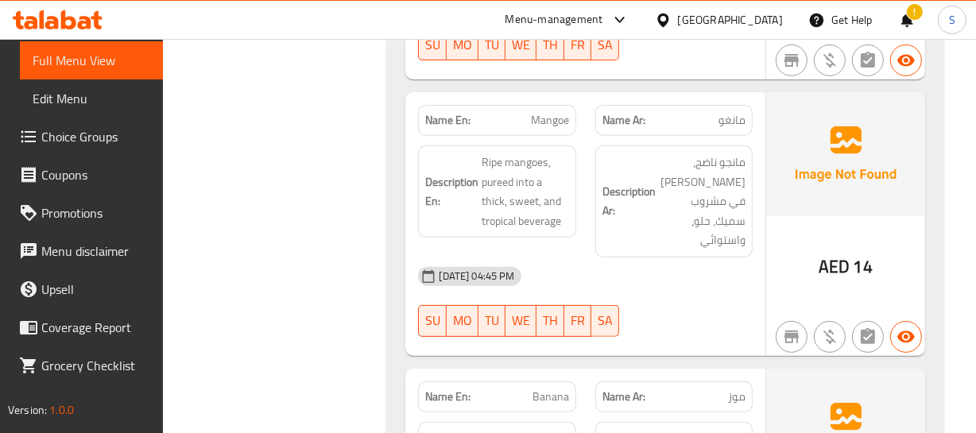
scroll to position [27358, 0]
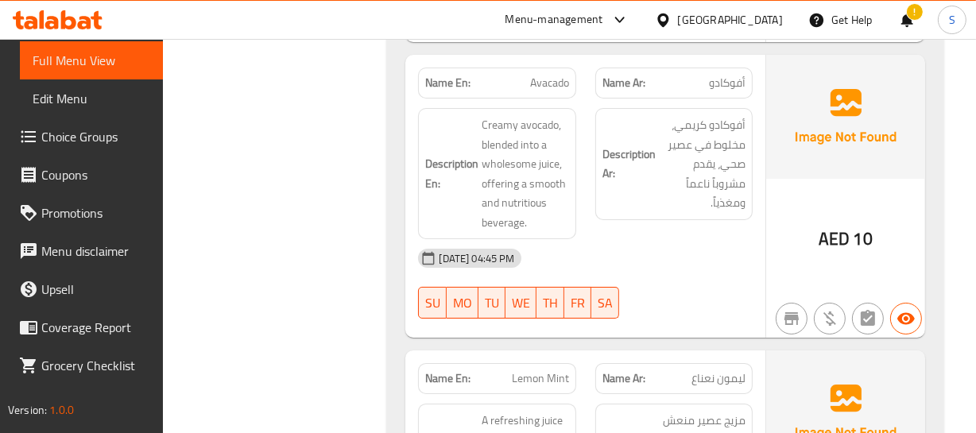
scroll to position [26852, 0]
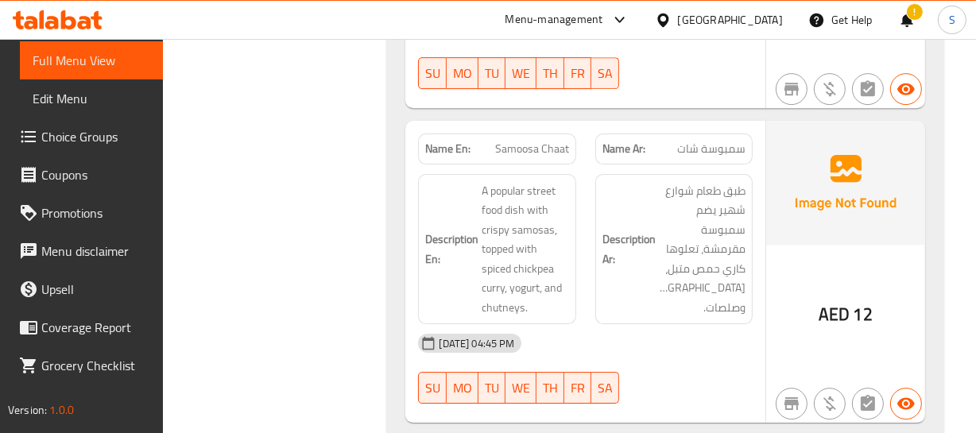
scroll to position [26057, 0]
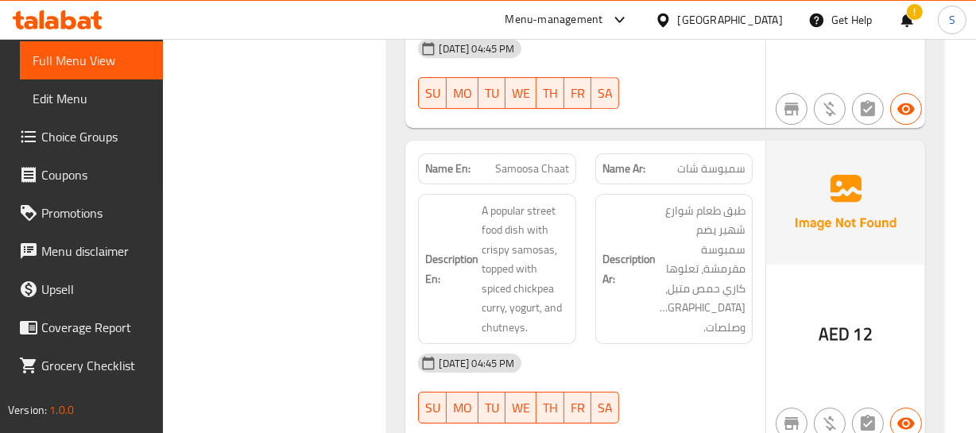
copy span "Fruit Chaat"
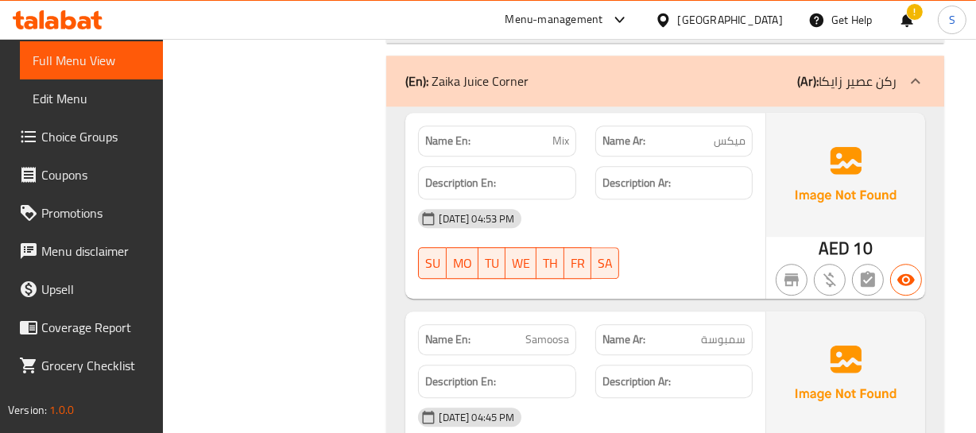
scroll to position [25335, 0]
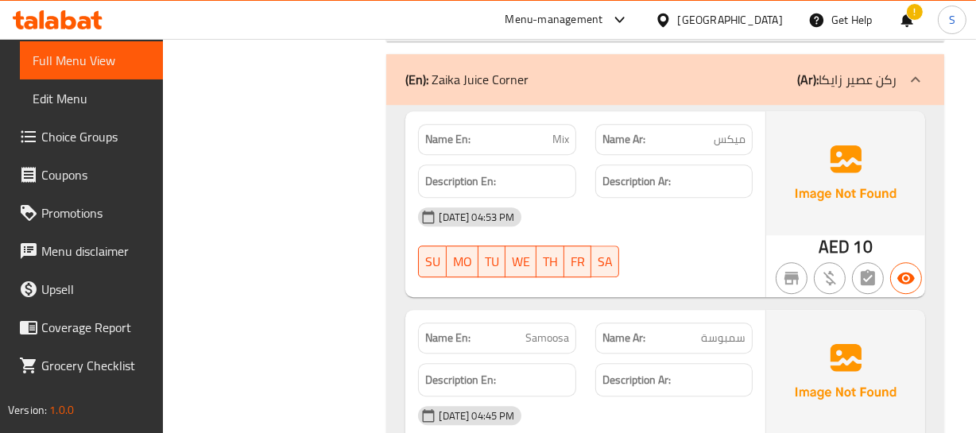
copy span "Samoosa"
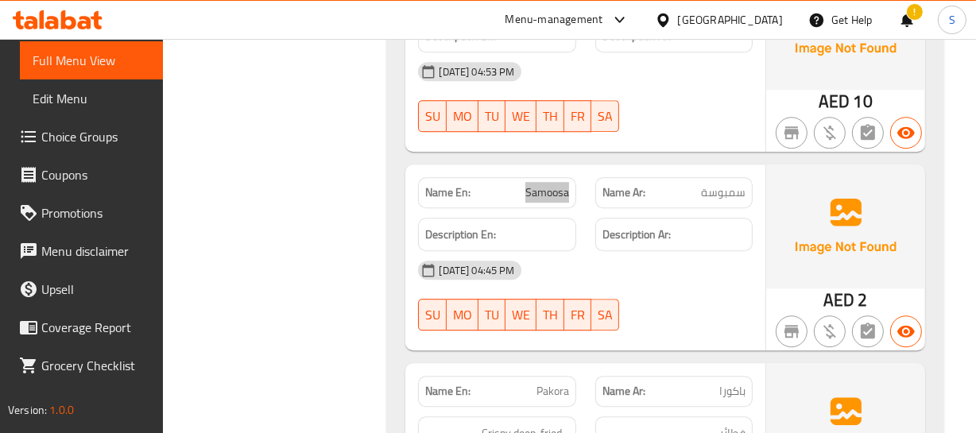
scroll to position [25479, 0]
copy span "Pakora"
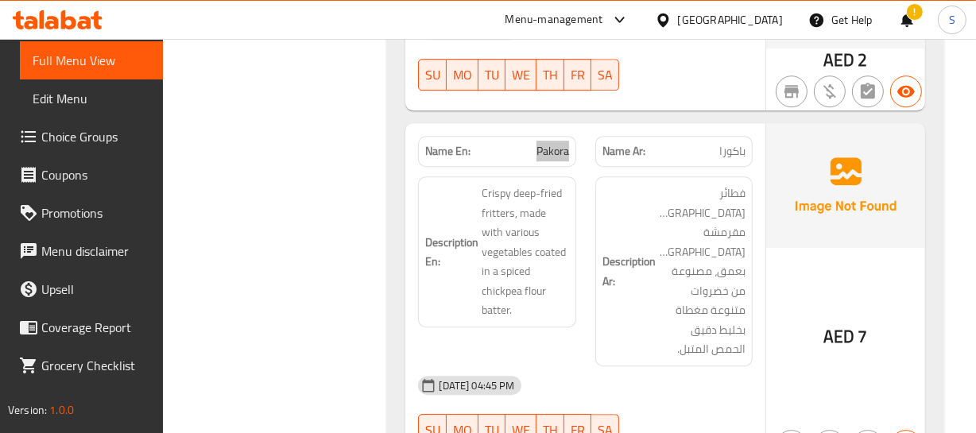
scroll to position [25768, 0]
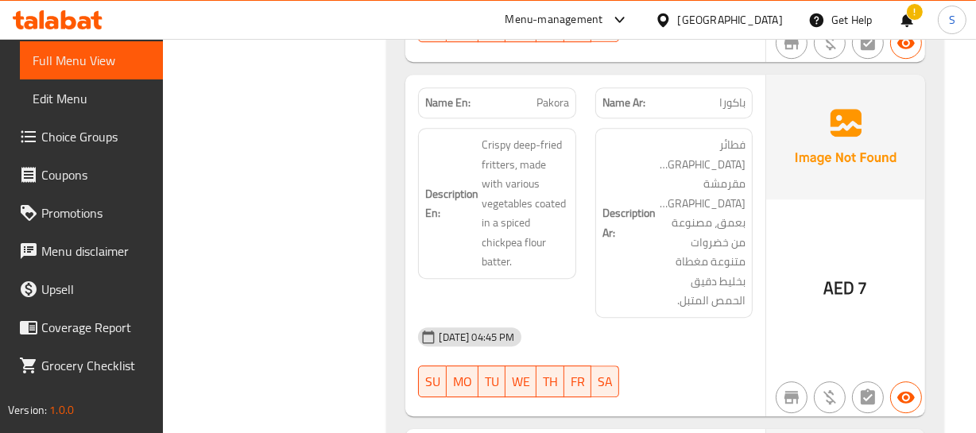
copy span "Samoosa Chaat"
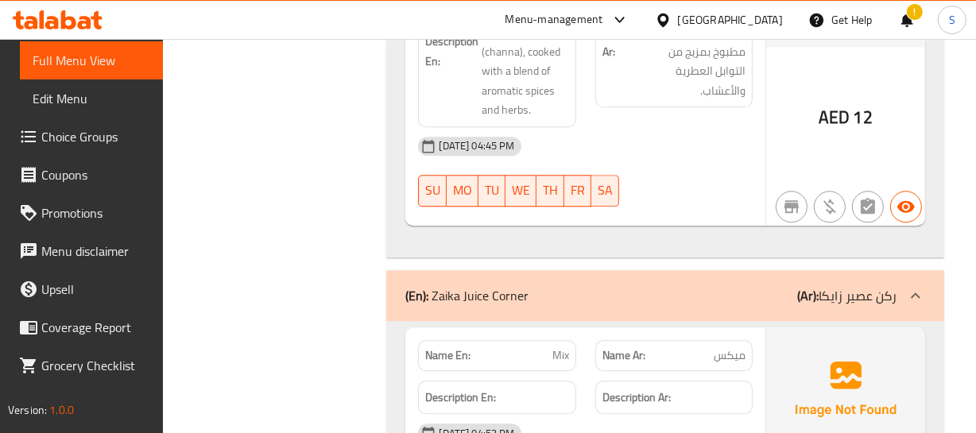
scroll to position [25190, 0]
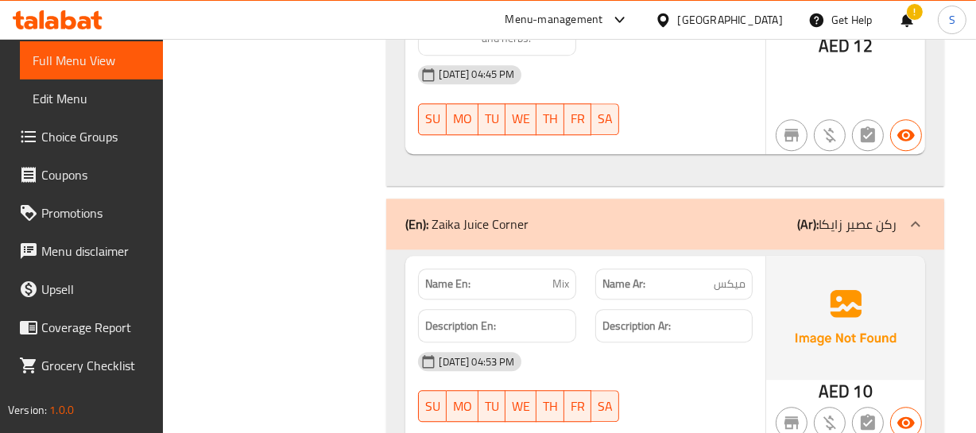
drag, startPoint x: 647, startPoint y: 200, endPoint x: 663, endPoint y: 216, distance: 22.5
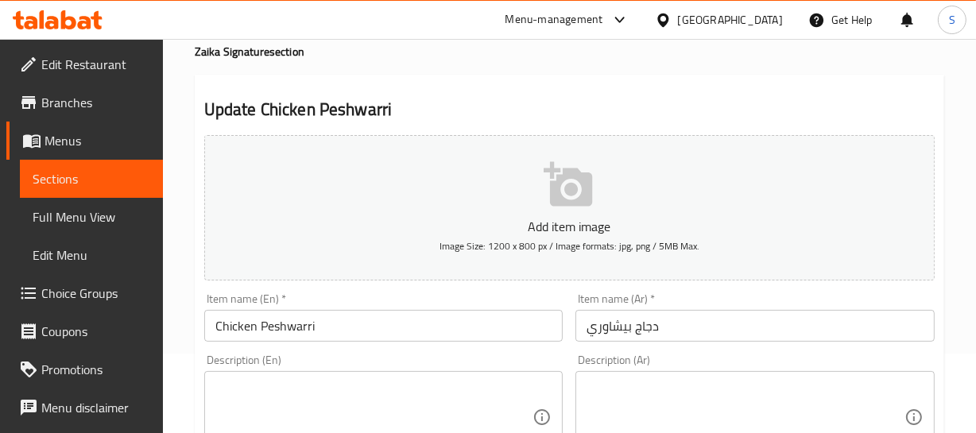
scroll to position [72, 0]
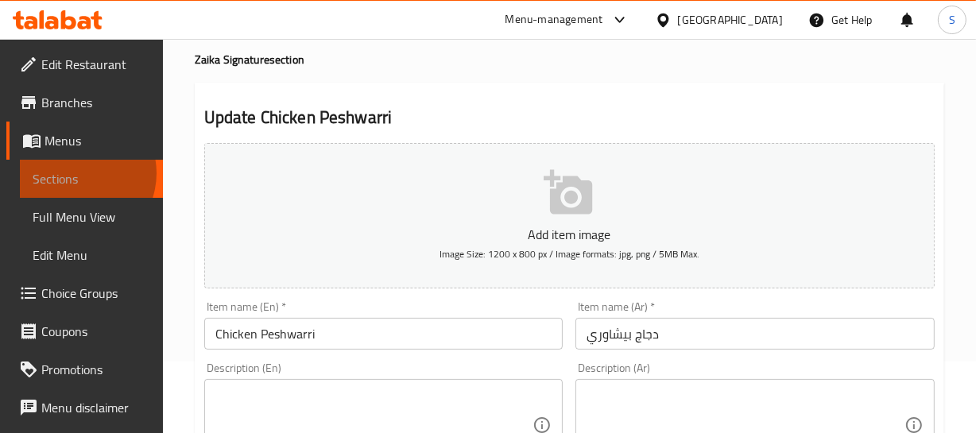
click at [75, 173] on span "Sections" at bounding box center [92, 178] width 118 height 19
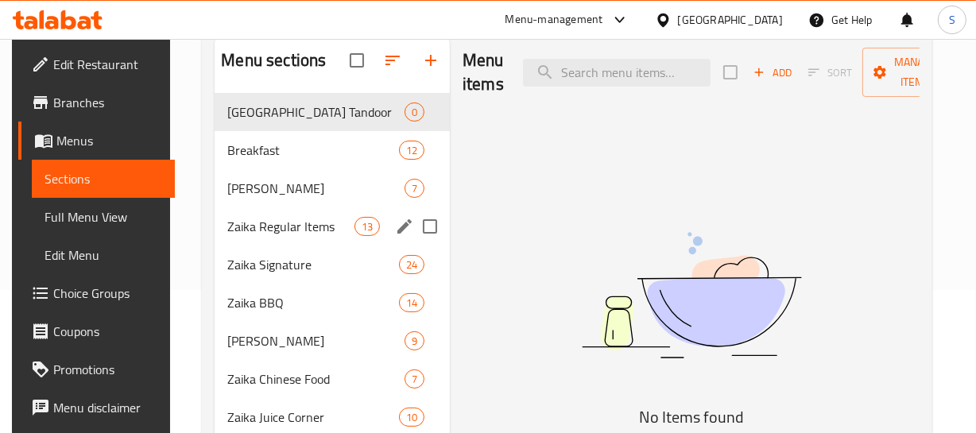
scroll to position [144, 0]
click at [270, 229] on span "Zaika Regular Items" at bounding box center [290, 225] width 126 height 19
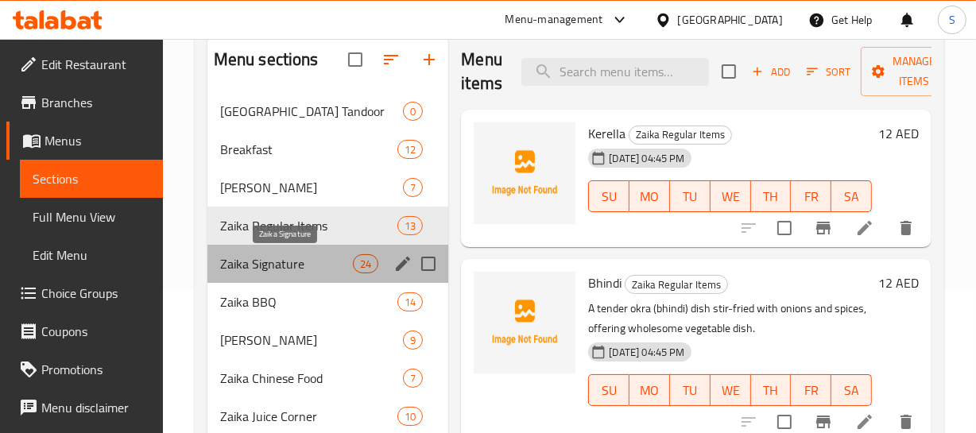
click at [273, 261] on span "Zaika Signature" at bounding box center [286, 263] width 133 height 19
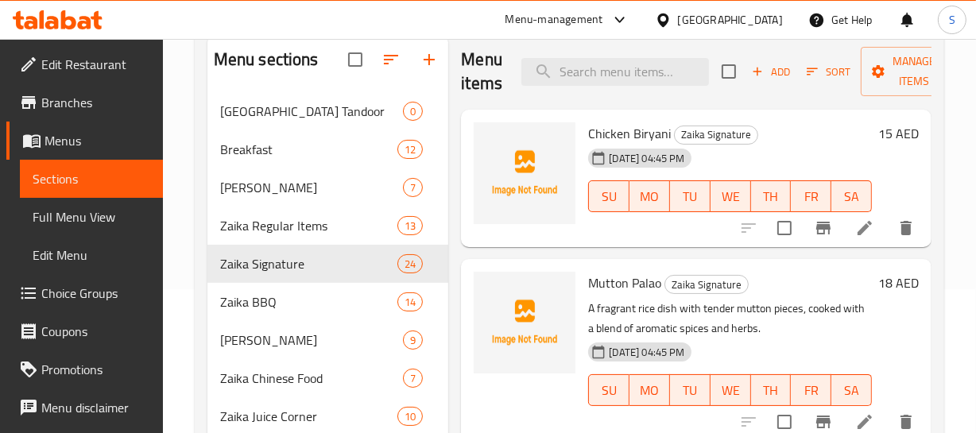
click at [822, 313] on p "A fragrant rice dish with tender mutton pieces, cooked with a blend of aromatic…" at bounding box center [730, 319] width 284 height 40
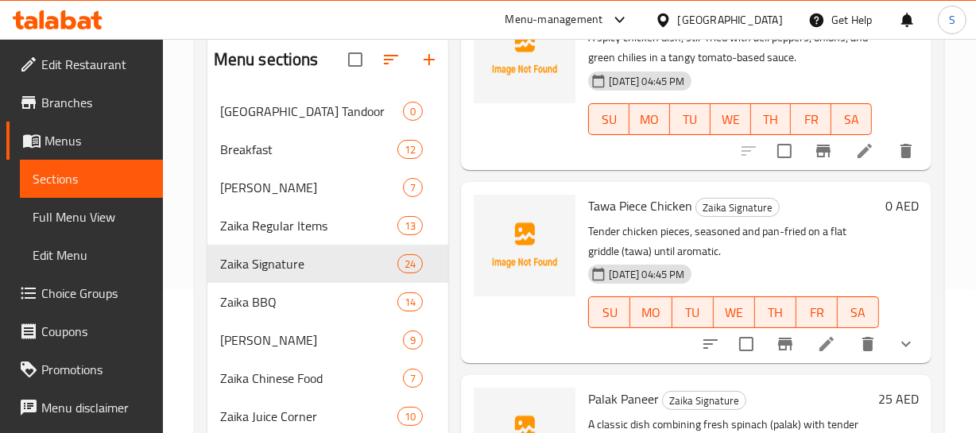
scroll to position [2803, 0]
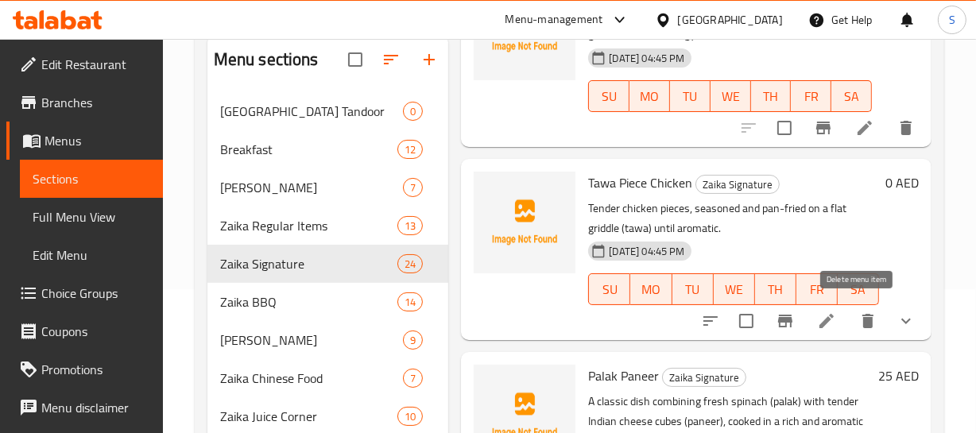
click at [858, 311] on icon "delete" at bounding box center [867, 320] width 19 height 19
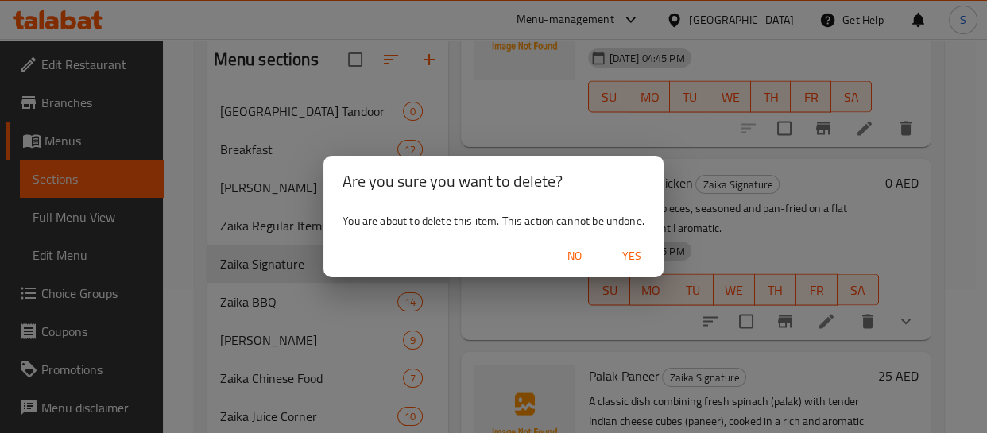
click at [634, 257] on span "Yes" at bounding box center [632, 256] width 38 height 20
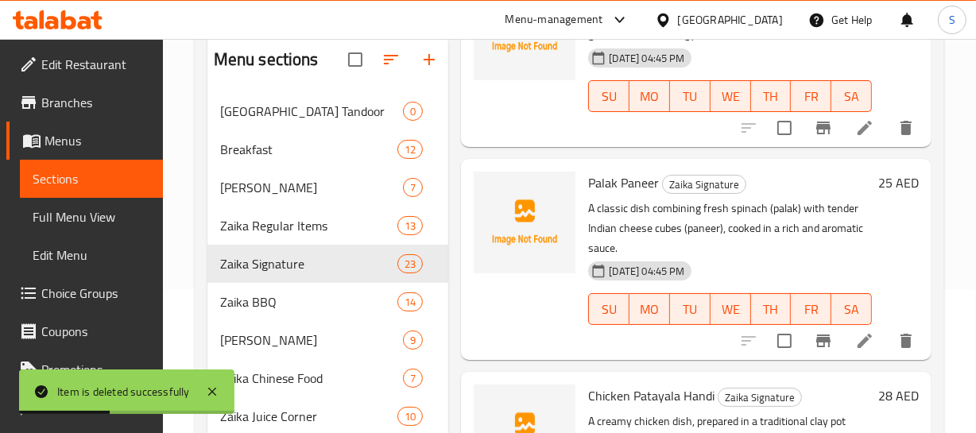
click at [790, 242] on p "A classic dish combining fresh spinach (palak) with tender Indian cheese cubes …" at bounding box center [730, 229] width 284 height 60
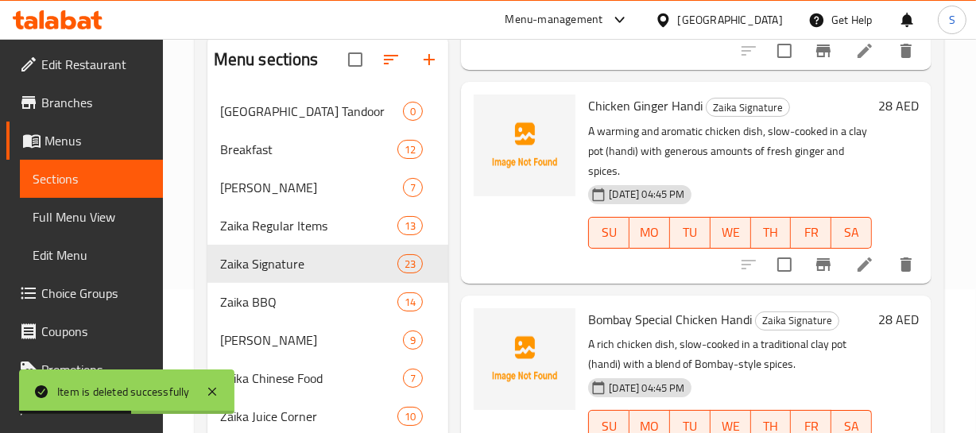
scroll to position [3883, 0]
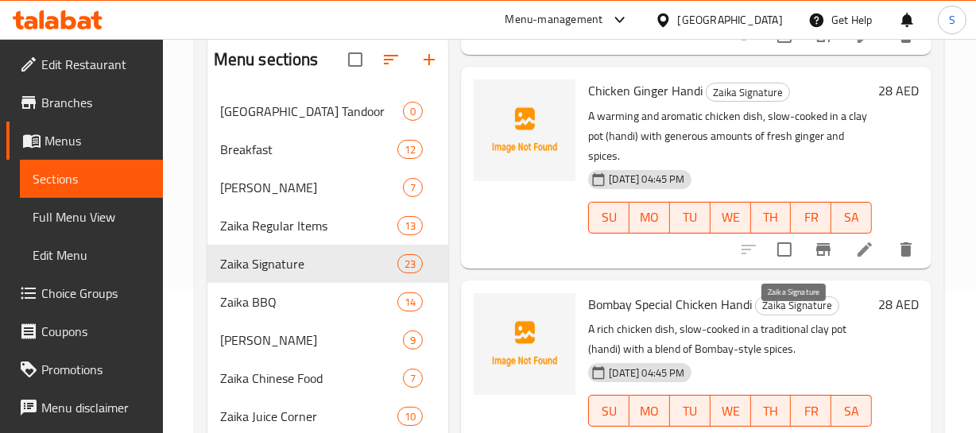
click at [768, 315] on span "Zaika Signature" at bounding box center [797, 305] width 83 height 18
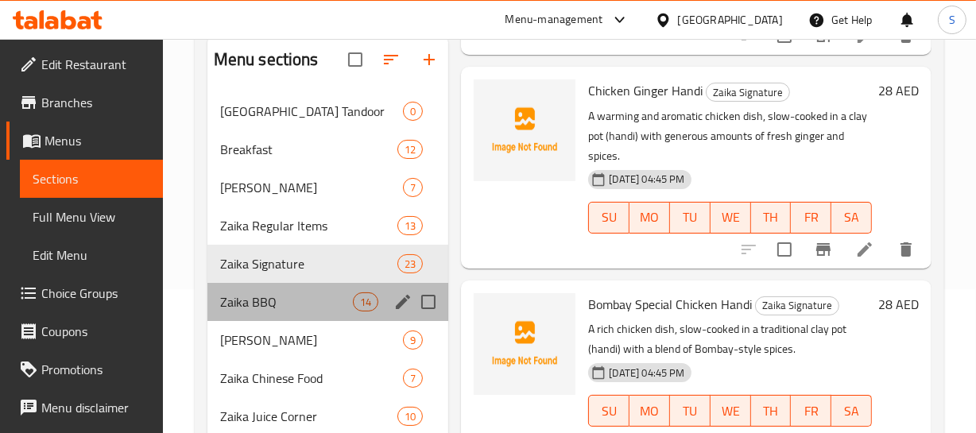
click at [275, 291] on div "Zaika BBQ 14" at bounding box center [328, 302] width 242 height 38
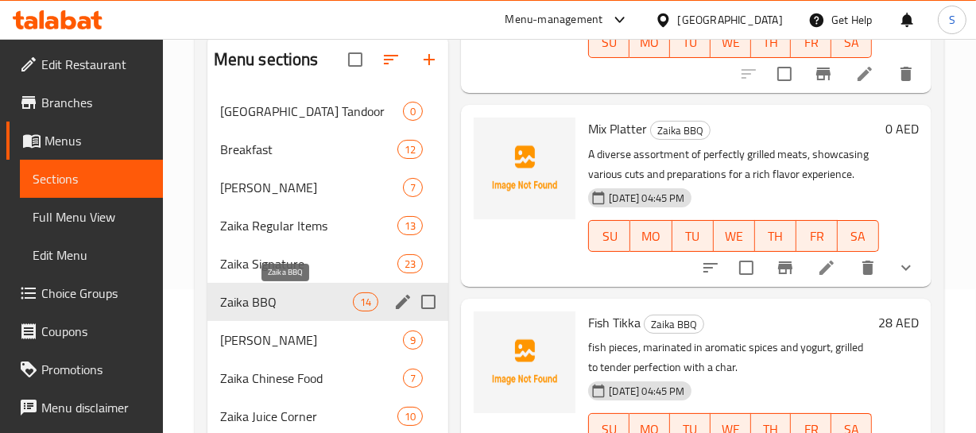
scroll to position [2332, 0]
click at [818, 349] on p "fish pieces, marinated in aromatic spices and yogurt, grilled to tender perfect…" at bounding box center [730, 358] width 284 height 40
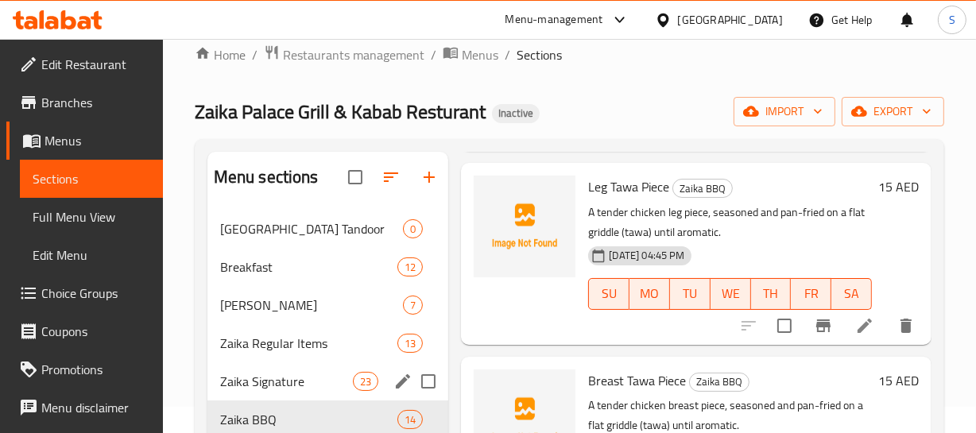
scroll to position [18, 0]
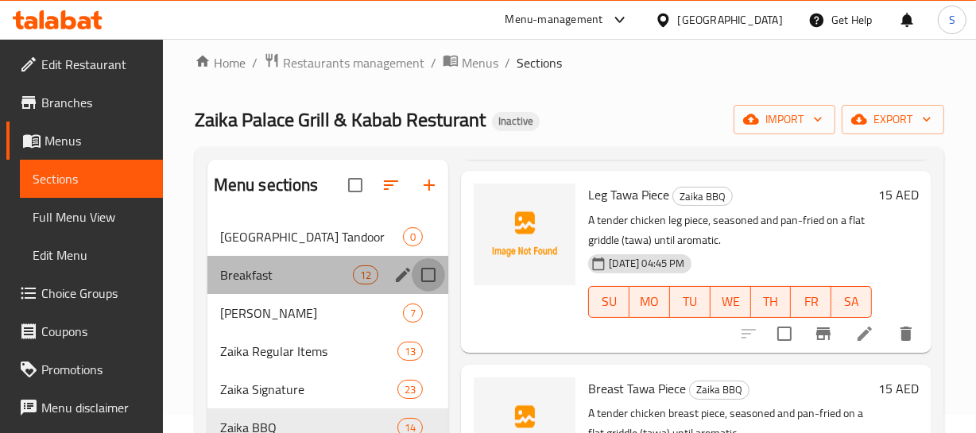
click at [428, 273] on input "Menu sections" at bounding box center [428, 274] width 33 height 33
checkbox input "true"
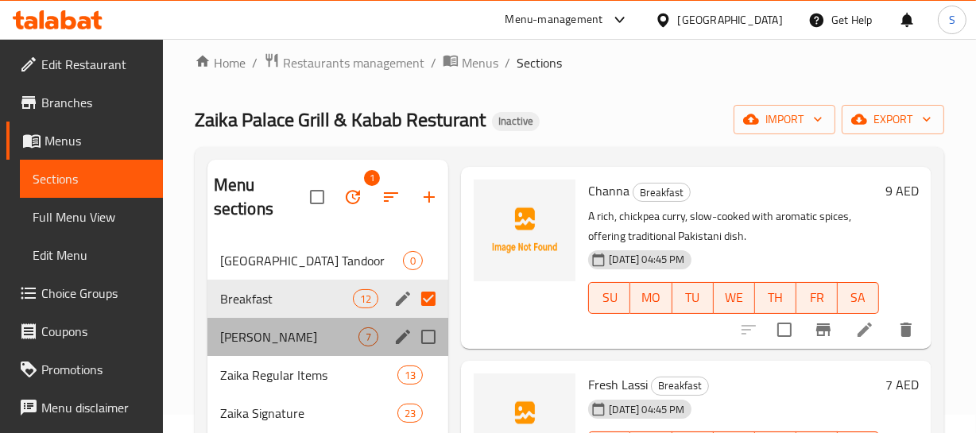
click at [434, 318] on div "[PERSON_NAME] 7" at bounding box center [328, 337] width 242 height 38
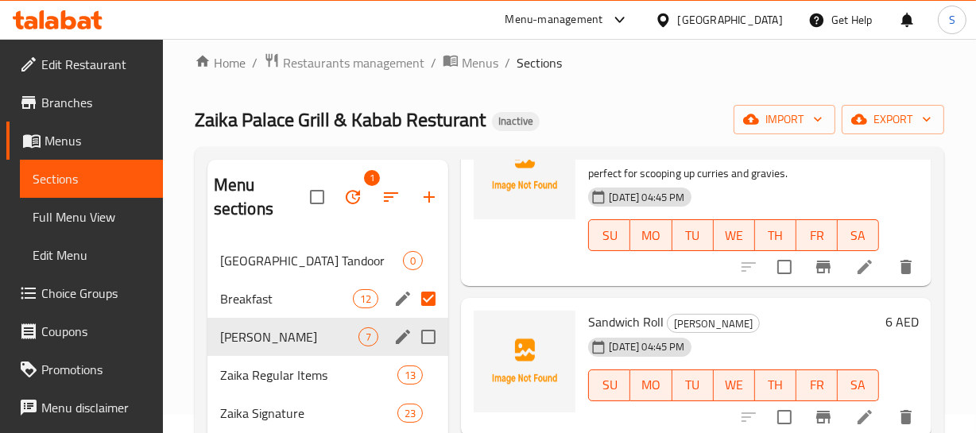
scroll to position [895, 0]
click at [437, 334] on input "Menu sections" at bounding box center [428, 336] width 33 height 33
checkbox input "true"
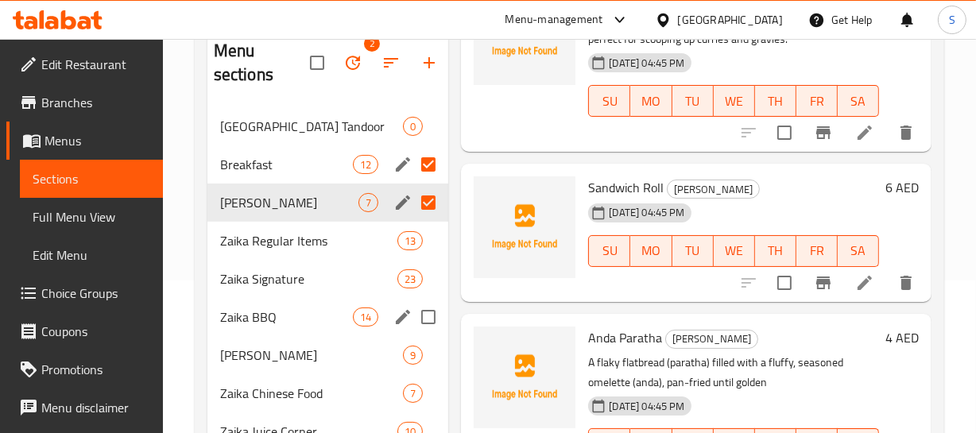
scroll to position [163, 0]
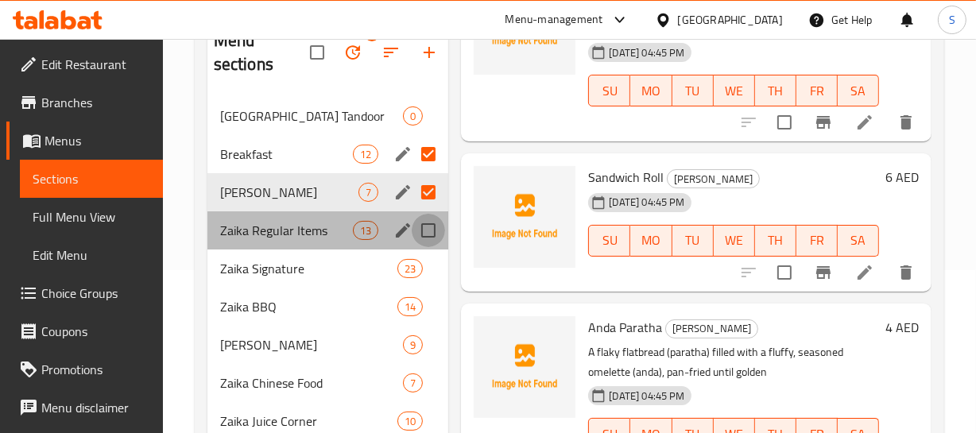
click at [424, 219] on input "Menu sections" at bounding box center [428, 230] width 33 height 33
checkbox input "true"
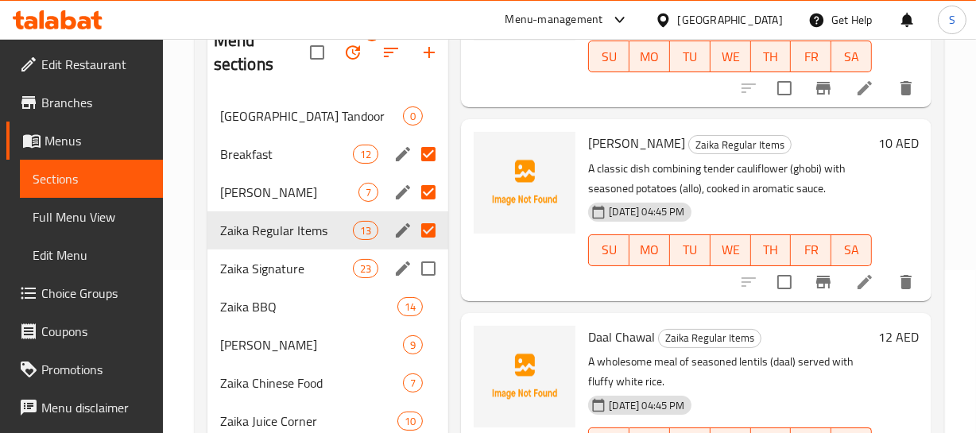
click at [424, 262] on input "Menu sections" at bounding box center [428, 268] width 33 height 33
checkbox input "true"
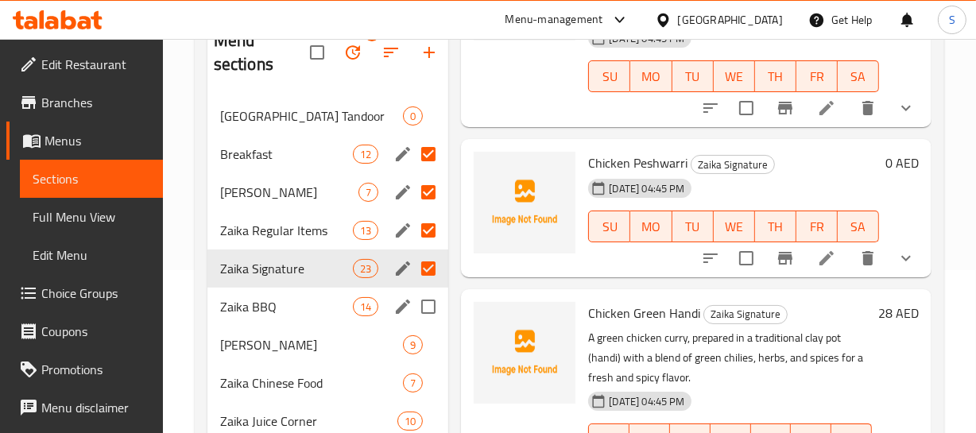
click at [437, 300] on input "Menu sections" at bounding box center [428, 306] width 33 height 33
checkbox input "true"
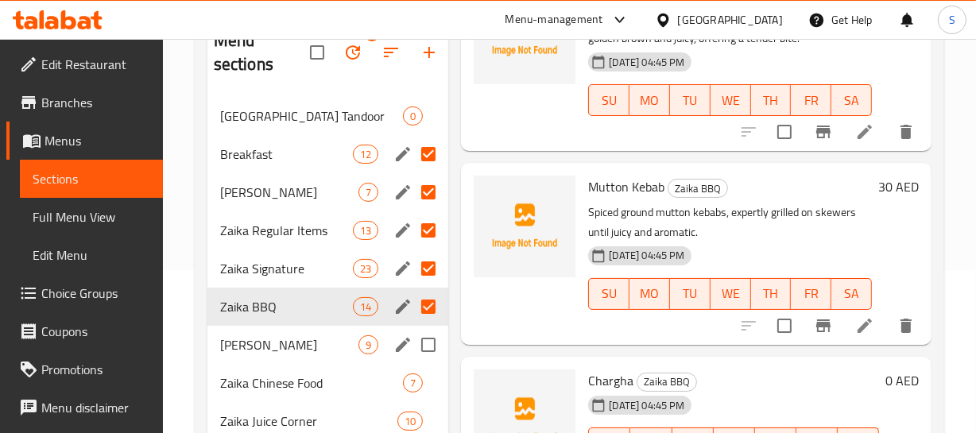
click at [431, 356] on input "Menu sections" at bounding box center [428, 344] width 33 height 33
checkbox input "true"
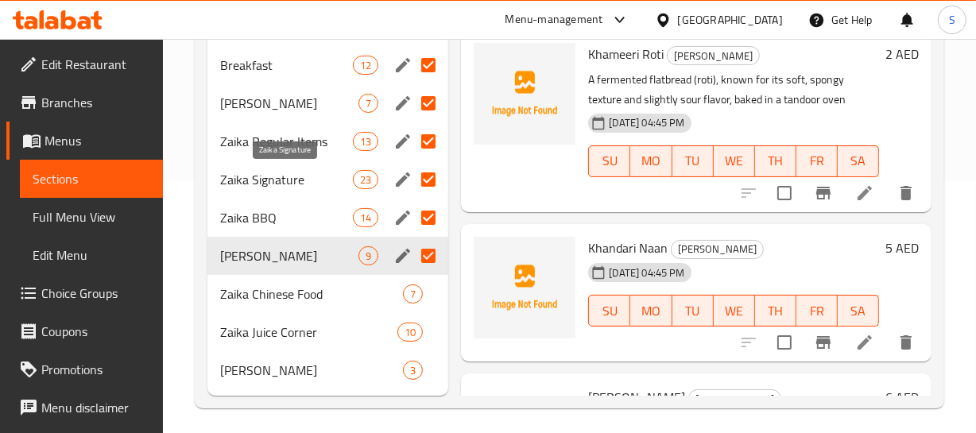
scroll to position [259, 0]
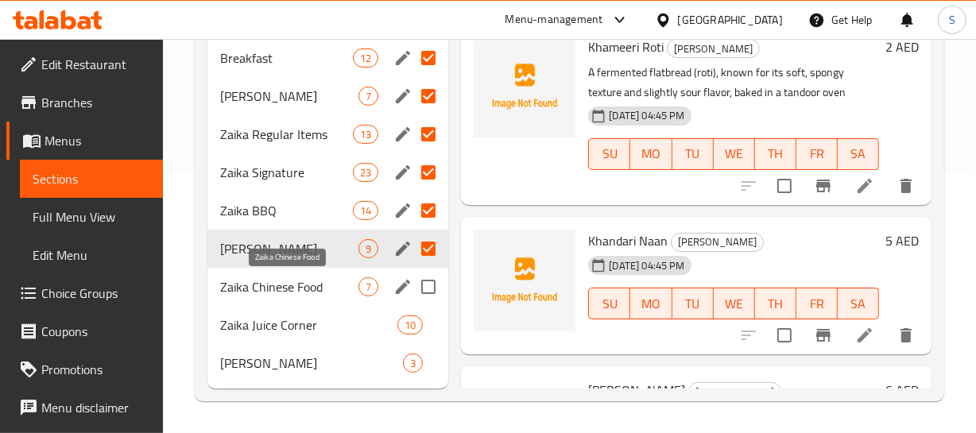
click at [256, 281] on span "Zaika Chinese Food" at bounding box center [289, 286] width 139 height 19
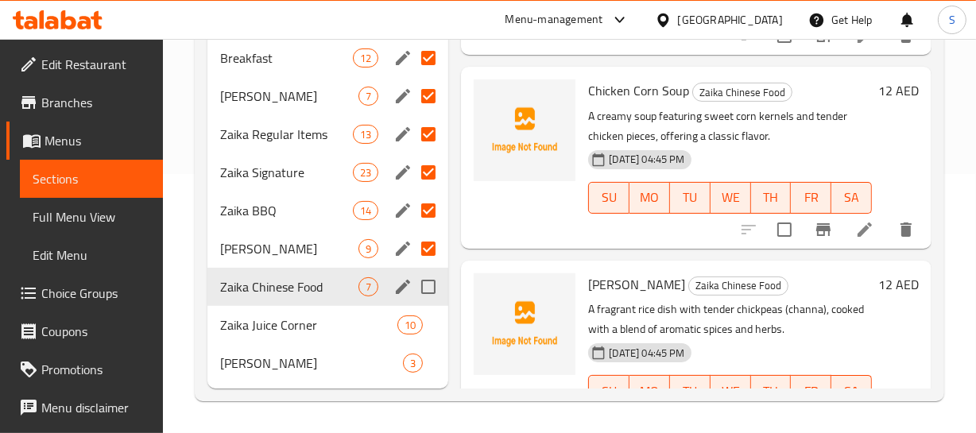
click at [435, 287] on input "Menu sections" at bounding box center [428, 286] width 33 height 33
checkbox input "true"
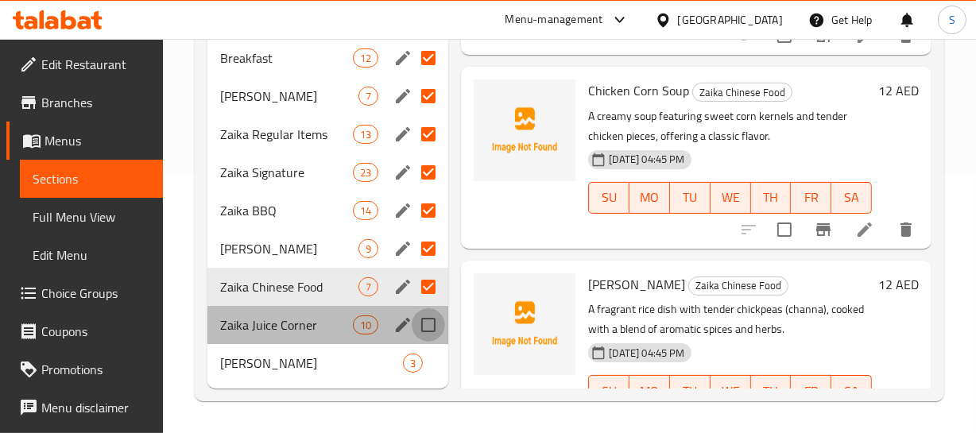
click at [416, 319] on input "Menu sections" at bounding box center [428, 324] width 33 height 33
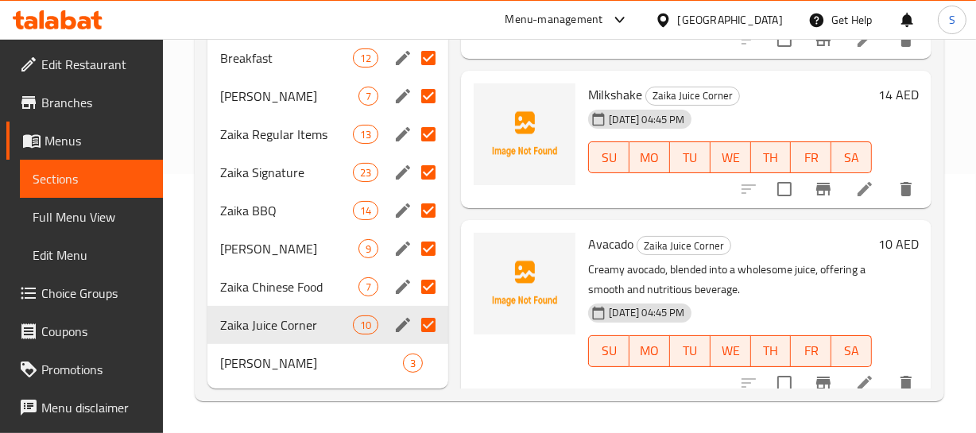
scroll to position [750, 0]
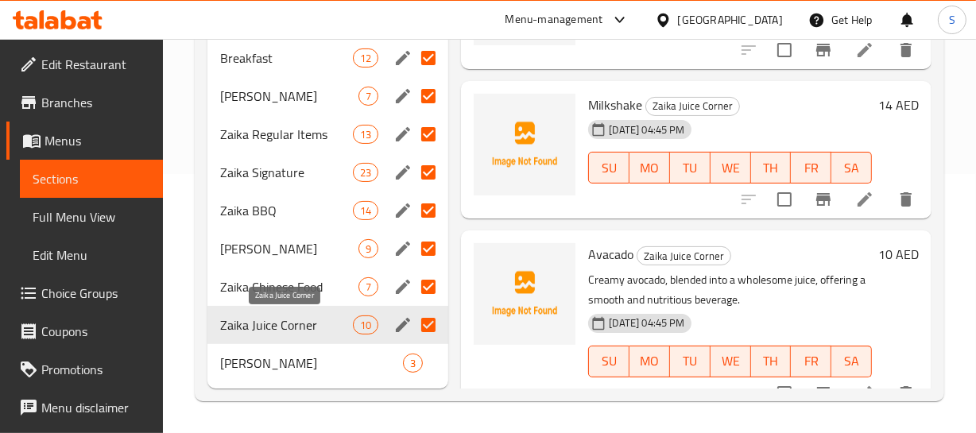
click at [261, 319] on span "Zaika Juice Corner" at bounding box center [286, 324] width 133 height 19
click at [412, 325] on input "Menu sections" at bounding box center [428, 324] width 33 height 33
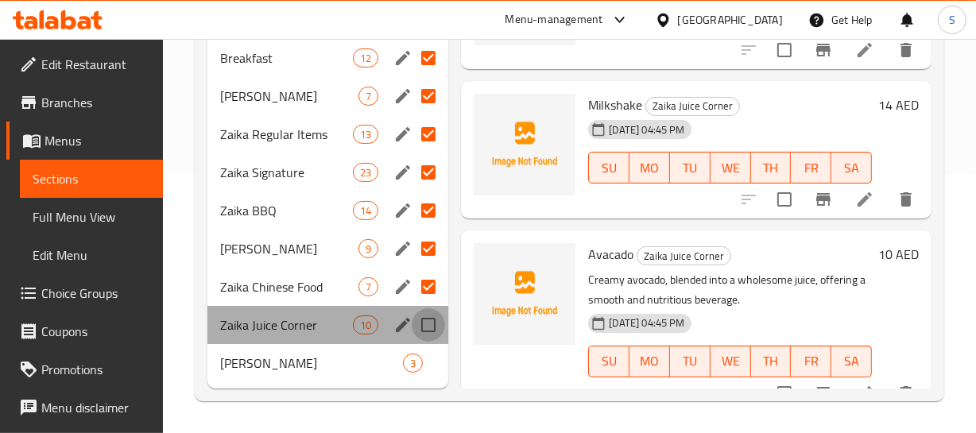
click at [416, 327] on input "Menu sections" at bounding box center [428, 324] width 33 height 33
checkbox input "true"
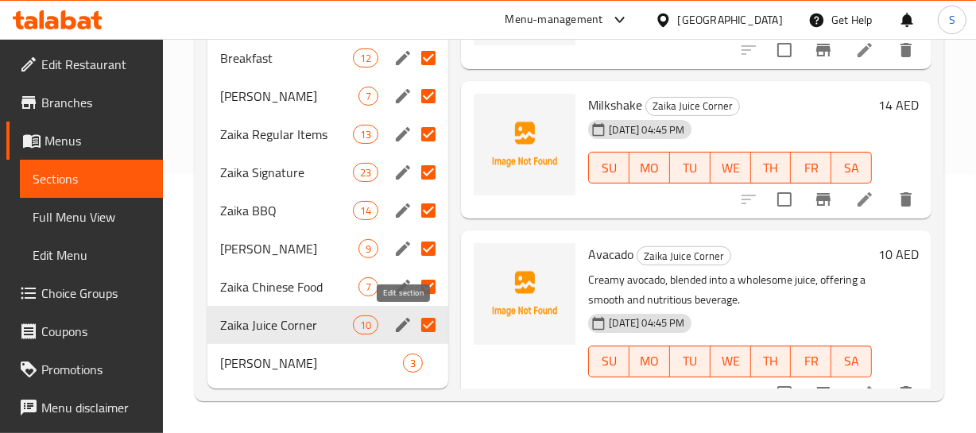
click at [405, 327] on icon "edit" at bounding box center [402, 324] width 19 height 19
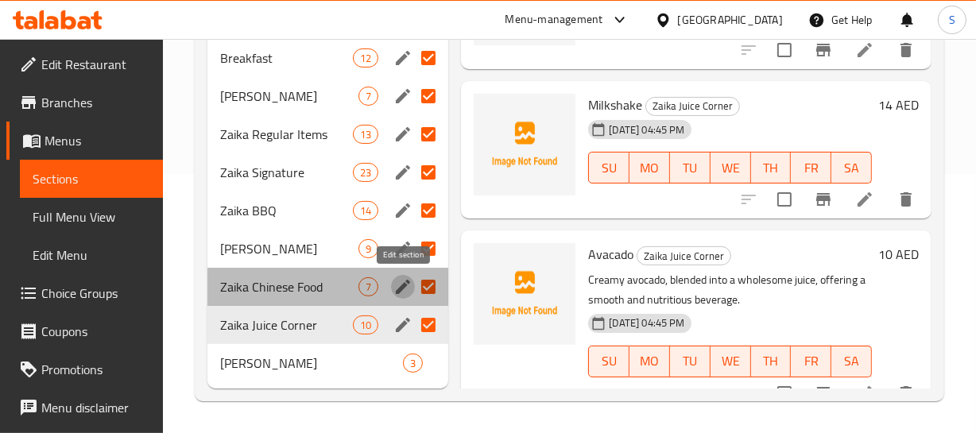
click at [396, 286] on icon "edit" at bounding box center [402, 286] width 19 height 19
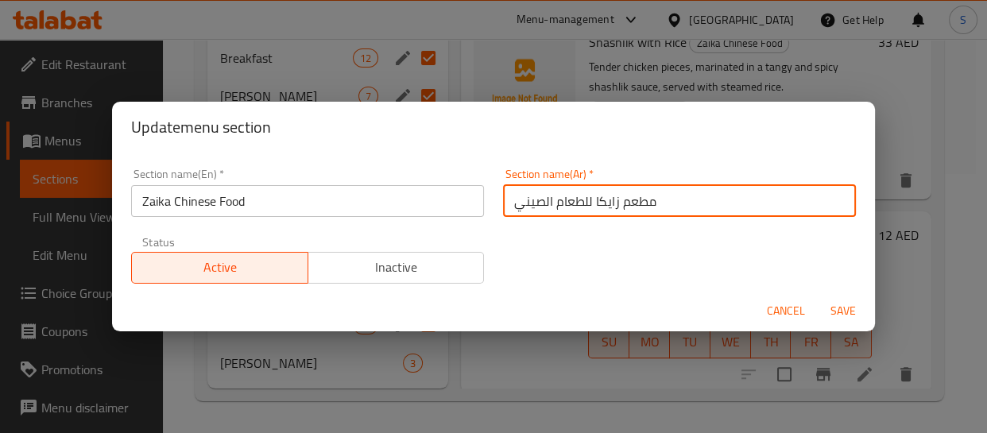
click at [629, 199] on input "مطعم زايكا للطعام الصيني" at bounding box center [679, 201] width 353 height 32
click at [235, 207] on input "Zaika Chinese Food" at bounding box center [307, 201] width 353 height 32
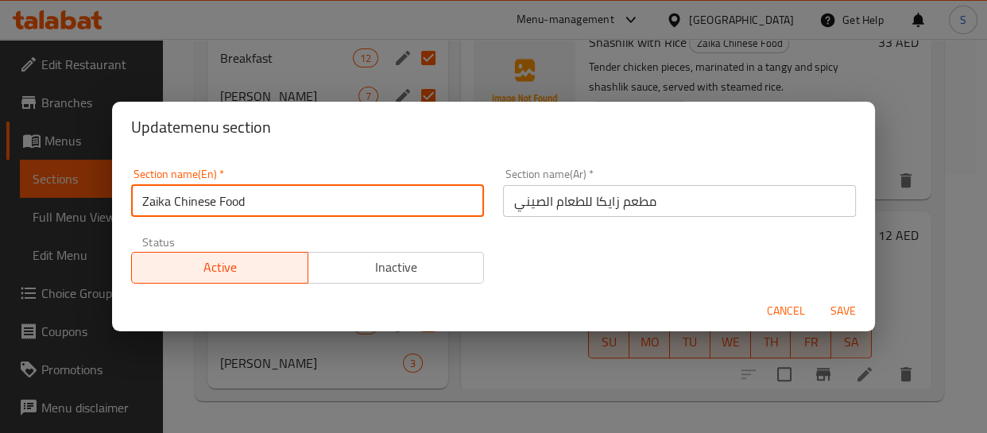
click at [235, 207] on input "Zaika Chinese Food" at bounding box center [307, 201] width 353 height 32
click at [278, 201] on input "Zaika Chinese Food" at bounding box center [307, 201] width 353 height 32
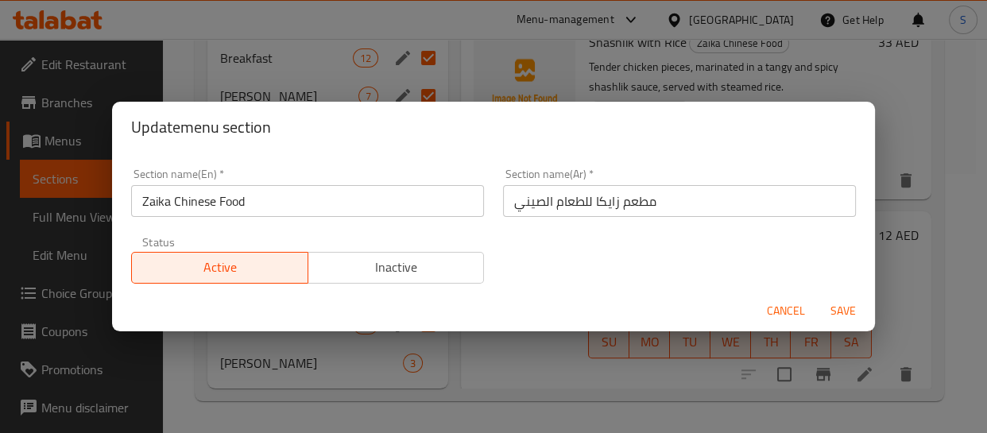
click at [588, 203] on input "مطعم زايكا للطعام الصيني" at bounding box center [679, 201] width 353 height 32
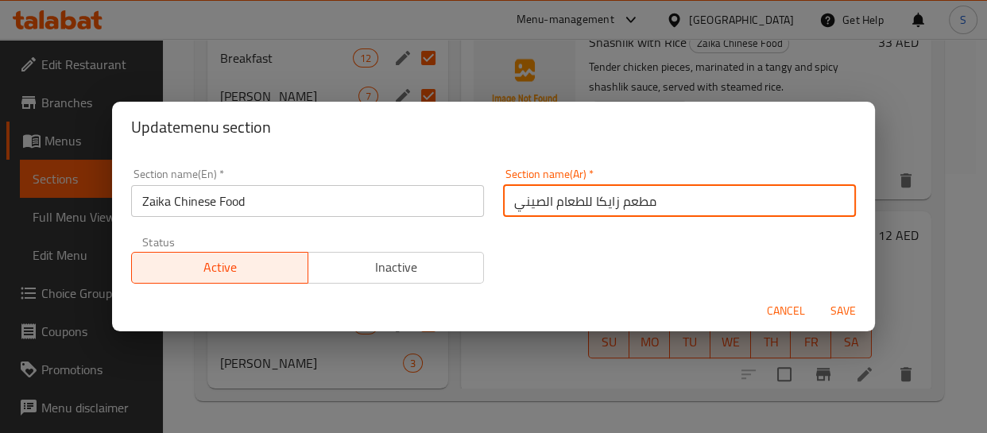
click at [588, 203] on input "مطعم زايكا للطعام الصيني" at bounding box center [679, 201] width 353 height 32
type input "'"
click at [604, 195] on input "طعام زايكا الصيني" at bounding box center [679, 201] width 353 height 32
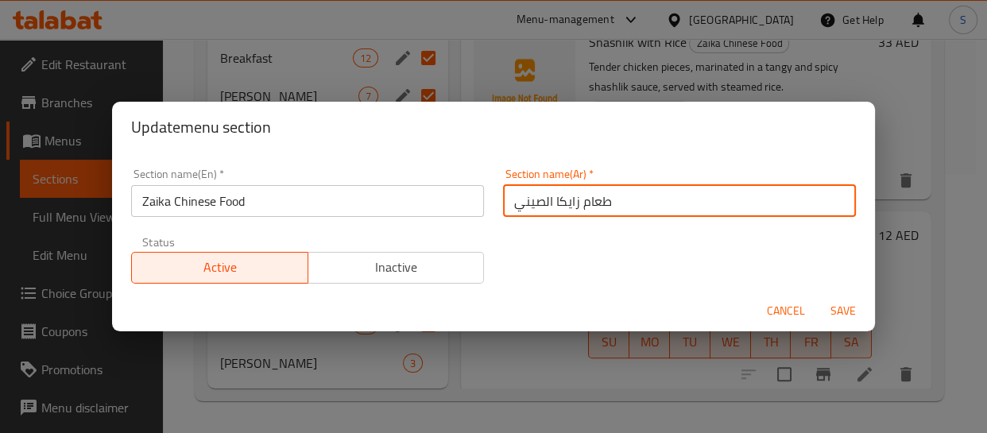
click at [604, 195] on input "طعام زايكا الصيني" at bounding box center [679, 201] width 353 height 32
type input "طعام زايكا الصيني"
click at [818, 296] on button "Save" at bounding box center [843, 310] width 51 height 29
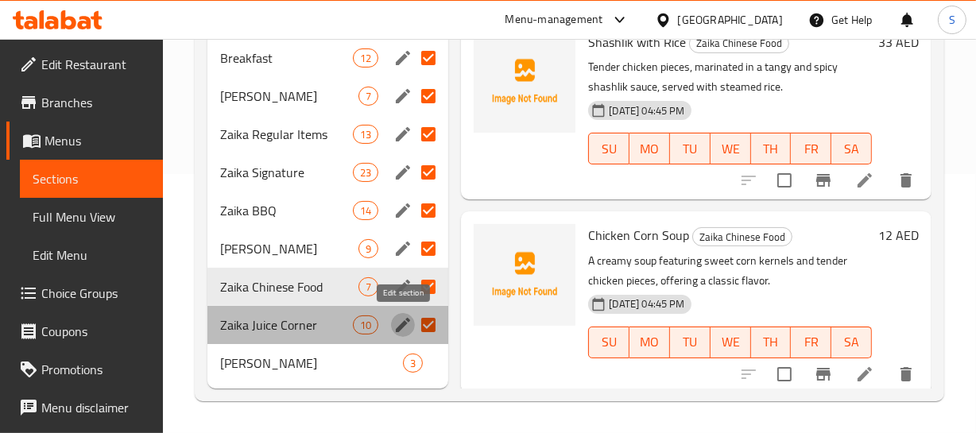
click at [404, 327] on icon "edit" at bounding box center [402, 324] width 19 height 19
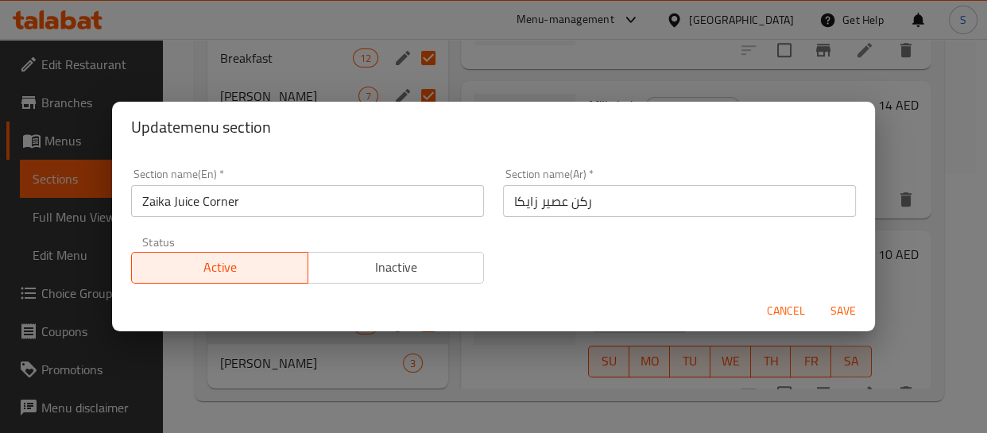
click at [784, 302] on span "Cancel" at bounding box center [786, 311] width 38 height 20
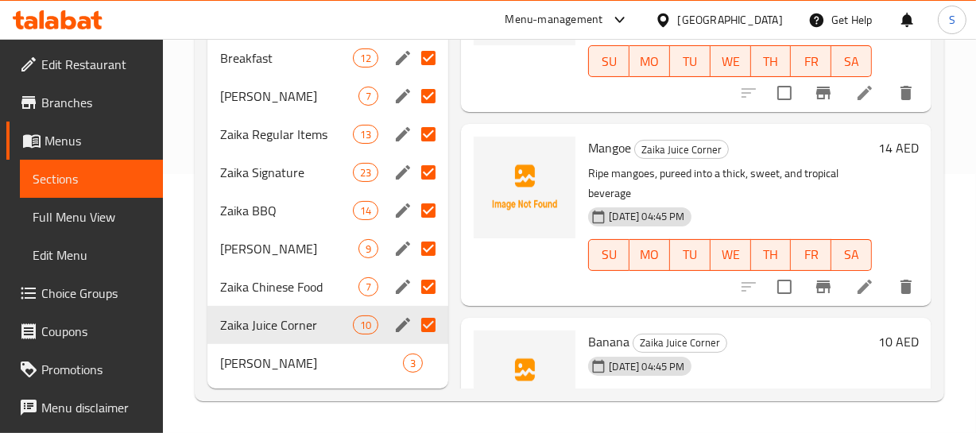
scroll to position [1321, 0]
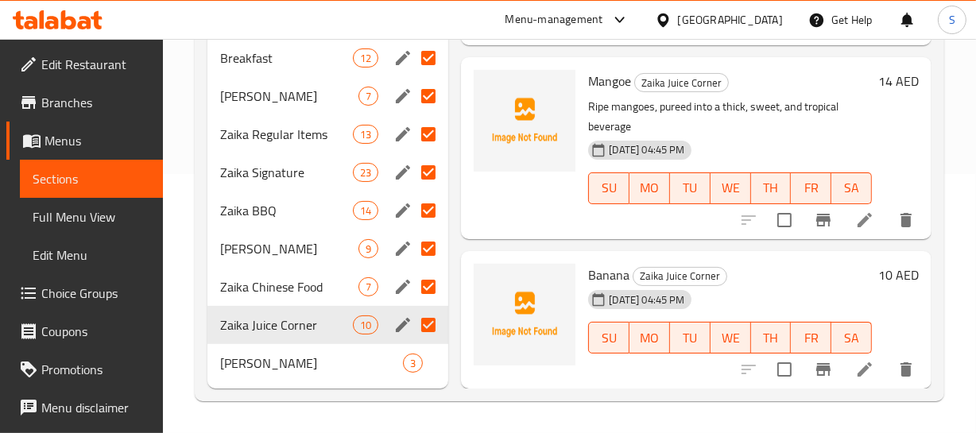
click at [729, 264] on h6 "Banana Zaika Juice Corner" at bounding box center [730, 275] width 284 height 22
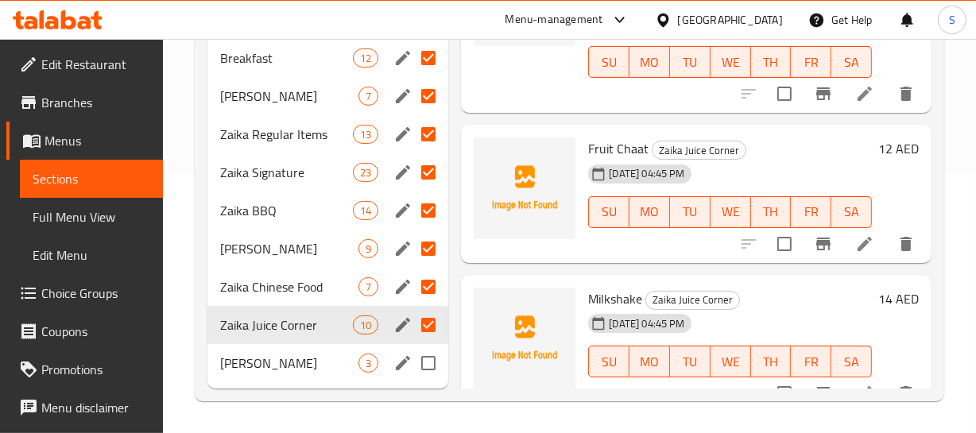
click at [417, 368] on input "Menu sections" at bounding box center [428, 362] width 33 height 33
checkbox input "true"
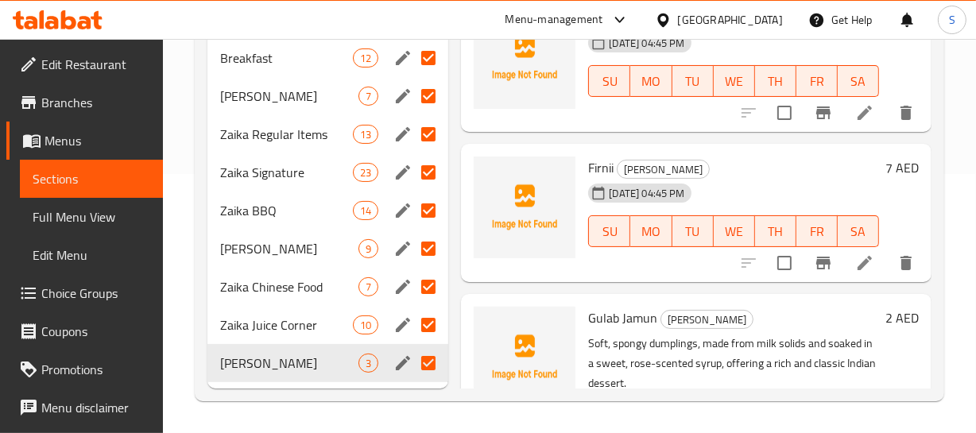
click at [766, 185] on div "19-08-2025 04:45 PM SU MO TU WE TH FR SA" at bounding box center [734, 220] width 304 height 86
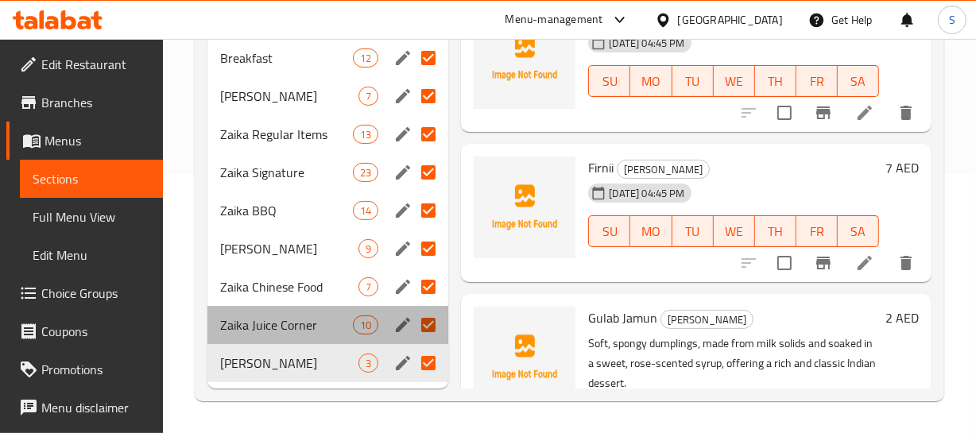
click at [280, 308] on div "Zaika Juice Corner 10" at bounding box center [328, 325] width 242 height 38
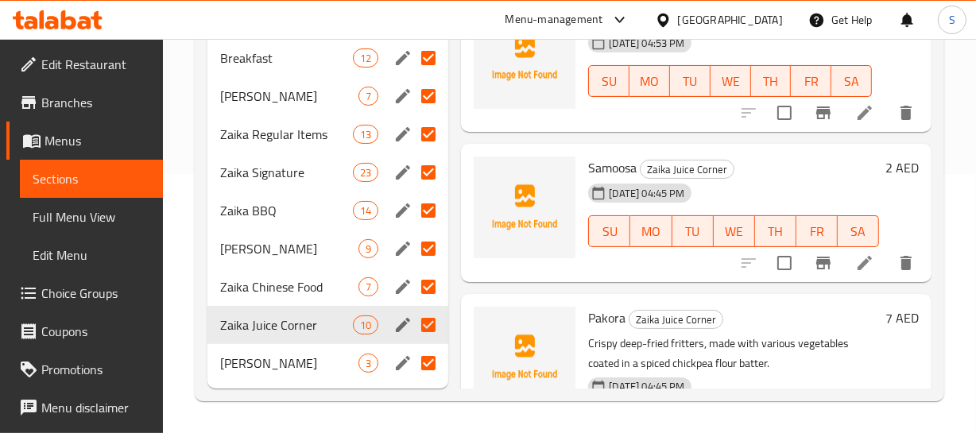
click at [823, 188] on div "19-08-2025 04:45 PM SU MO TU WE TH FR SA" at bounding box center [734, 220] width 304 height 86
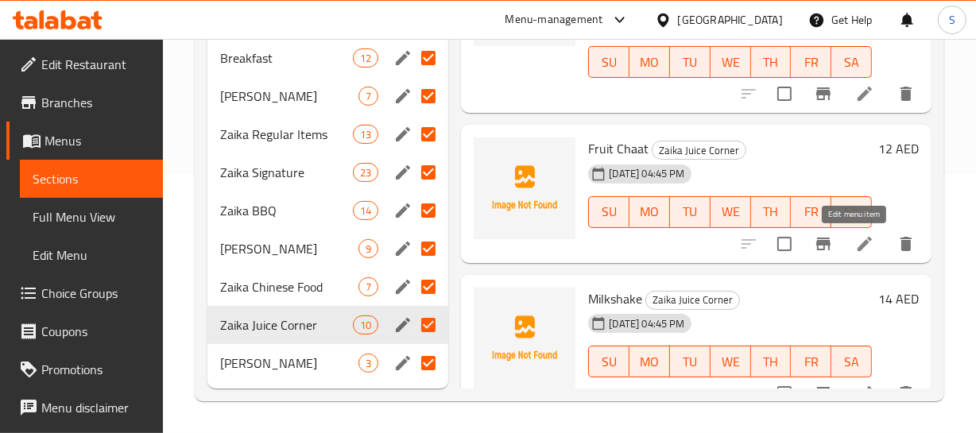
drag, startPoint x: 852, startPoint y: 239, endPoint x: 858, endPoint y: 265, distance: 27.0
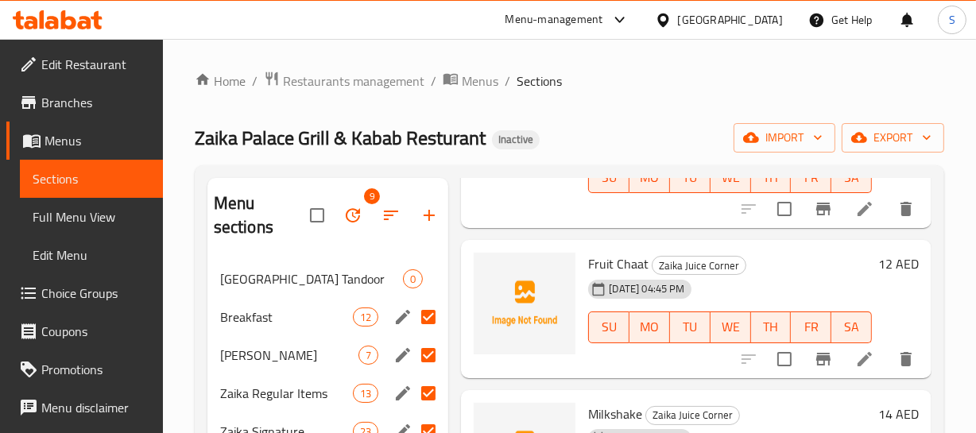
scroll to position [72, 0]
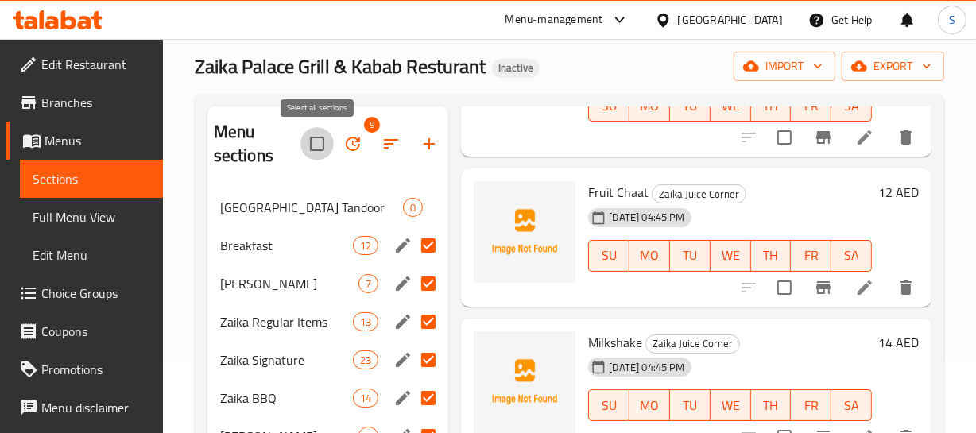
click at [314, 142] on input "checkbox" at bounding box center [316, 143] width 33 height 33
checkbox input "false"
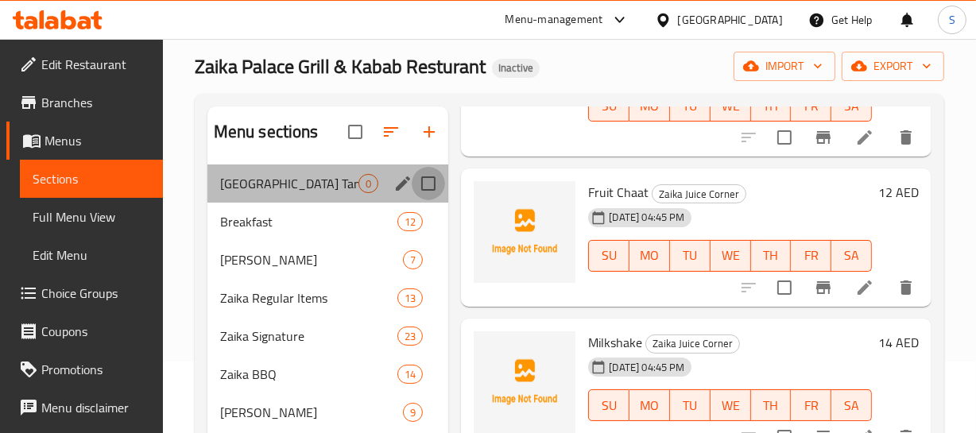
click at [416, 180] on input "Menu sections" at bounding box center [428, 183] width 33 height 33
checkbox input "true"
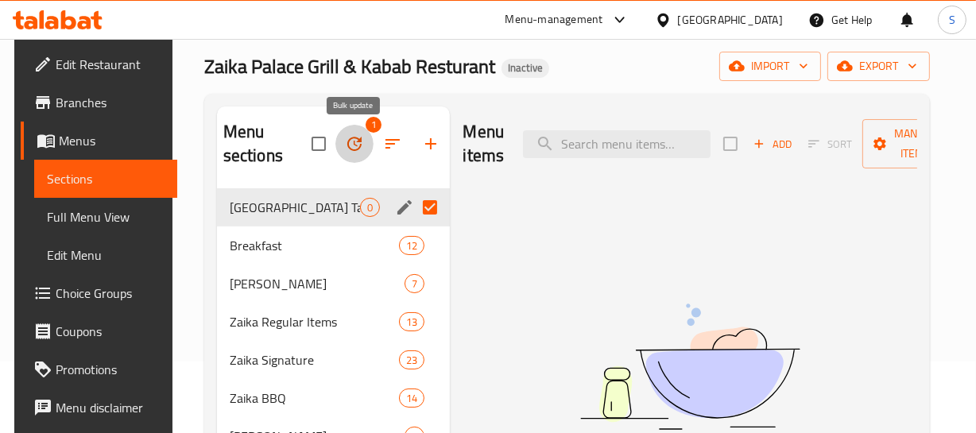
click at [365, 141] on button "button" at bounding box center [354, 144] width 38 height 38
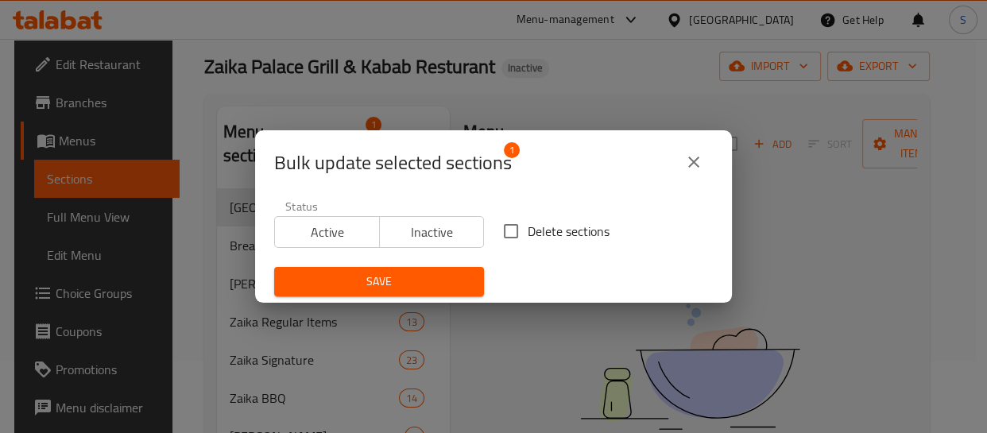
click at [548, 234] on span "Delete sections" at bounding box center [569, 231] width 82 height 19
click at [528, 234] on input "Delete sections" at bounding box center [510, 231] width 33 height 33
checkbox input "true"
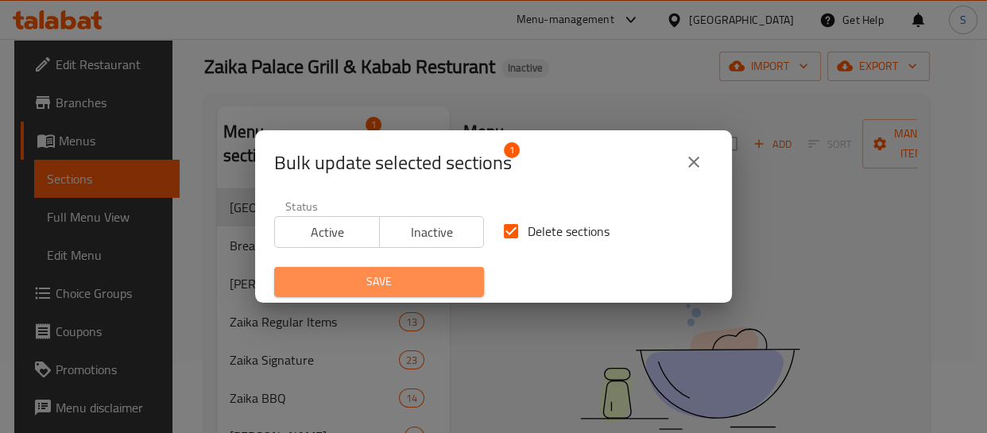
click at [456, 273] on span "Save" at bounding box center [379, 282] width 184 height 20
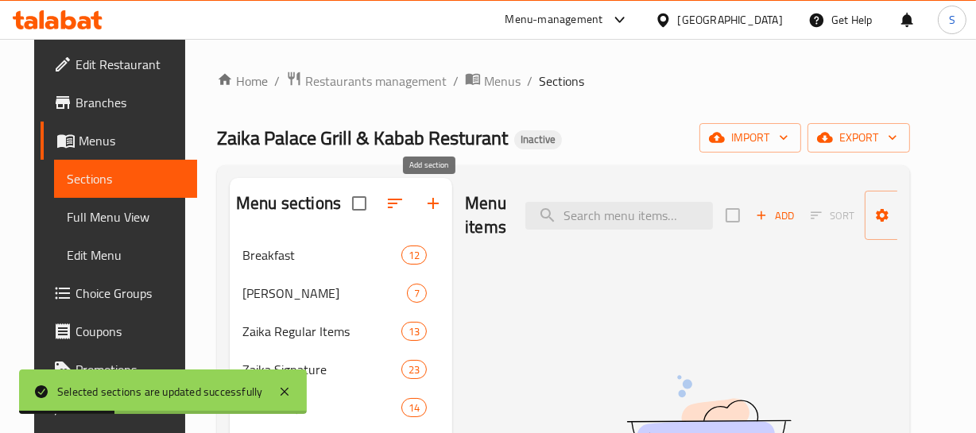
click at [427, 206] on icon "button" at bounding box center [433, 203] width 19 height 19
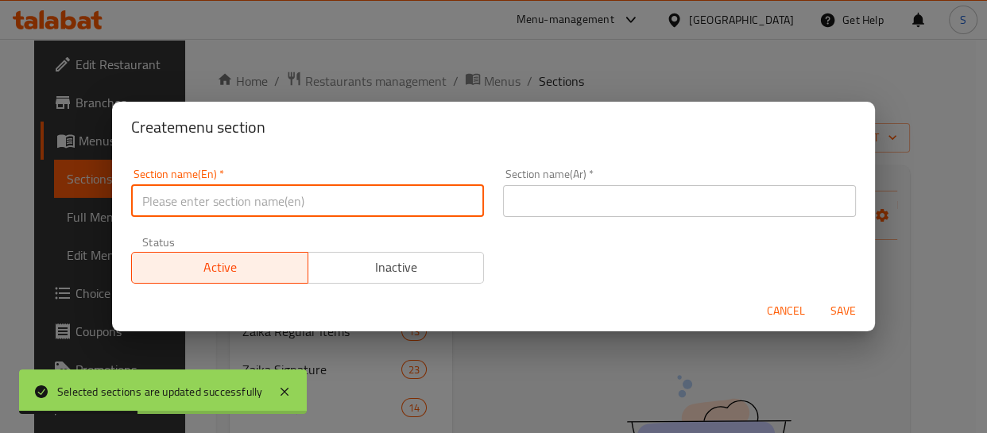
click at [397, 207] on input "text" at bounding box center [307, 201] width 353 height 32
type input "Various items"
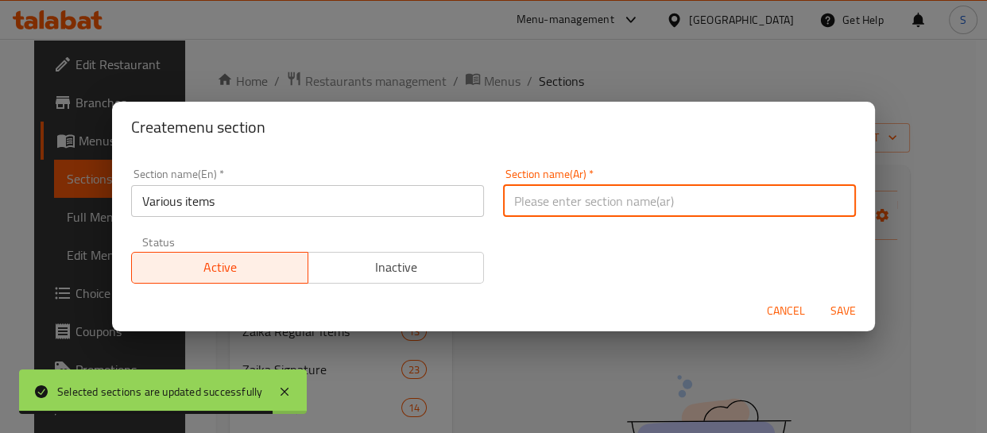
click at [588, 197] on input "text" at bounding box center [679, 201] width 353 height 32
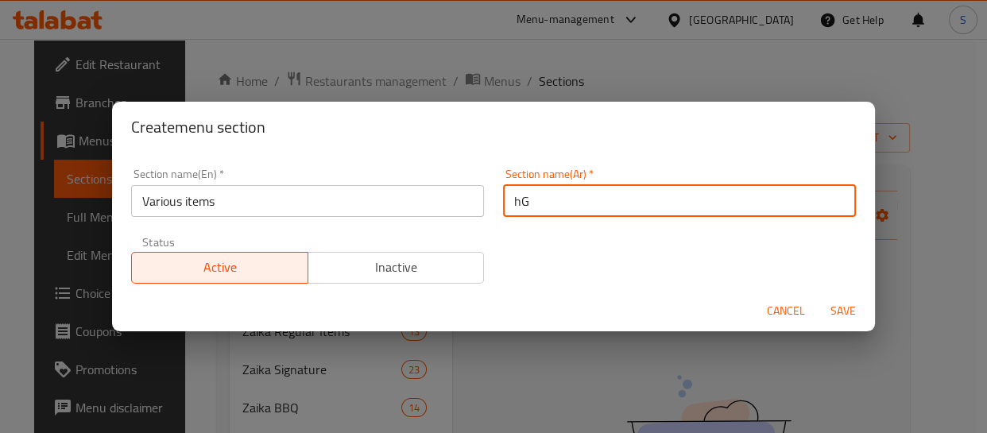
type input "h"
type input "الأصناف المتنوعة"
click at [818, 296] on button "Save" at bounding box center [843, 310] width 51 height 29
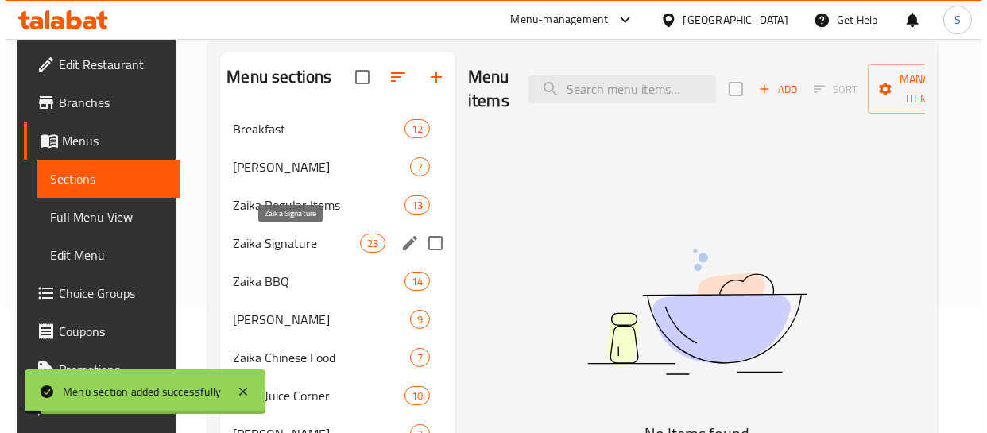
scroll to position [144, 0]
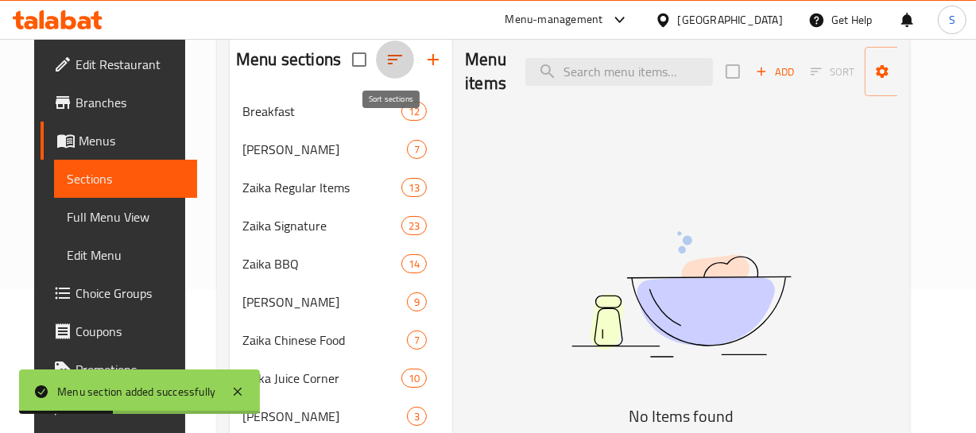
click at [385, 60] on icon "button" at bounding box center [394, 59] width 19 height 19
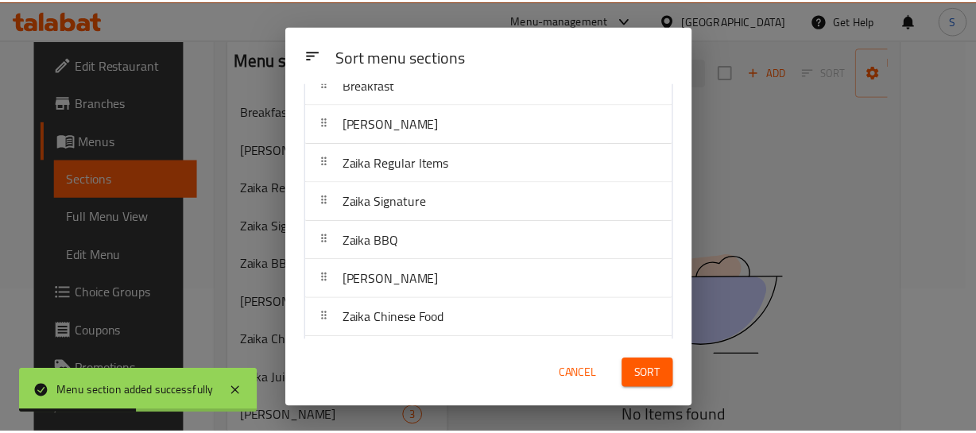
scroll to position [145, 0]
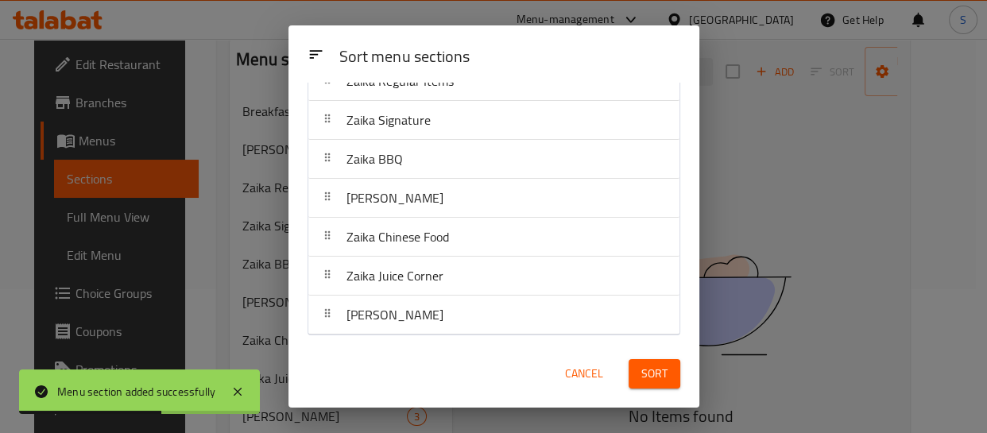
click at [575, 369] on span "Cancel" at bounding box center [584, 374] width 38 height 20
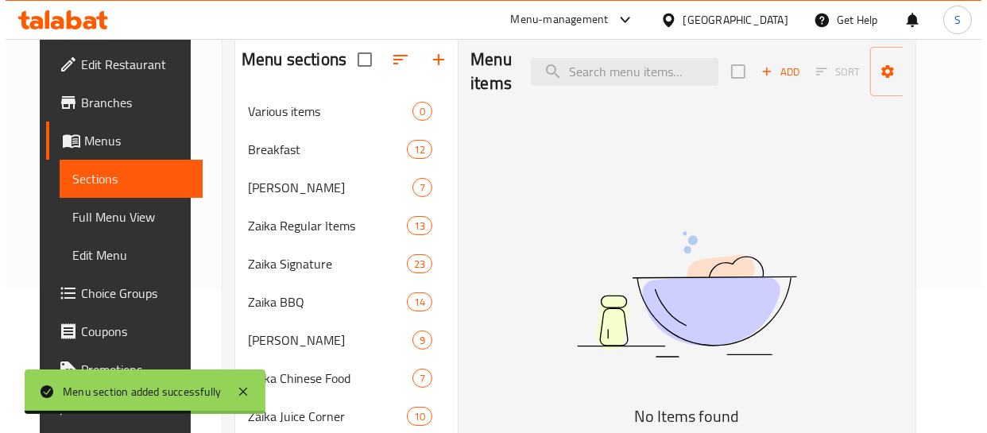
scroll to position [72, 0]
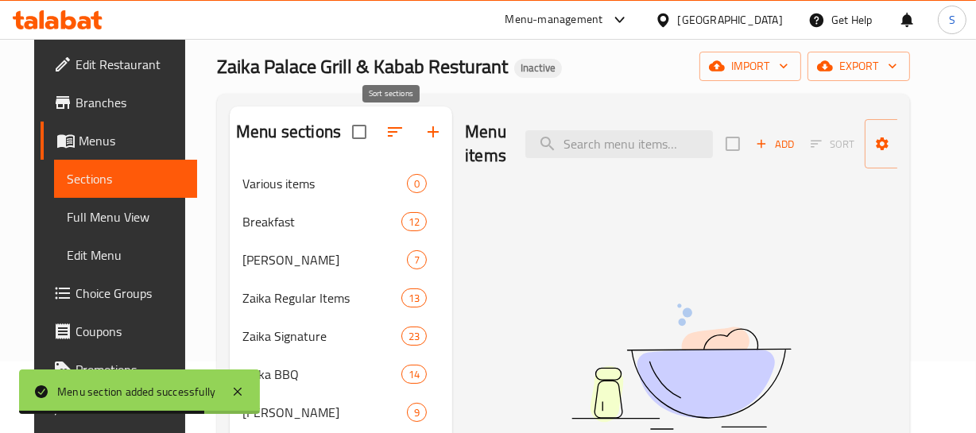
click at [391, 134] on icon "button" at bounding box center [394, 131] width 19 height 19
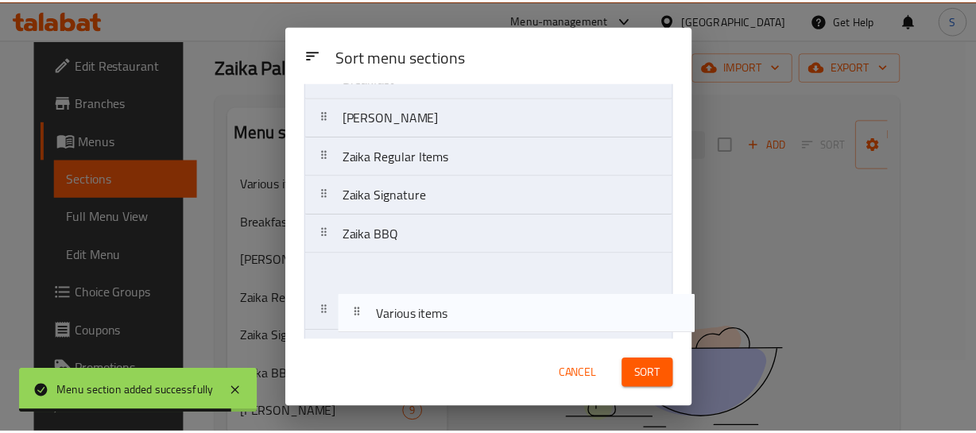
scroll to position [184, 0]
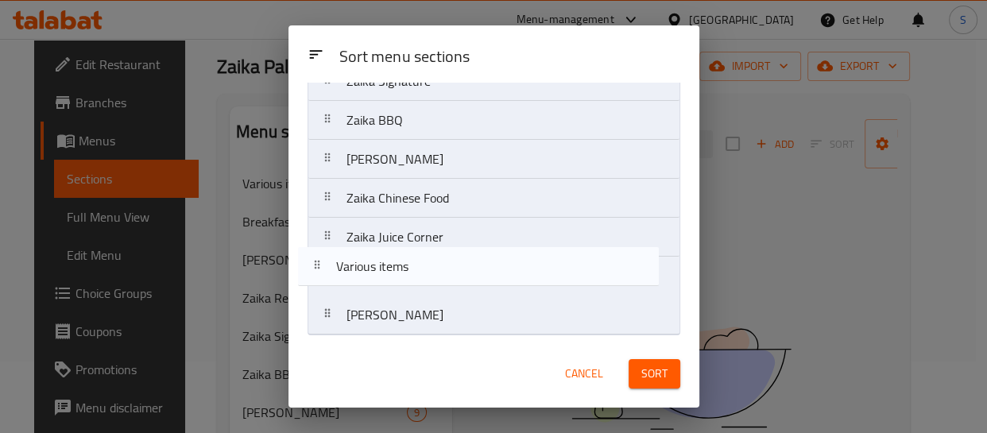
drag, startPoint x: 460, startPoint y: 148, endPoint x: 454, endPoint y: 226, distance: 78.1
click at [451, 259] on nav "Various items Breakfast Zaika Paratha Zaika Regular Items Zaika Signature Zaika…" at bounding box center [494, 139] width 373 height 391
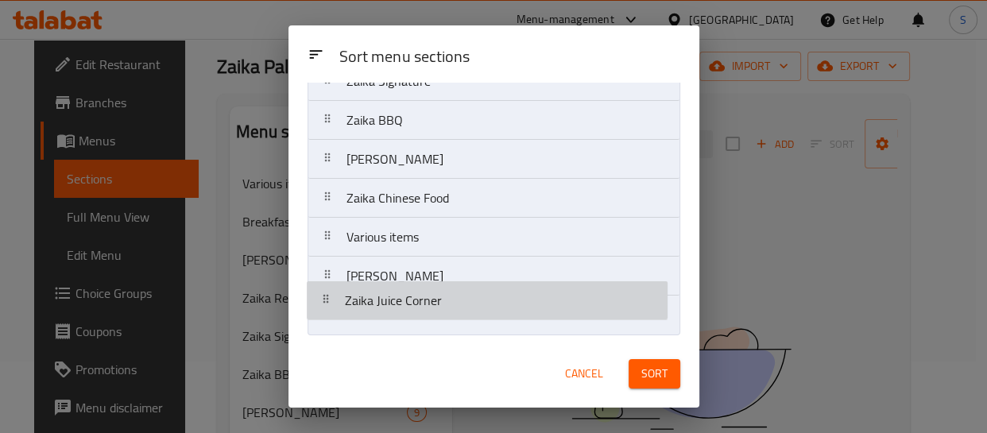
drag, startPoint x: 454, startPoint y: 223, endPoint x: 482, endPoint y: 337, distance: 117.0
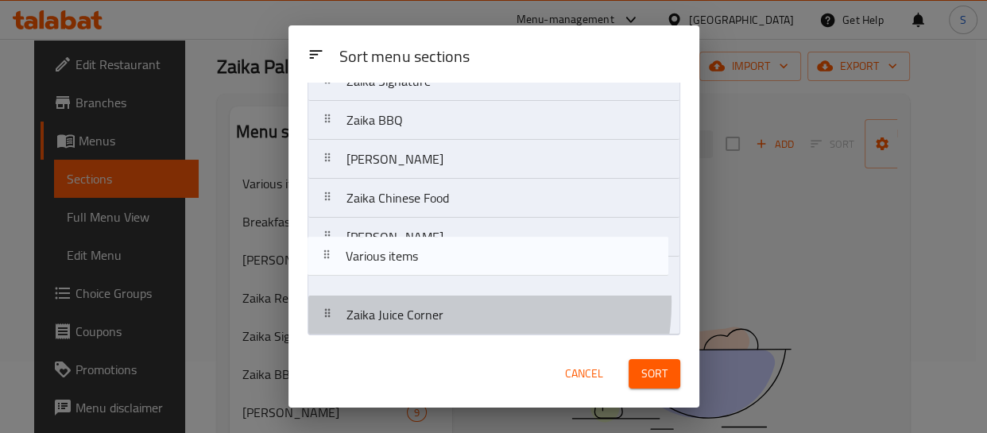
click at [451, 272] on nav "Breakfast Zaika Paratha Zaika Regular Items Zaika Signature Zaika BBQ Zaika Tan…" at bounding box center [494, 139] width 373 height 391
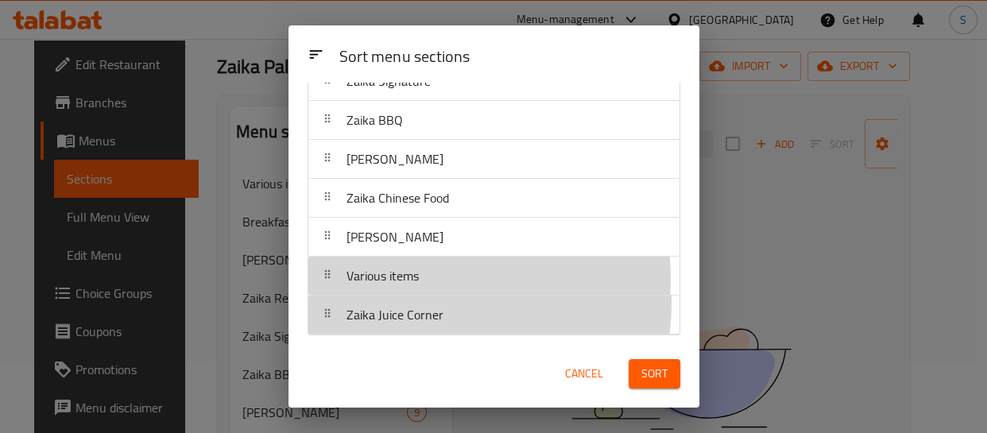
drag, startPoint x: 443, startPoint y: 277, endPoint x: 445, endPoint y: 247, distance: 30.2
click at [445, 247] on nav "Breakfast Zaika Paratha Zaika Regular Items Zaika Signature Zaika BBQ Zaika Tan…" at bounding box center [494, 139] width 373 height 391
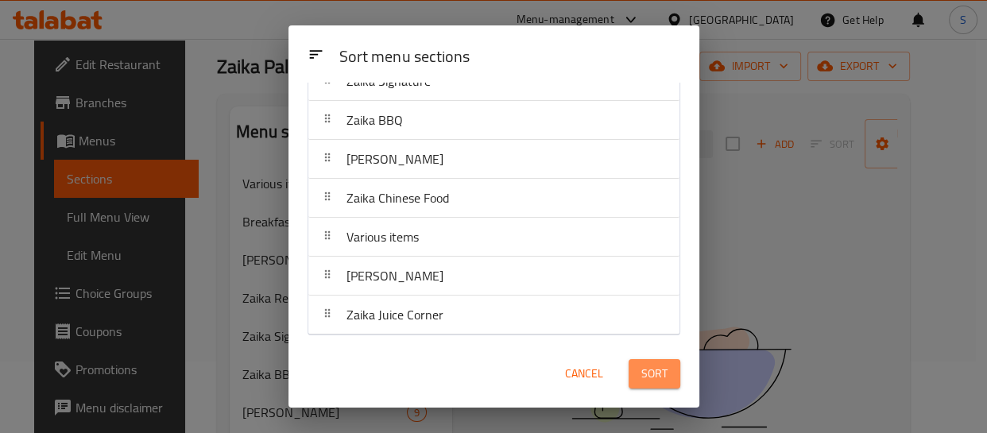
click at [638, 359] on button "Sort" at bounding box center [655, 373] width 52 height 29
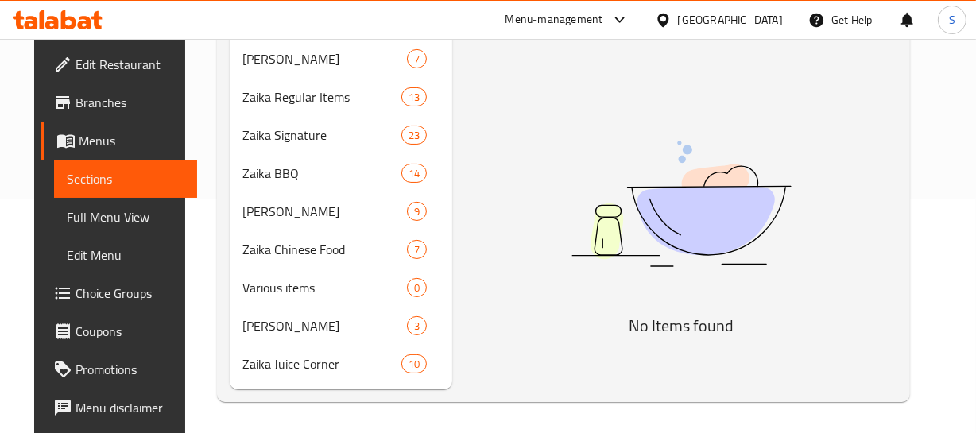
scroll to position [235, 0]
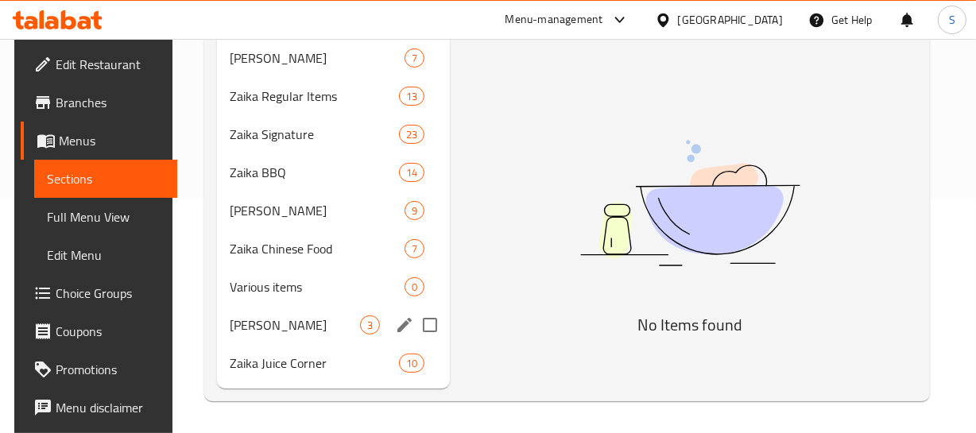
click at [245, 333] on span "[PERSON_NAME]" at bounding box center [295, 324] width 131 height 19
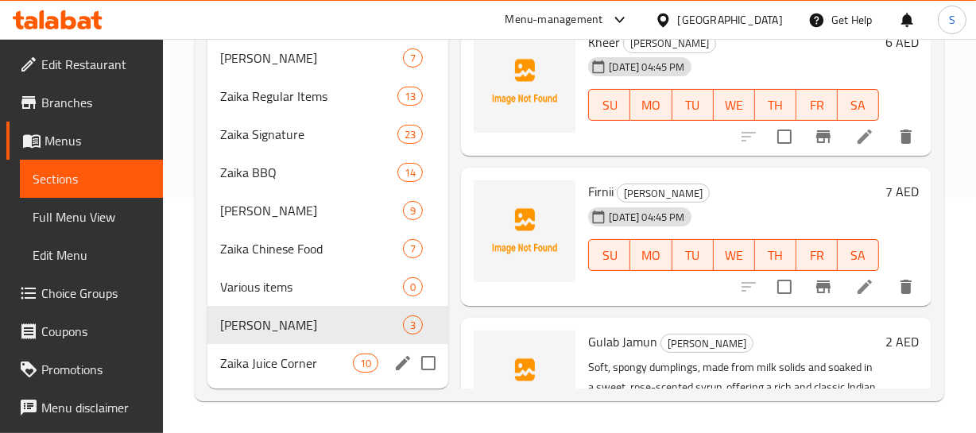
click at [308, 363] on span "Zaika Juice Corner" at bounding box center [286, 363] width 133 height 19
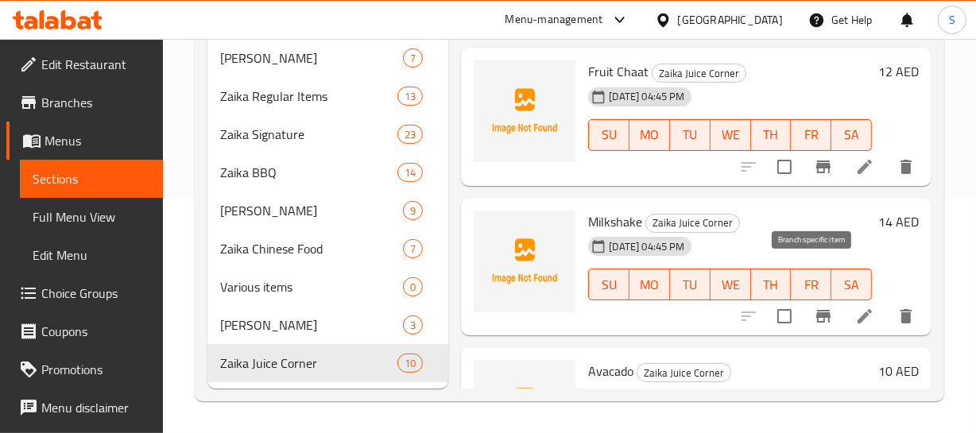
scroll to position [695, 0]
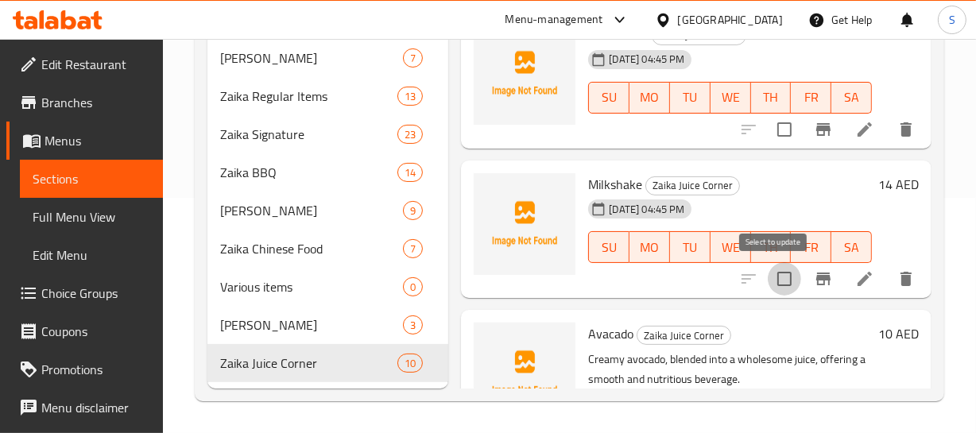
click at [768, 265] on input "checkbox" at bounding box center [784, 278] width 33 height 33
checkbox input "true"
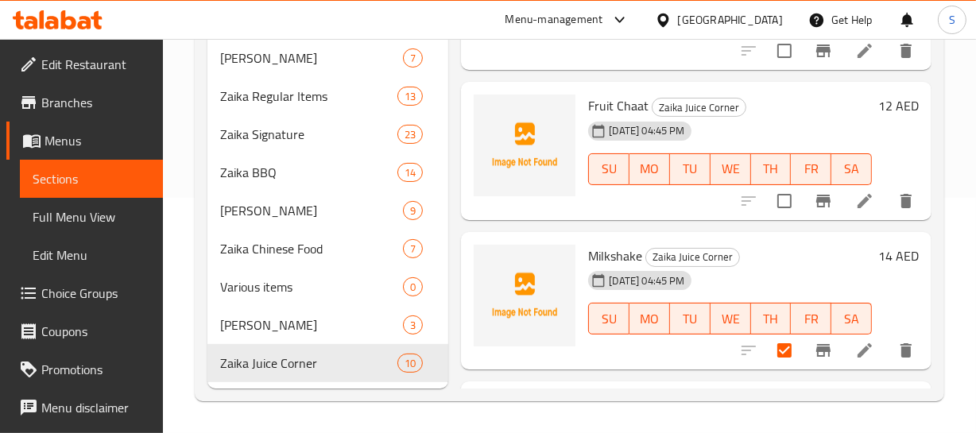
scroll to position [622, 0]
click at [768, 197] on input "checkbox" at bounding box center [784, 201] width 33 height 33
checkbox input "true"
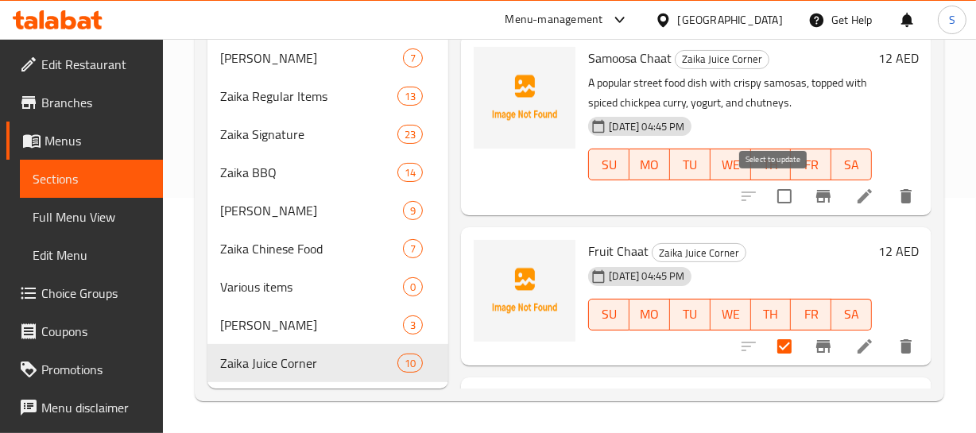
click at [768, 195] on input "checkbox" at bounding box center [784, 196] width 33 height 33
checkbox input "true"
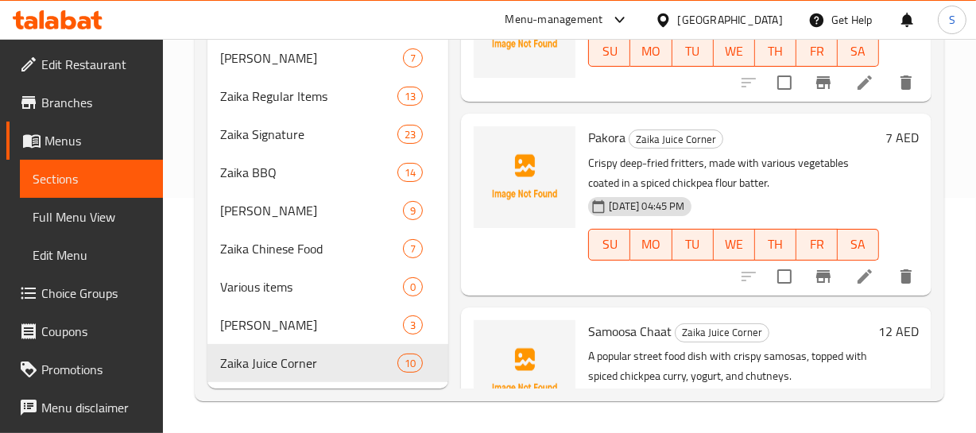
scroll to position [189, 0]
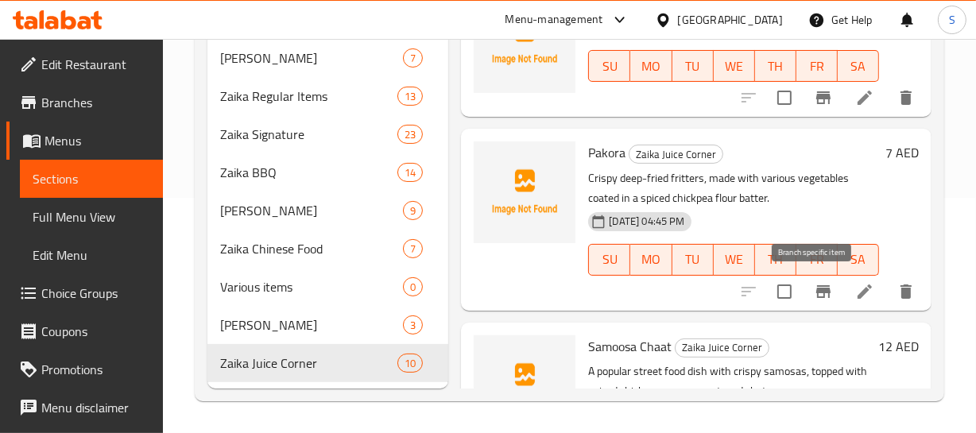
click at [804, 287] on button "Branch-specific-item" at bounding box center [823, 292] width 38 height 38
click at [768, 291] on input "checkbox" at bounding box center [784, 291] width 33 height 33
checkbox input "true"
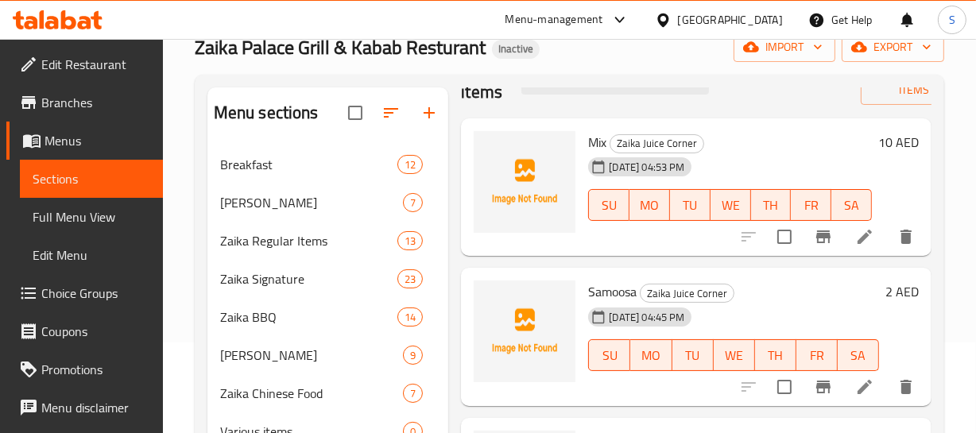
scroll to position [144, 0]
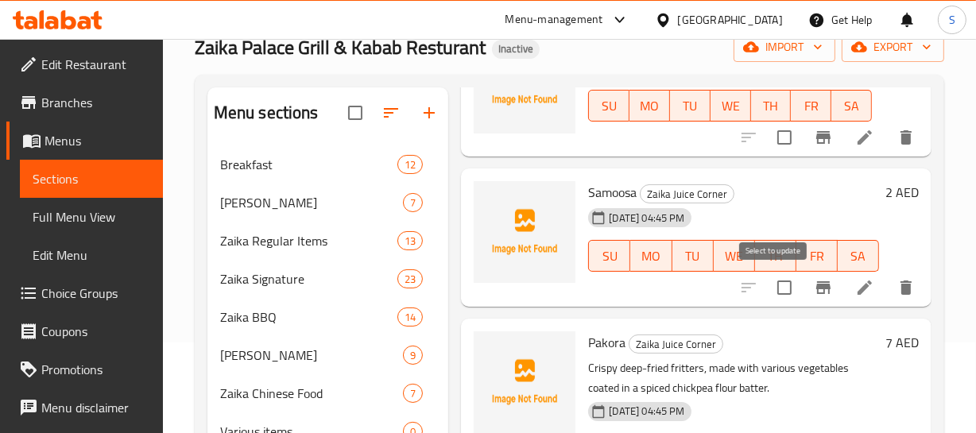
drag, startPoint x: 757, startPoint y: 270, endPoint x: 767, endPoint y: 285, distance: 17.9
click at [755, 274] on div at bounding box center [826, 288] width 195 height 38
click at [768, 285] on input "checkbox" at bounding box center [784, 287] width 33 height 33
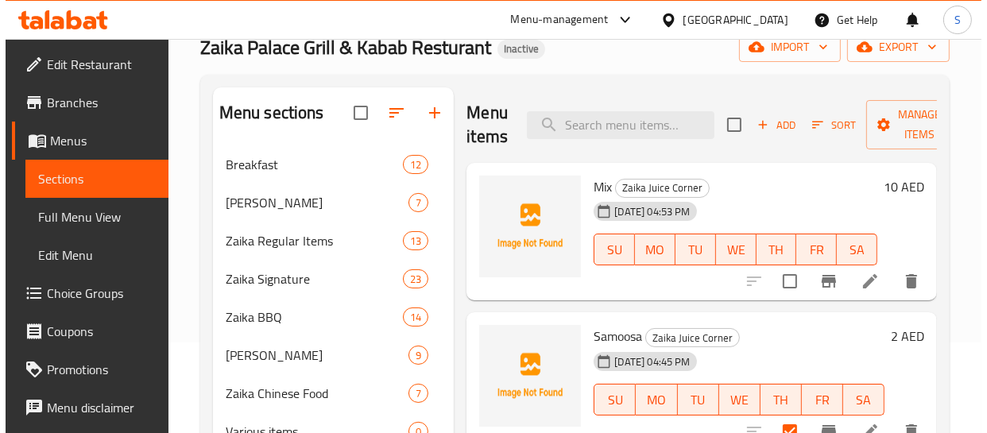
scroll to position [0, 0]
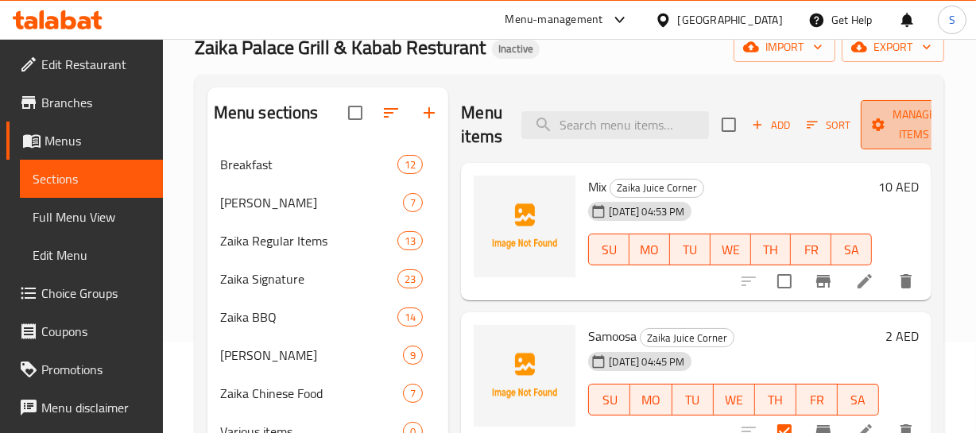
click at [877, 128] on icon "button" at bounding box center [878, 124] width 13 height 13
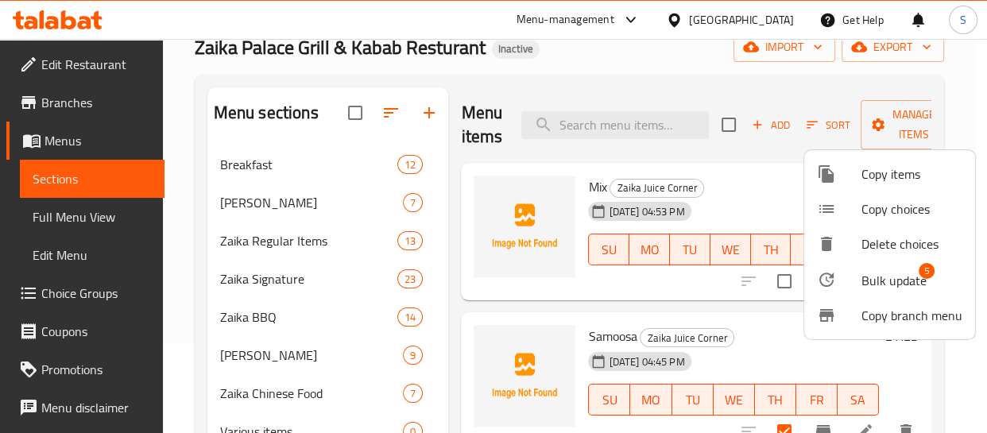
click at [878, 284] on span "Bulk update" at bounding box center [893, 280] width 65 height 19
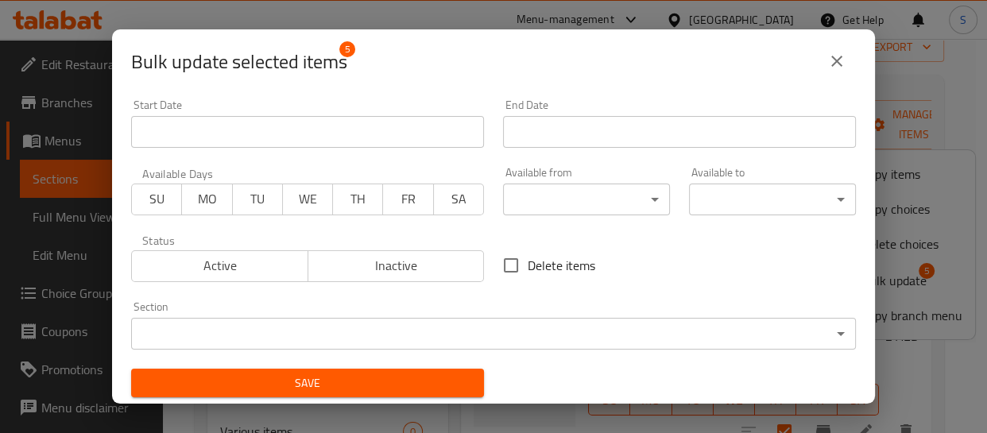
click at [509, 351] on div "Section ​ ​" at bounding box center [494, 326] width 744 height 68
click at [505, 330] on body "​ Menu-management United Arab Emirates Get Help S Edit Restaurant Branches Menu…" at bounding box center [493, 145] width 987 height 394
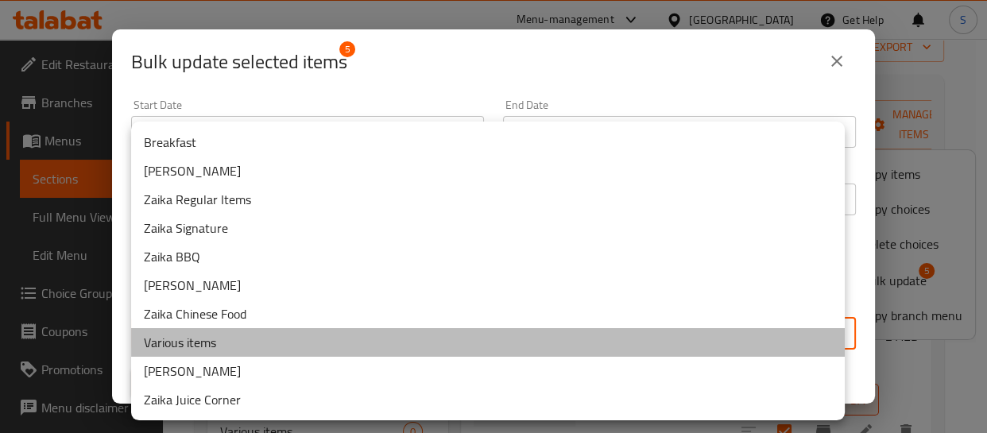
click at [227, 336] on li "Various items" at bounding box center [488, 342] width 714 height 29
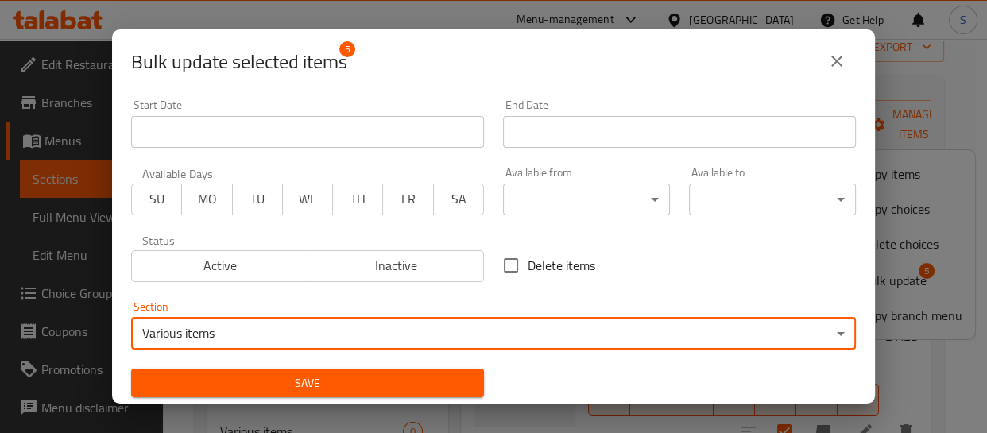
click at [296, 373] on span "Save" at bounding box center [307, 383] width 327 height 20
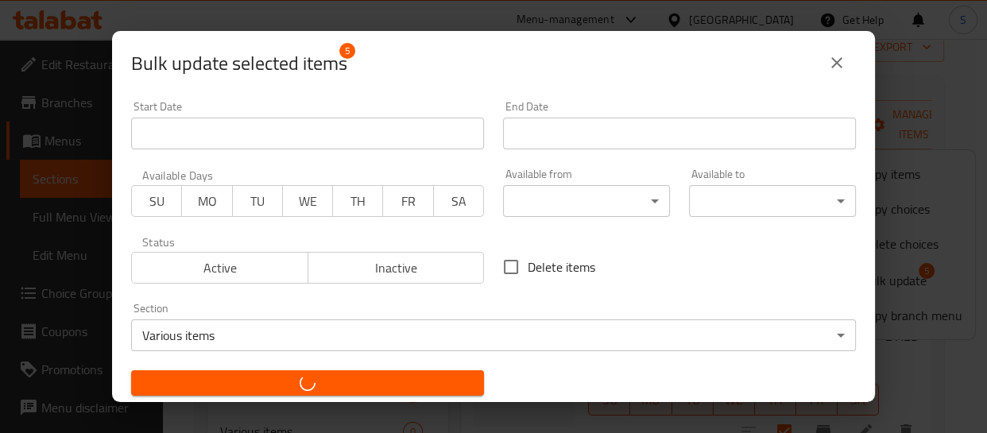
checkbox input "false"
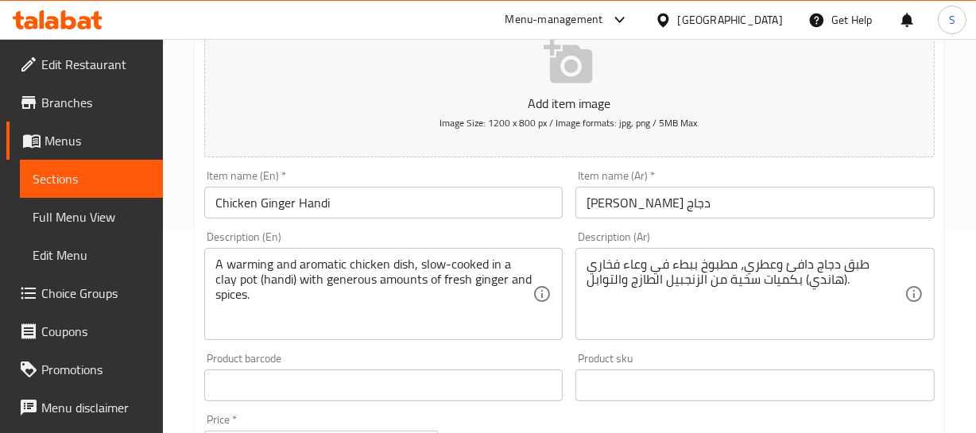
scroll to position [216, 0]
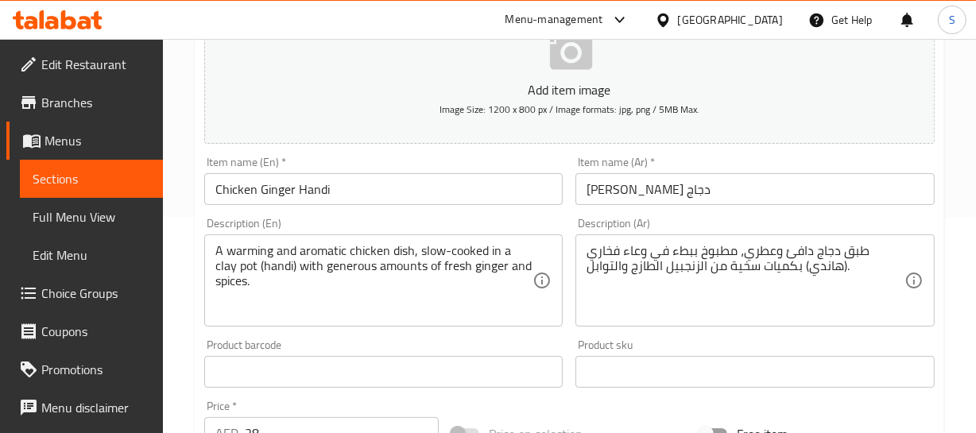
click at [629, 189] on input "[PERSON_NAME] دجاج" at bounding box center [754, 189] width 359 height 32
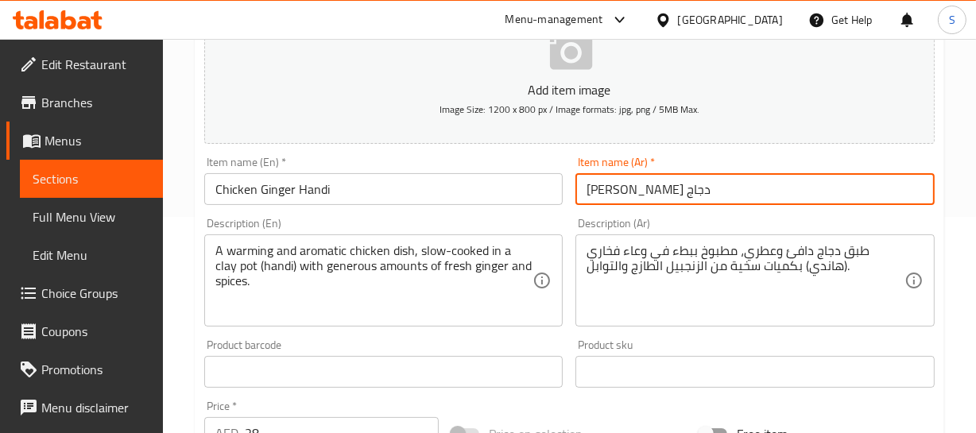
click at [629, 189] on input "[PERSON_NAME] دجاج" at bounding box center [754, 189] width 359 height 32
click at [717, 196] on input "[PERSON_NAME]" at bounding box center [754, 189] width 359 height 32
paste input "زنجبيل"
click at [621, 188] on input "[PERSON_NAME] زنجبيل" at bounding box center [754, 189] width 359 height 32
type input "[PERSON_NAME] بالزنجبيل"
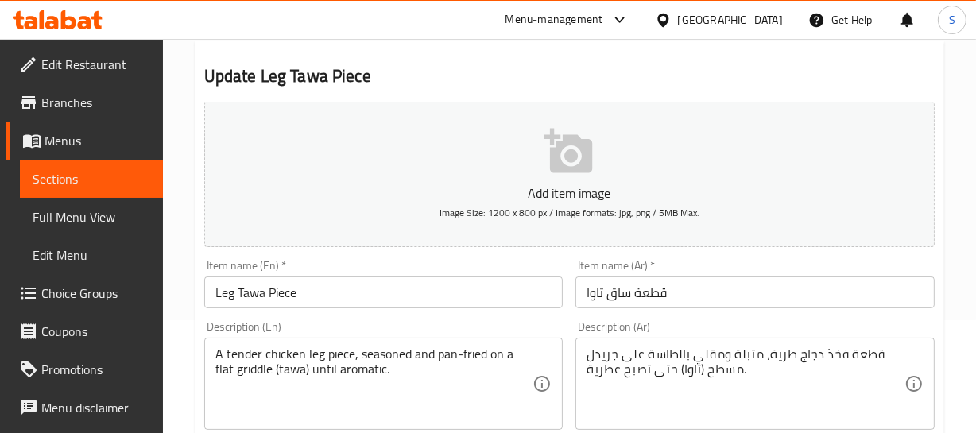
scroll to position [144, 0]
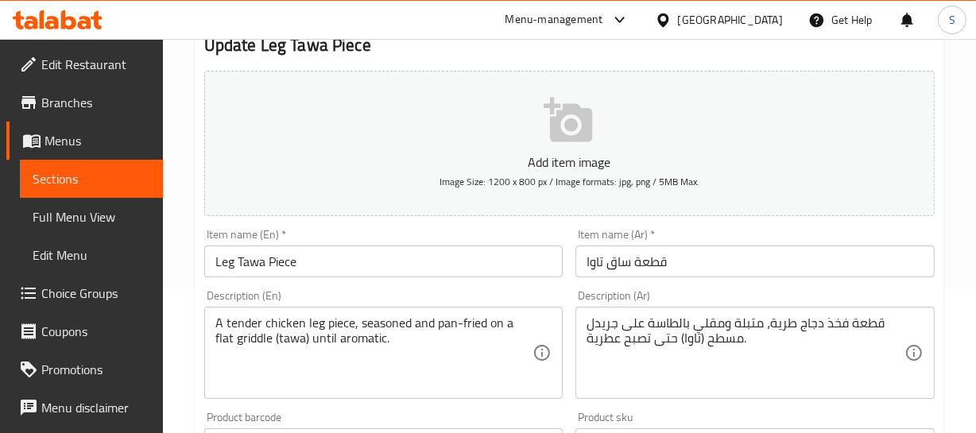
click at [623, 260] on input "قطعة ساق تاوا" at bounding box center [754, 262] width 359 height 32
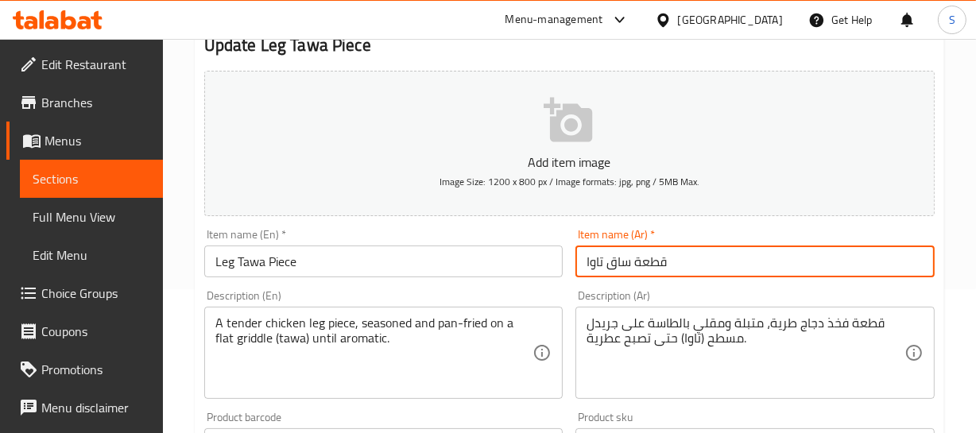
click at [623, 260] on input "قطعة ساق تاوا" at bounding box center [754, 262] width 359 height 32
type input "قطعة فخذ تاوا"
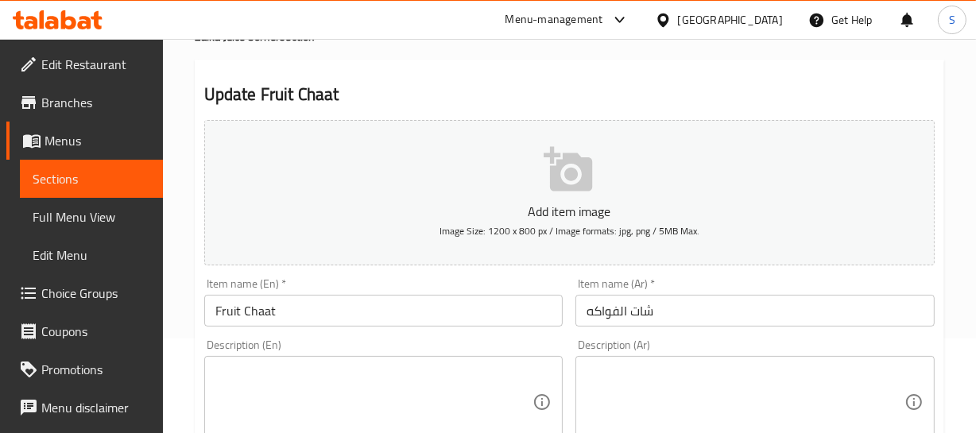
scroll to position [216, 0]
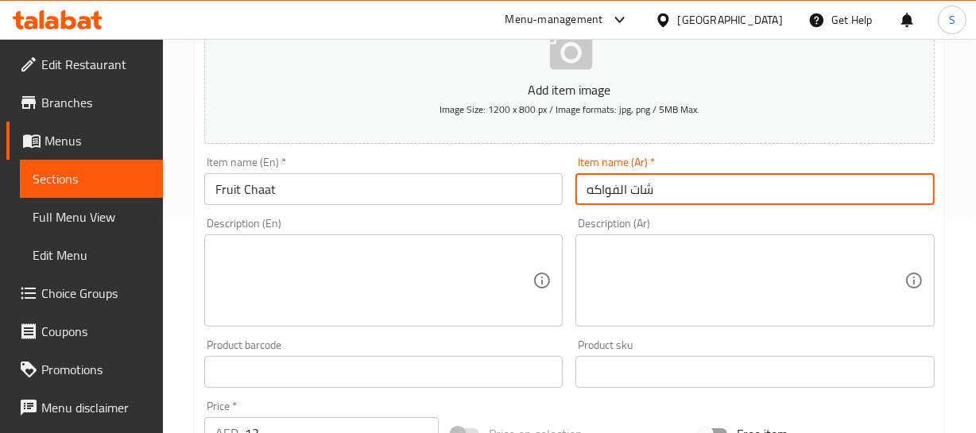
click at [618, 190] on input "شات الفواكه" at bounding box center [754, 189] width 359 height 32
type input "شات فواكه"
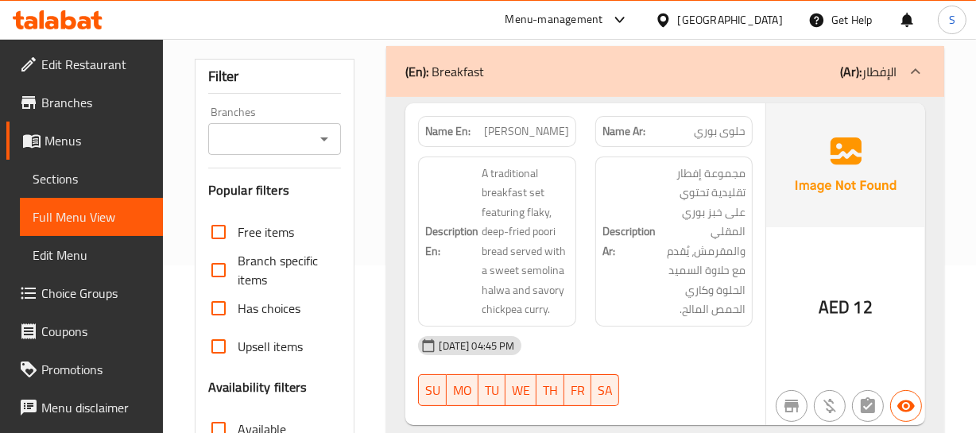
scroll to position [216, 0]
